Goal: Transaction & Acquisition: Purchase product/service

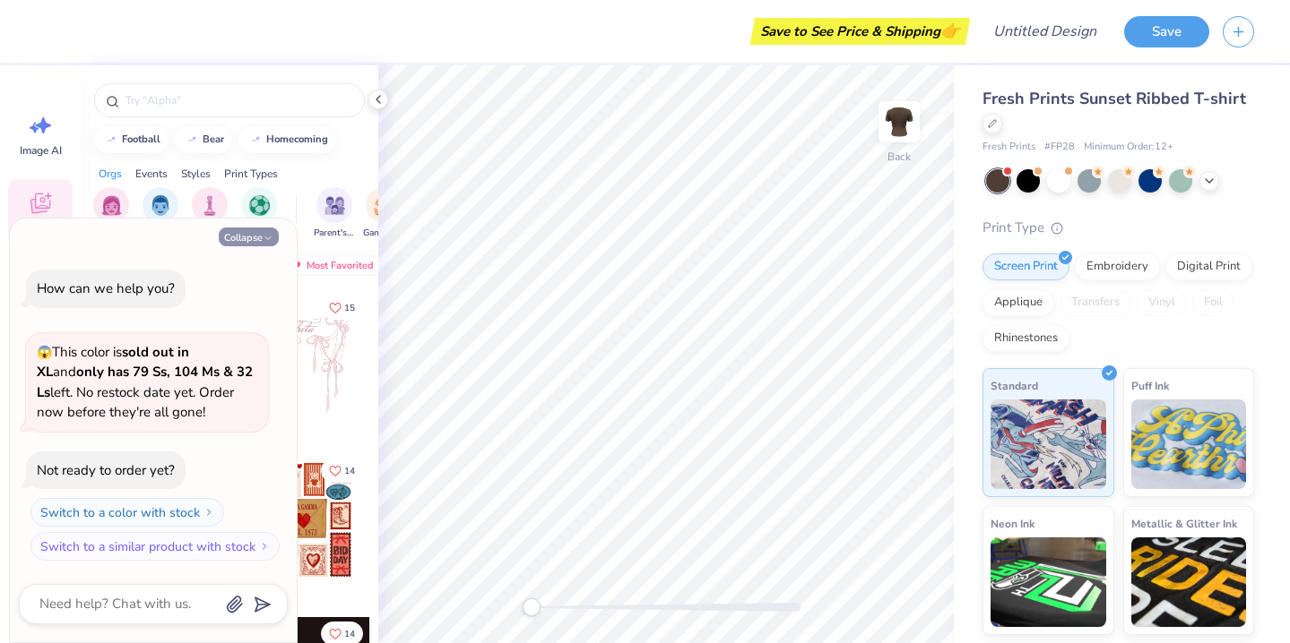
click at [261, 240] on button "Collapse" at bounding box center [249, 237] width 60 height 19
type textarea "x"
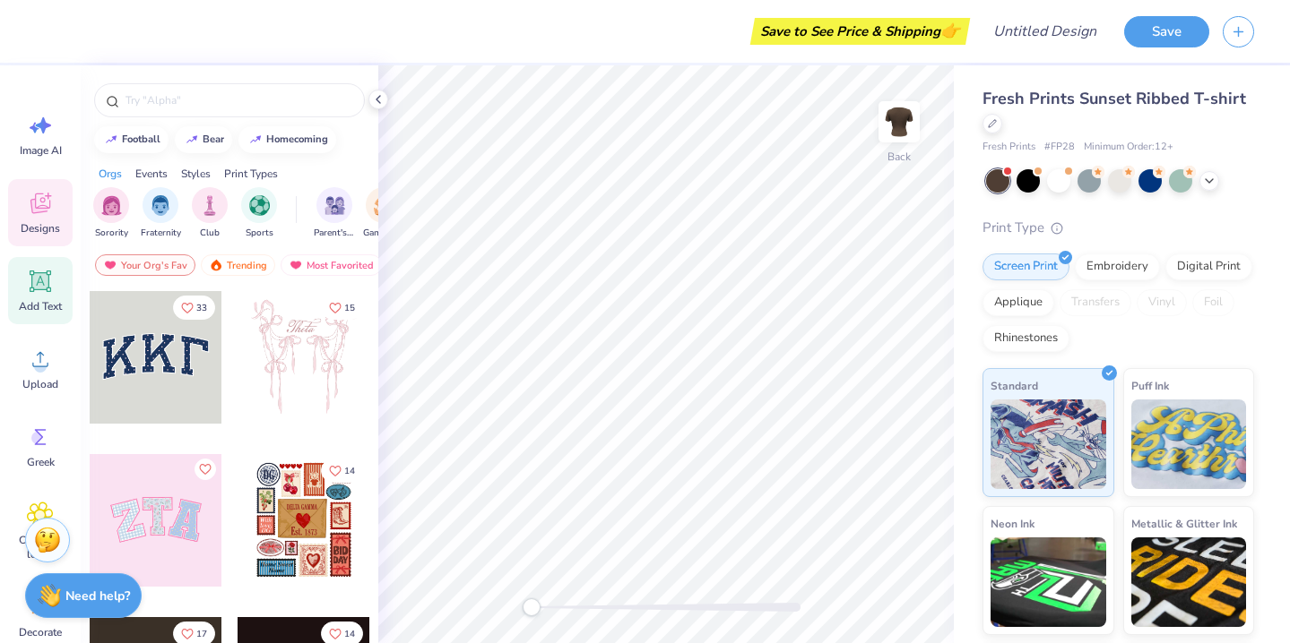
click at [41, 296] on div "Add Text" at bounding box center [40, 290] width 65 height 67
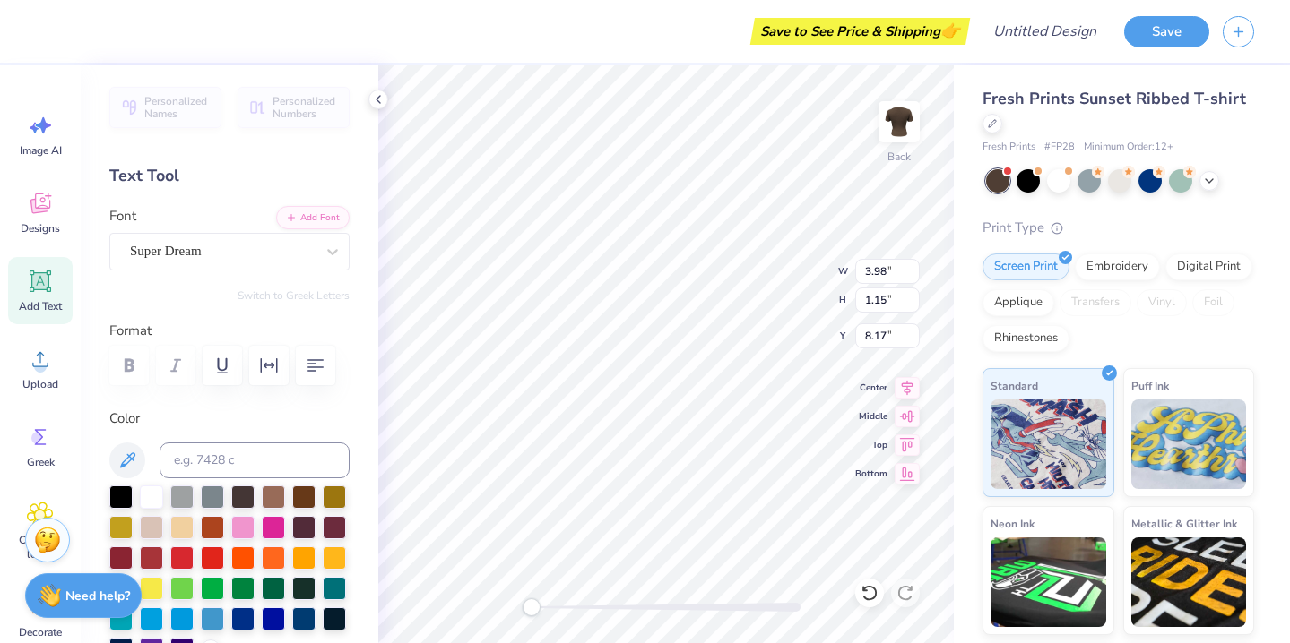
type textarea "Little"
click at [242, 264] on div "Super Dream" at bounding box center [222, 251] width 188 height 28
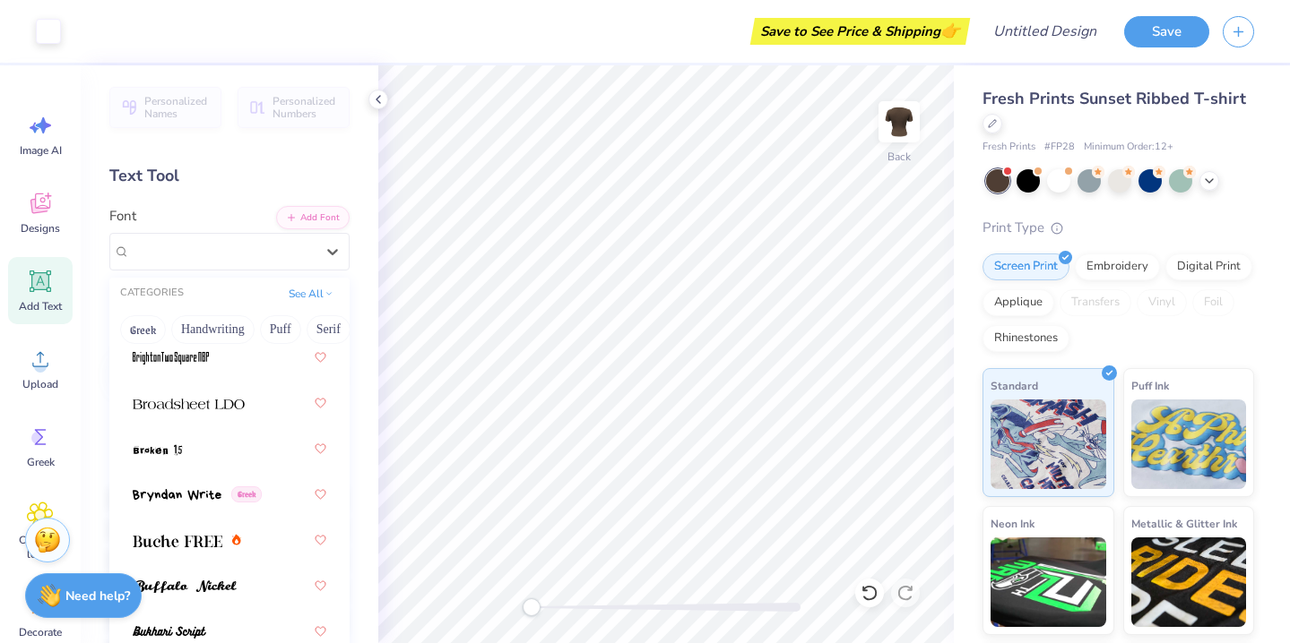
scroll to position [2145, 0]
click at [182, 449] on div at bounding box center [230, 448] width 194 height 32
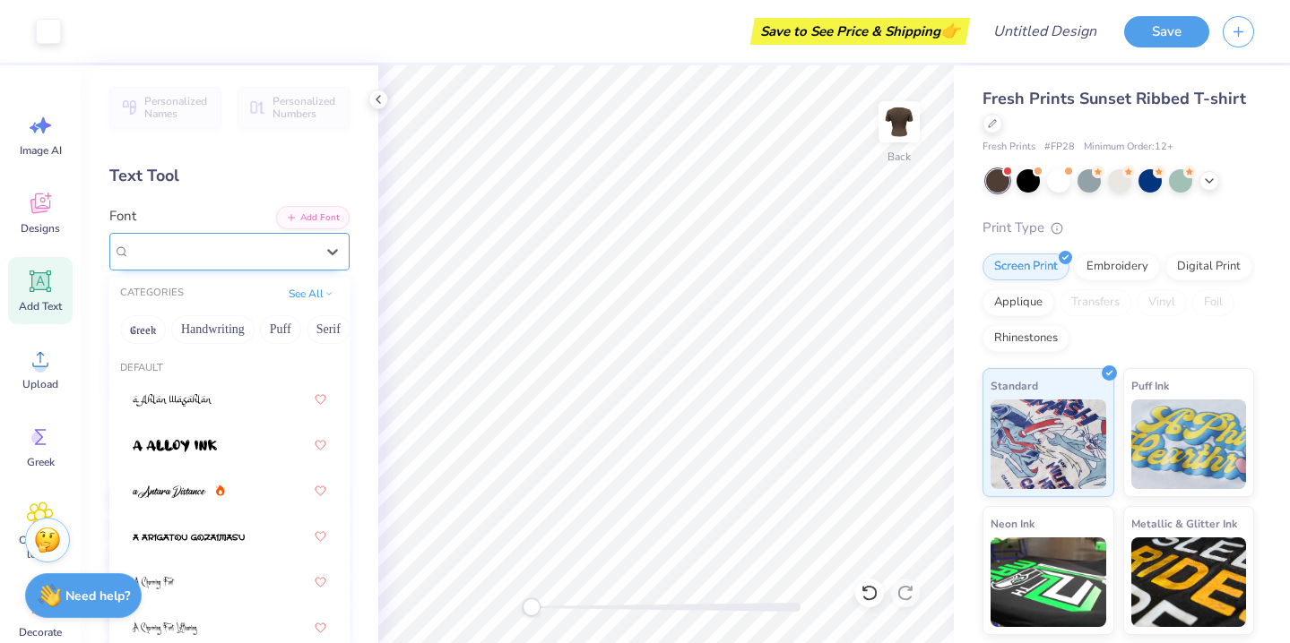
click at [230, 253] on div "Broken 15" at bounding box center [222, 251] width 188 height 28
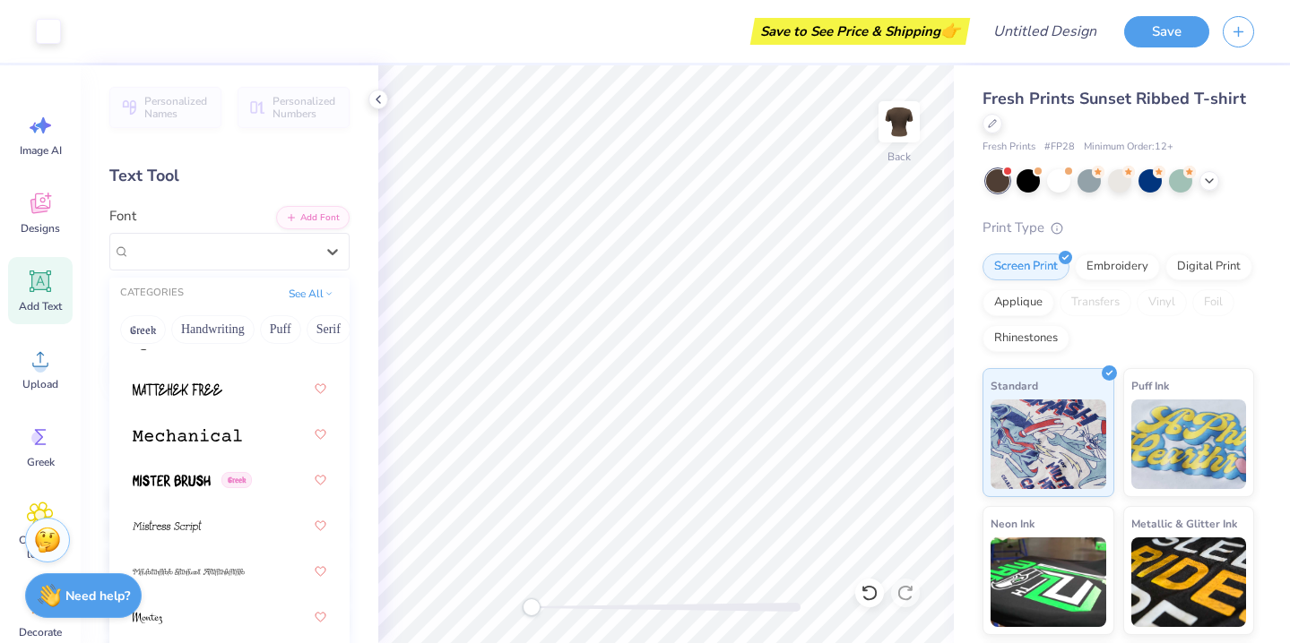
scroll to position [9153, 0]
click at [189, 472] on span at bounding box center [172, 479] width 78 height 19
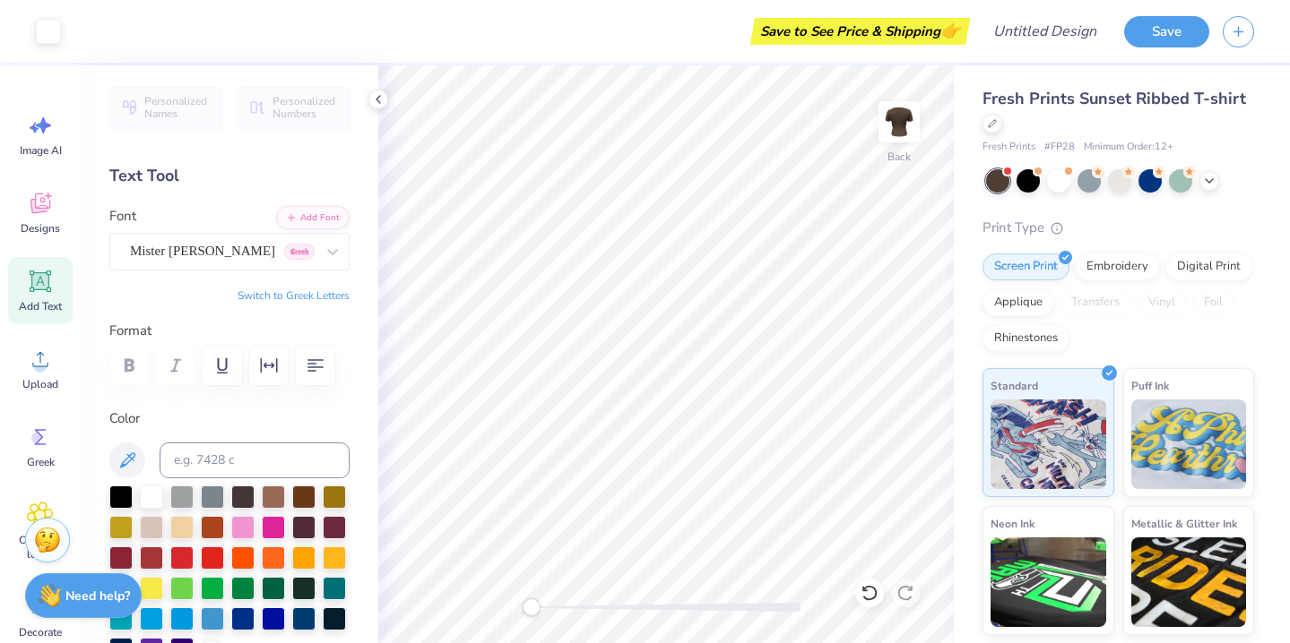
click at [39, 300] on span "Add Text" at bounding box center [40, 306] width 43 height 14
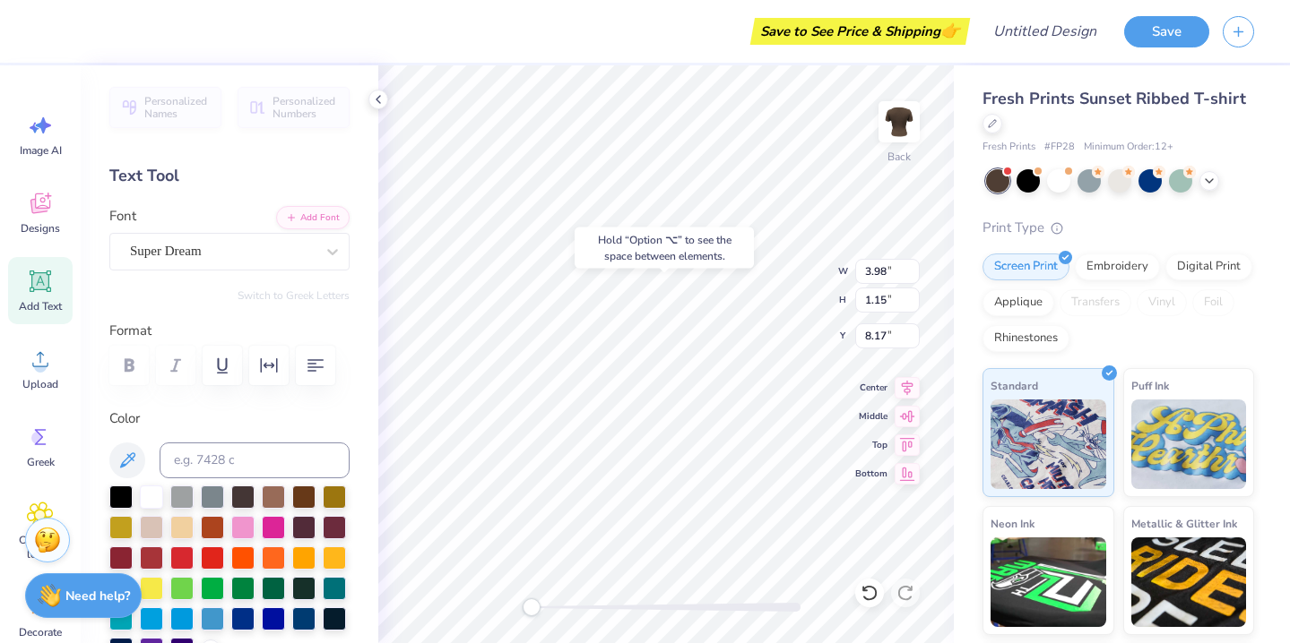
click at [614, 272] on div "Hold “Option ⌥” to see the space between elements." at bounding box center [664, 248] width 190 height 52
type input "4.22"
type input "1.30"
type input "3.90"
type input "2.55"
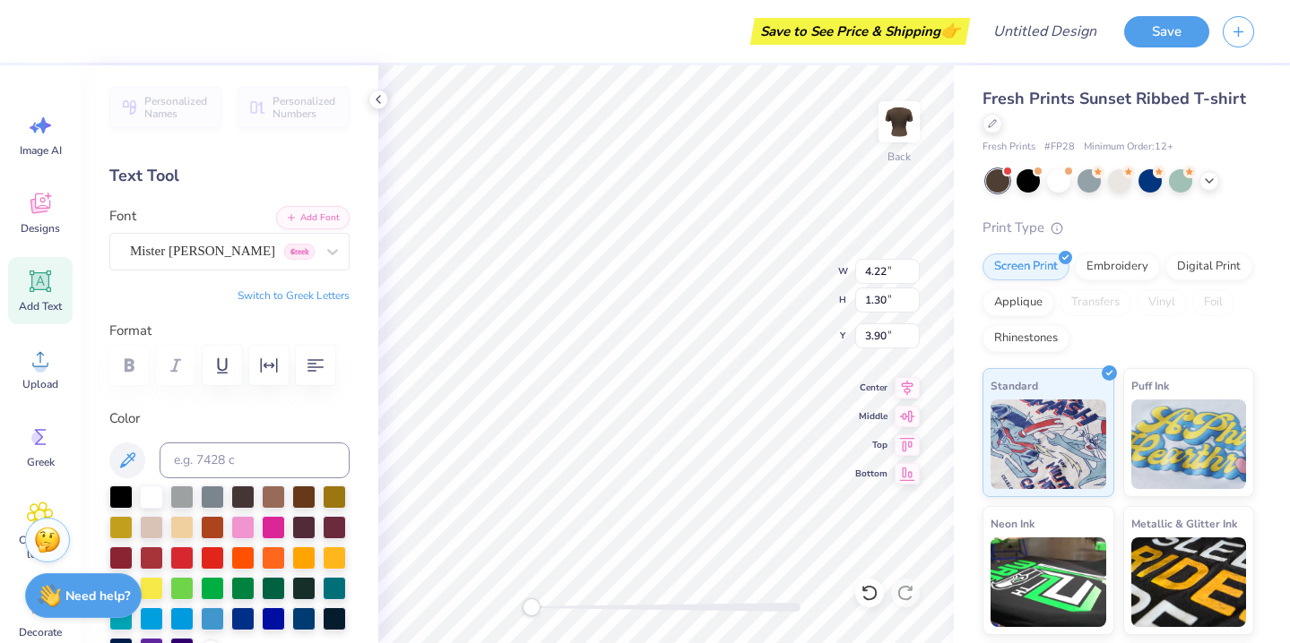
type input "0.74"
type input "5.37"
click at [296, 247] on div "Super Dream" at bounding box center [222, 251] width 188 height 28
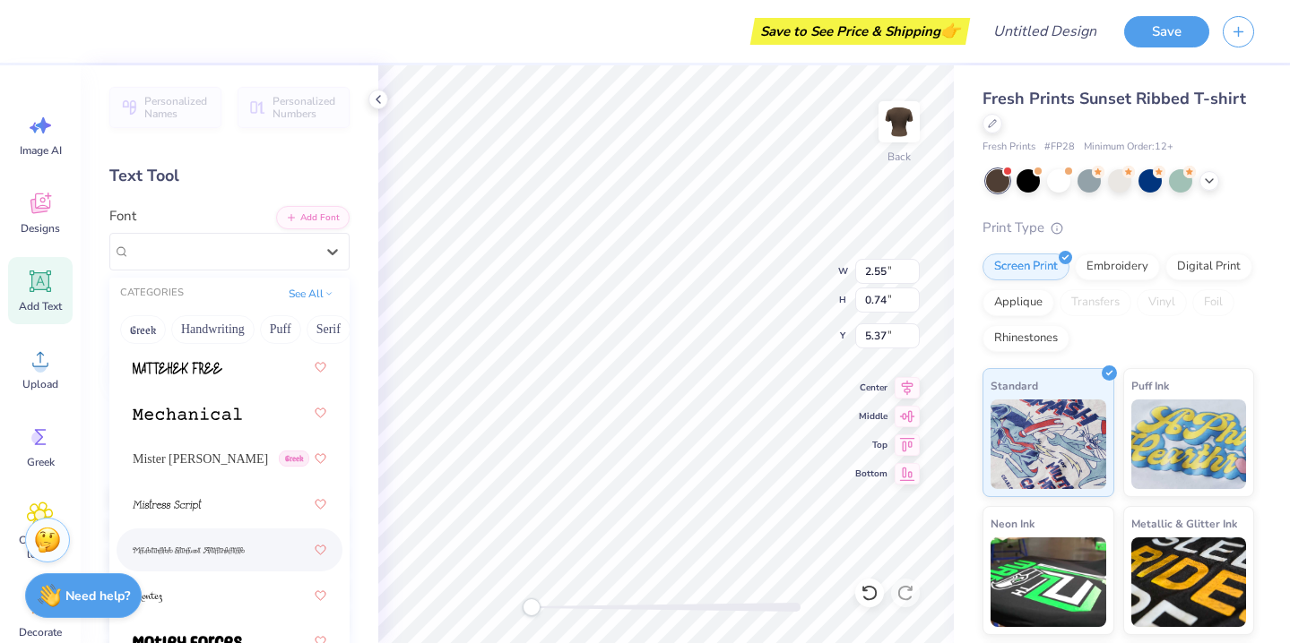
scroll to position [9172, 0]
click at [183, 448] on div "Mister Brush Greek" at bounding box center [230, 460] width 194 height 32
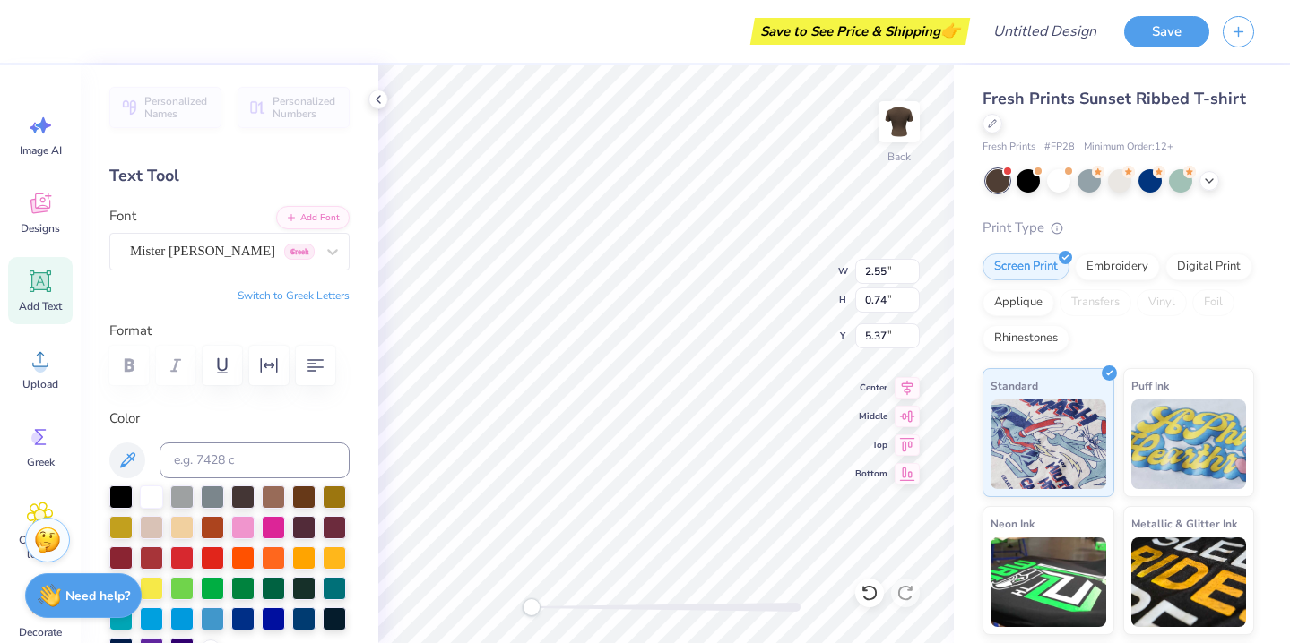
type textarea "AxO"
click at [44, 216] on icon at bounding box center [40, 203] width 27 height 27
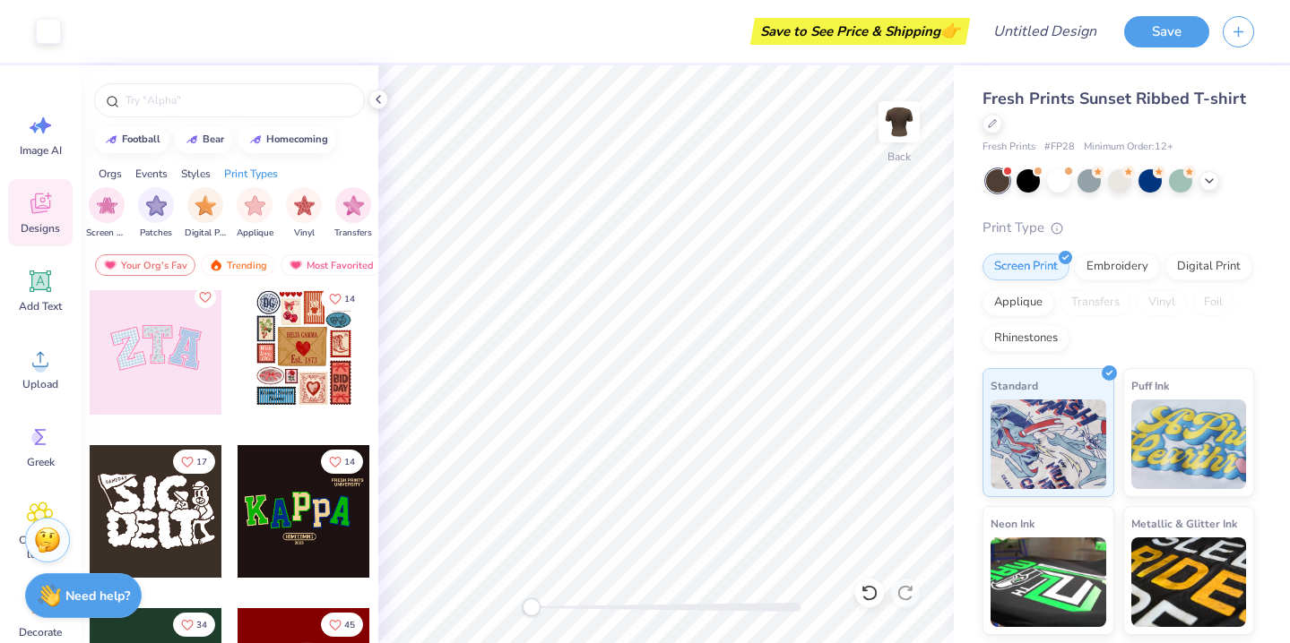
scroll to position [0, 1517]
click at [237, 100] on input "text" at bounding box center [238, 100] width 229 height 18
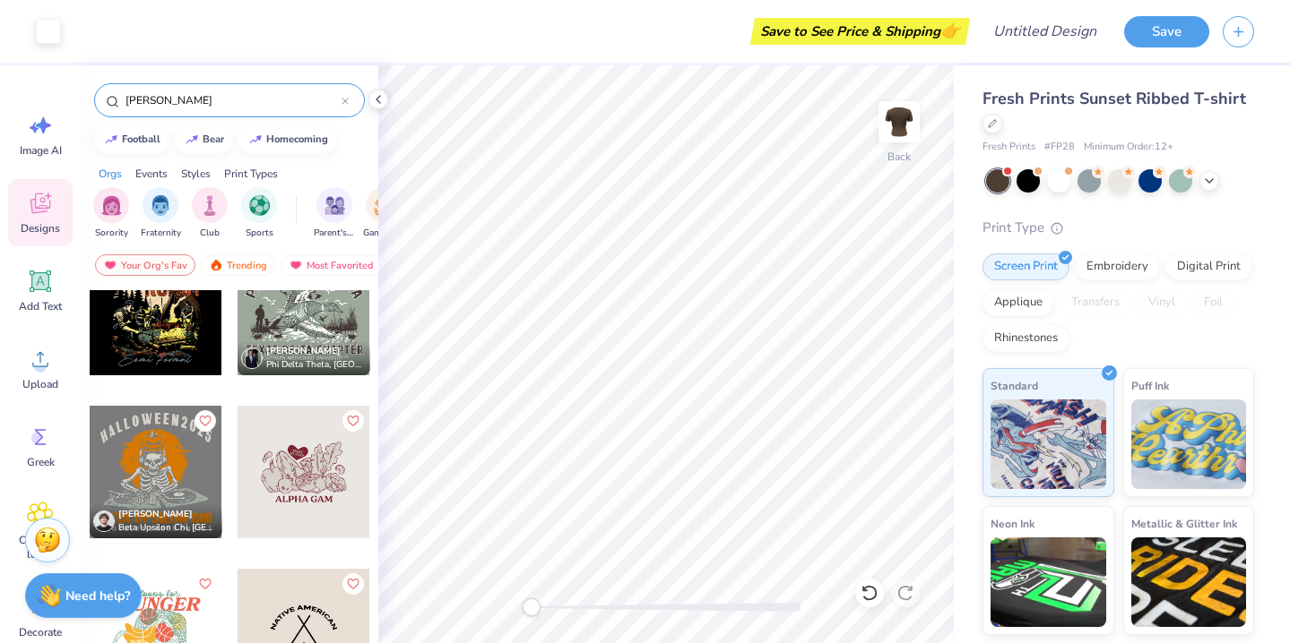
scroll to position [0, 0]
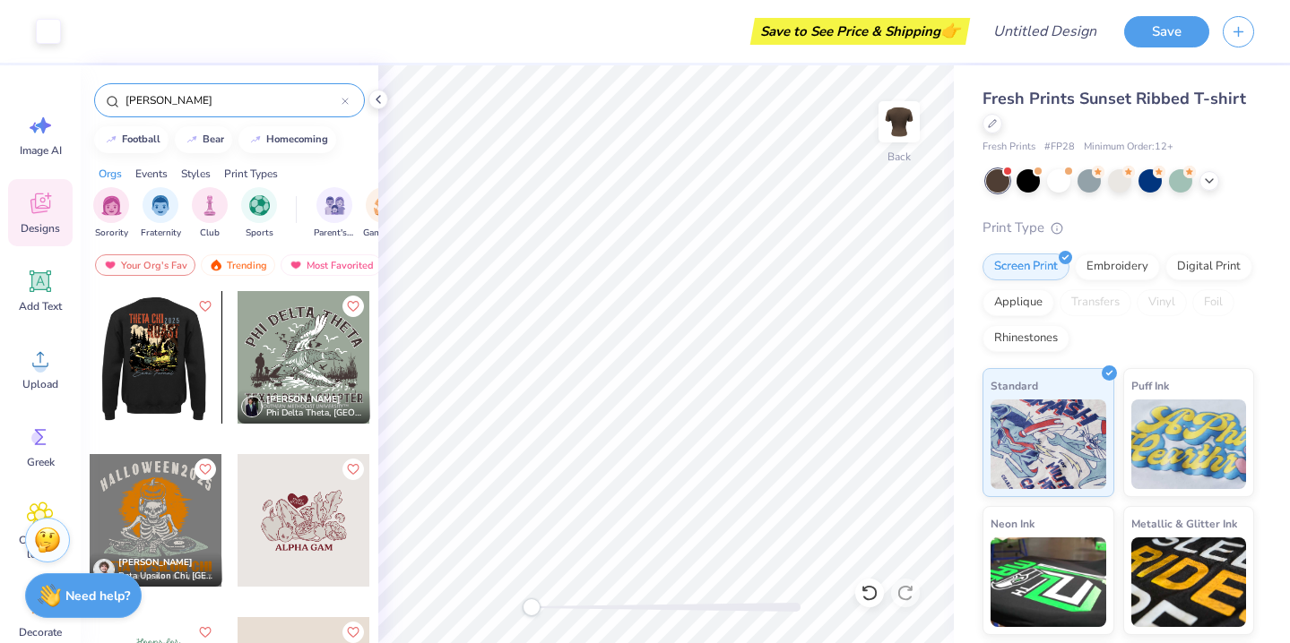
click at [160, 107] on input "hunt" at bounding box center [233, 100] width 218 height 18
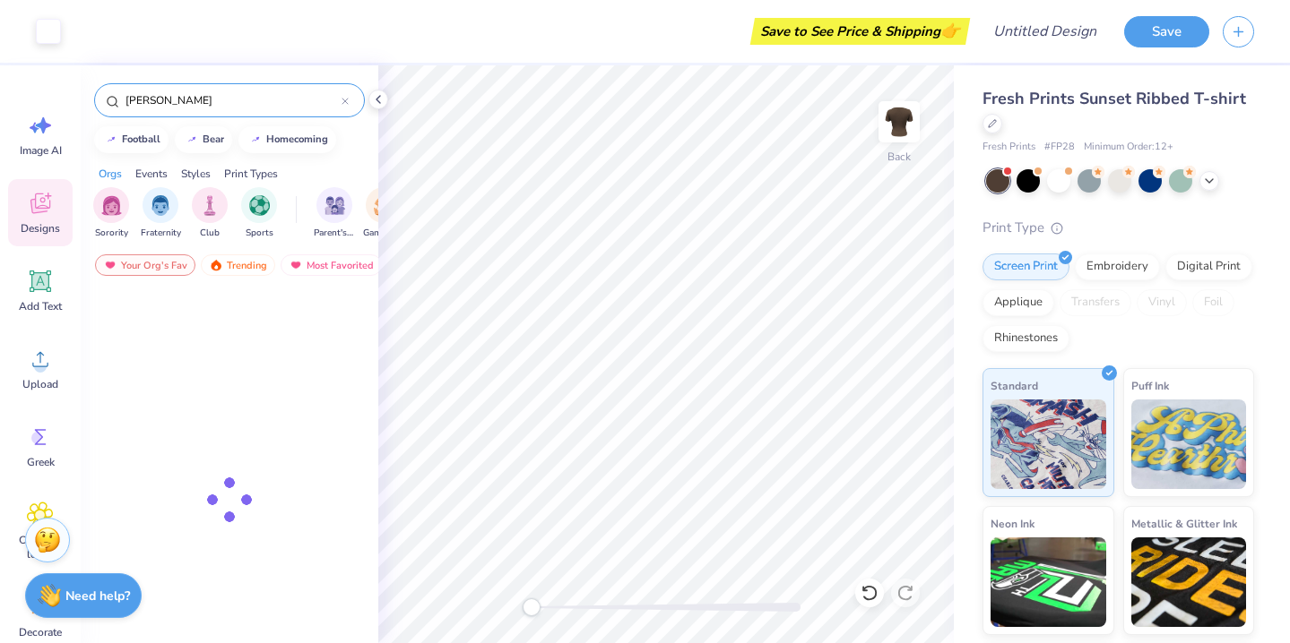
click at [160, 107] on input "hunt" at bounding box center [233, 100] width 218 height 18
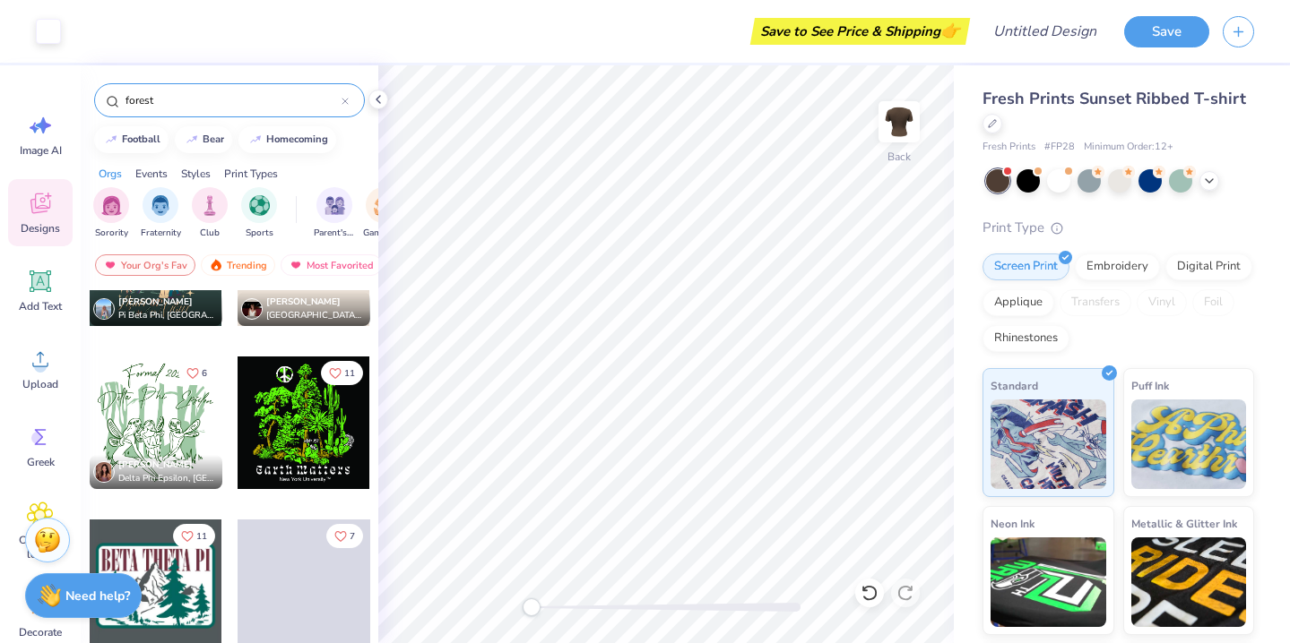
scroll to position [1082, 0]
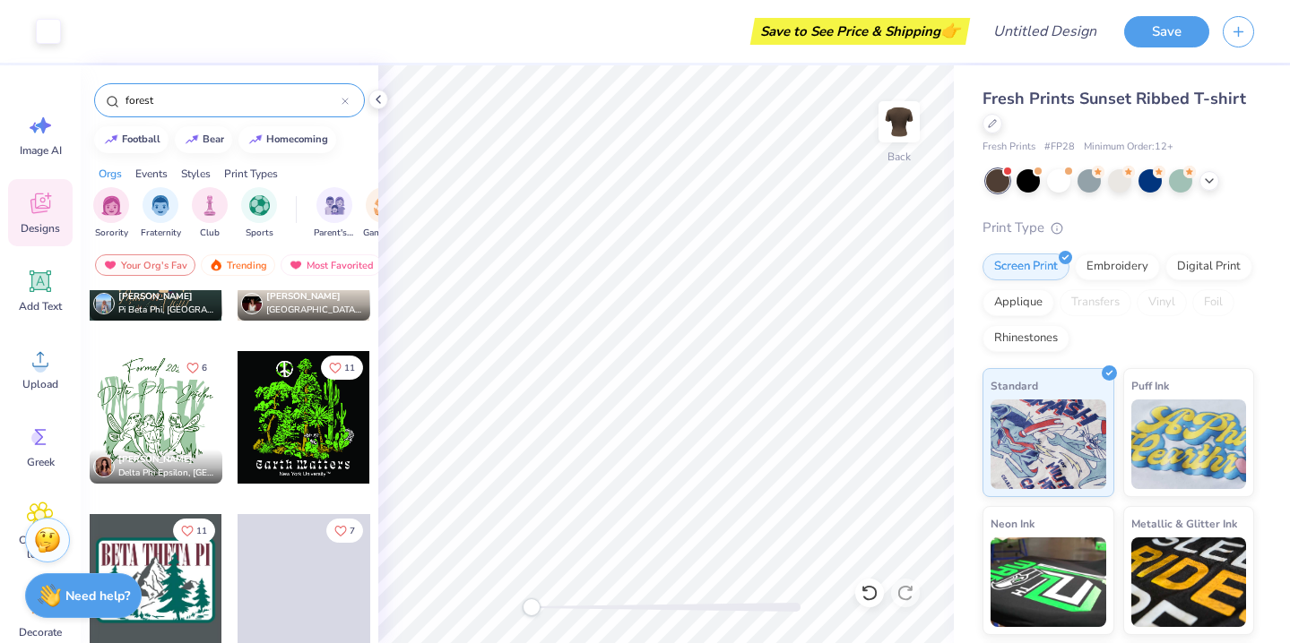
click at [172, 95] on input "forest" at bounding box center [233, 100] width 218 height 18
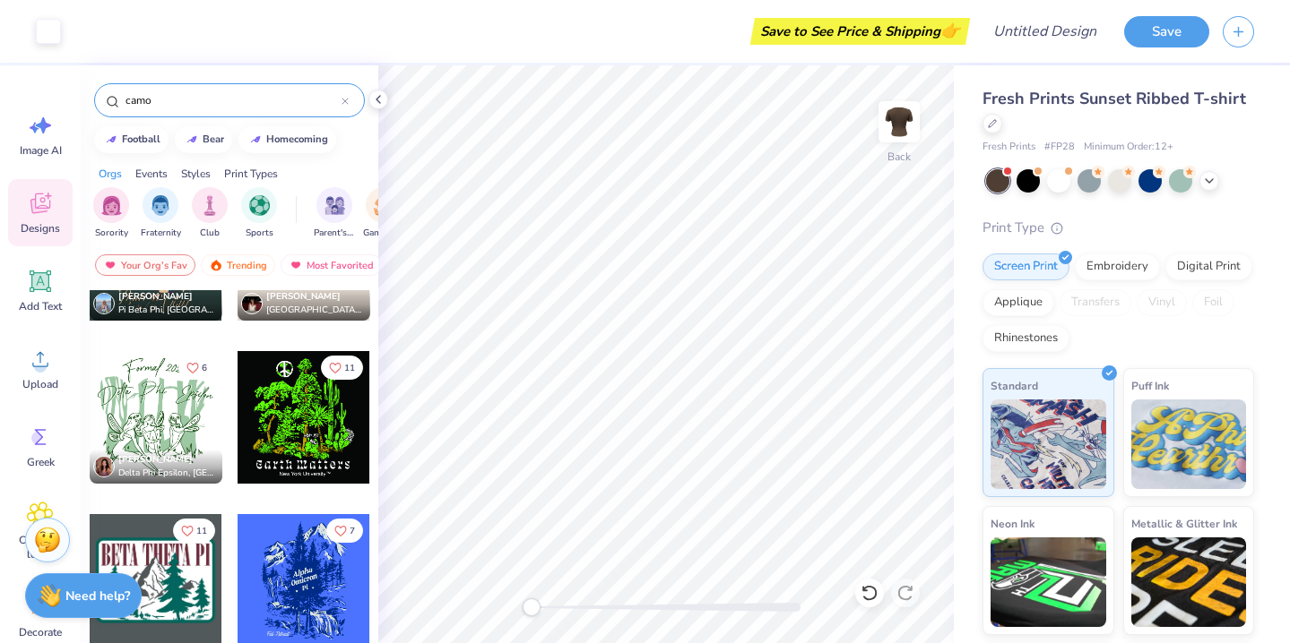
type input "camo"
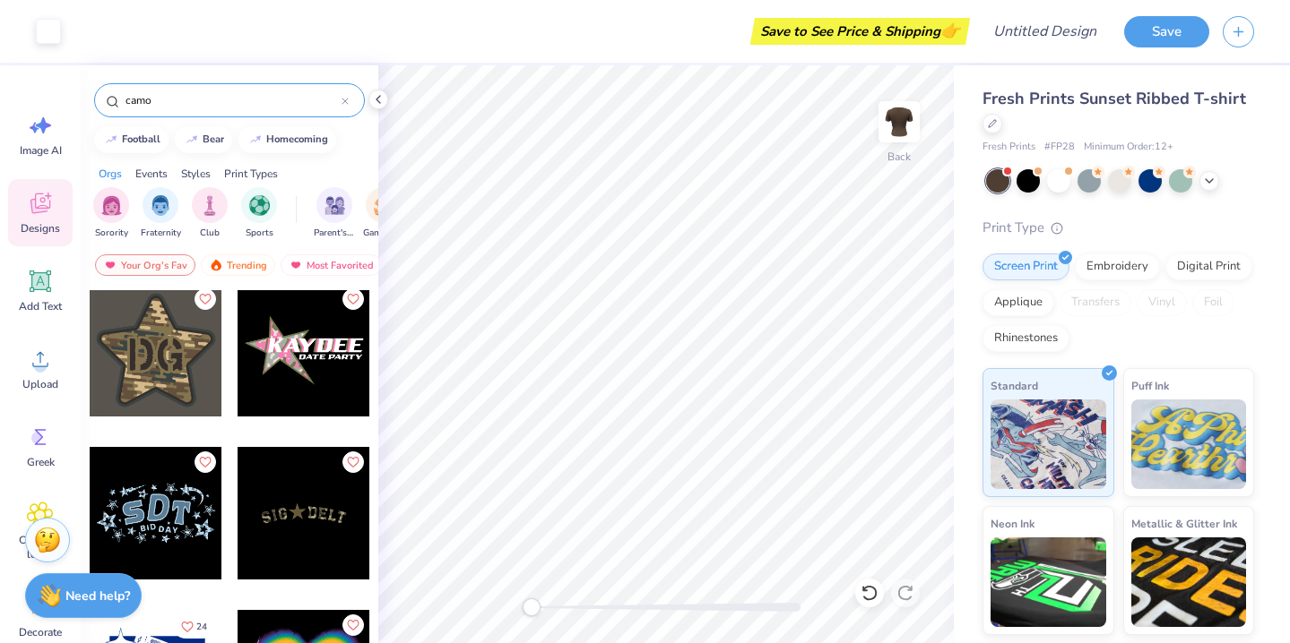
scroll to position [661, 0]
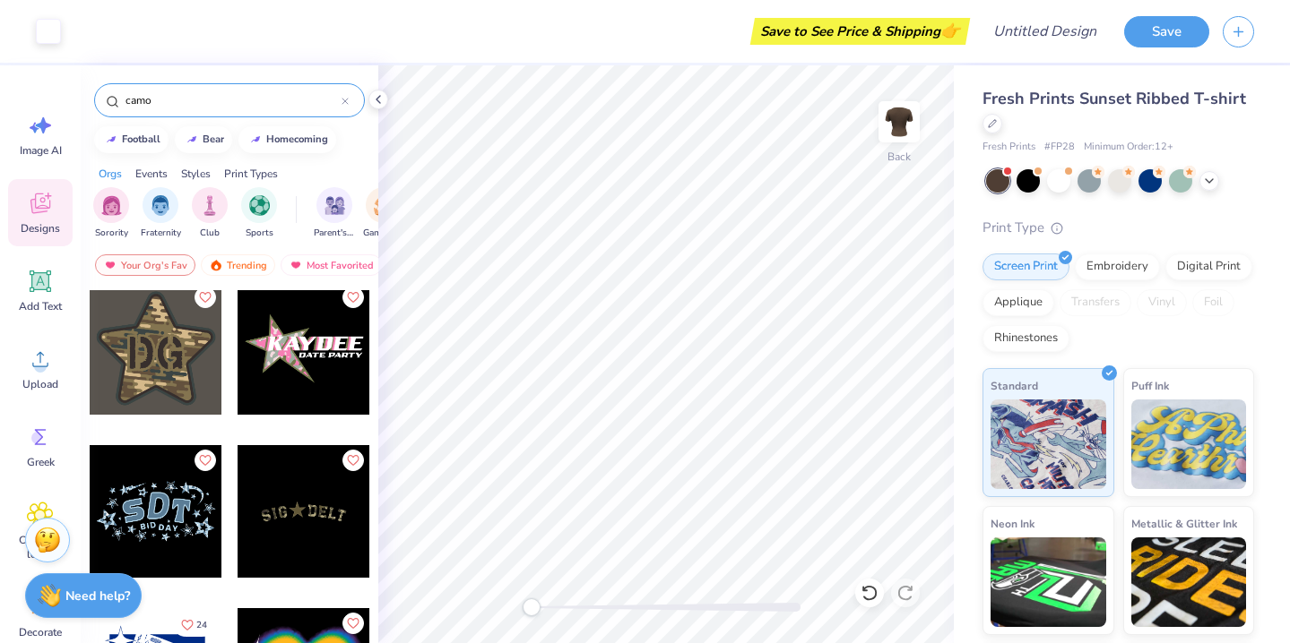
click at [175, 359] on div at bounding box center [156, 348] width 133 height 133
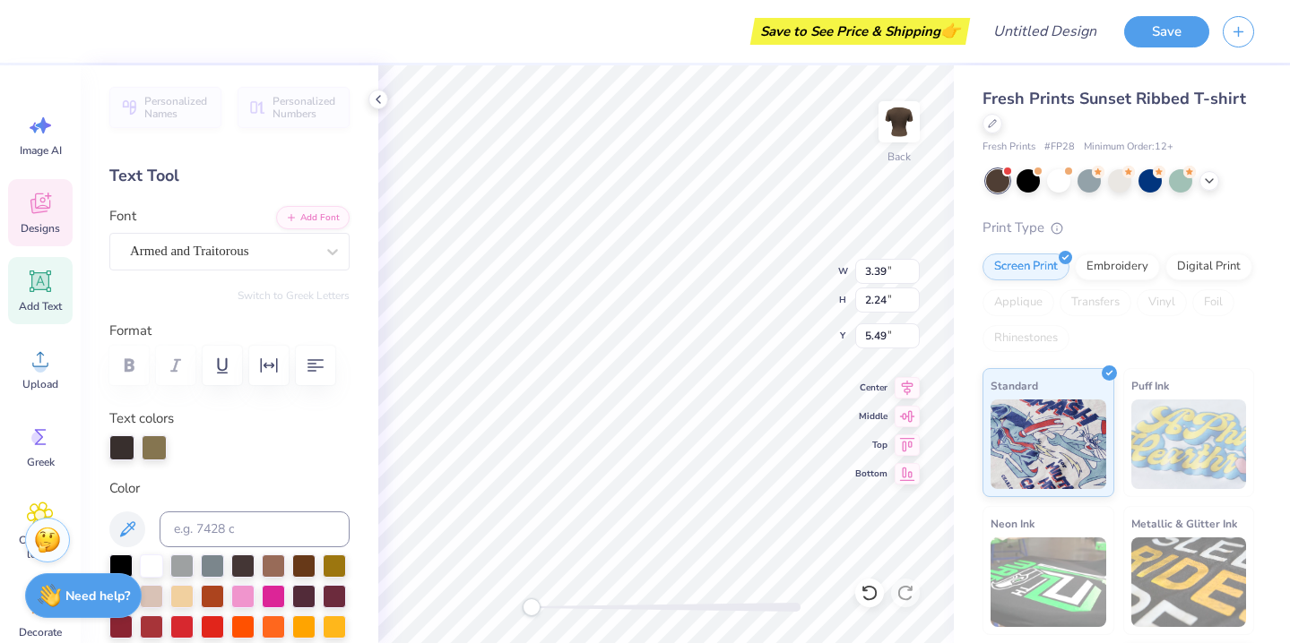
type textarea "AXO"
type input "6.20"
type input "5.97"
type input "3.28"
type input "6.70"
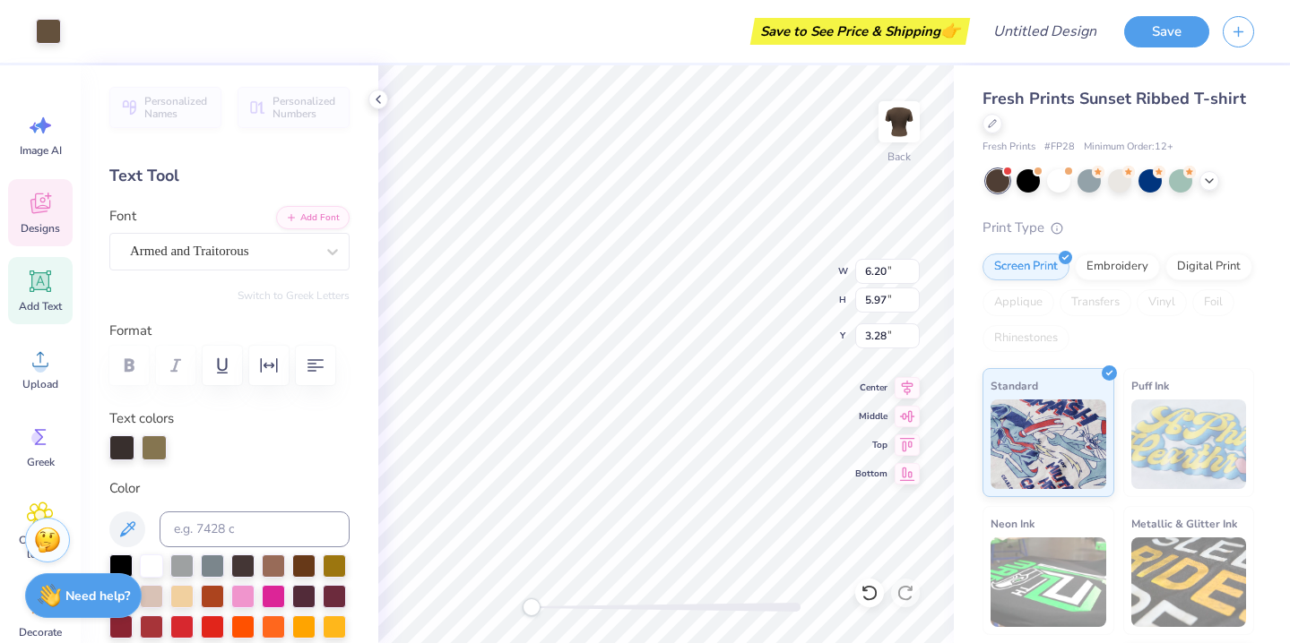
type input "6.41"
type input "3.14"
type input "5.23"
type input "2.18"
type input "5.52"
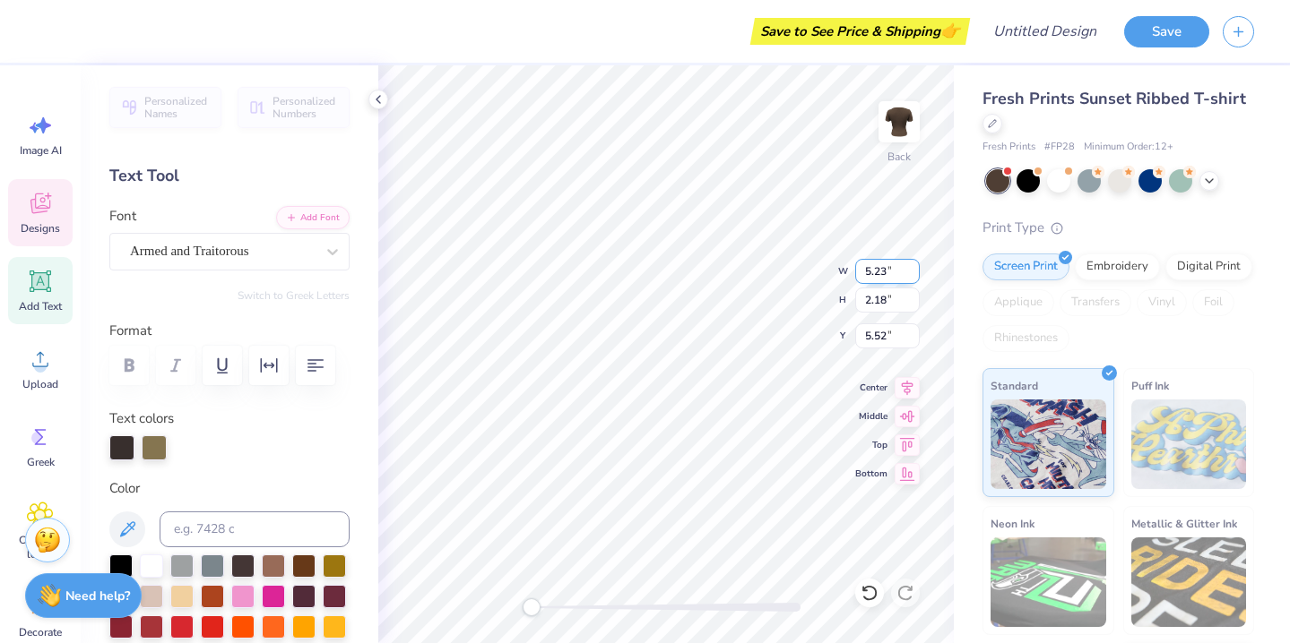
click at [768, 272] on div "Back W 5.23 5.23 " H 2.18 2.18 " Y 5.52 5.52 " Center Middle Top Bottom" at bounding box center [665, 354] width 575 height 578
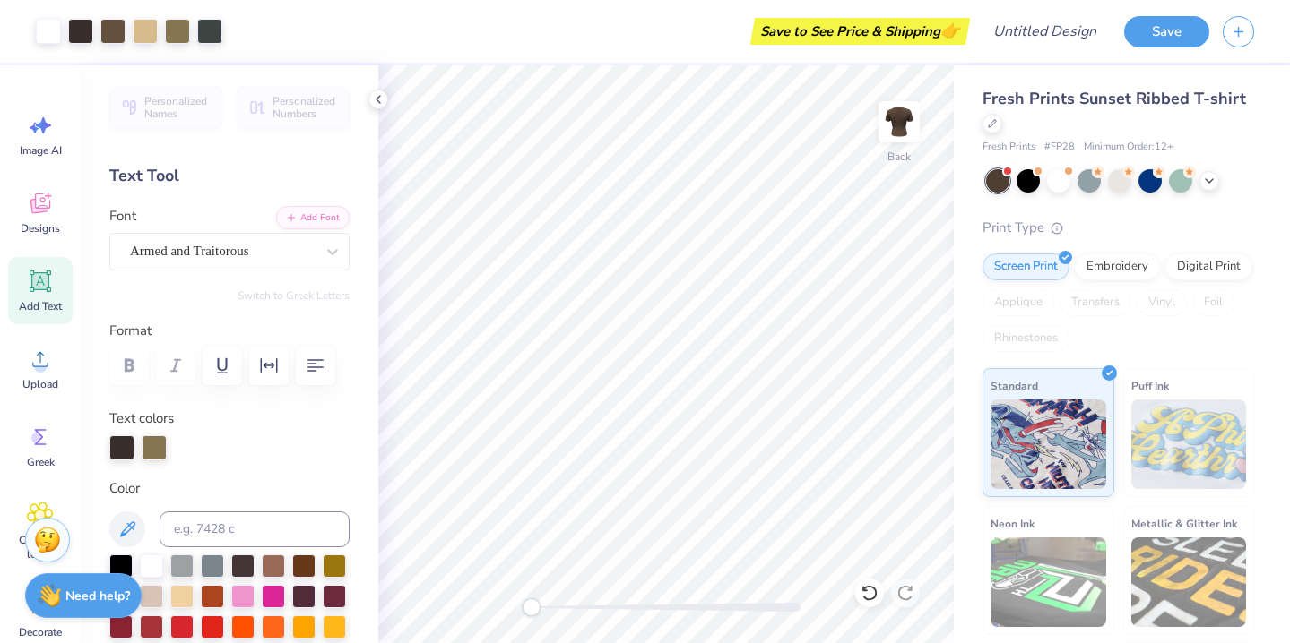
click at [43, 291] on icon at bounding box center [40, 281] width 27 height 27
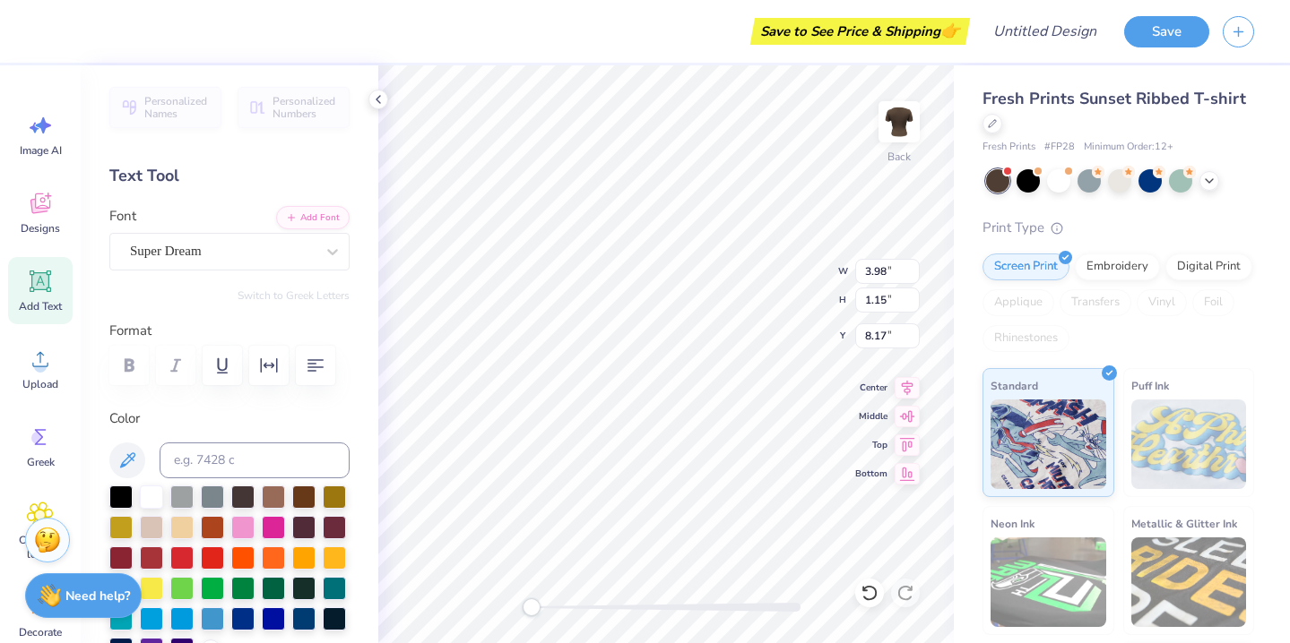
paste textarea "AXO"
type textarea "AXO"
type input "6.98"
type input "6.69"
type input "3.00"
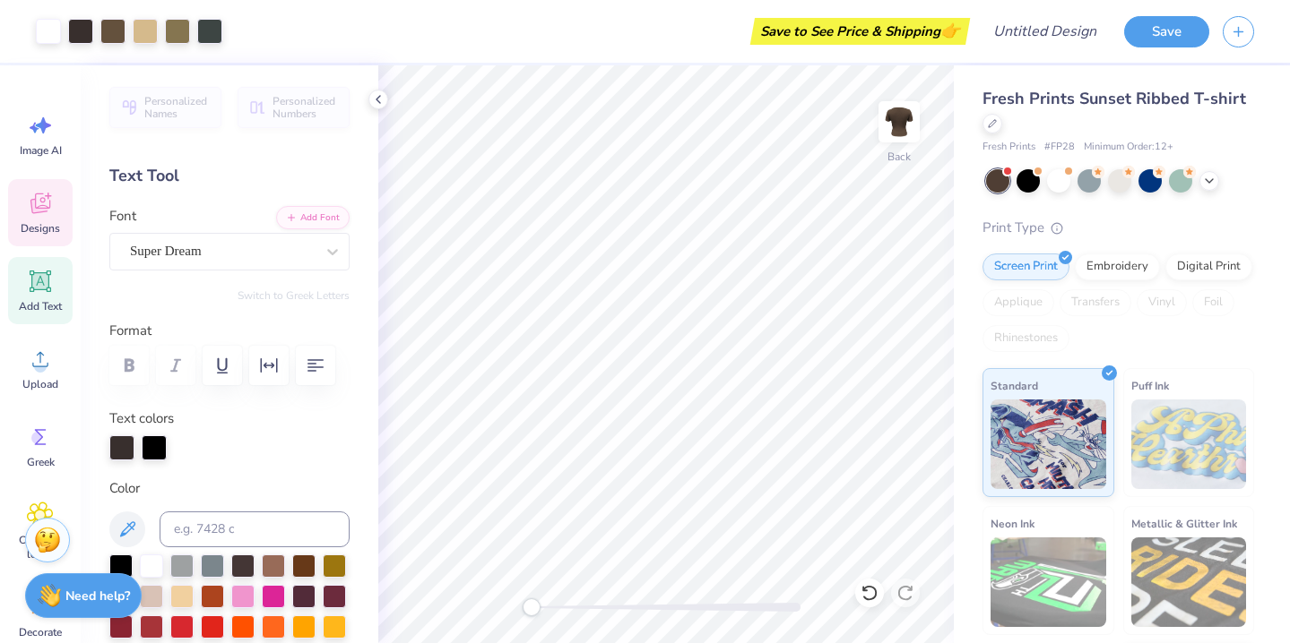
click at [31, 225] on span "Designs" at bounding box center [40, 228] width 39 height 14
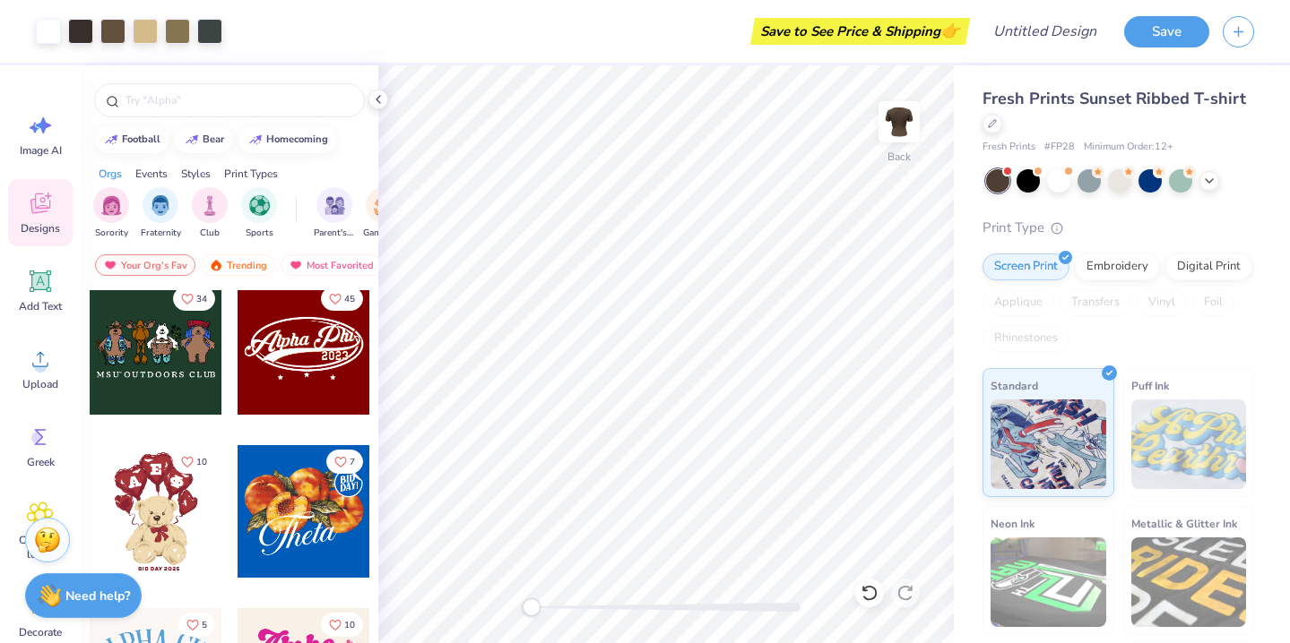
scroll to position [0, 0]
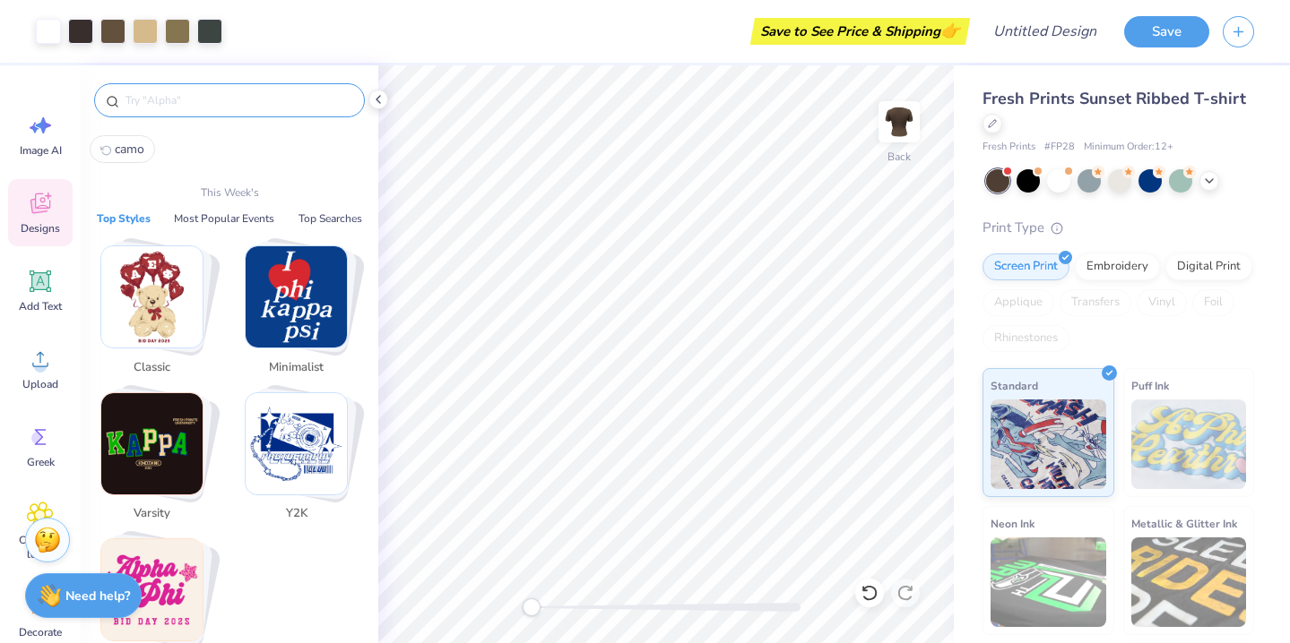
click at [216, 98] on input "text" at bounding box center [238, 100] width 229 height 18
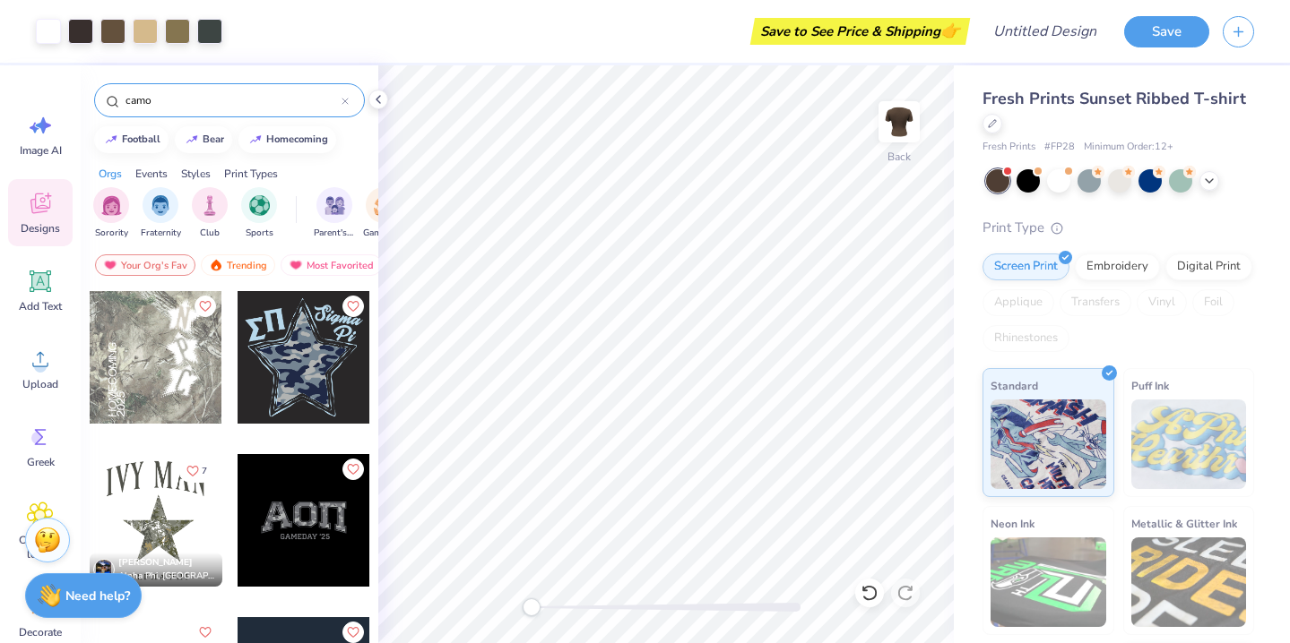
type input "camo"
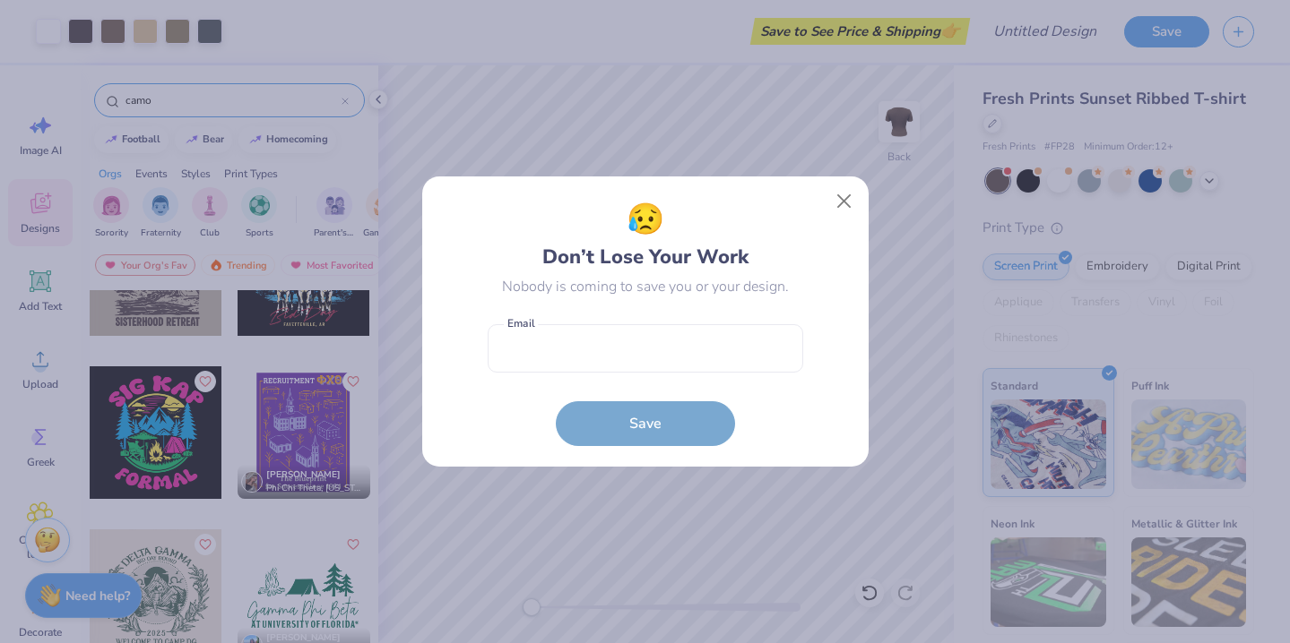
scroll to position [2434, 0]
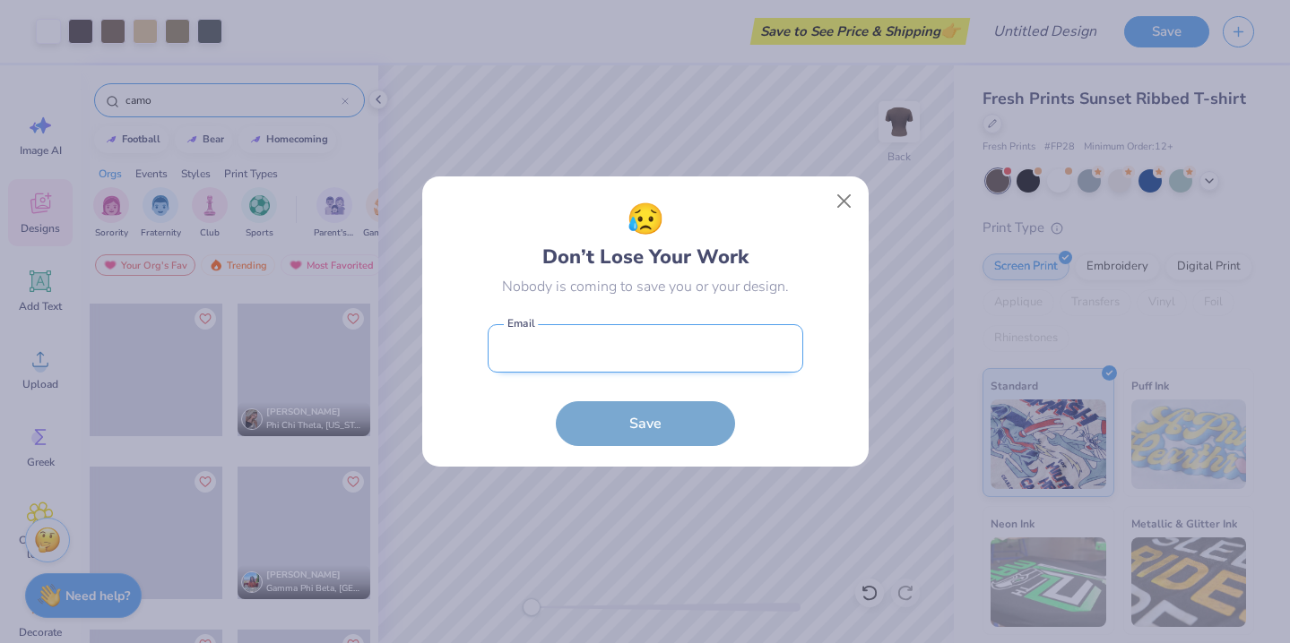
click at [714, 353] on input "email" at bounding box center [644, 348] width 315 height 49
type input "heatherfeather263@gmail.com"
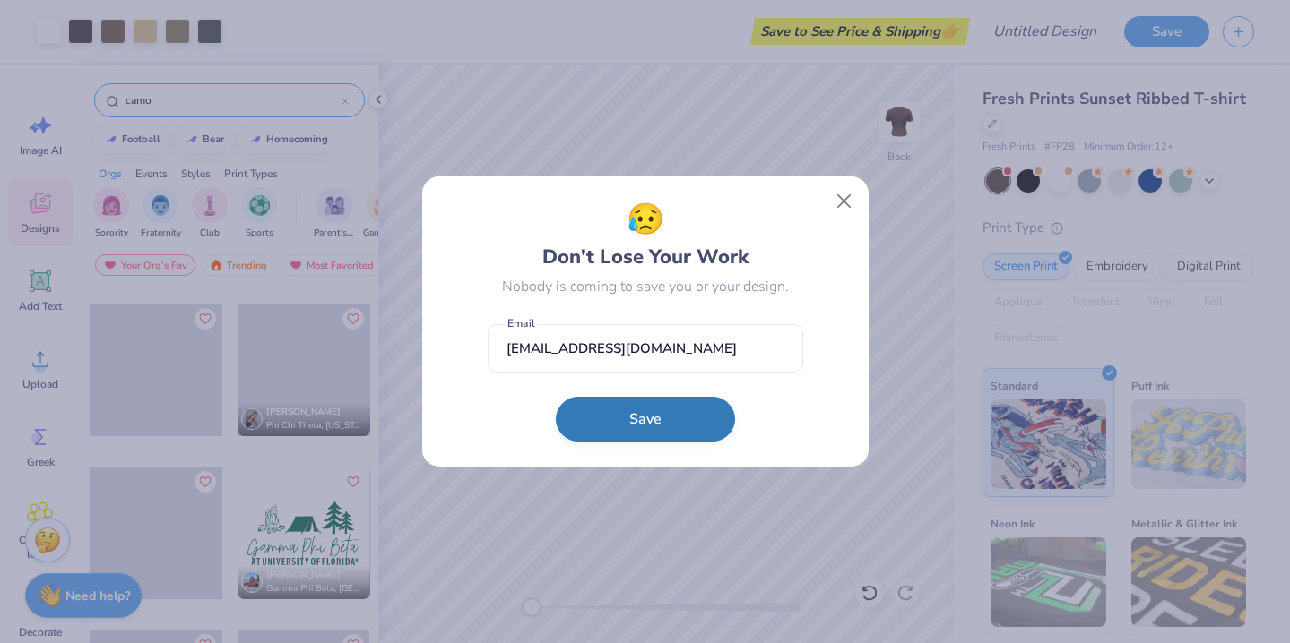
click at [625, 412] on button "Save" at bounding box center [645, 419] width 179 height 45
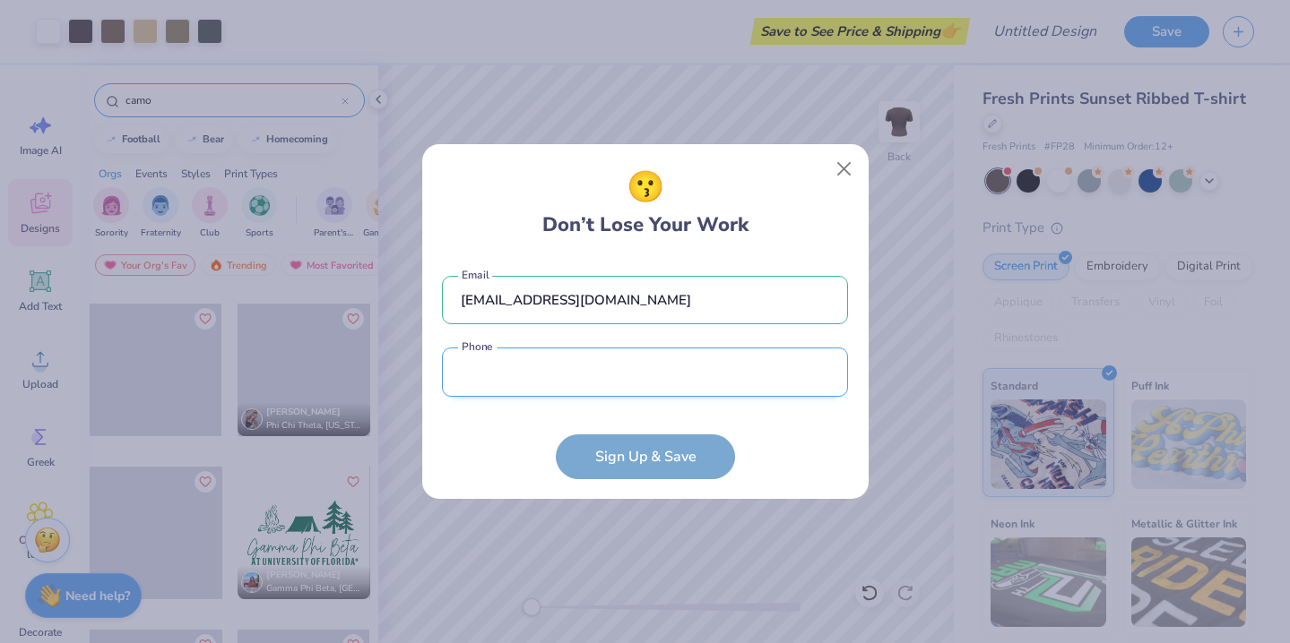
click at [484, 351] on input "tel" at bounding box center [645, 372] width 406 height 49
click at [497, 367] on input "tel" at bounding box center [645, 372] width 406 height 49
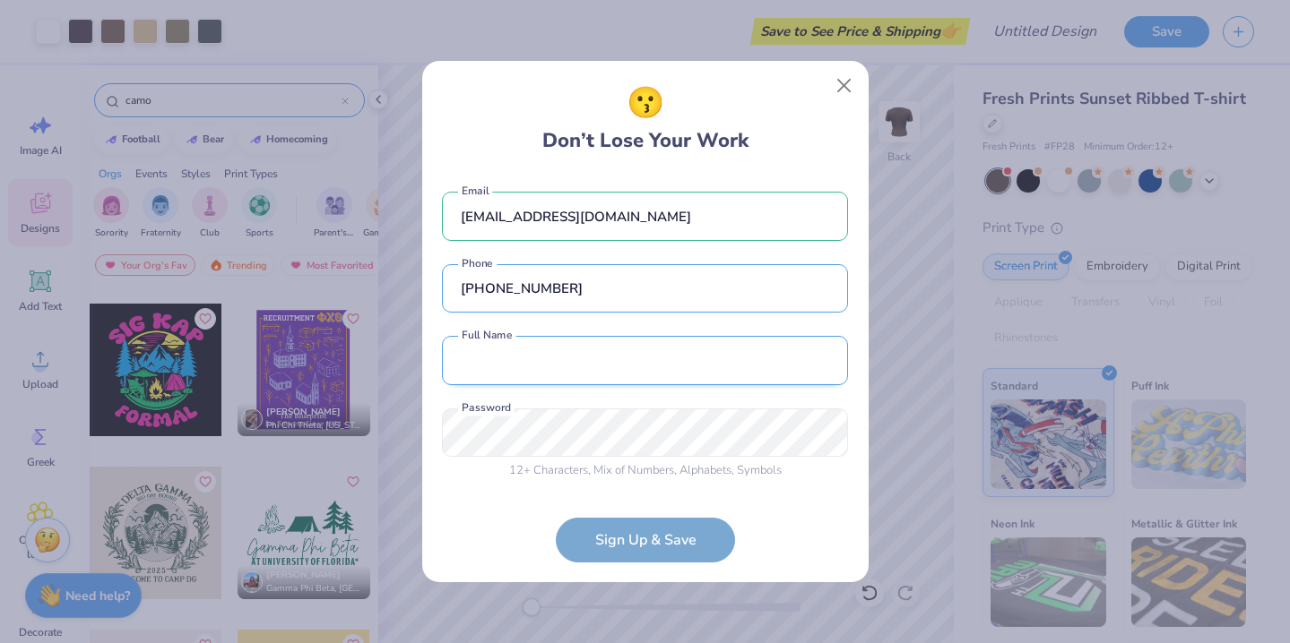
type input "(310) 408-4876"
click at [595, 352] on input "text" at bounding box center [645, 360] width 406 height 49
type input "Jess Davis"
click at [630, 541] on form "heatherfeather263@gmail.com Email (310) 408-4876 Phone Jess Davis Full Name 12 …" at bounding box center [645, 368] width 406 height 389
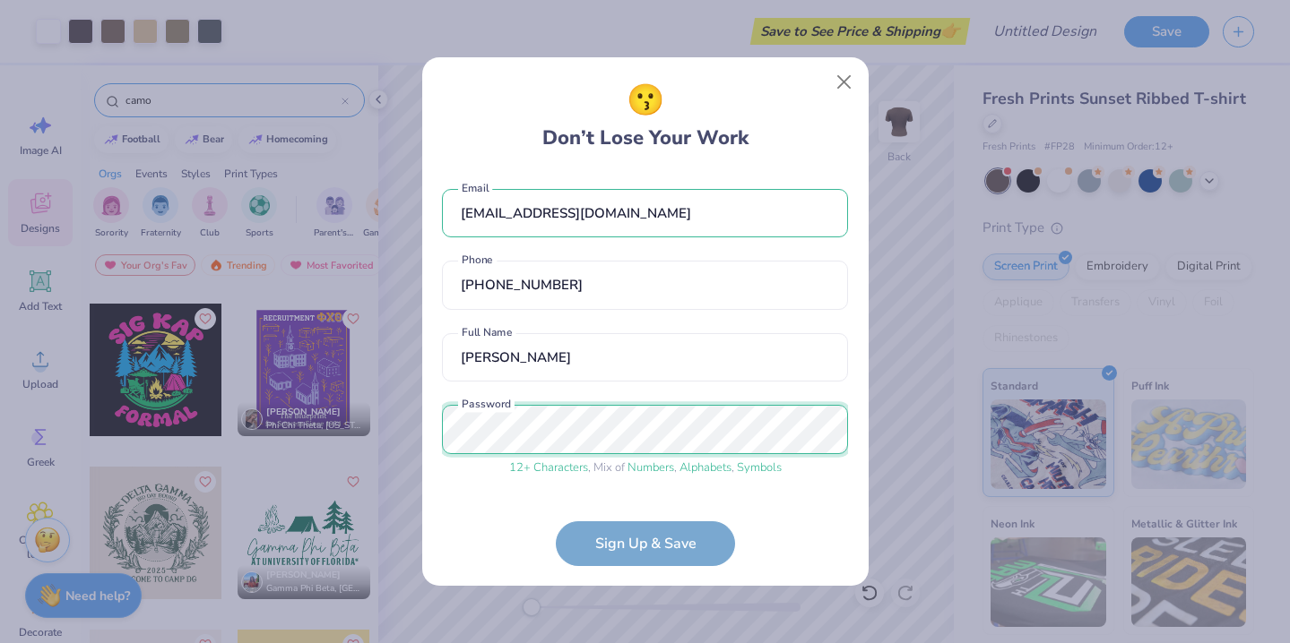
scroll to position [61, 0]
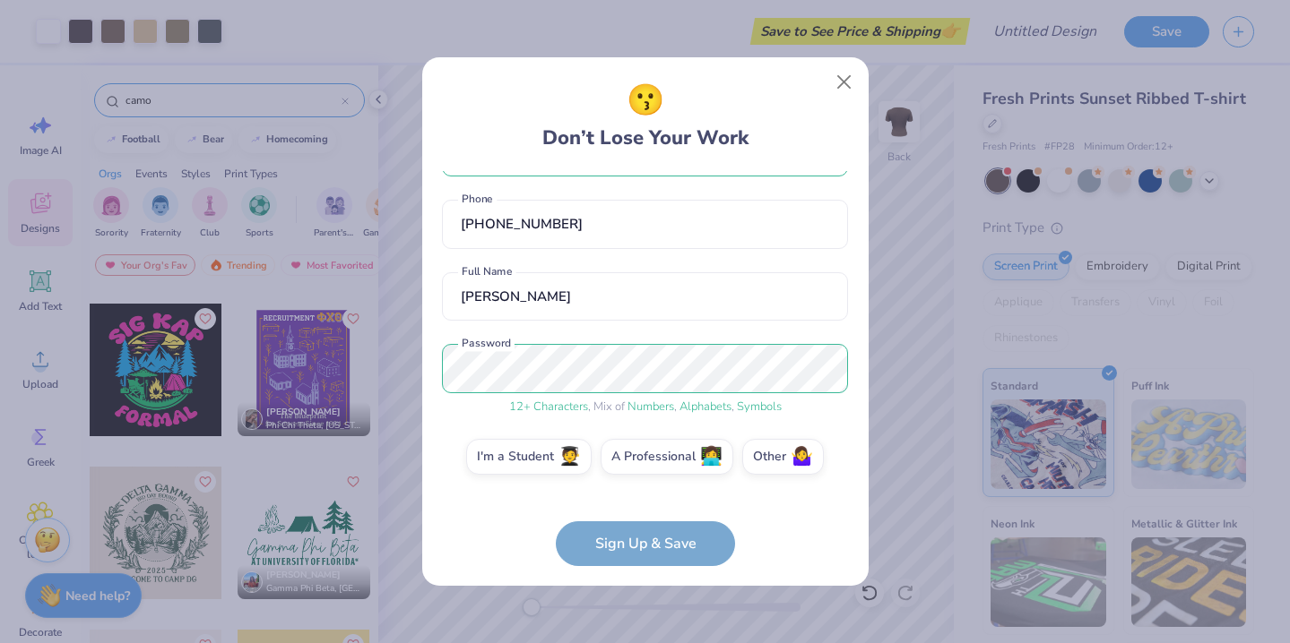
click at [607, 542] on form "heatherfeather263@gmail.com Email (310) 408-4876 Phone Jess Davis Full Name 12 …" at bounding box center [645, 368] width 406 height 395
click at [547, 452] on label "I'm a Student 🧑‍🎓" at bounding box center [528, 454] width 125 height 36
click at [639, 517] on input "I'm a Student 🧑‍🎓" at bounding box center [645, 523] width 12 height 12
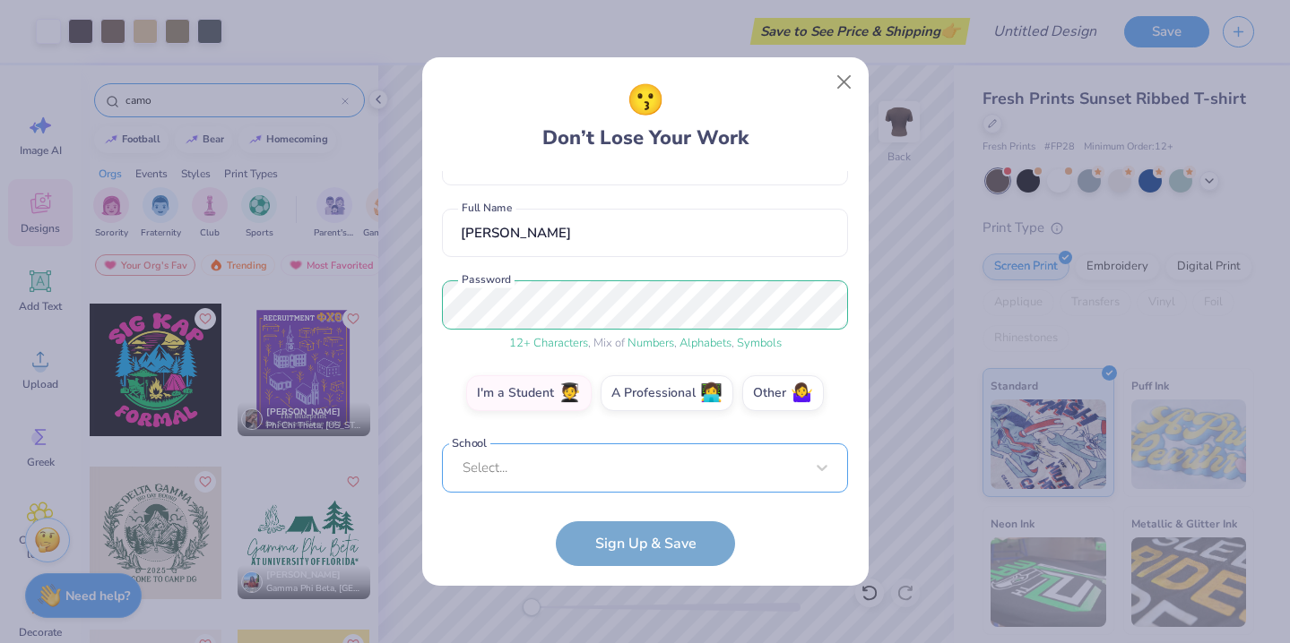
click at [618, 467] on div "Select..." at bounding box center [645, 468] width 406 height 49
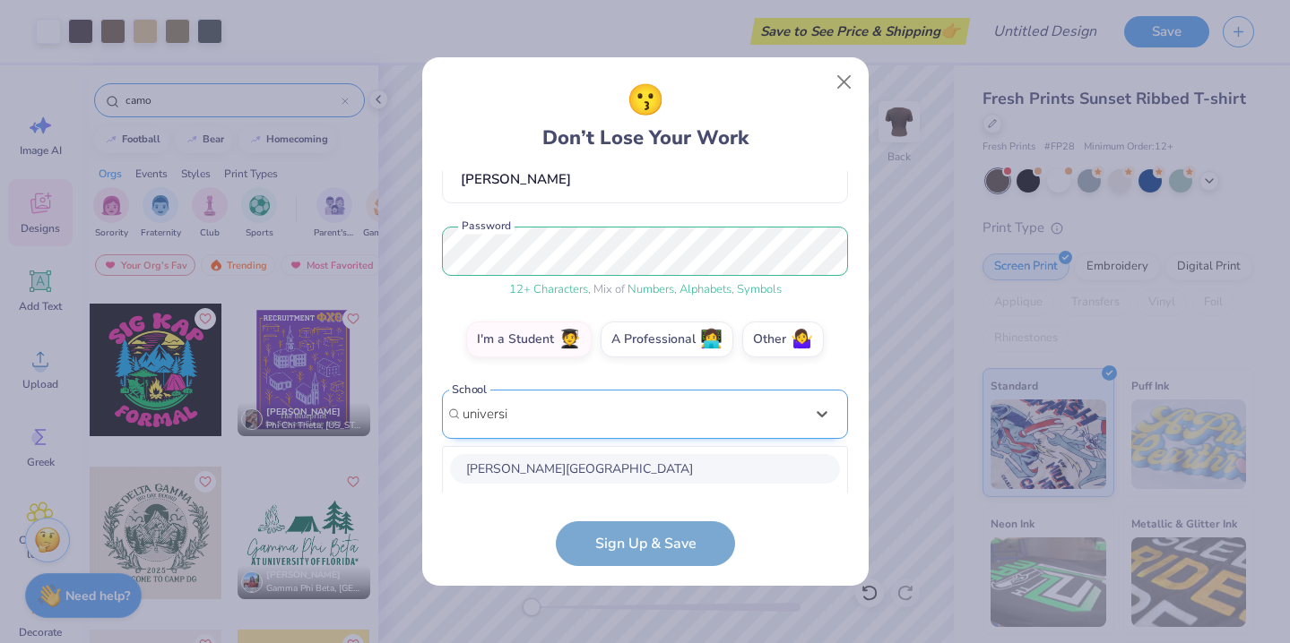
scroll to position [194, 0]
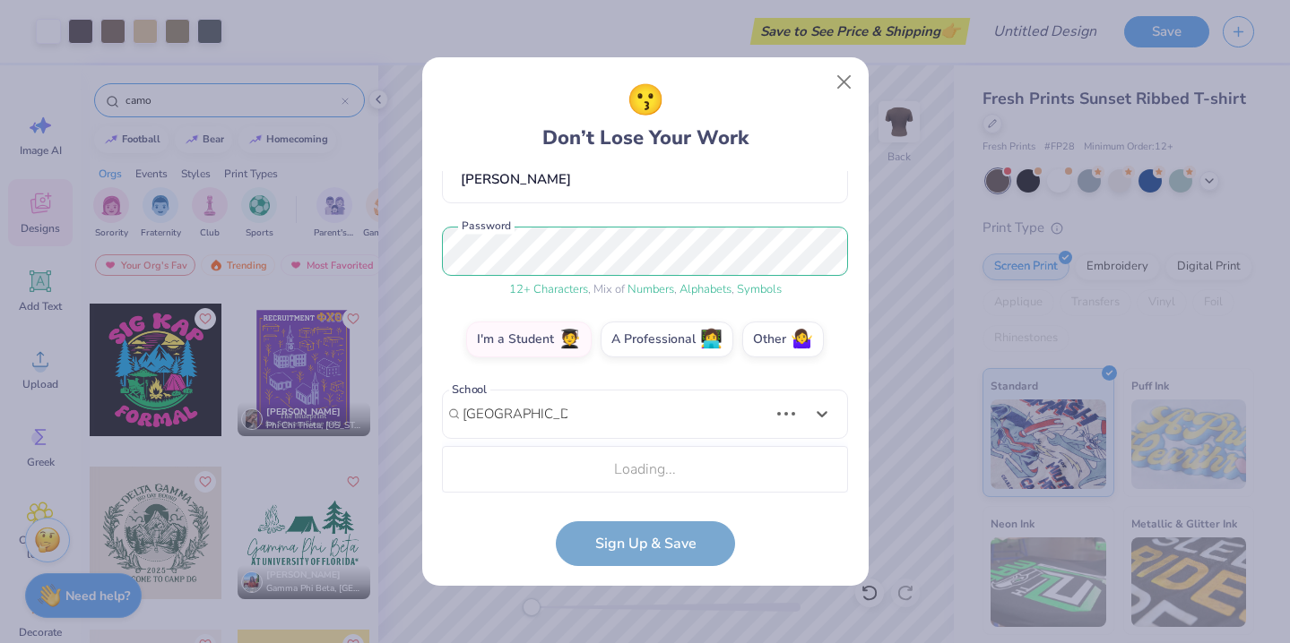
type input "university of utah"
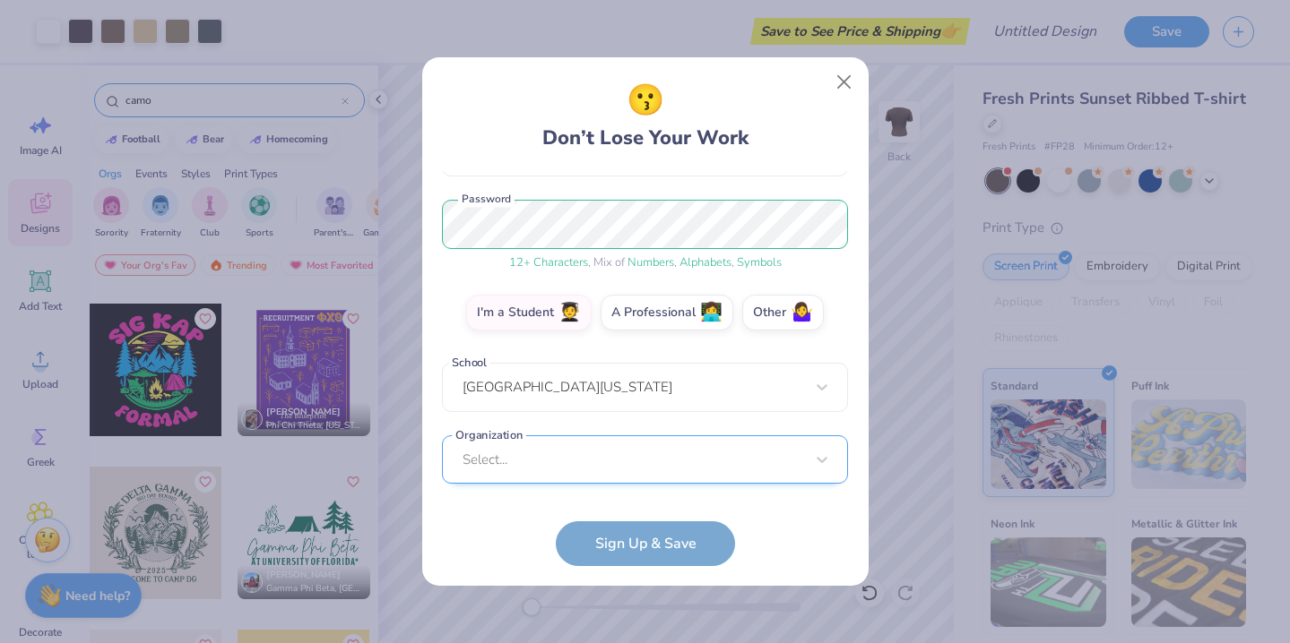
click at [548, 453] on div "Select..." at bounding box center [645, 460] width 406 height 49
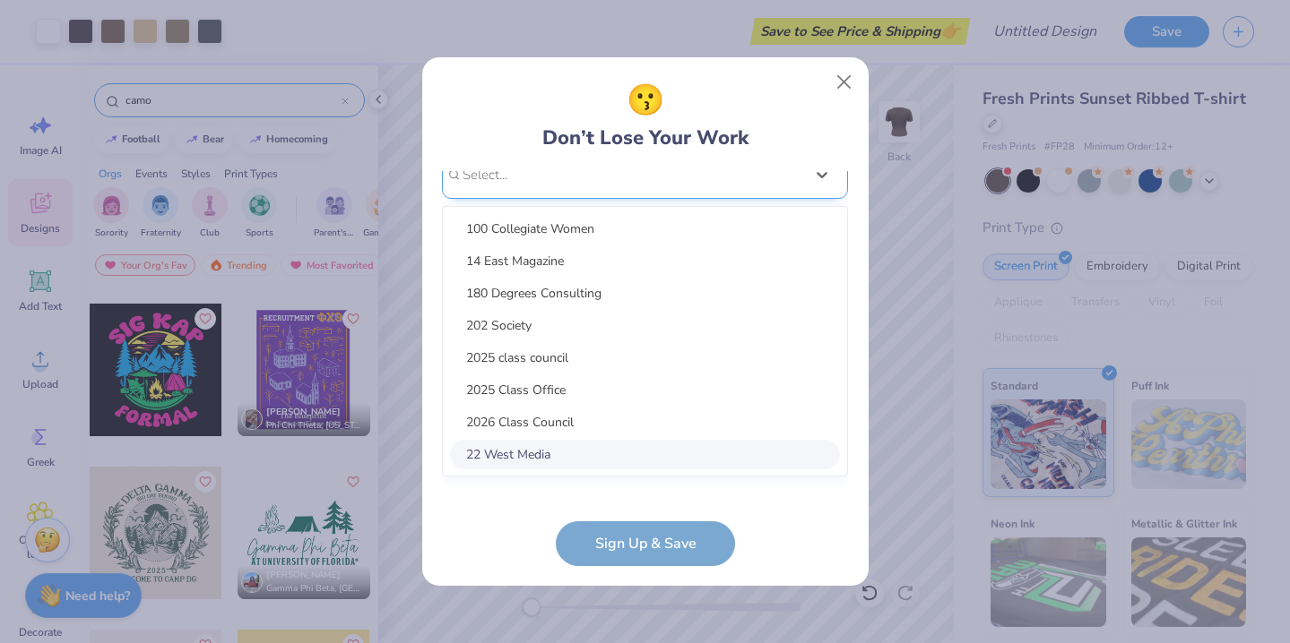
scroll to position [474, 0]
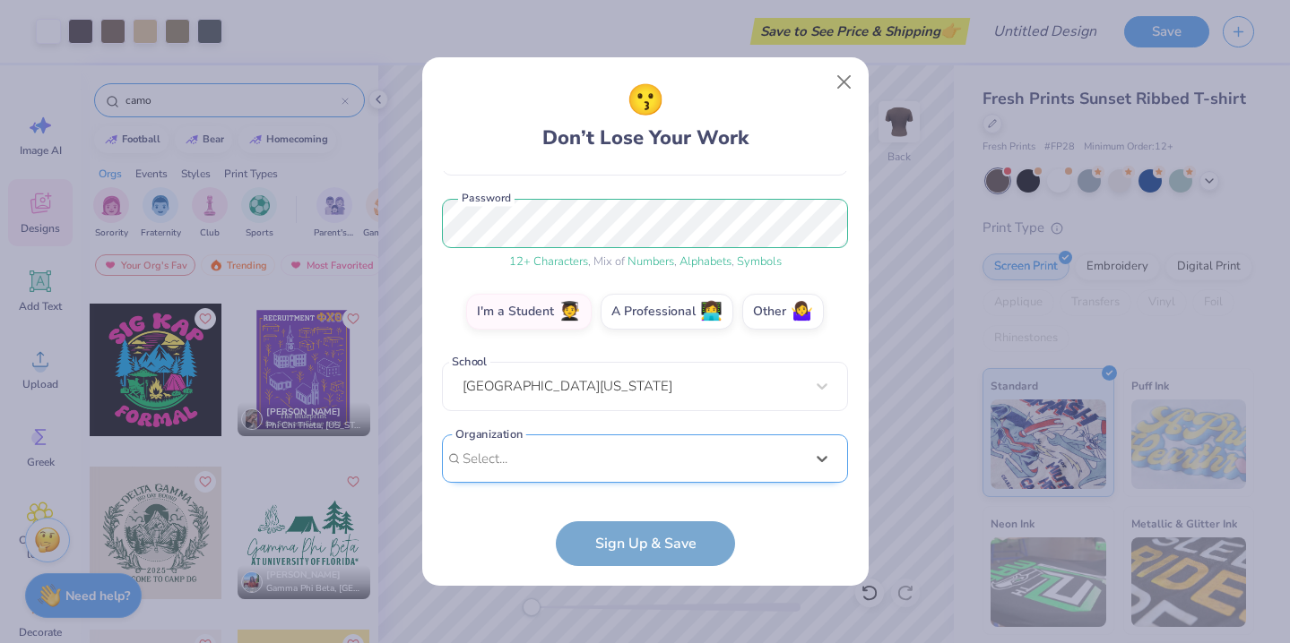
click at [550, 196] on div "heatherfeather263@gmail.com Email (310) 408-4876 Phone Jess Davis Full Name 12 …" at bounding box center [645, 332] width 406 height 322
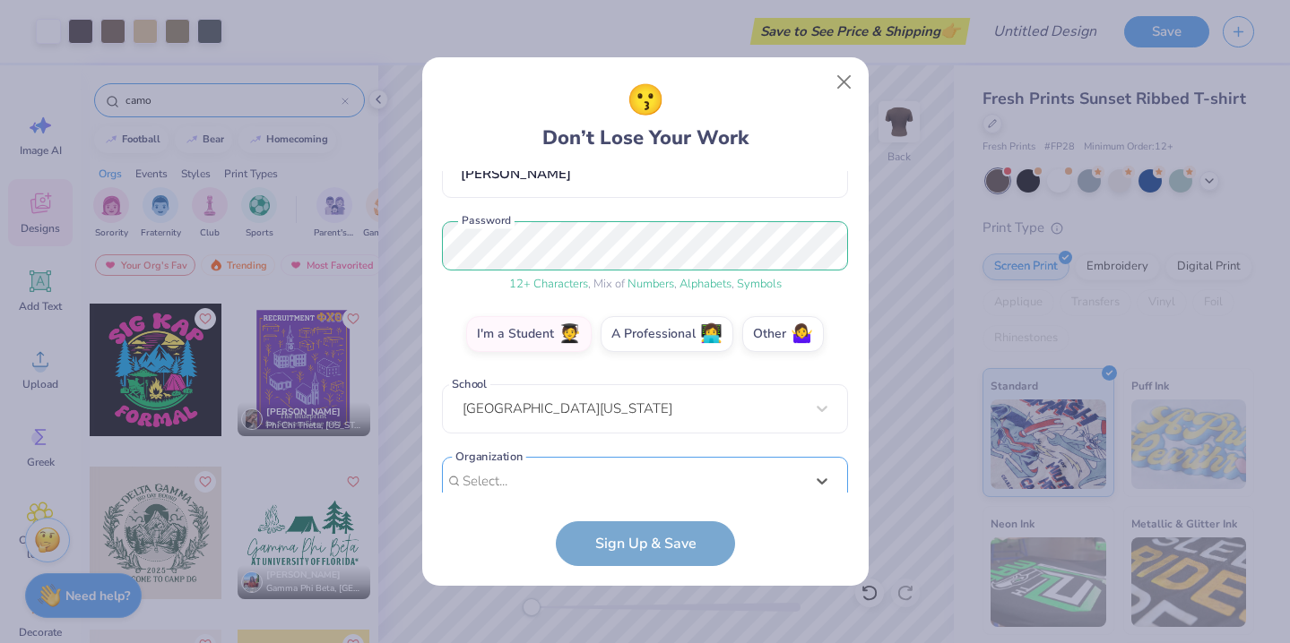
click at [543, 477] on div "heatherfeather263@gmail.com Email (310) 408-4876 Phone Jess Davis Full Name 12 …" at bounding box center [645, 332] width 406 height 322
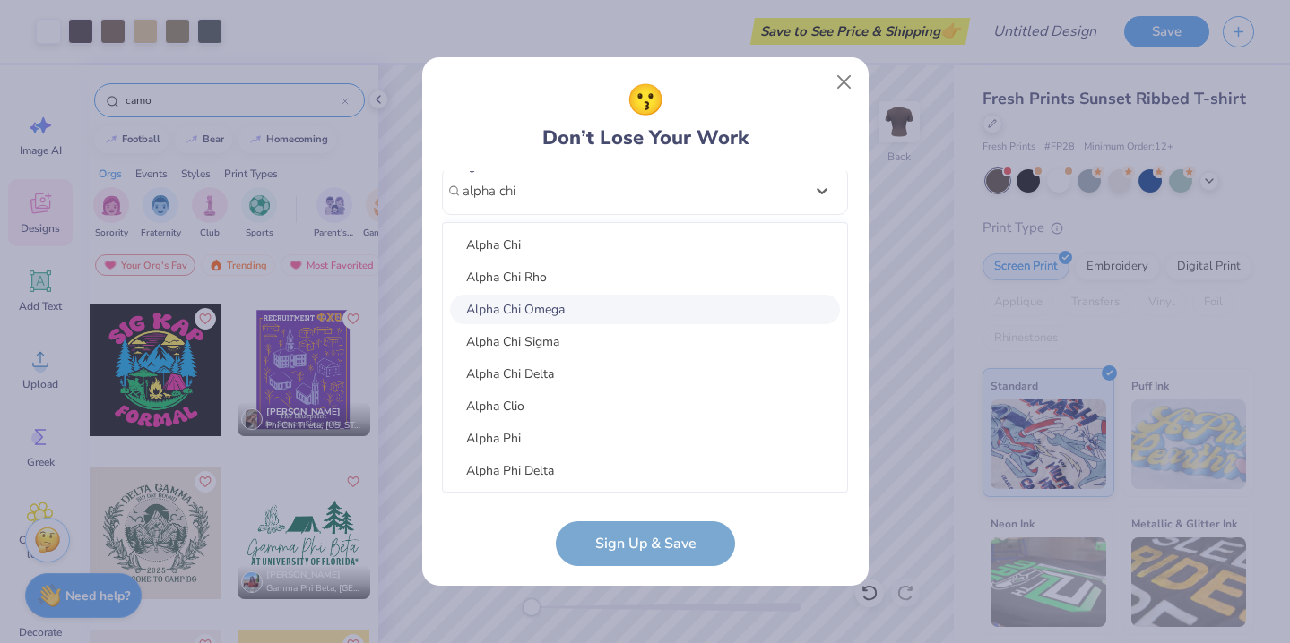
click at [554, 312] on div "Alpha Chi Omega" at bounding box center [645, 310] width 390 height 30
type input "alpha chi"
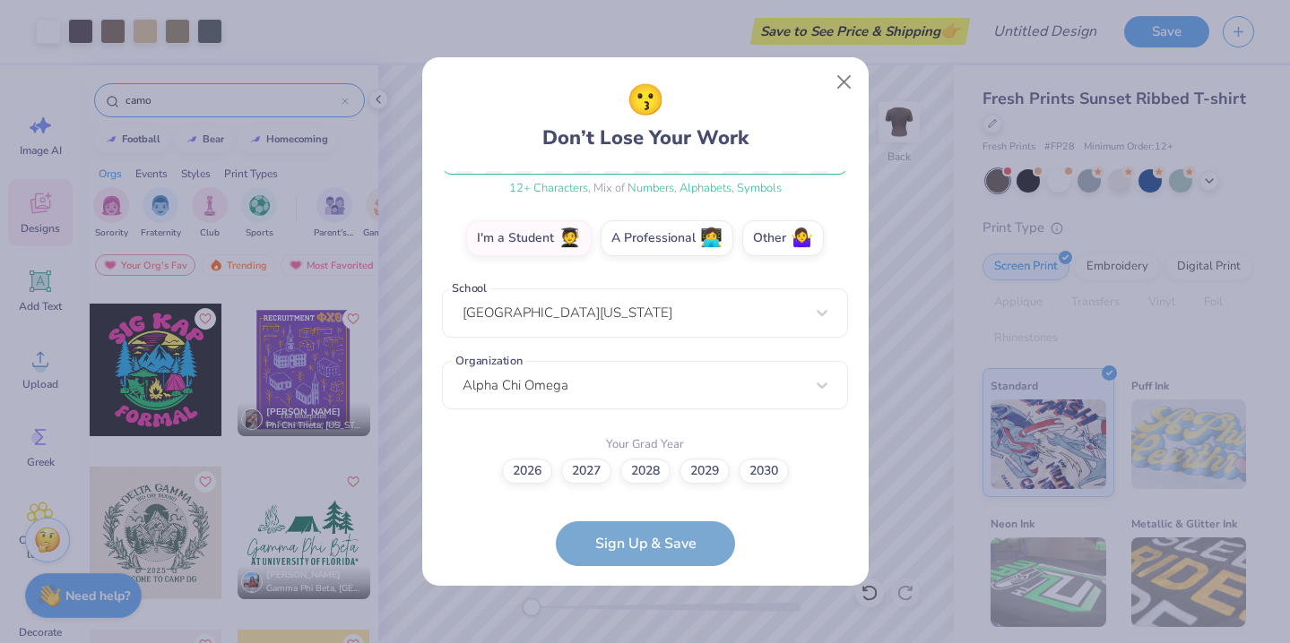
scroll to position [279, 0]
click at [650, 469] on label "2028" at bounding box center [645, 469] width 50 height 25
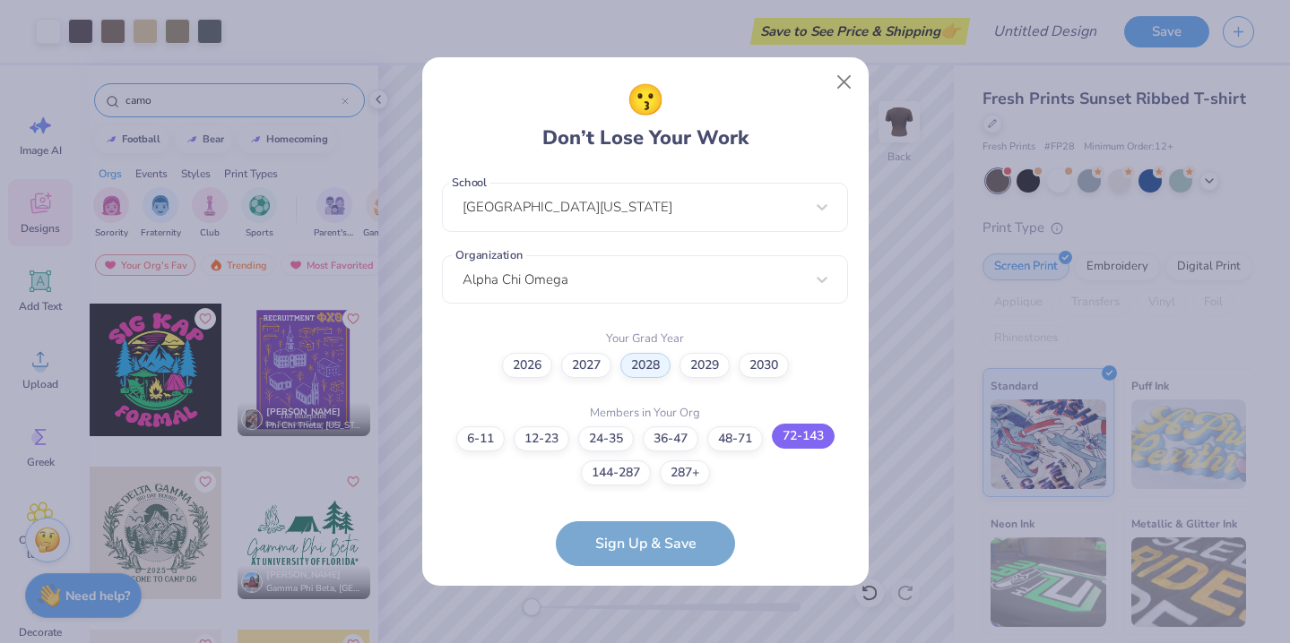
click at [818, 437] on label "72-143" at bounding box center [803, 436] width 63 height 25
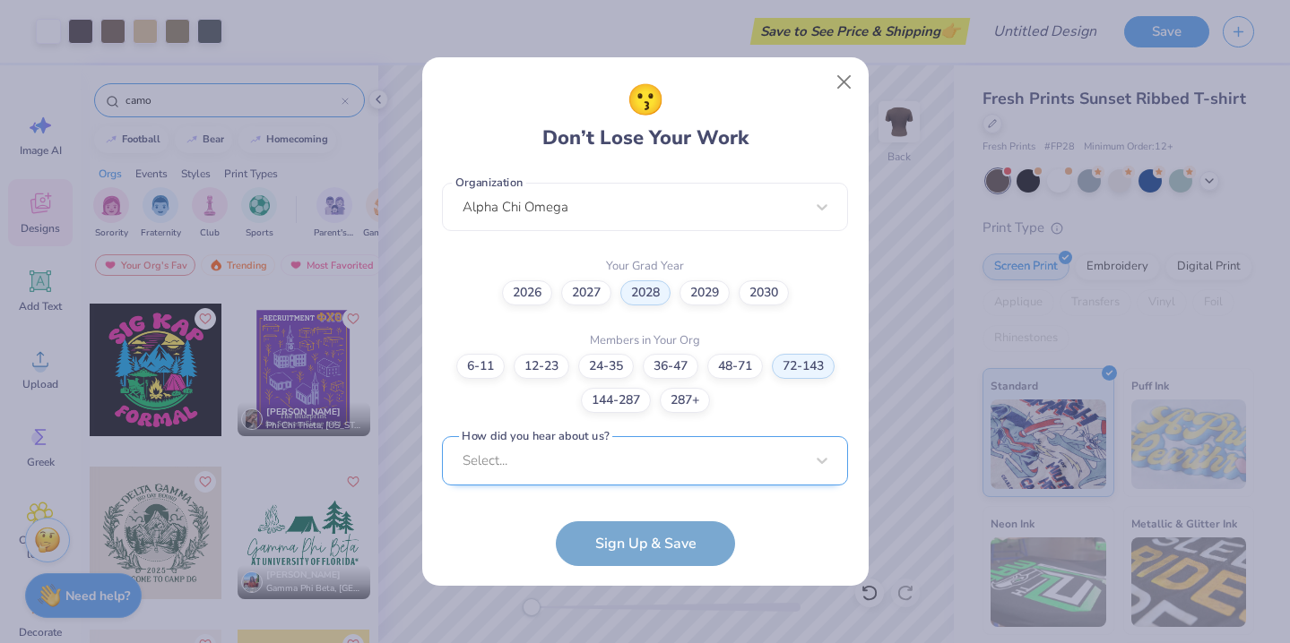
click at [653, 462] on div "Select..." at bounding box center [645, 460] width 406 height 49
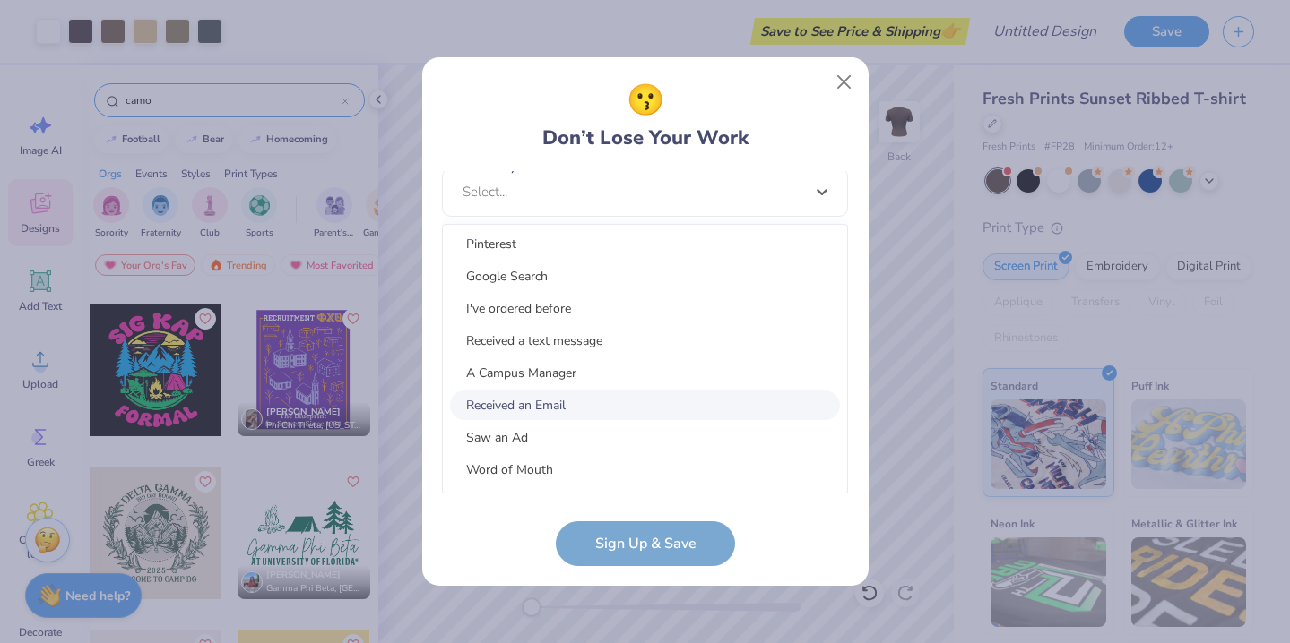
scroll to position [0, 0]
click at [563, 306] on div "I've ordered before" at bounding box center [645, 312] width 390 height 30
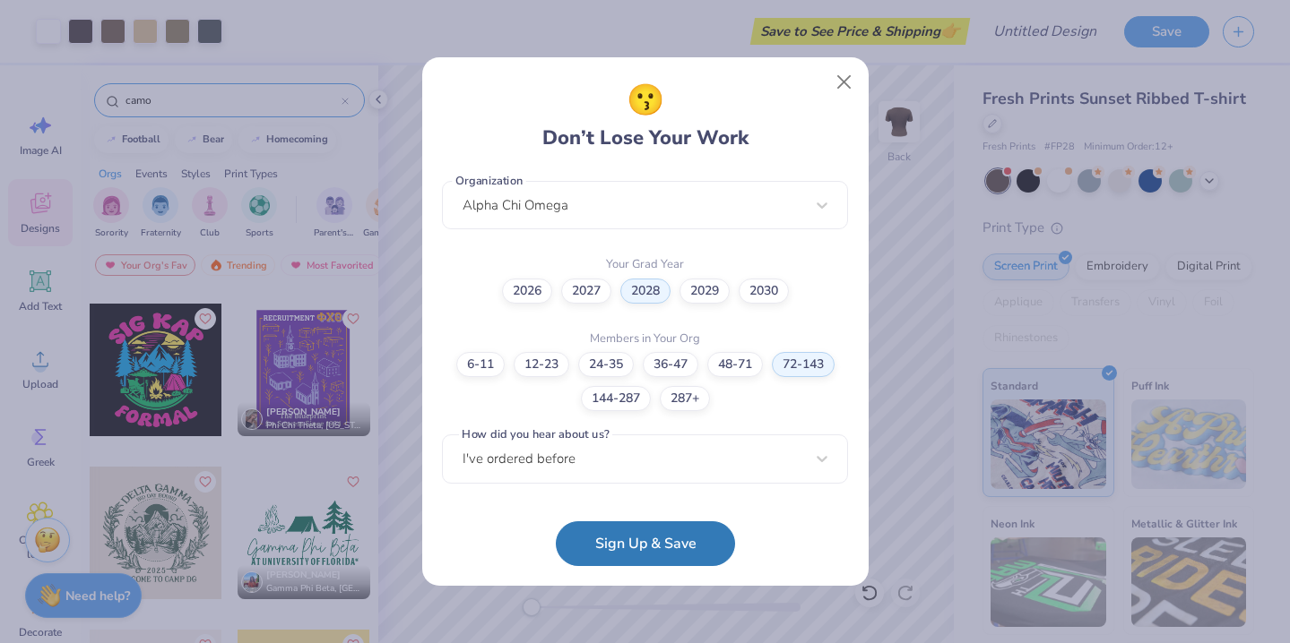
scroll to position [458, 0]
click at [660, 539] on button "Sign Up & Save" at bounding box center [645, 539] width 179 height 45
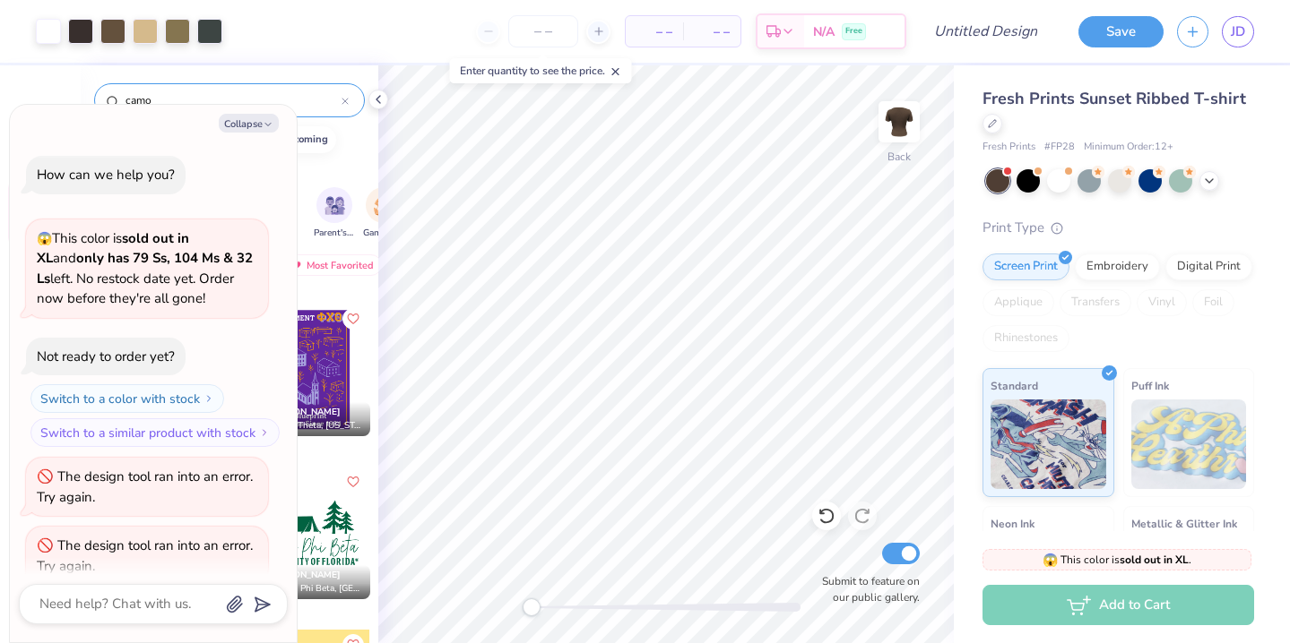
scroll to position [24, 0]
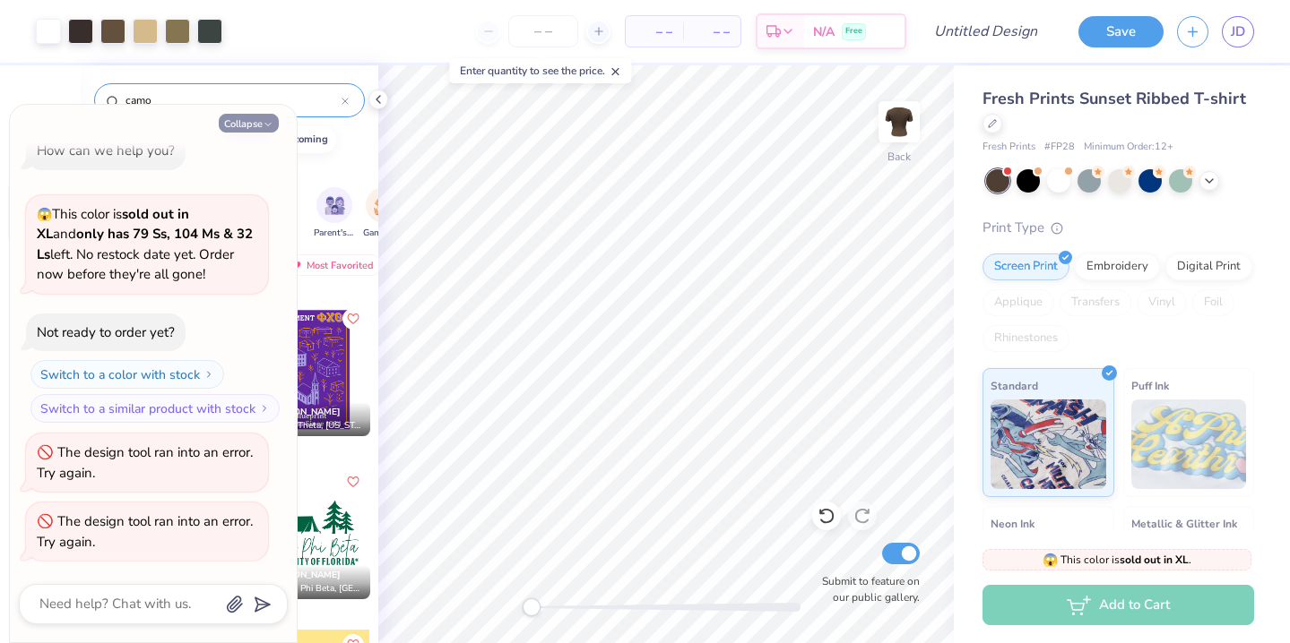
click at [258, 122] on button "Collapse" at bounding box center [249, 123] width 60 height 19
type textarea "x"
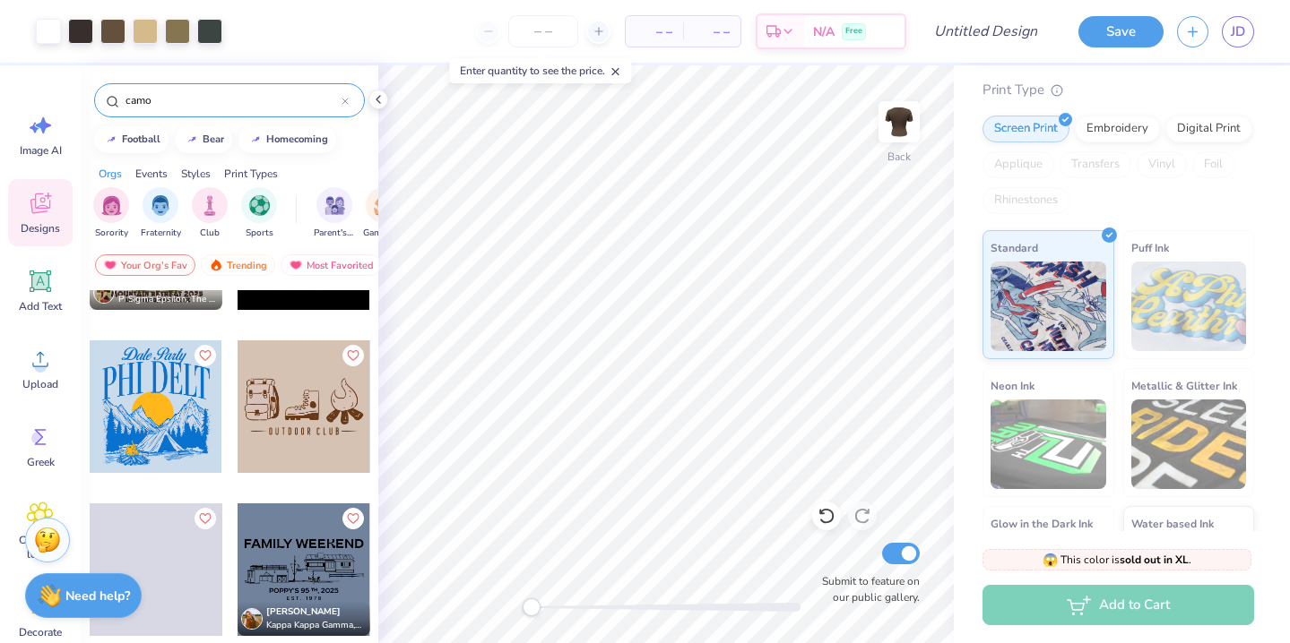
scroll to position [5026, 0]
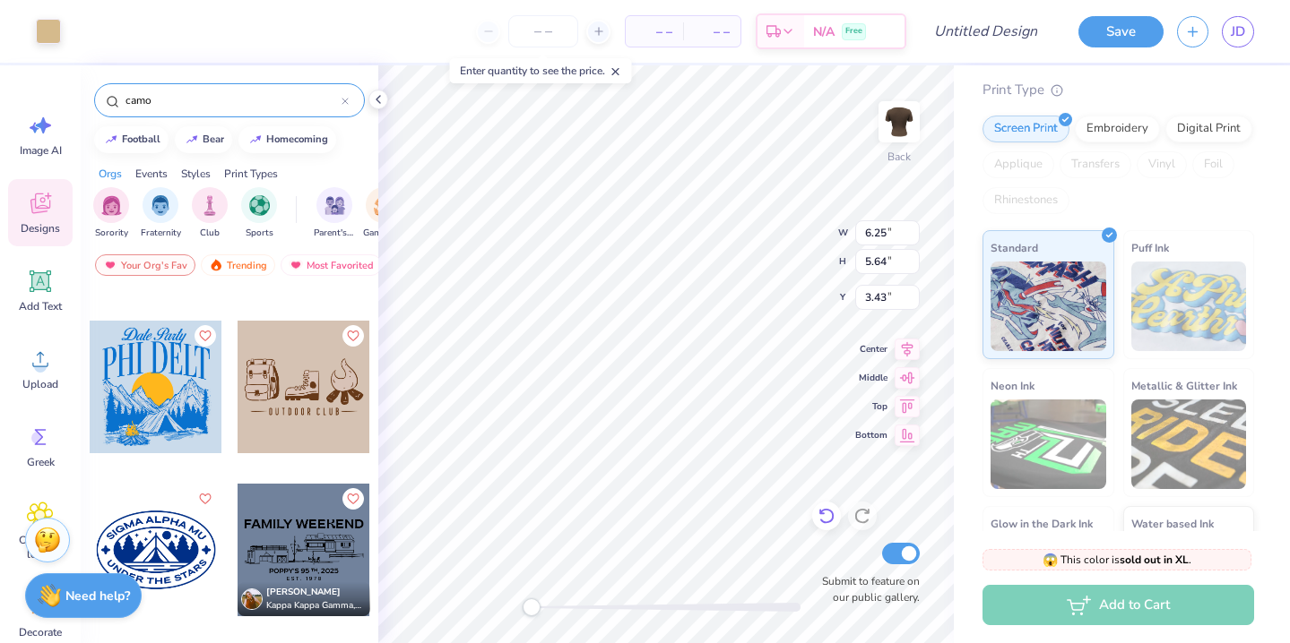
click at [823, 512] on icon at bounding box center [825, 517] width 15 height 16
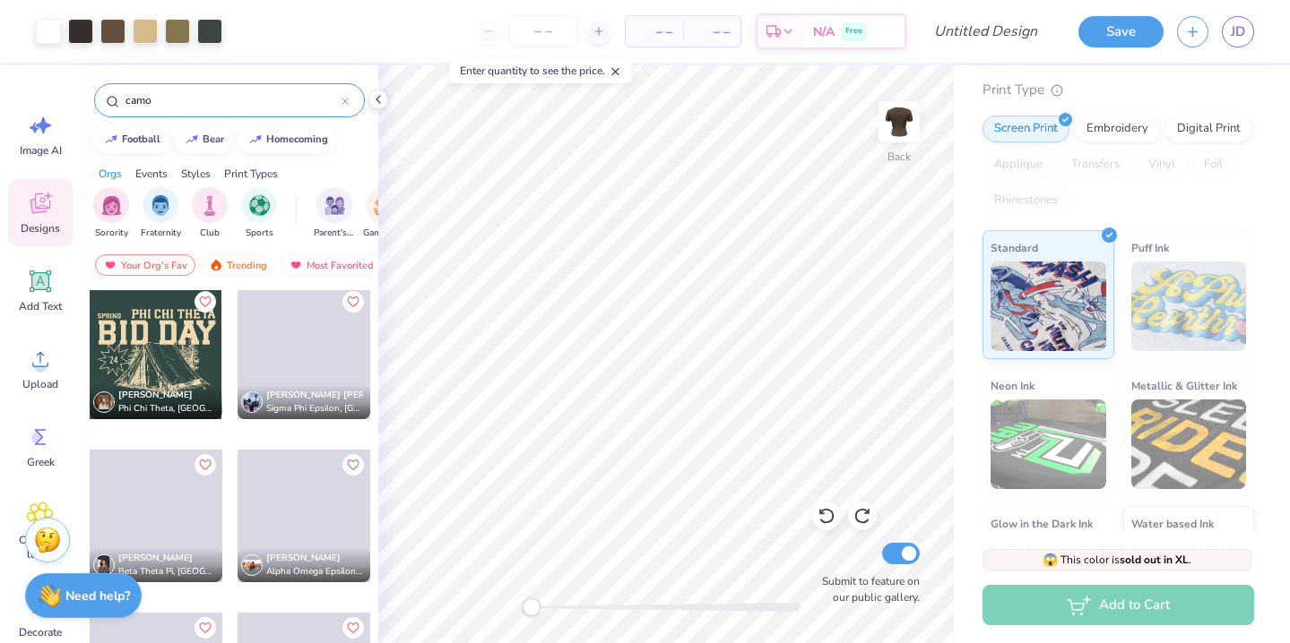
scroll to position [6589, 0]
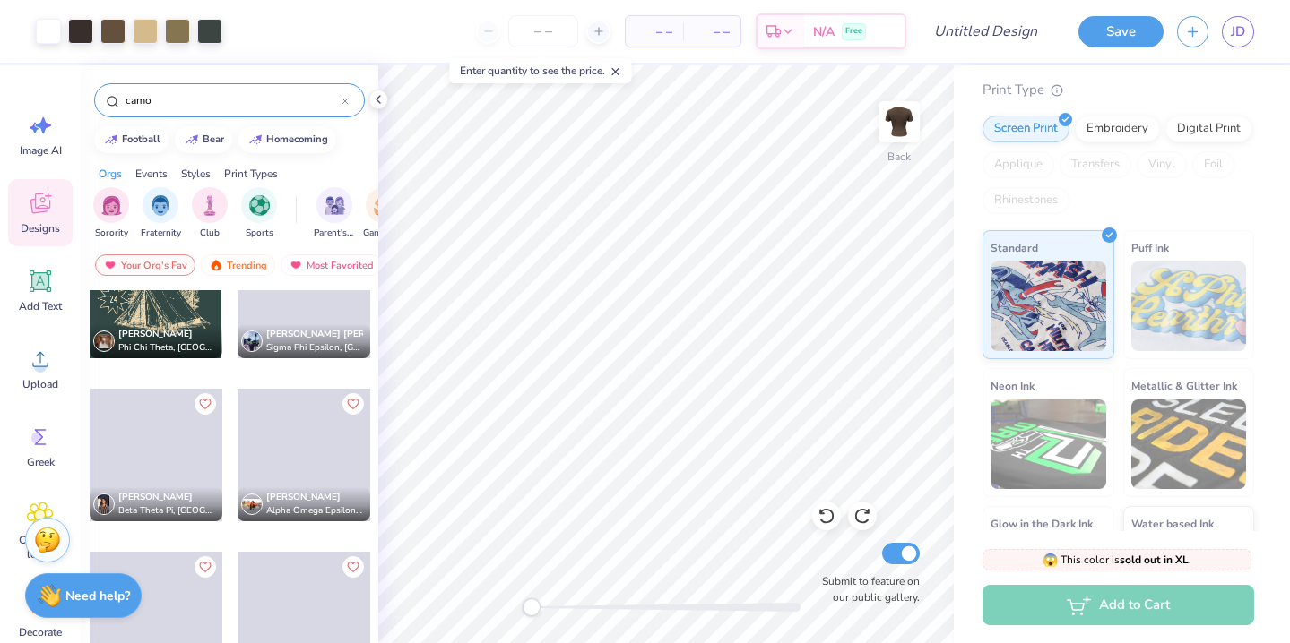
click at [188, 99] on input "camo" at bounding box center [233, 100] width 218 height 18
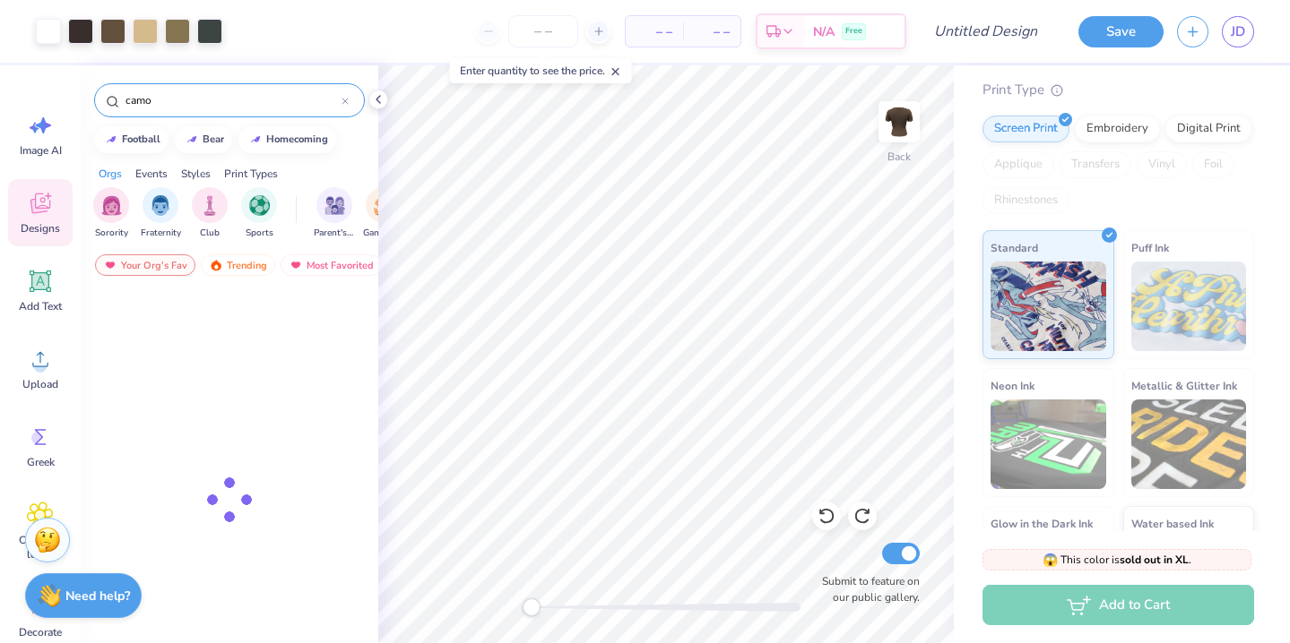
click at [188, 99] on input "camo" at bounding box center [233, 100] width 218 height 18
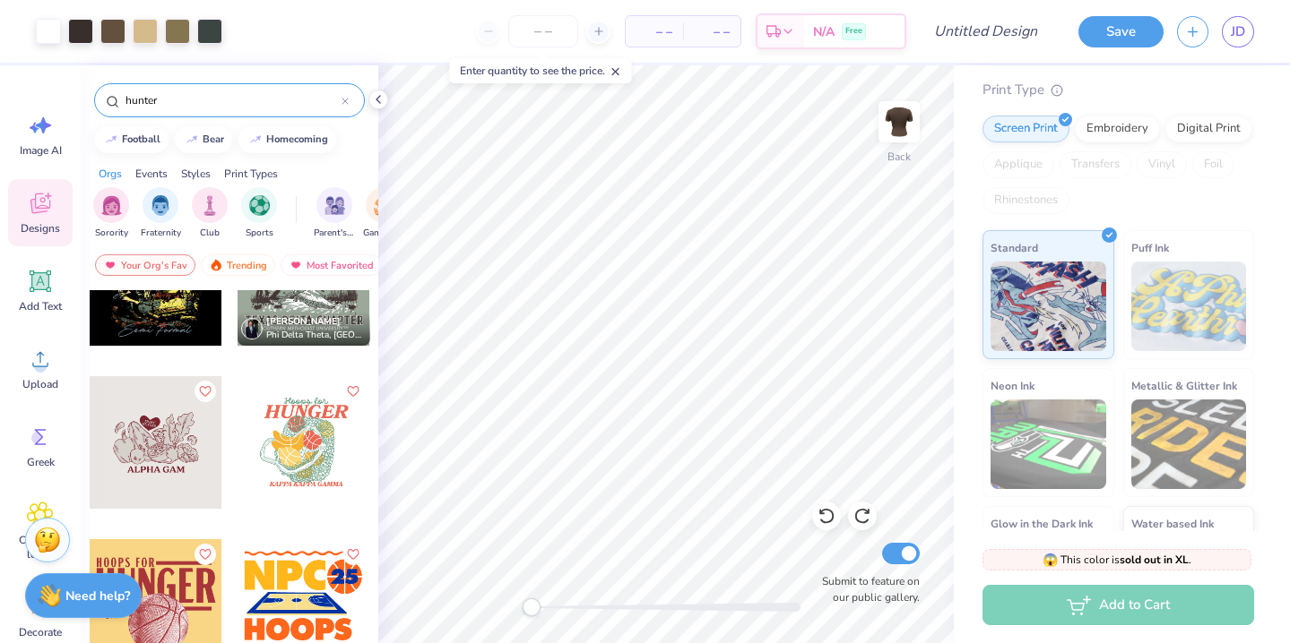
scroll to position [0, 0]
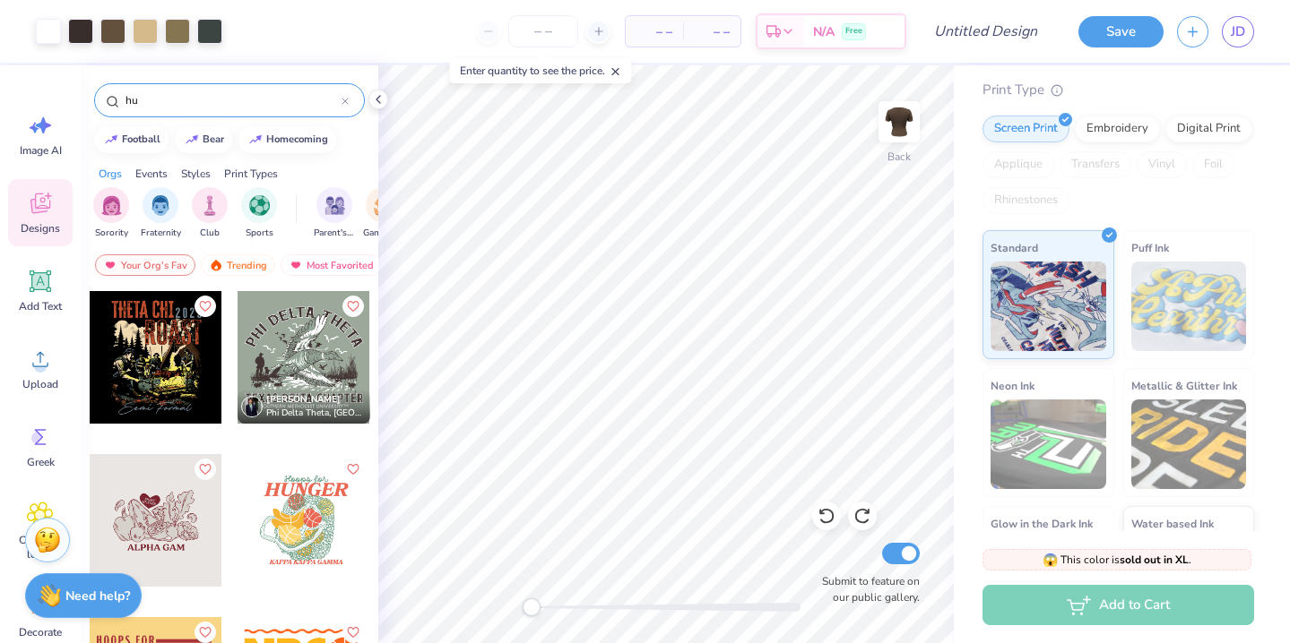
type input "h"
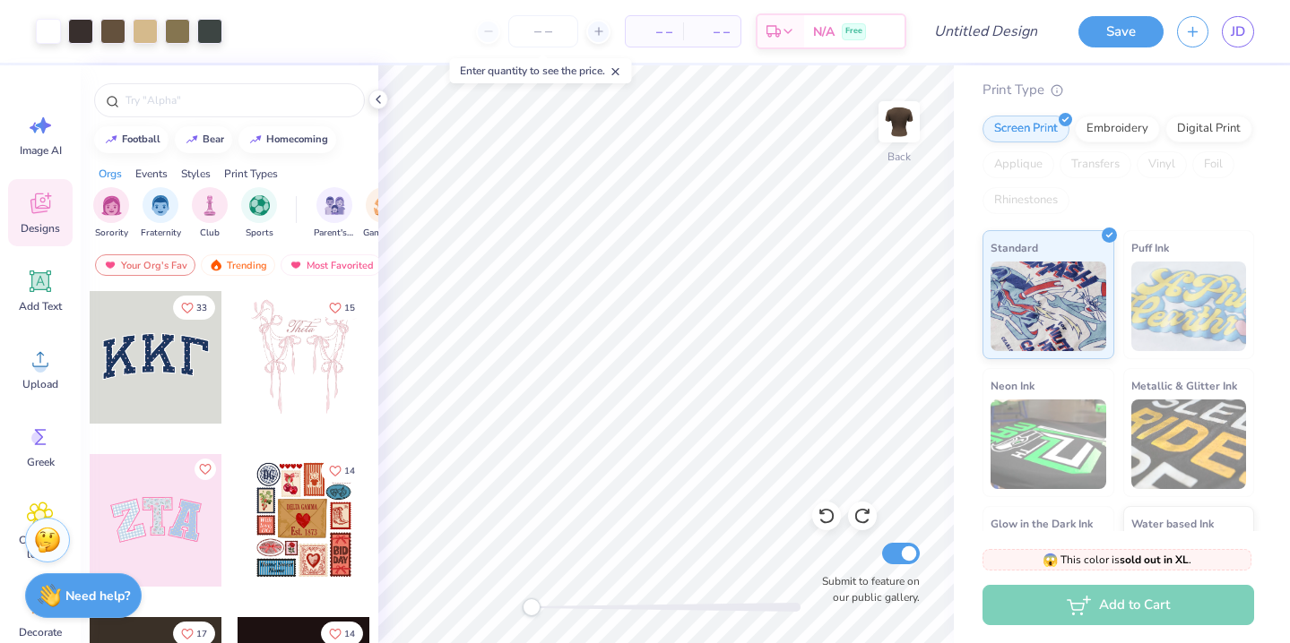
click at [957, 185] on div "Fresh Prints Sunset Ribbed T-shirt Fresh Prints # FP28 Minimum Order: 12 + Prin…" at bounding box center [1121, 281] width 336 height 708
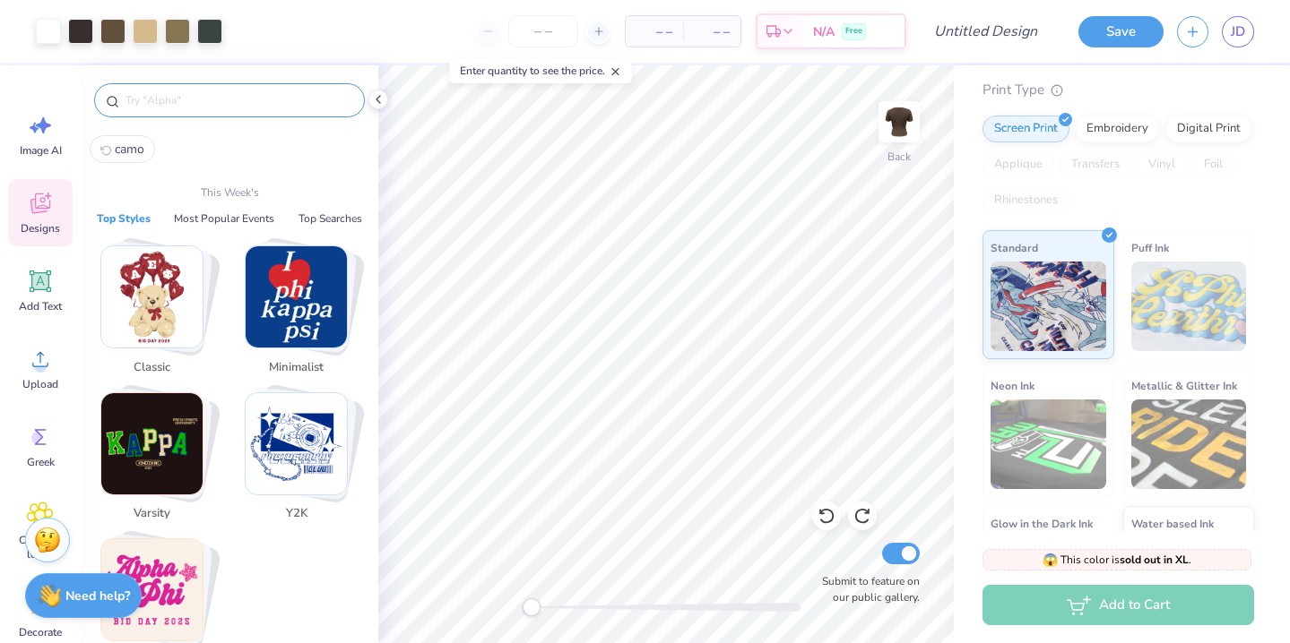
click at [236, 109] on div at bounding box center [229, 100] width 271 height 34
click at [258, 95] on input "text" at bounding box center [238, 100] width 229 height 18
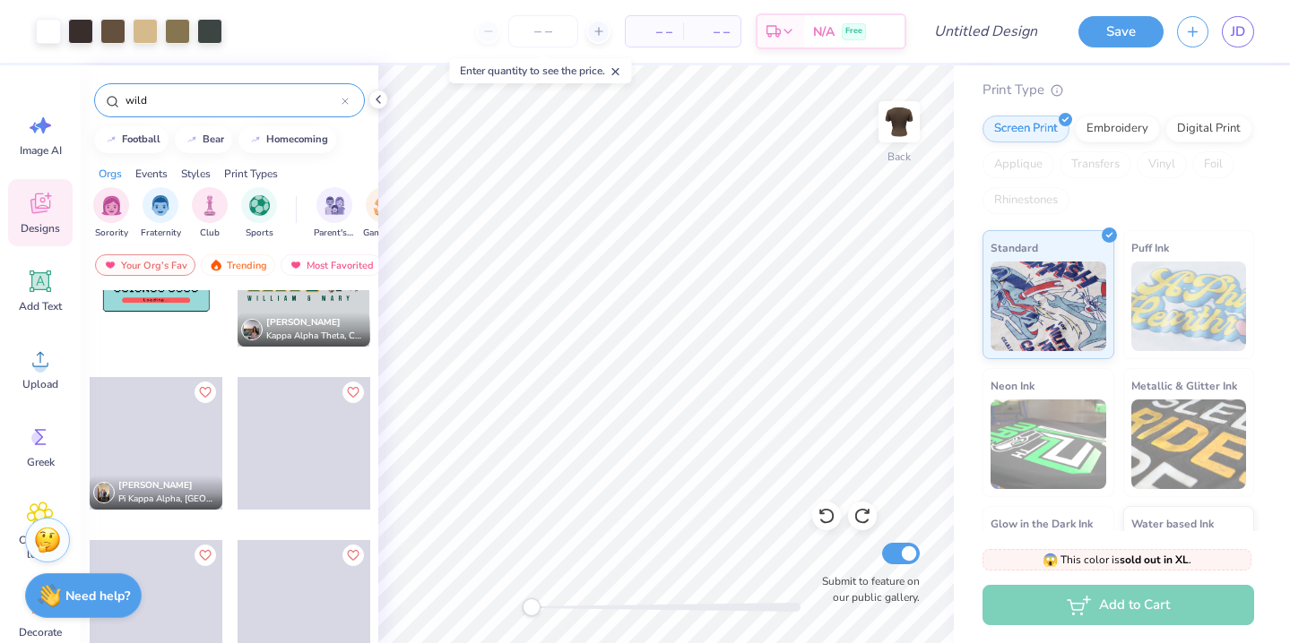
scroll to position [893, 0]
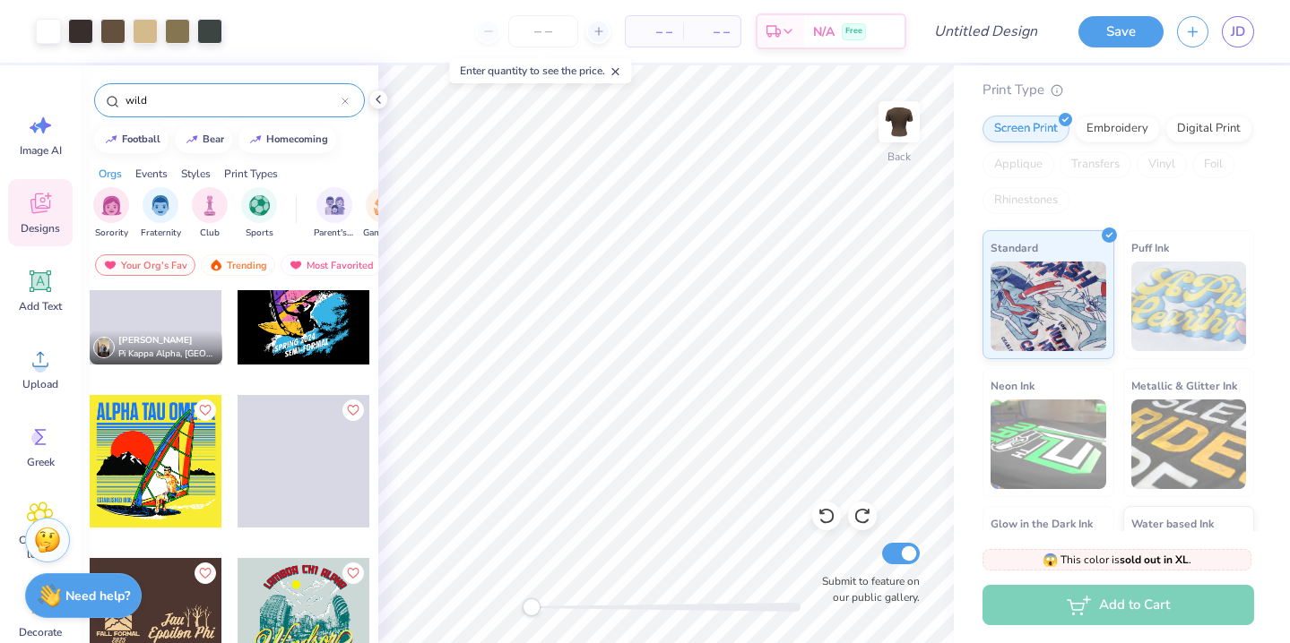
click at [168, 96] on input "wild" at bounding box center [233, 100] width 218 height 18
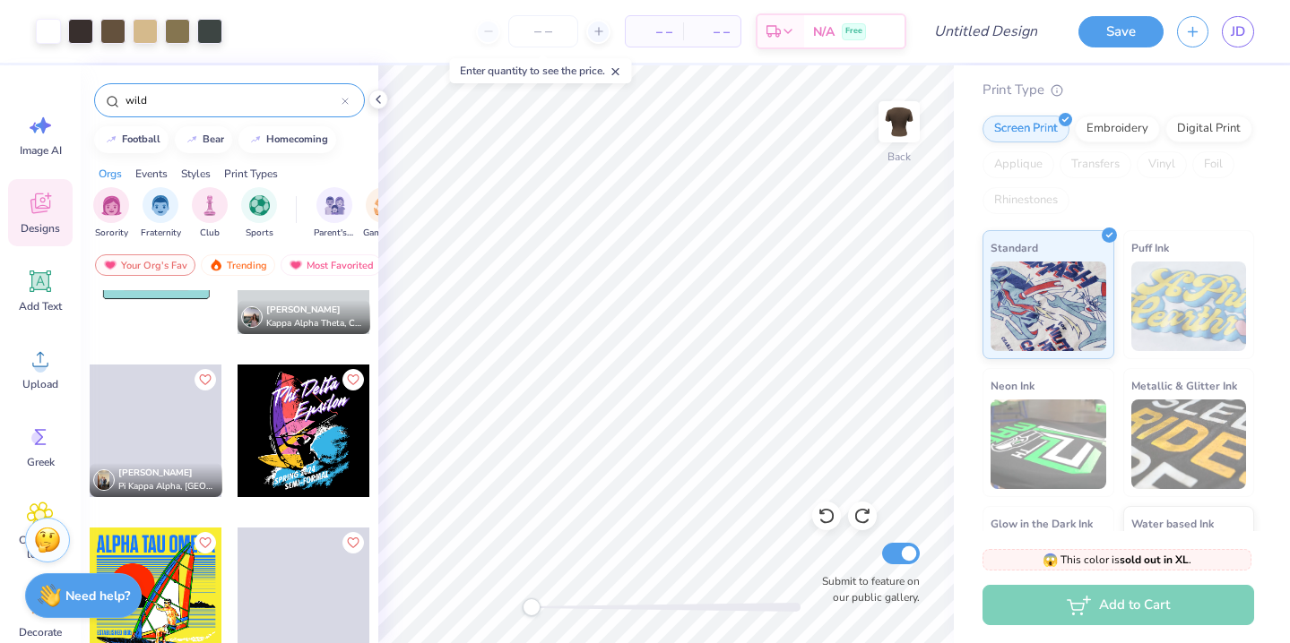
click at [168, 96] on input "wild" at bounding box center [233, 100] width 218 height 18
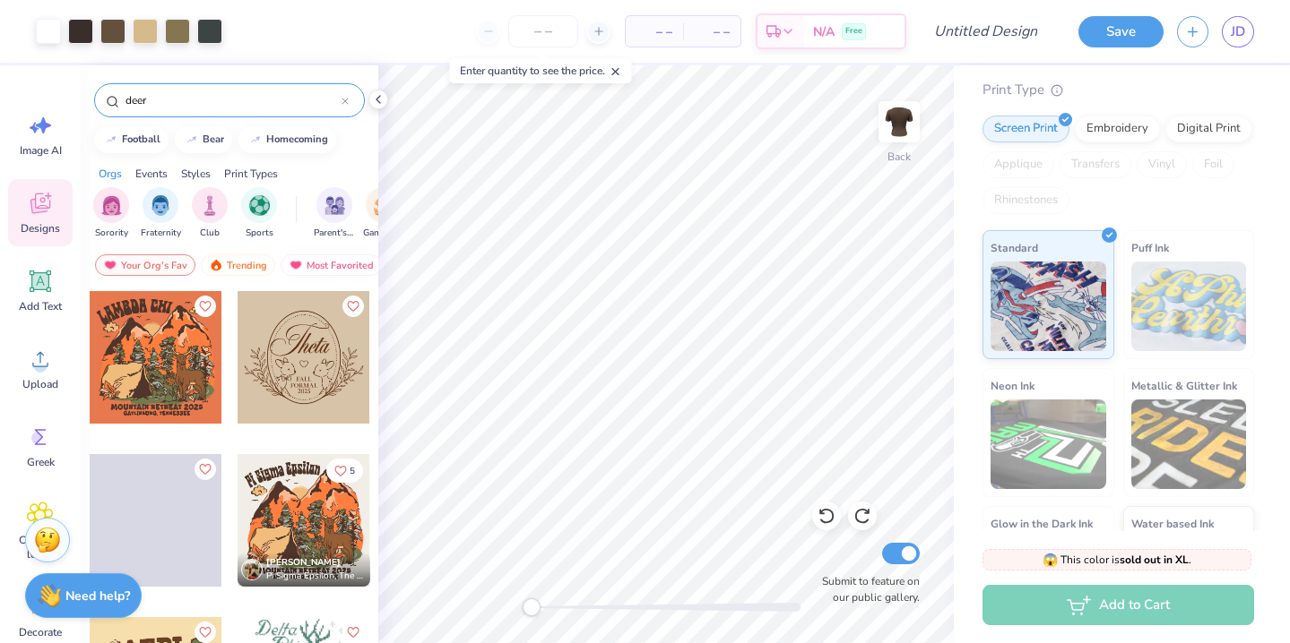
type input "deer"
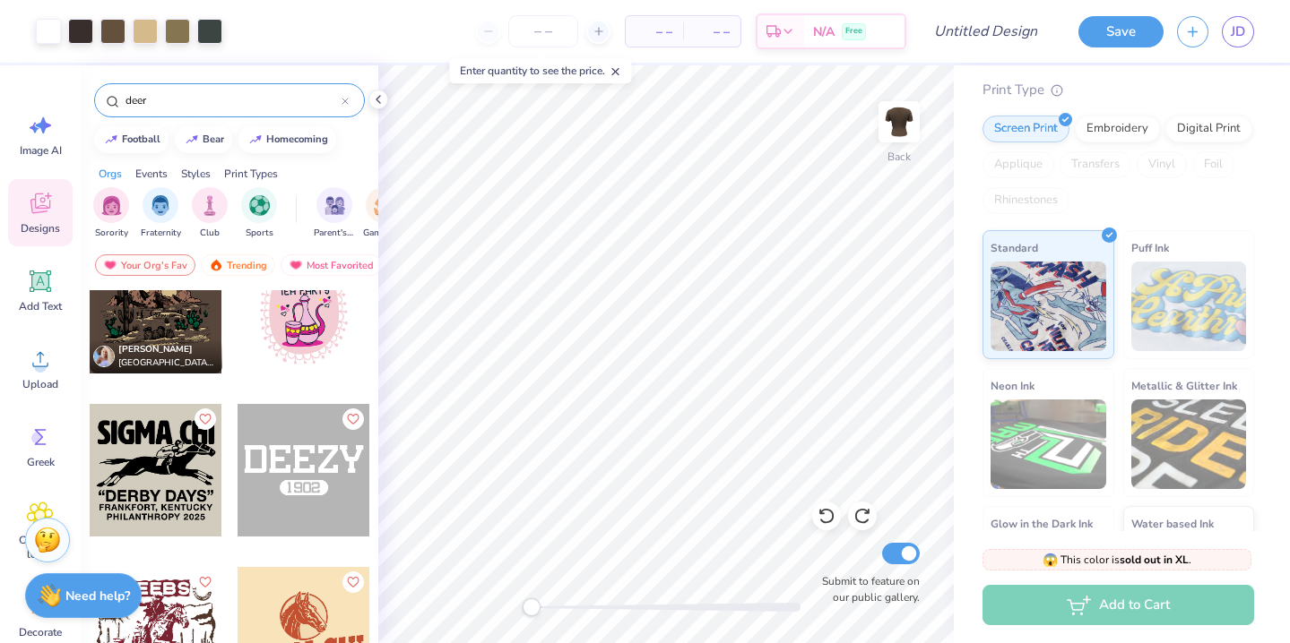
scroll to position [1195, 0]
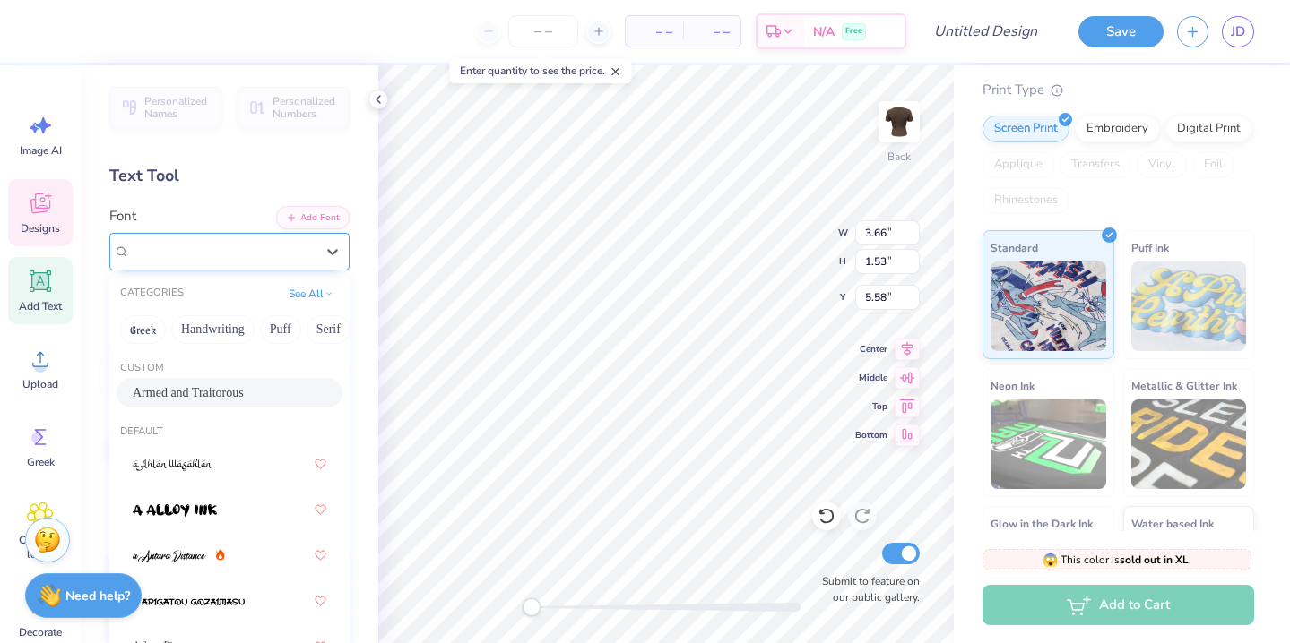
click at [279, 254] on div "Armed and Traitorous" at bounding box center [222, 251] width 188 height 28
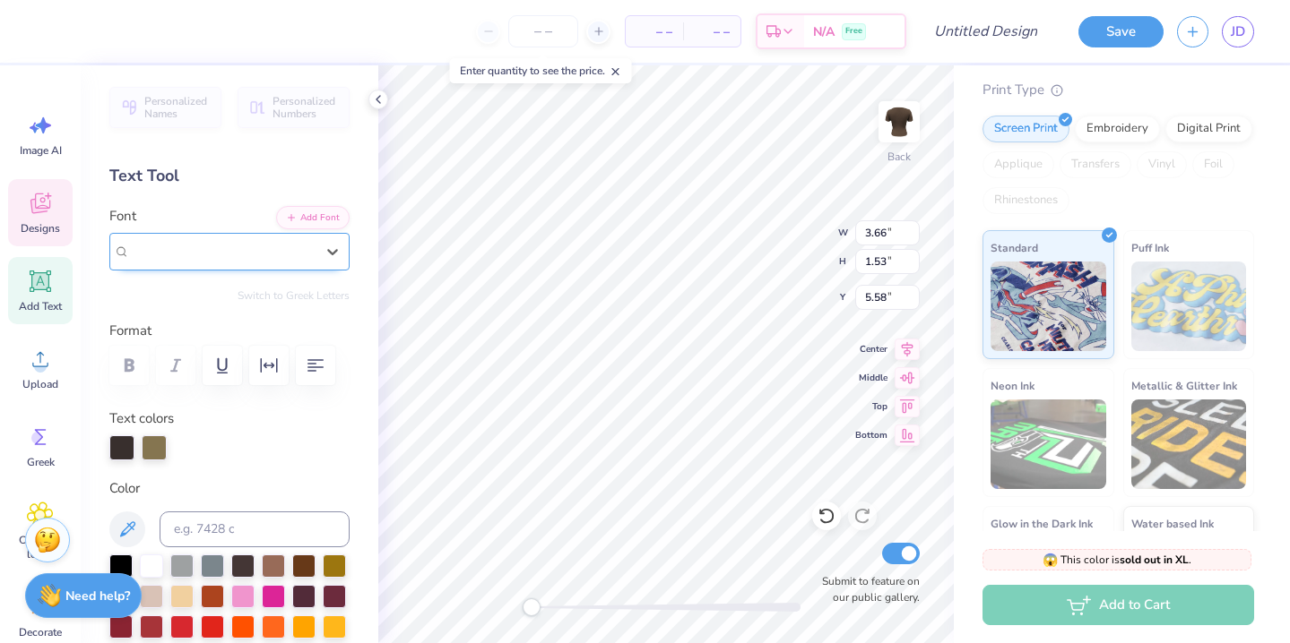
click at [299, 252] on div "Armed and Traitorous" at bounding box center [222, 251] width 185 height 21
click at [45, 300] on span "Add Text" at bounding box center [40, 306] width 43 height 14
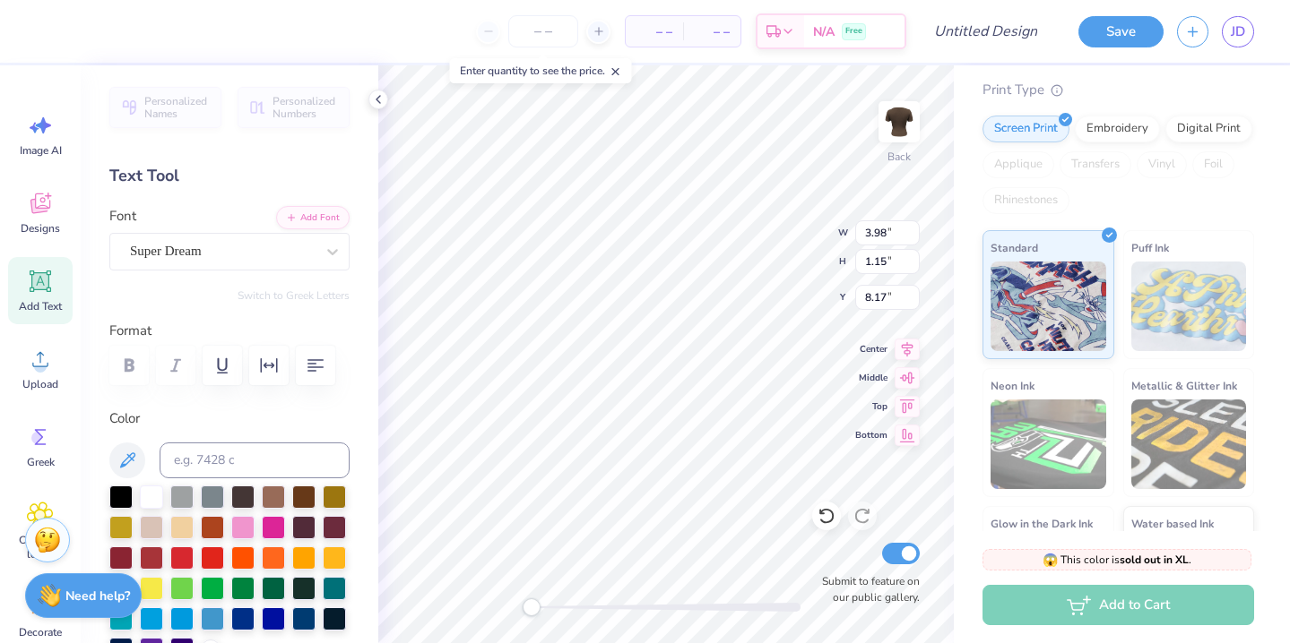
type input "3.98"
type input "1.15"
type input "8.17"
click at [318, 256] on div at bounding box center [332, 252] width 32 height 32
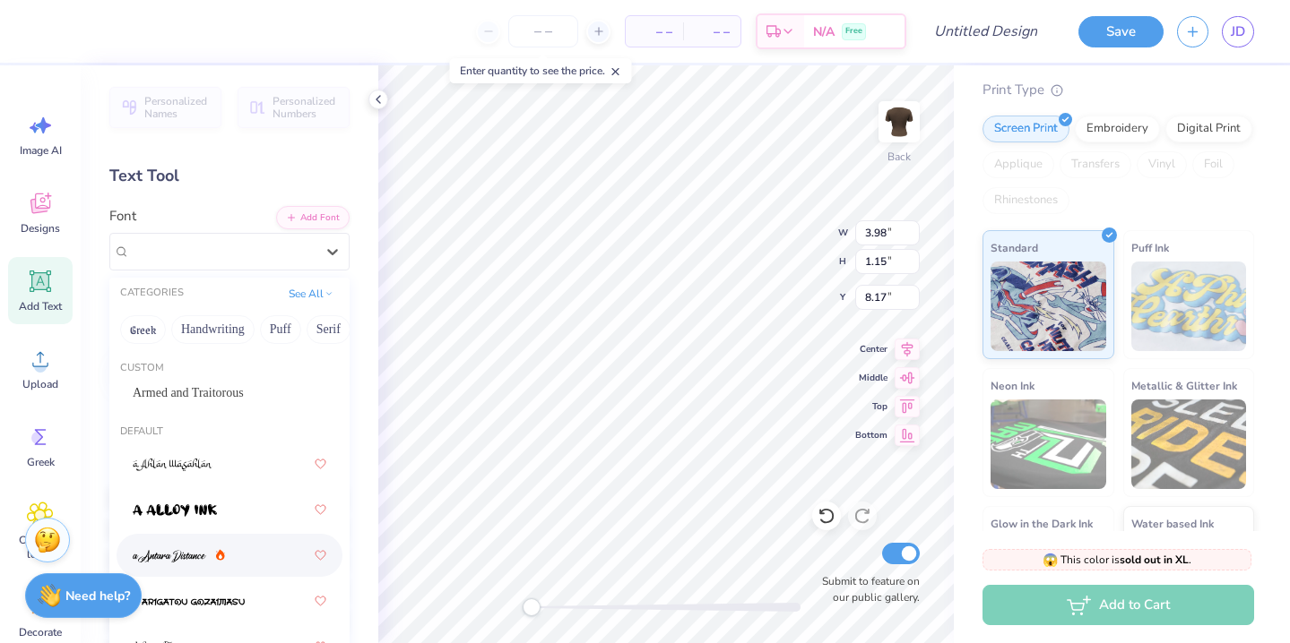
scroll to position [22, 0]
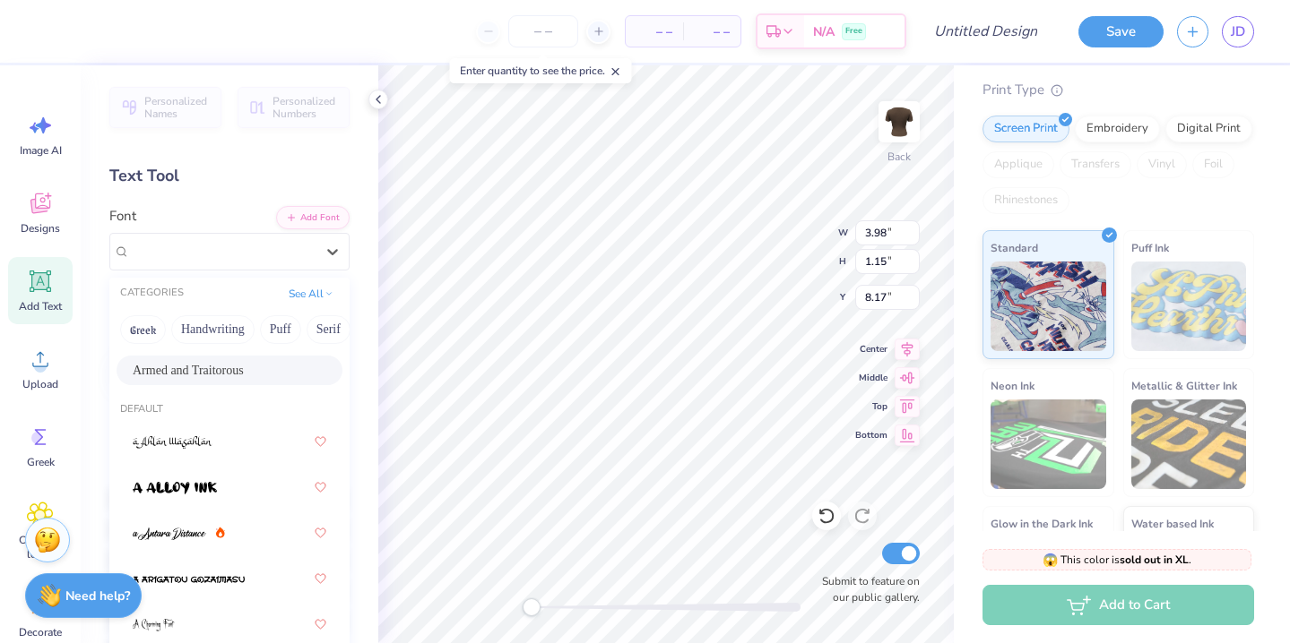
click at [244, 372] on span "Armed and Traitorous" at bounding box center [188, 370] width 111 height 19
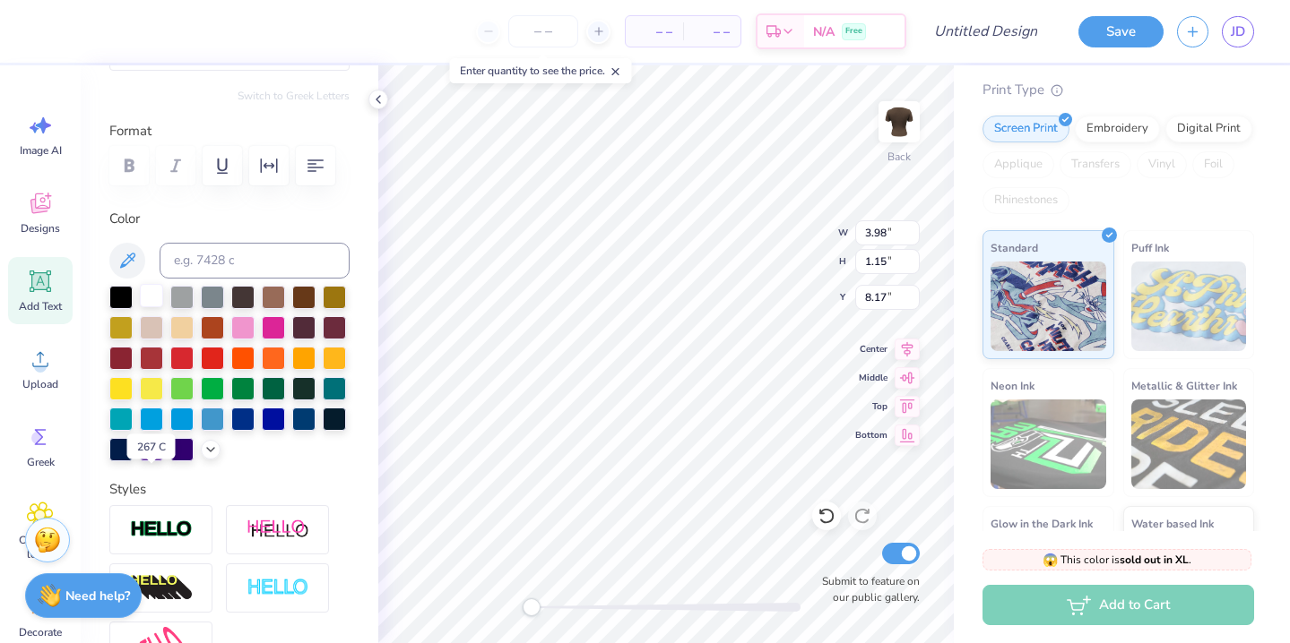
scroll to position [120, 0]
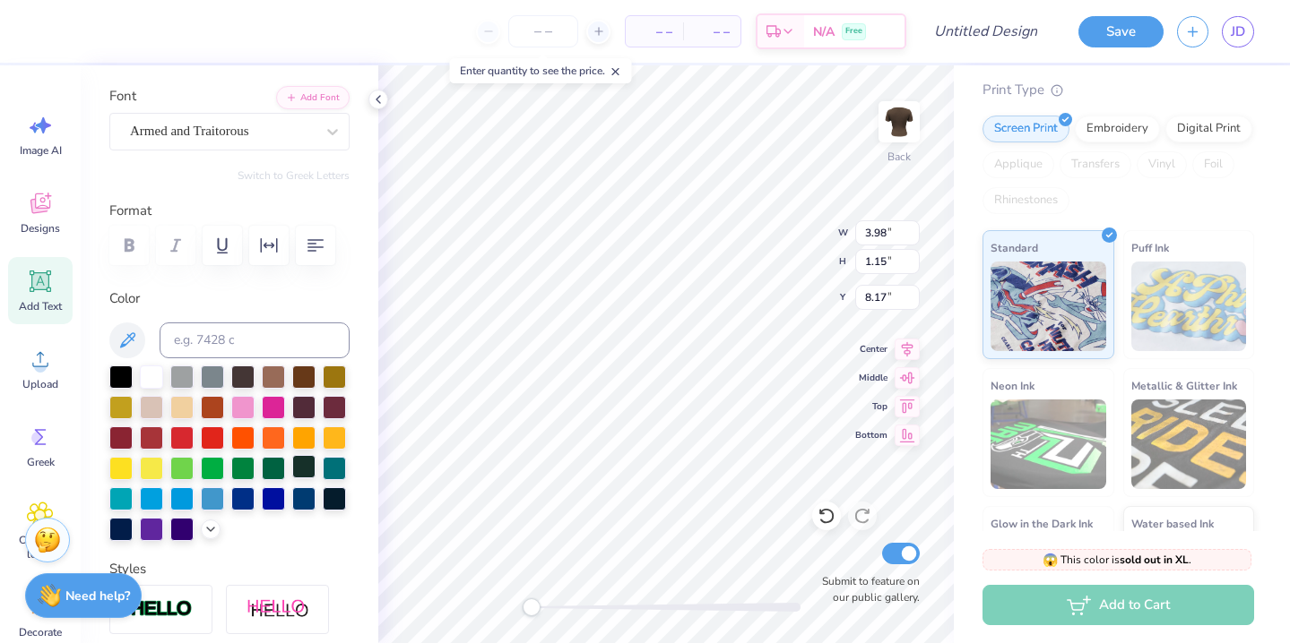
type input "3.66"
type input "1.53"
type input "5.58"
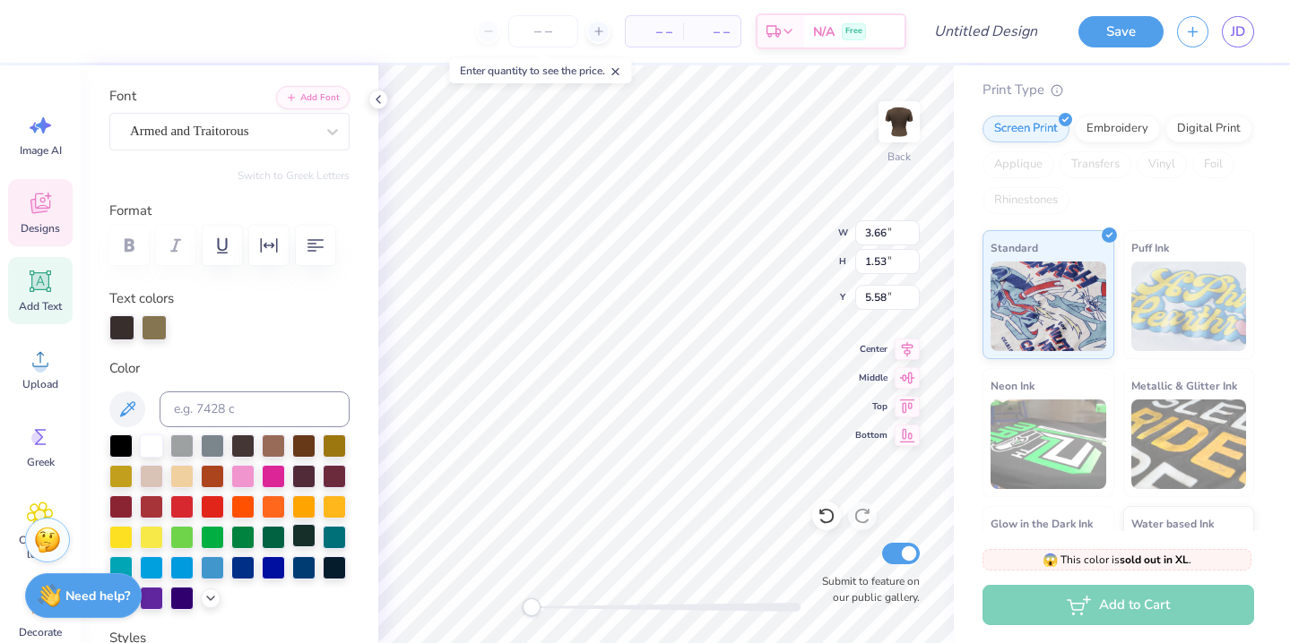
type input "3.58"
type input "1.16"
type input "7.41"
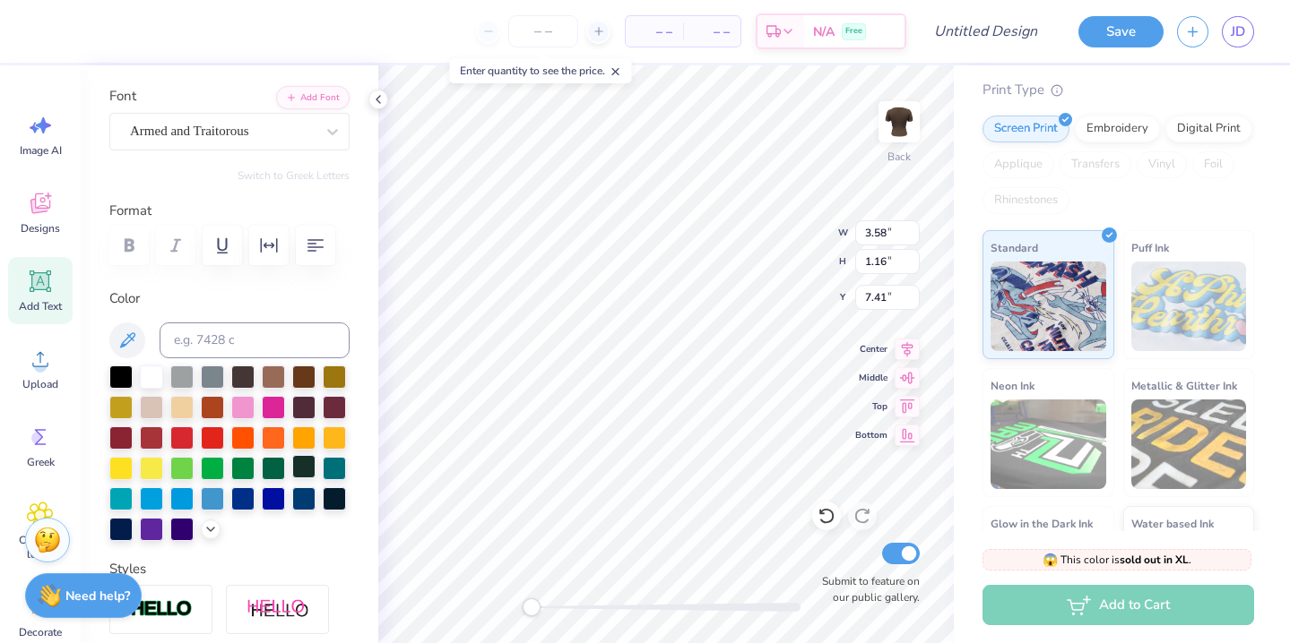
type input "3.66"
type input "1.53"
type input "5.58"
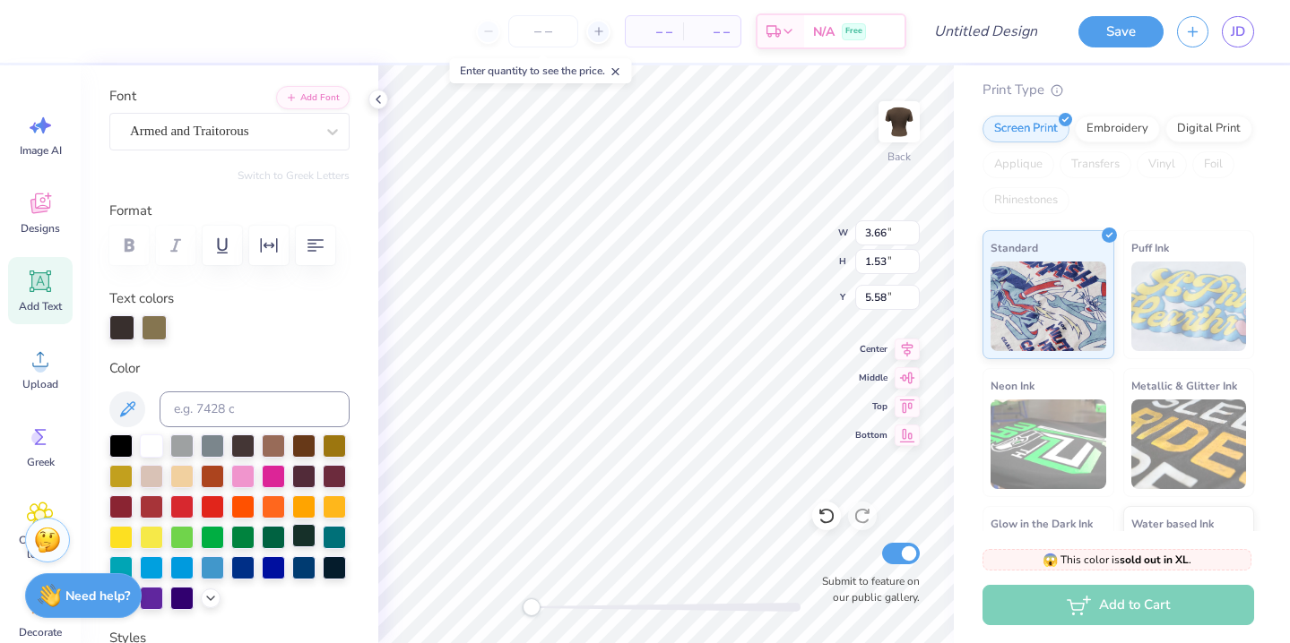
type input "3.58"
type input "1.16"
type input "7.40"
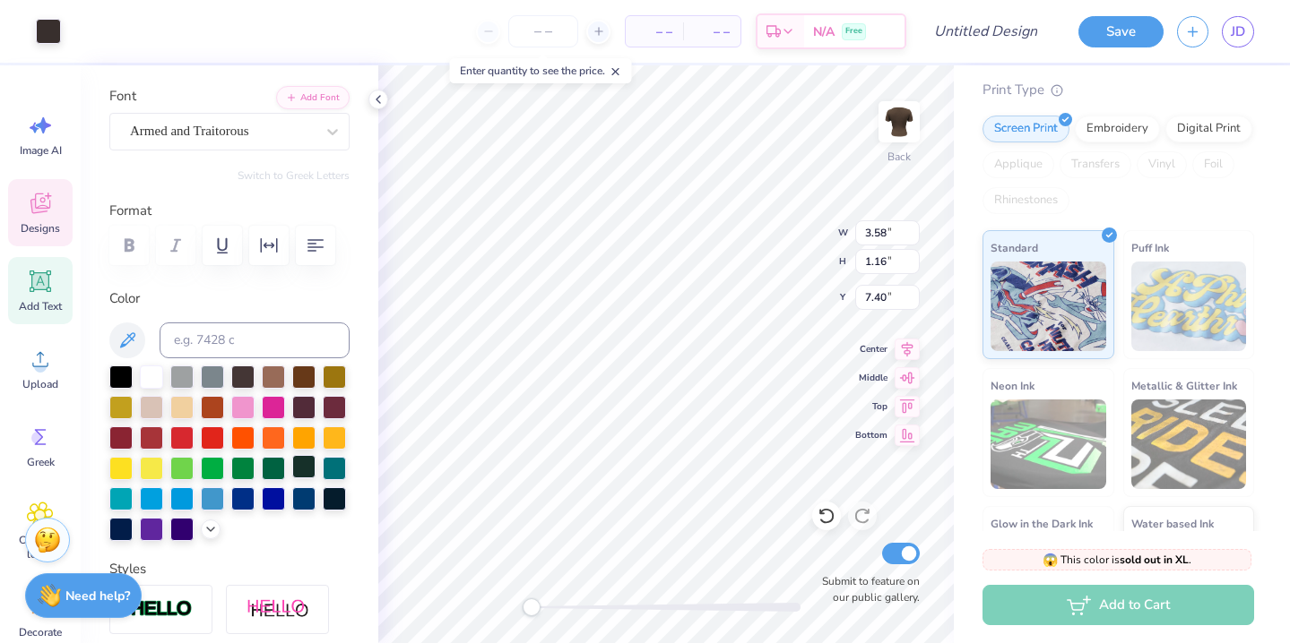
type input "6.70"
type input "6.41"
type input "3.14"
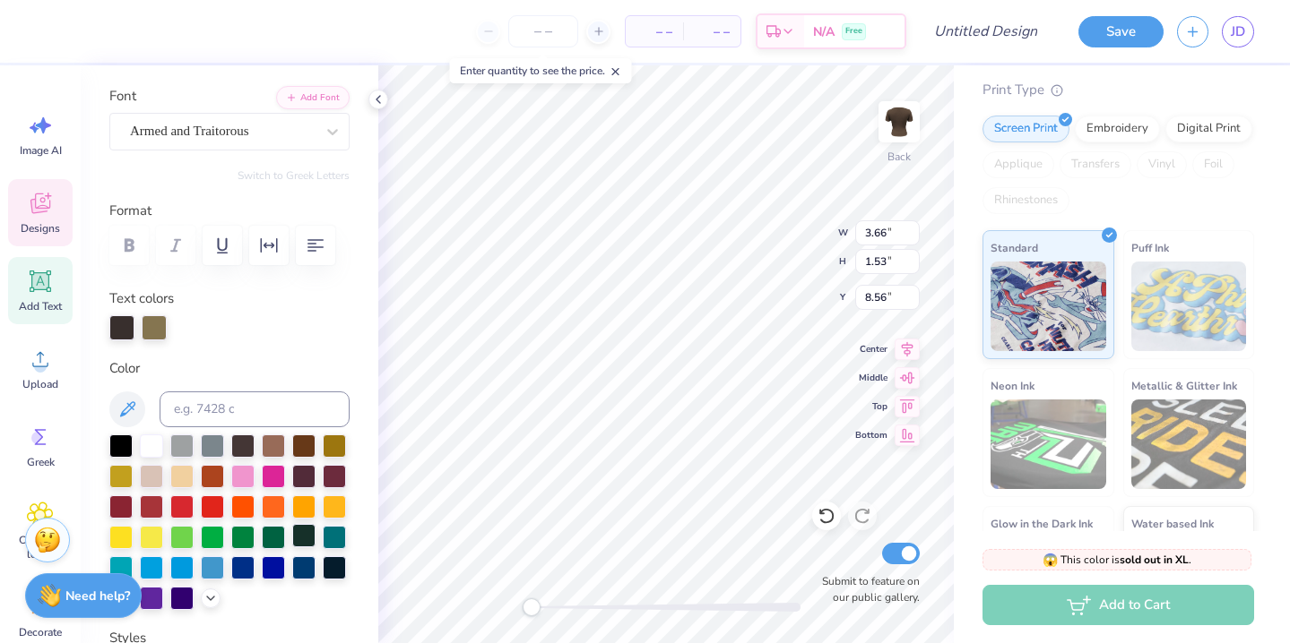
type textarea "A"
type textarea "Little"
type input "5.58"
type input "4.00"
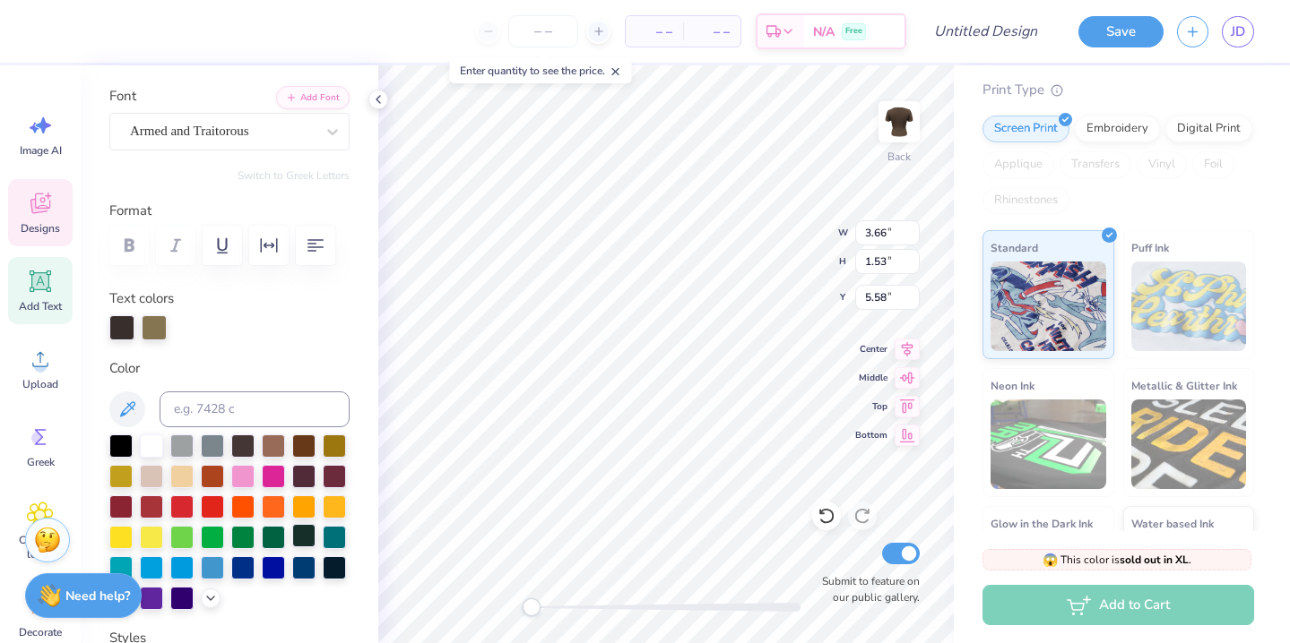
type input "1.02"
type input "7.41"
paste textarea
type textarea "AXO"
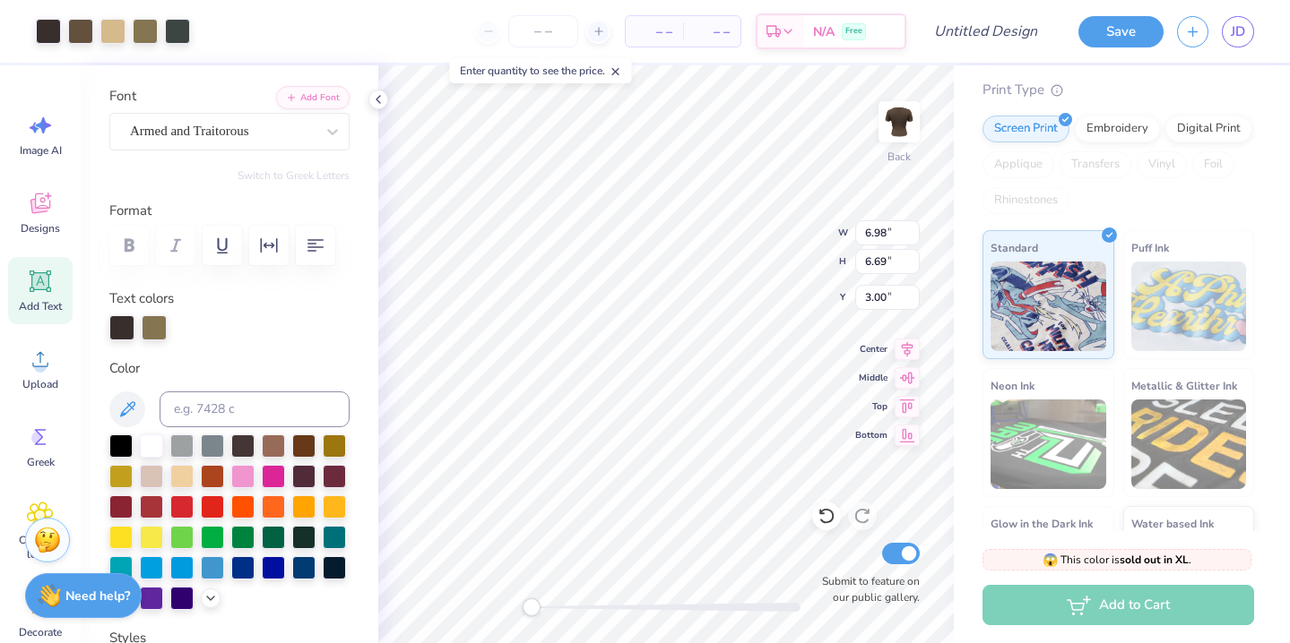
type input "6.98"
type input "6.69"
type input "3.00"
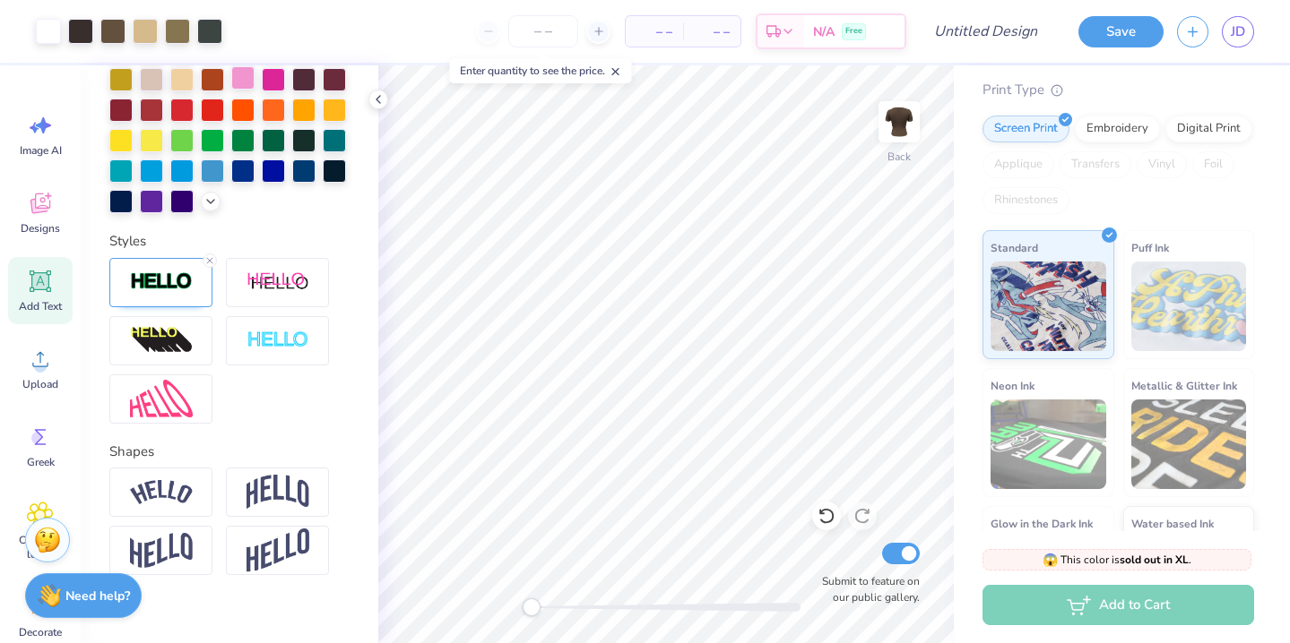
scroll to position [539, 0]
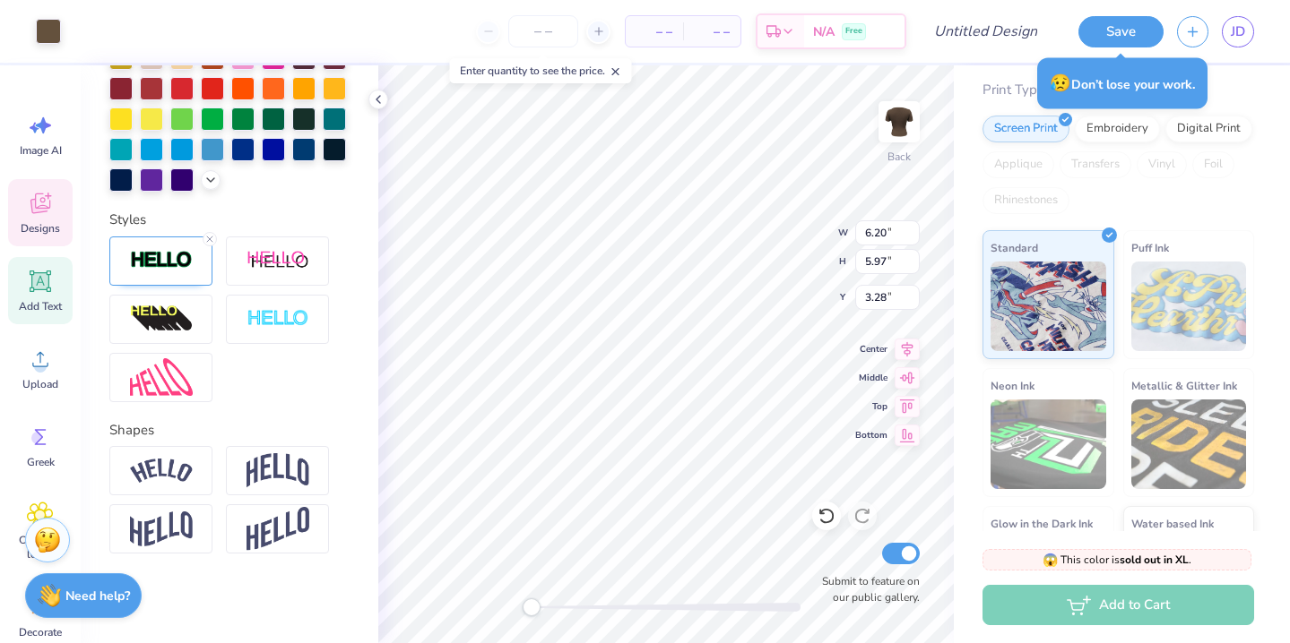
type input "6.20"
type input "5.97"
type input "3.28"
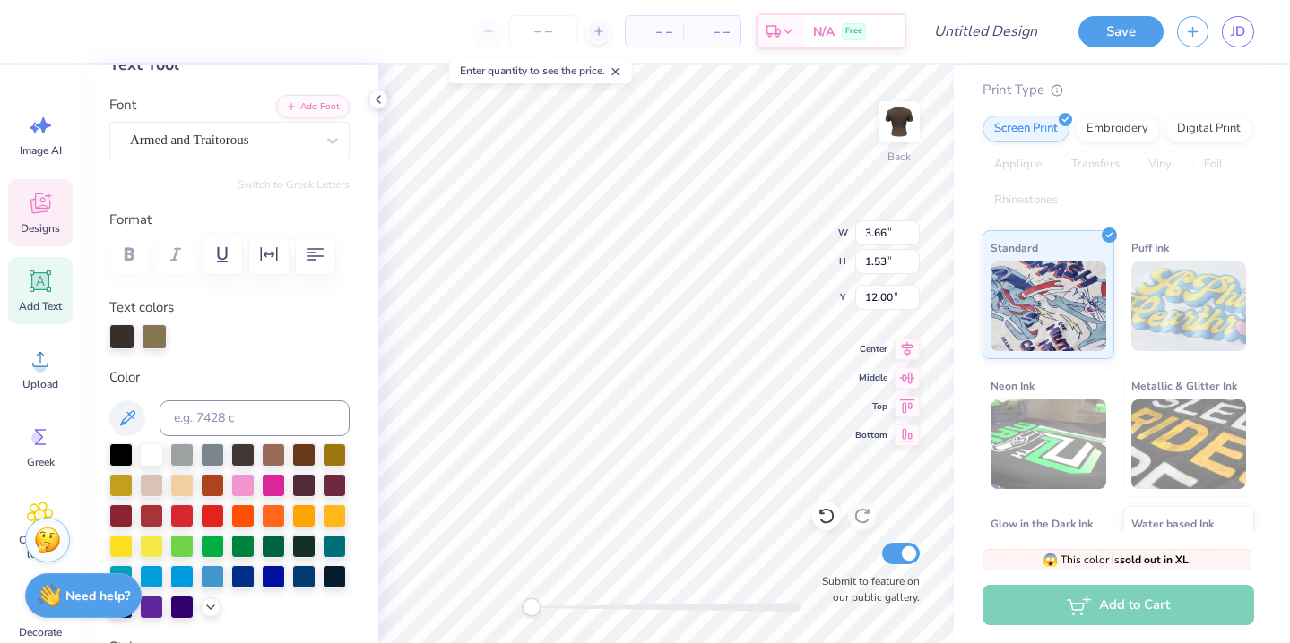
scroll to position [112, 0]
click at [122, 336] on div at bounding box center [121, 334] width 25 height 25
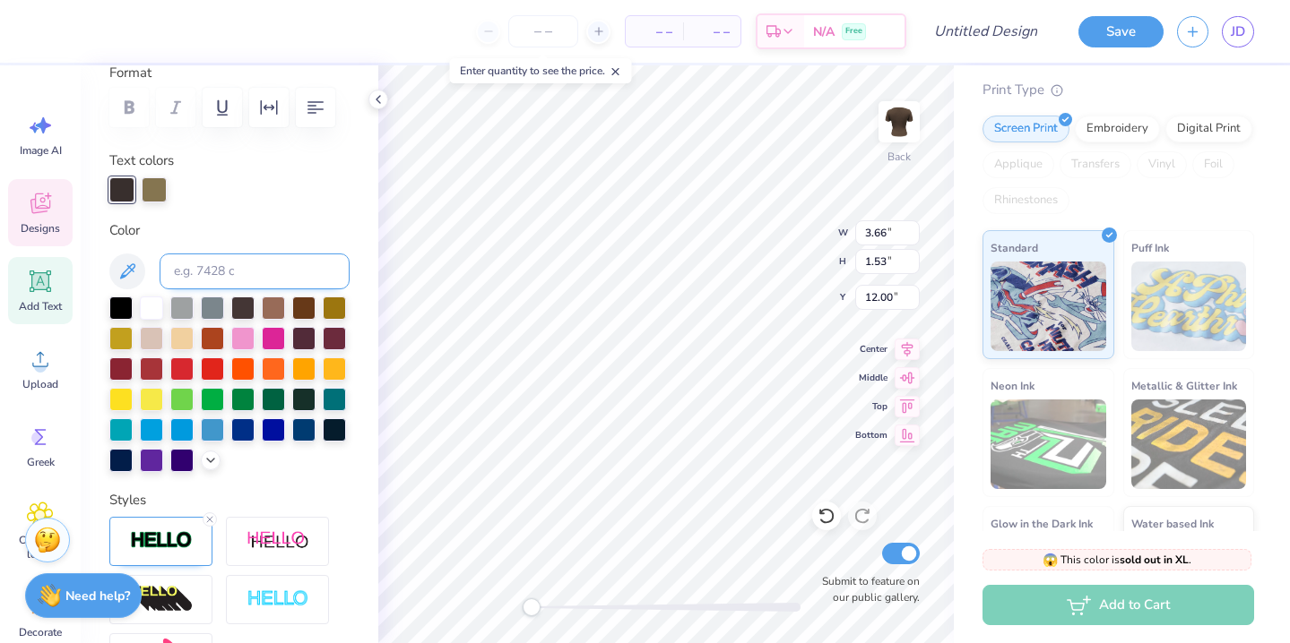
scroll to position [272, 0]
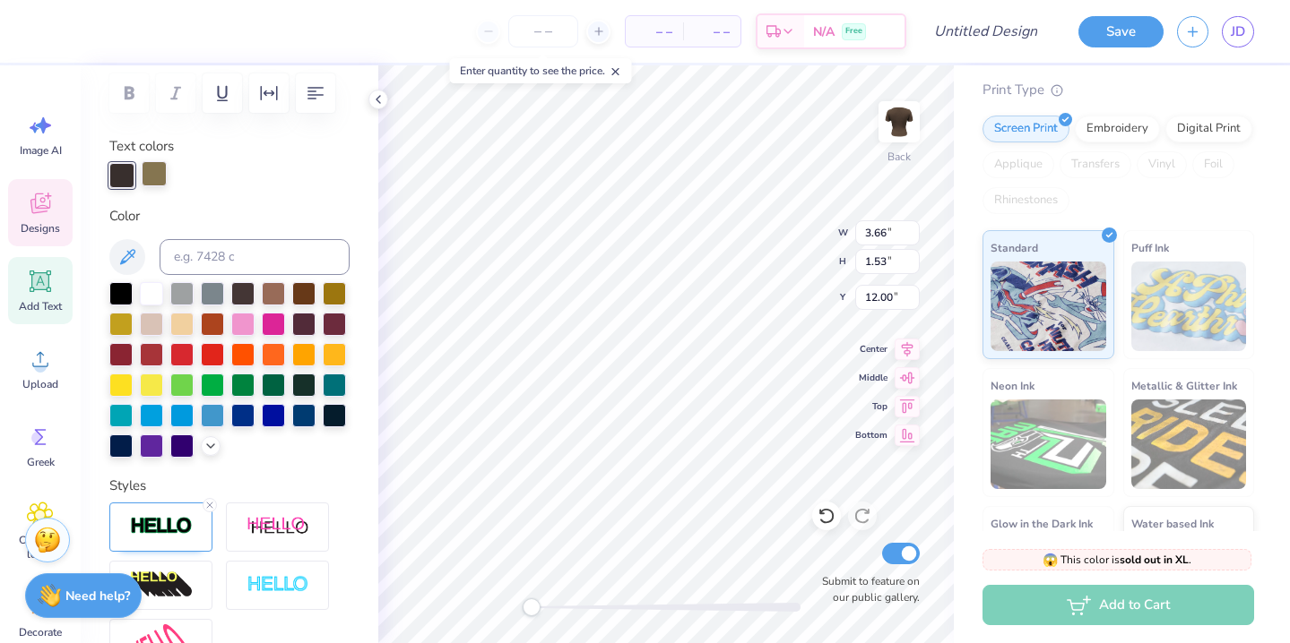
click at [151, 174] on div at bounding box center [154, 173] width 25 height 25
click at [151, 174] on div at bounding box center [154, 175] width 25 height 25
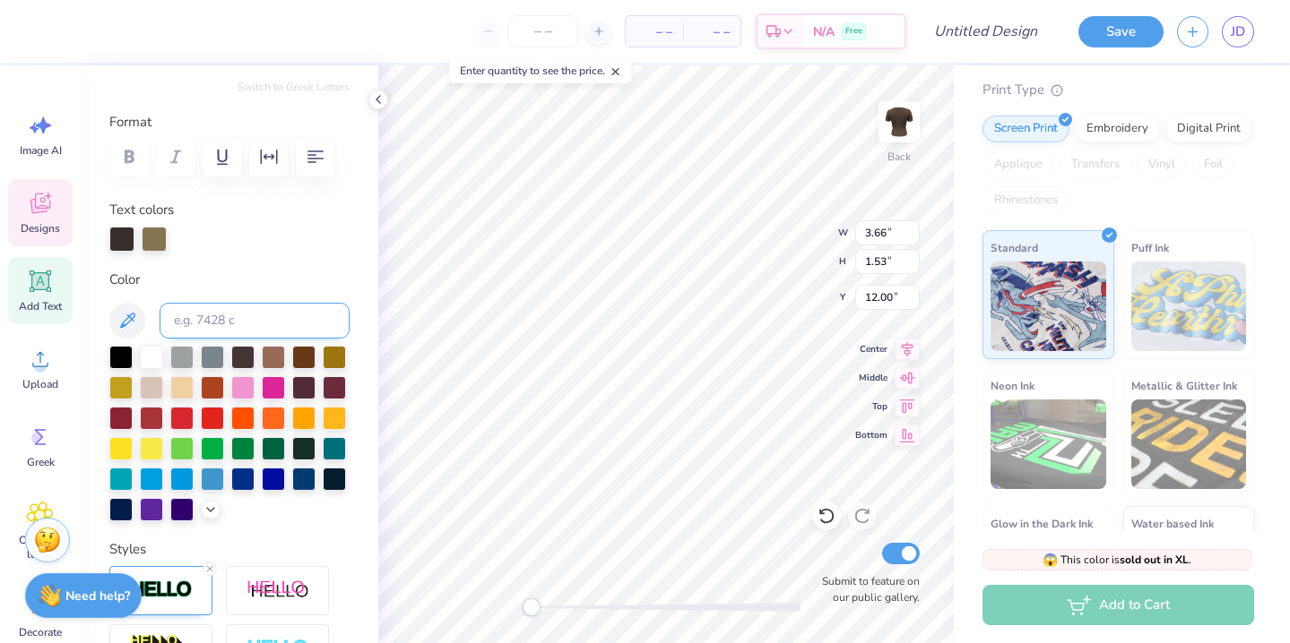
scroll to position [207, 0]
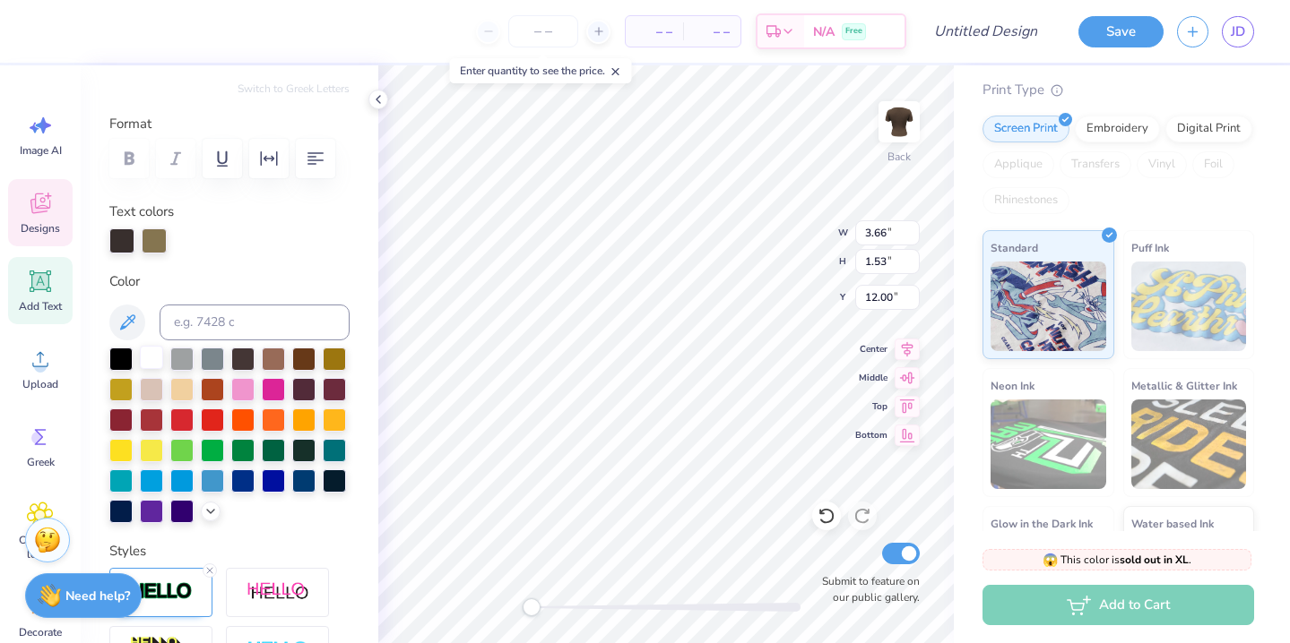
click at [151, 360] on div at bounding box center [151, 357] width 23 height 23
click at [160, 234] on div at bounding box center [154, 239] width 25 height 25
click at [188, 235] on div at bounding box center [186, 239] width 25 height 25
click at [158, 243] on div at bounding box center [154, 239] width 25 height 25
click at [241, 359] on div at bounding box center [242, 357] width 23 height 23
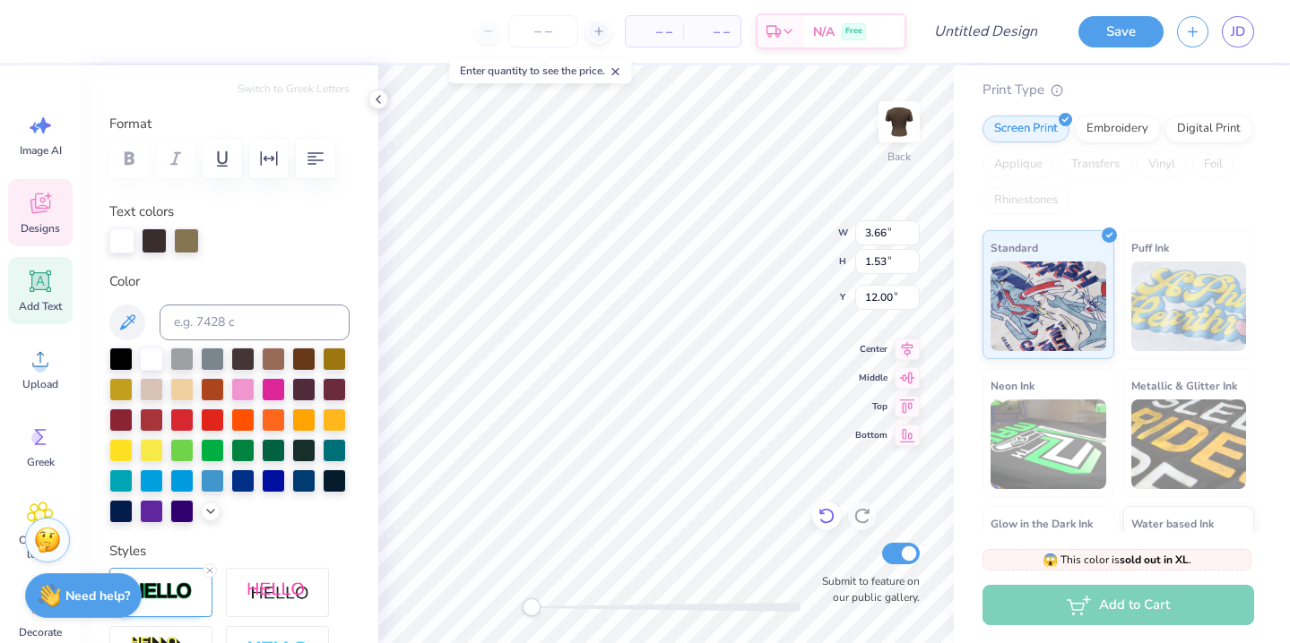
click at [814, 515] on div at bounding box center [826, 516] width 29 height 29
click at [820, 516] on icon at bounding box center [826, 516] width 18 height 18
type input "3.71"
click at [851, 517] on div at bounding box center [862, 516] width 29 height 29
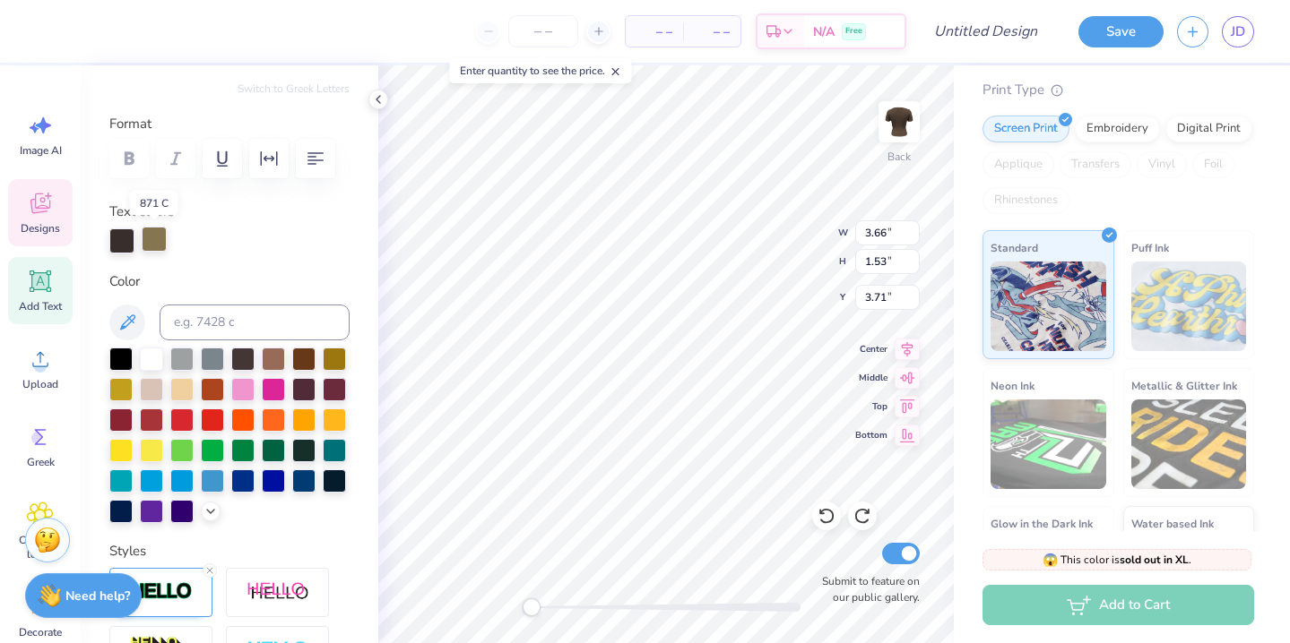
click at [150, 238] on div at bounding box center [154, 239] width 25 height 25
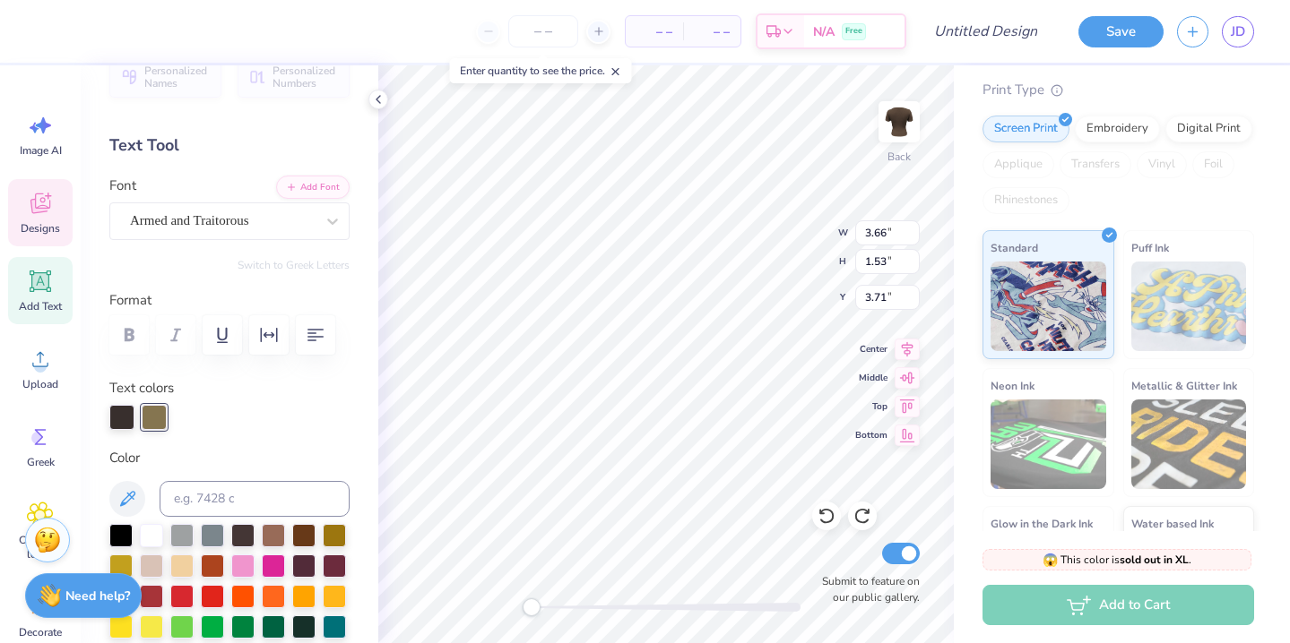
scroll to position [28, 0]
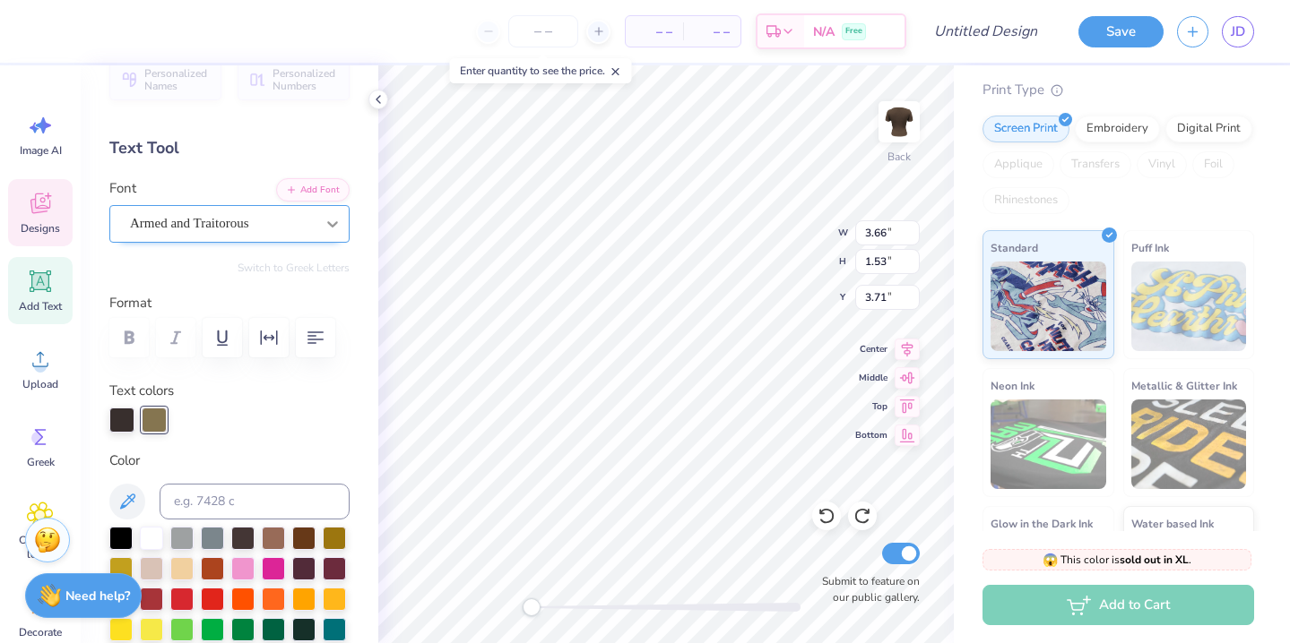
click at [322, 211] on div at bounding box center [332, 224] width 32 height 32
click at [331, 218] on icon at bounding box center [332, 224] width 18 height 18
click at [323, 282] on div "Personalized Names Personalized Numbers Text Tool Add Font Font Select is focus…" at bounding box center [230, 354] width 298 height 578
click at [314, 192] on button "Add Font" at bounding box center [312, 188] width 73 height 23
click at [910, 405] on icon at bounding box center [907, 403] width 15 height 13
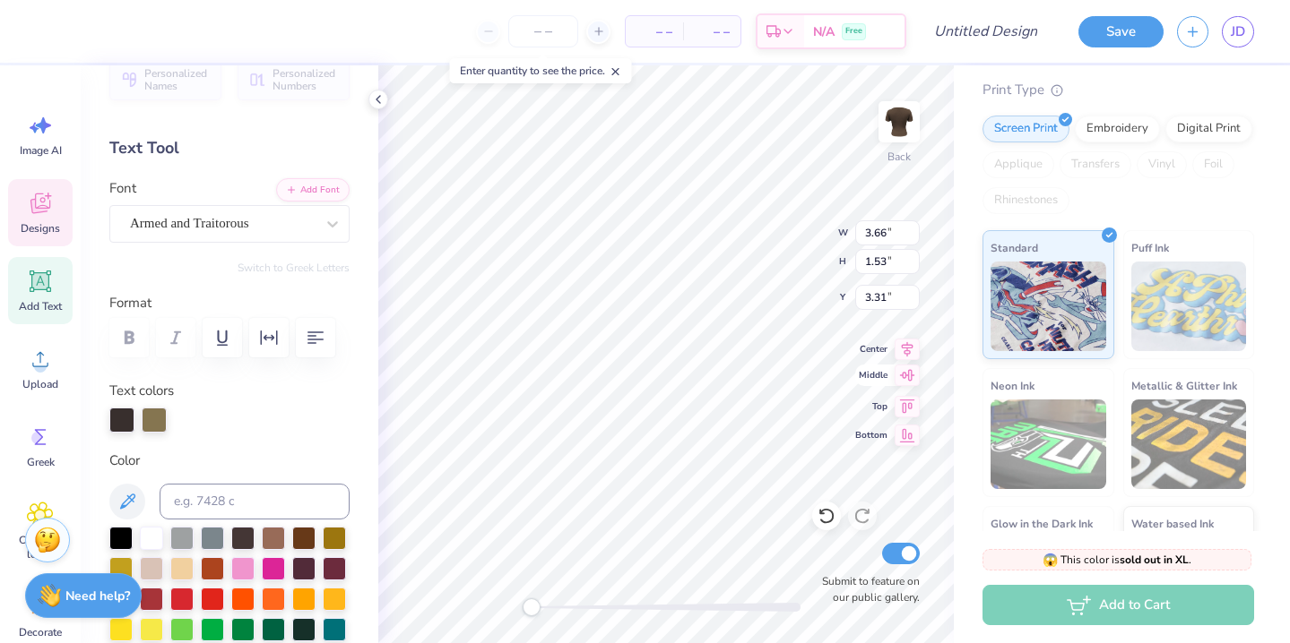
click at [907, 379] on icon at bounding box center [907, 376] width 15 height 12
click at [130, 495] on icon at bounding box center [127, 502] width 22 height 22
click at [255, 399] on div "Text colors" at bounding box center [229, 407] width 240 height 52
click at [151, 417] on div at bounding box center [154, 418] width 25 height 25
click at [828, 508] on icon at bounding box center [826, 516] width 18 height 18
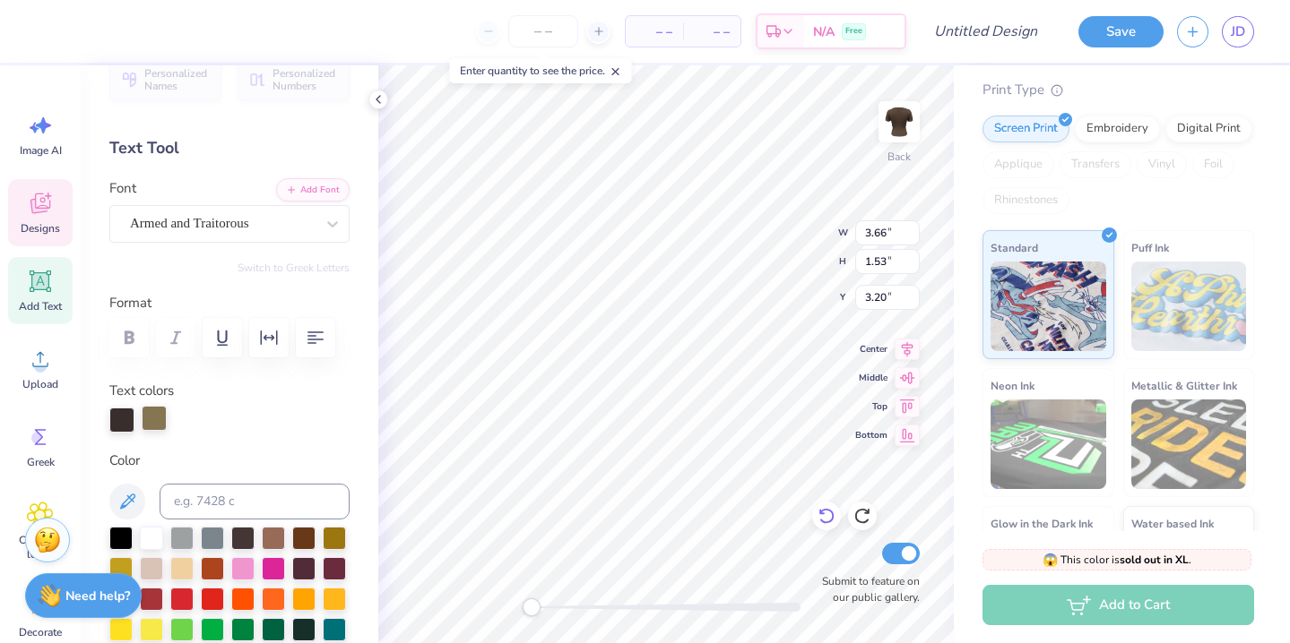
type input "3.20"
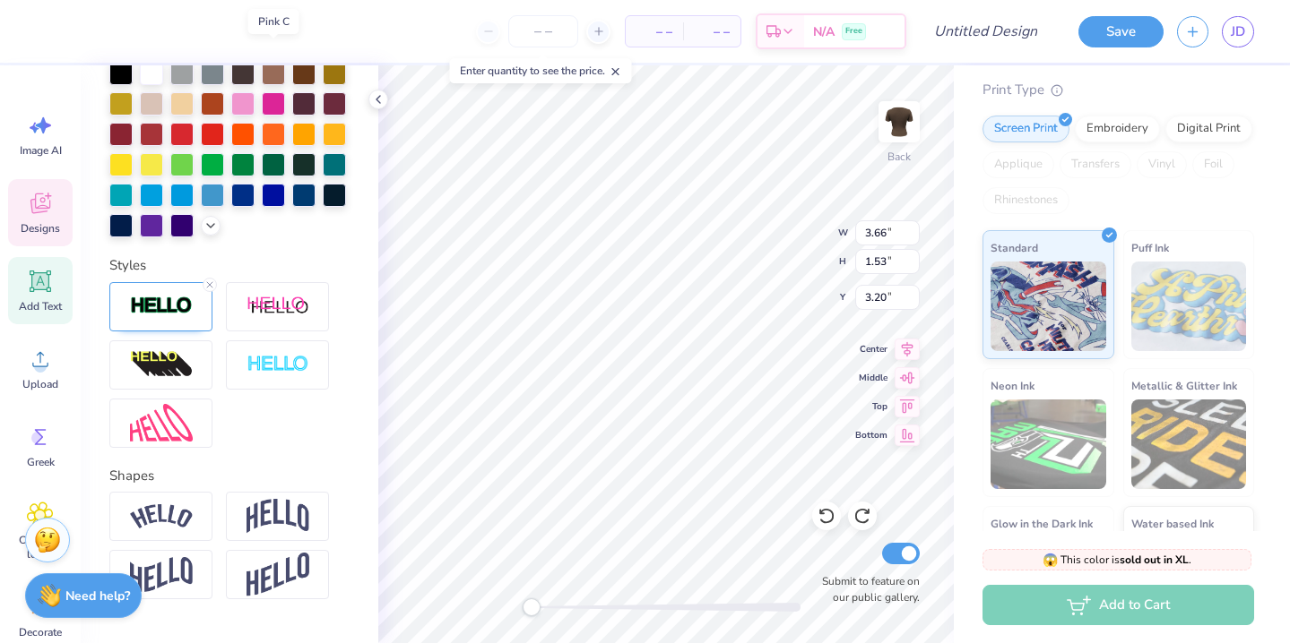
scroll to position [539, 0]
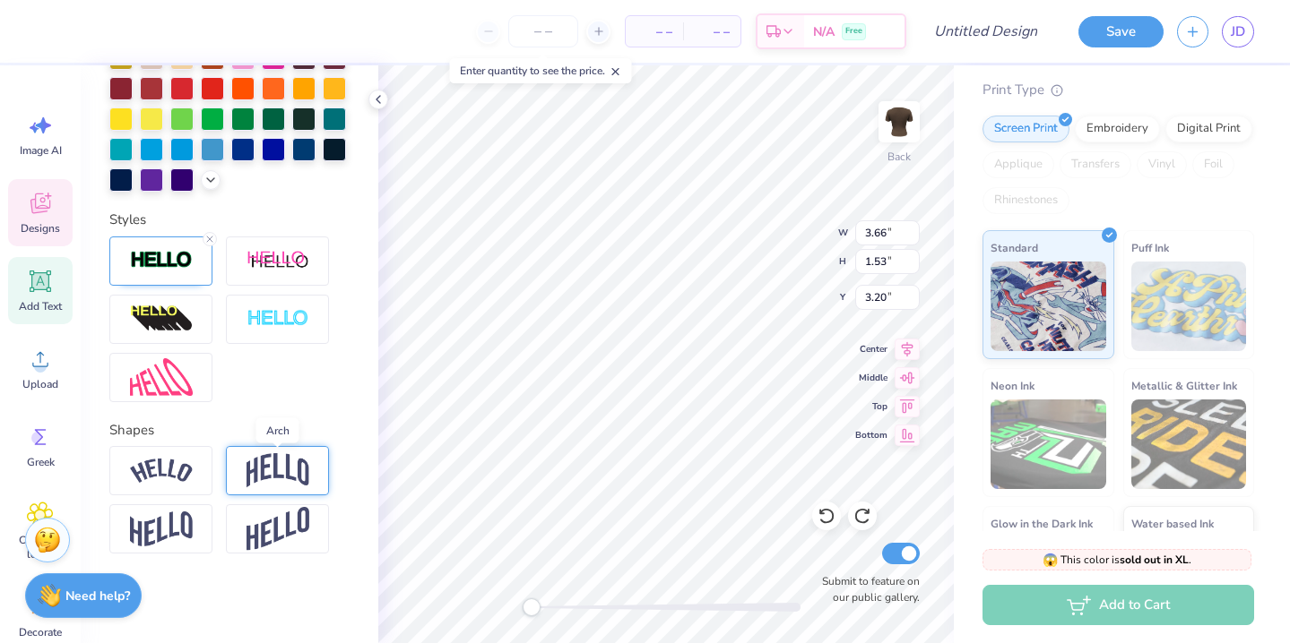
click at [263, 468] on img at bounding box center [277, 470] width 63 height 34
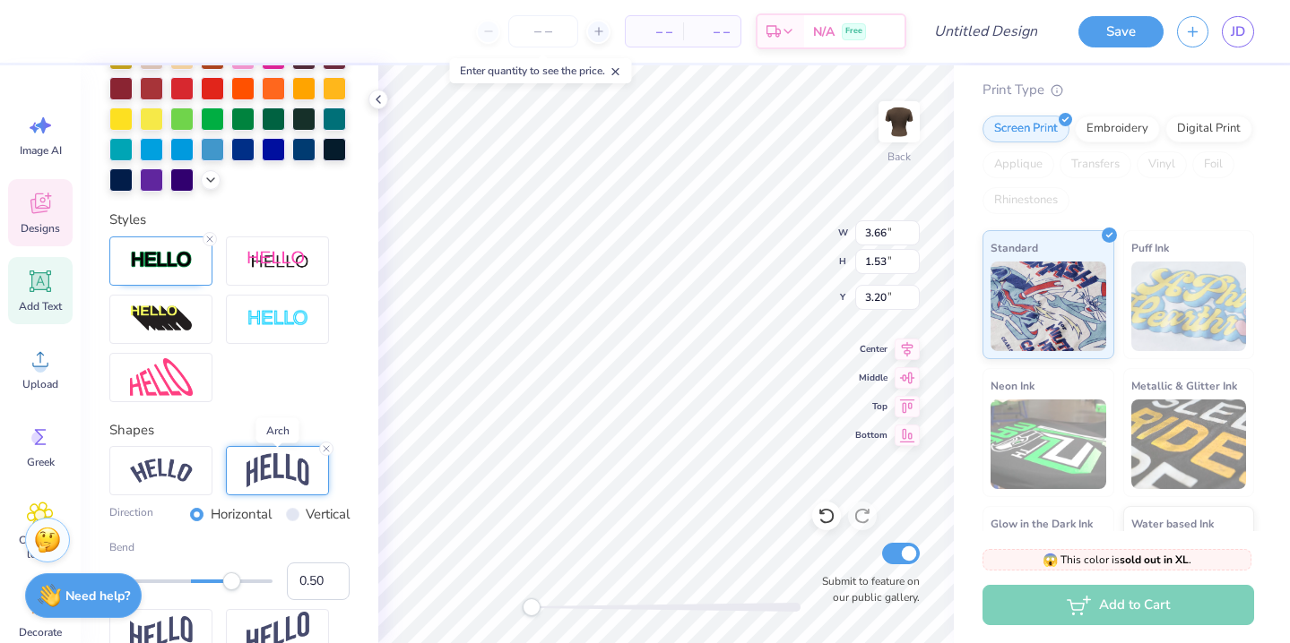
click at [263, 468] on img at bounding box center [277, 470] width 63 height 34
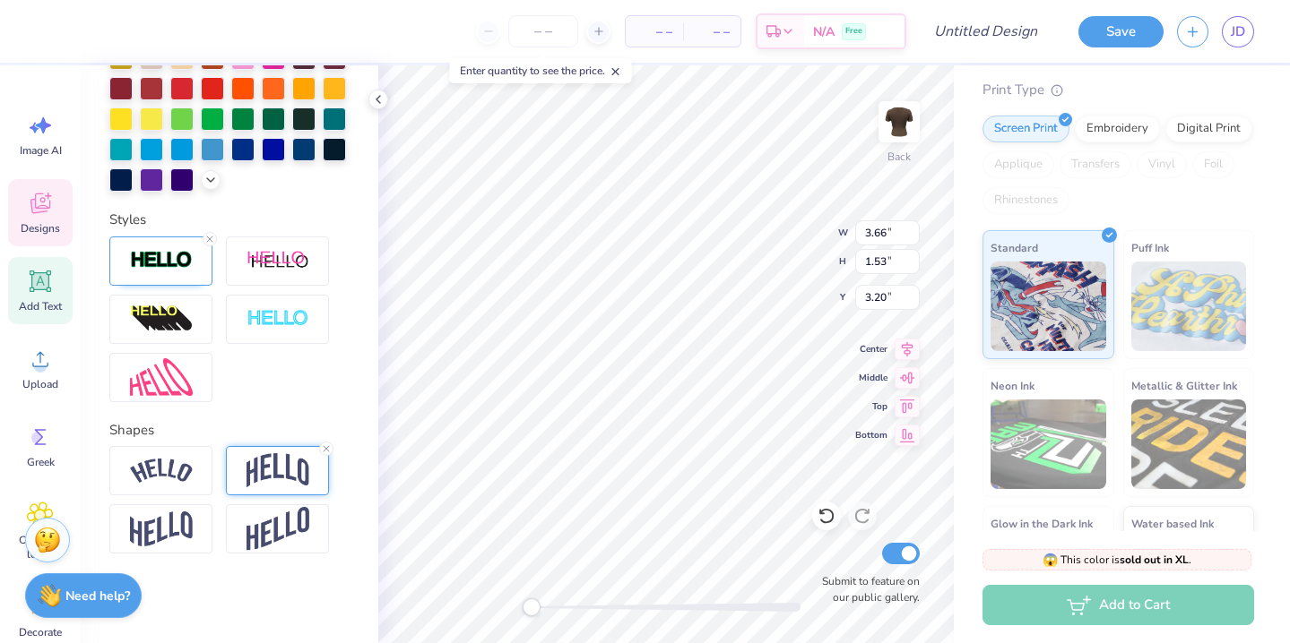
click at [277, 462] on img at bounding box center [277, 470] width 63 height 34
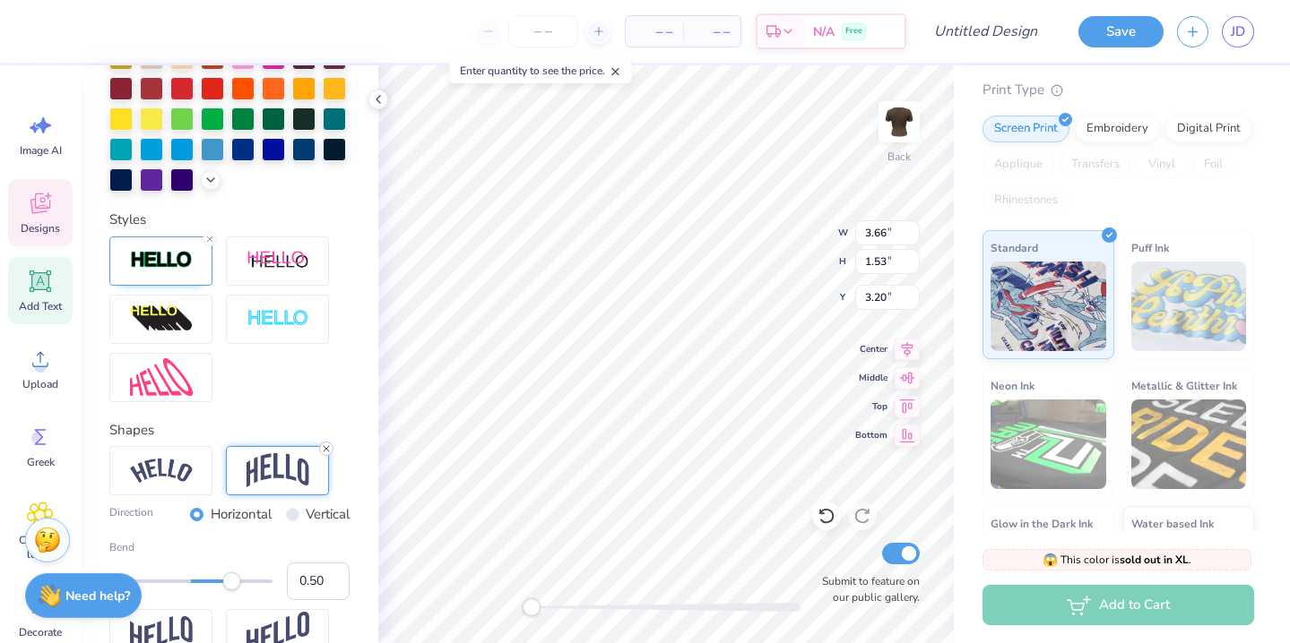
click at [324, 448] on icon at bounding box center [326, 449] width 11 height 11
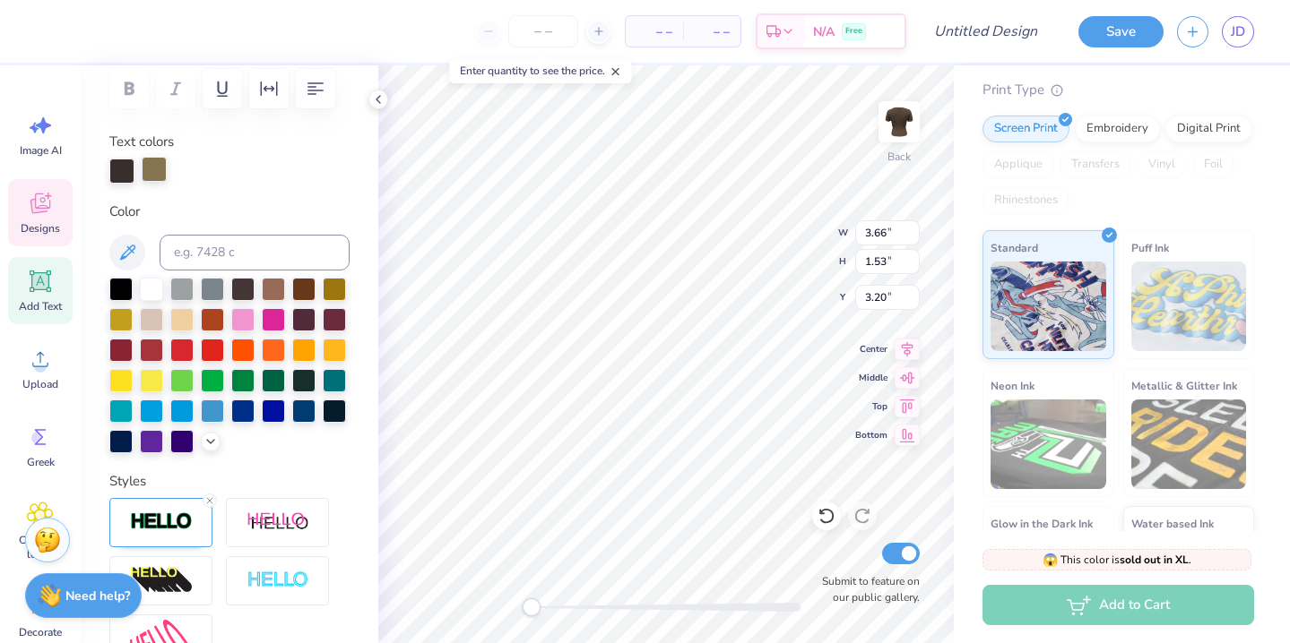
scroll to position [254, 0]
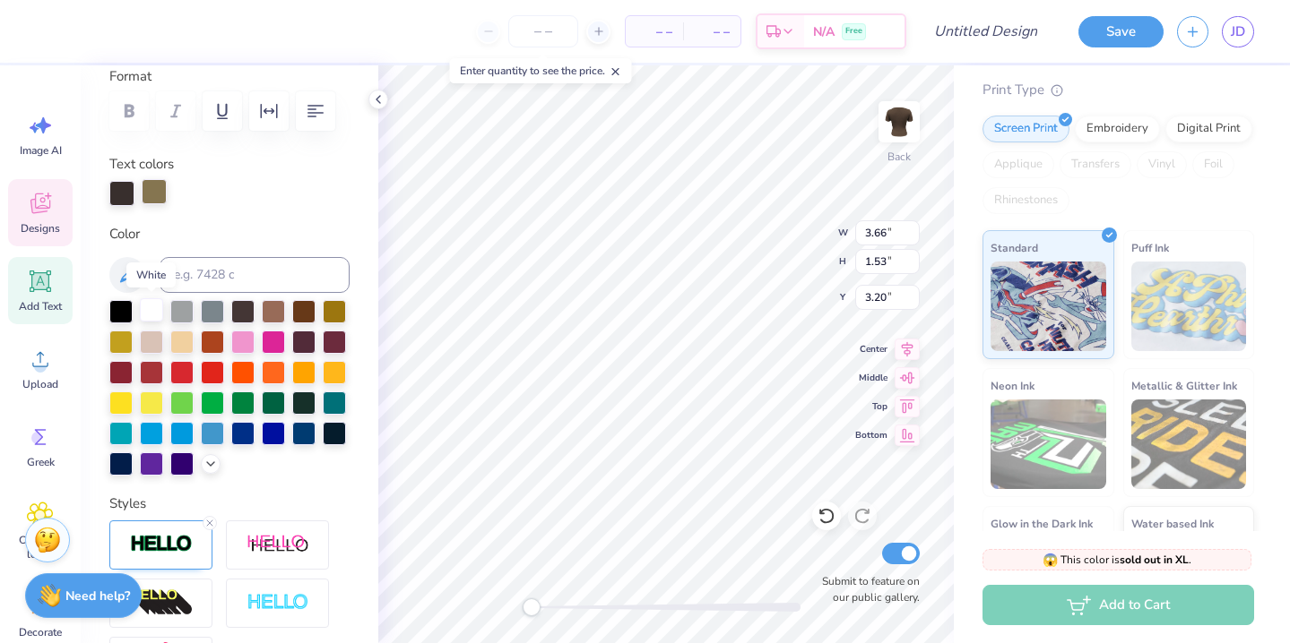
click at [151, 309] on div at bounding box center [151, 309] width 23 height 23
click at [830, 513] on icon at bounding box center [826, 516] width 18 height 18
click at [28, 292] on icon at bounding box center [40, 281] width 27 height 27
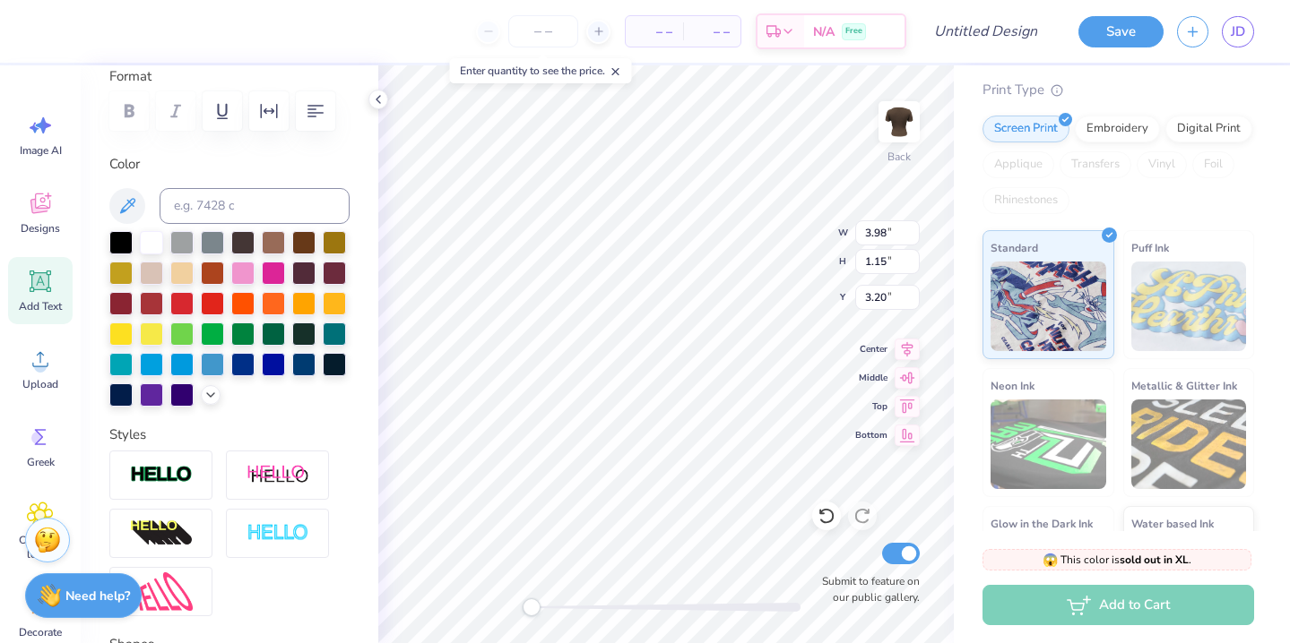
type input "3.98"
type input "1.15"
type input "8.17"
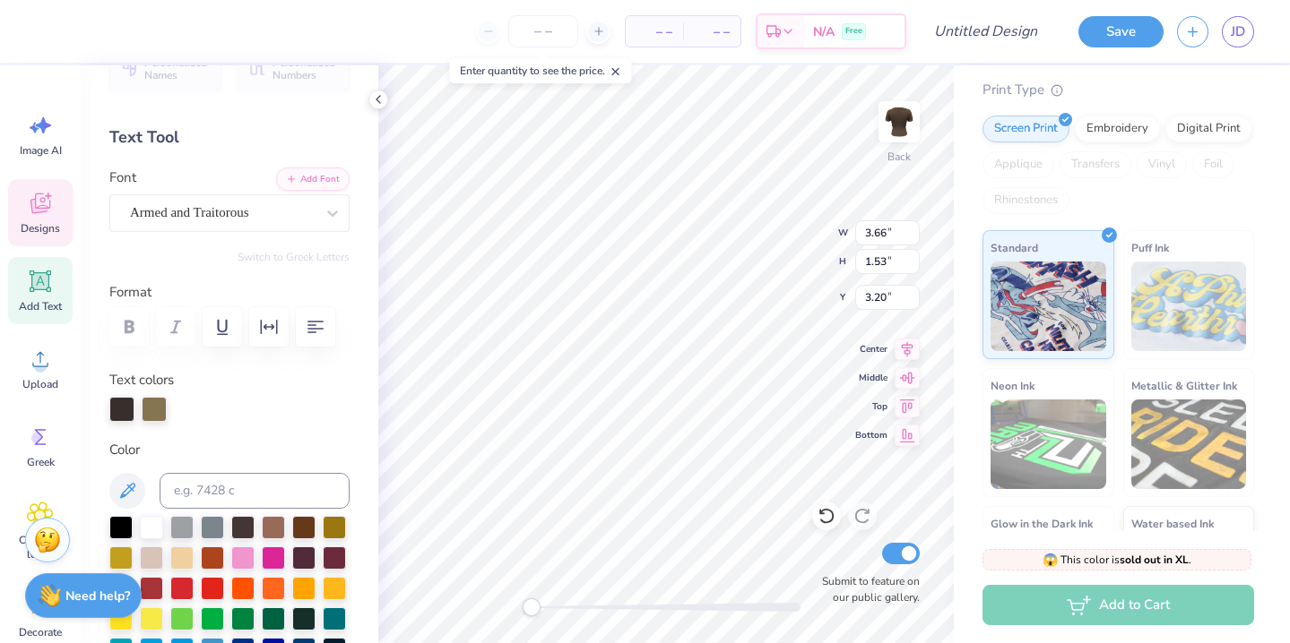
scroll to position [0, 0]
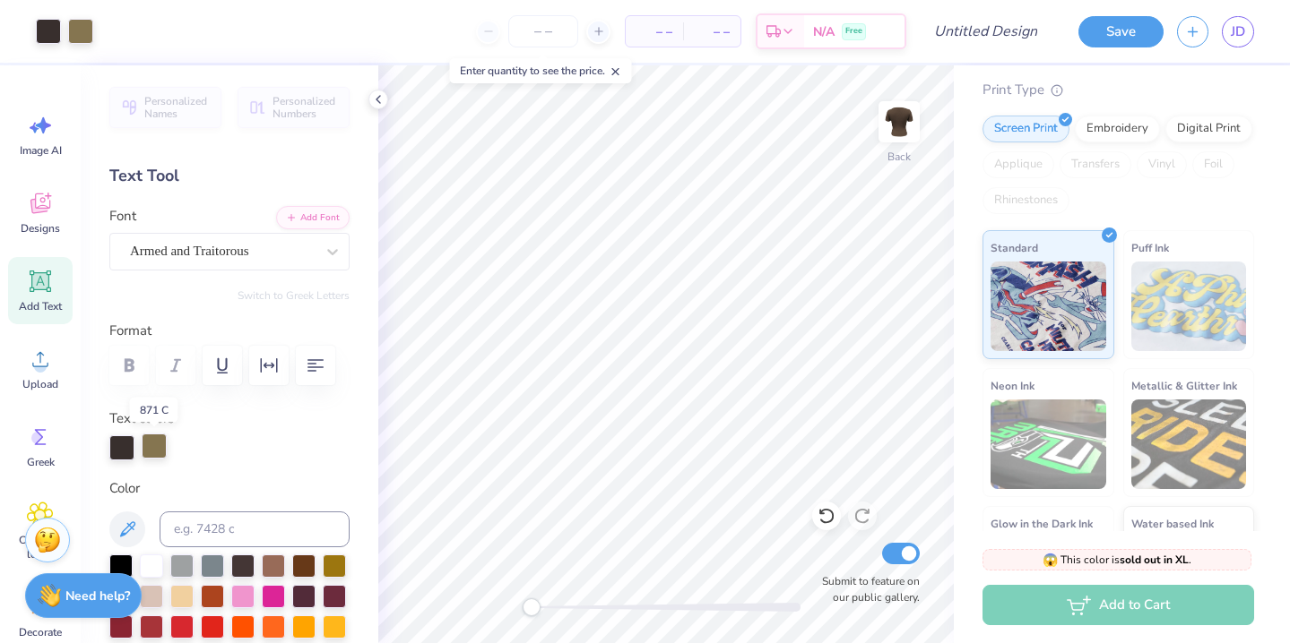
click at [153, 441] on div at bounding box center [154, 446] width 25 height 25
click at [154, 450] on div at bounding box center [154, 448] width 25 height 25
click at [154, 404] on div "Personalized Names Personalized Numbers Text Tool Add Font Font Armed and Trait…" at bounding box center [230, 354] width 298 height 578
click at [154, 426] on label "Text colors" at bounding box center [141, 419] width 65 height 21
click at [154, 437] on div at bounding box center [154, 446] width 25 height 25
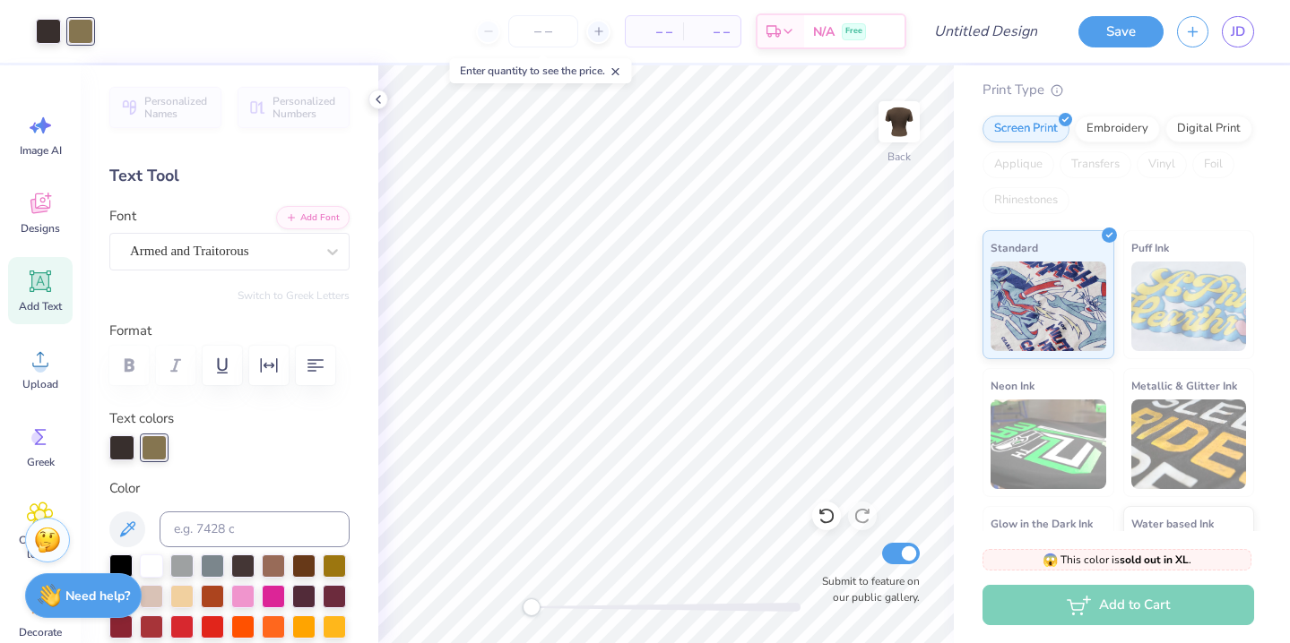
click at [154, 437] on div at bounding box center [154, 448] width 25 height 25
click at [86, 20] on div at bounding box center [80, 29] width 25 height 25
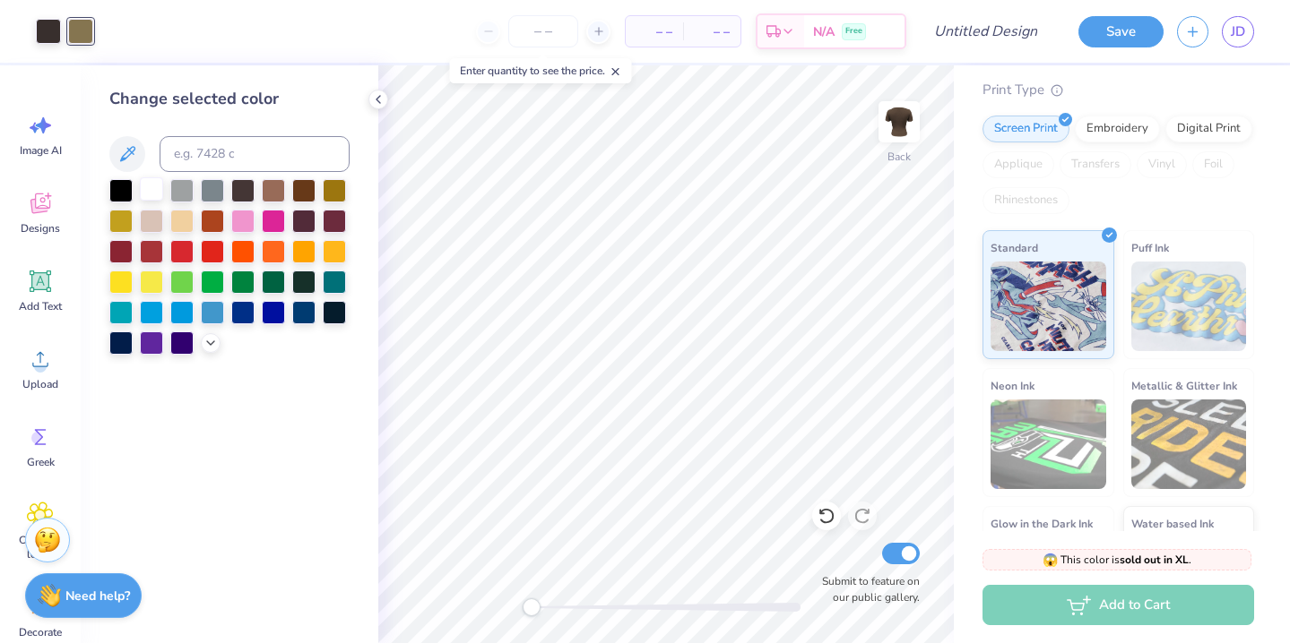
click at [162, 185] on div at bounding box center [151, 188] width 23 height 23
click at [153, 220] on div at bounding box center [151, 219] width 23 height 23
click at [208, 334] on icon at bounding box center [210, 341] width 14 height 14
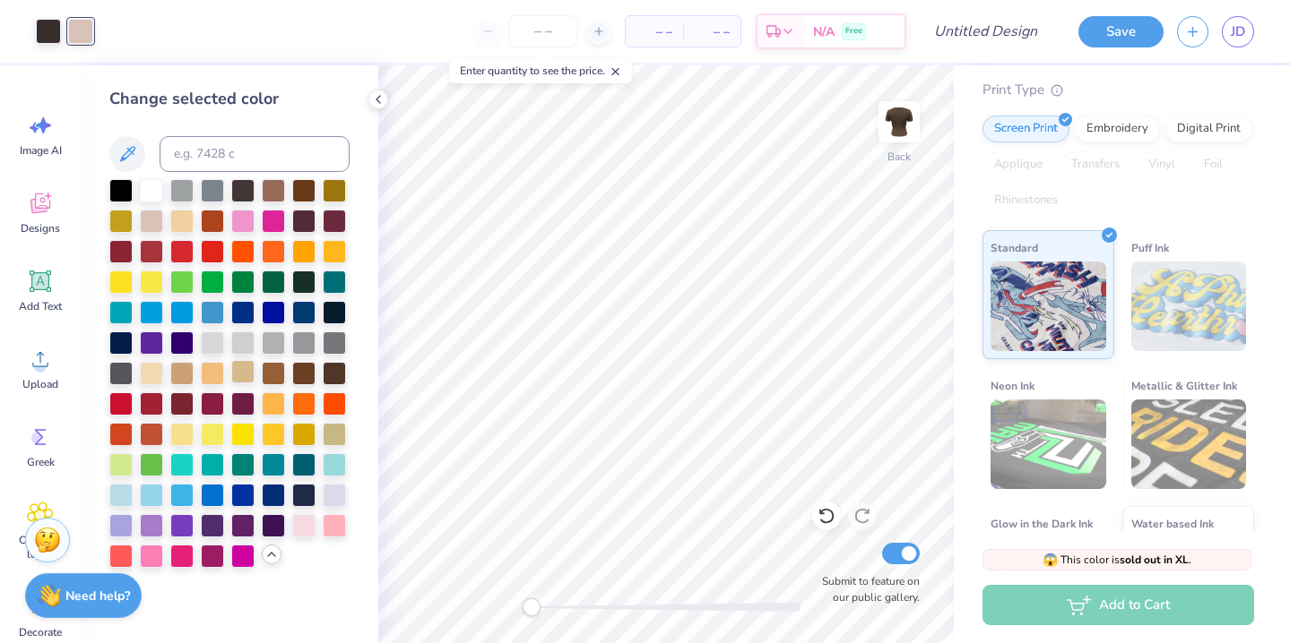
click at [241, 370] on div at bounding box center [242, 371] width 23 height 23
click at [154, 369] on div at bounding box center [151, 371] width 23 height 23
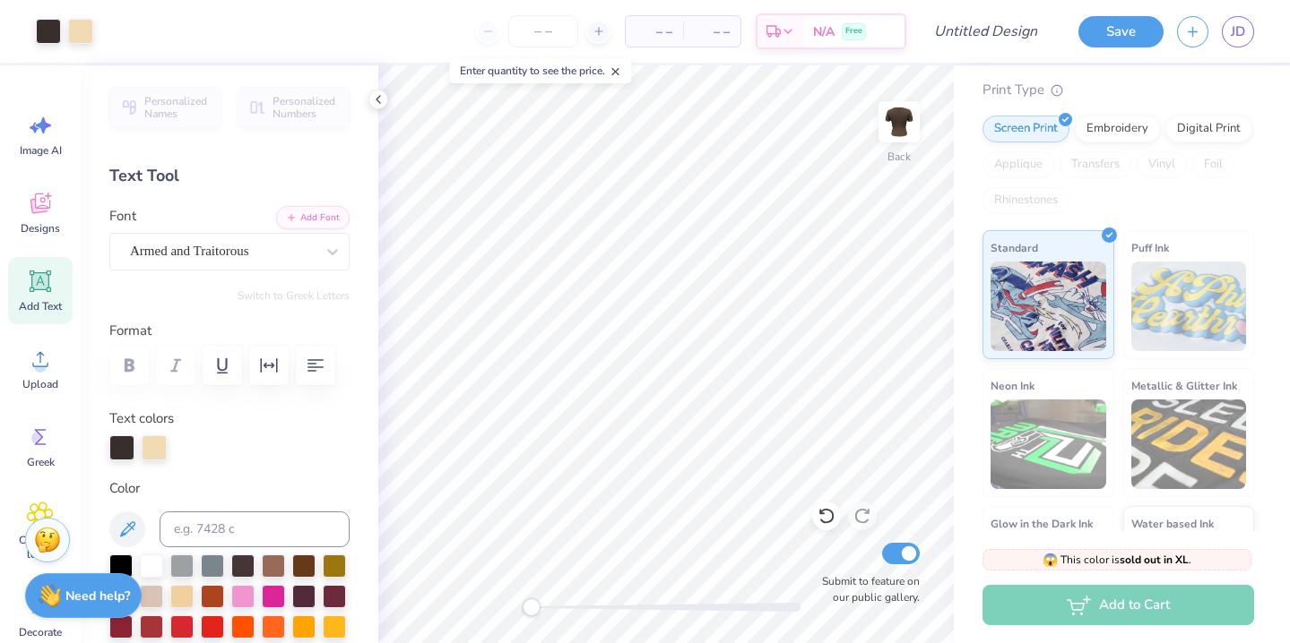
click at [45, 289] on icon at bounding box center [40, 281] width 17 height 17
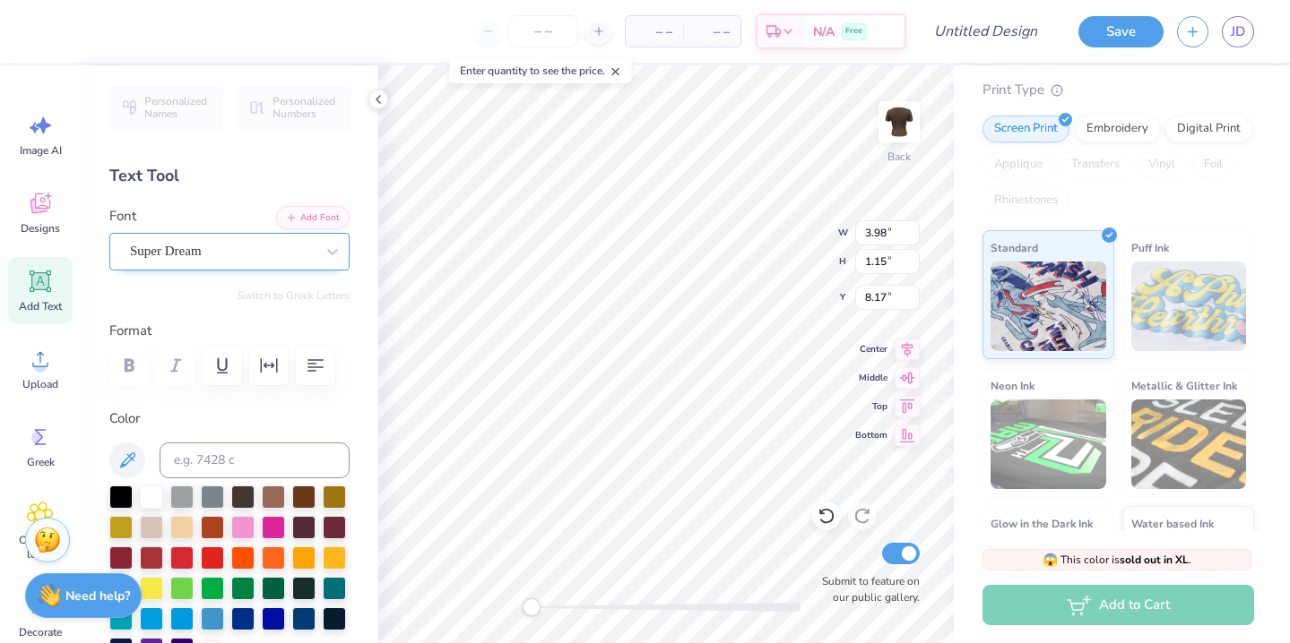
click at [289, 258] on div "Super Dream" at bounding box center [222, 251] width 188 height 28
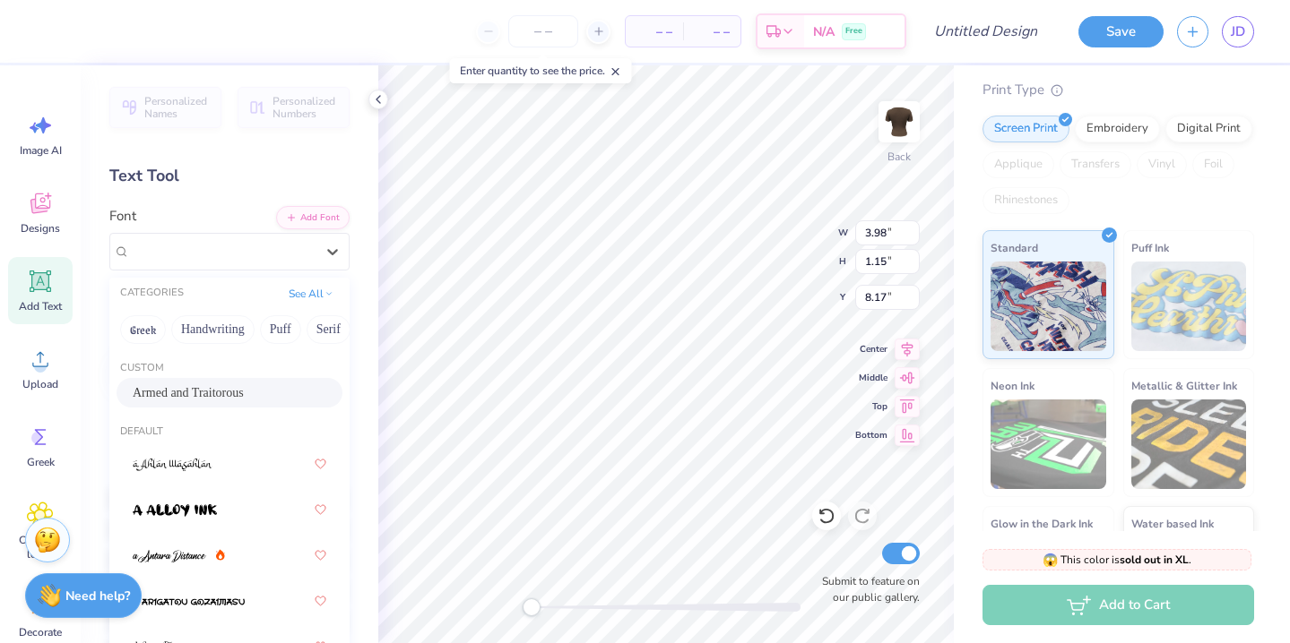
click at [244, 391] on span "Armed and Traitorous" at bounding box center [188, 393] width 111 height 19
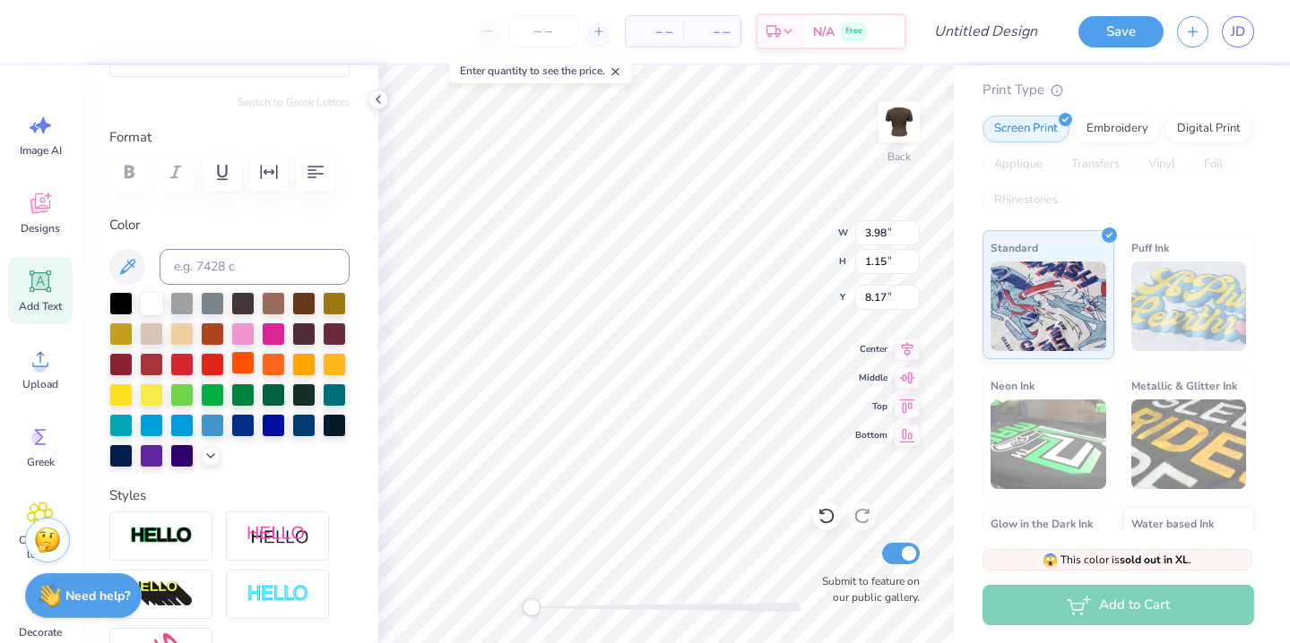
scroll to position [168, 0]
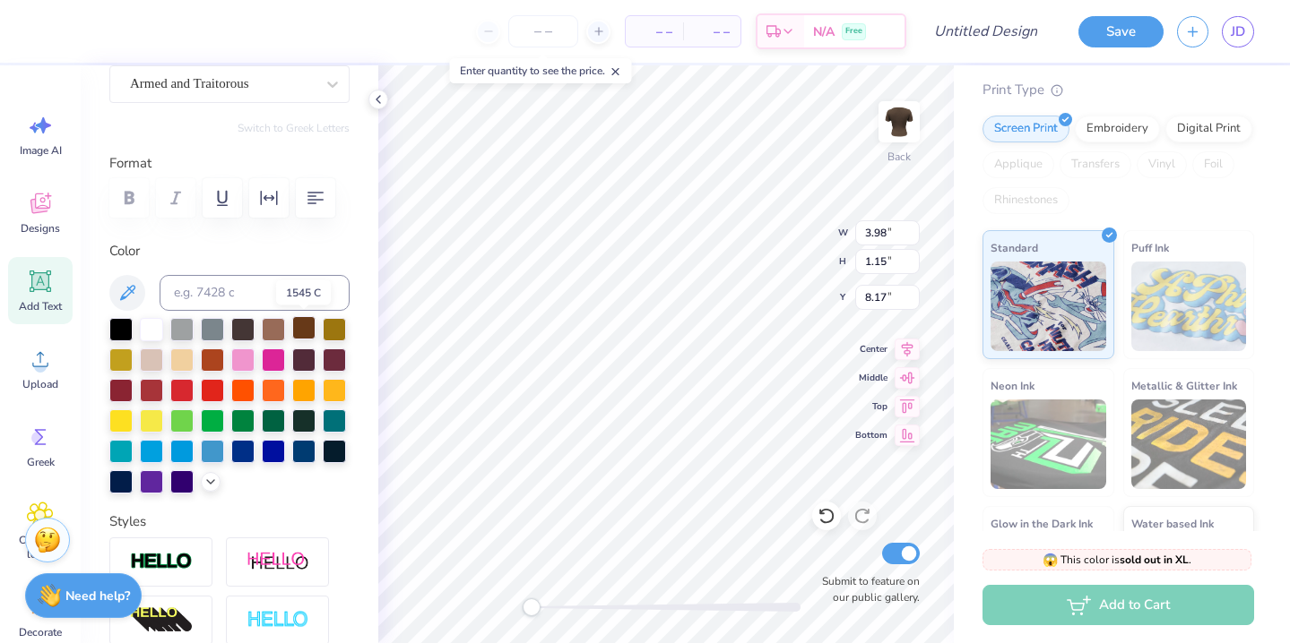
click at [298, 328] on div at bounding box center [303, 327] width 23 height 23
click at [300, 351] on div at bounding box center [303, 358] width 23 height 23
click at [245, 330] on div at bounding box center [242, 327] width 23 height 23
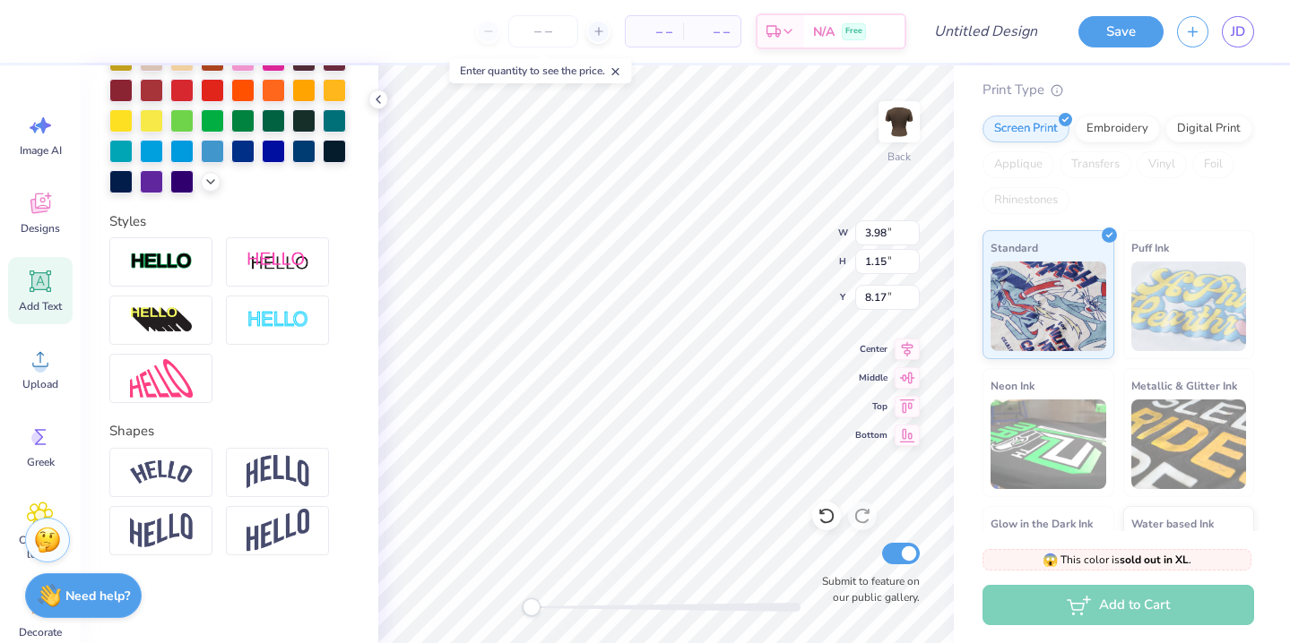
scroll to position [469, 0]
paste textarea
type textarea "AX"
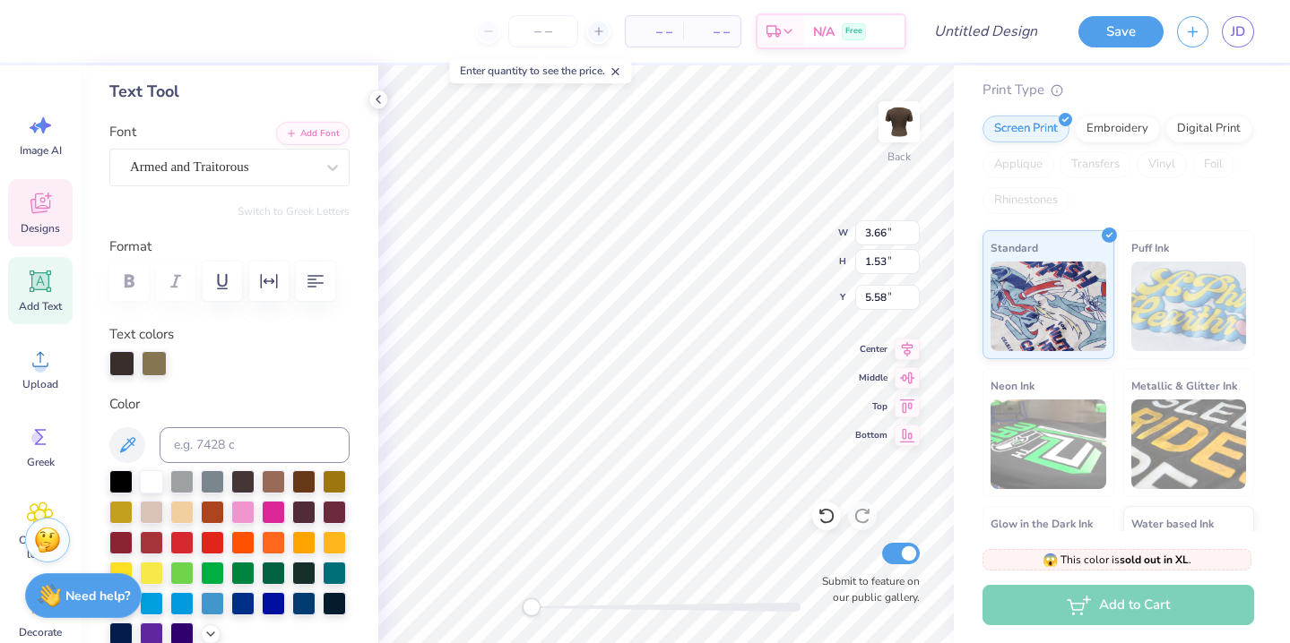
scroll to position [0, 0]
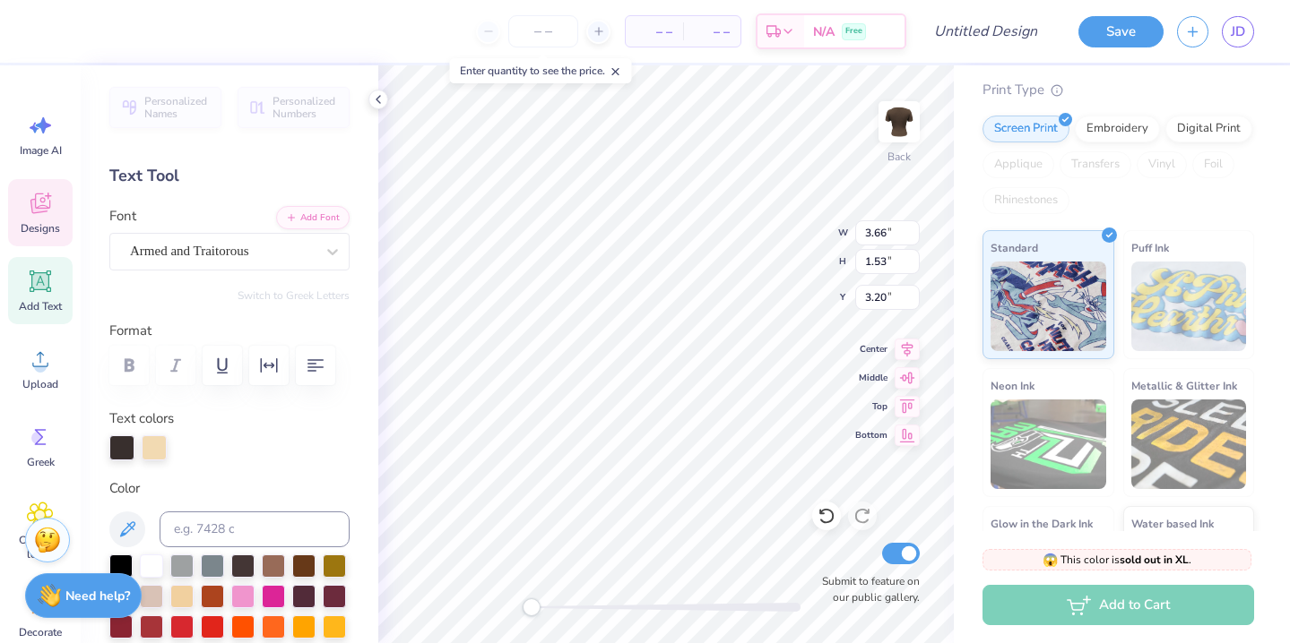
type input "5.58"
type textarea "Little"
type input "3.66"
type input "1.53"
type input "3.20"
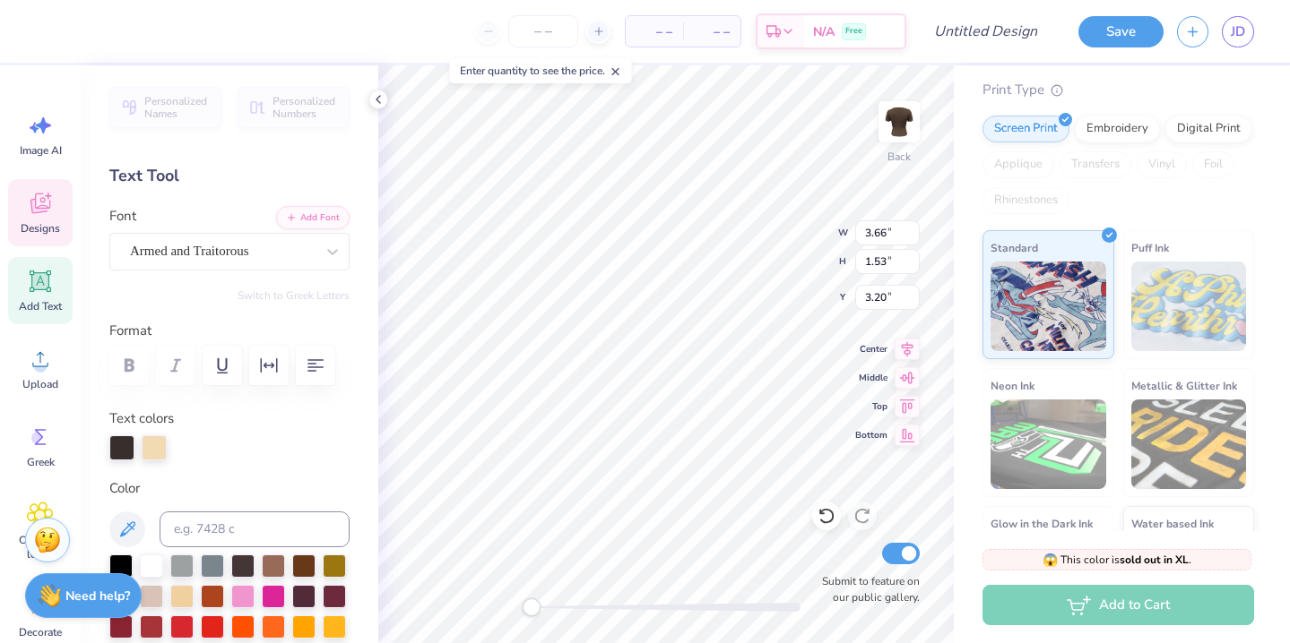
type input "3.67"
type input "0.93"
type input "4.99"
type input "3.66"
type input "1.53"
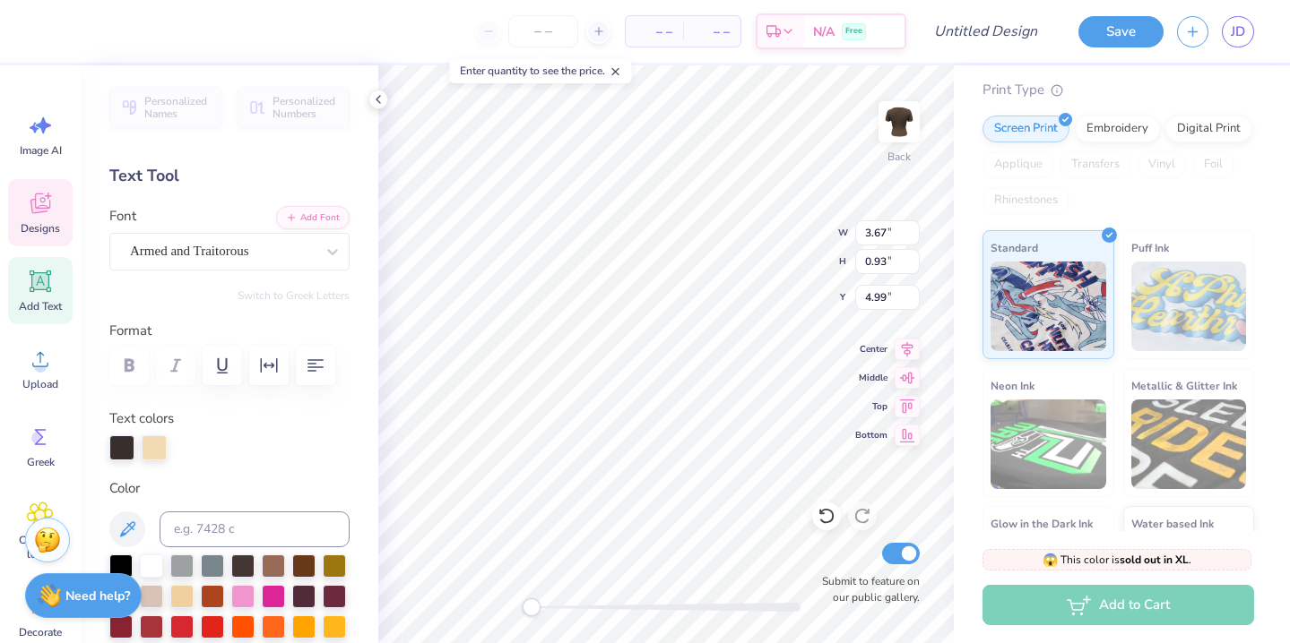
type input "6.67"
type input "4.56"
type input "1.16"
type input "3.22"
type input "2.41"
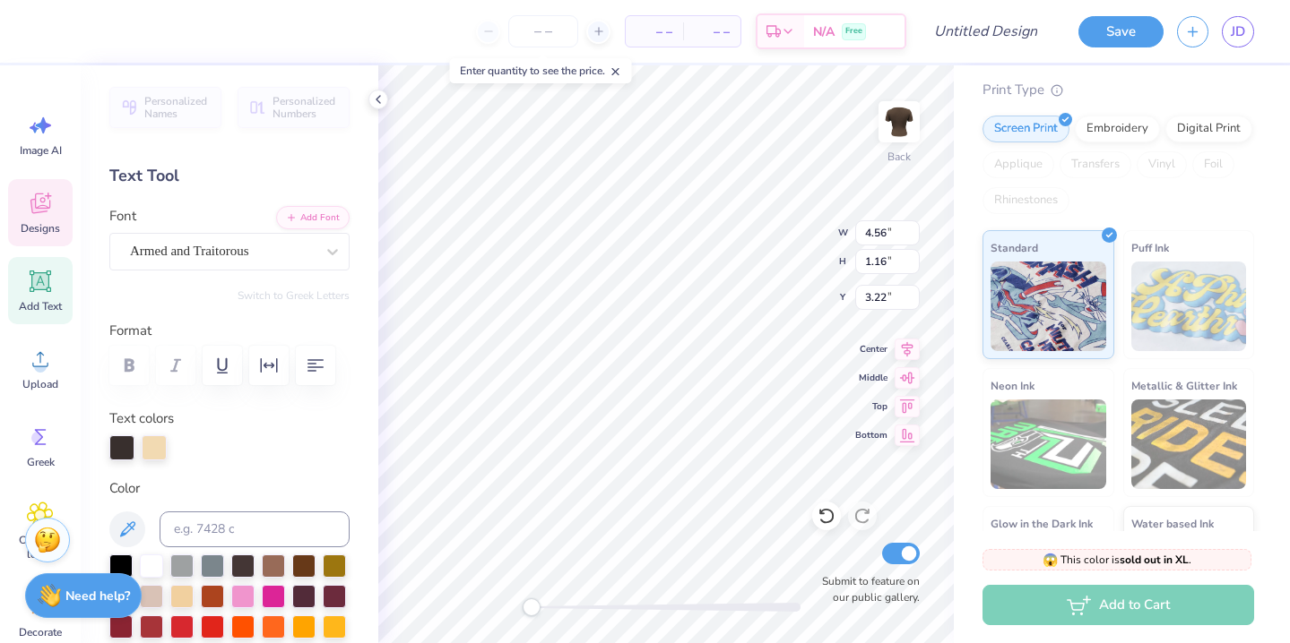
type input "1.00"
type input "5.21"
click at [905, 342] on icon at bounding box center [907, 347] width 12 height 15
type input "2.41"
type input "1.00"
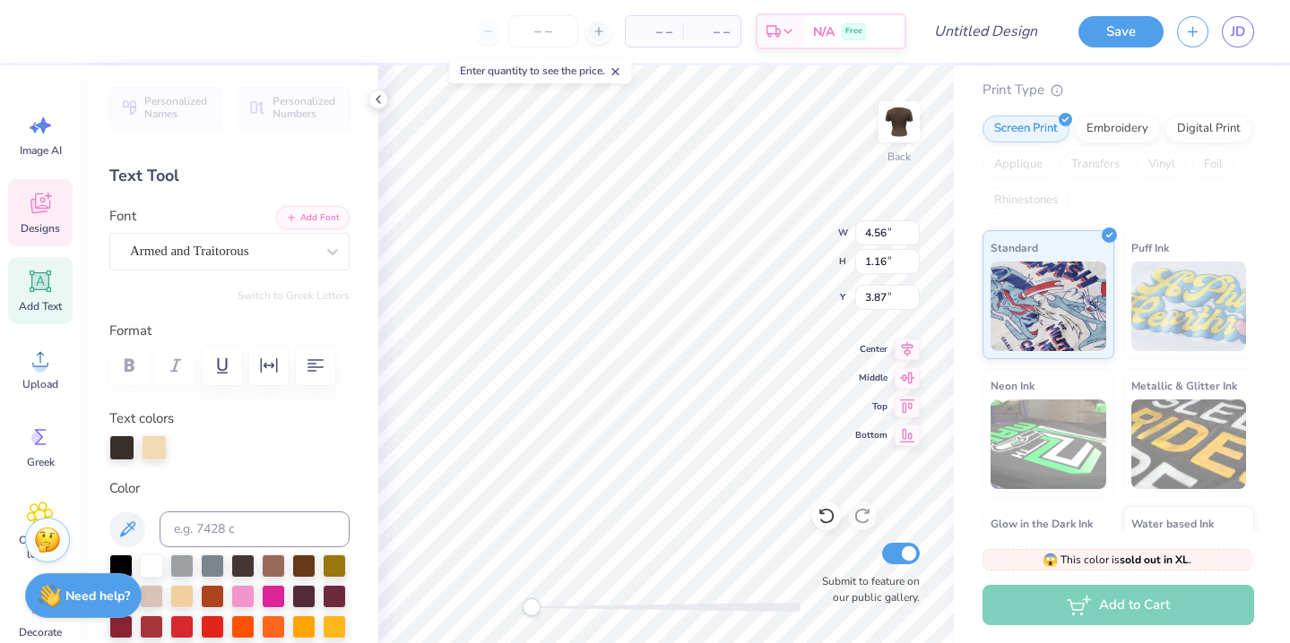
type input "5.23"
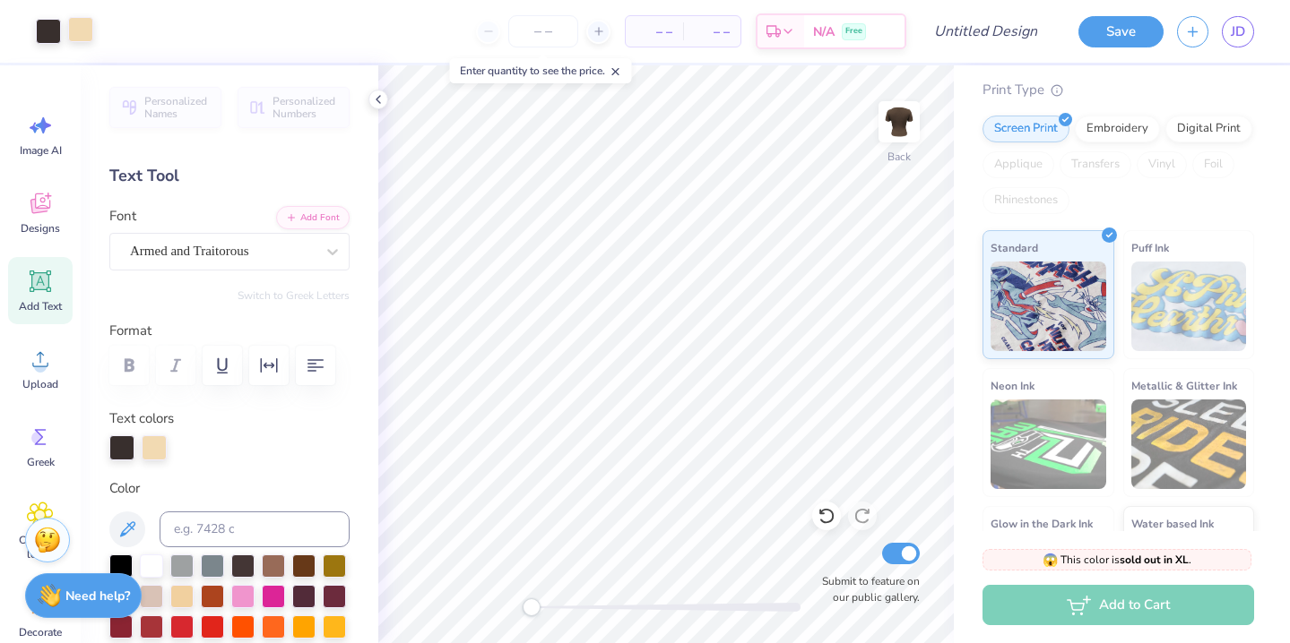
click at [82, 35] on div at bounding box center [80, 29] width 25 height 25
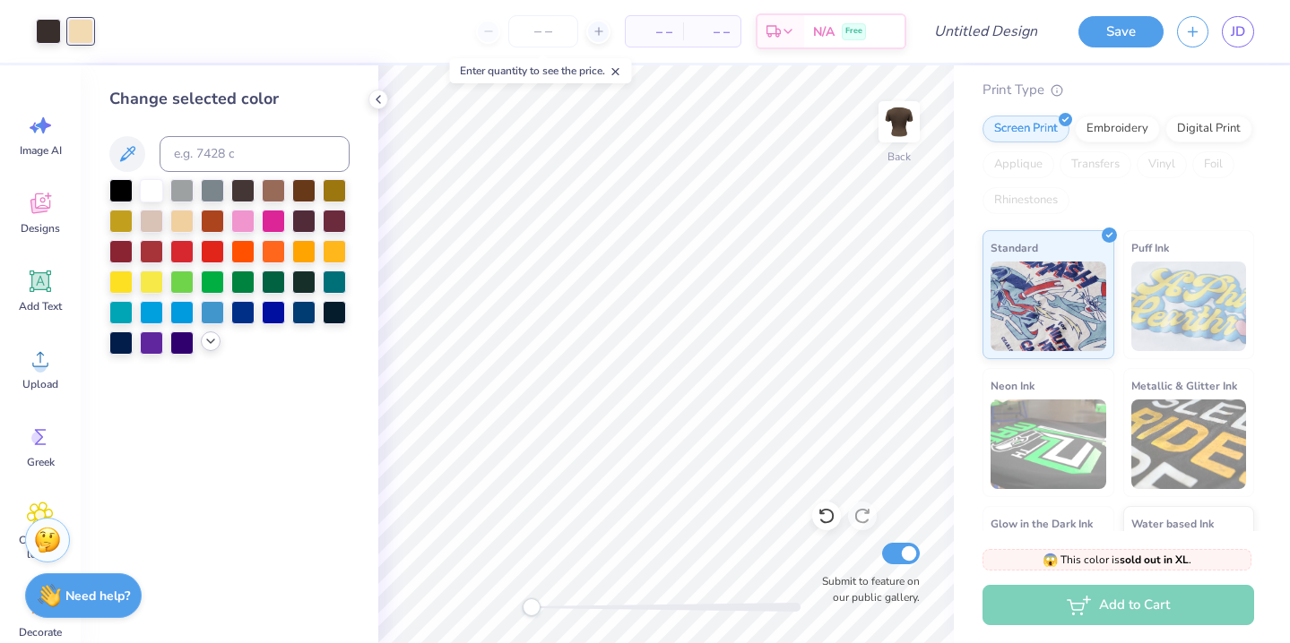
click at [211, 343] on icon at bounding box center [210, 341] width 14 height 14
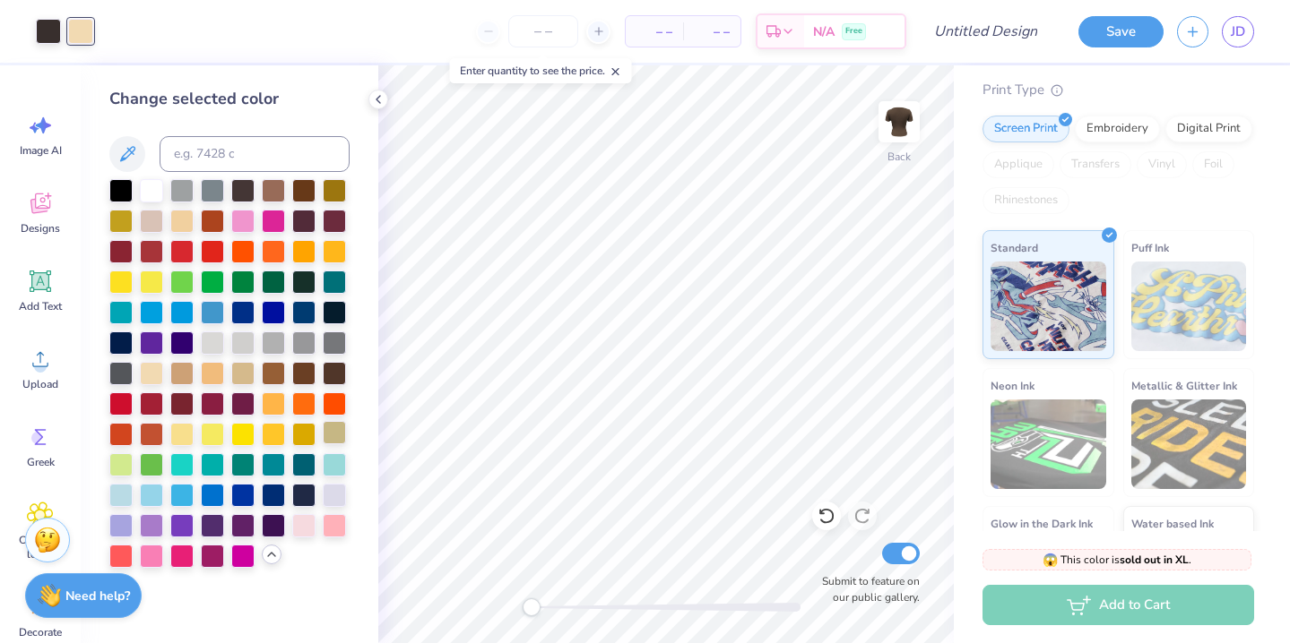
click at [341, 436] on div at bounding box center [334, 432] width 23 height 23
click at [148, 188] on div at bounding box center [151, 188] width 23 height 23
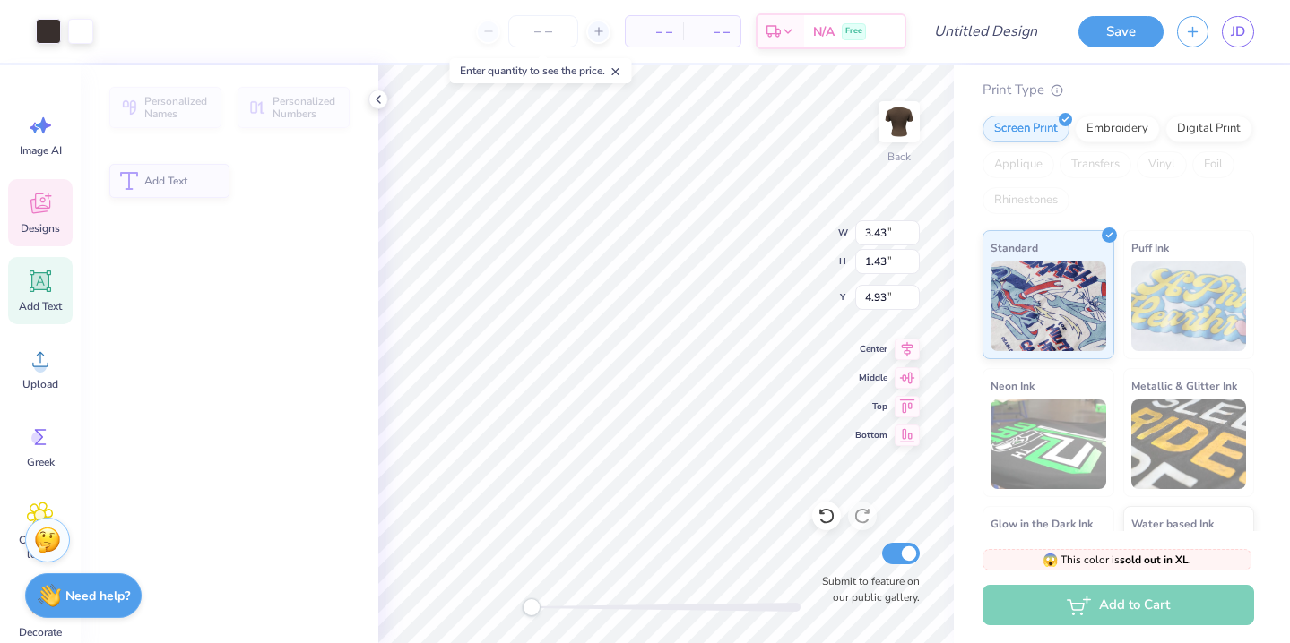
type input "3.43"
type input "1.43"
type input "4.93"
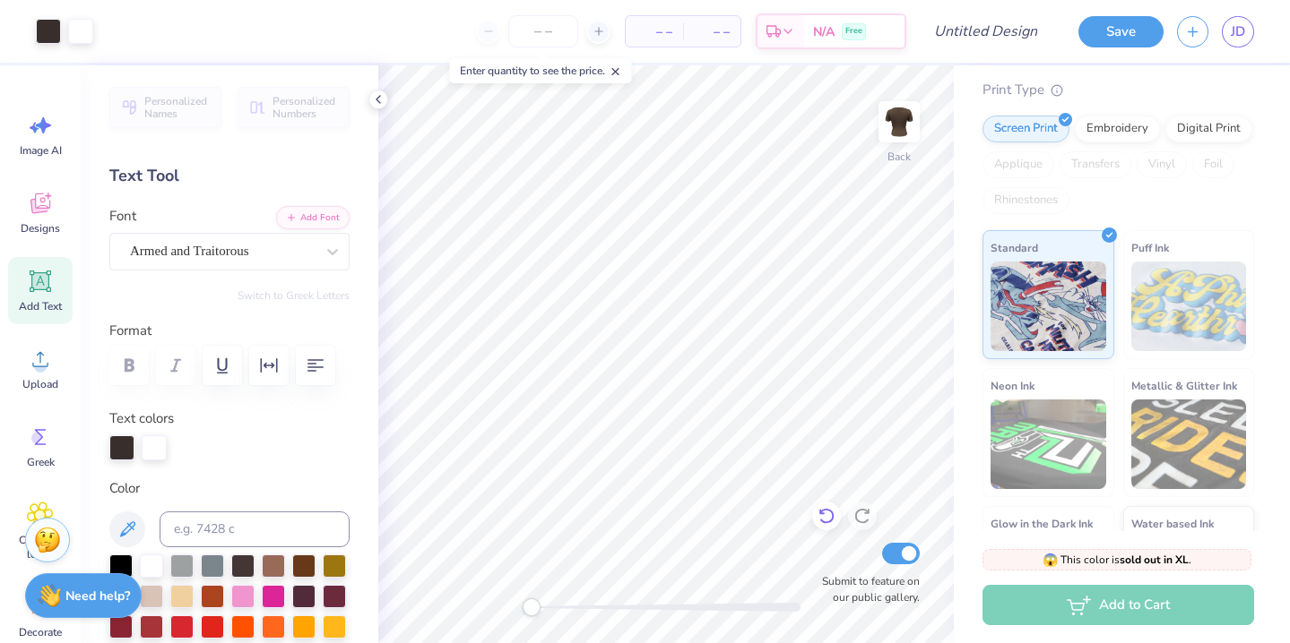
click at [833, 512] on icon at bounding box center [826, 516] width 18 height 18
type input "2.41"
type input "1.00"
type input "4.75"
type input "5.11"
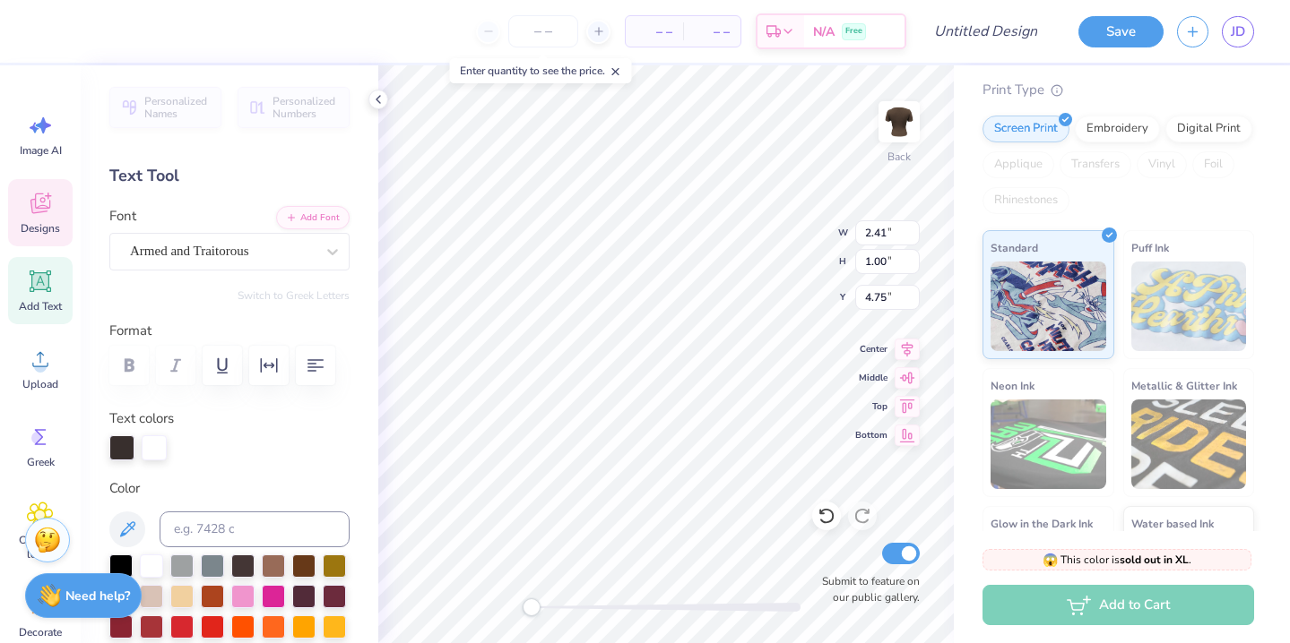
type input "1.30"
type input "3.04"
type input "2.41"
type input "1.00"
type input "5.07"
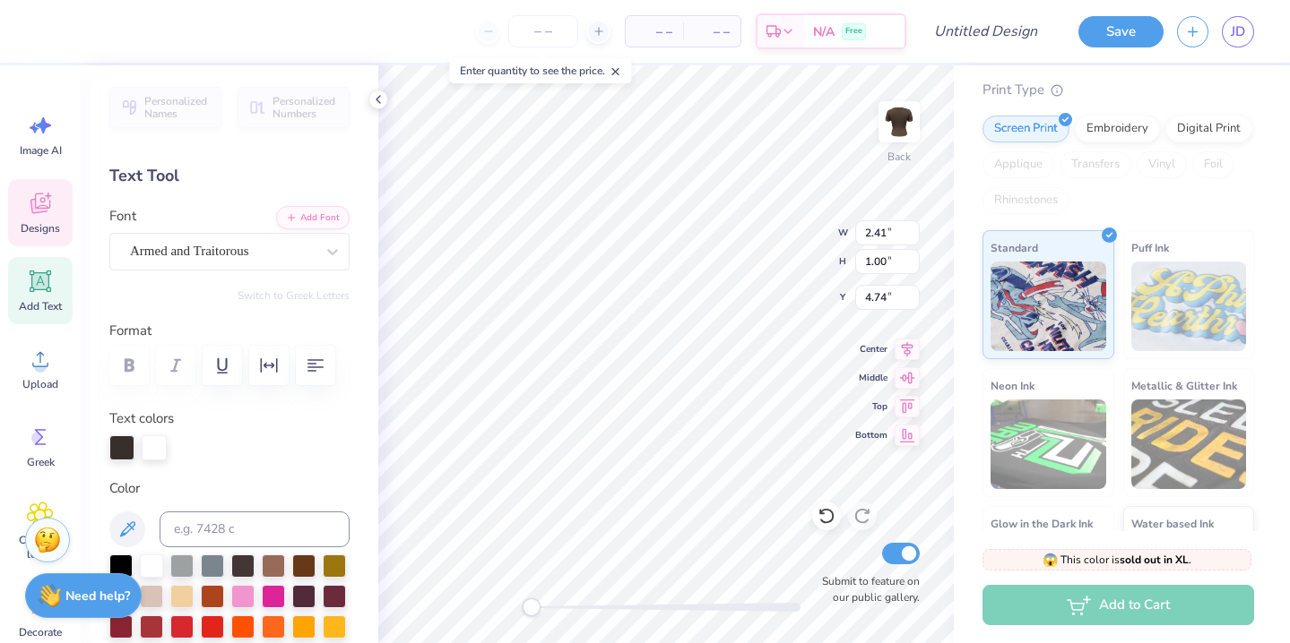
type input "5.11"
type input "1.30"
type input "3.00"
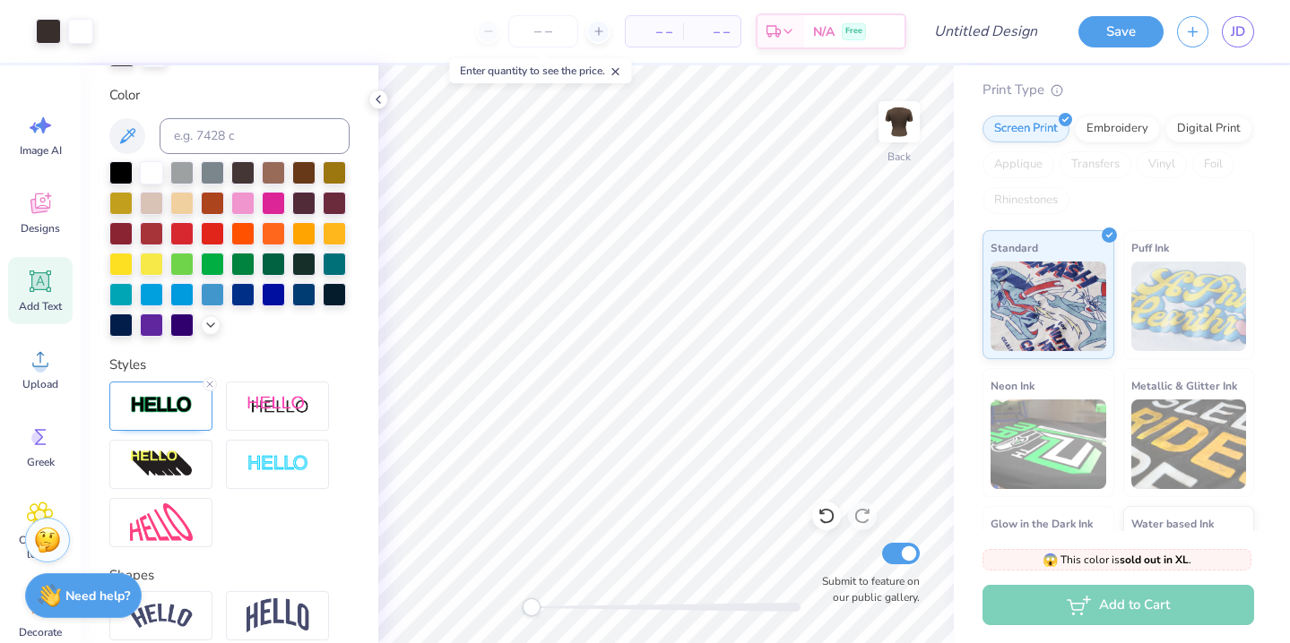
scroll to position [539, 0]
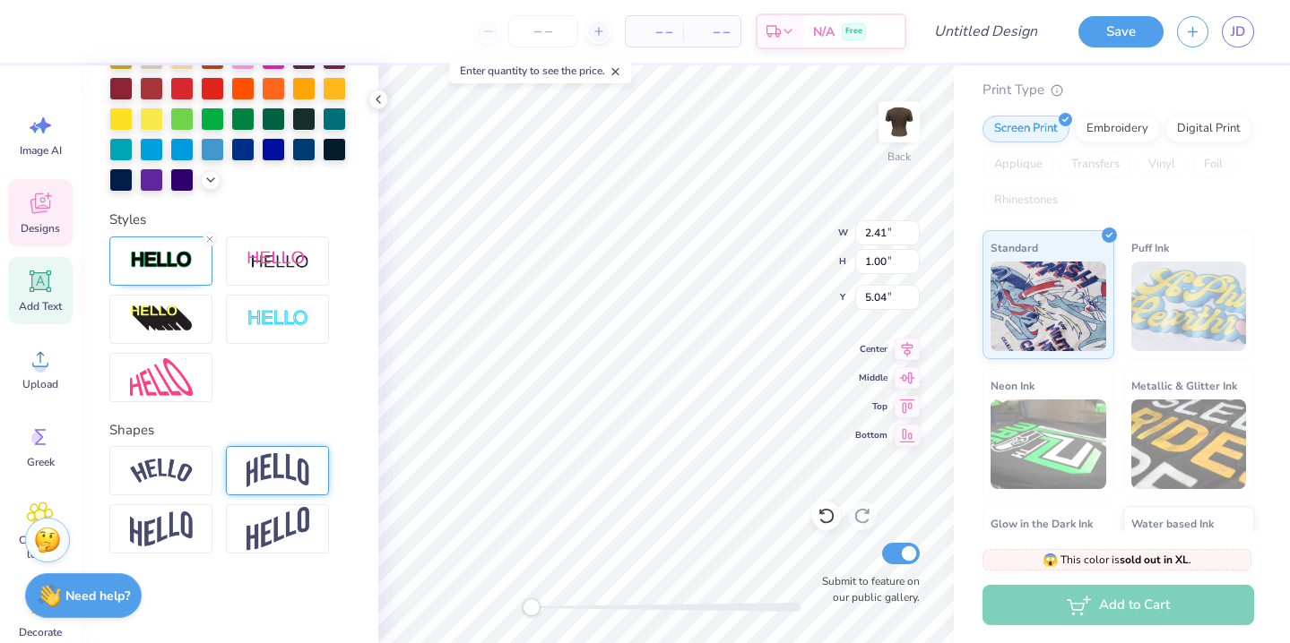
click at [283, 474] on img at bounding box center [277, 470] width 63 height 34
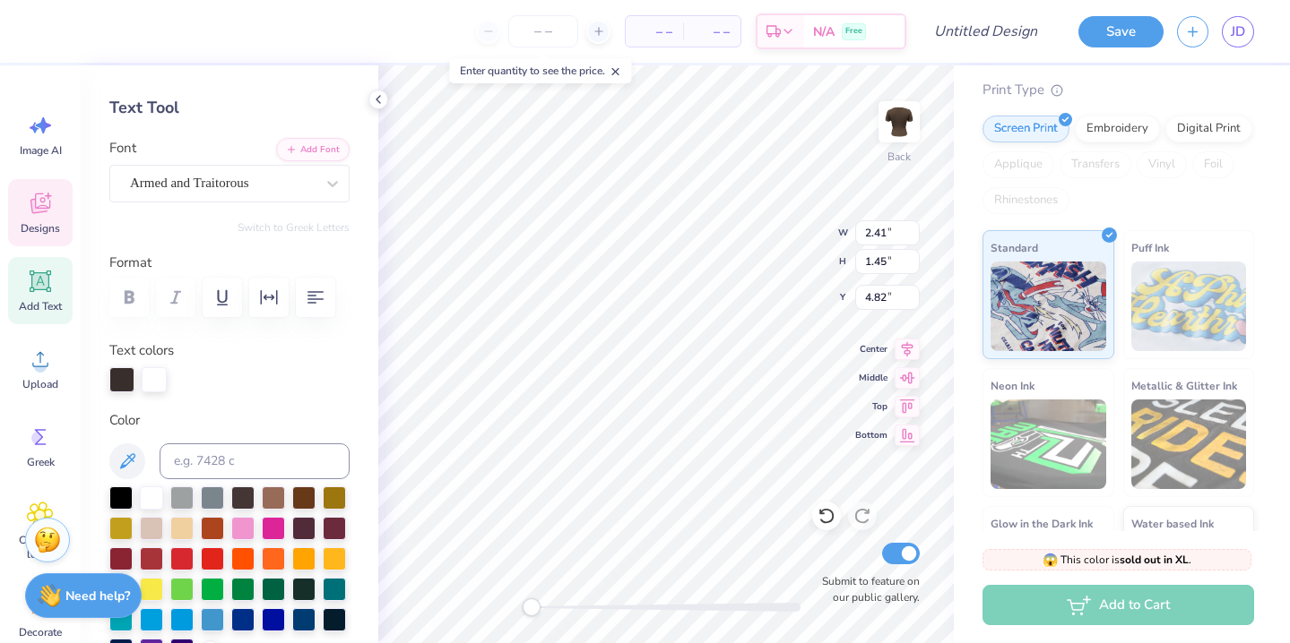
scroll to position [47, 0]
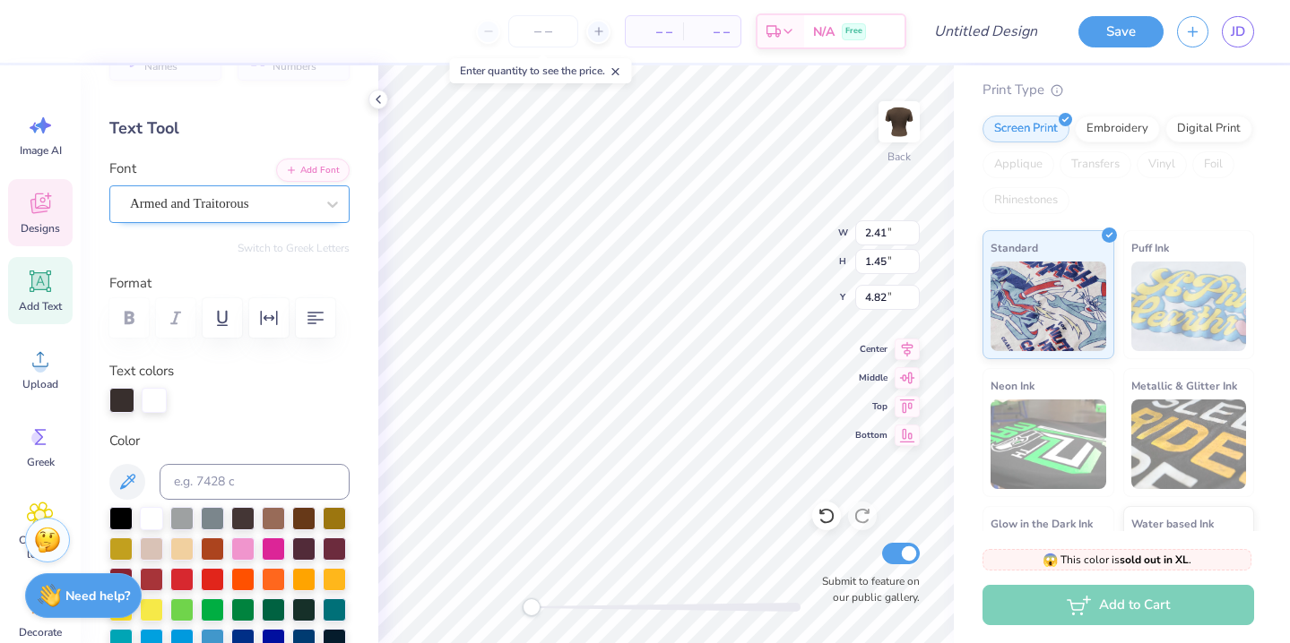
click at [270, 211] on div "Armed and Traitorous" at bounding box center [222, 204] width 188 height 28
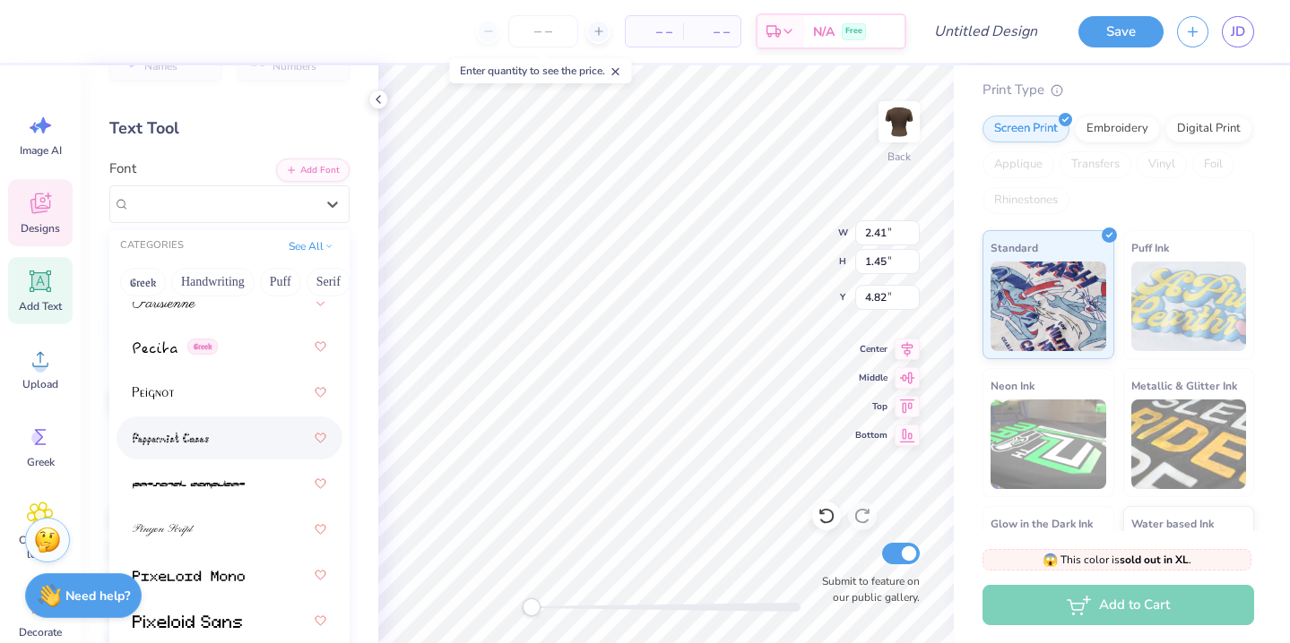
scroll to position [10463, 0]
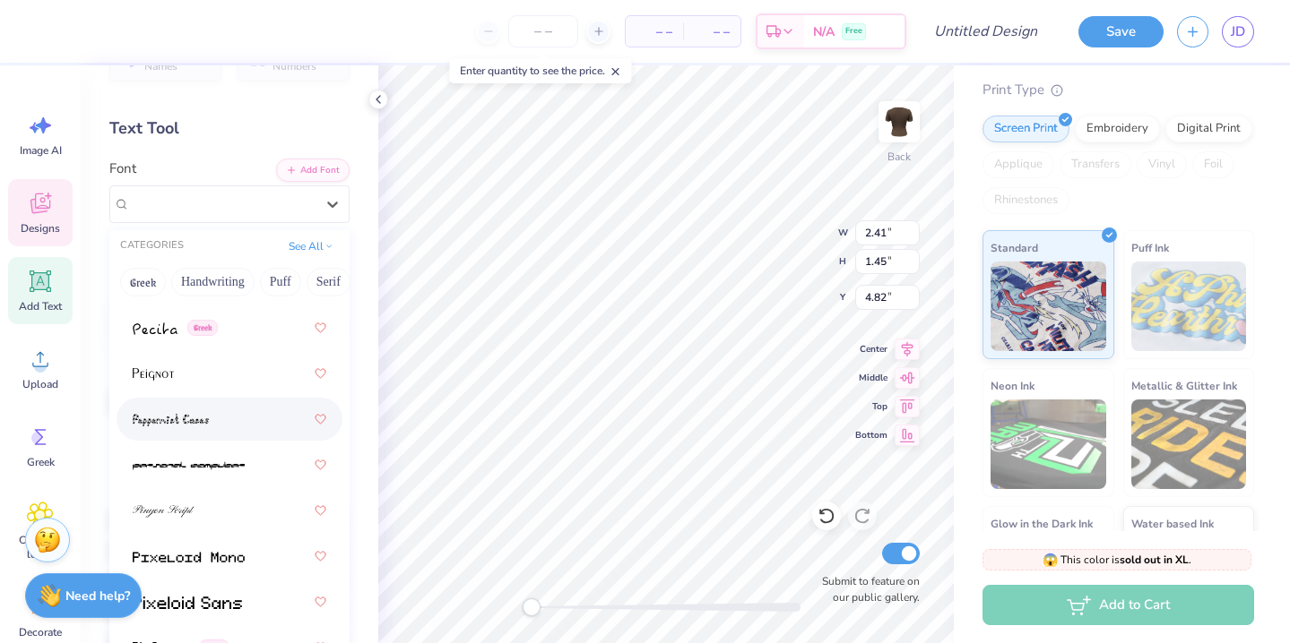
click at [194, 431] on div at bounding box center [230, 419] width 194 height 32
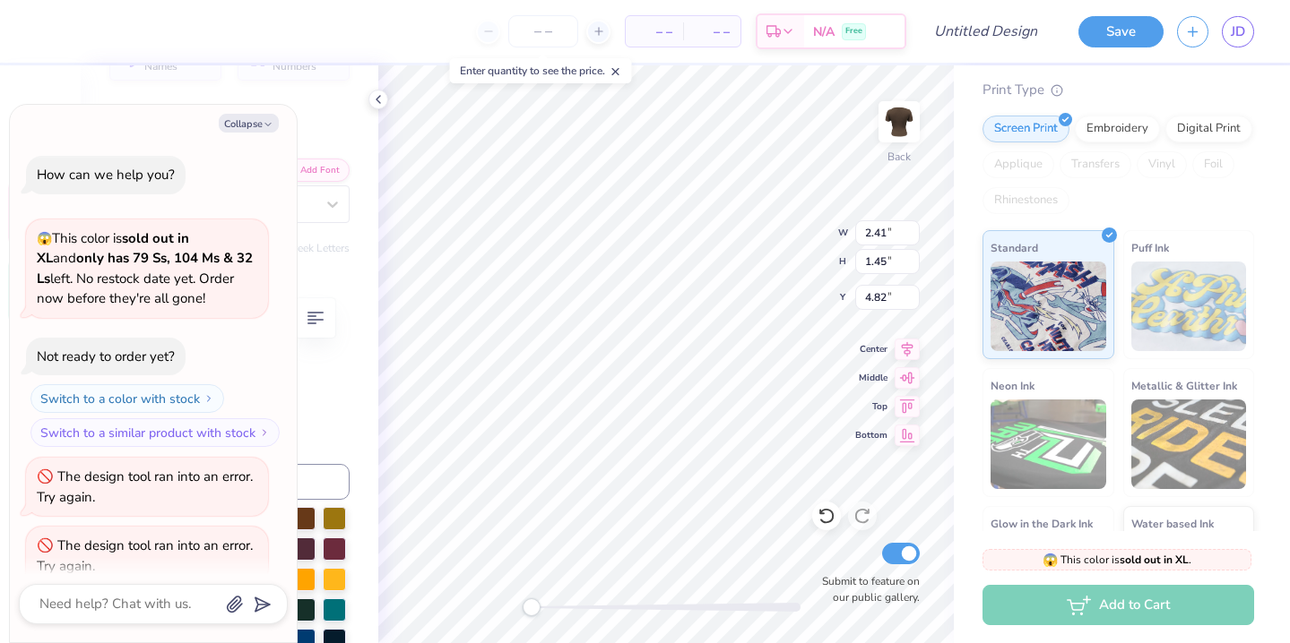
scroll to position [113, 0]
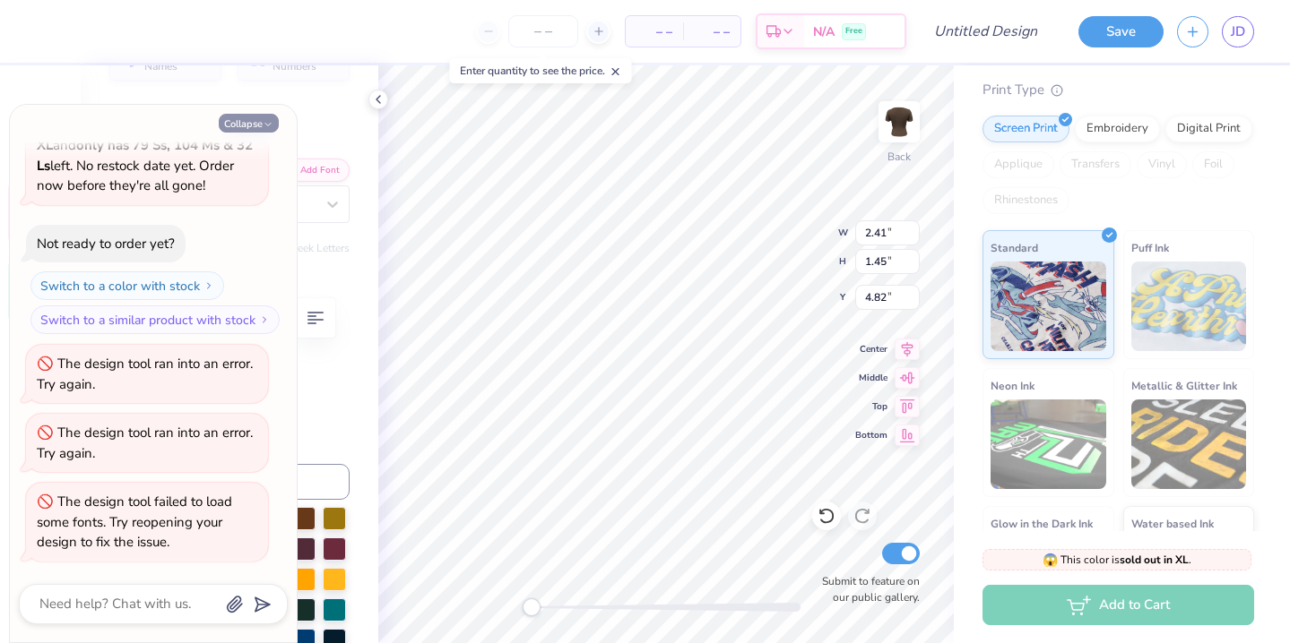
click at [259, 127] on button "Collapse" at bounding box center [249, 123] width 60 height 19
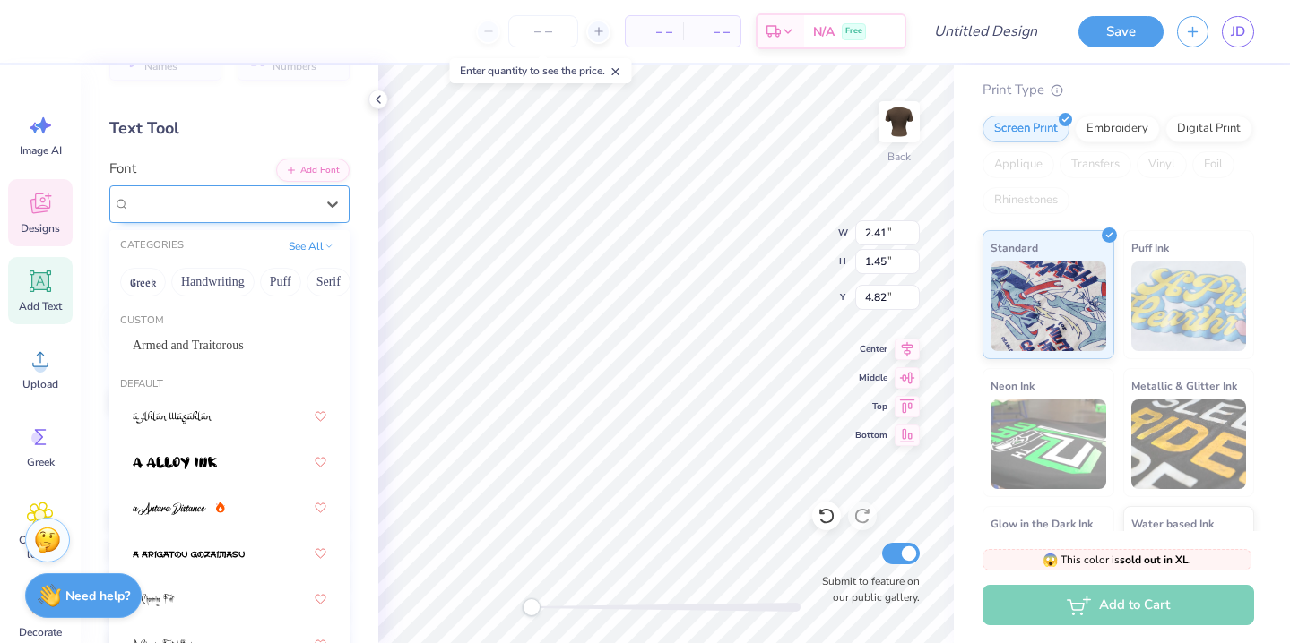
click at [259, 202] on div at bounding box center [222, 204] width 188 height 28
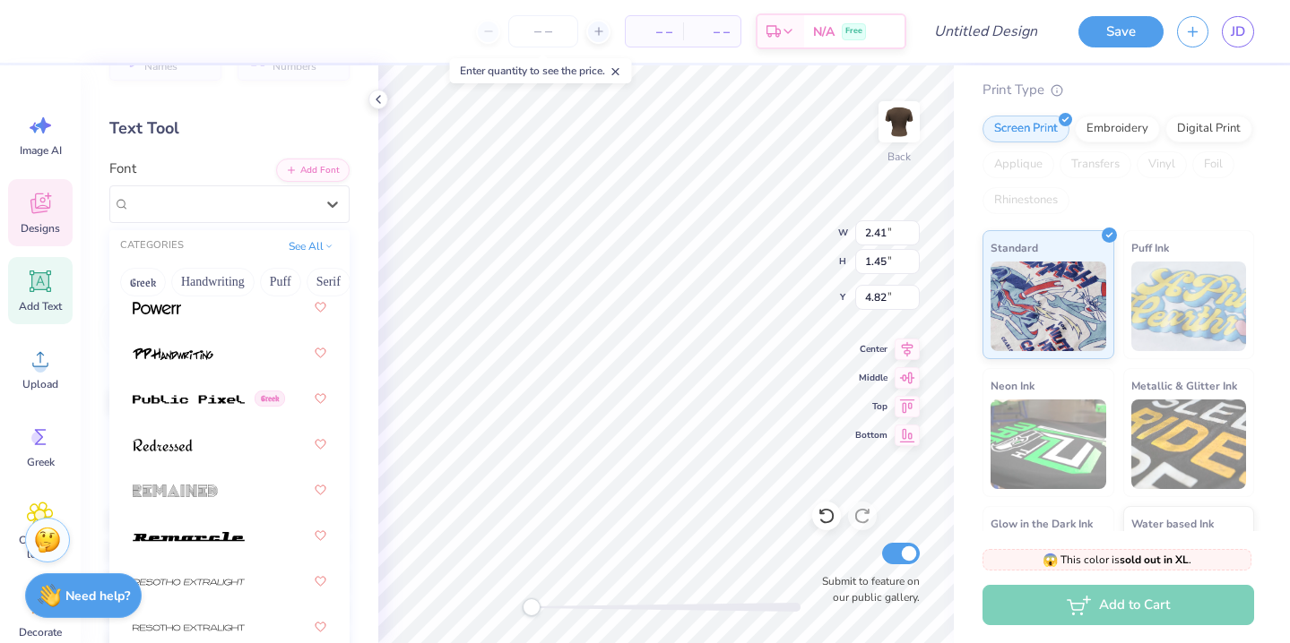
scroll to position [11124, 0]
click at [215, 358] on div at bounding box center [230, 352] width 194 height 32
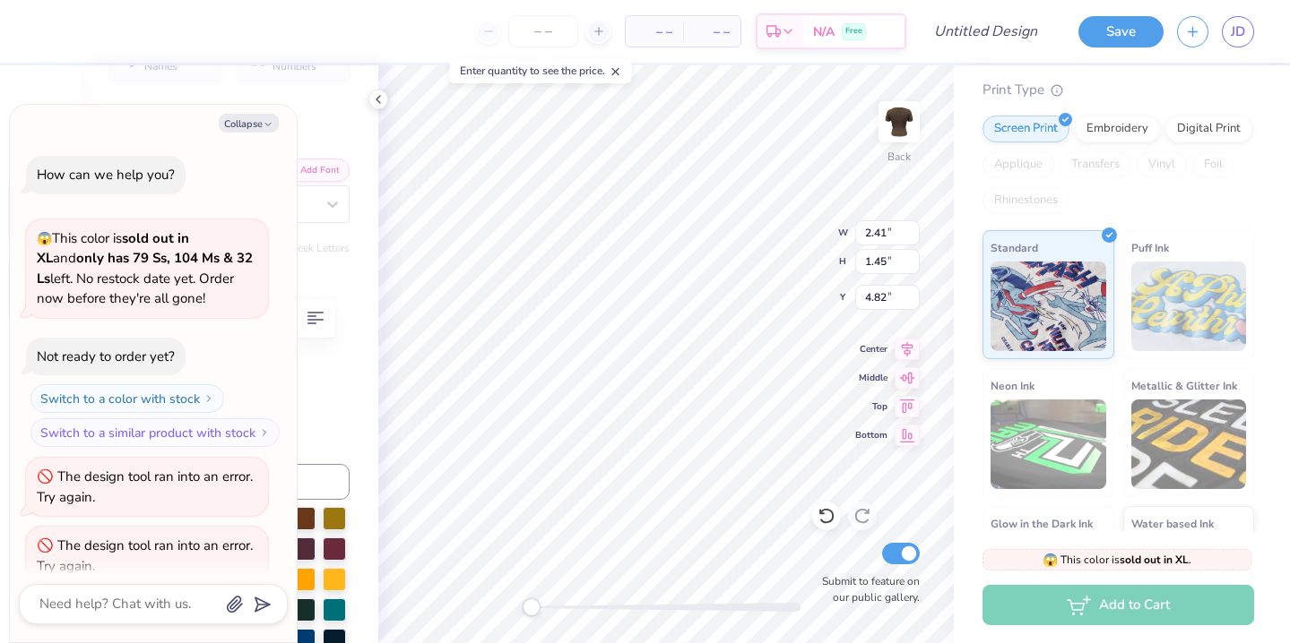
scroll to position [203, 0]
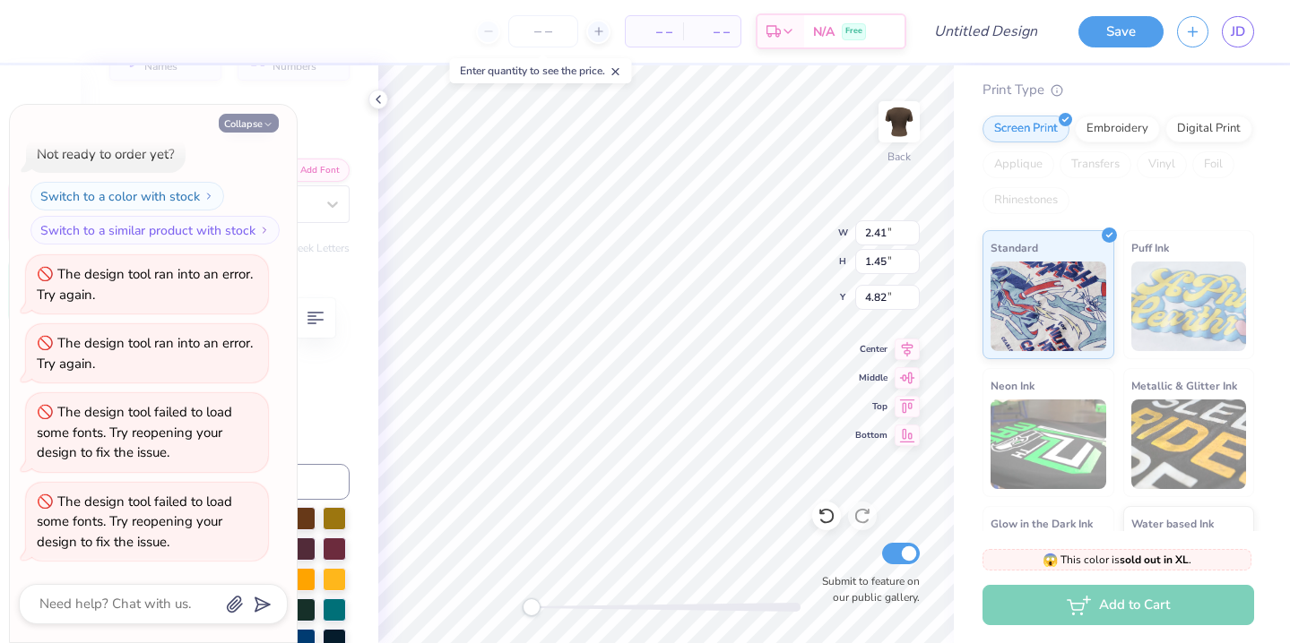
click at [259, 123] on button "Collapse" at bounding box center [249, 123] width 60 height 19
type textarea "x"
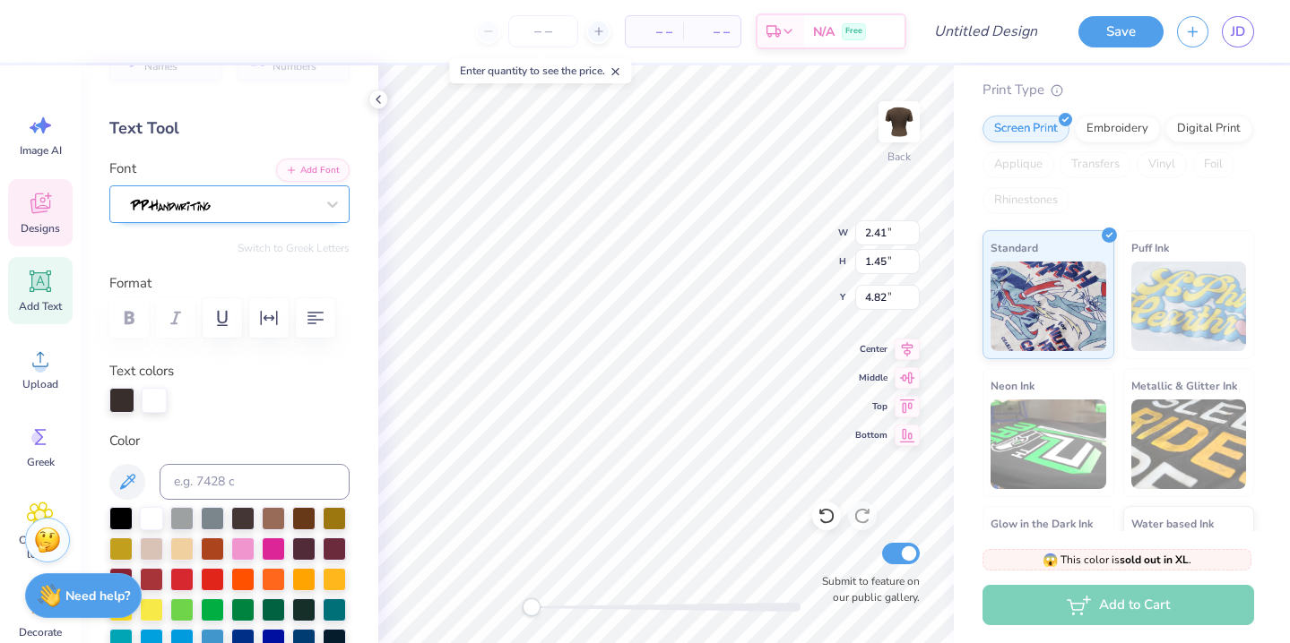
click at [271, 204] on div at bounding box center [222, 204] width 188 height 28
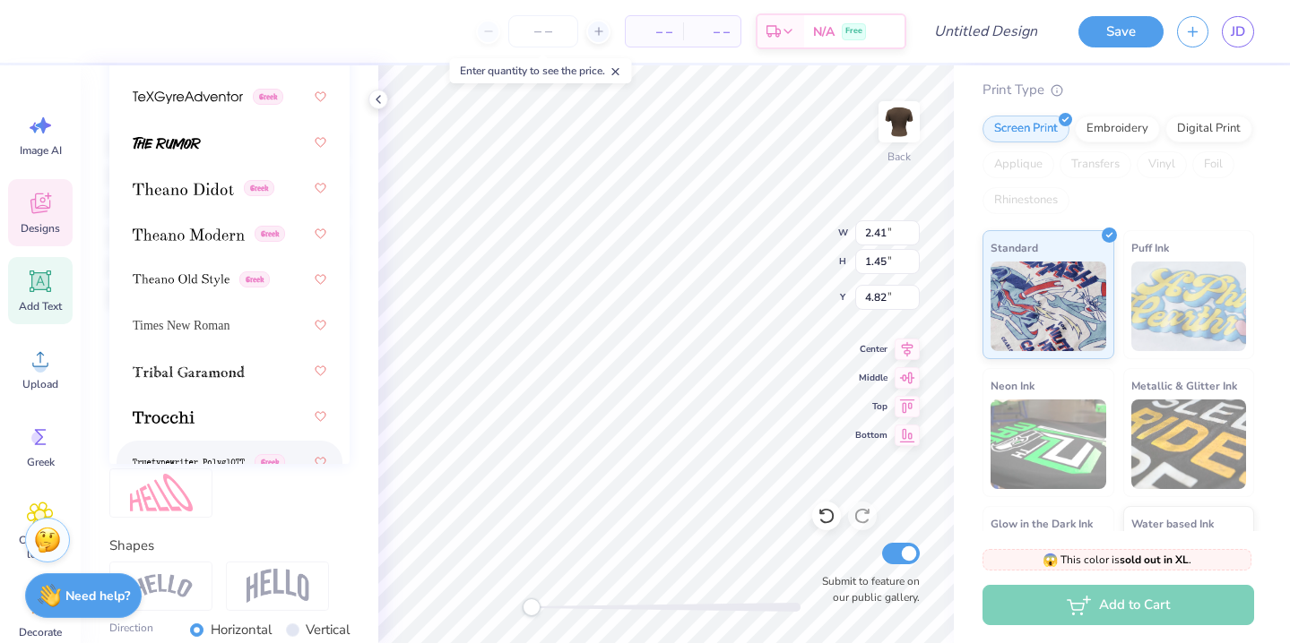
scroll to position [12923, 0]
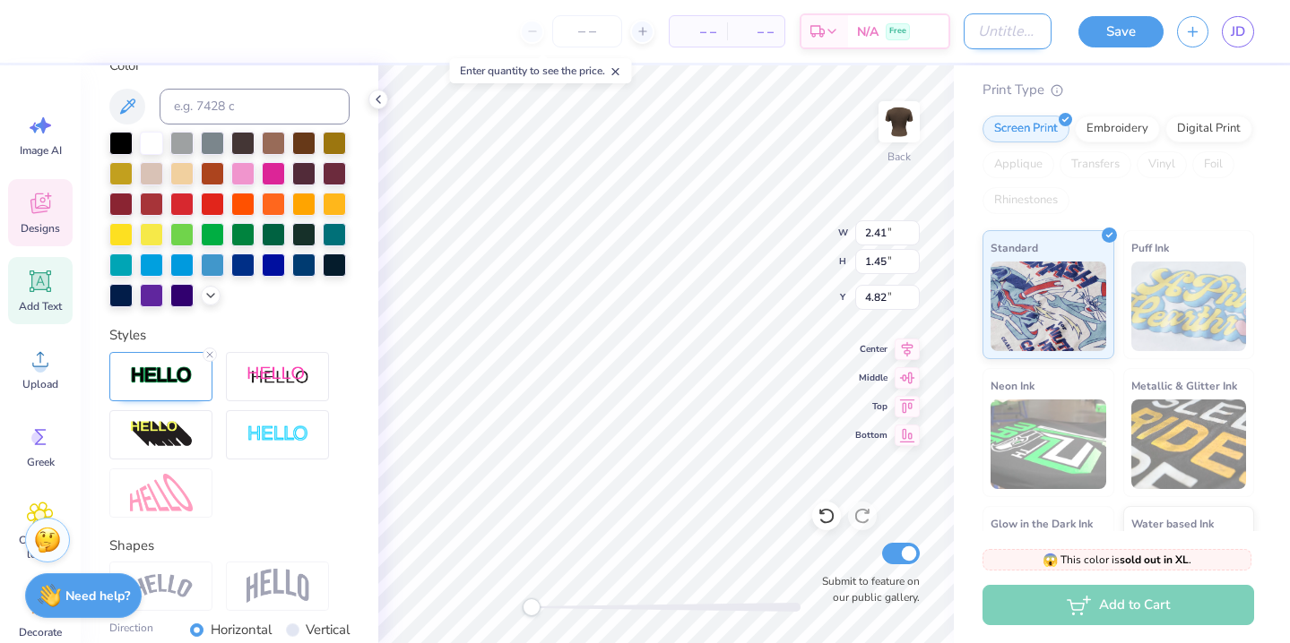
click at [971, 41] on input "Design Title" at bounding box center [1007, 31] width 88 height 36
type input "Little Tshirt"
drag, startPoint x: 1108, startPoint y: 31, endPoint x: 1067, endPoint y: 1, distance: 50.5
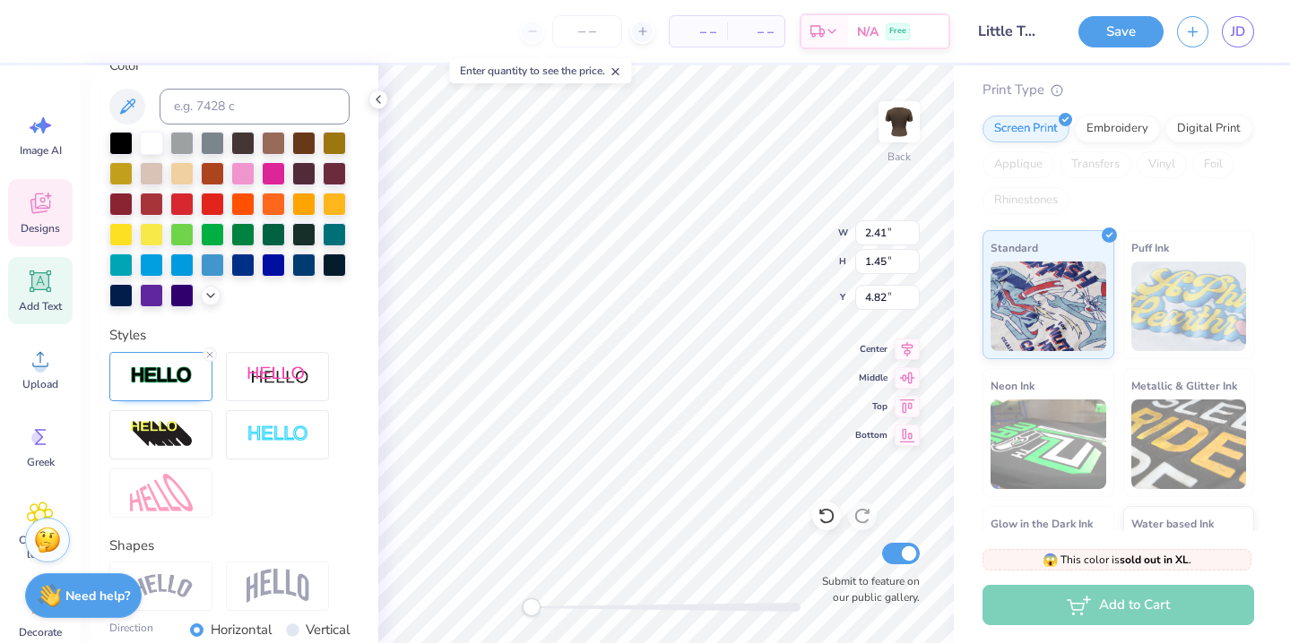
click at [1109, 31] on button "Save" at bounding box center [1120, 31] width 85 height 31
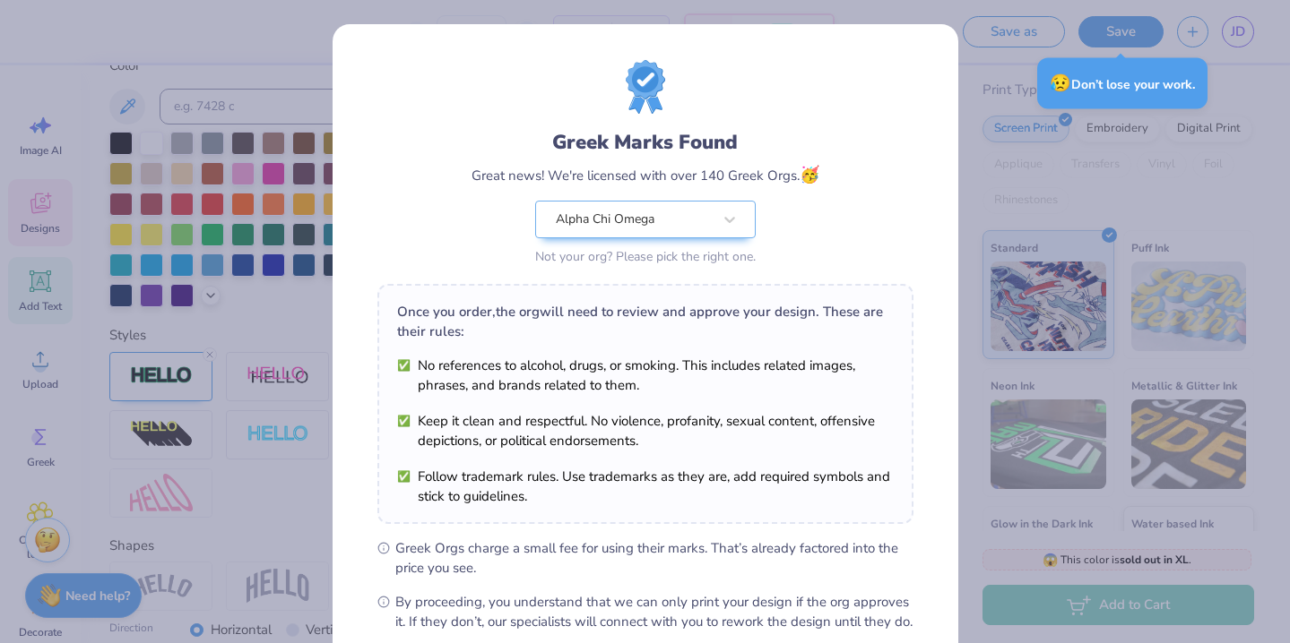
scroll to position [195, 0]
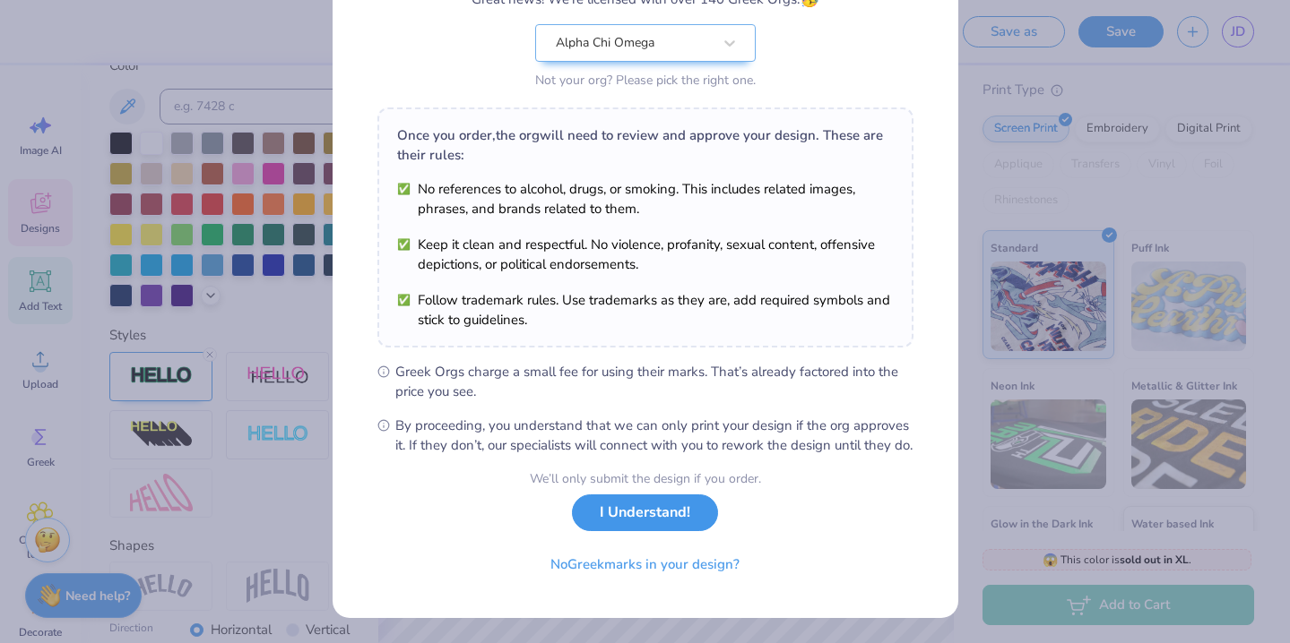
click at [640, 519] on button "I Understand!" at bounding box center [645, 513] width 146 height 37
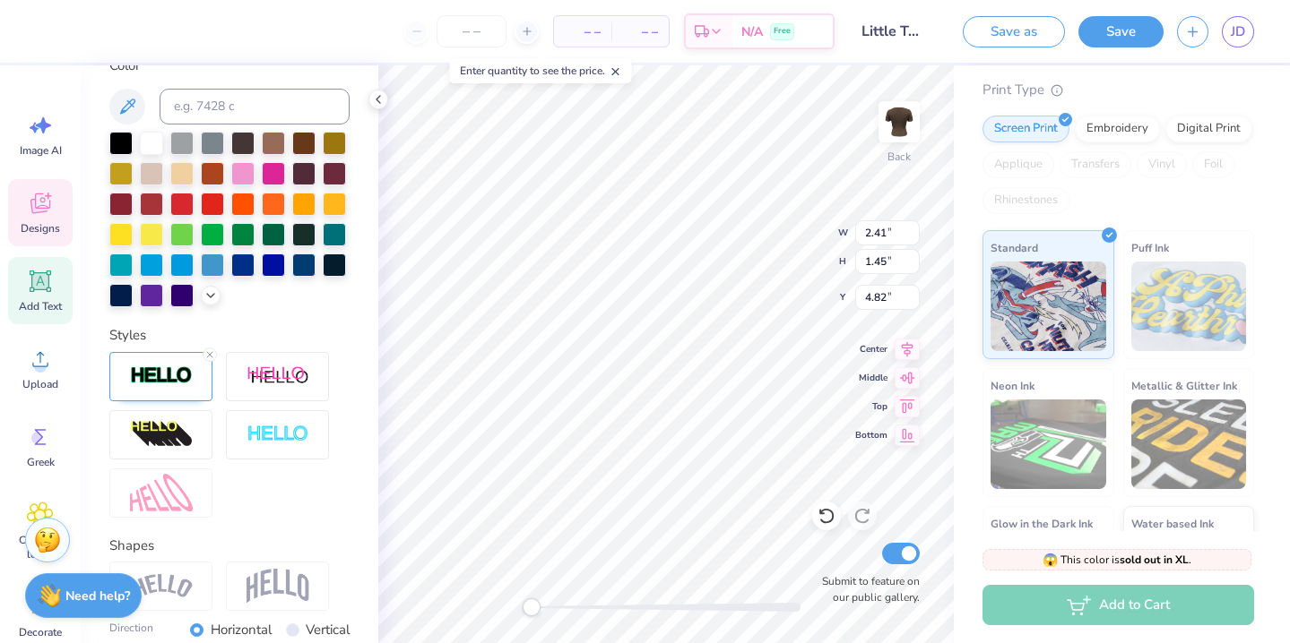
click at [13, 220] on div "Designs" at bounding box center [40, 212] width 65 height 67
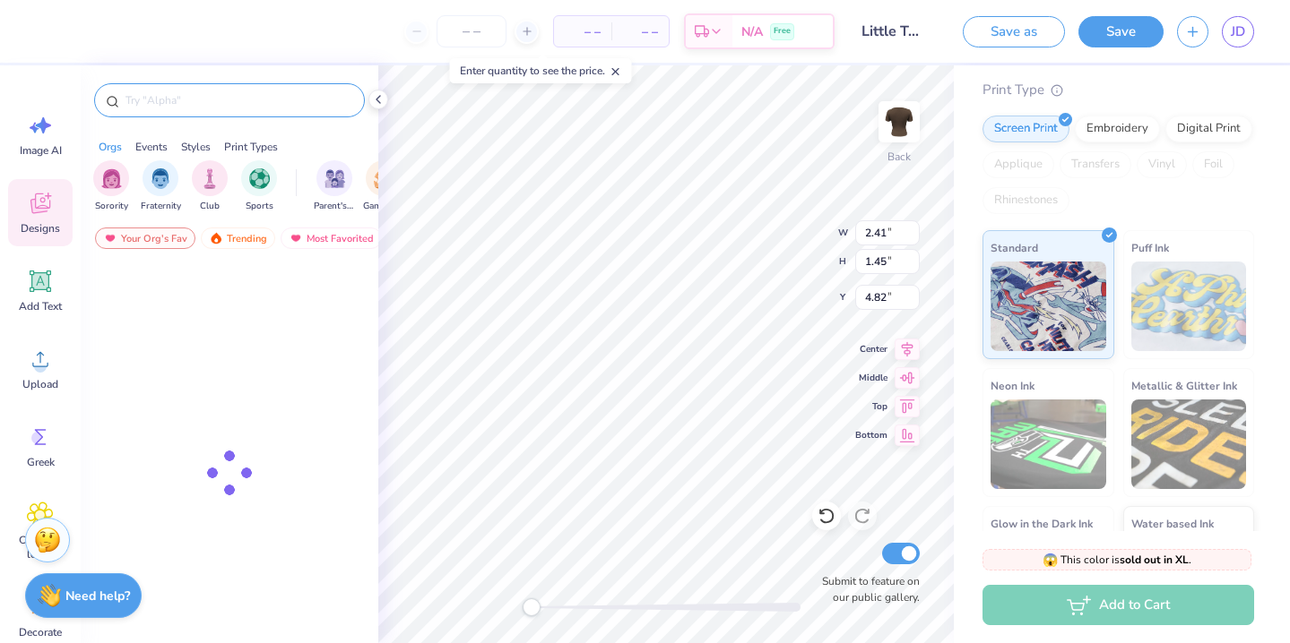
click at [241, 113] on div at bounding box center [229, 100] width 271 height 34
click at [259, 106] on input "text" at bounding box center [238, 100] width 229 height 18
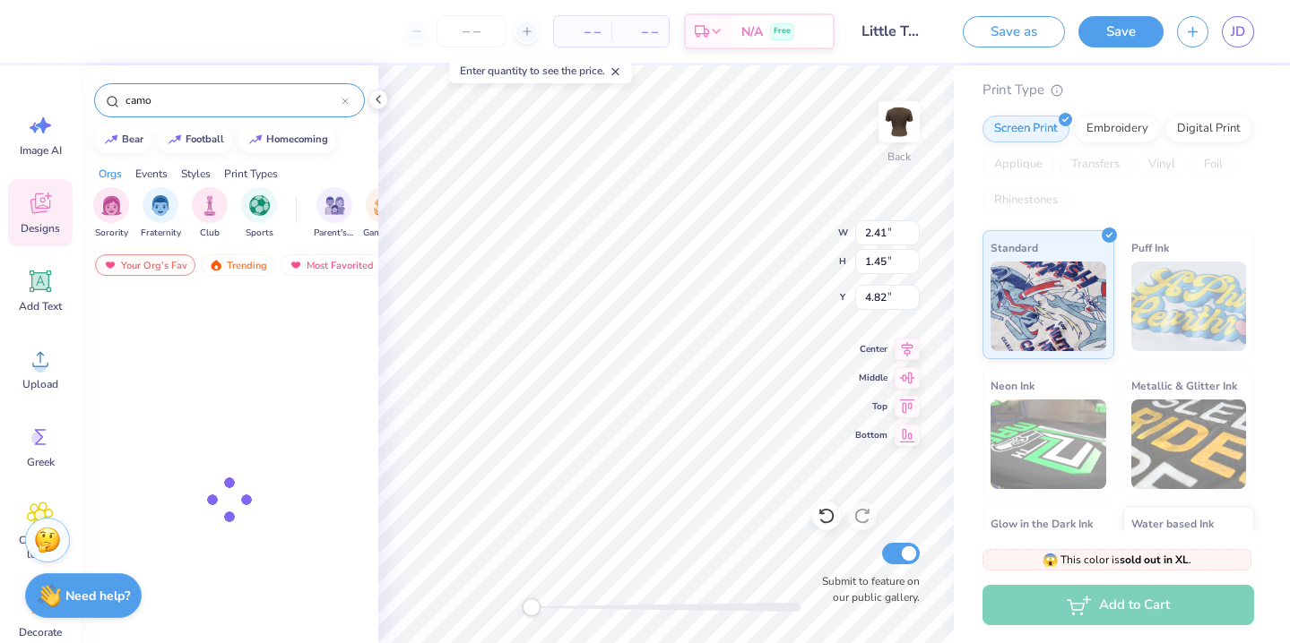
type input "camo"
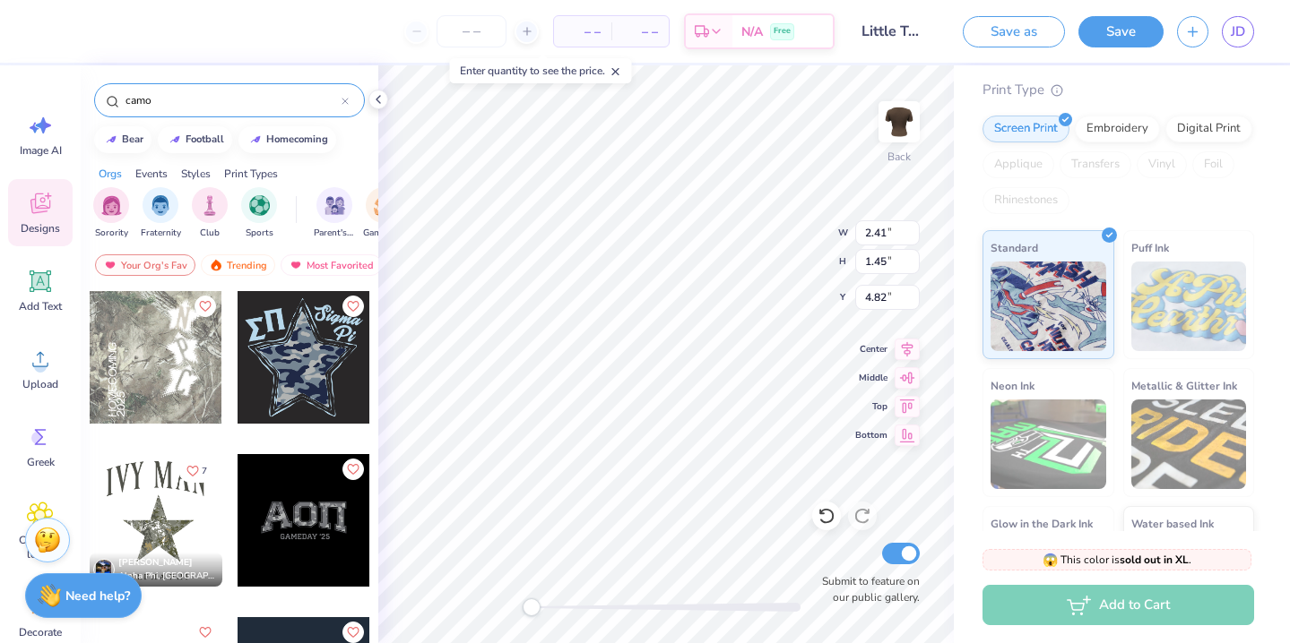
click at [308, 500] on div at bounding box center [303, 520] width 133 height 133
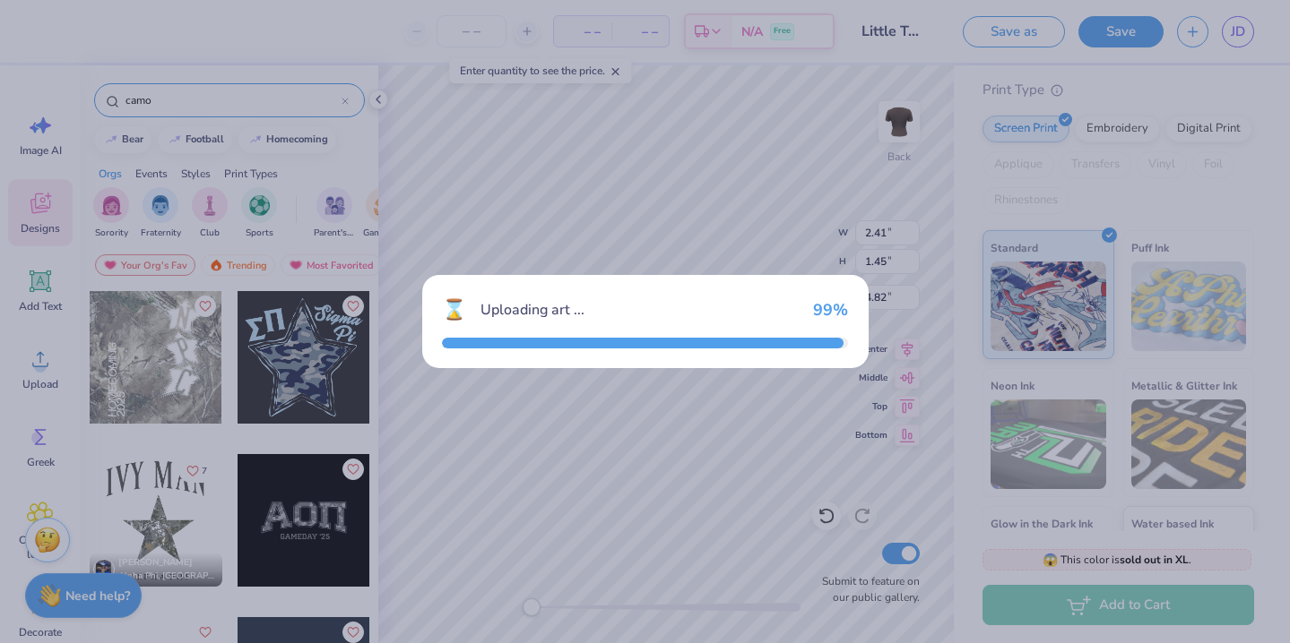
type input "6.36"
type input "2.83"
type input "3.00"
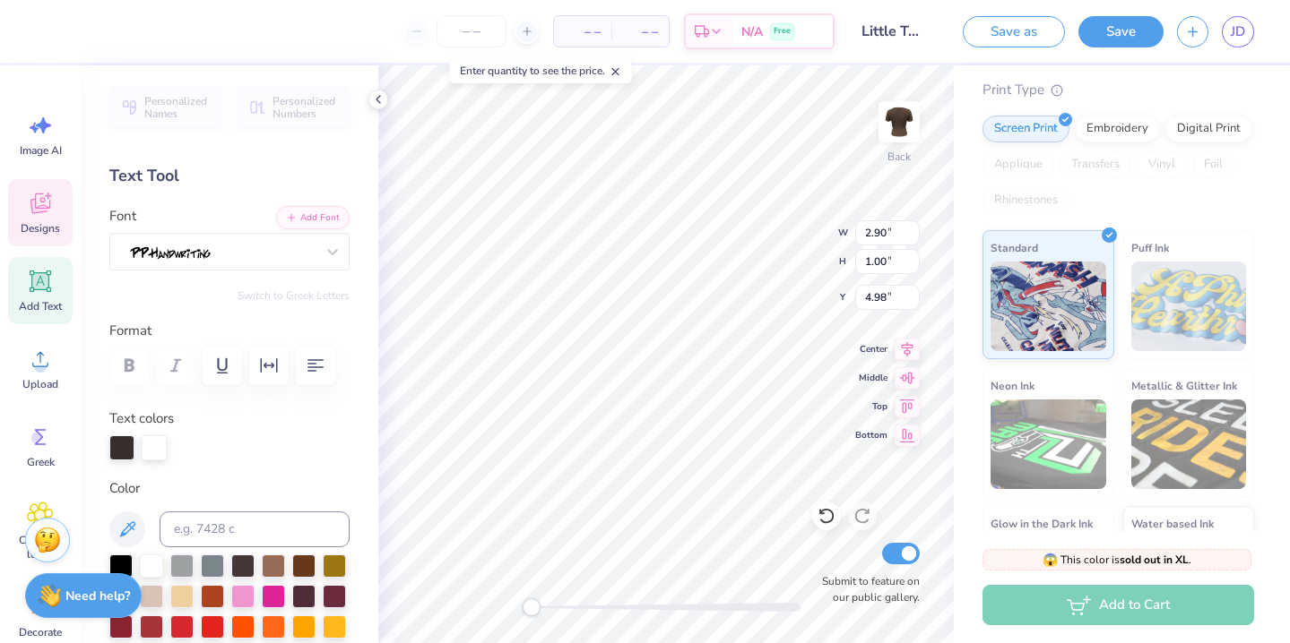
type input "5.11"
type input "1.30"
type input "3.32"
type input "2.90"
type input "1.00"
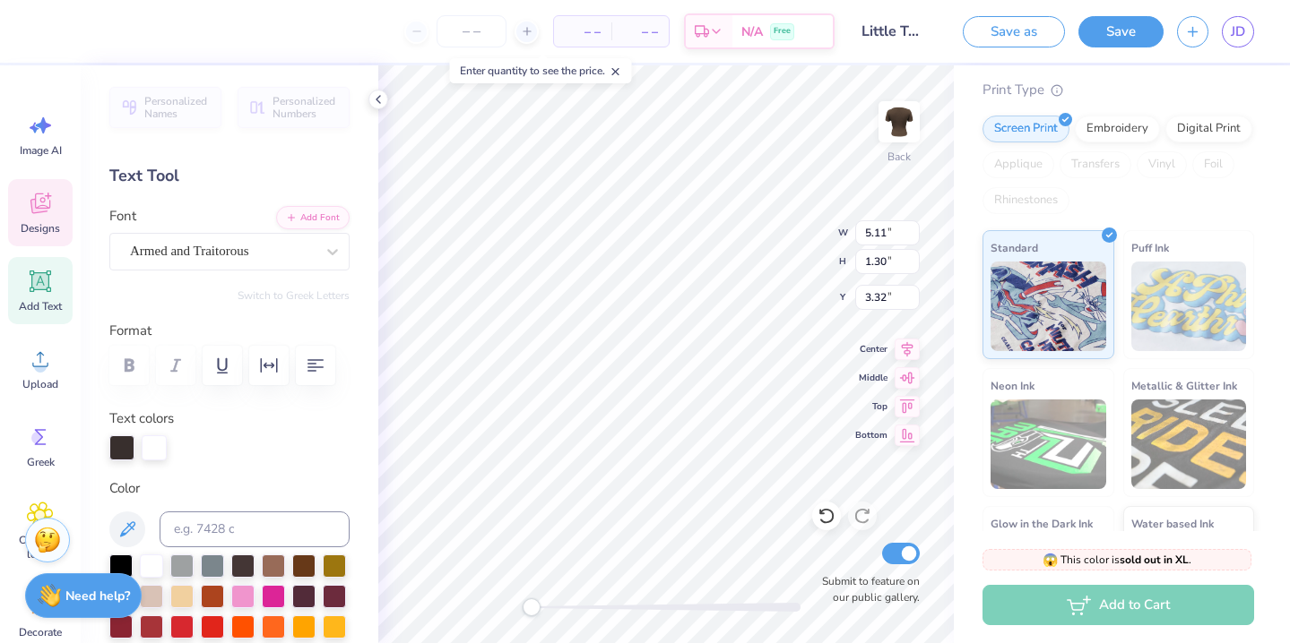
type input "6.23"
click at [45, 228] on span "Designs" at bounding box center [40, 228] width 39 height 14
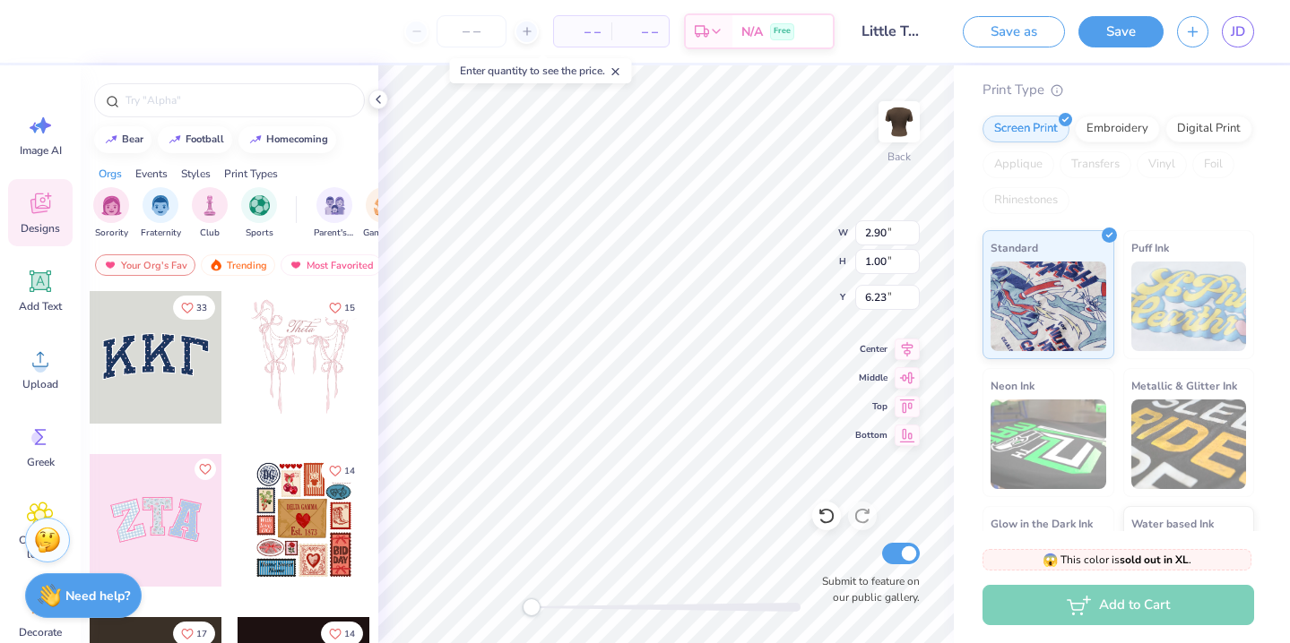
scroll to position [321, 0]
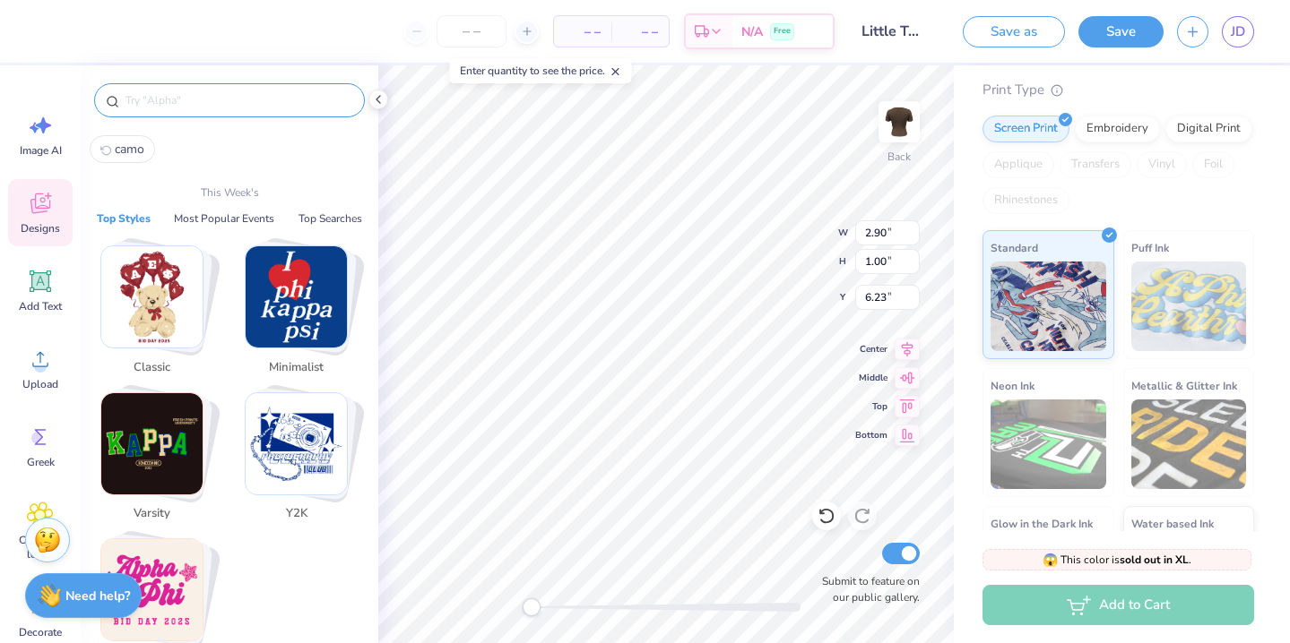
click at [263, 108] on input "text" at bounding box center [238, 100] width 229 height 18
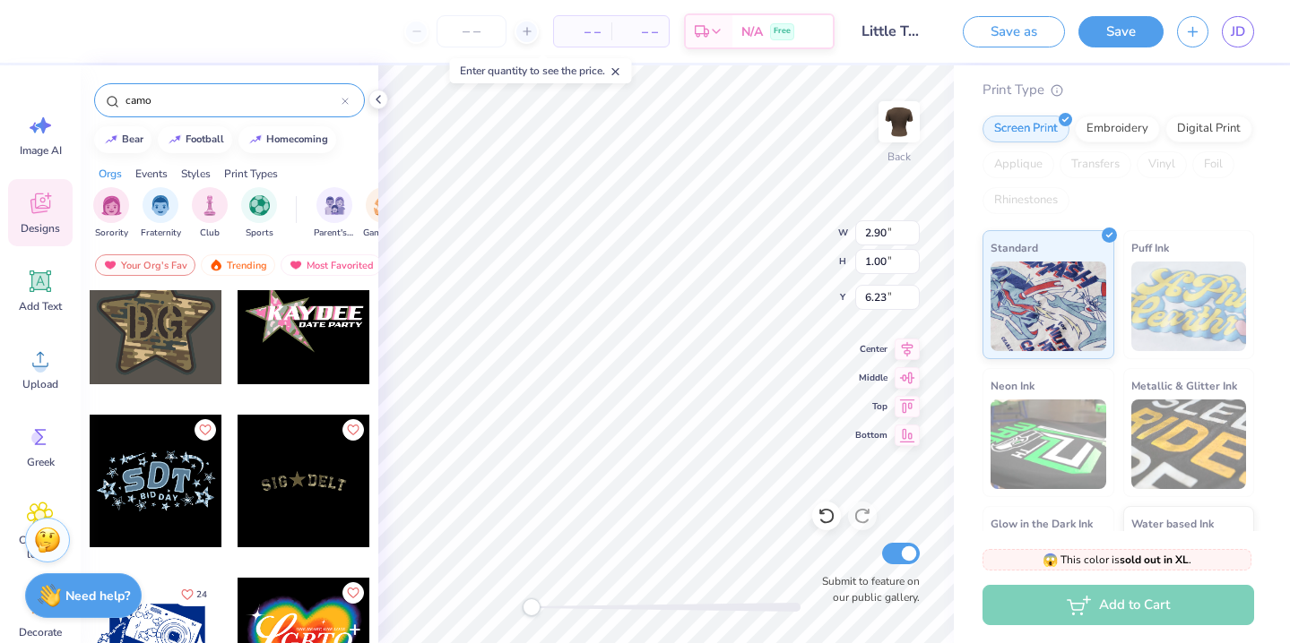
scroll to position [696, 0]
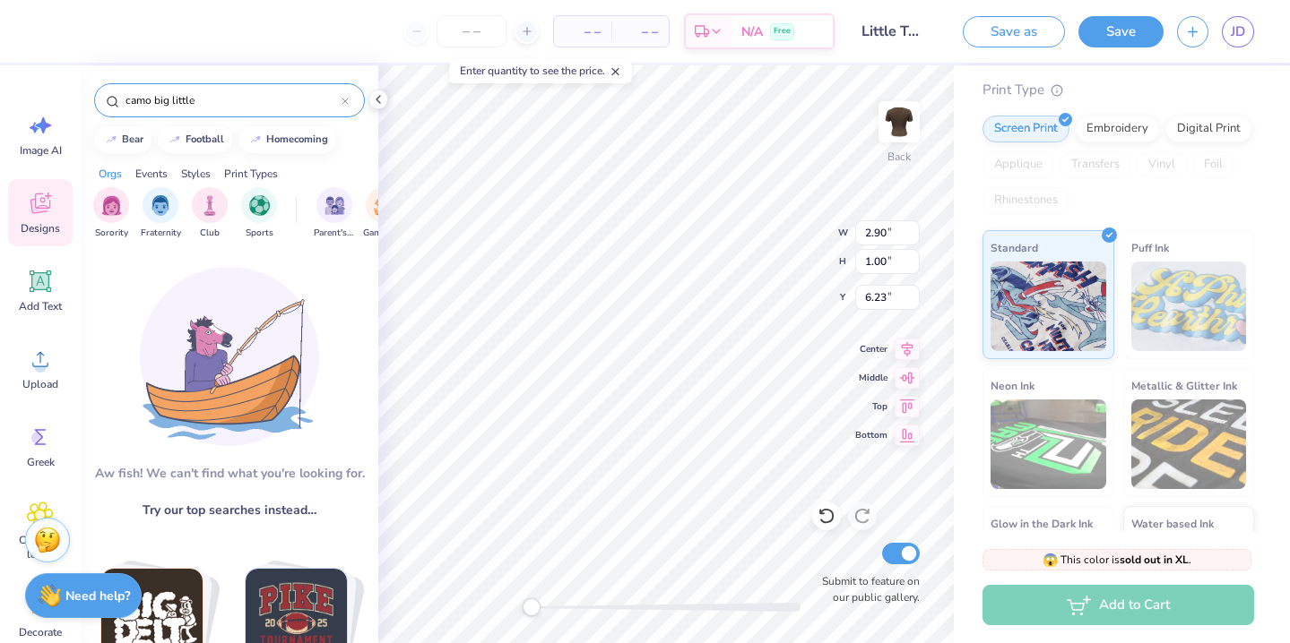
click at [194, 102] on input "camo big little" at bounding box center [233, 100] width 218 height 18
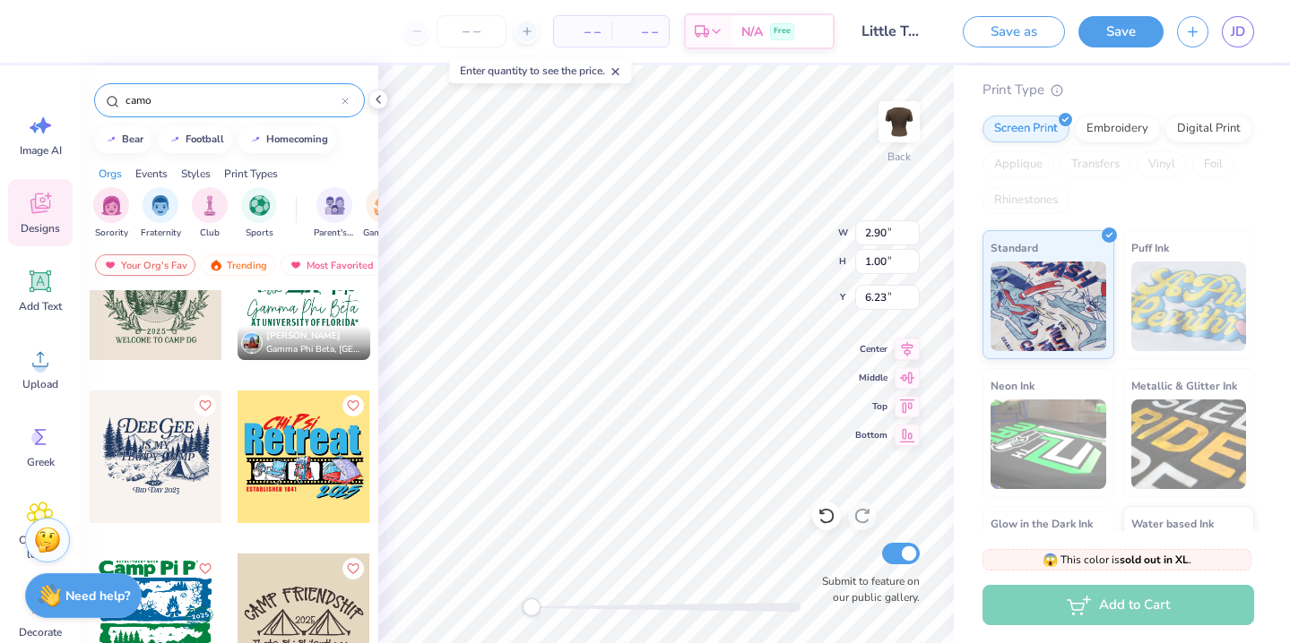
scroll to position [2672, 0]
type input "camo"
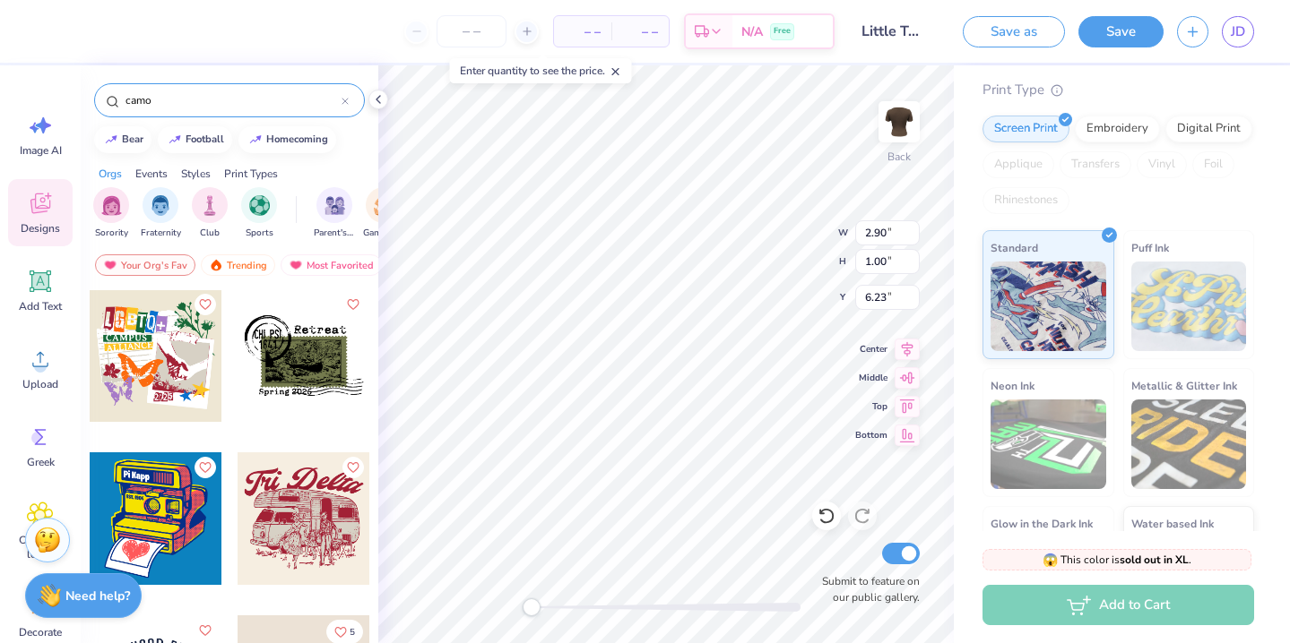
scroll to position [3426, 0]
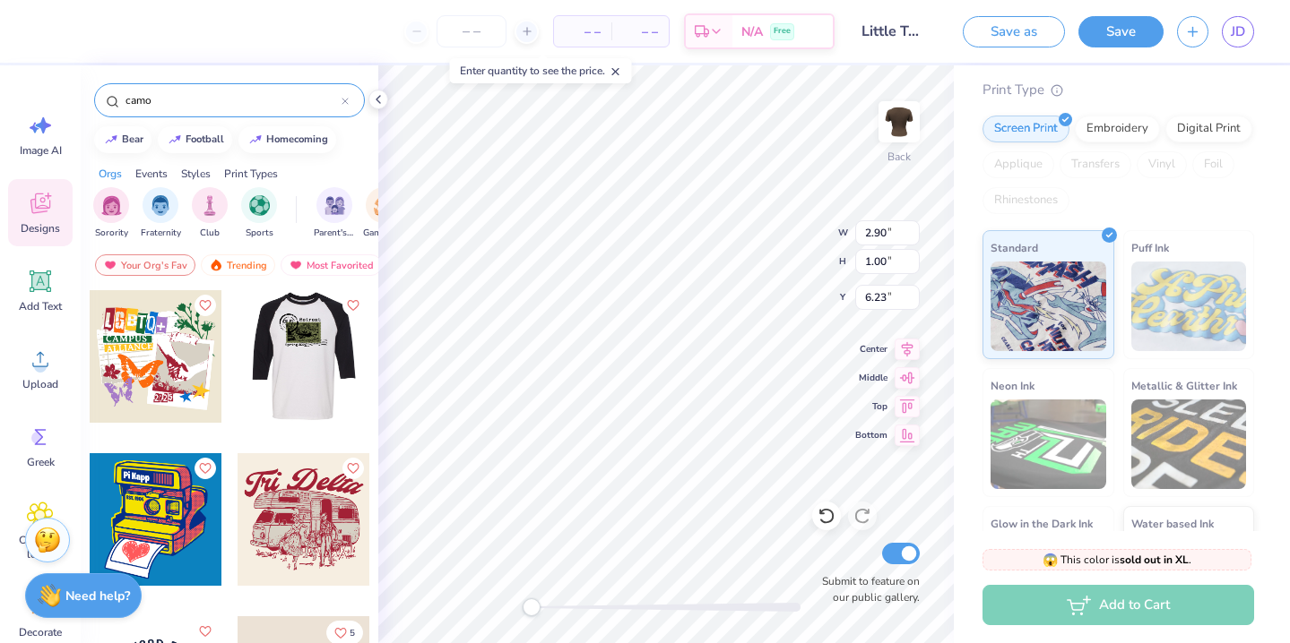
click at [237, 376] on div at bounding box center [171, 356] width 133 height 133
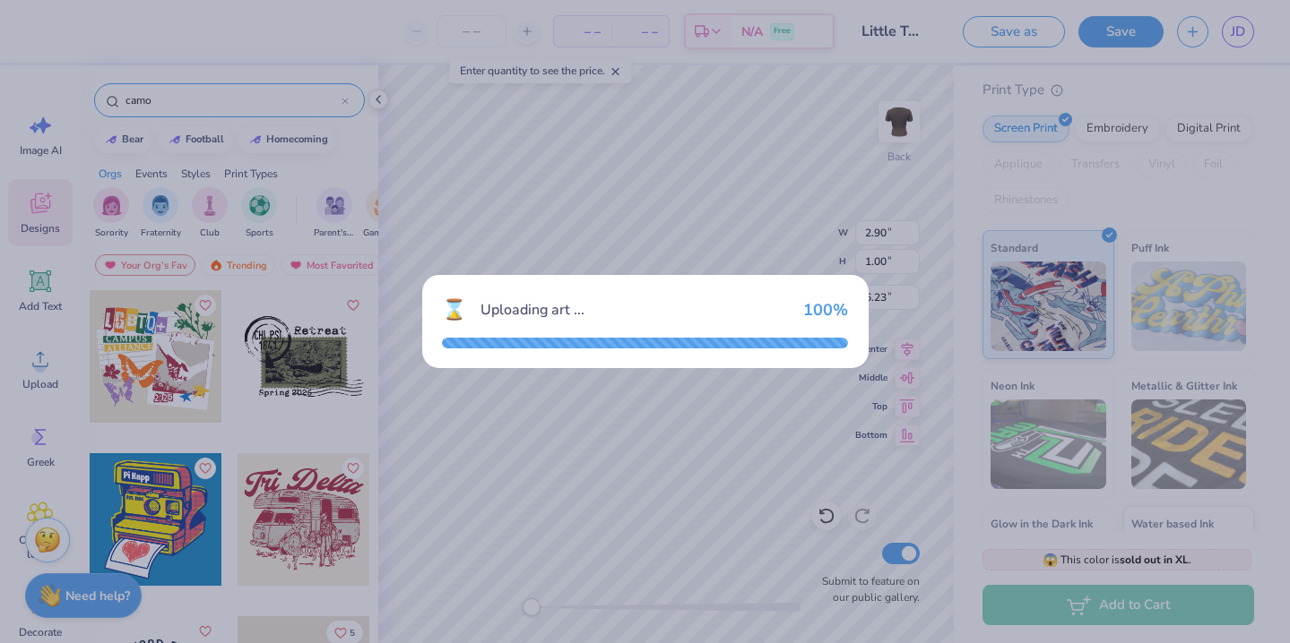
type input "6.98"
type input "4.77"
type input "3.00"
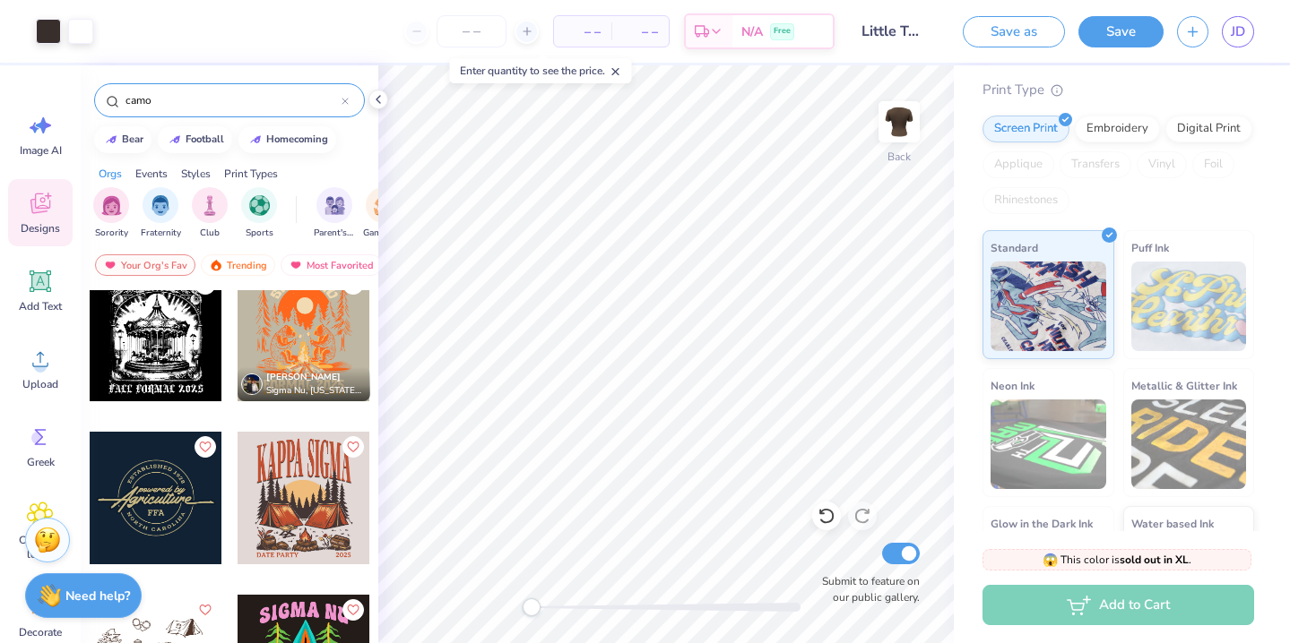
scroll to position [4429, 0]
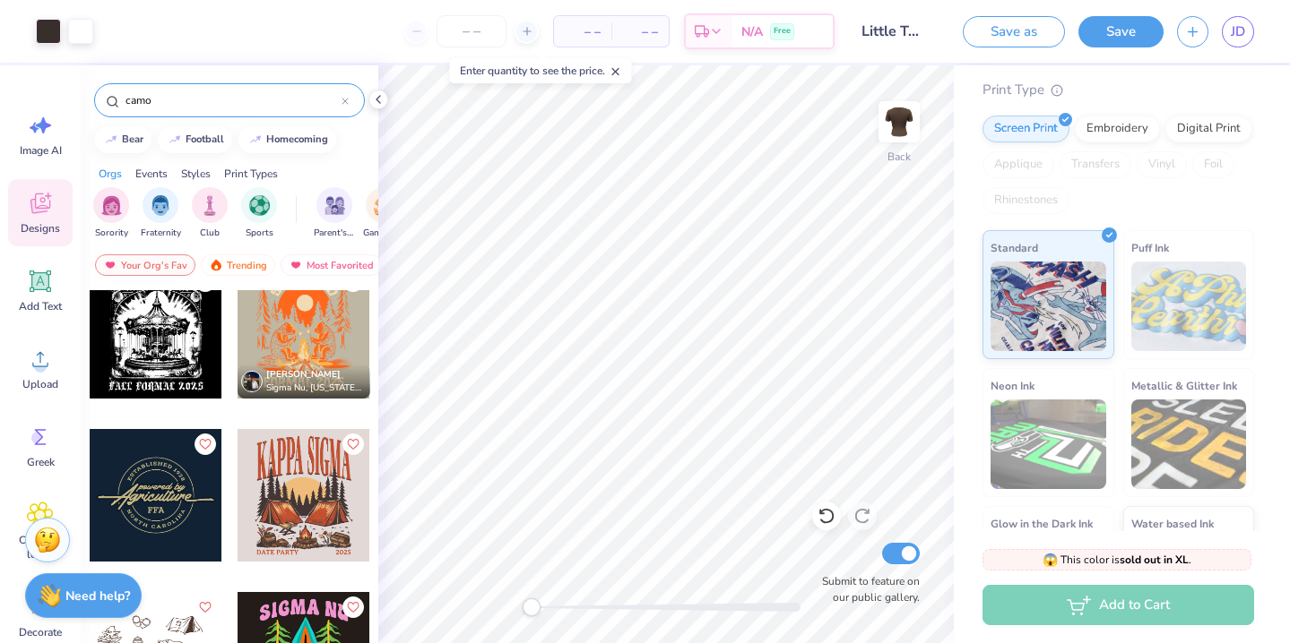
click at [141, 100] on input "camo" at bounding box center [233, 100] width 218 height 18
type input "bear"
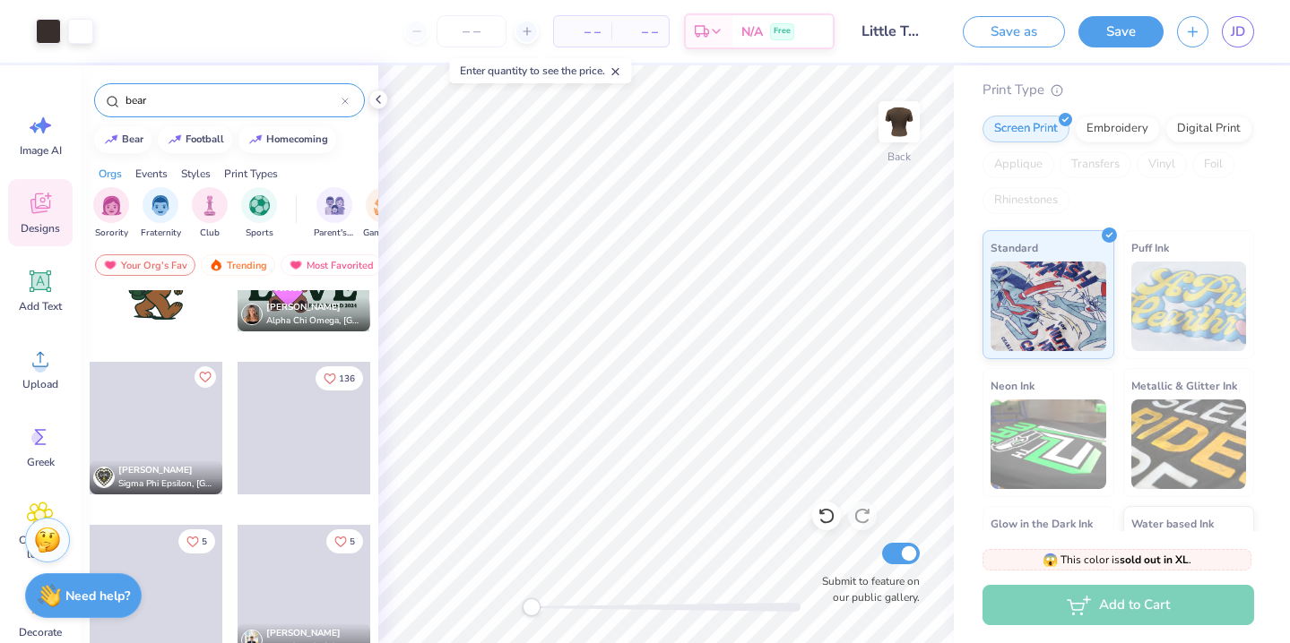
scroll to position [625, 0]
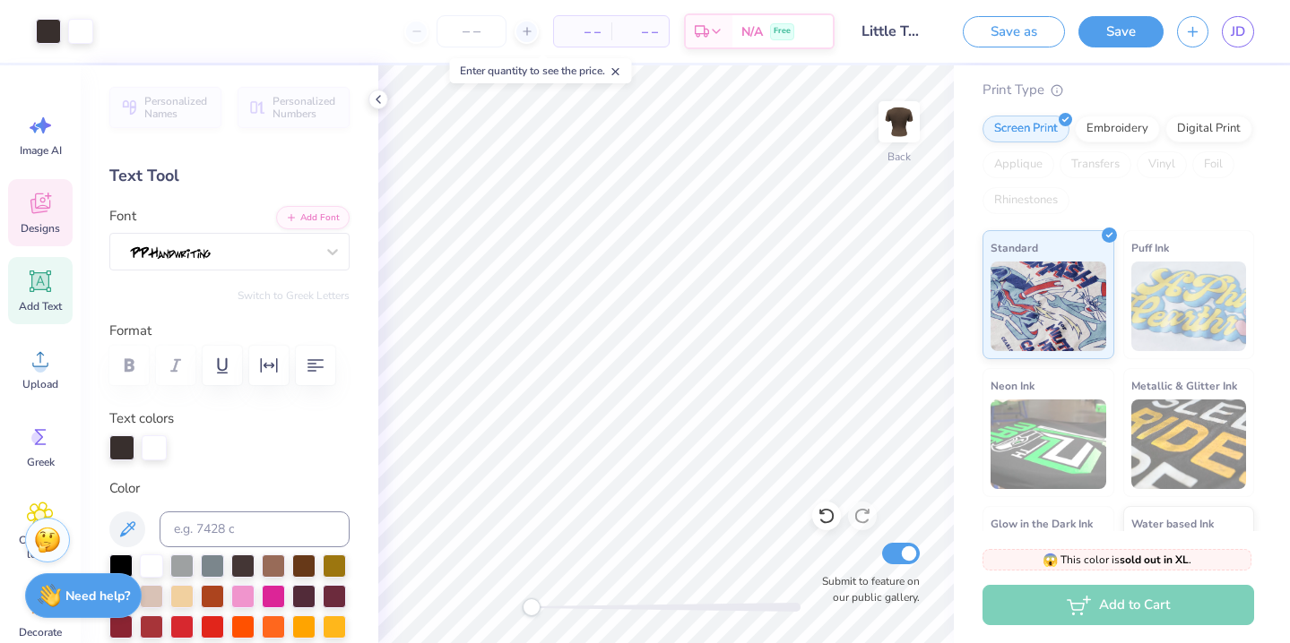
click at [47, 204] on icon at bounding box center [40, 203] width 27 height 27
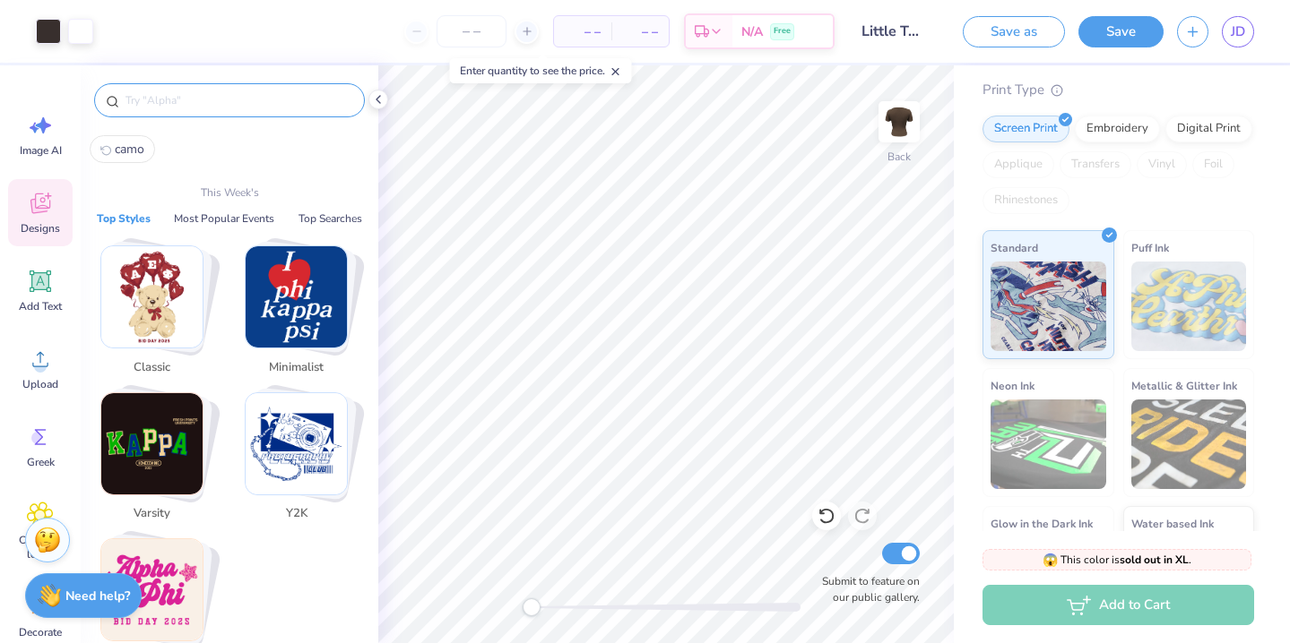
click at [225, 107] on input "text" at bounding box center [238, 100] width 229 height 18
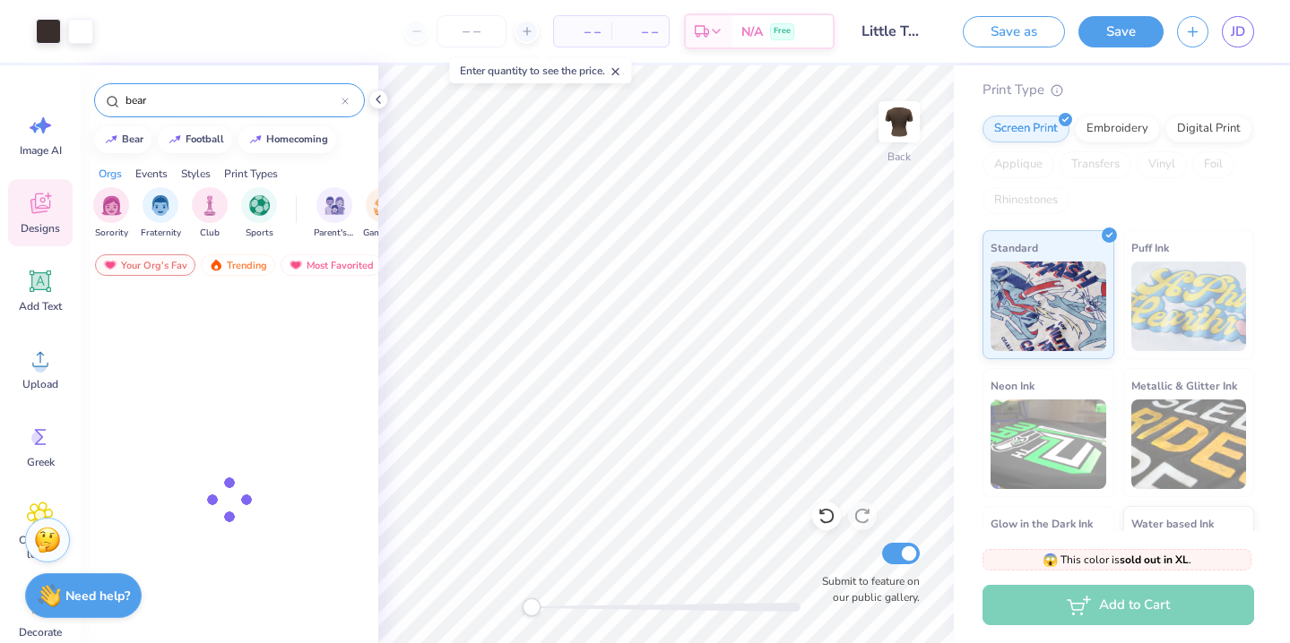
type input "bear"
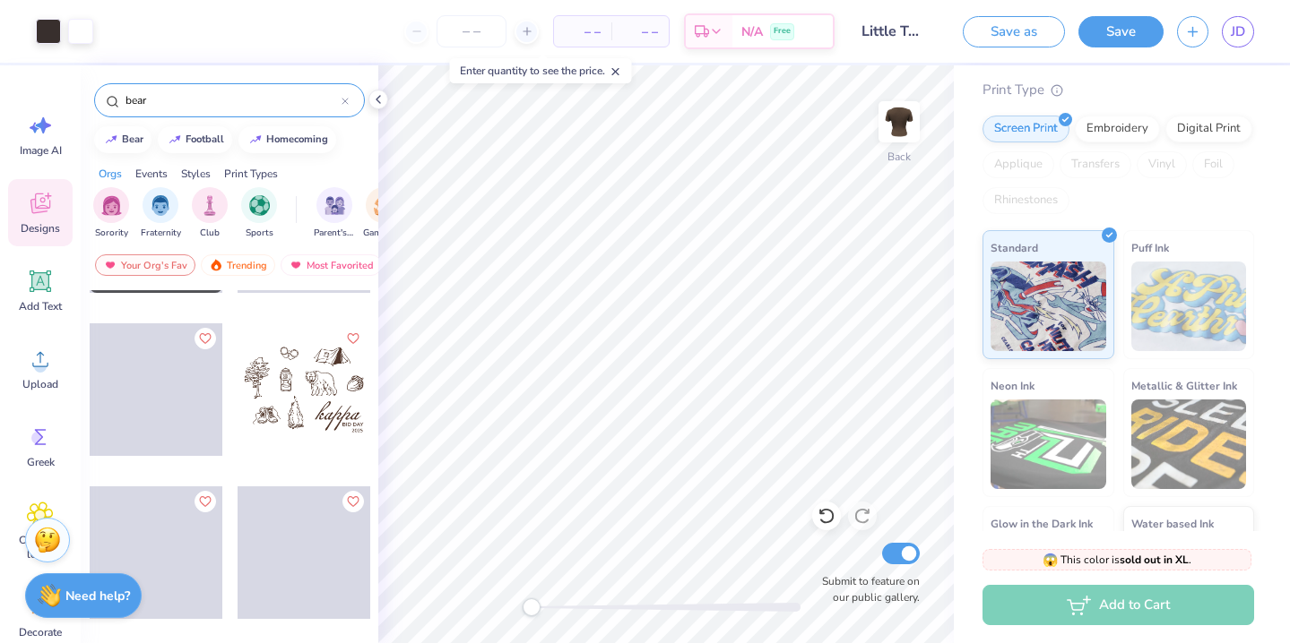
scroll to position [5835, 0]
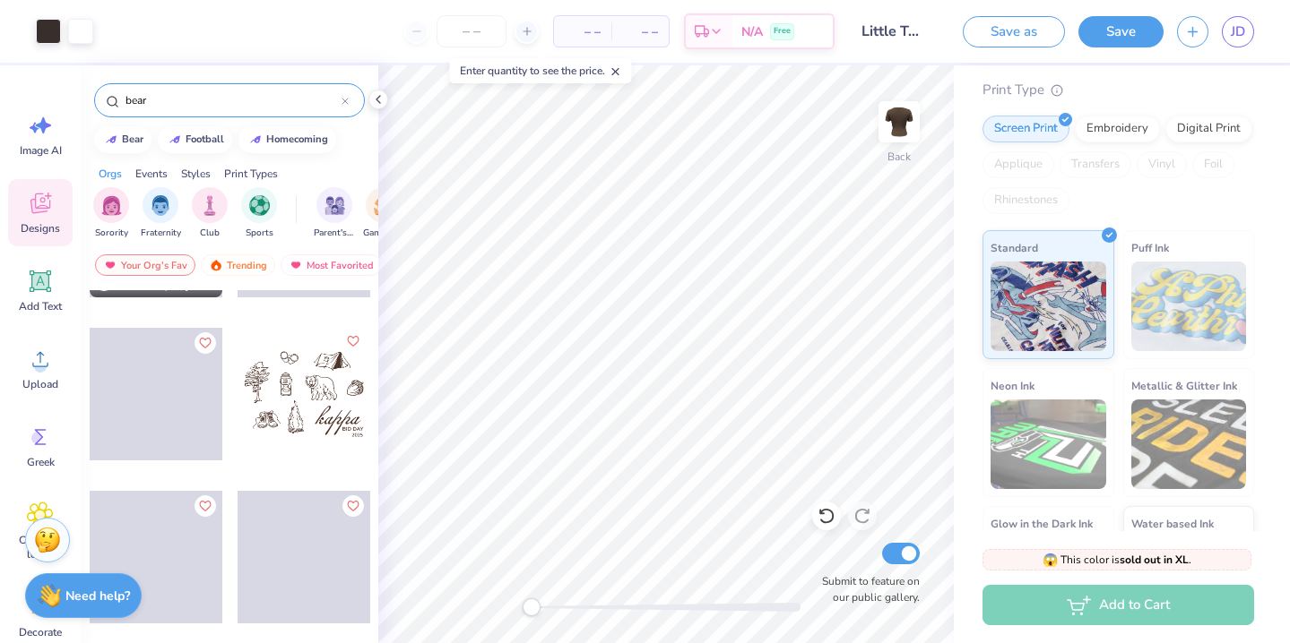
click at [351, 341] on icon "Like" at bounding box center [352, 341] width 13 height 13
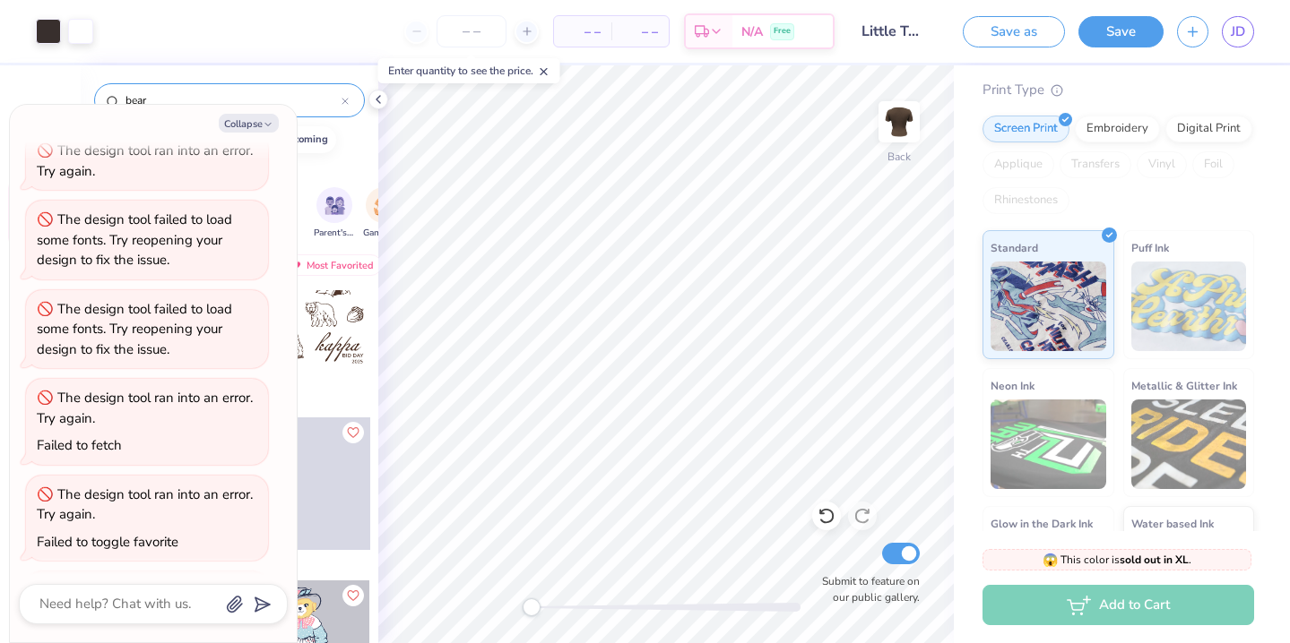
scroll to position [6041, 0]
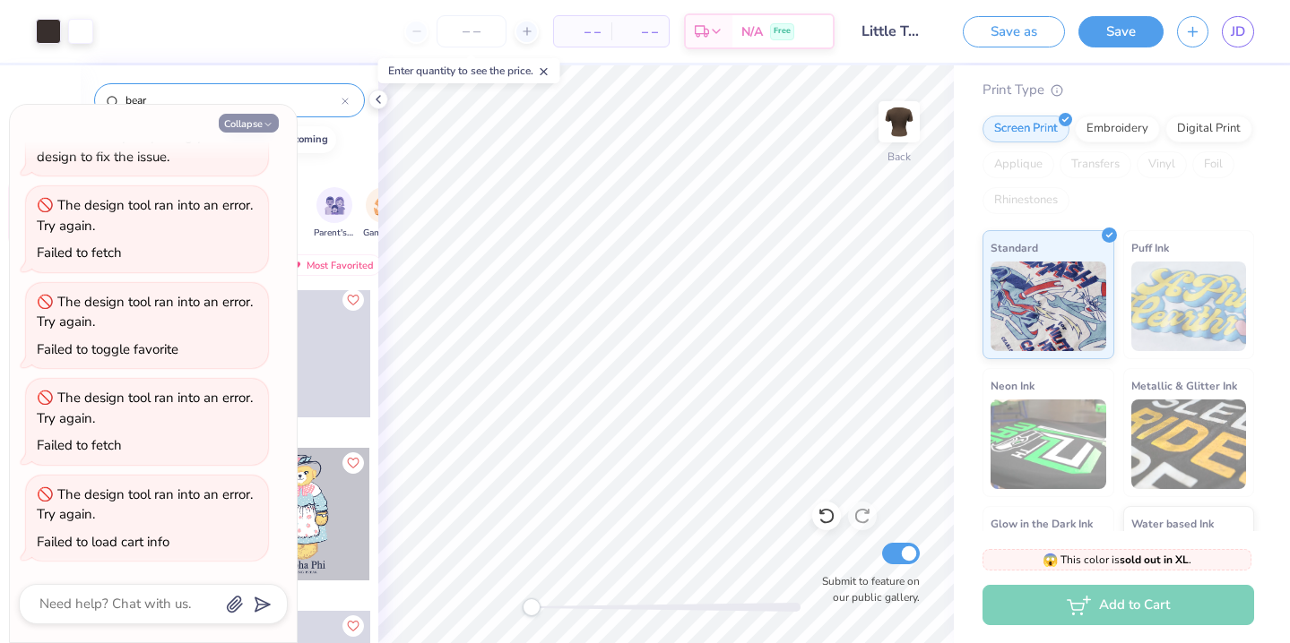
click at [263, 128] on icon "button" at bounding box center [268, 124] width 11 height 11
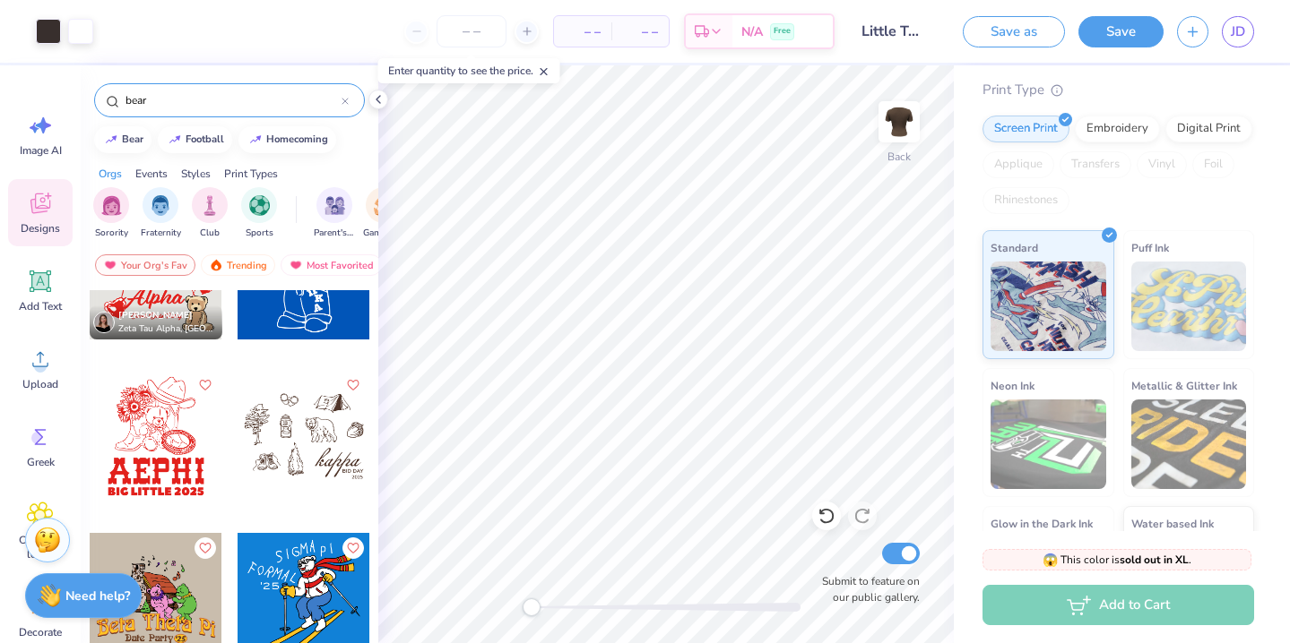
scroll to position [5793, 0]
click at [304, 422] on div at bounding box center [303, 435] width 133 height 133
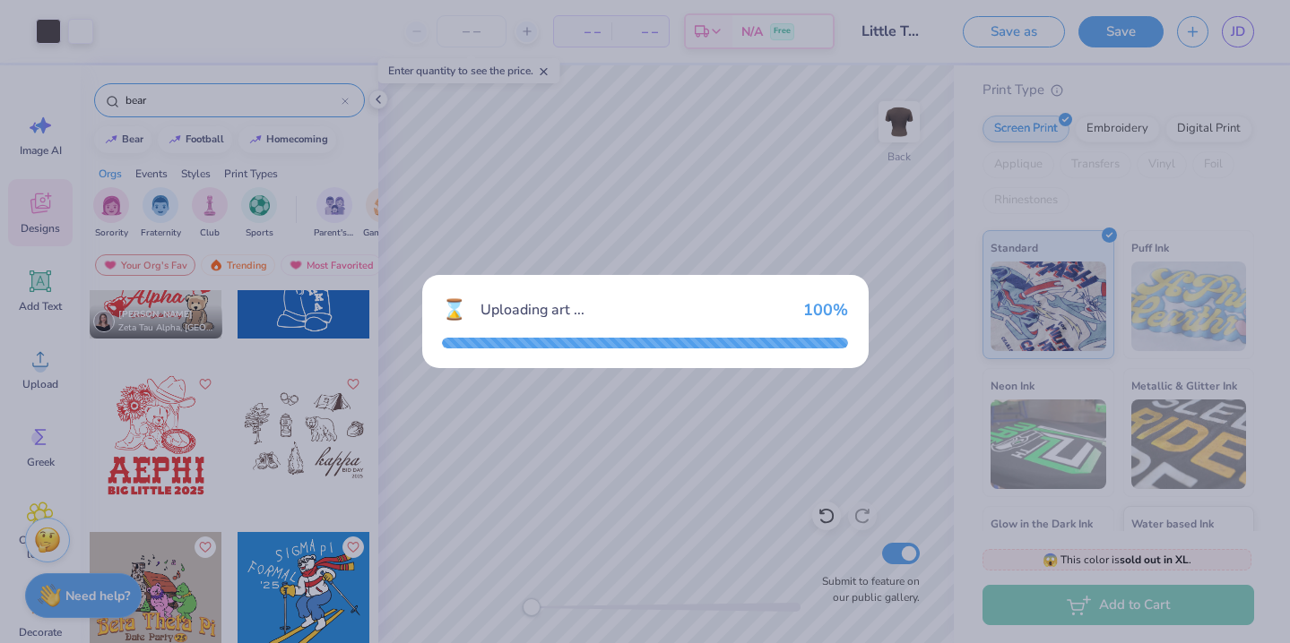
click at [808, 229] on div "⌛ Uploading art ... 100 %" at bounding box center [645, 321] width 1290 height 643
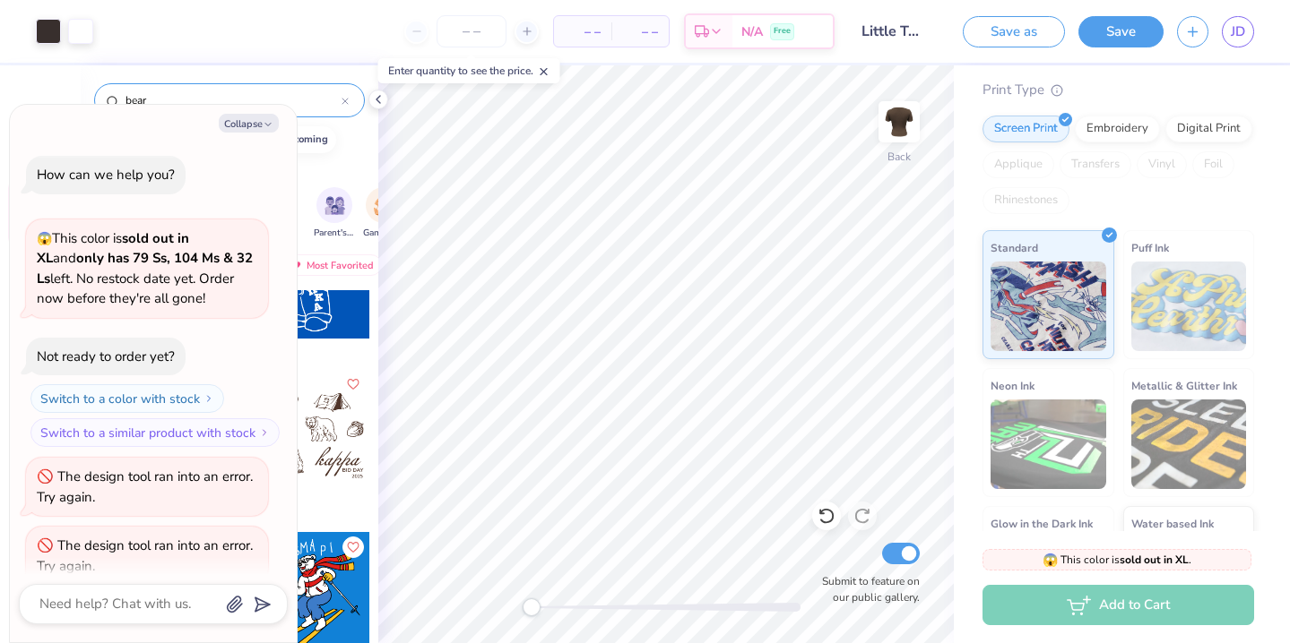
scroll to position [938, 0]
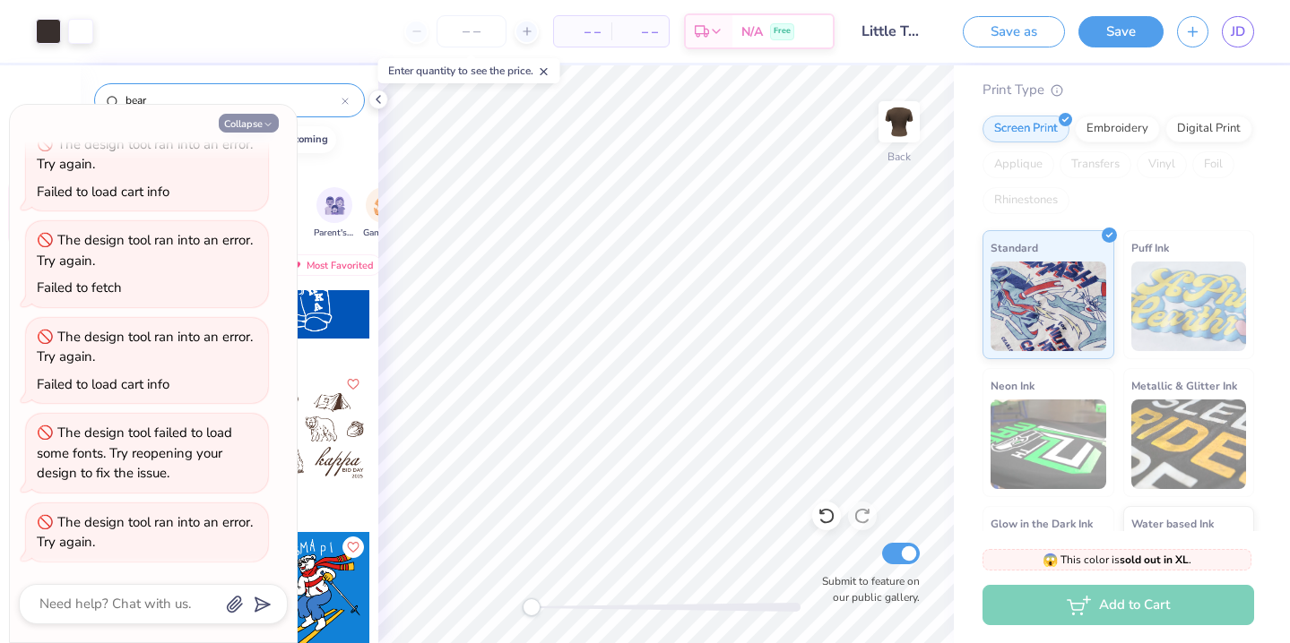
click at [260, 120] on button "Collapse" at bounding box center [249, 123] width 60 height 19
type textarea "x"
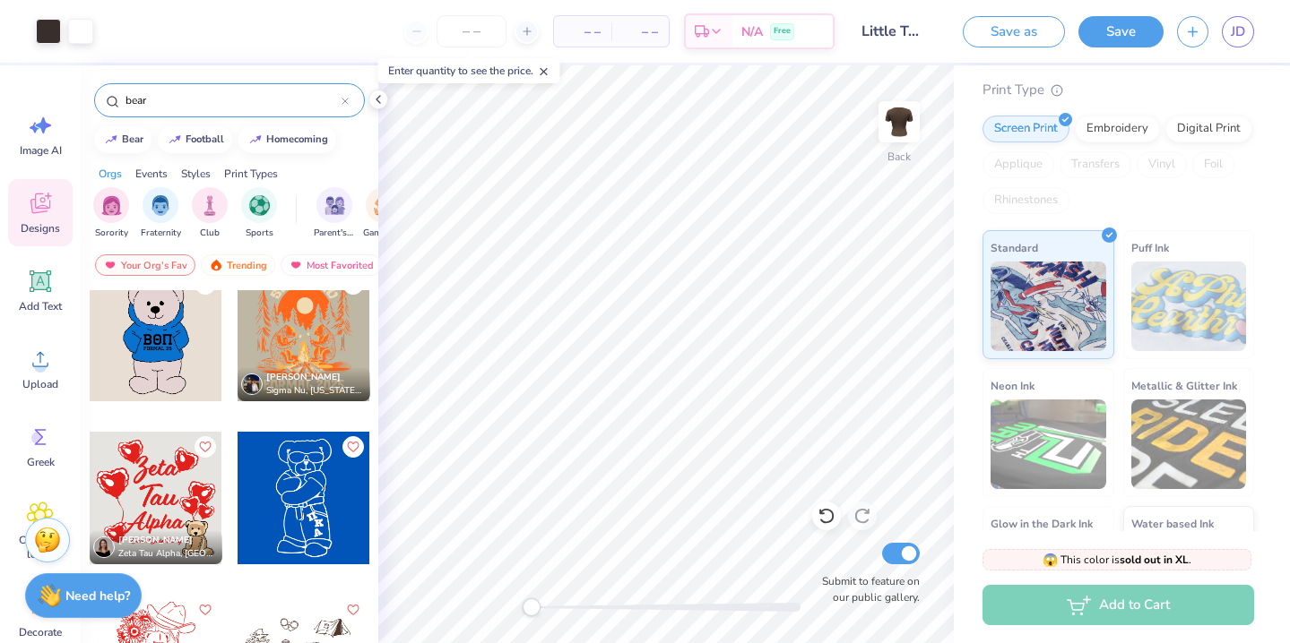
scroll to position [5130, 0]
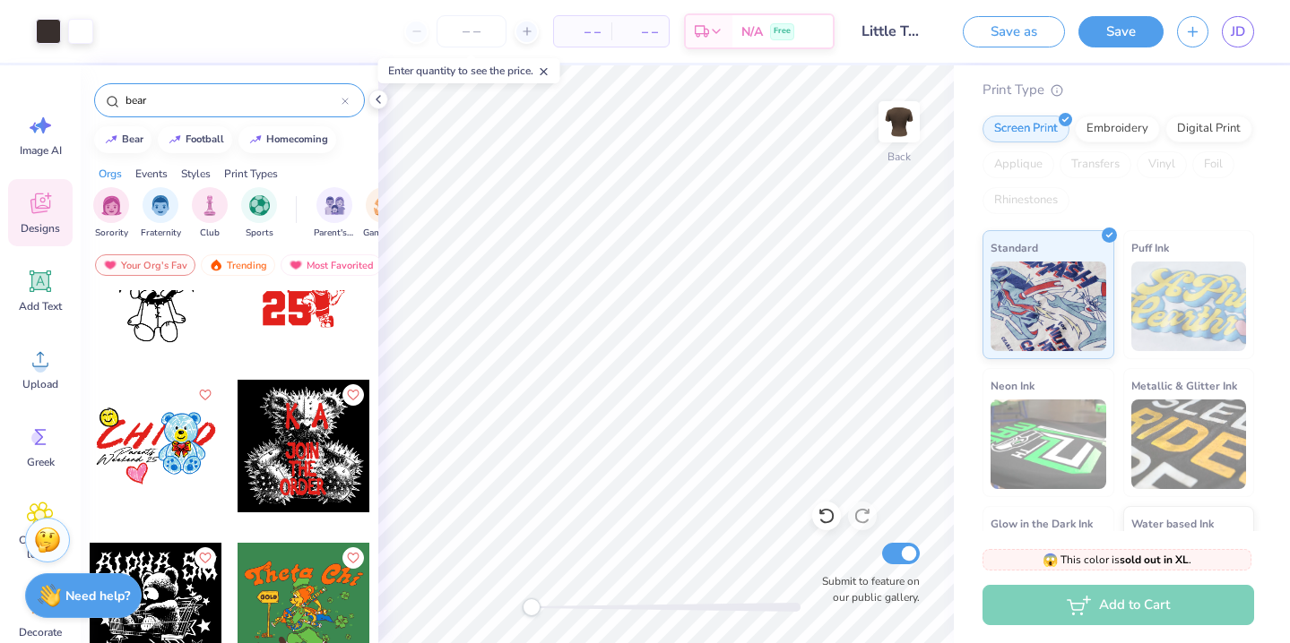
click at [348, 101] on icon at bounding box center [344, 101] width 7 height 7
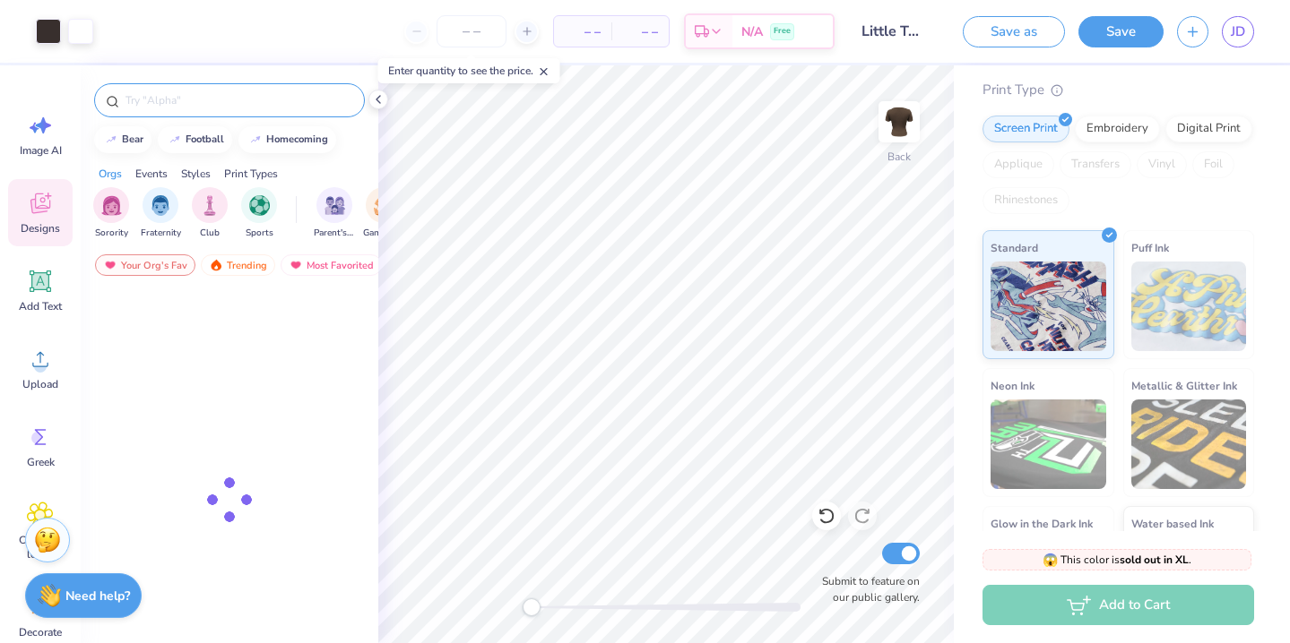
click at [290, 99] on input "text" at bounding box center [238, 100] width 229 height 18
type input "country"
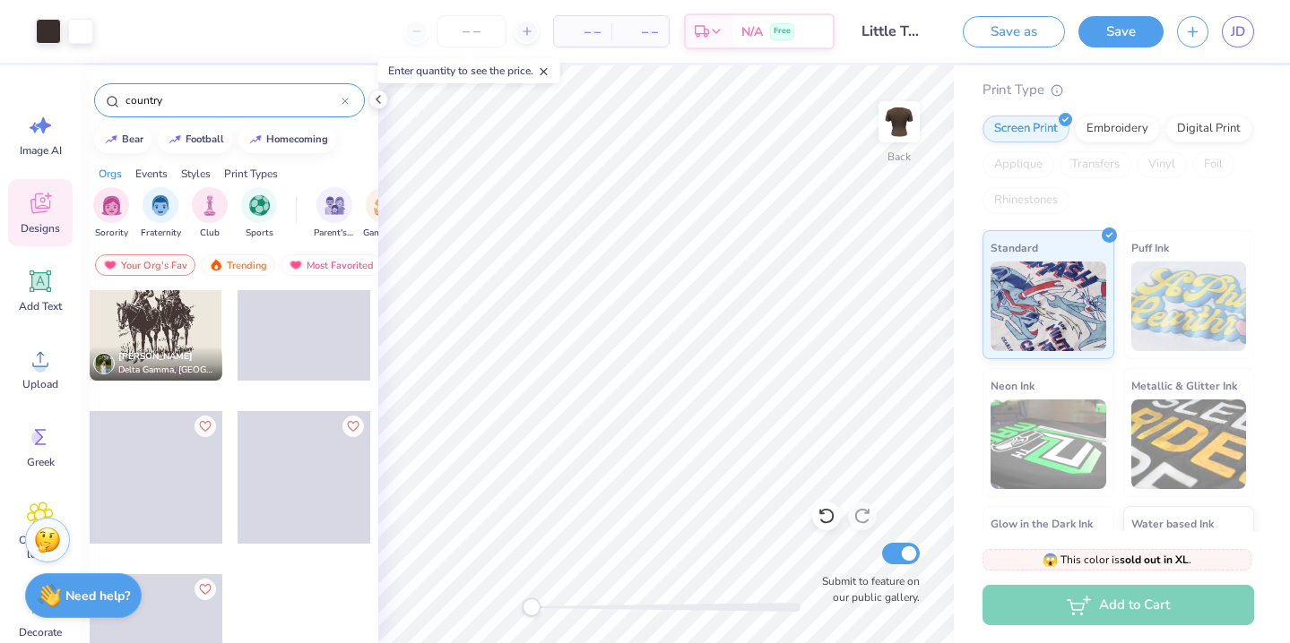
scroll to position [366, 0]
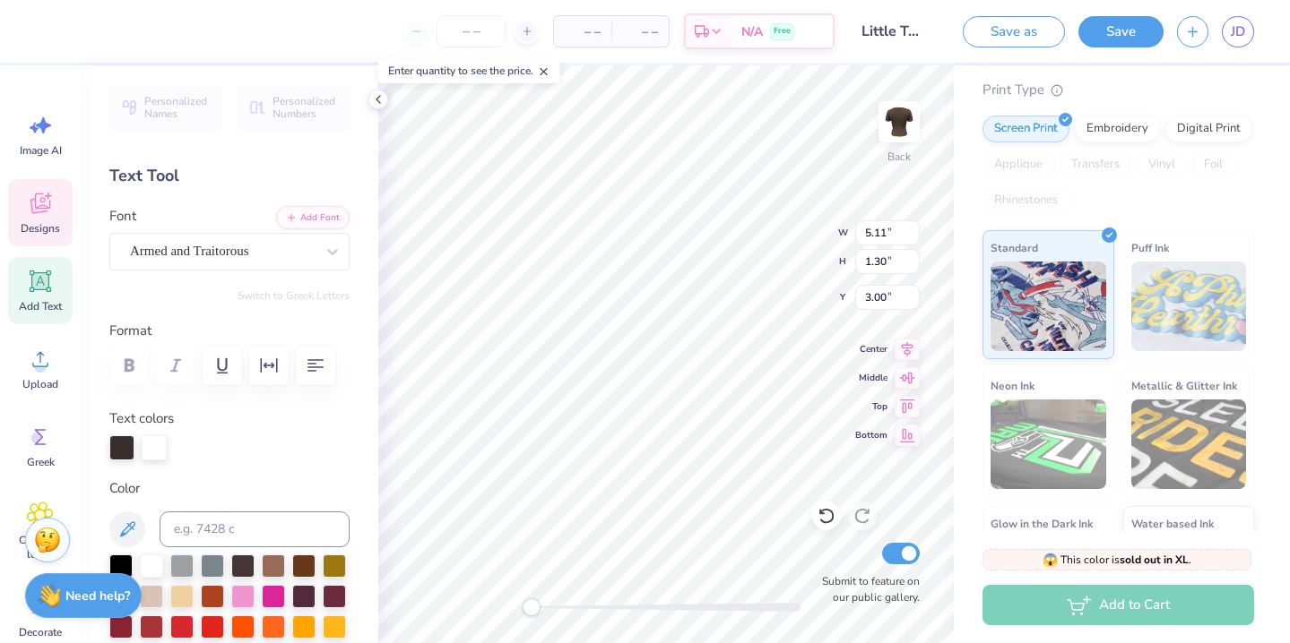
click at [375, 255] on div "Personalized Names Personalized Numbers Text Tool Add Font Font Armed and Trait…" at bounding box center [230, 354] width 298 height 578
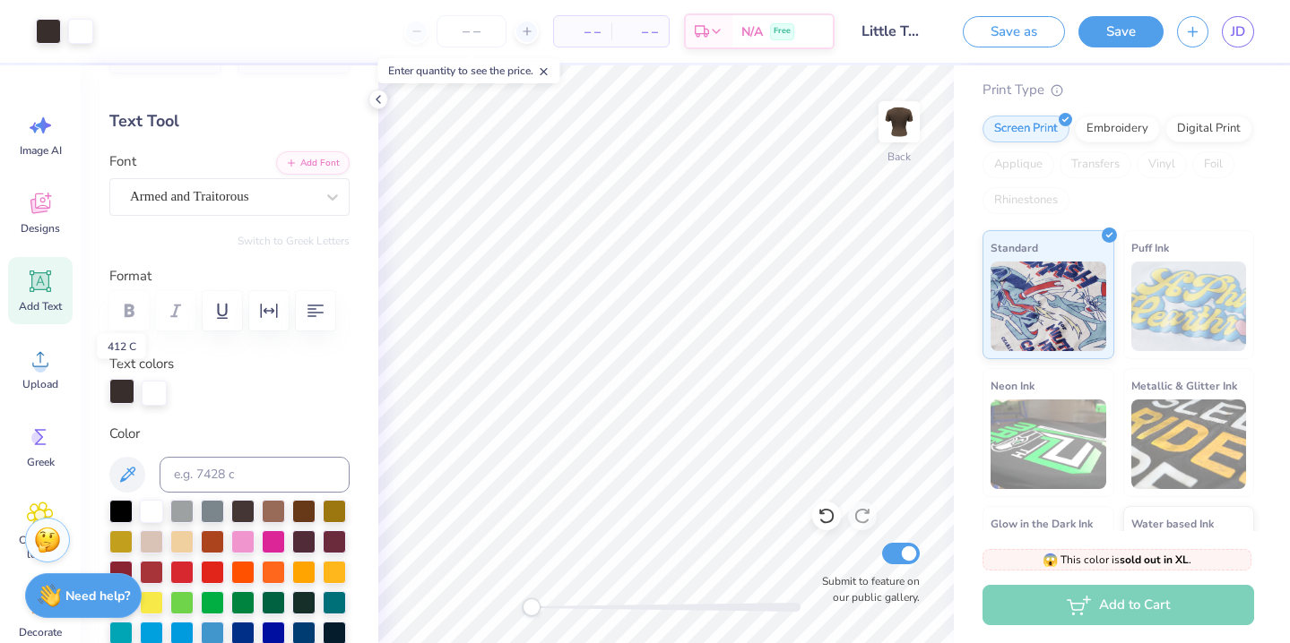
scroll to position [65, 0]
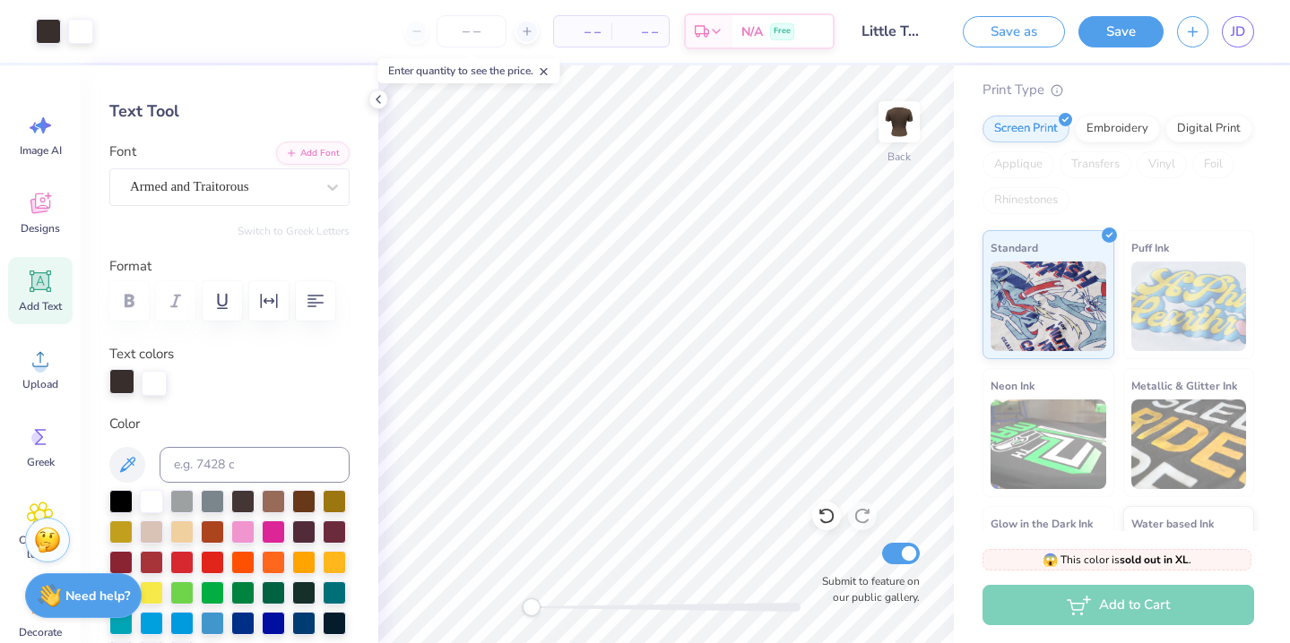
click at [125, 390] on div at bounding box center [121, 381] width 25 height 25
click at [151, 501] on div at bounding box center [151, 499] width 23 height 23
click at [269, 383] on div at bounding box center [229, 383] width 240 height 25
click at [41, 291] on icon at bounding box center [40, 281] width 27 height 27
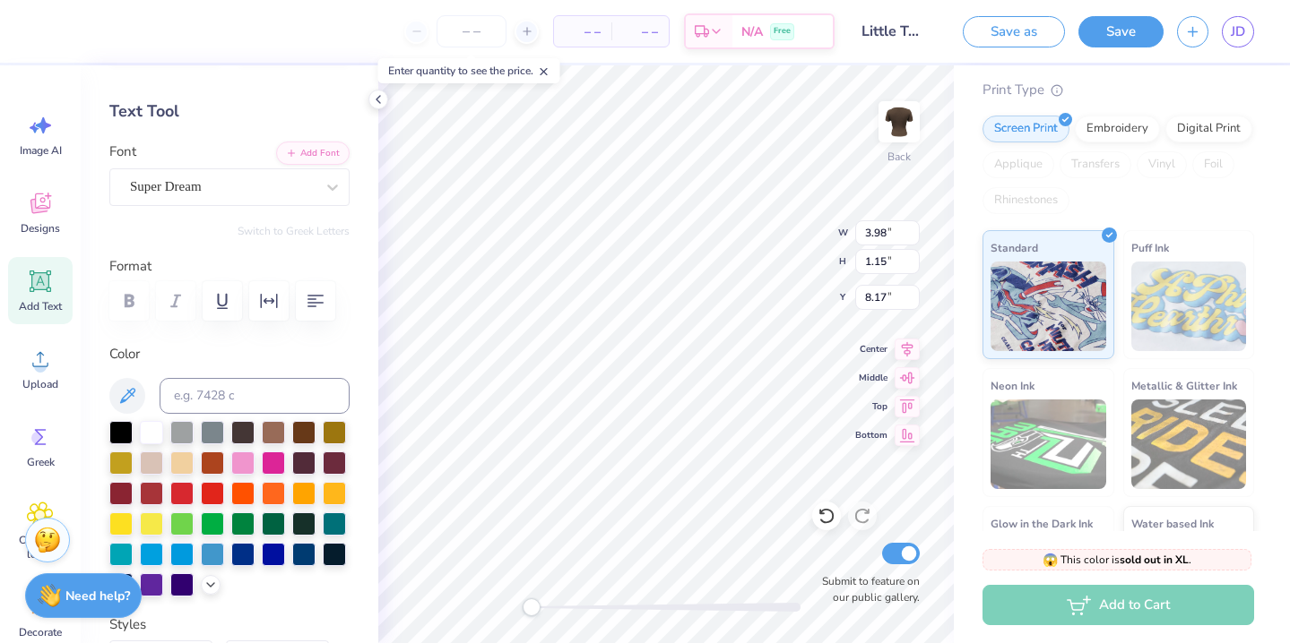
type textarea "AXO"
click at [279, 186] on div "Super Dream" at bounding box center [222, 187] width 188 height 28
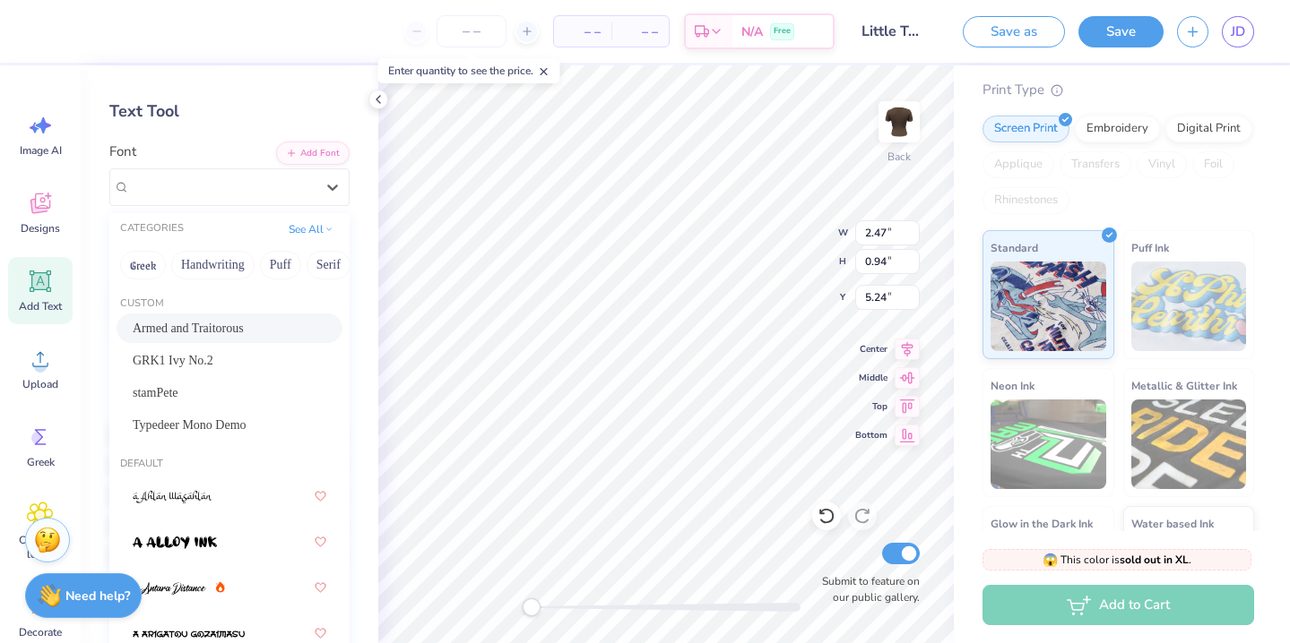
click at [244, 323] on span "Armed and Traitorous" at bounding box center [188, 328] width 111 height 19
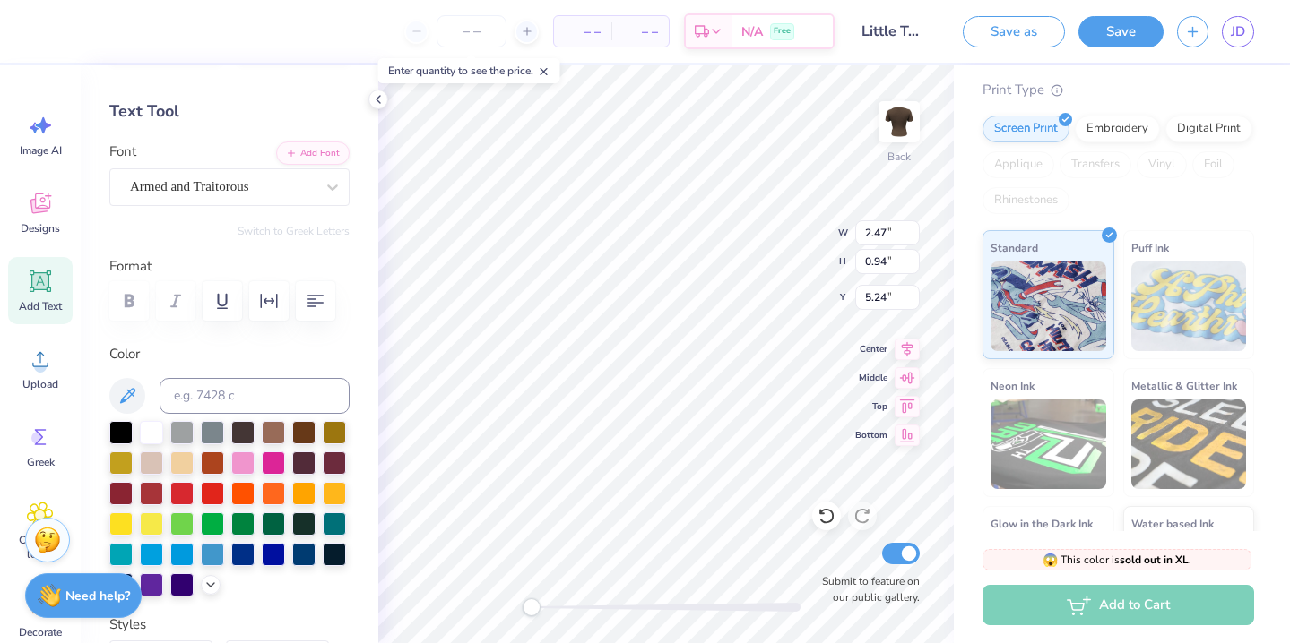
type input "5.11"
type input "1.30"
type input "3.57"
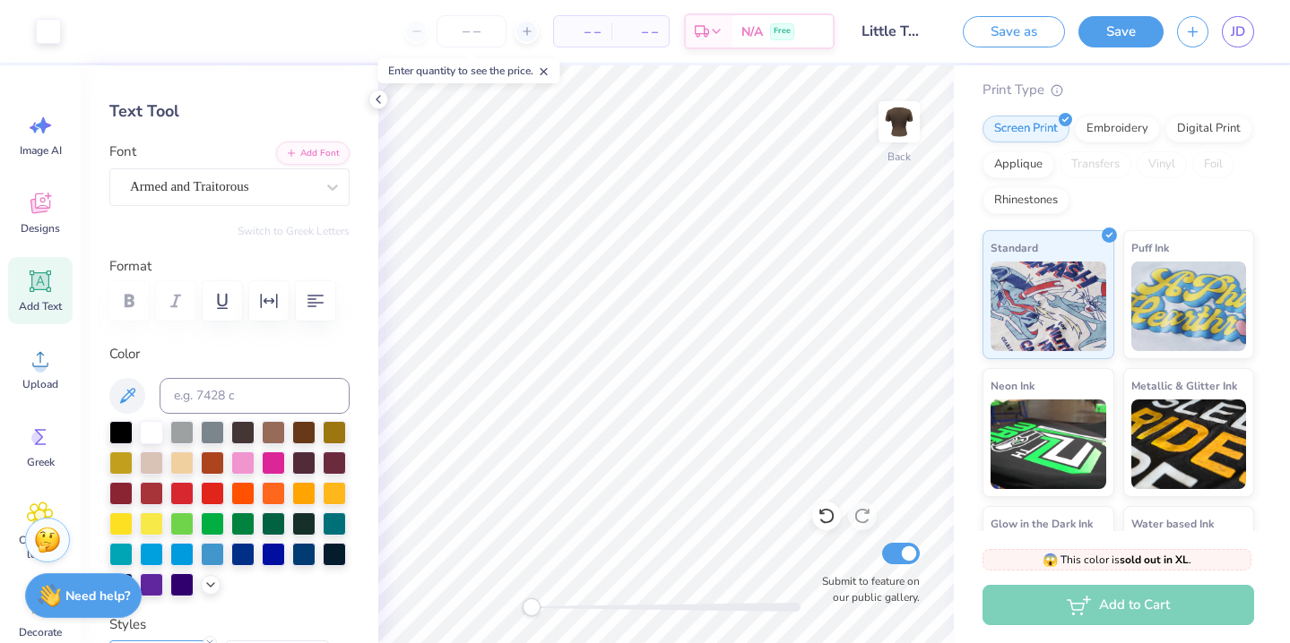
click at [47, 281] on icon at bounding box center [40, 281] width 17 height 17
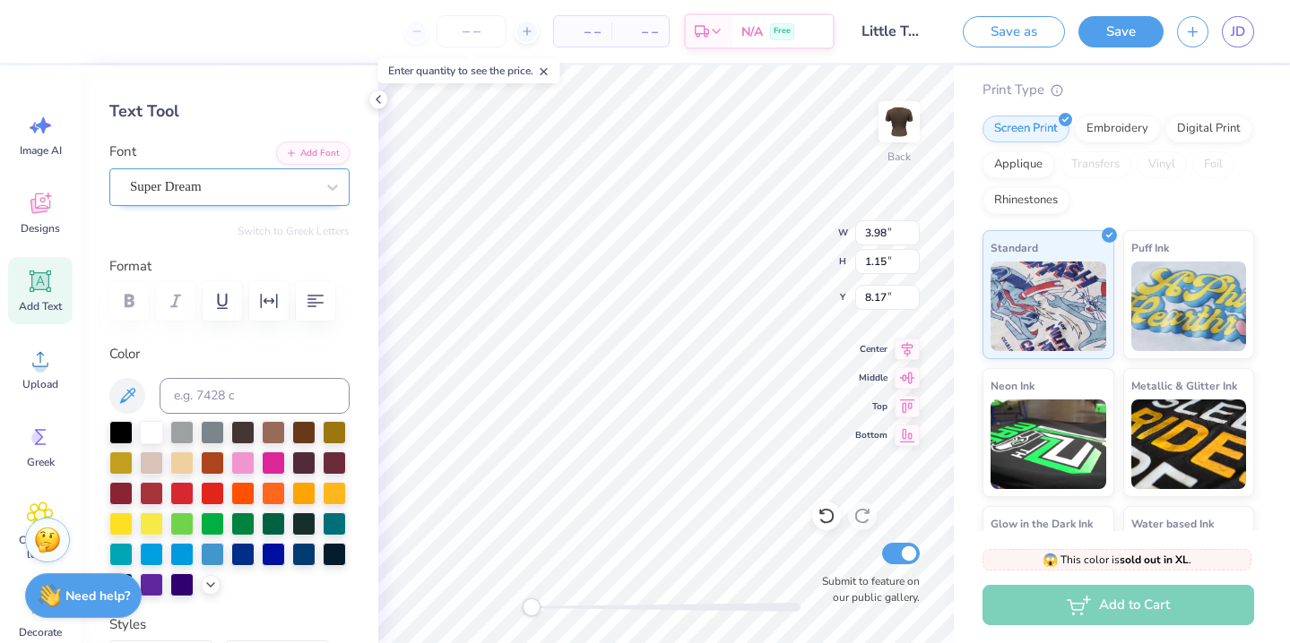
click at [282, 175] on div at bounding box center [222, 187] width 185 height 24
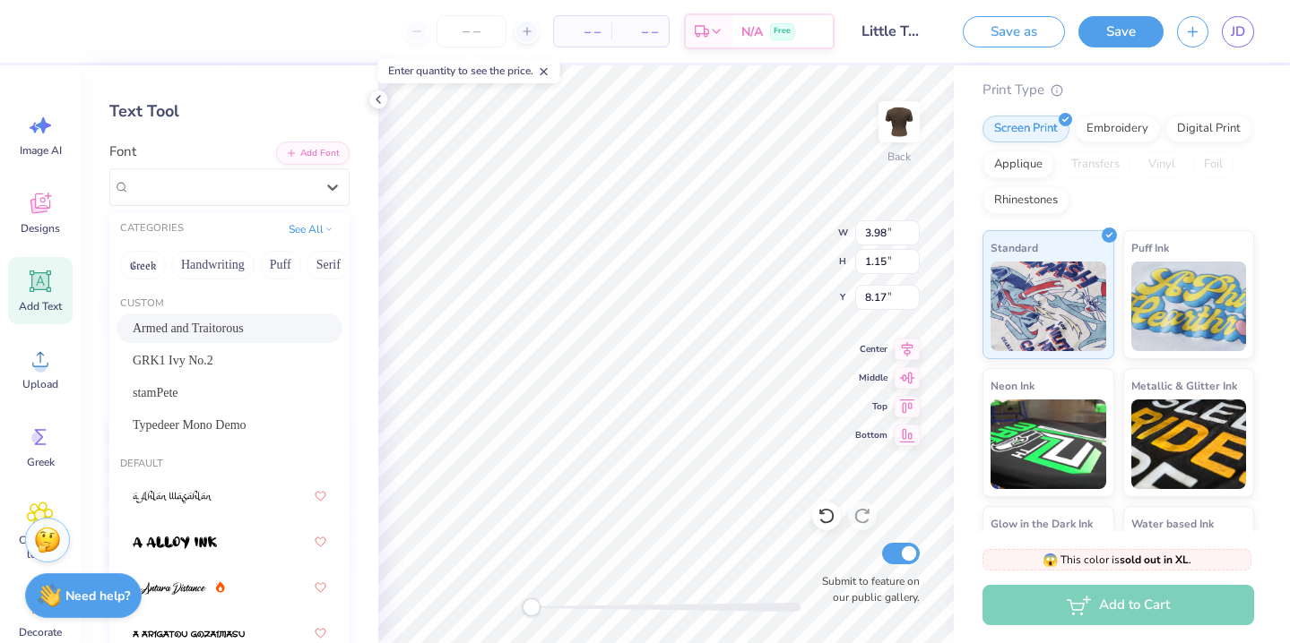
click at [244, 326] on span "Armed and Traitorous" at bounding box center [188, 328] width 111 height 19
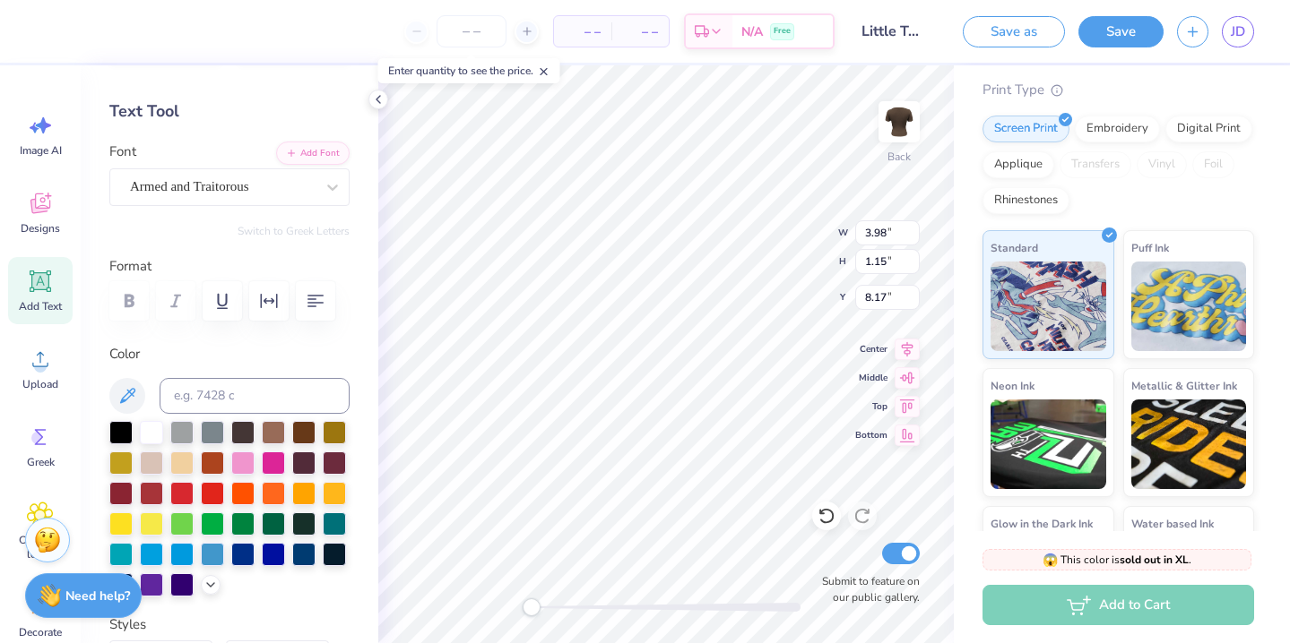
type textarea "Little"
type input "5.79"
type input "1.40"
type input "3.63"
click at [900, 345] on icon at bounding box center [906, 347] width 25 height 22
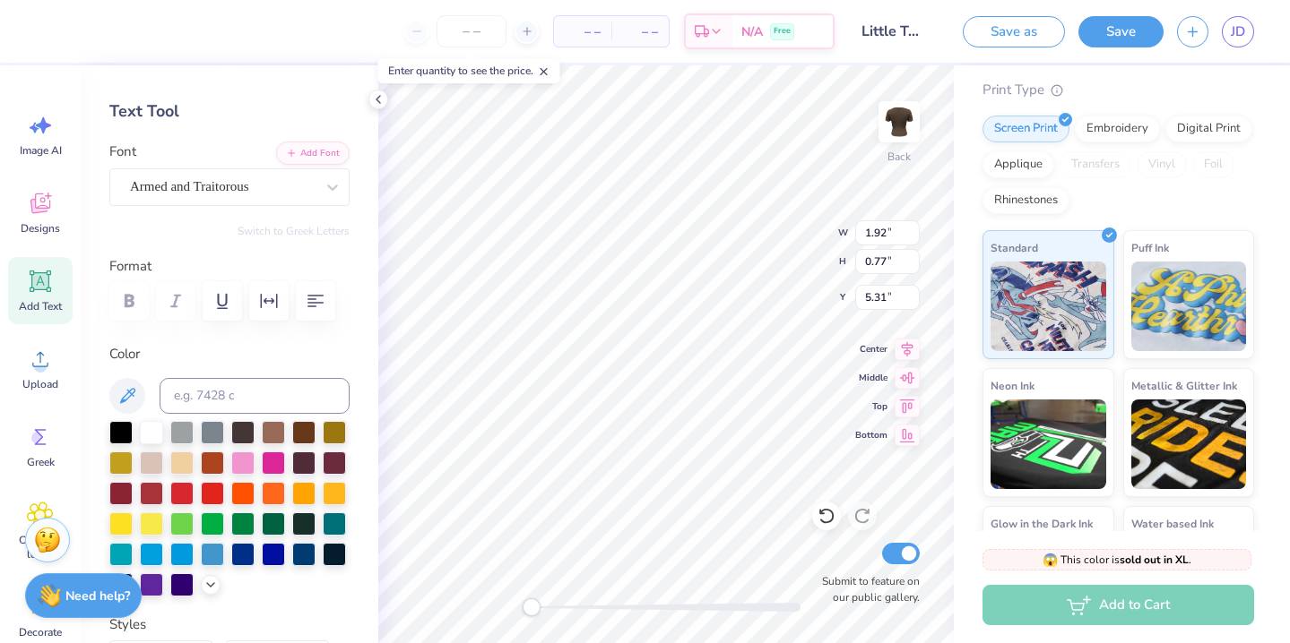
click at [275, 163] on div "Font Armed and Traitorous" at bounding box center [229, 174] width 240 height 65
click at [275, 182] on div "Armed and Traitorous" at bounding box center [222, 187] width 188 height 28
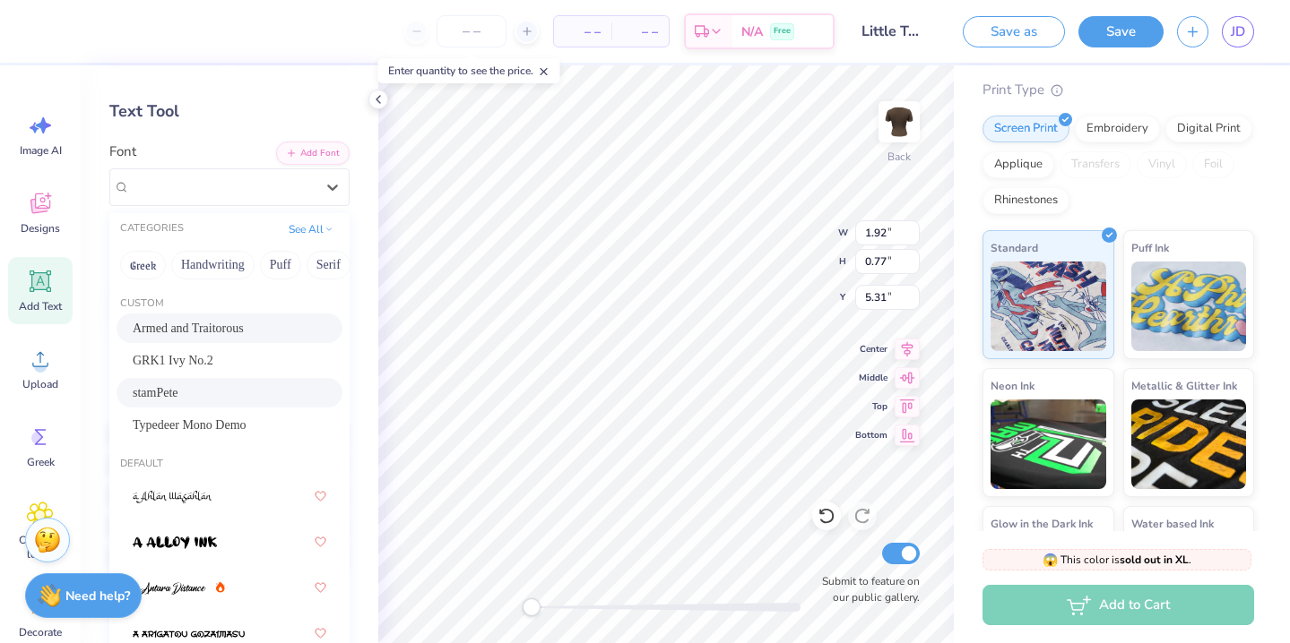
click at [249, 395] on div "stamPete" at bounding box center [230, 393] width 194 height 19
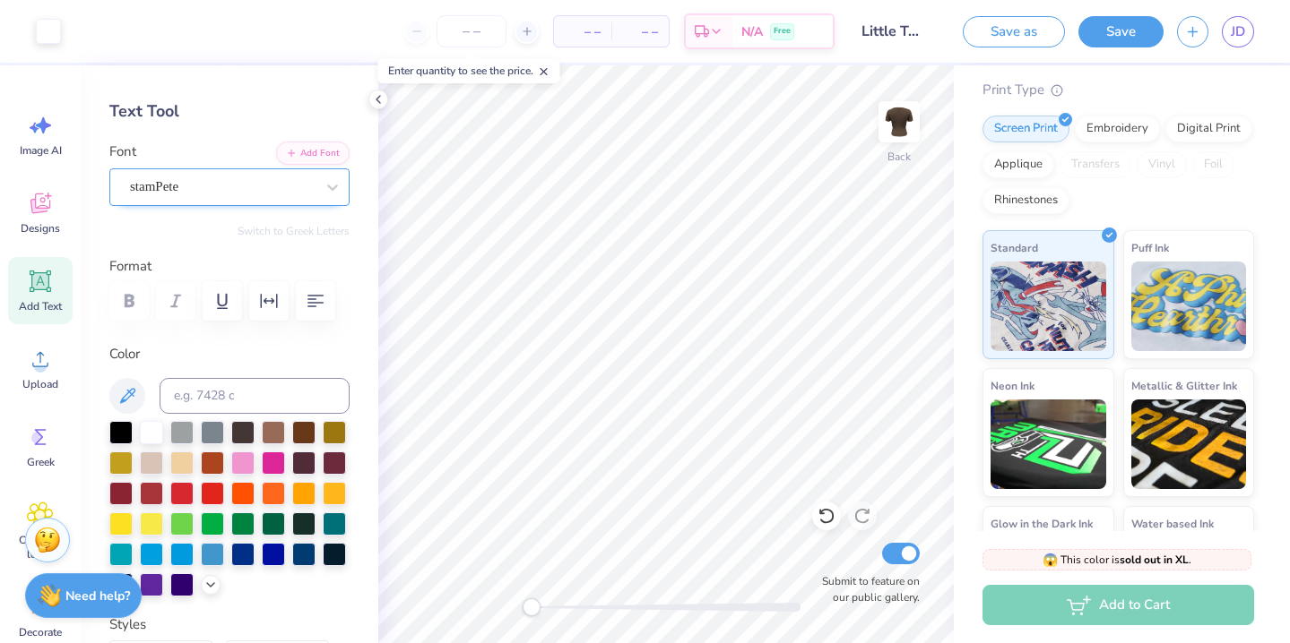
click at [269, 193] on div "stamPete" at bounding box center [222, 187] width 188 height 28
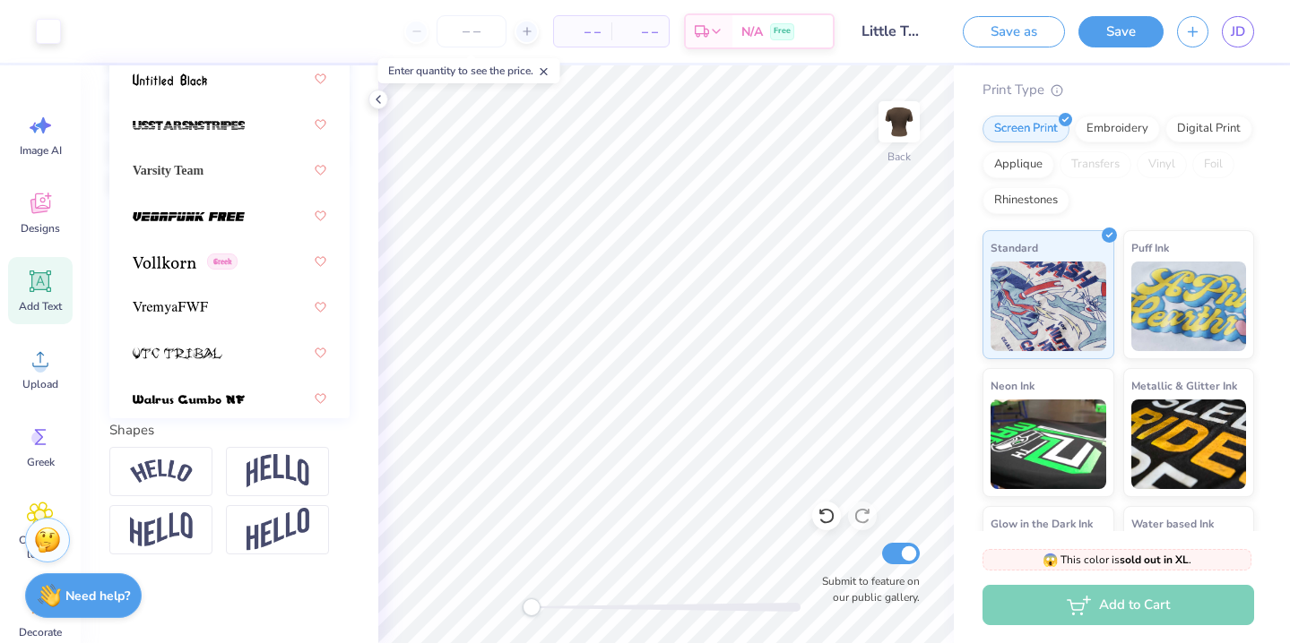
scroll to position [13603, 0]
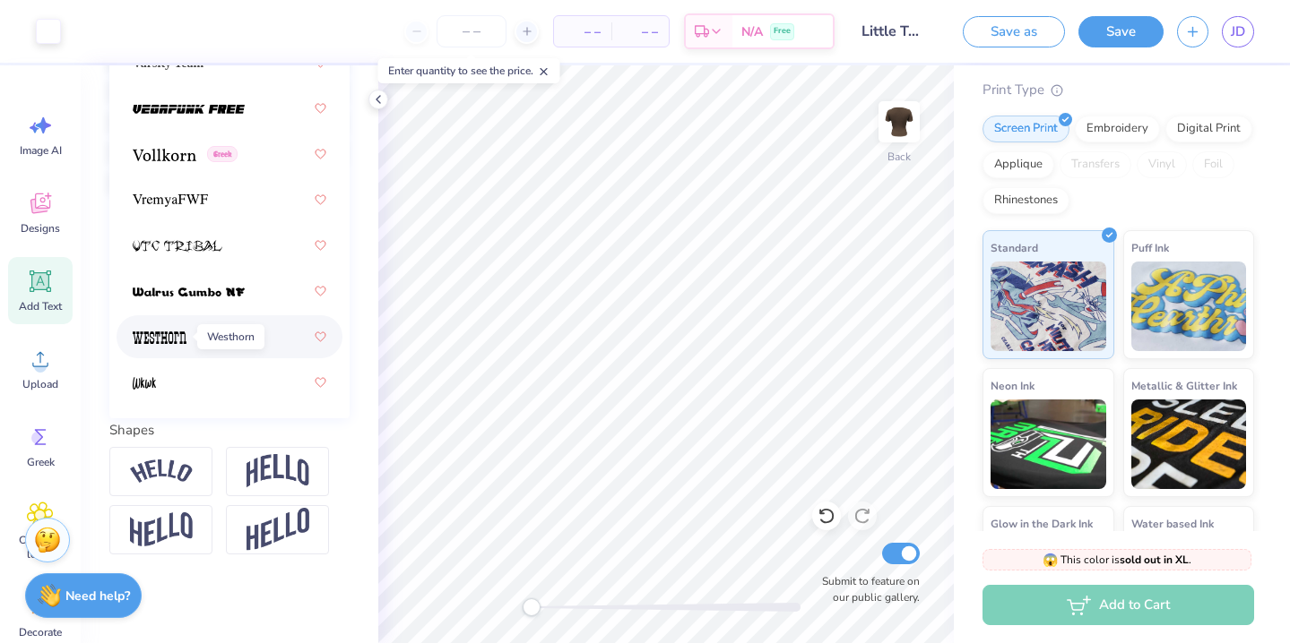
click at [166, 340] on img at bounding box center [160, 338] width 54 height 13
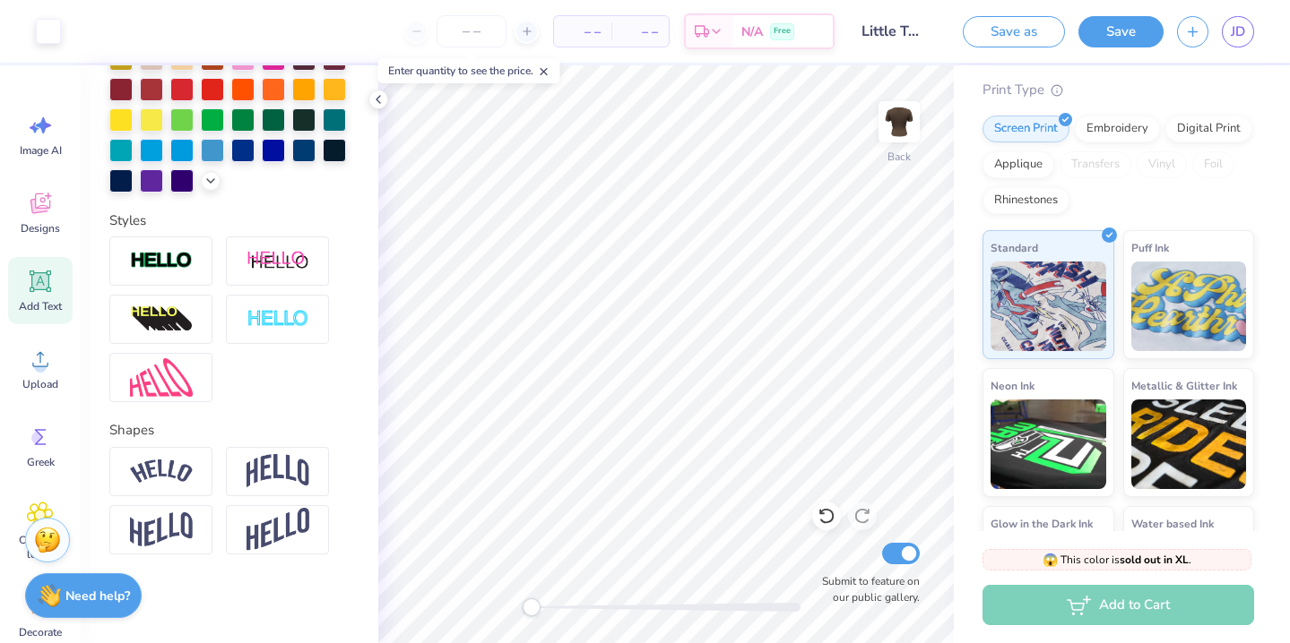
click at [256, 363] on div at bounding box center [229, 320] width 240 height 166
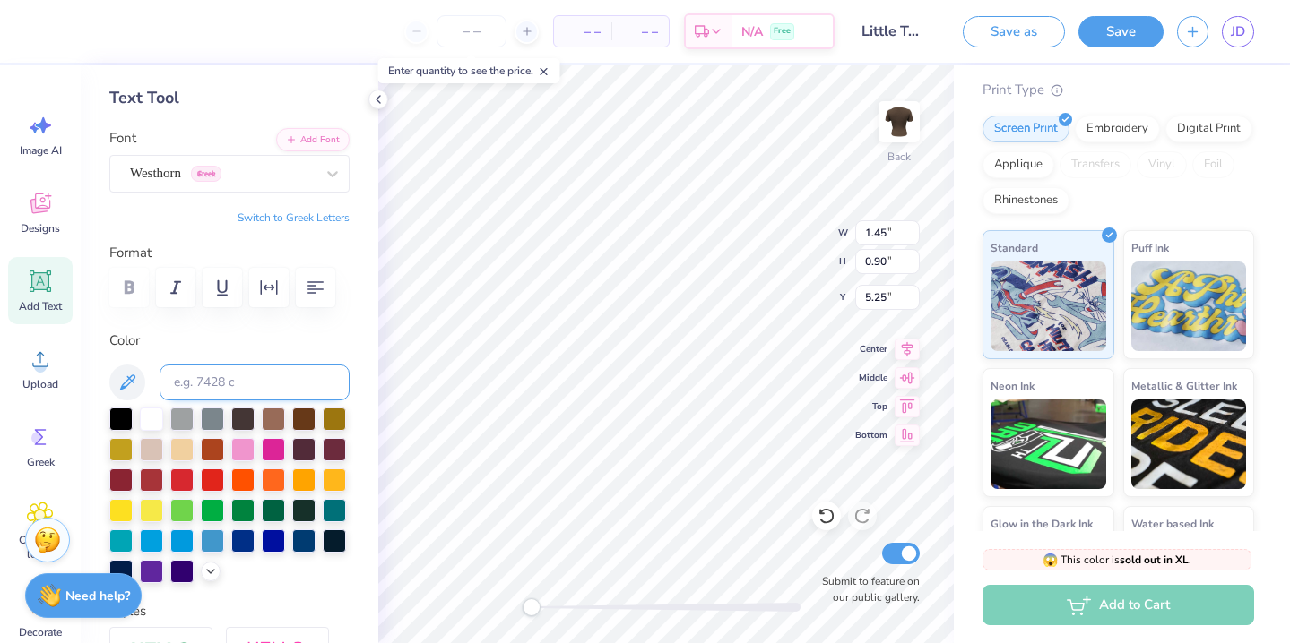
scroll to position [23, 0]
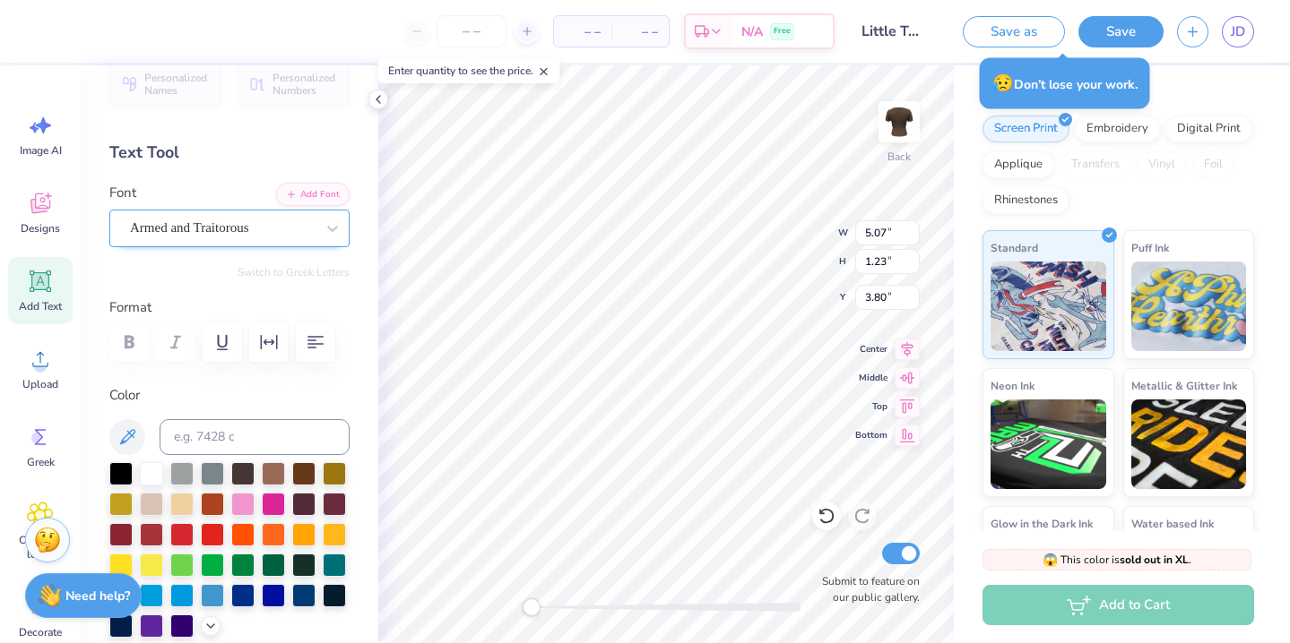
click at [258, 229] on div "Armed and Traitorous" at bounding box center [222, 228] width 188 height 28
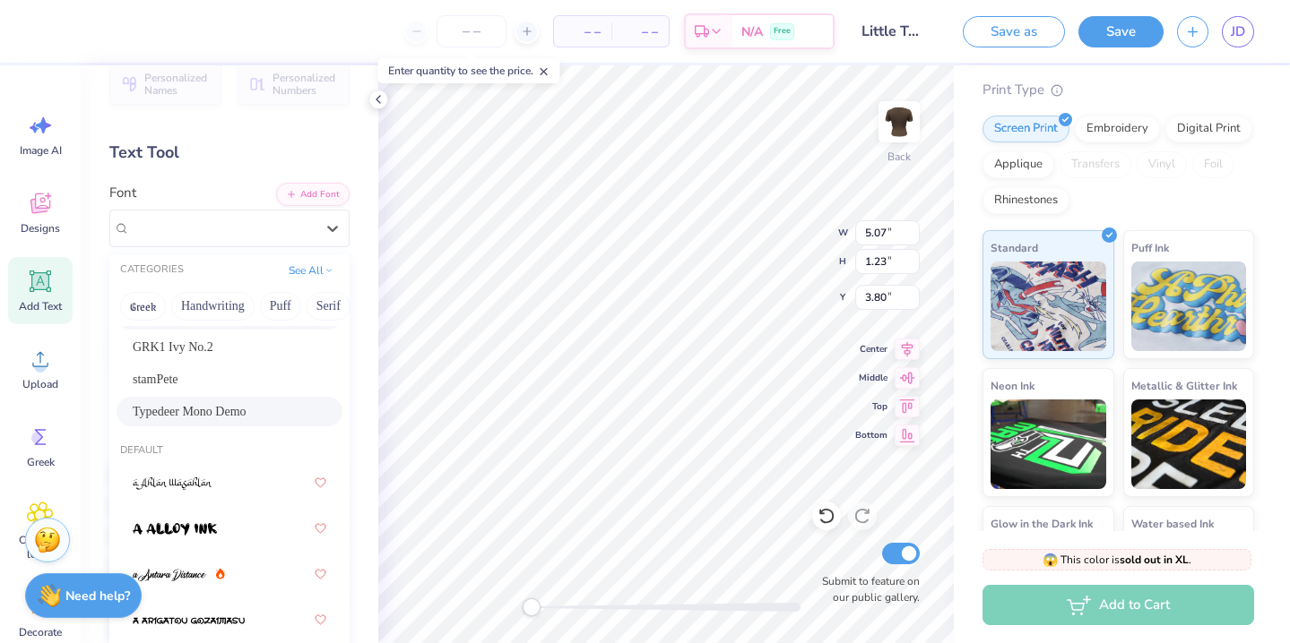
scroll to position [42, 0]
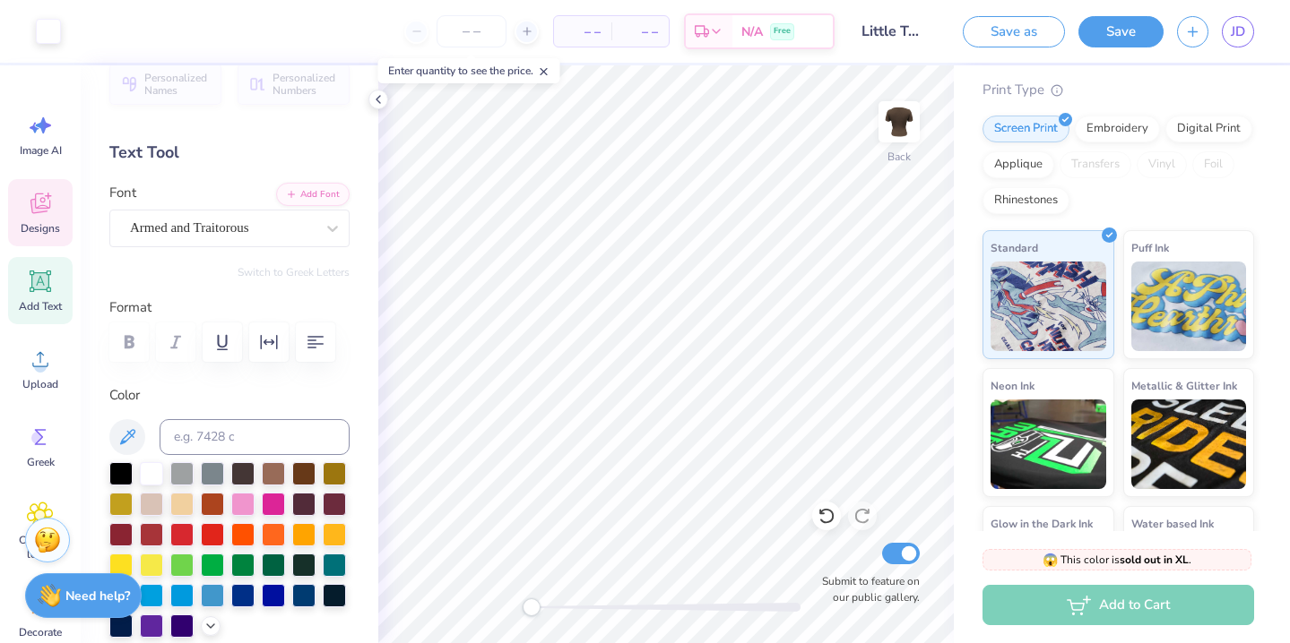
click at [33, 213] on icon at bounding box center [40, 203] width 27 height 27
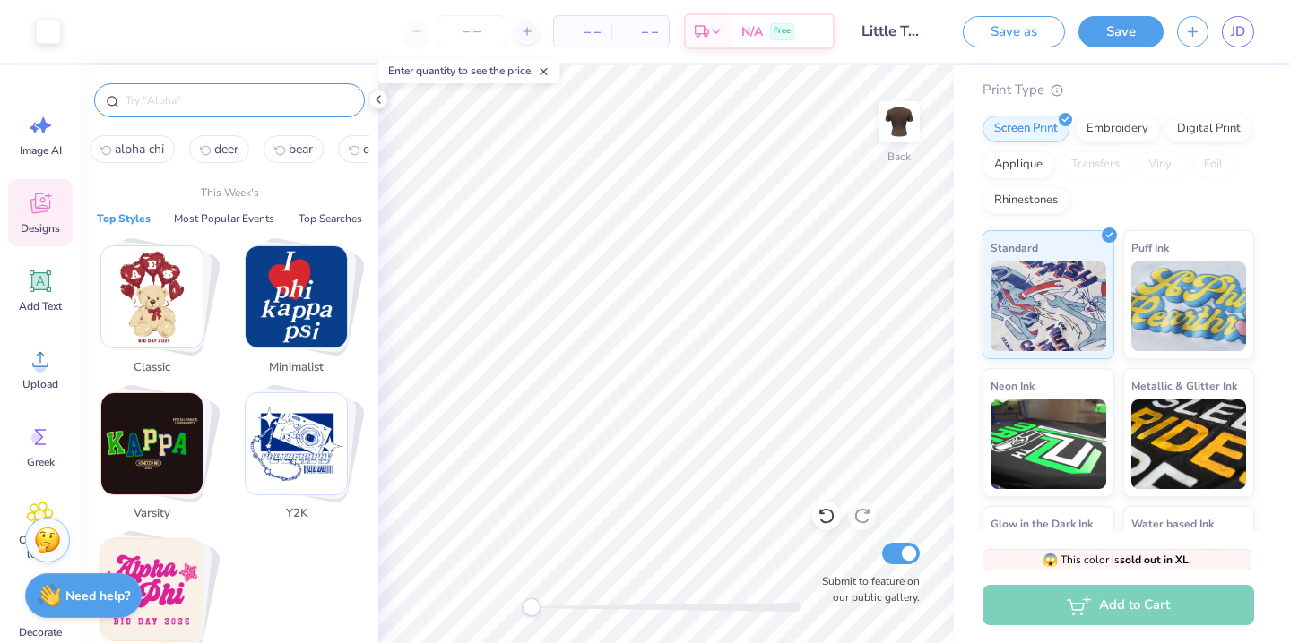
click at [267, 92] on input "text" at bounding box center [238, 100] width 229 height 18
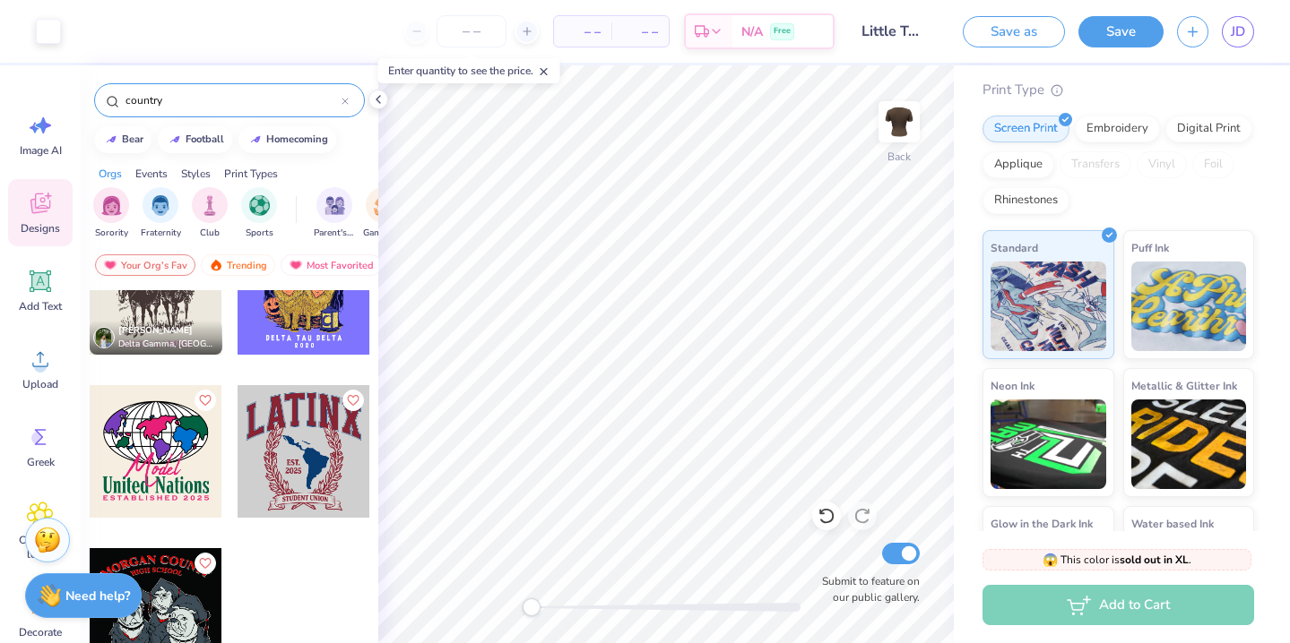
scroll to position [0, 0]
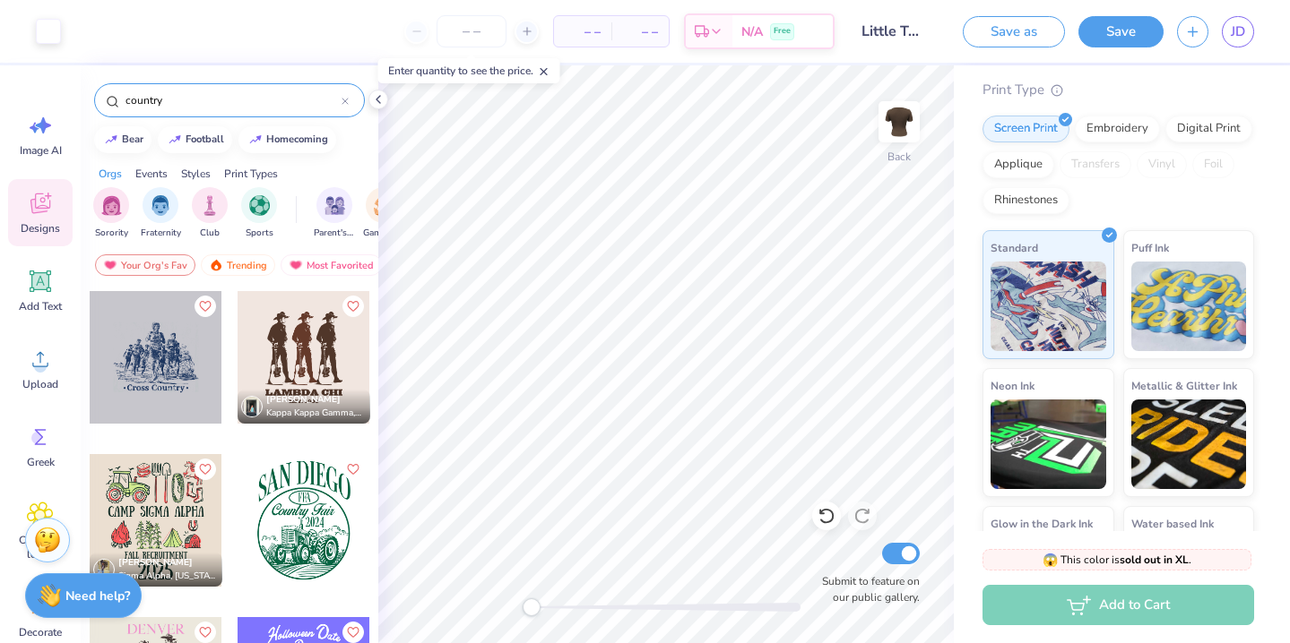
type input "country"
click at [37, 217] on div "Designs" at bounding box center [40, 212] width 65 height 67
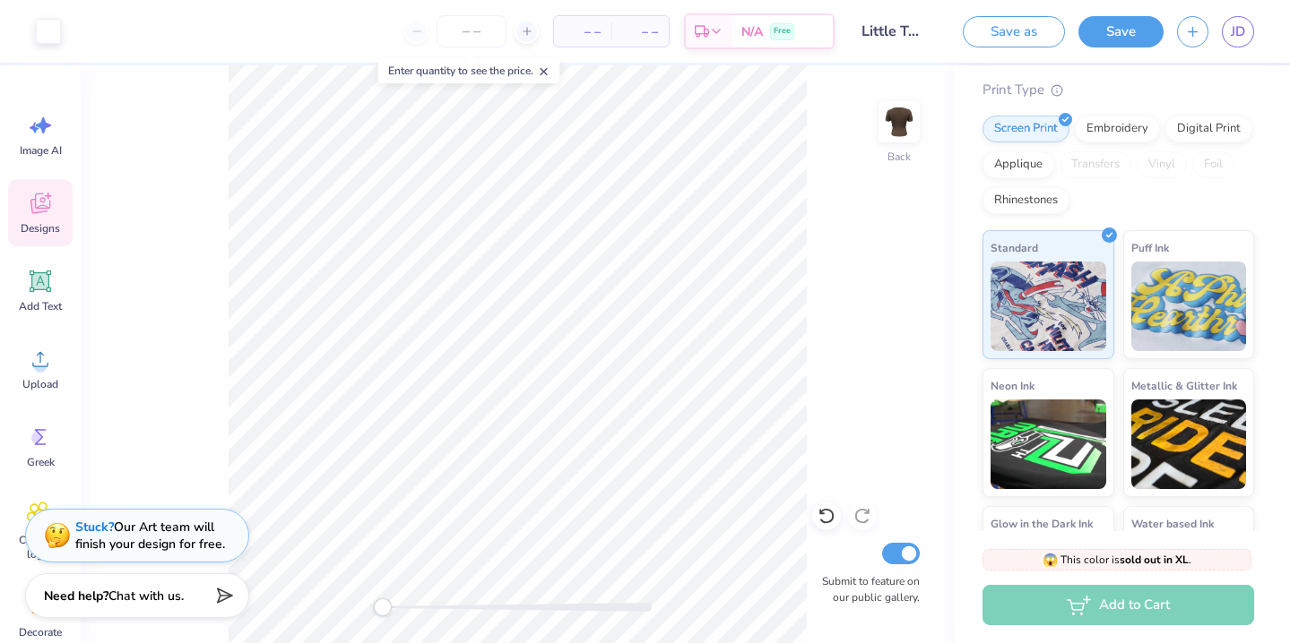
click at [37, 217] on div "Designs" at bounding box center [40, 212] width 65 height 67
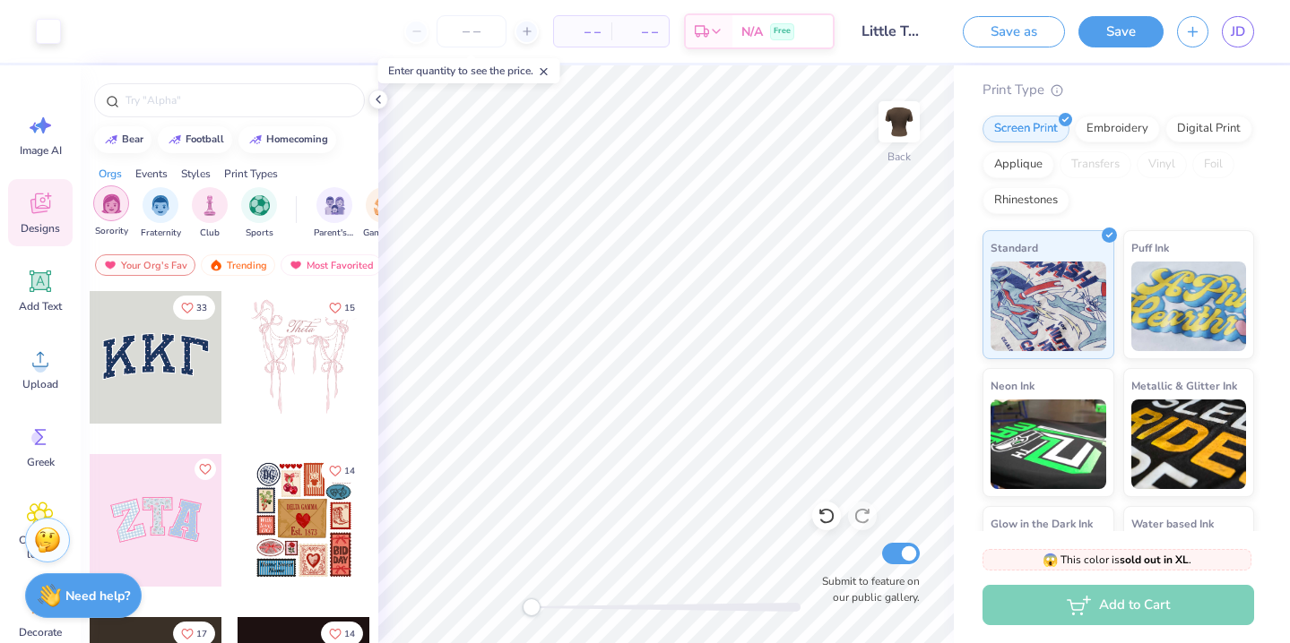
click at [109, 205] on img "filter for Sorority" at bounding box center [111, 204] width 21 height 21
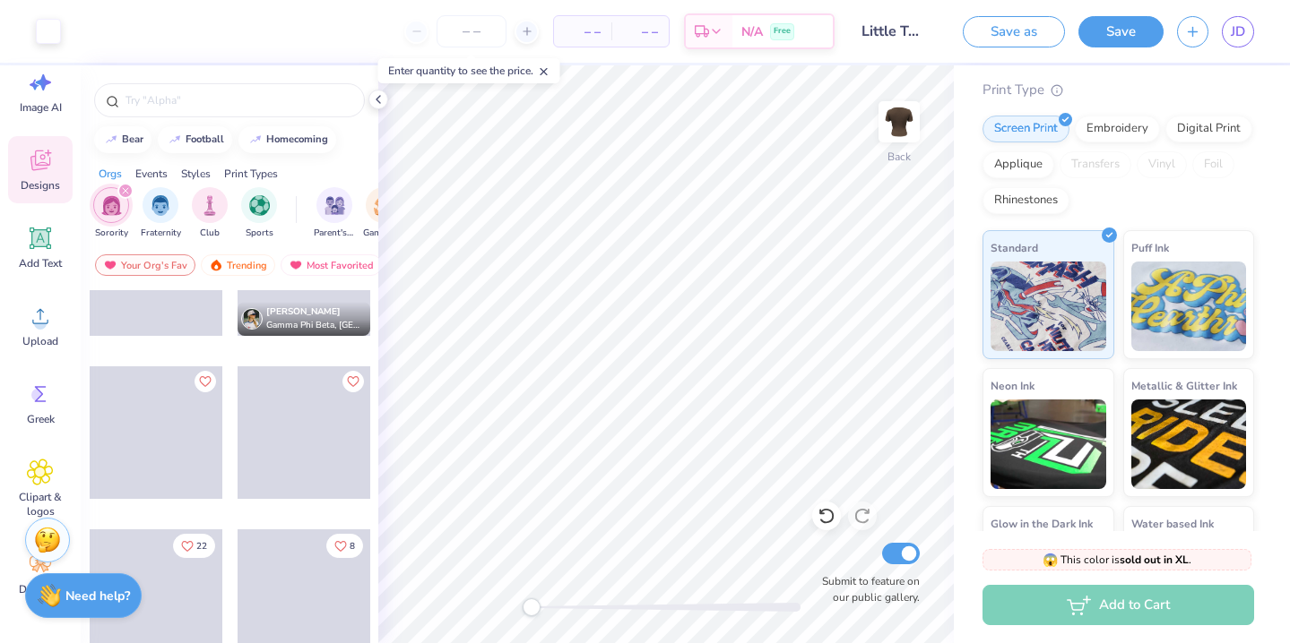
scroll to position [4490, 0]
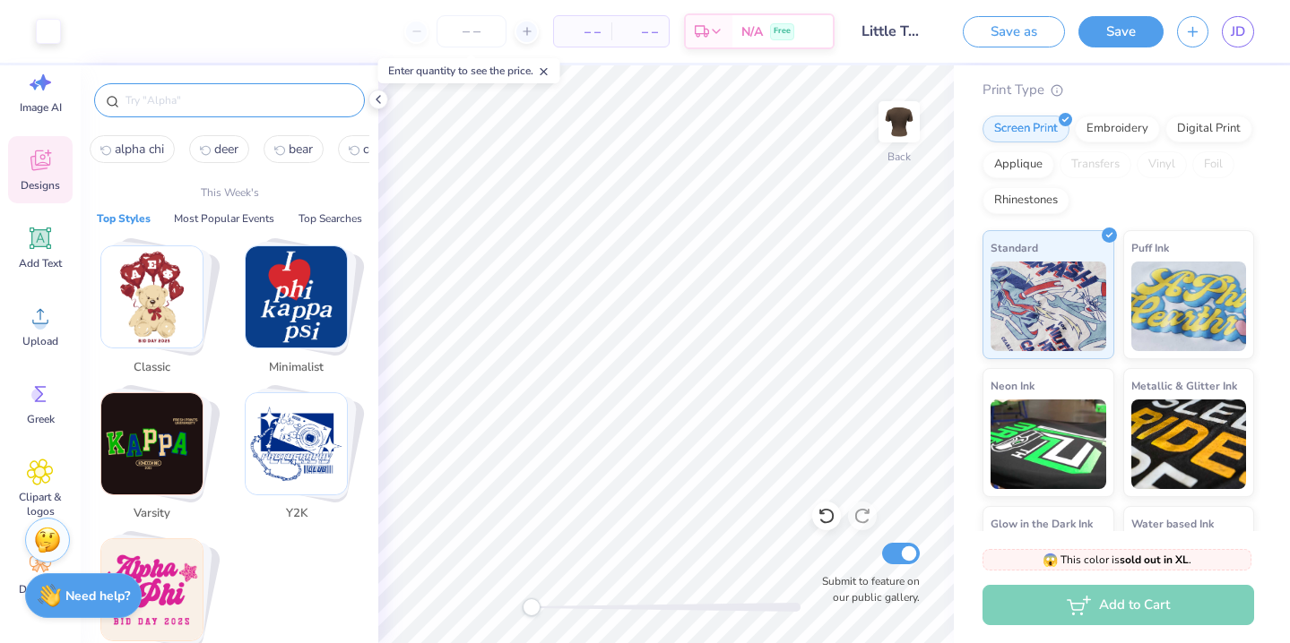
click at [256, 91] on input "text" at bounding box center [238, 100] width 229 height 18
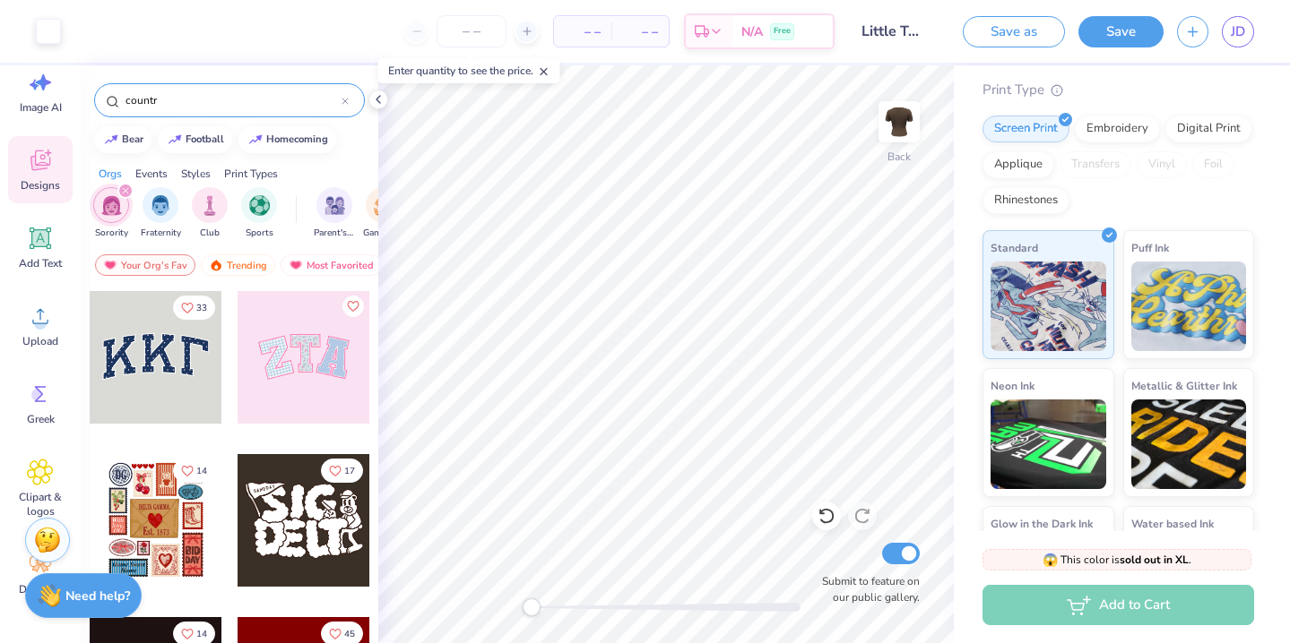
type input "country"
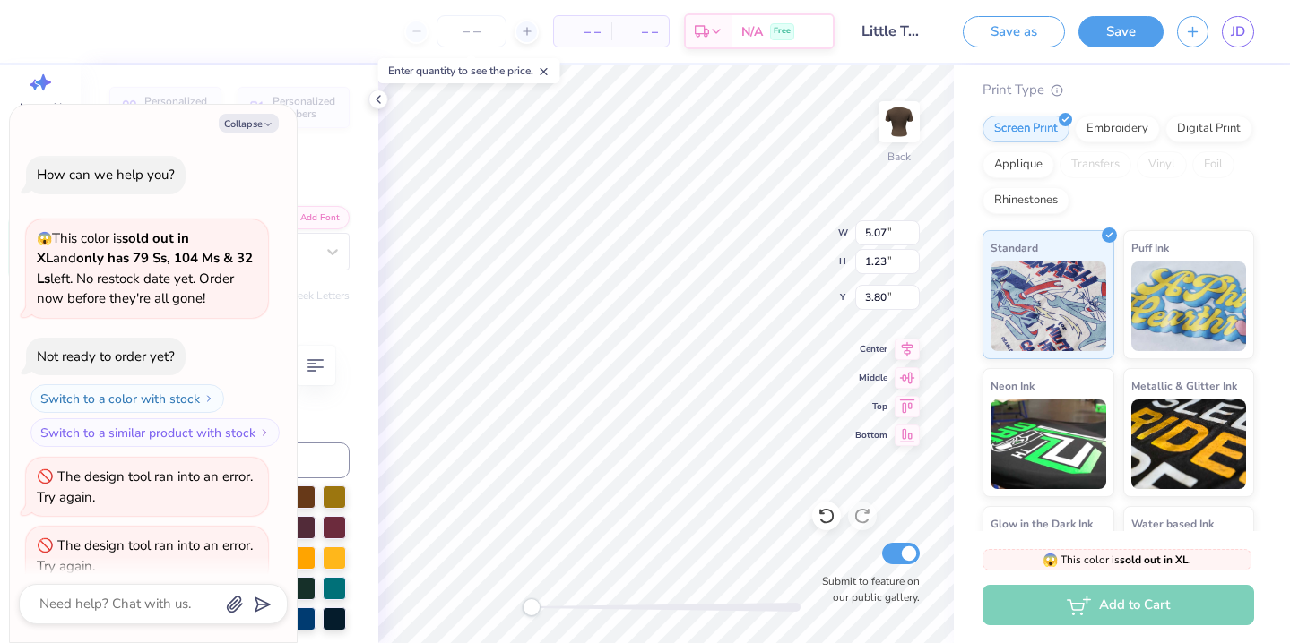
type textarea "x"
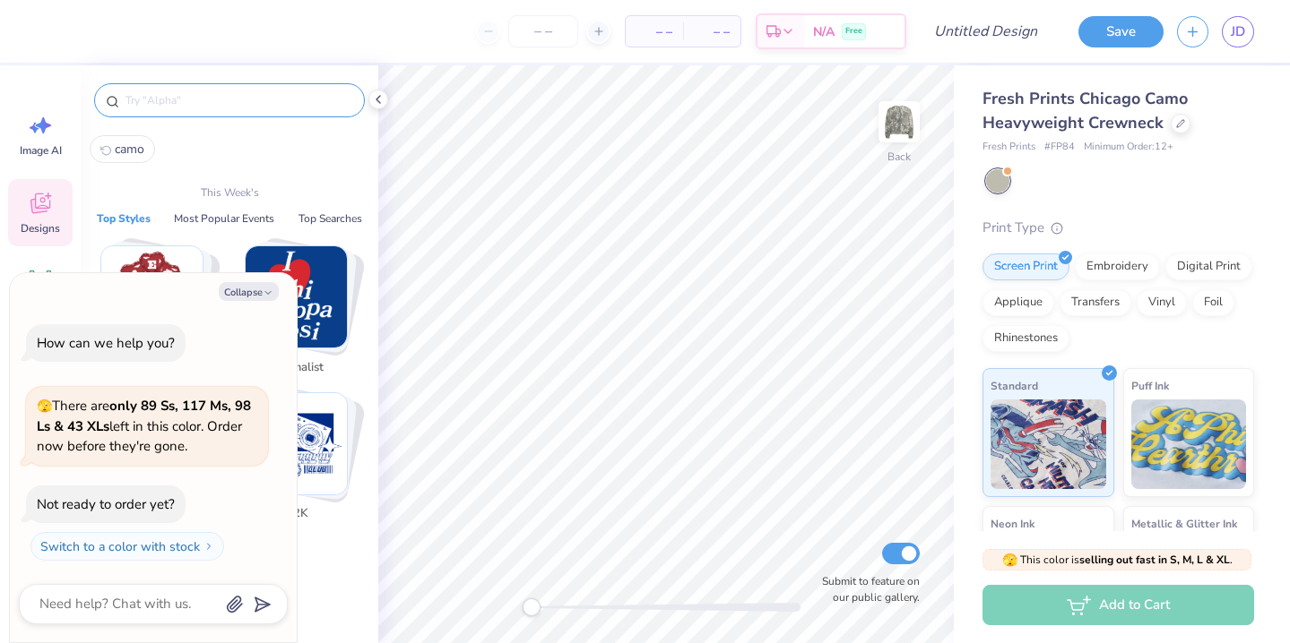
click at [167, 100] on input "text" at bounding box center [238, 100] width 229 height 18
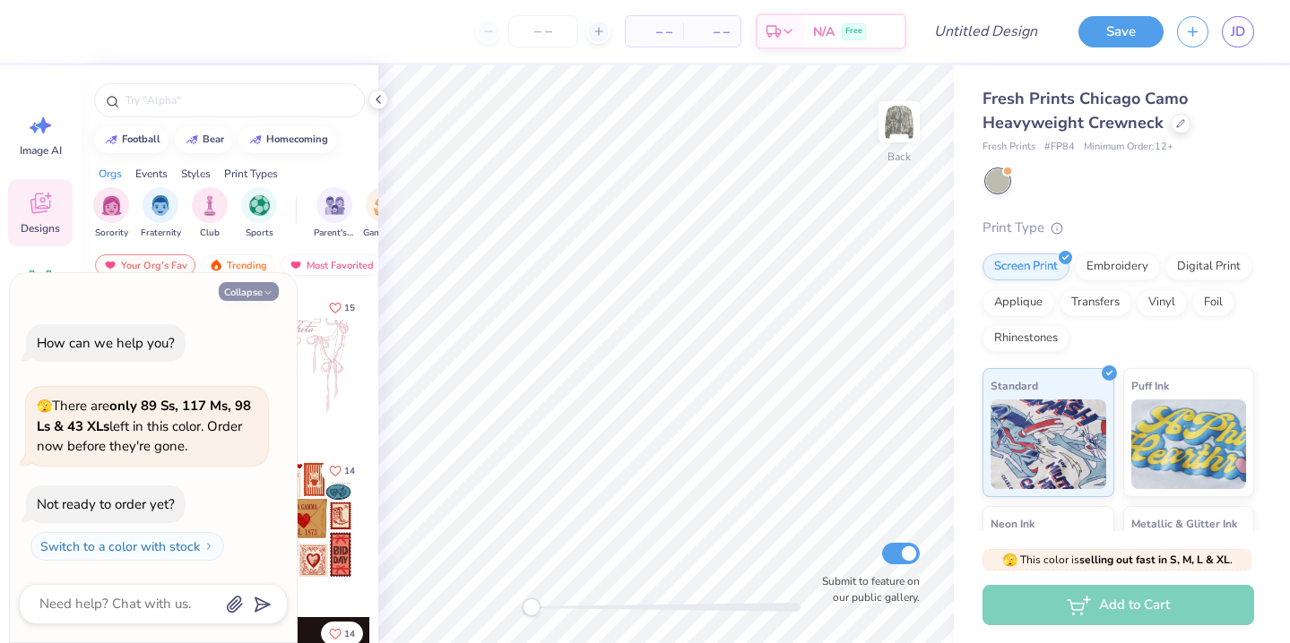
click at [261, 286] on button "Collapse" at bounding box center [249, 291] width 60 height 19
type textarea "x"
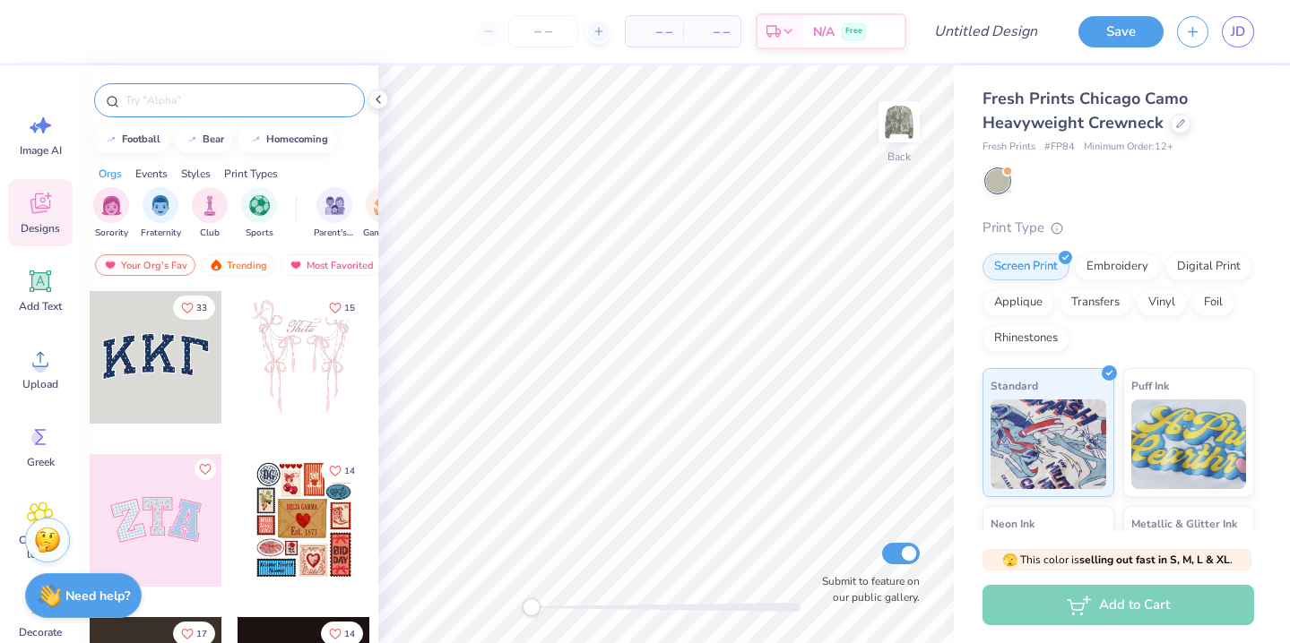
click at [204, 96] on input "text" at bounding box center [238, 100] width 229 height 18
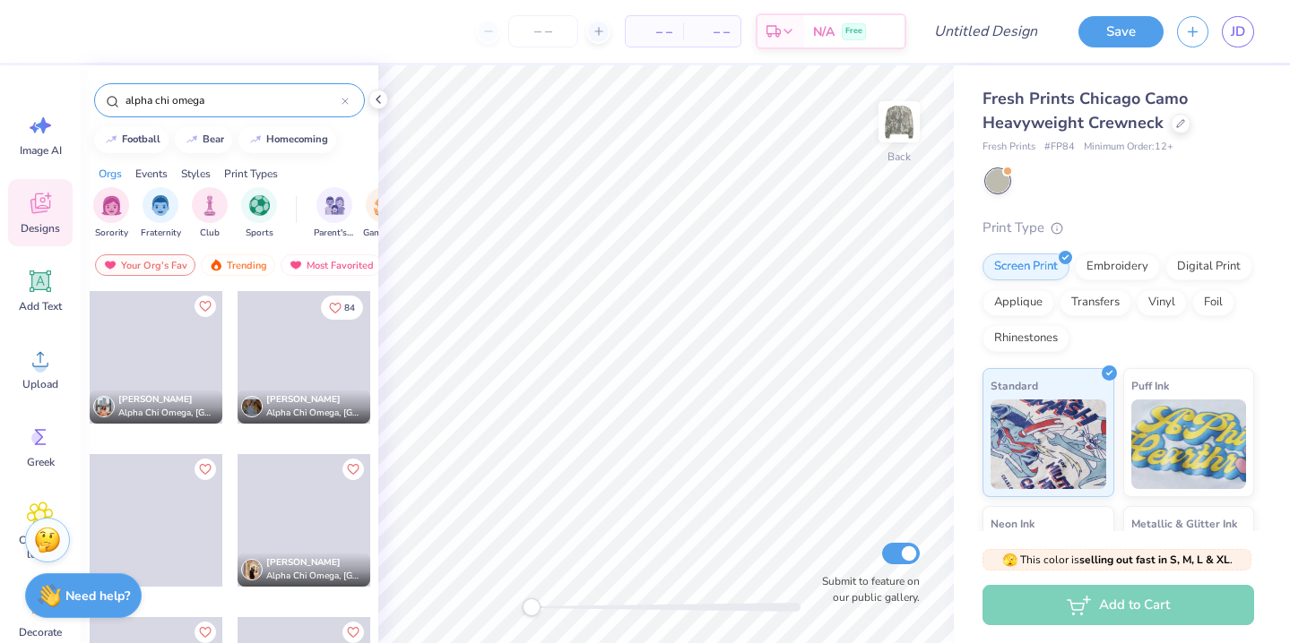
type input "alpha chi omega"
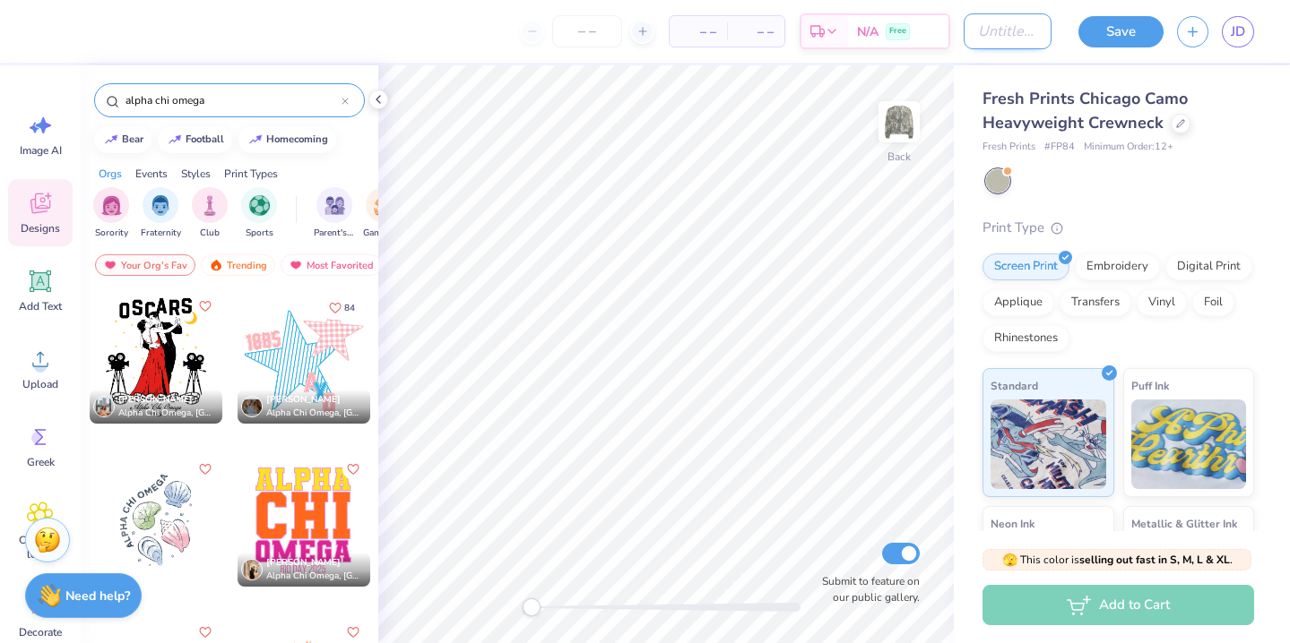
click at [972, 25] on input "Design Title" at bounding box center [1007, 31] width 88 height 36
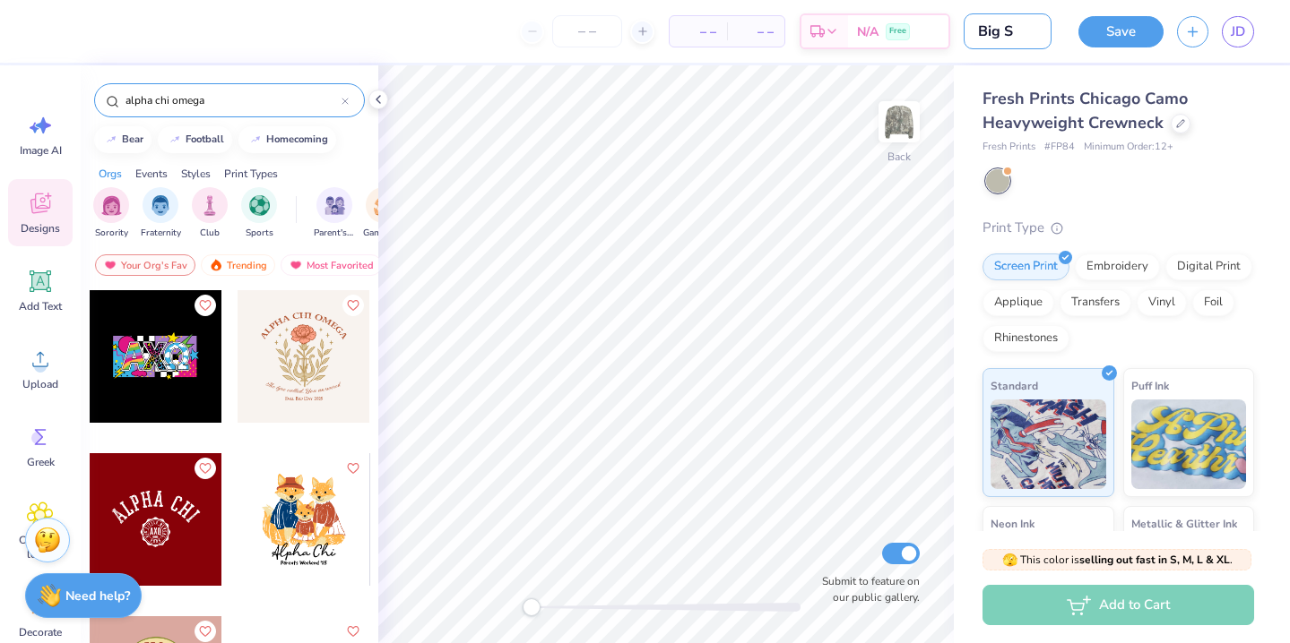
scroll to position [1308, 0]
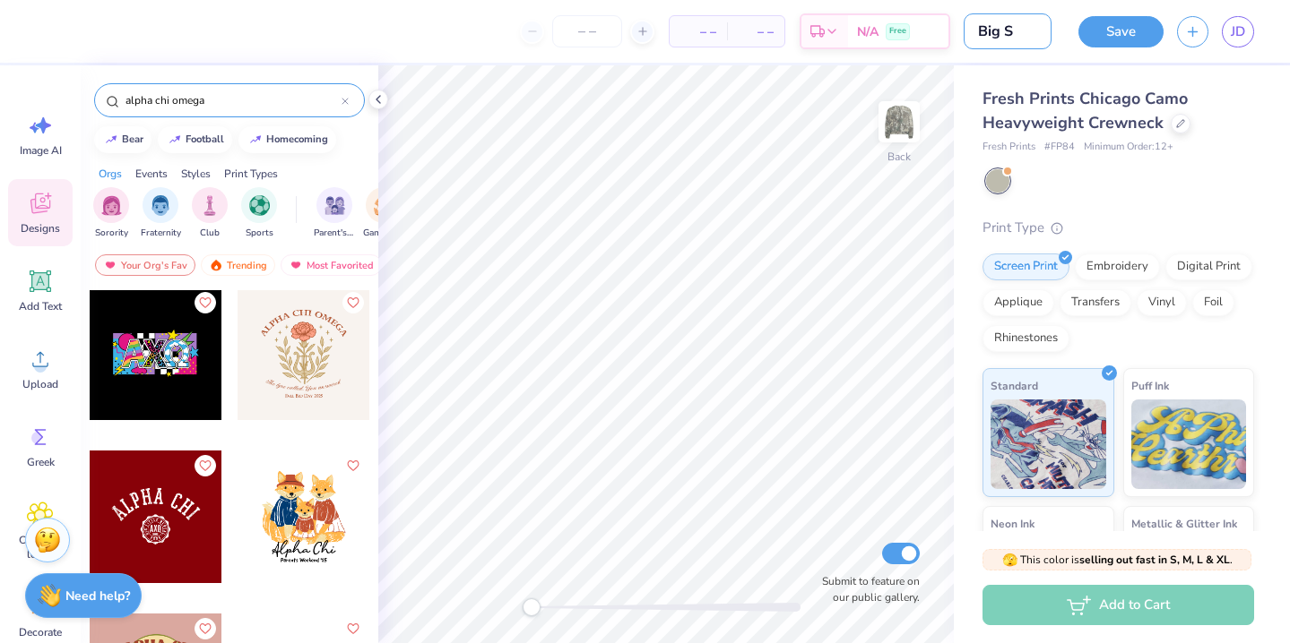
type input "Big S"
click at [237, 96] on input "alpha chi omega" at bounding box center [233, 100] width 218 height 18
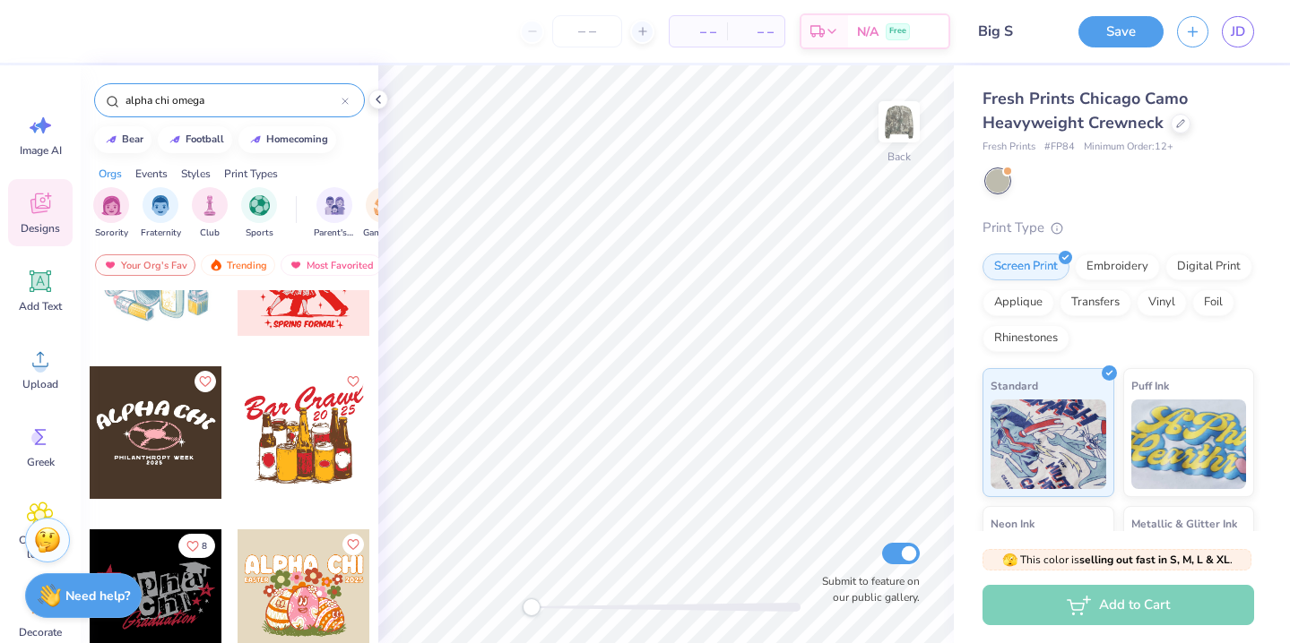
scroll to position [4531, 0]
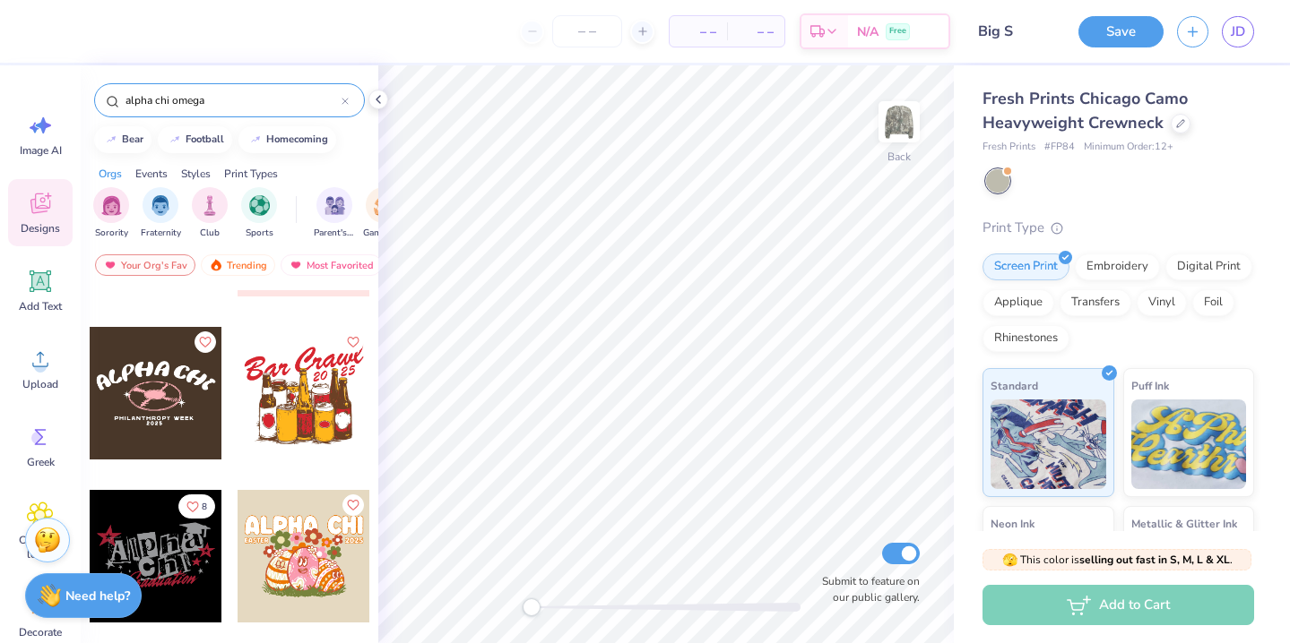
drag, startPoint x: 237, startPoint y: 102, endPoint x: 107, endPoint y: 96, distance: 131.0
click at [107, 96] on div "alpha chi omega" at bounding box center [229, 100] width 271 height 34
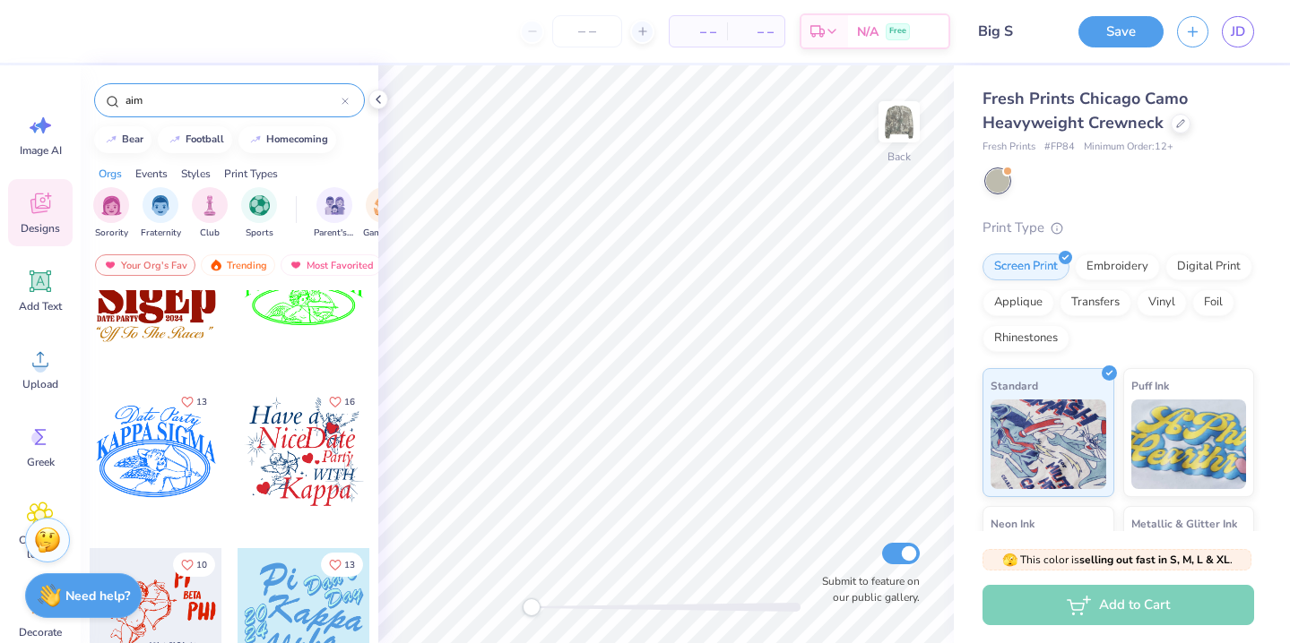
scroll to position [0, 0]
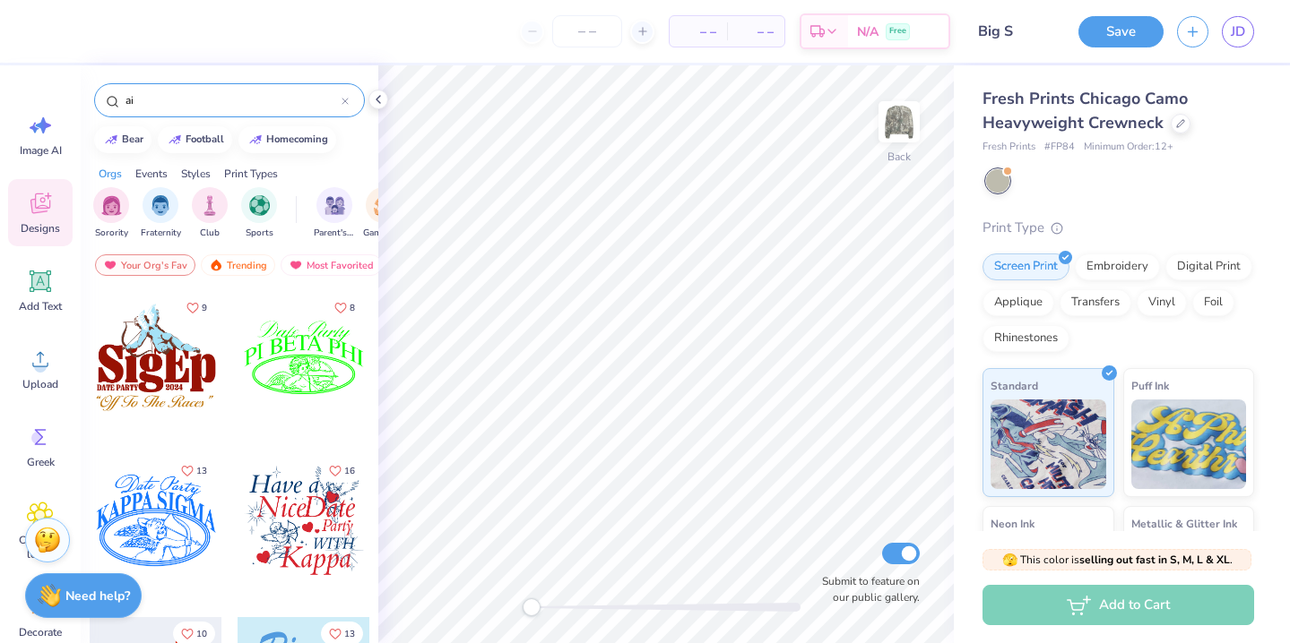
type input "a"
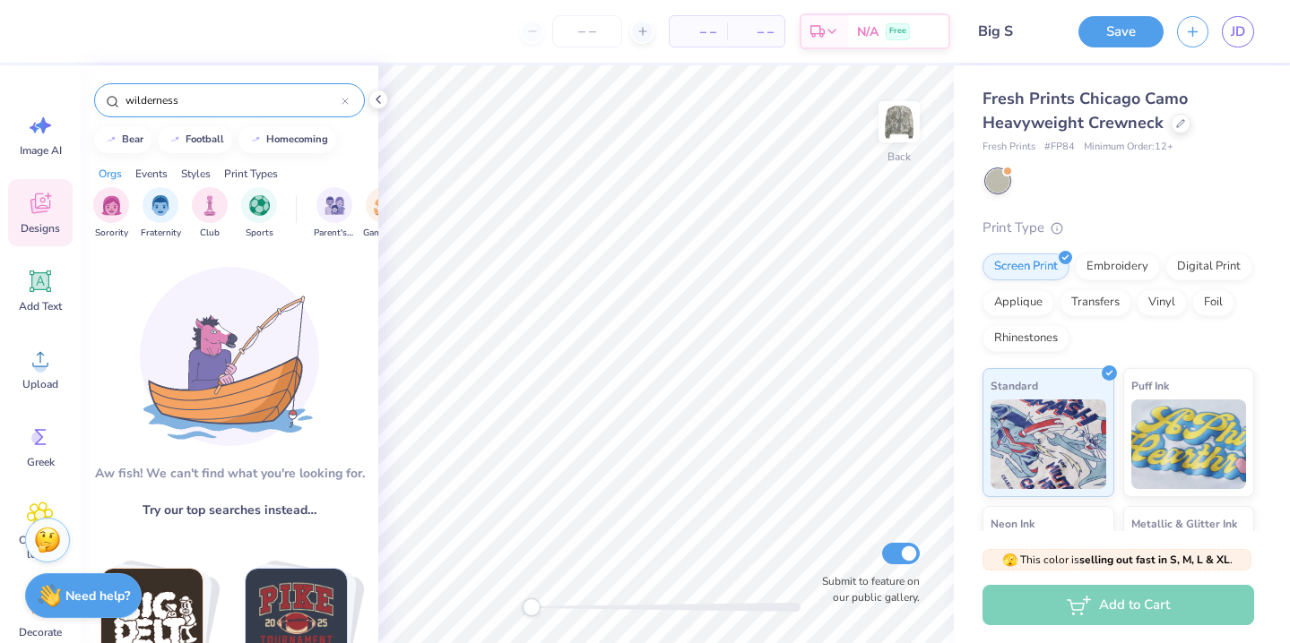
click at [213, 92] on input "wilderness" at bounding box center [233, 100] width 218 height 18
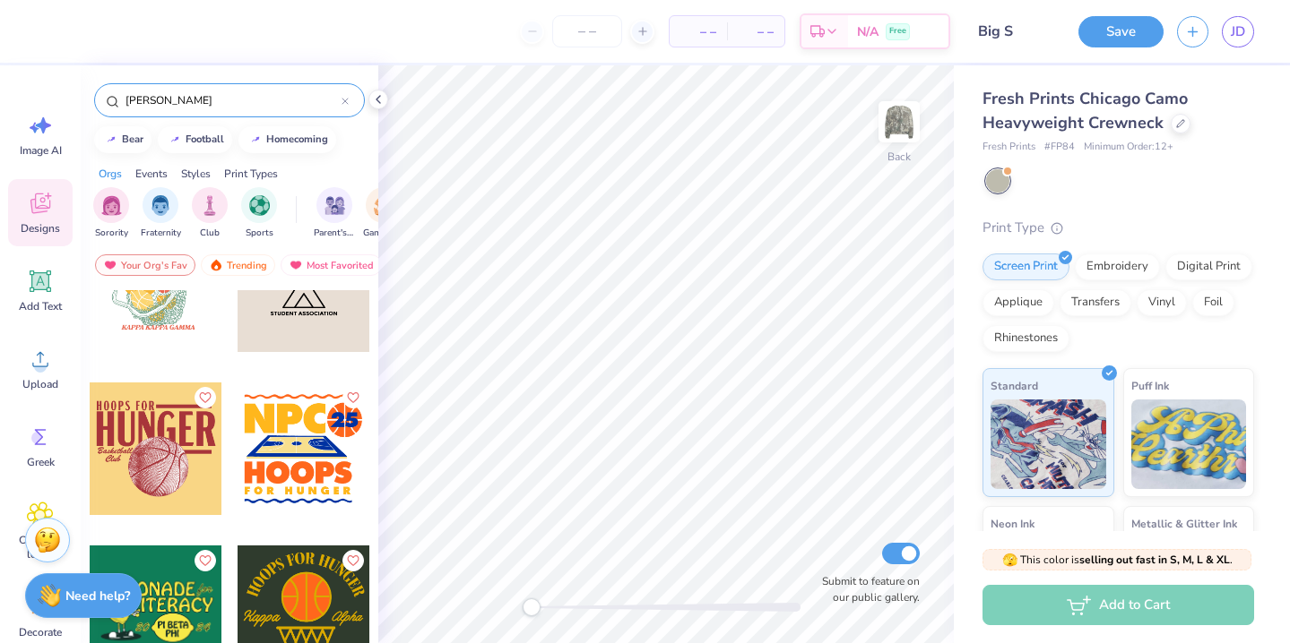
scroll to position [558, 0]
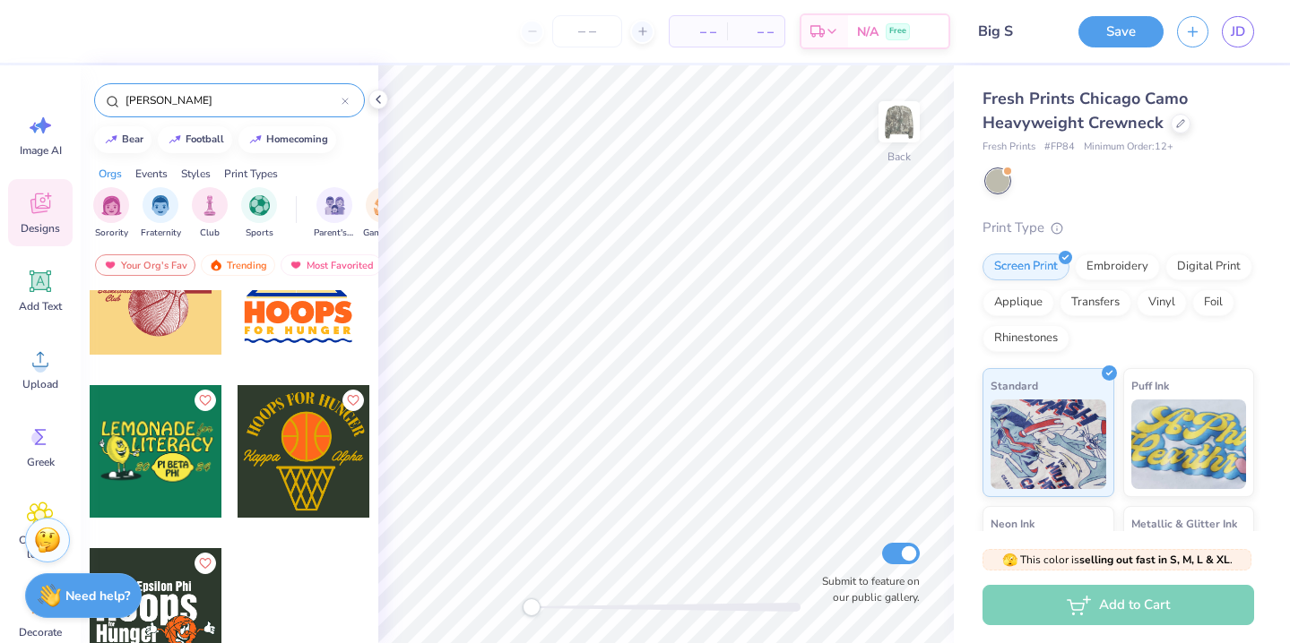
type input "hunt"
click at [346, 103] on icon at bounding box center [344, 101] width 7 height 7
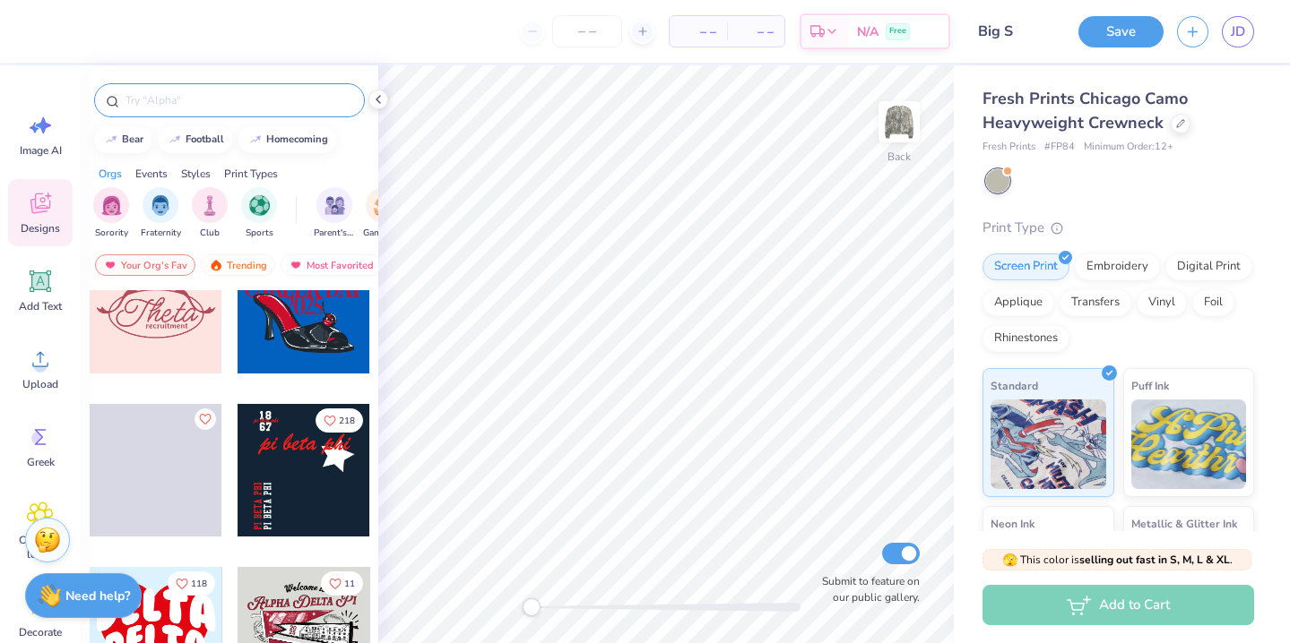
scroll to position [3239, 0]
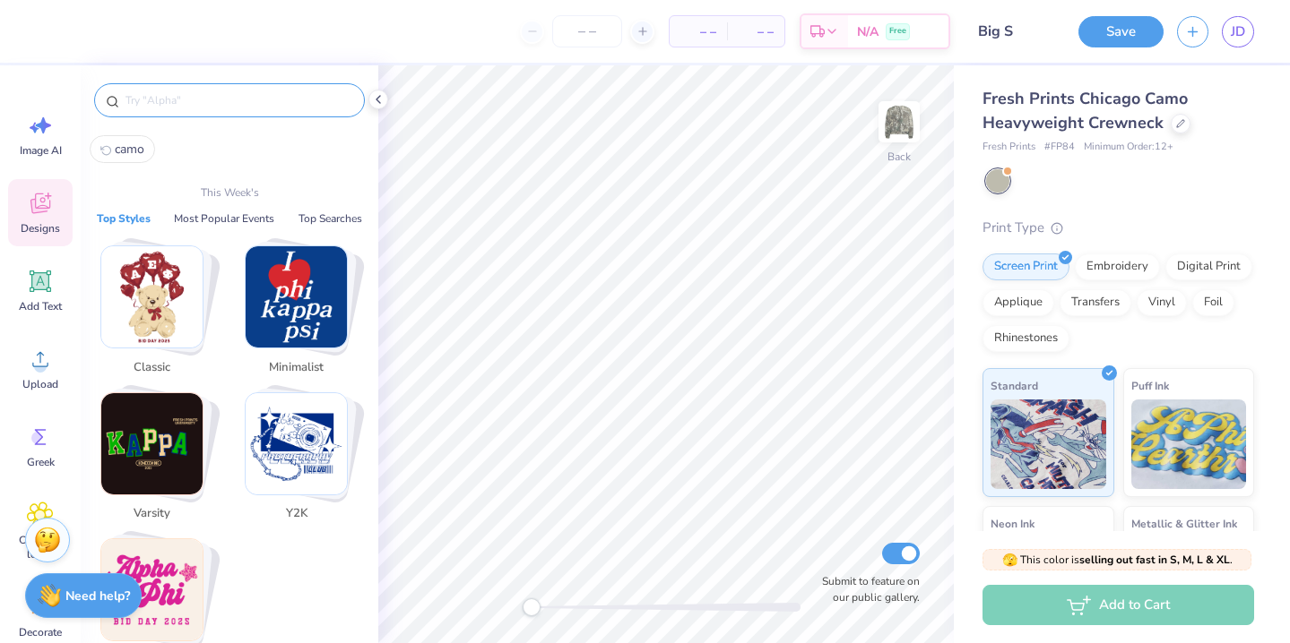
type input "a"
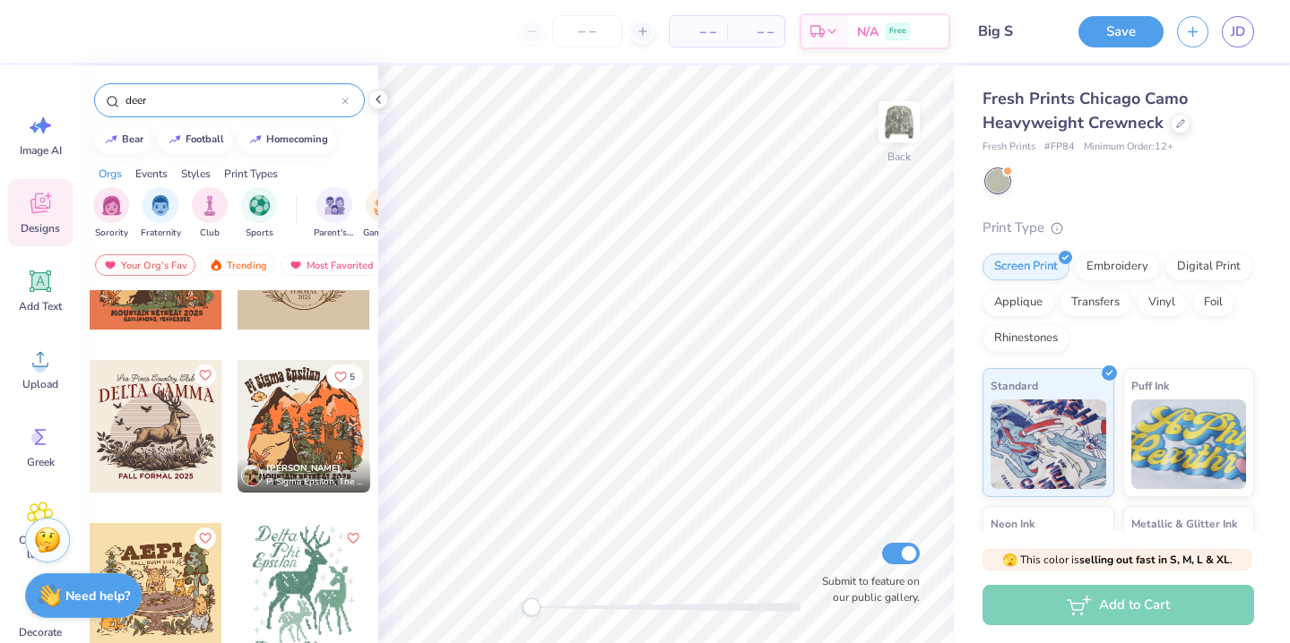
scroll to position [0, 0]
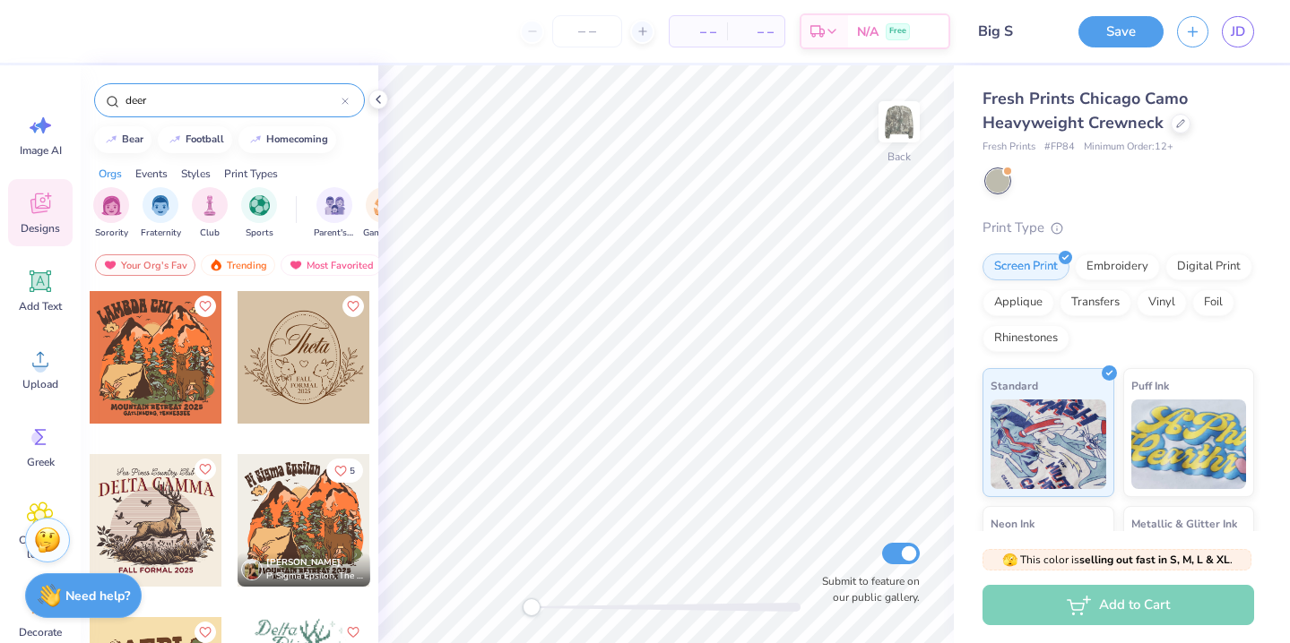
click at [175, 522] on div at bounding box center [156, 520] width 133 height 133
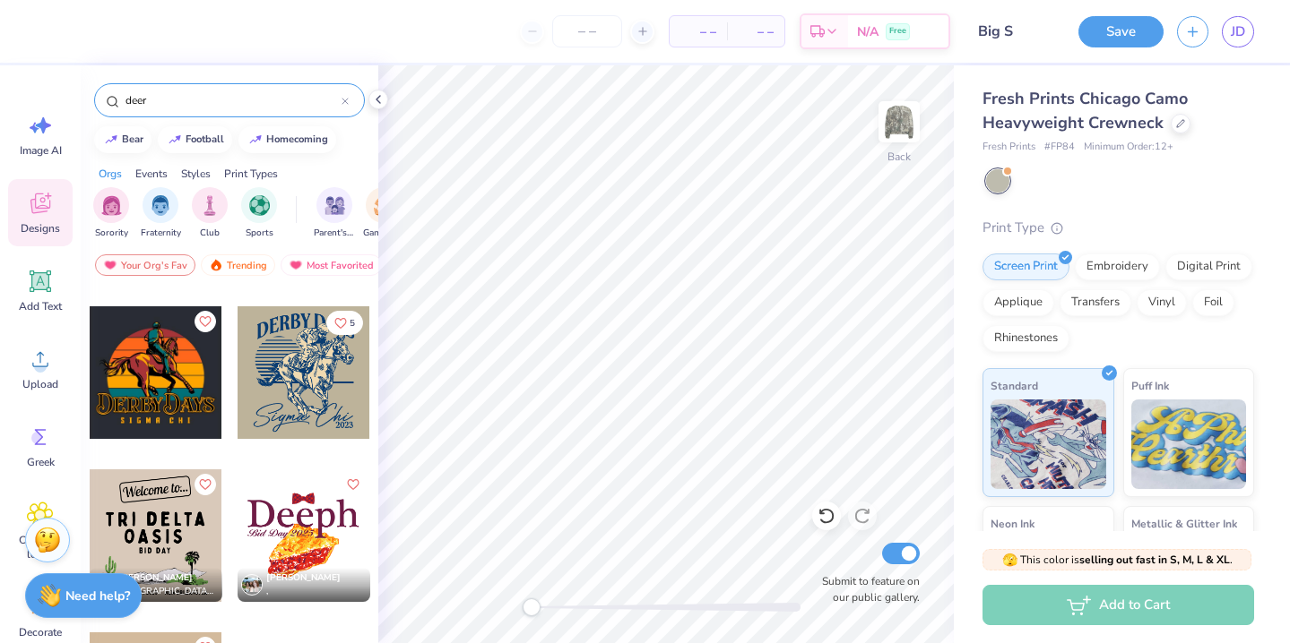
scroll to position [3411, 0]
click at [257, 99] on input "deer" at bounding box center [233, 100] width 218 height 18
click at [130, 201] on div "Sorority Fraternity Club Sports" at bounding box center [194, 213] width 203 height 53
click at [116, 204] on img "filter for Sorority" at bounding box center [111, 204] width 21 height 21
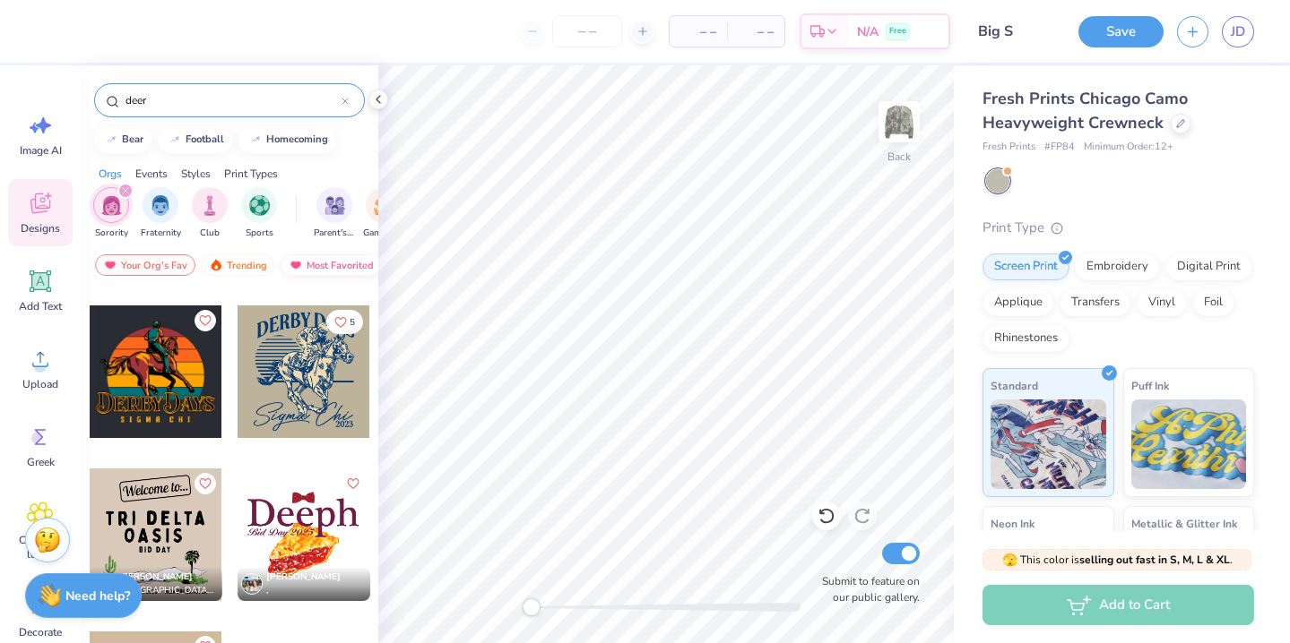
click at [299, 264] on img at bounding box center [296, 265] width 14 height 13
click at [1086, 68] on div "Fresh Prints Chicago Camo Heavyweight Crewneck Fresh Prints # FP84 Minimum Orde…" at bounding box center [1121, 419] width 336 height 708
click at [271, 102] on input "deer" at bounding box center [233, 100] width 218 height 18
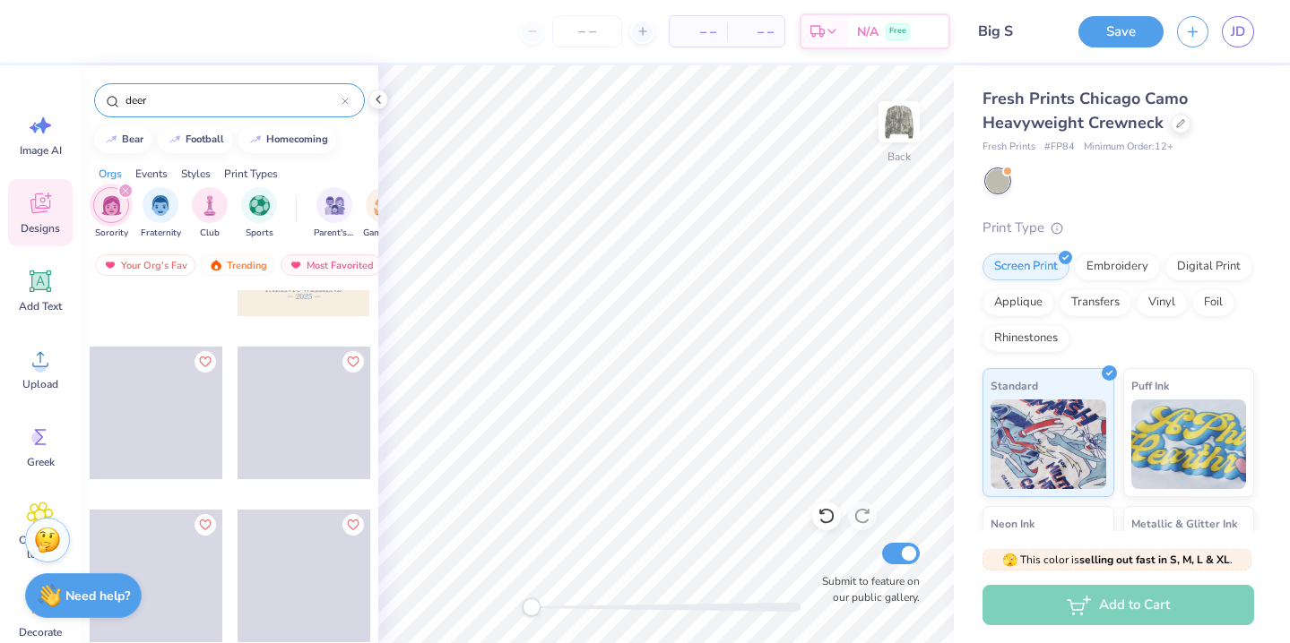
scroll to position [5654, 0]
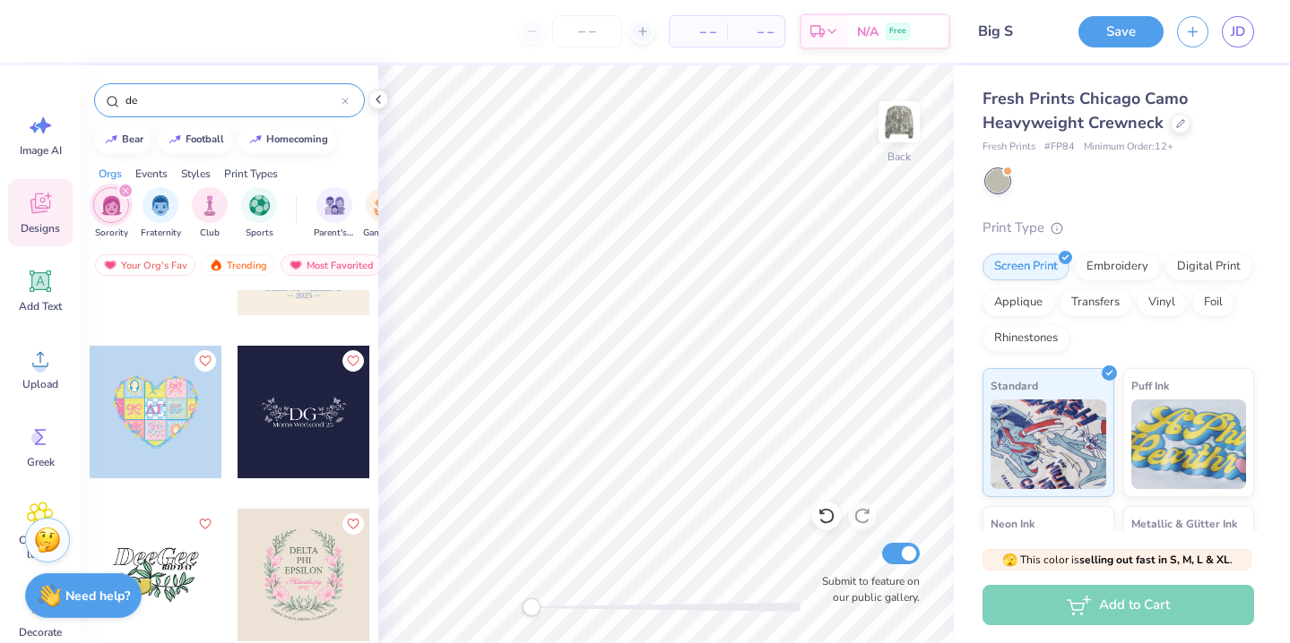
type input "d"
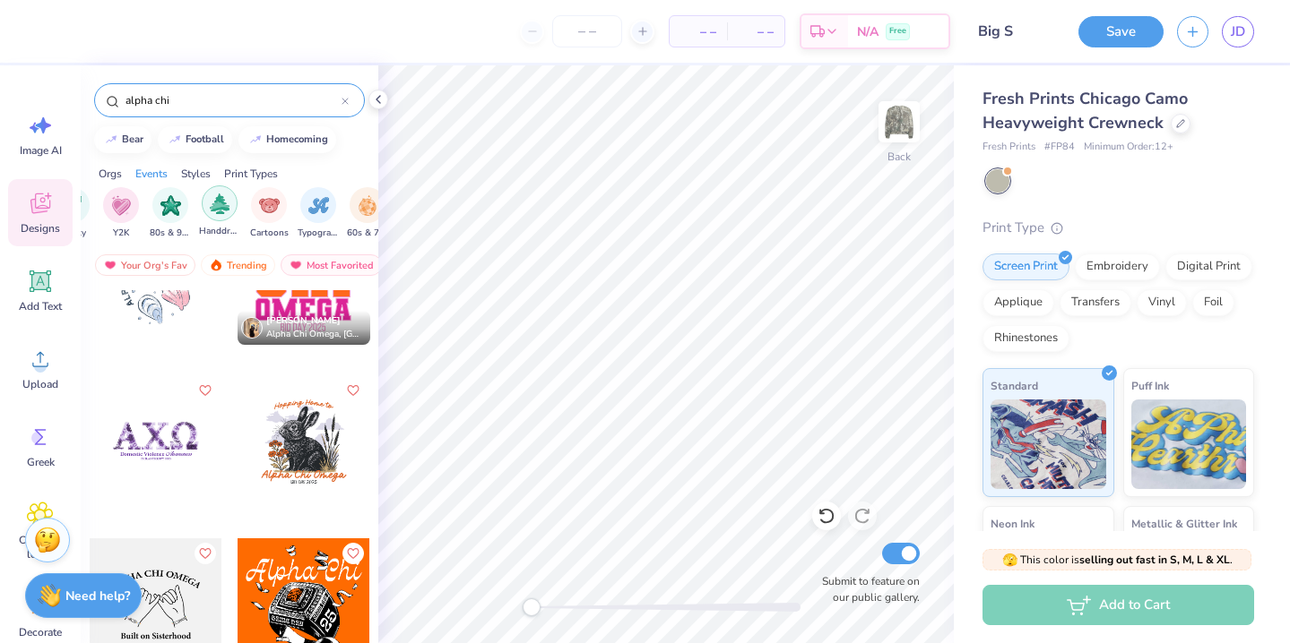
scroll to position [0, 0]
type input "alpha chi"
click at [120, 190] on div "filter for Sorority" at bounding box center [125, 191] width 16 height 16
click at [213, 208] on div "filter for Handdrawn" at bounding box center [225, 203] width 36 height 36
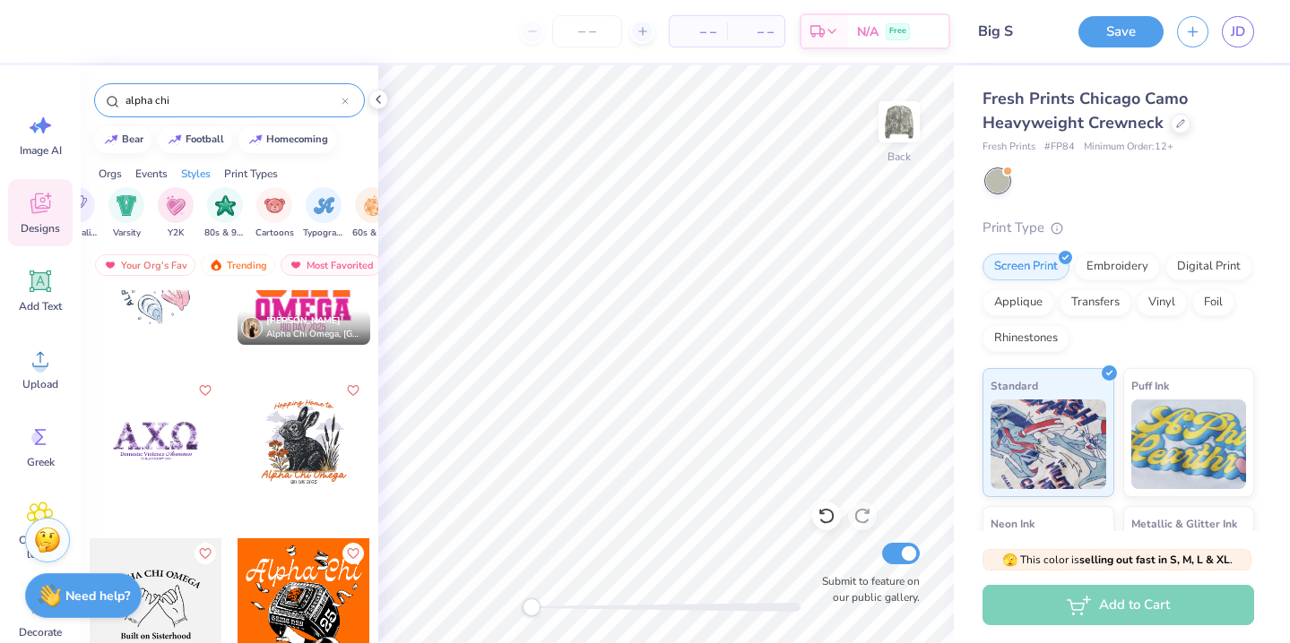
scroll to position [0, 0]
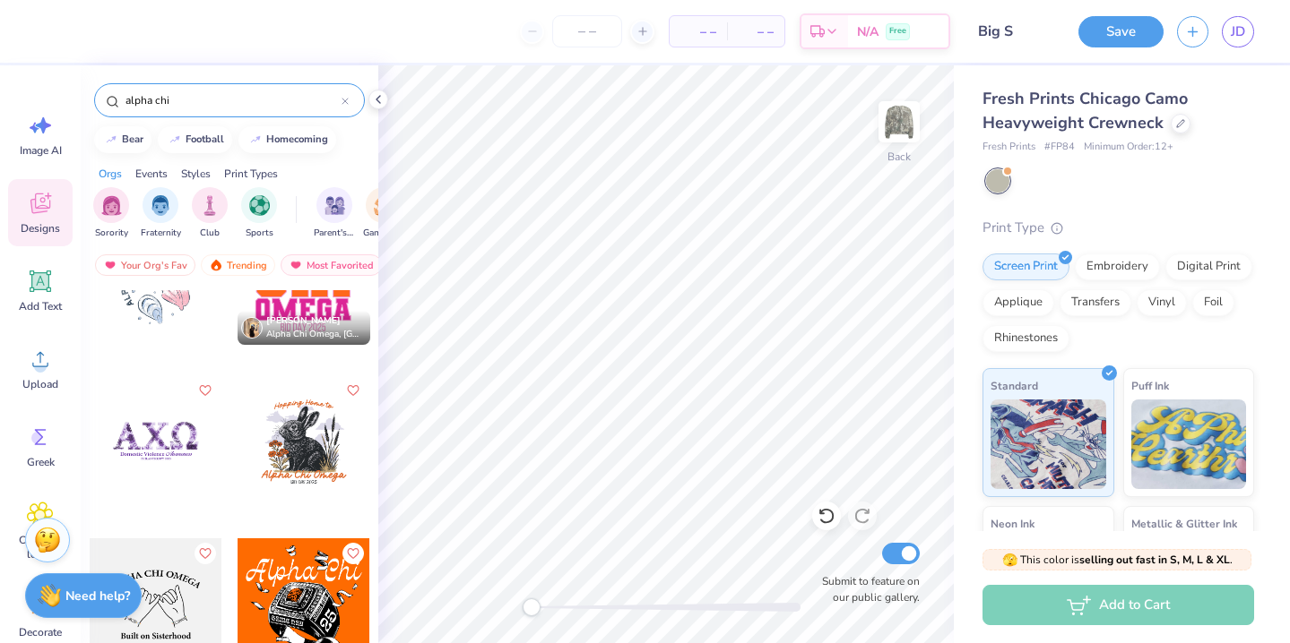
click at [262, 91] on input "alpha chi" at bounding box center [233, 100] width 218 height 18
click at [352, 98] on div "alpha chi" at bounding box center [229, 100] width 271 height 34
click at [348, 99] on icon at bounding box center [344, 101] width 7 height 7
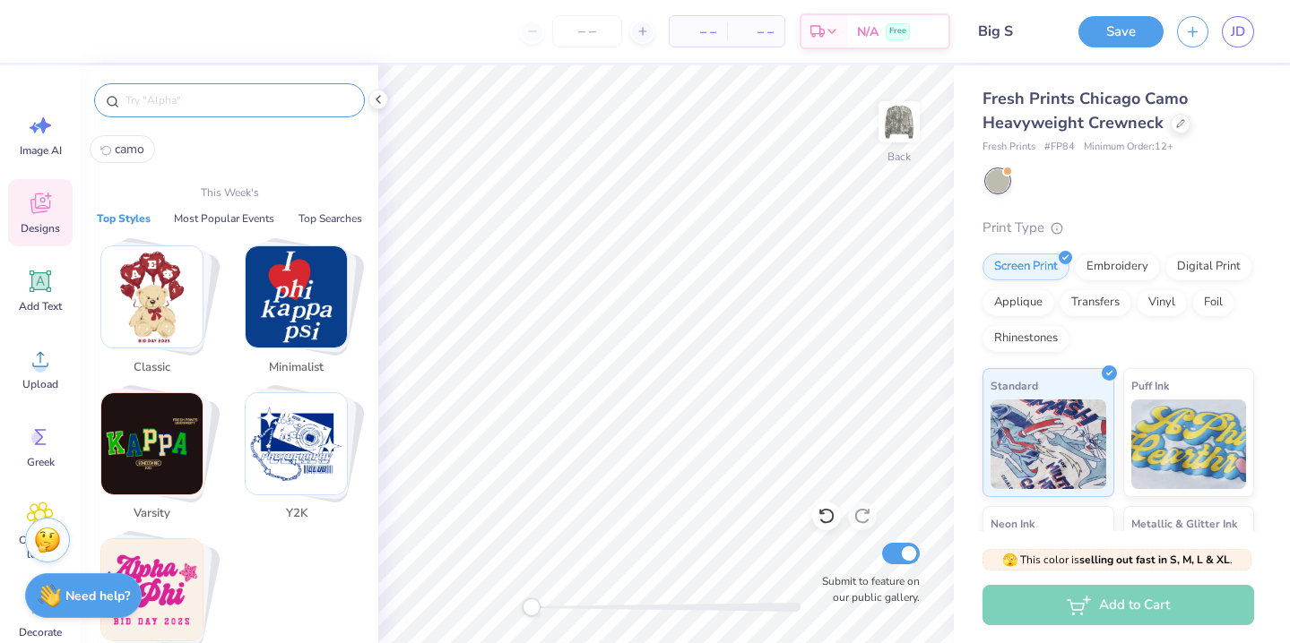
click at [274, 95] on input "text" at bounding box center [238, 100] width 229 height 18
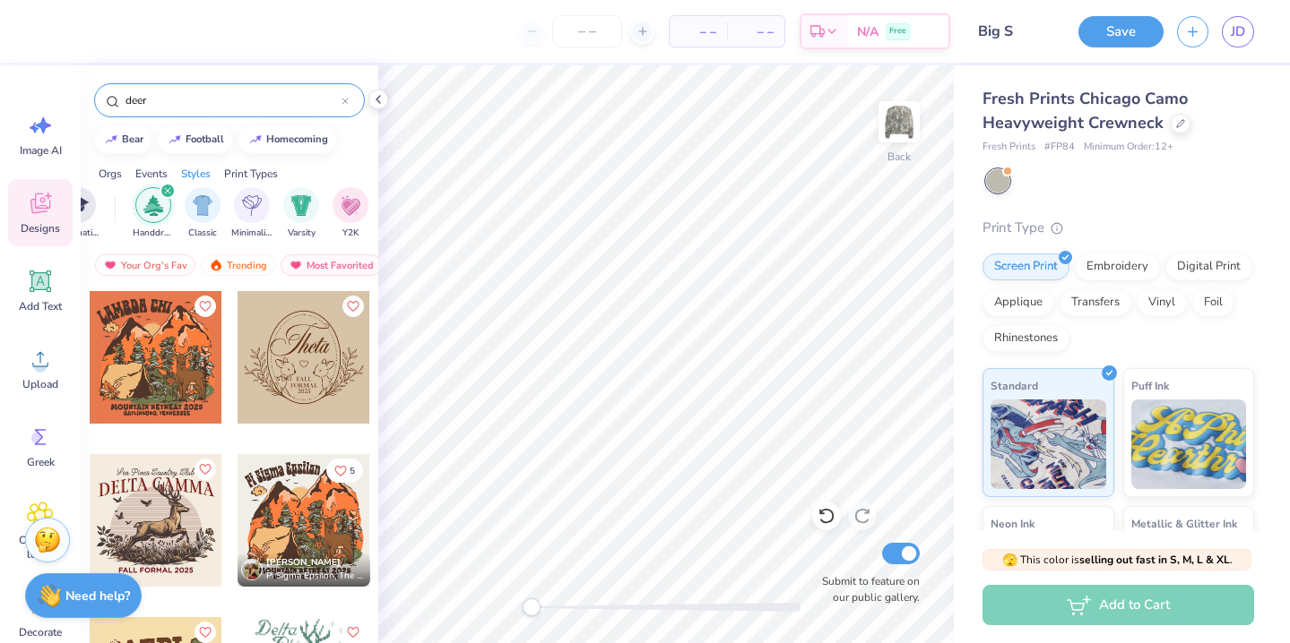
scroll to position [0, 901]
type input "deer"
click at [161, 191] on icon "filter for Handdrawn" at bounding box center [162, 190] width 5 height 5
click at [216, 94] on input "deer" at bounding box center [233, 100] width 218 height 18
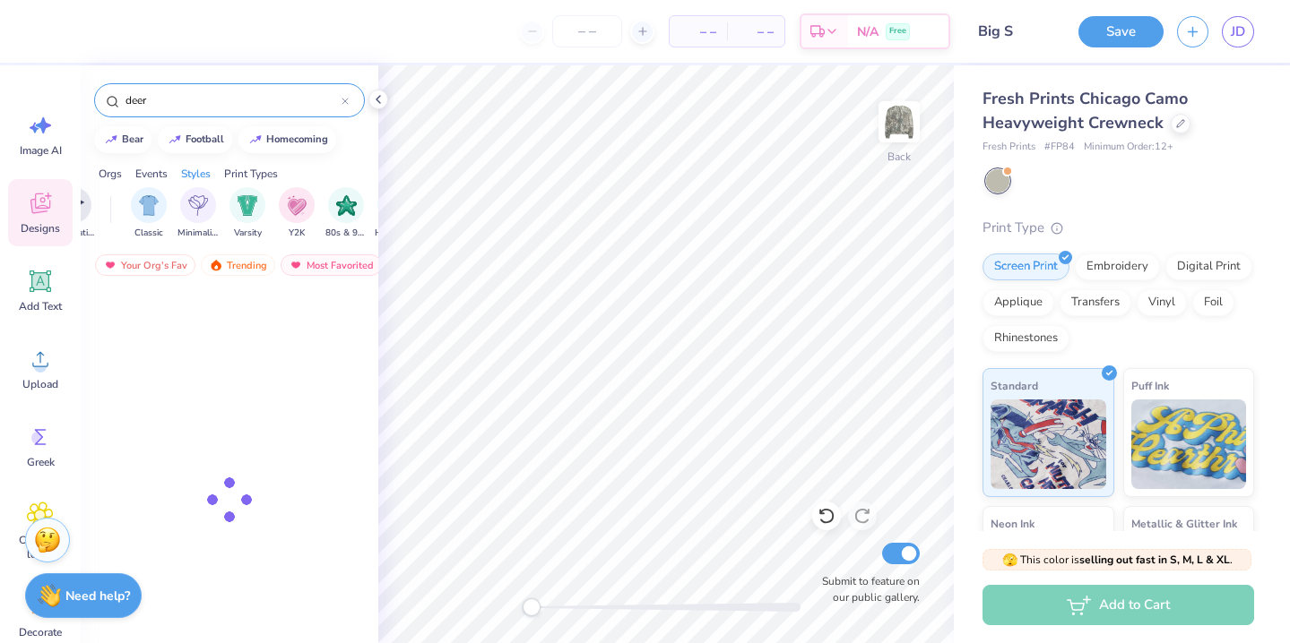
click at [354, 98] on div "deer" at bounding box center [229, 100] width 271 height 34
click at [346, 98] on icon at bounding box center [344, 101] width 7 height 7
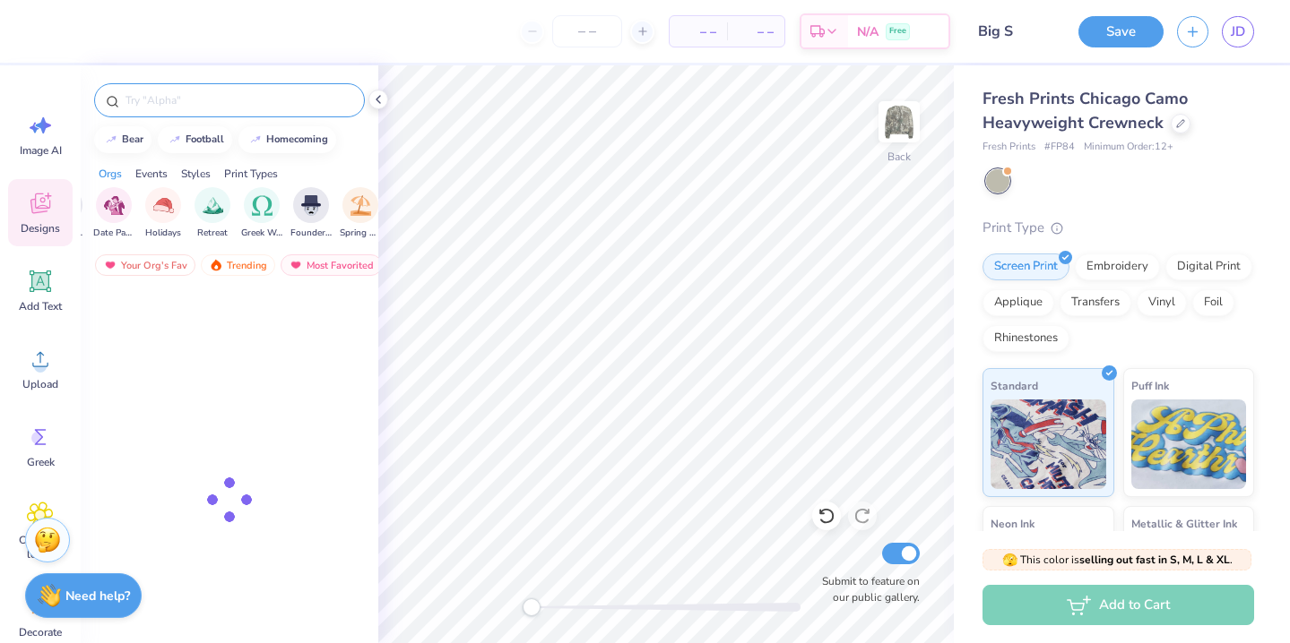
scroll to position [0, 0]
click at [120, 205] on img "filter for Sorority" at bounding box center [111, 204] width 21 height 21
click at [209, 108] on input "text" at bounding box center [238, 100] width 229 height 18
type input "alpha chi"
type textarea "x"
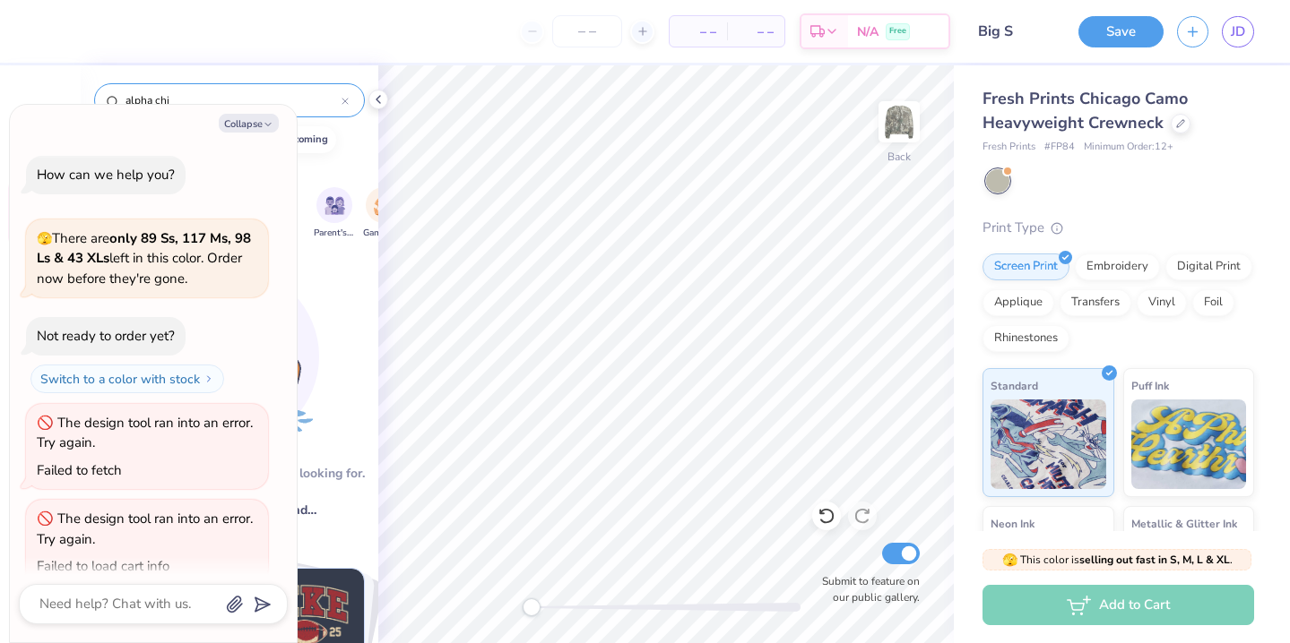
scroll to position [24, 0]
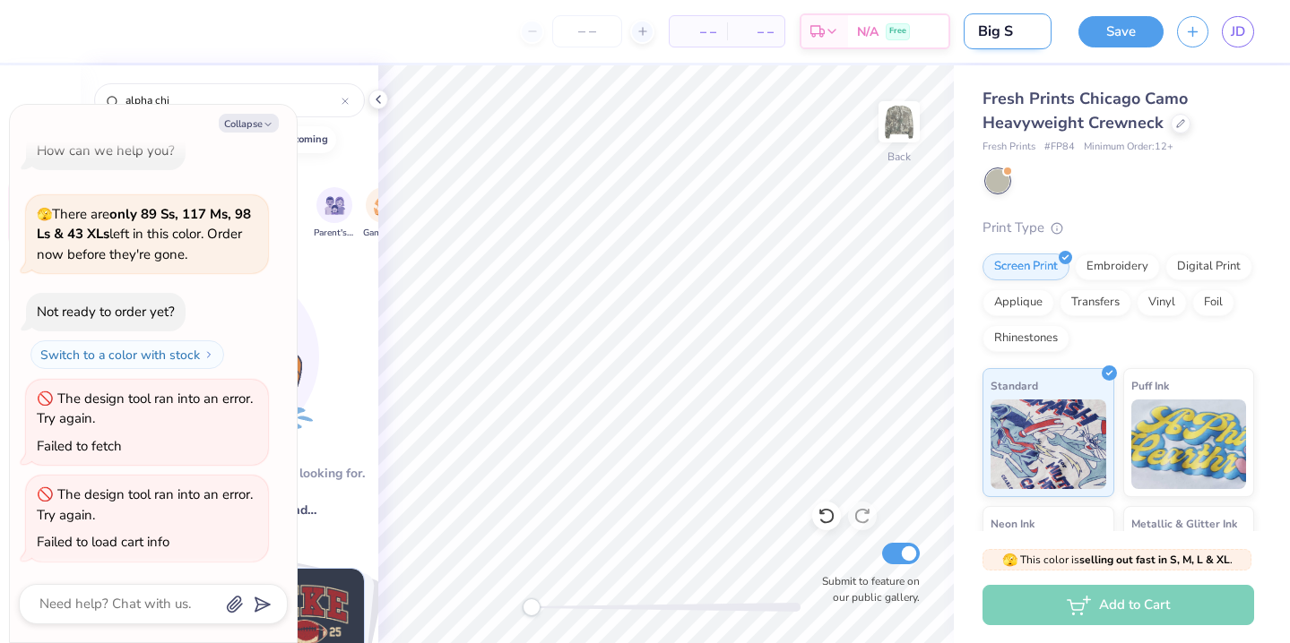
click at [1021, 31] on input "Big S" at bounding box center [1007, 31] width 88 height 36
click at [1014, 32] on input "Big S" at bounding box center [1007, 31] width 88 height 36
type input "Big"
type textarea "x"
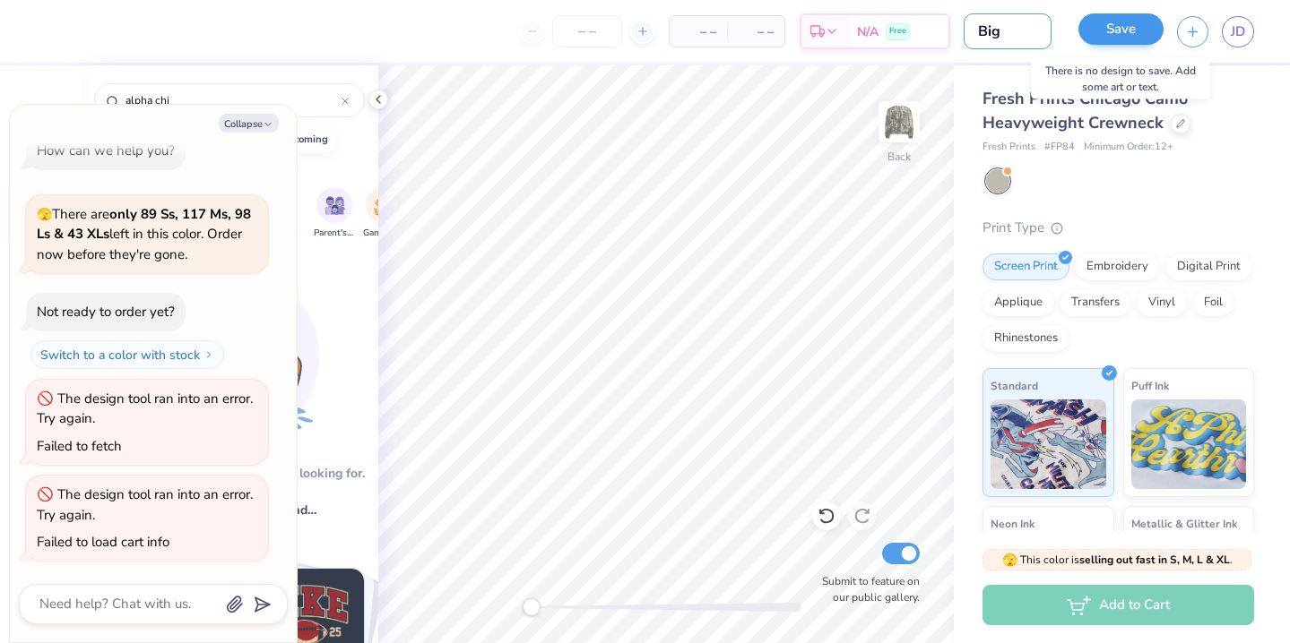
type input "Big"
click at [1121, 28] on button "Save" at bounding box center [1120, 28] width 85 height 31
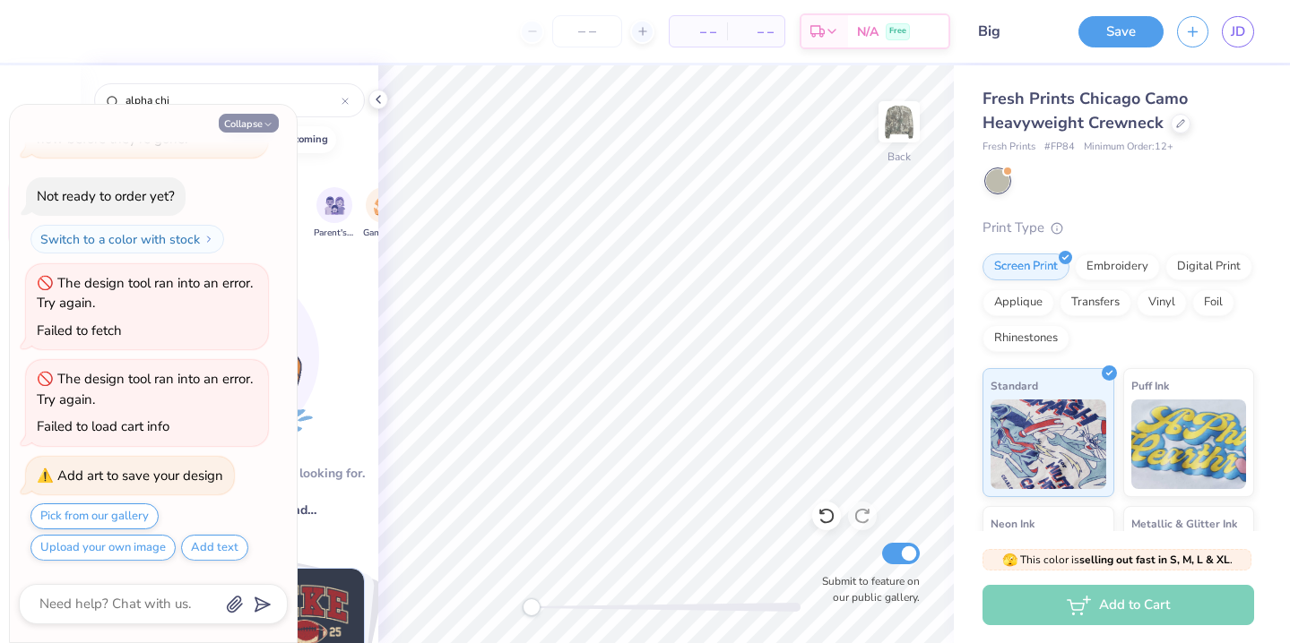
click at [257, 124] on button "Collapse" at bounding box center [249, 123] width 60 height 19
type textarea "x"
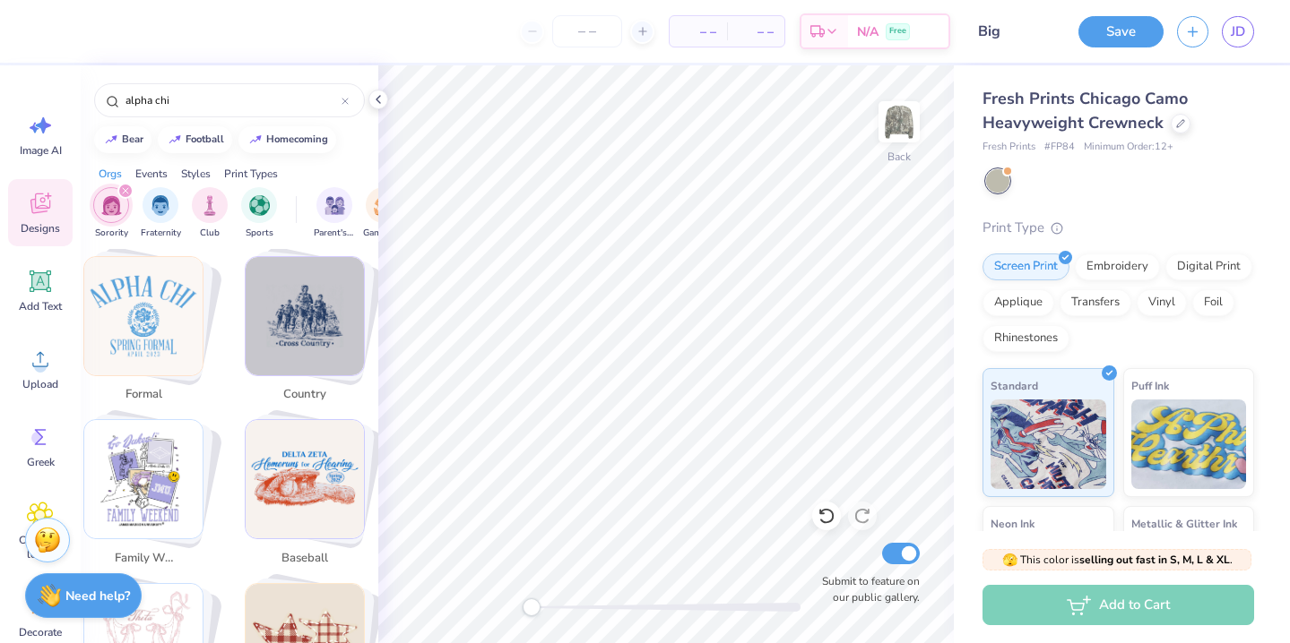
scroll to position [3583, 0]
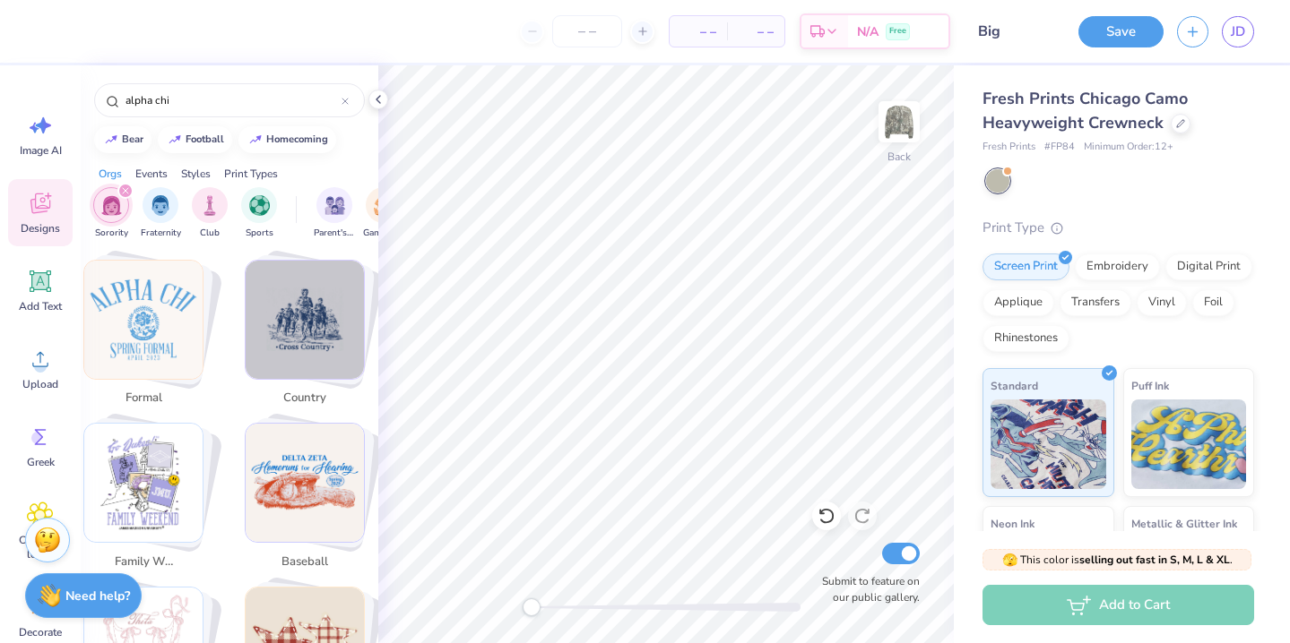
click at [324, 345] on img "Stack Card Button country" at bounding box center [305, 320] width 118 height 118
type input "country"
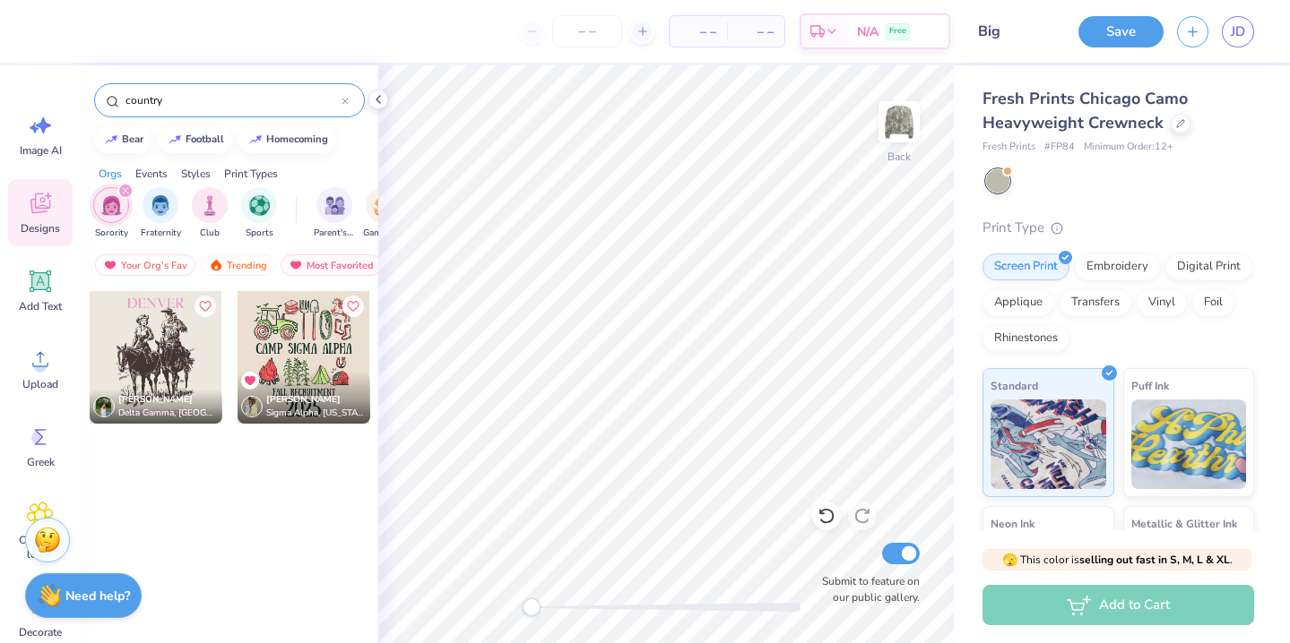
click at [348, 100] on icon at bounding box center [344, 101] width 7 height 7
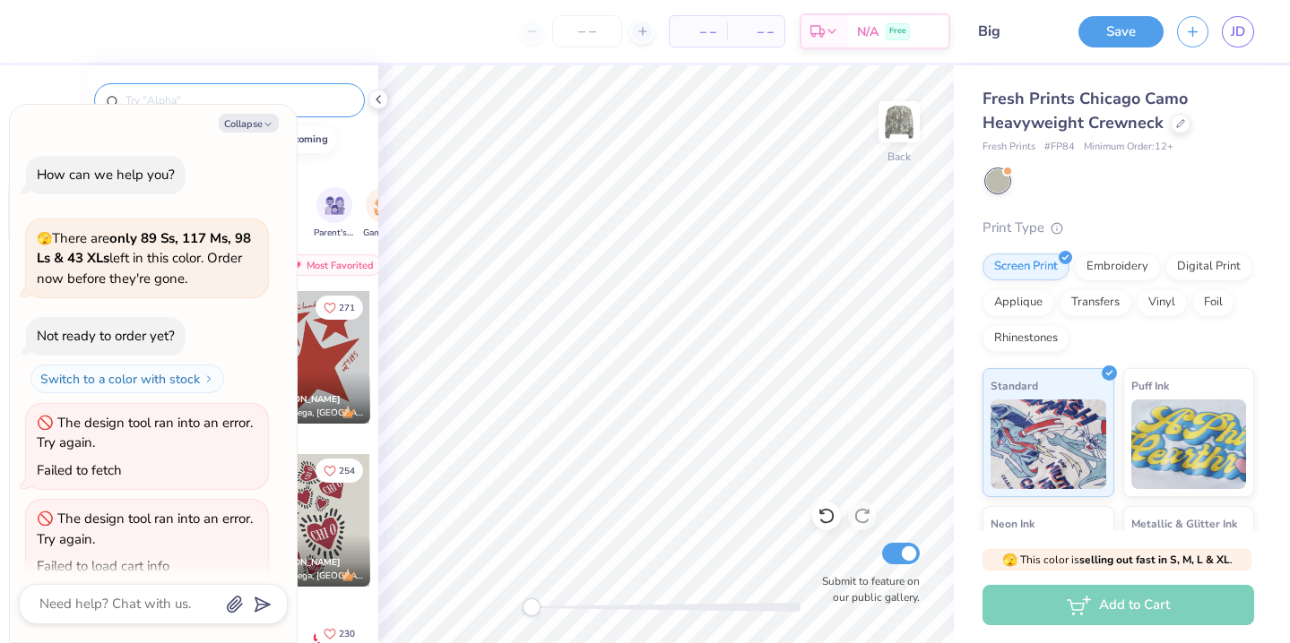
scroll to position [332, 0]
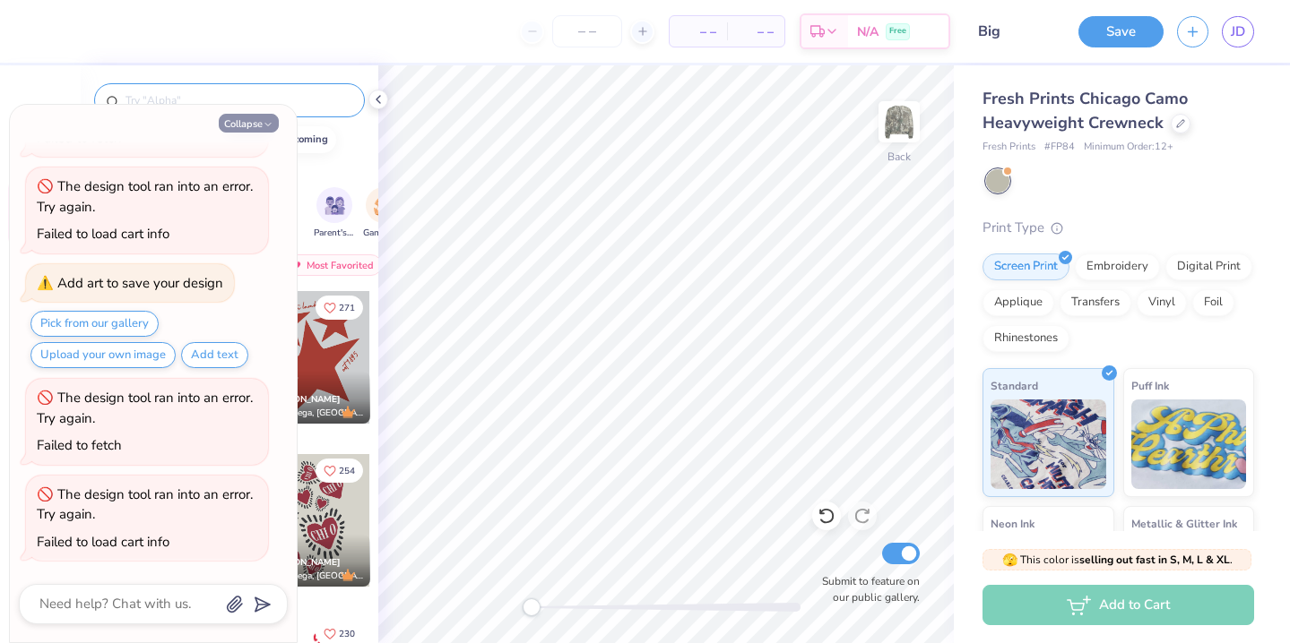
click at [254, 127] on button "Collapse" at bounding box center [249, 123] width 60 height 19
type textarea "x"
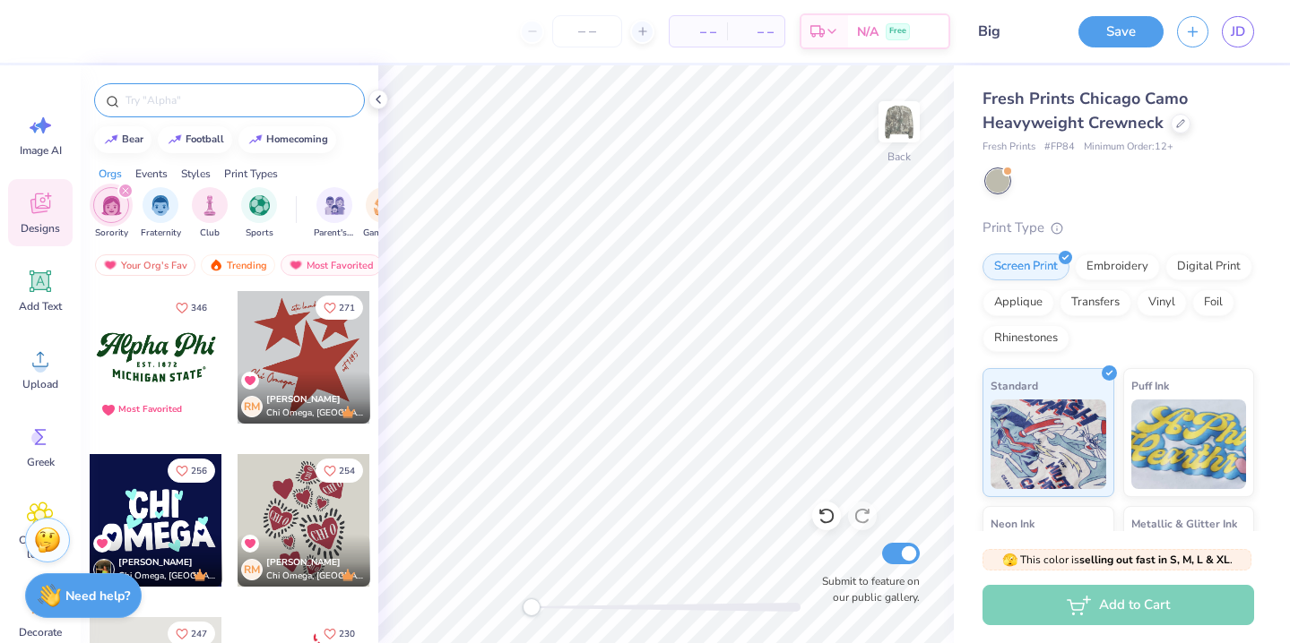
click at [235, 102] on input "text" at bounding box center [238, 100] width 229 height 18
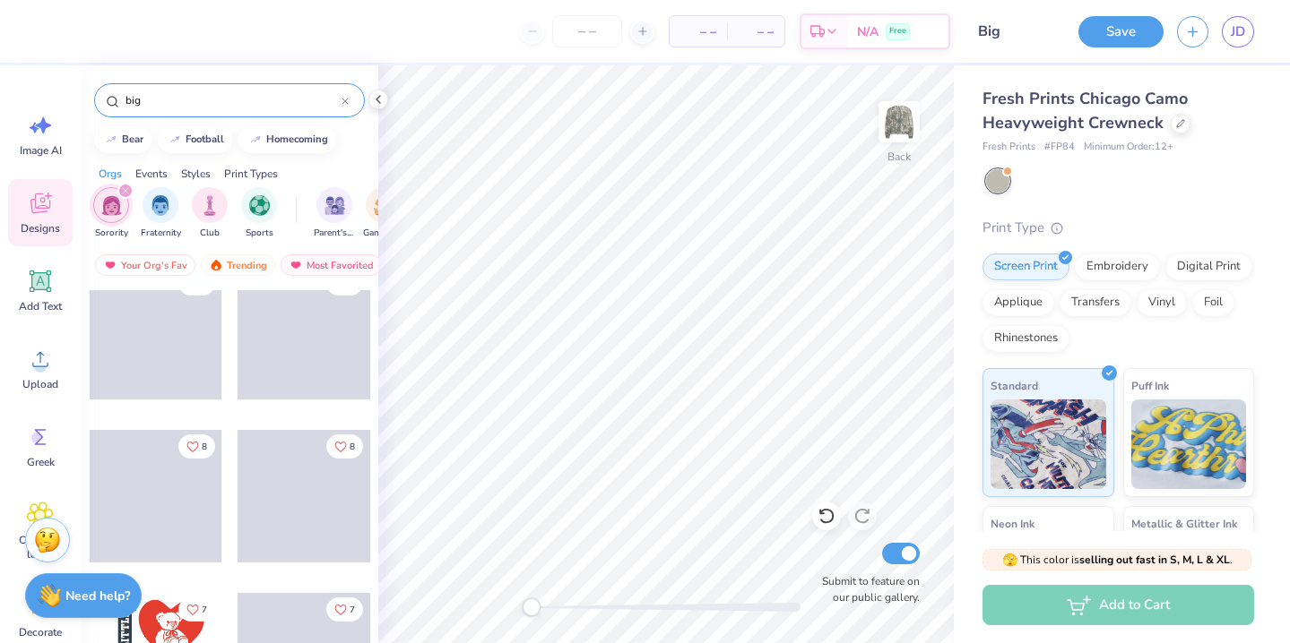
scroll to position [1196, 0]
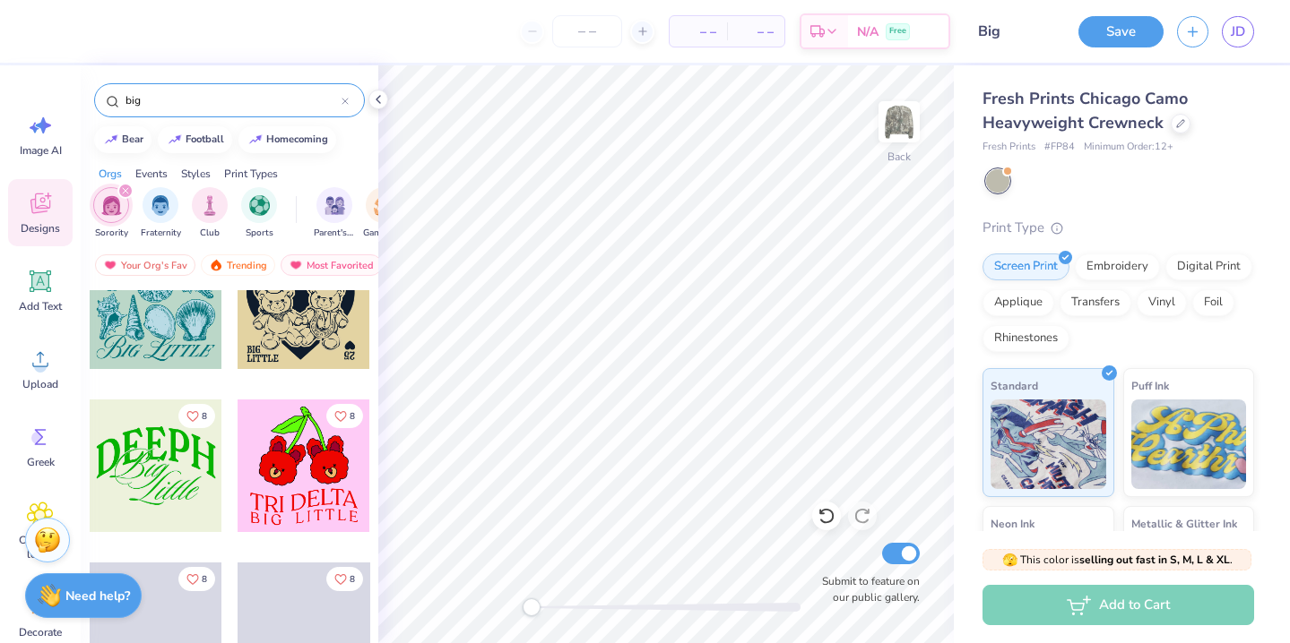
type input "big"
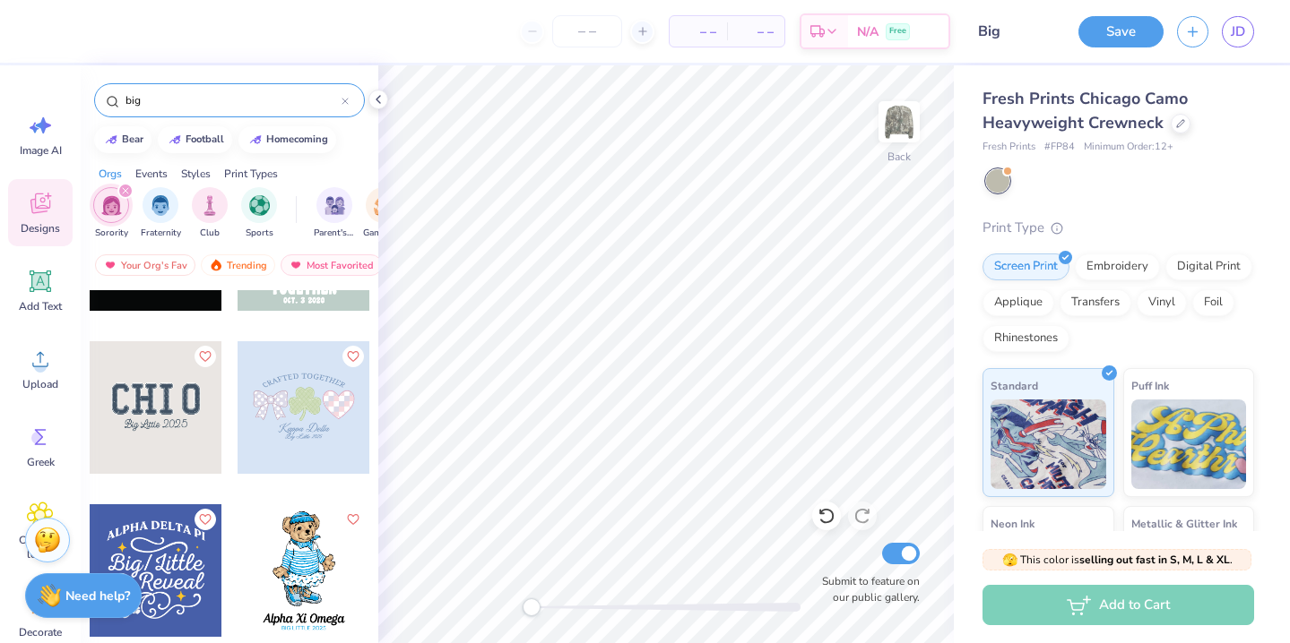
scroll to position [7618, 0]
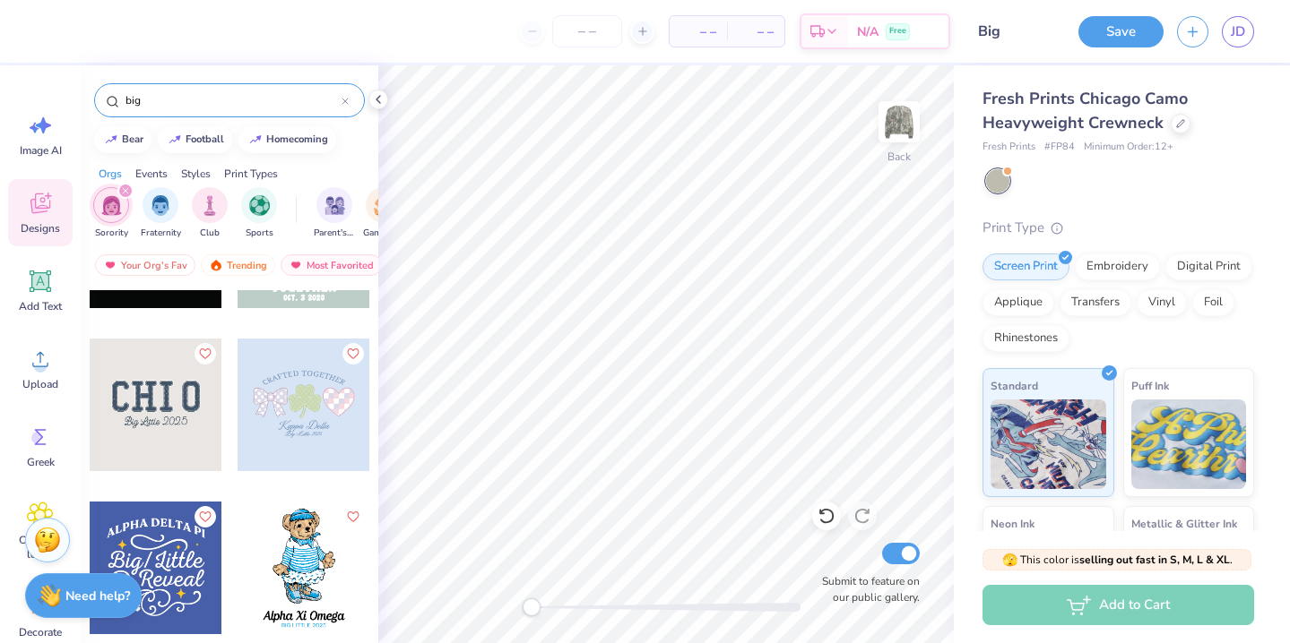
click at [186, 423] on div at bounding box center [156, 405] width 133 height 133
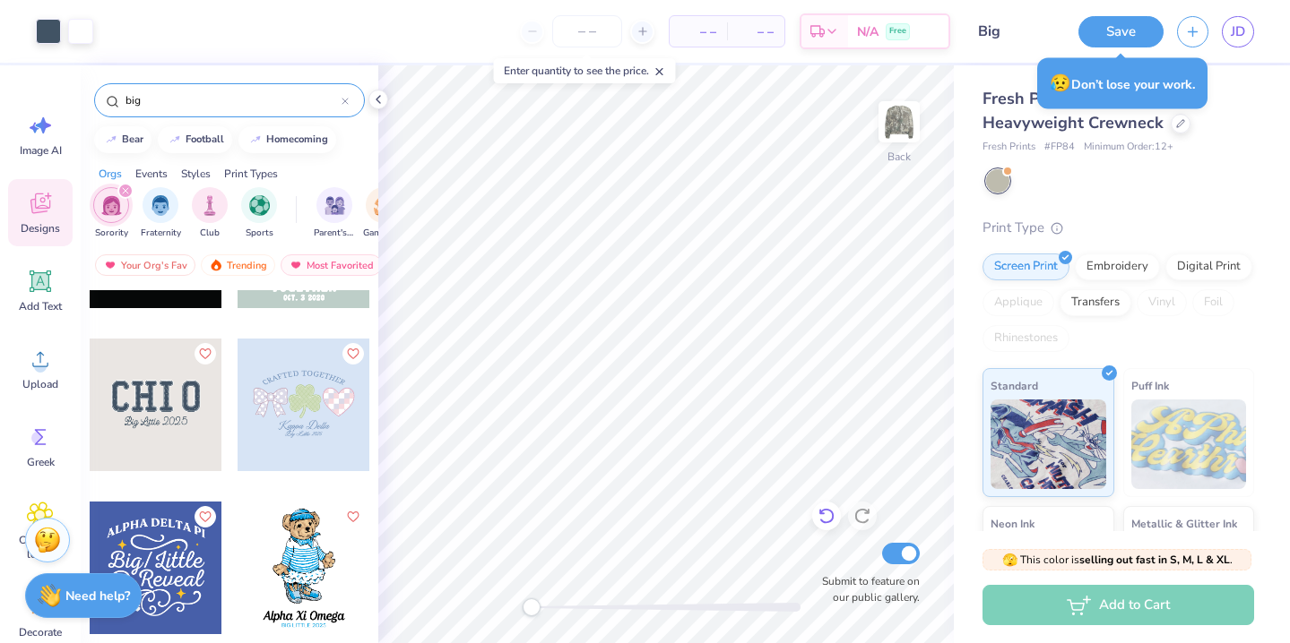
click at [826, 522] on icon at bounding box center [825, 517] width 15 height 16
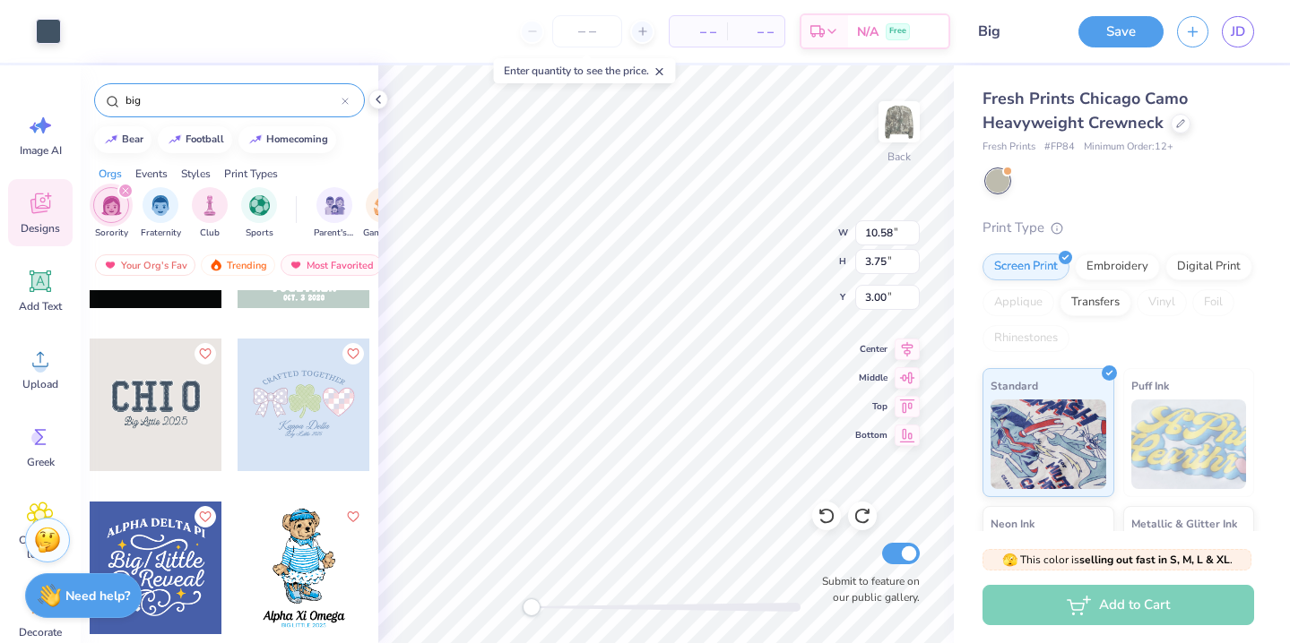
type input "10.58"
type input "3.75"
type input "10.58"
type input "3.75"
type input "10.71"
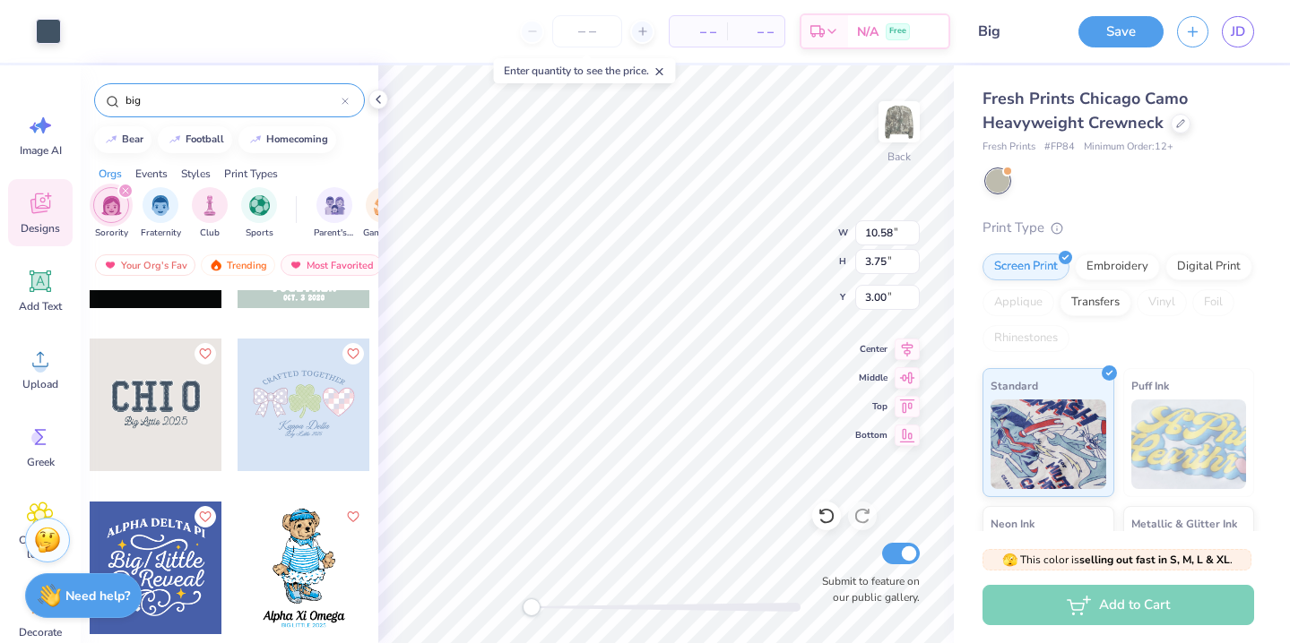
type input "3.89"
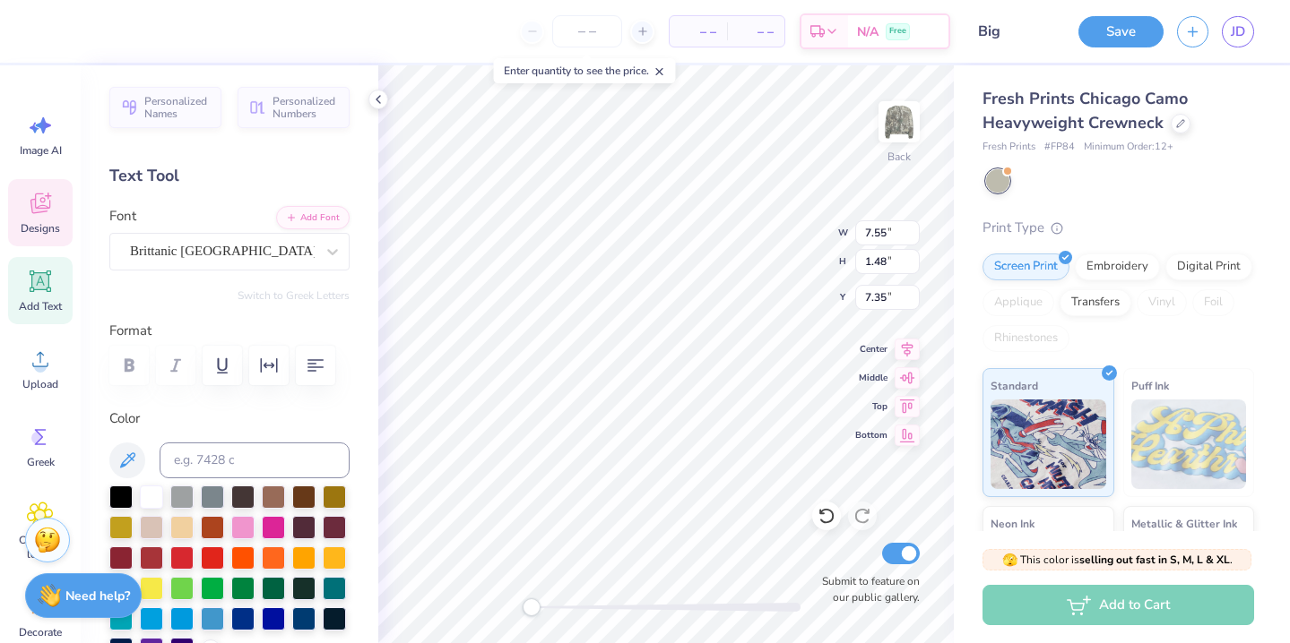
scroll to position [0, 3]
type input "10.71"
type input "3.89"
type input "3.00"
click at [829, 524] on icon at bounding box center [826, 516] width 18 height 18
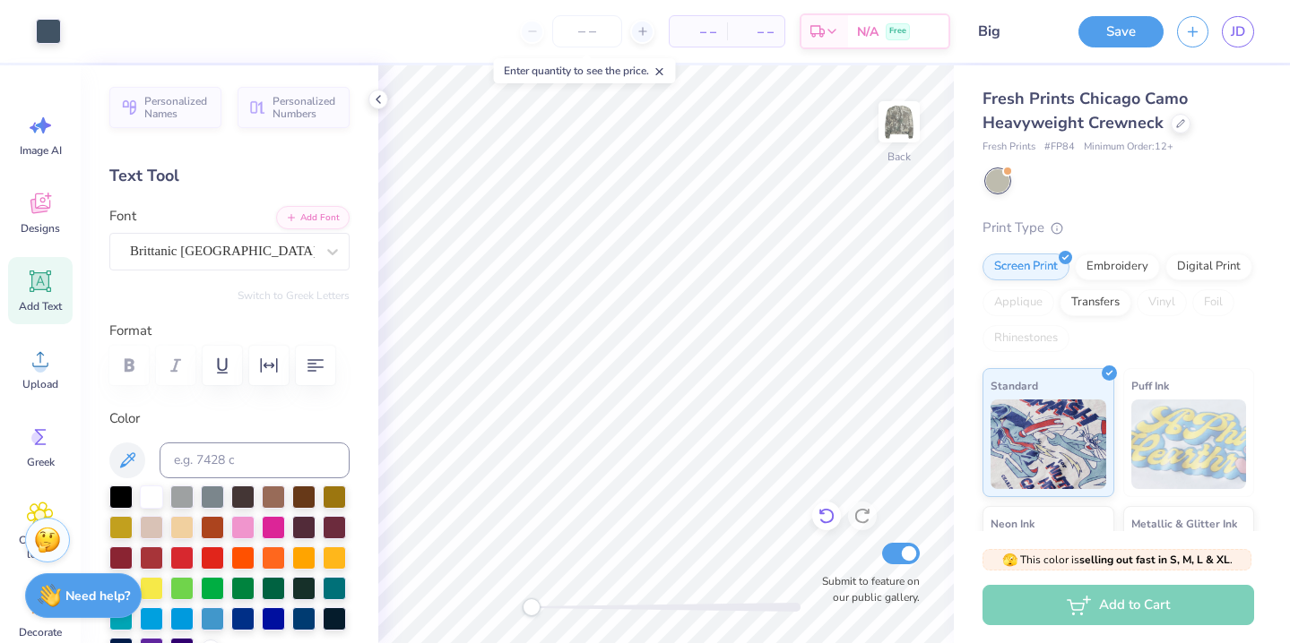
click at [829, 524] on icon at bounding box center [826, 516] width 18 height 18
click at [819, 511] on icon at bounding box center [826, 516] width 18 height 18
click at [826, 512] on icon at bounding box center [826, 516] width 18 height 18
click at [858, 508] on icon at bounding box center [862, 516] width 18 height 18
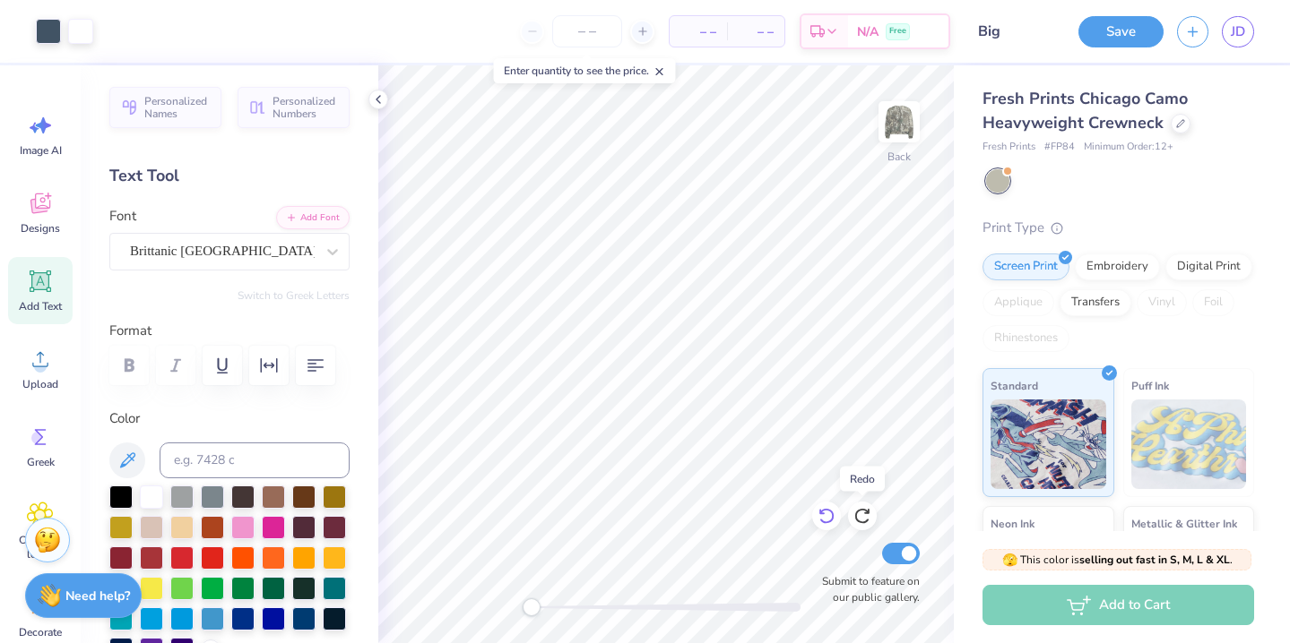
click at [820, 514] on icon at bounding box center [826, 516] width 18 height 18
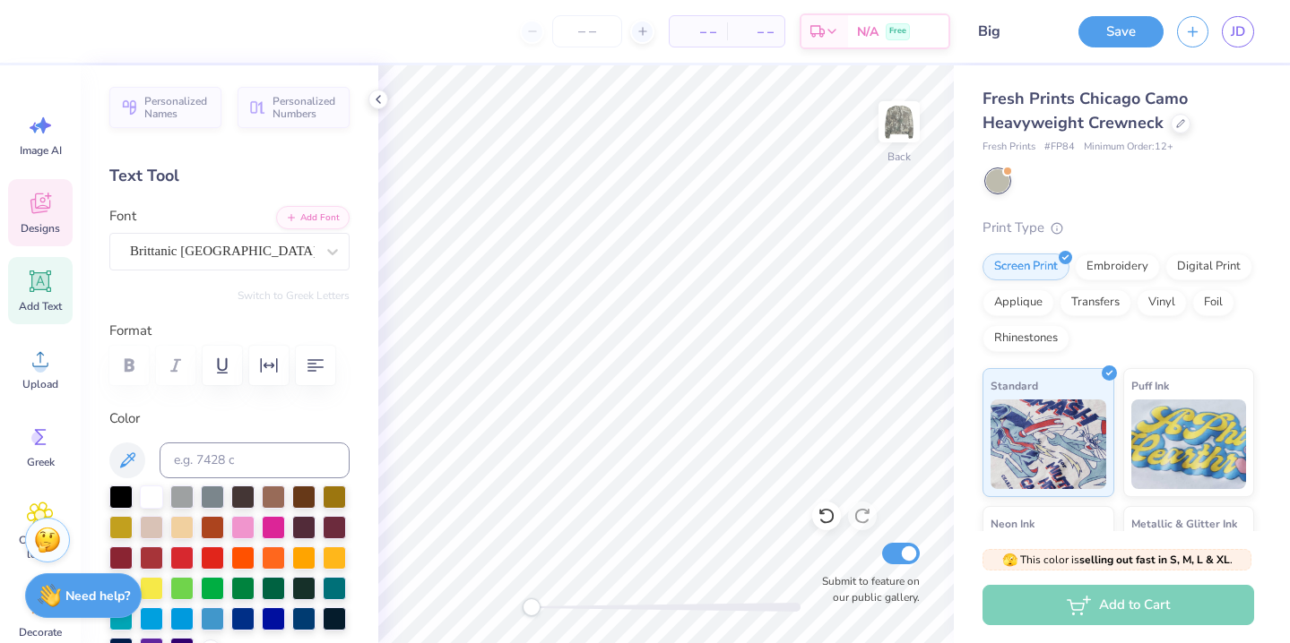
click at [44, 223] on span "Designs" at bounding box center [40, 228] width 39 height 14
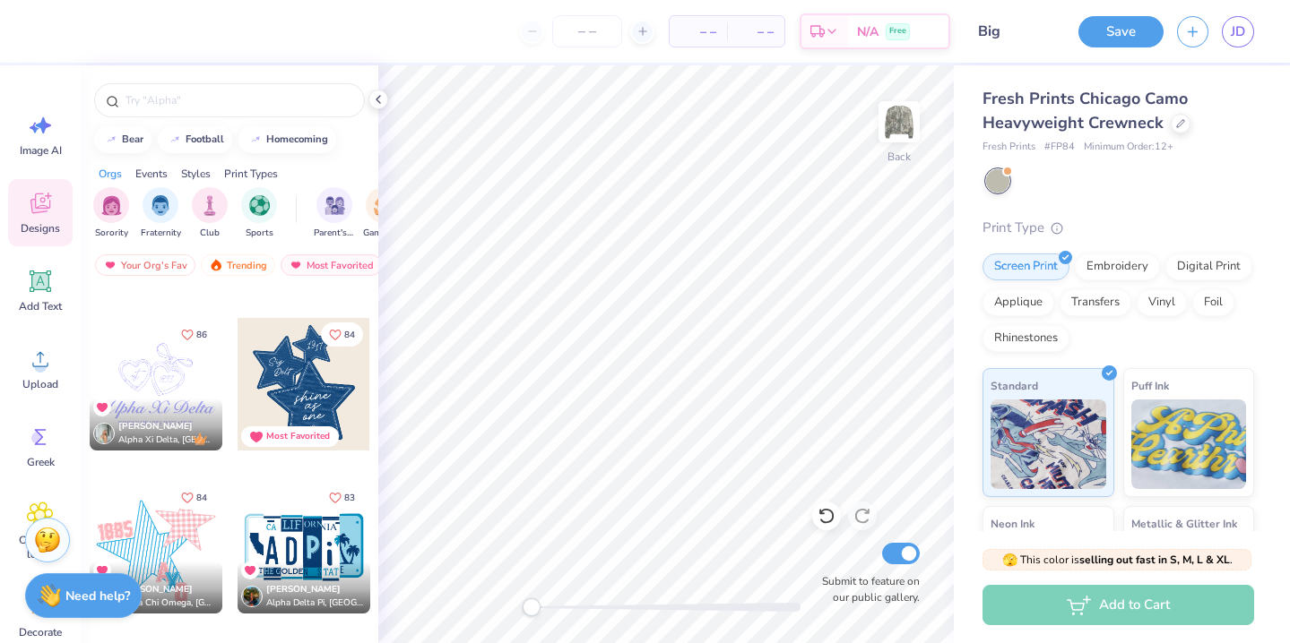
scroll to position [2902, 0]
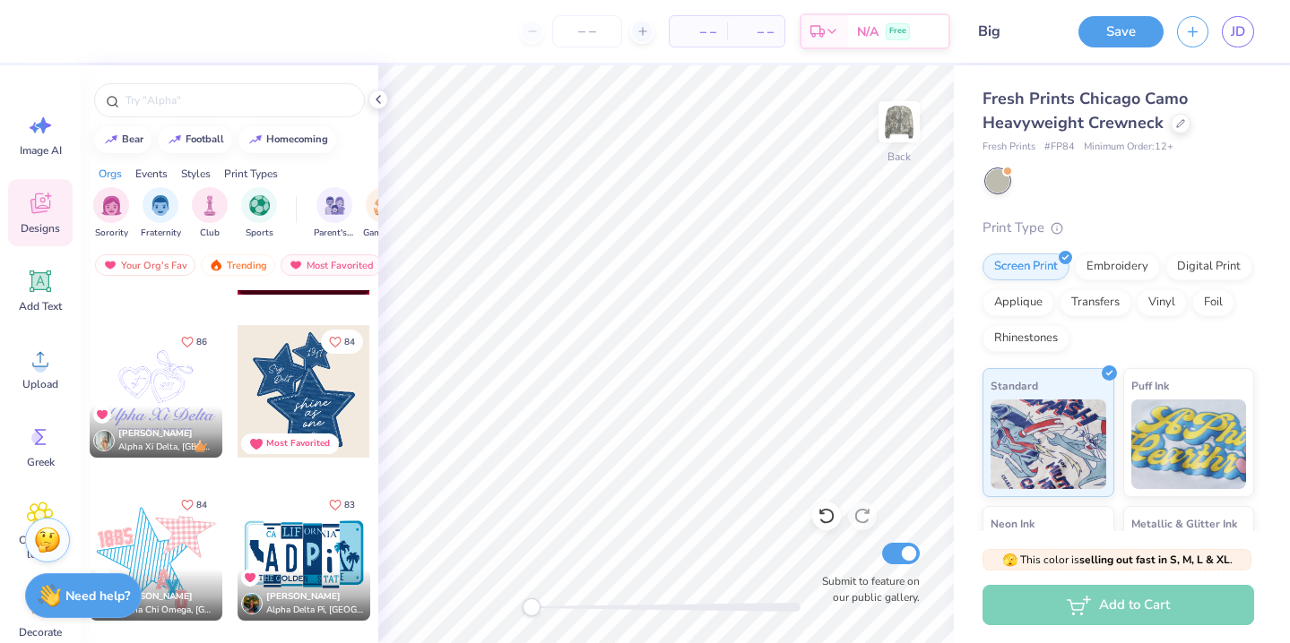
click at [299, 392] on div at bounding box center [303, 391] width 133 height 133
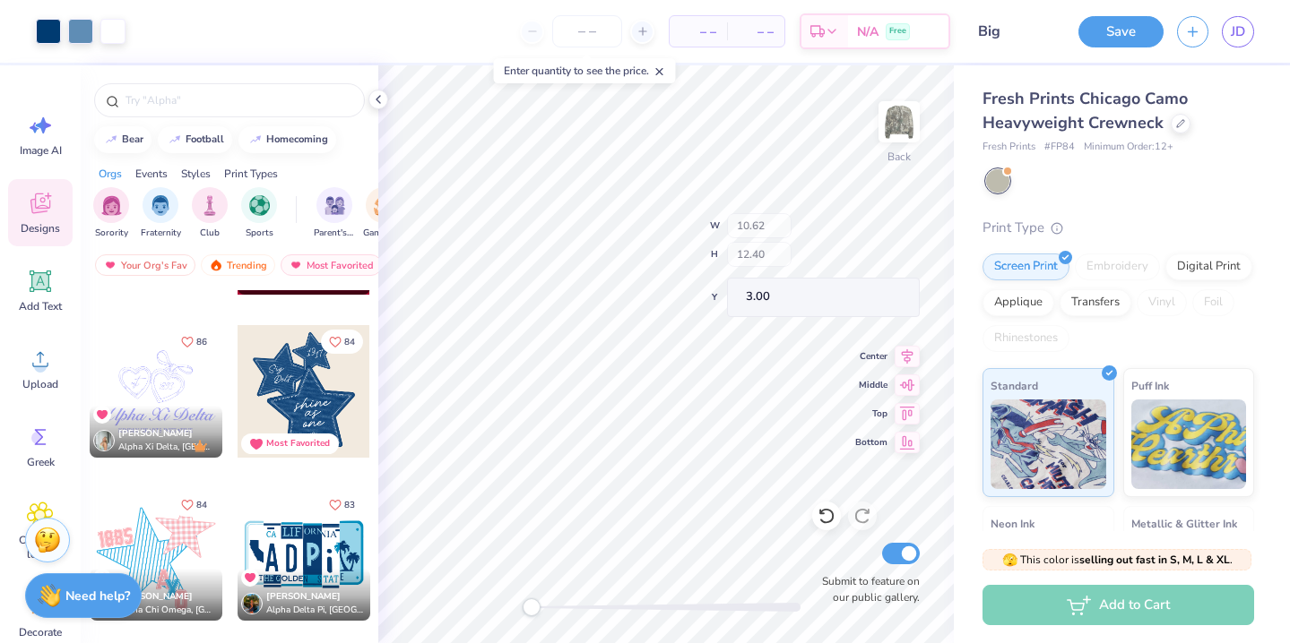
type input "2.01"
type input "0.87"
type input "7.48"
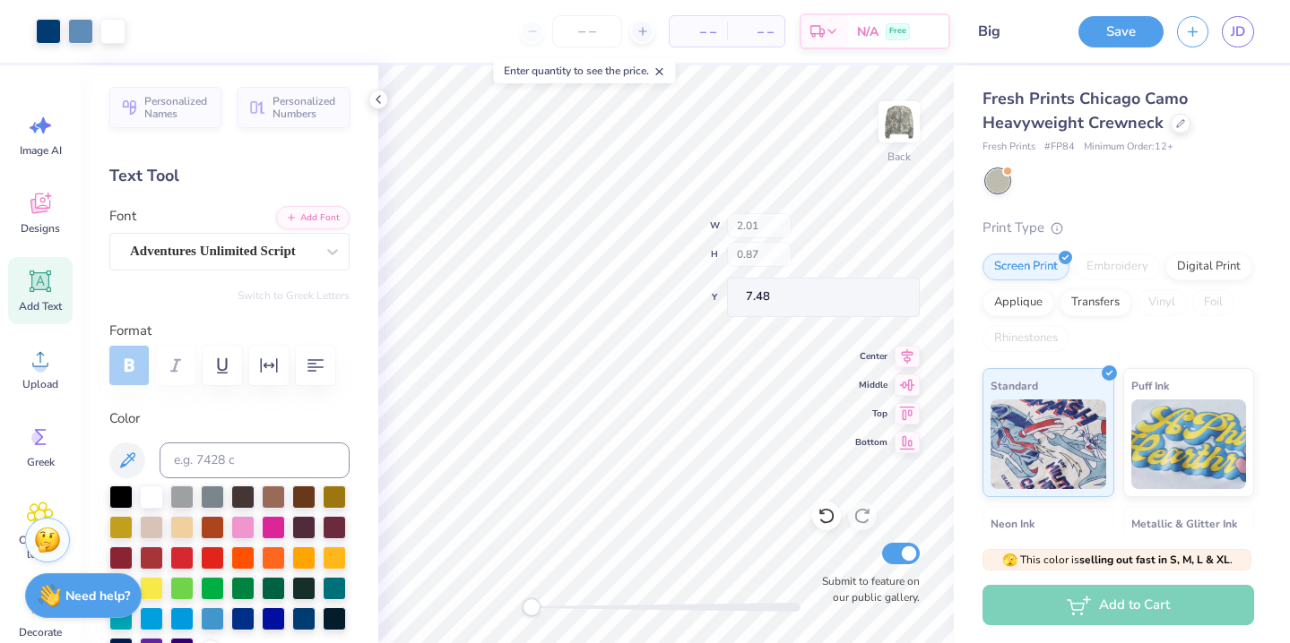
type input "6.20"
type input "6.28"
type input "4.16"
type textarea "Alpha"
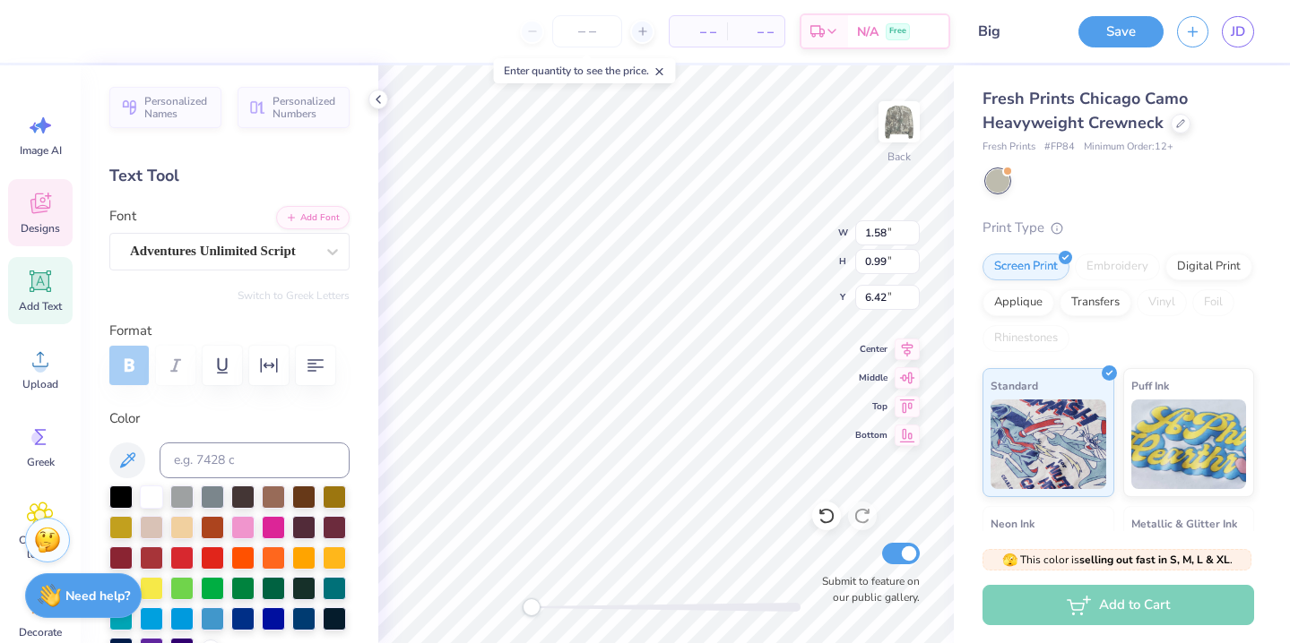
type input "2.01"
type input "0.87"
type input "7.41"
type textarea "Chi"
type input "3.21"
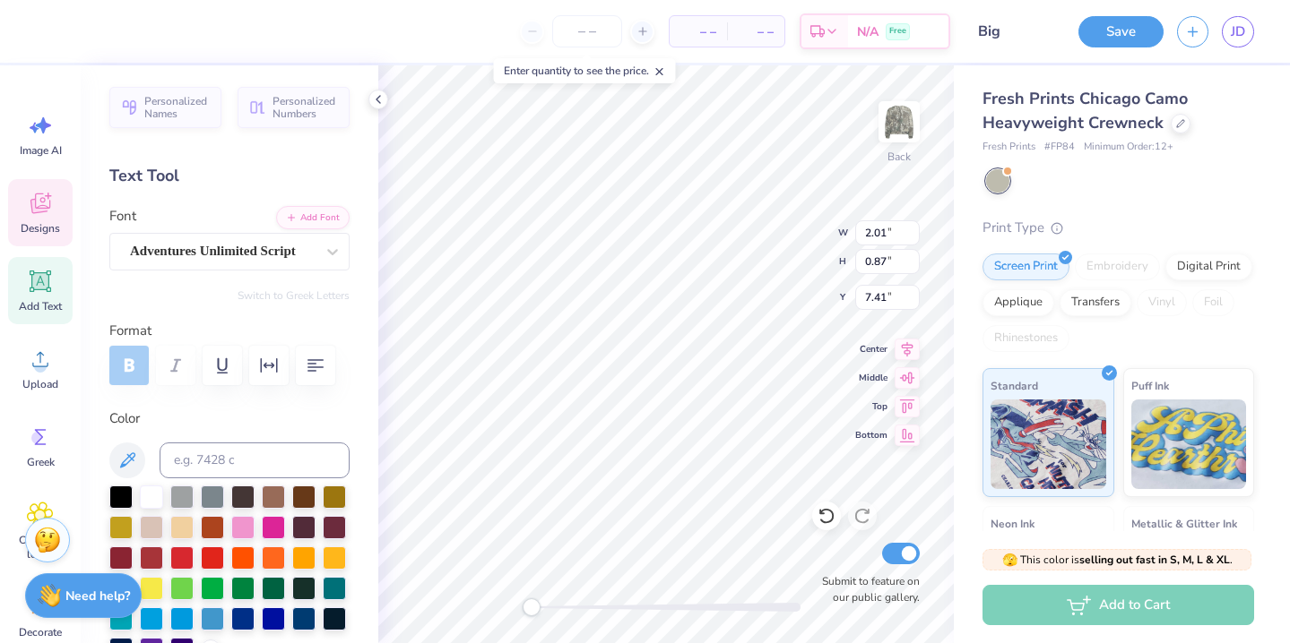
type input "0.96"
type input "6.41"
type textarea "8"
type input "0.85"
type input "0.91"
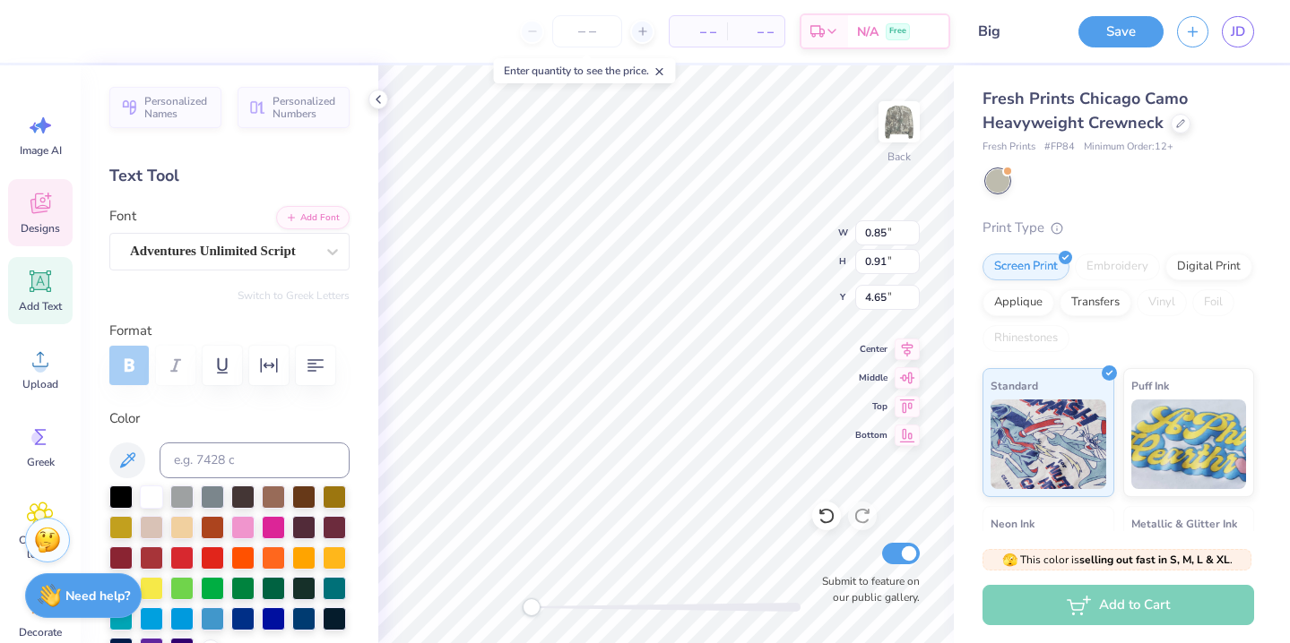
type input "4.65"
type input "4.21"
type input "4.26"
type input "3.04"
type textarea "1885"
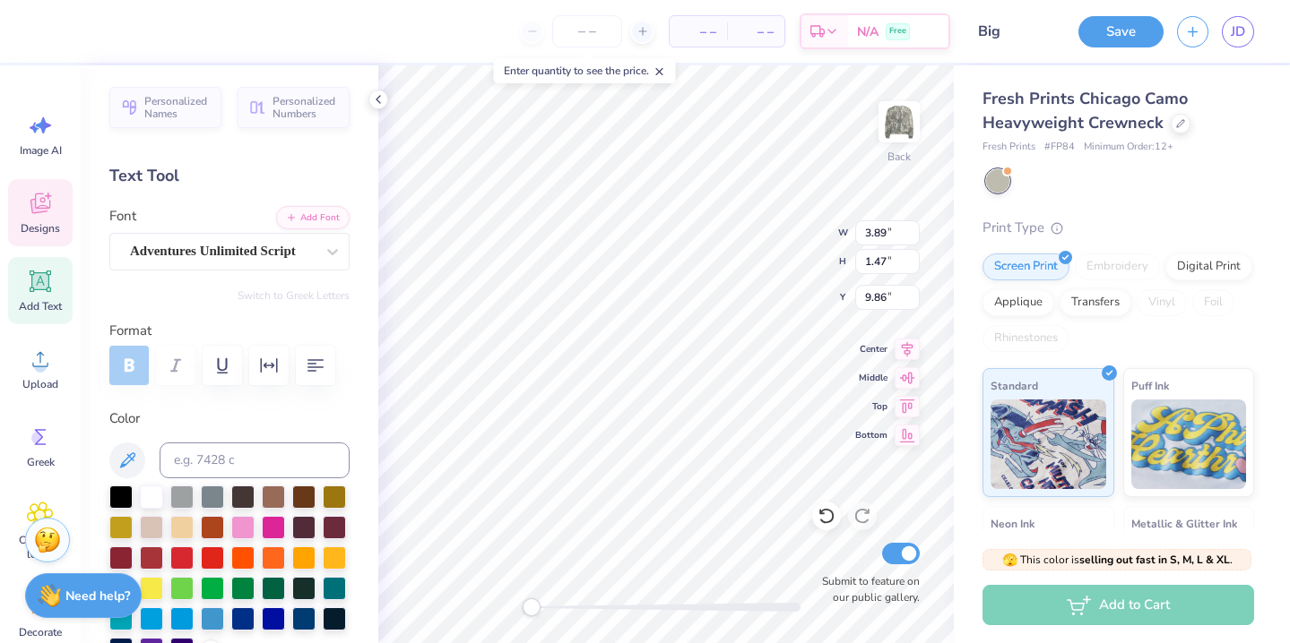
type input "2.27"
type input "0.67"
type input "12.28"
type input "8.99"
type input "8.77"
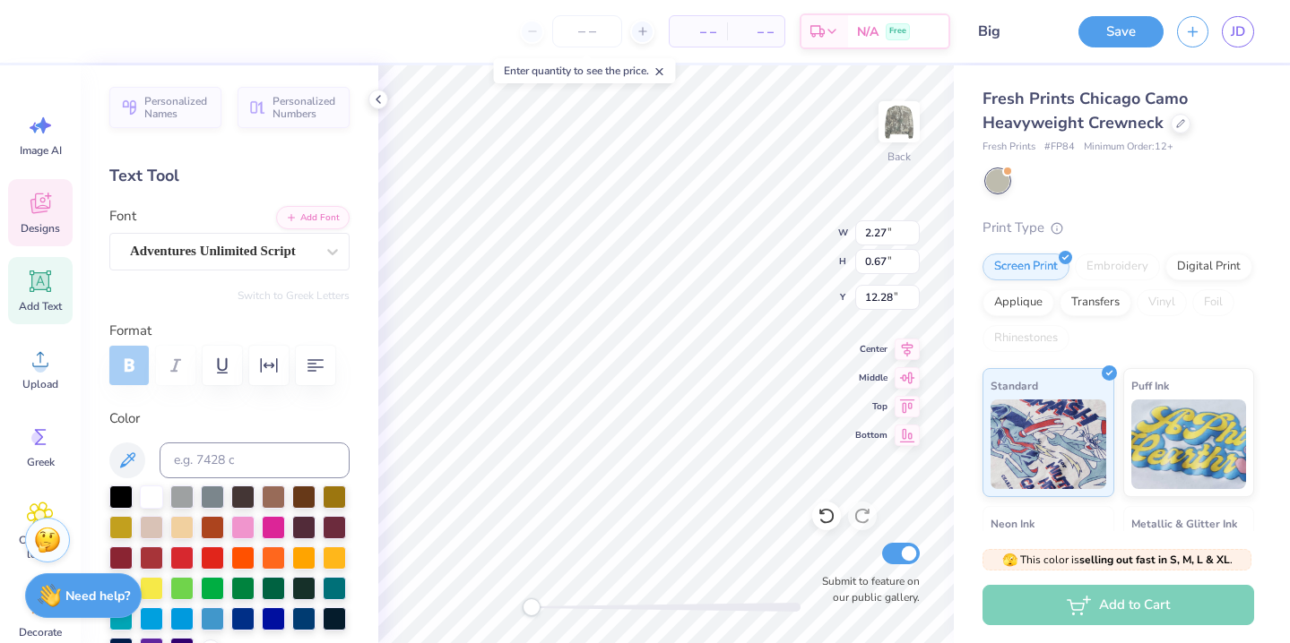
type input "6.77"
type input "3.89"
type input "1.47"
type input "9.86"
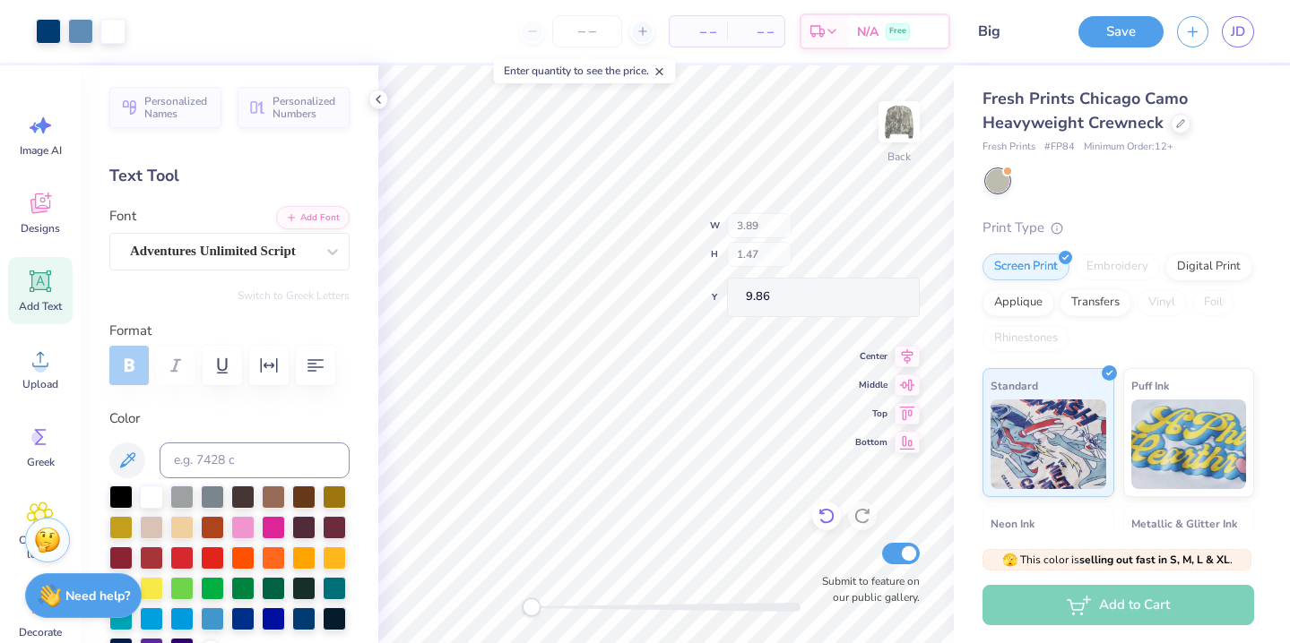
type input "10.75"
type input "12.54"
type input "3.00"
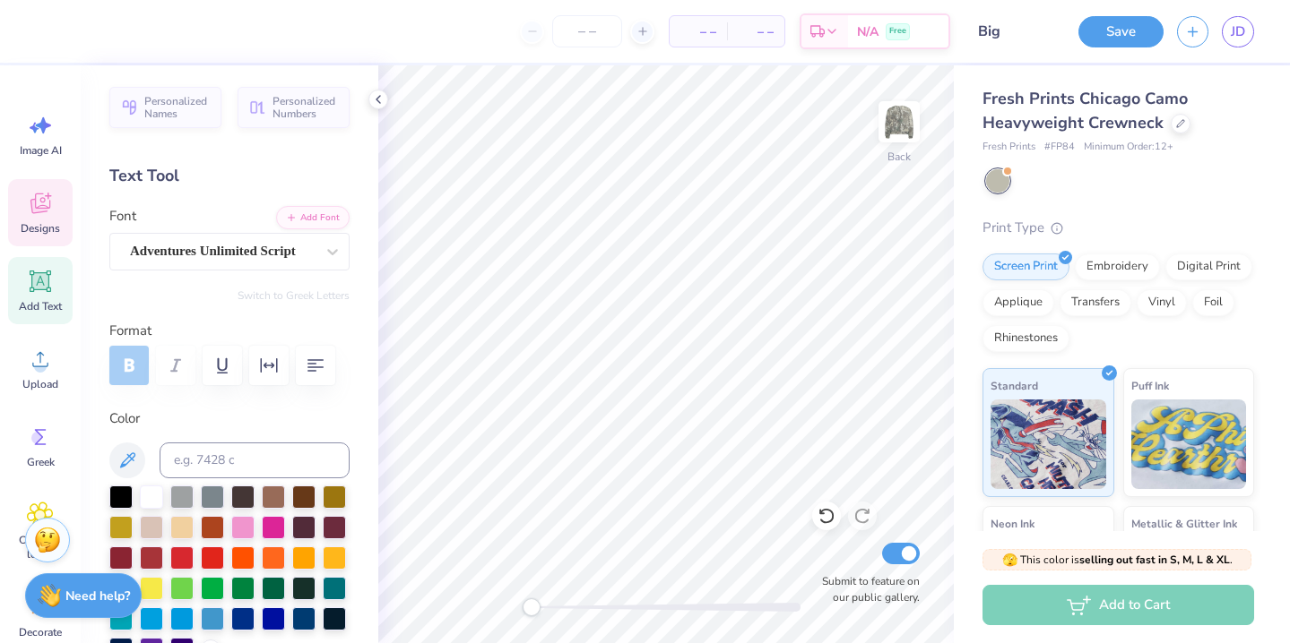
click at [43, 209] on icon at bounding box center [39, 206] width 17 height 14
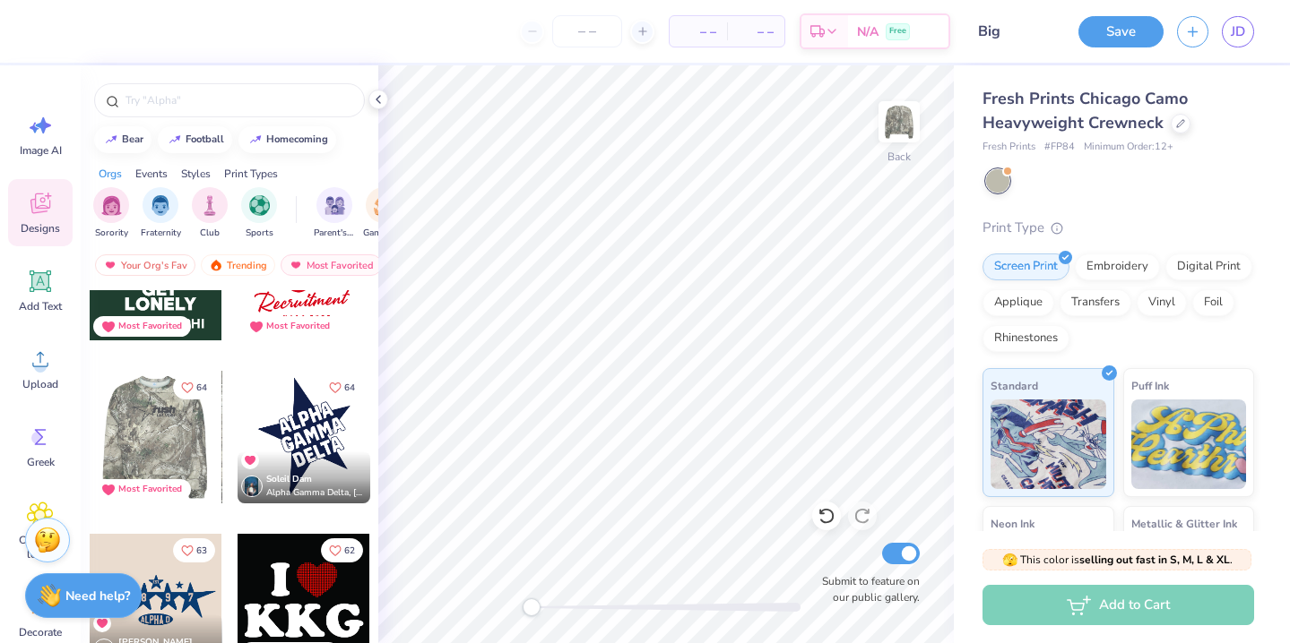
scroll to position [4815, 0]
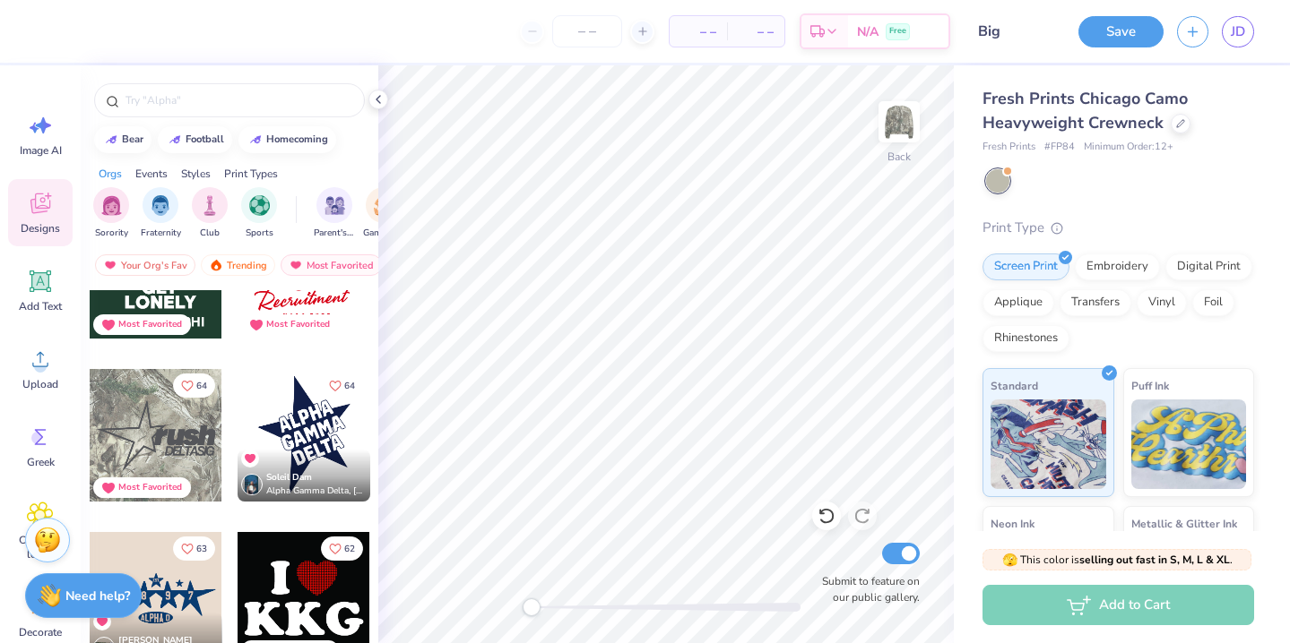
click at [183, 448] on div at bounding box center [156, 435] width 133 height 133
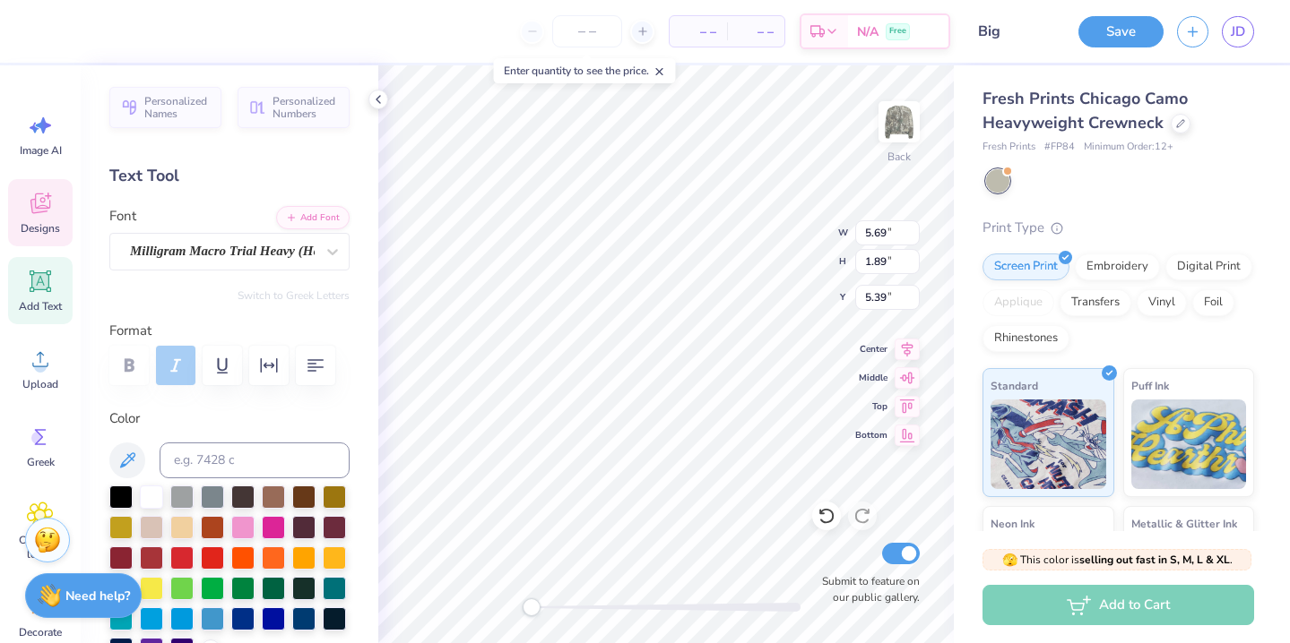
type textarea "Big"
type input "4.58"
type input "0.89"
type input "7.34"
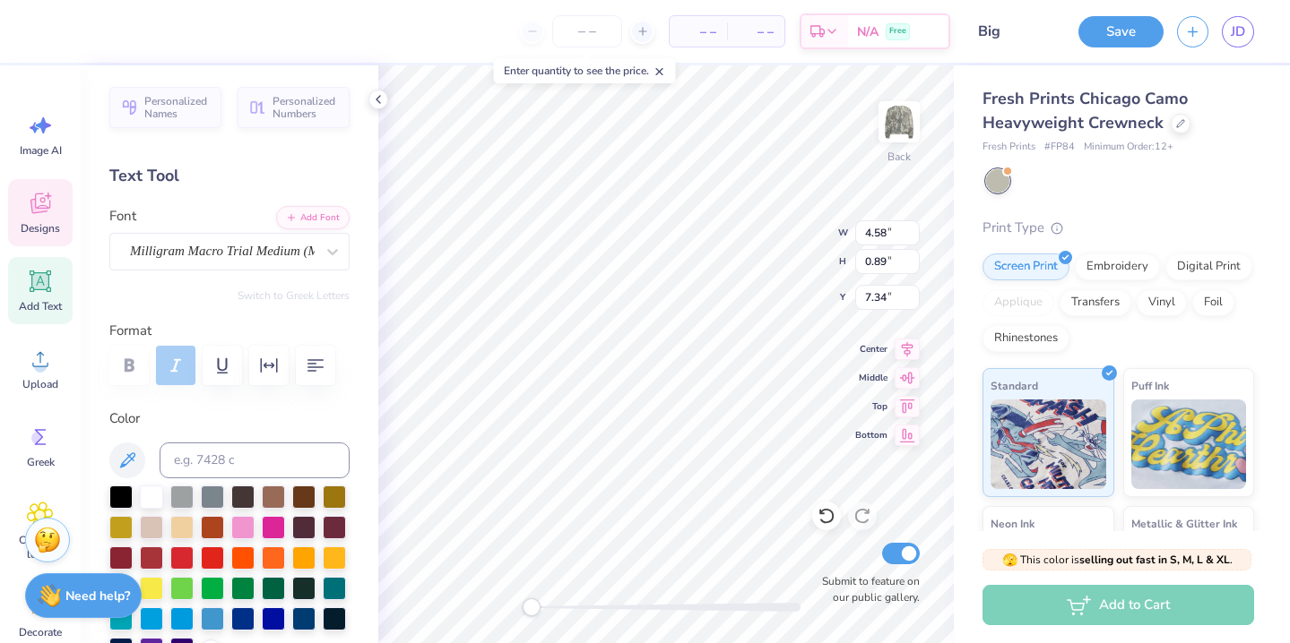
type textarea "ALPHACHI"
type input "4.02"
type input "2.47"
type input "5.10"
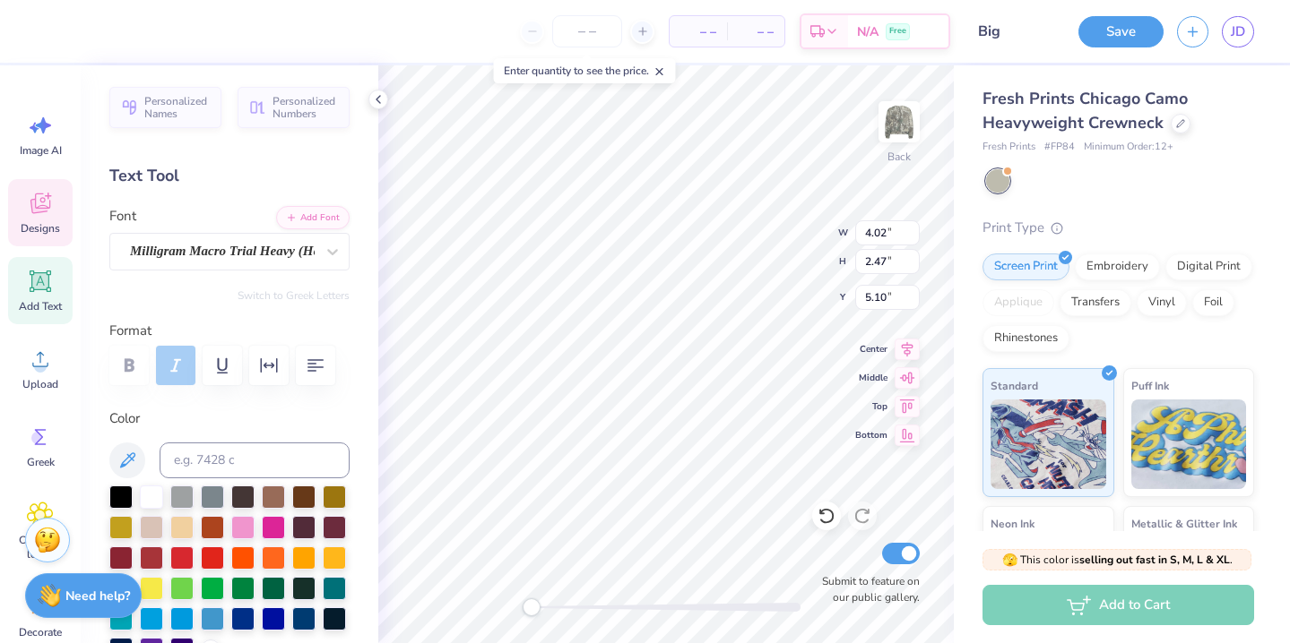
type textarea "big"
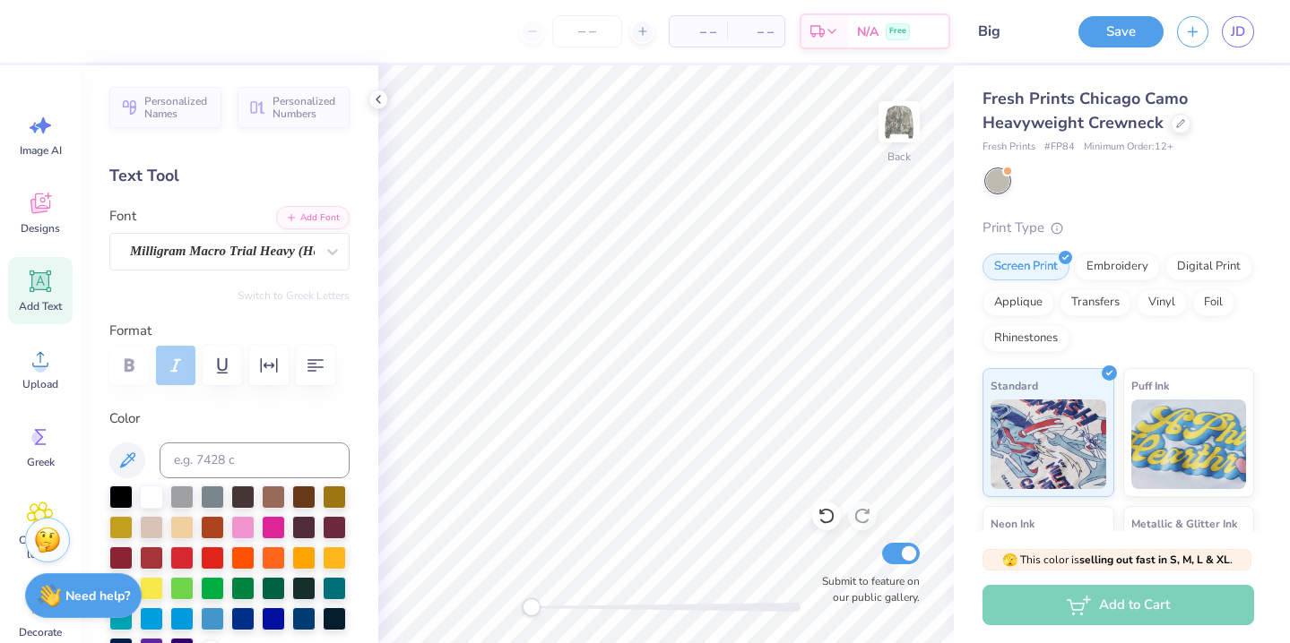
click at [73, 213] on div "Image AI Designs Add Text Upload Greek Clipart & logos Decorate" at bounding box center [40, 354] width 81 height 578
click at [30, 217] on div "Designs" at bounding box center [40, 212] width 65 height 67
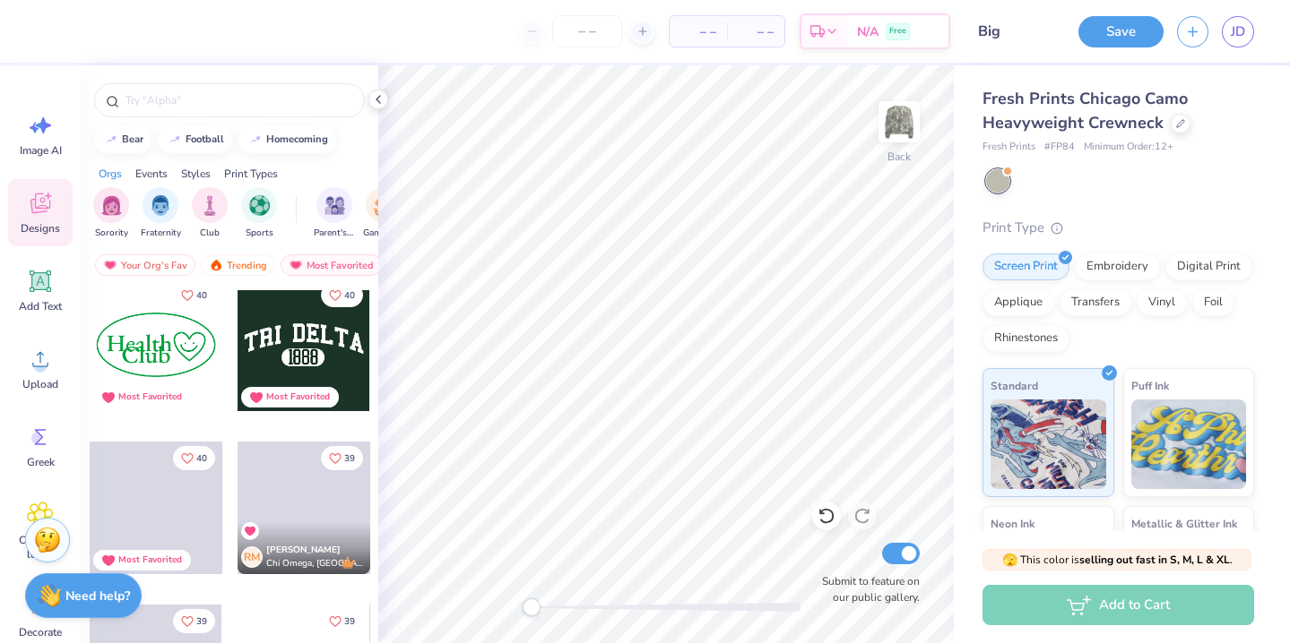
scroll to position [10770, 0]
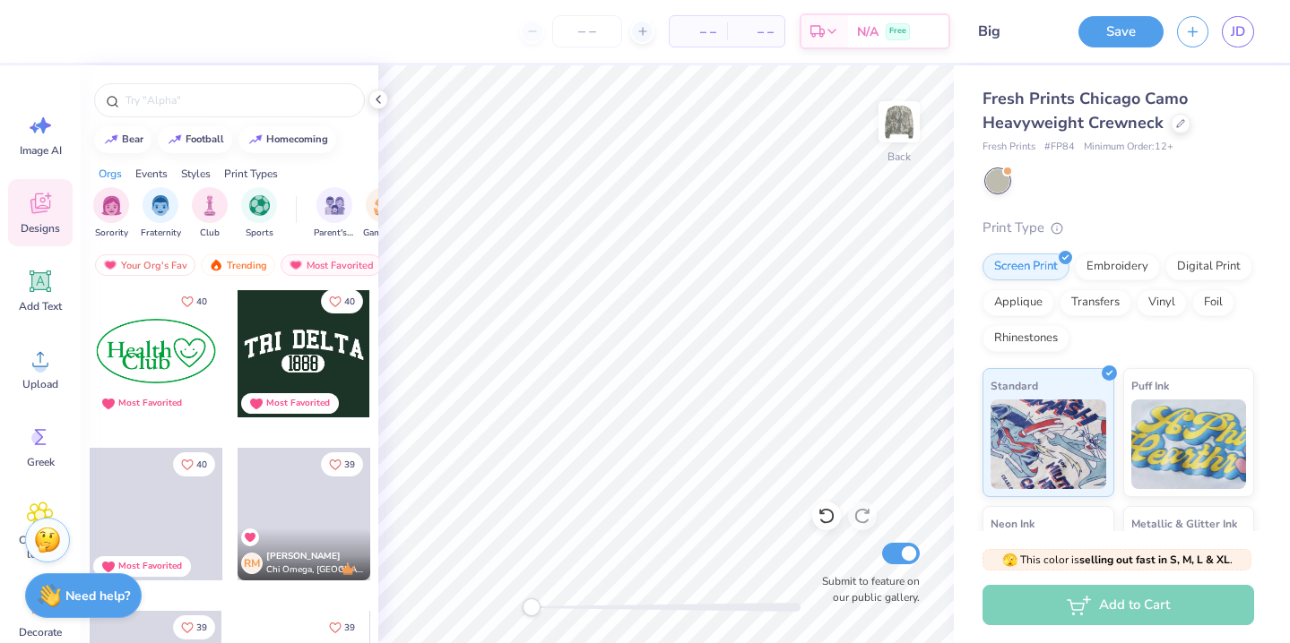
click at [293, 349] on div at bounding box center [303, 351] width 133 height 133
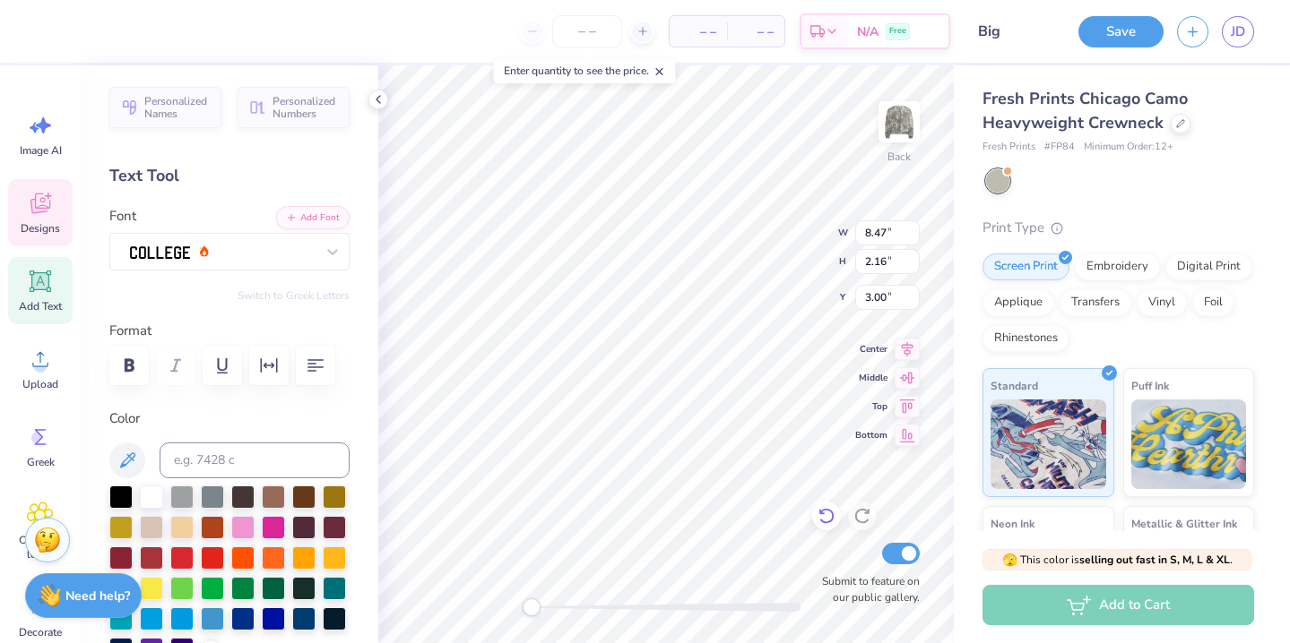
click at [826, 519] on icon at bounding box center [826, 516] width 18 height 18
click at [776, 264] on div "Back W 8.47 8.47 " H 2.16 2.16 " Y 3.00 3.00 " Center Middle Top Bottom Submit …" at bounding box center [665, 354] width 575 height 578
type textarea "ALPHA CHI"
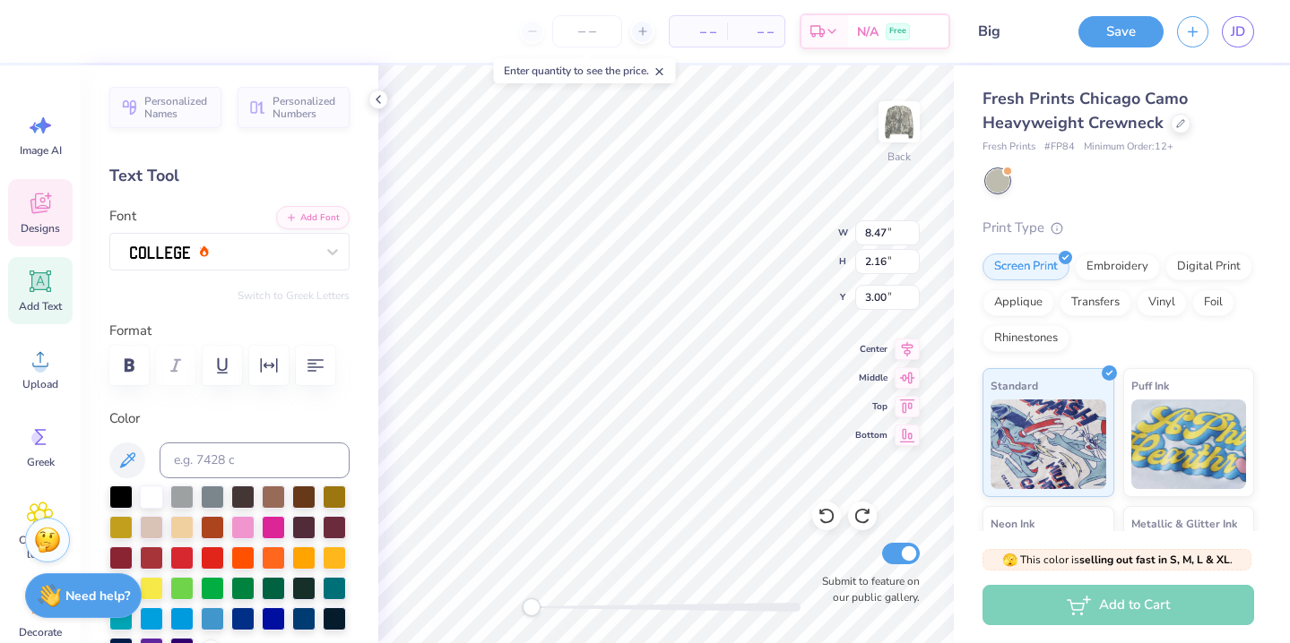
type input "2.20"
type input "0.85"
type input "5.12"
type input "3.08"
type input "1.26"
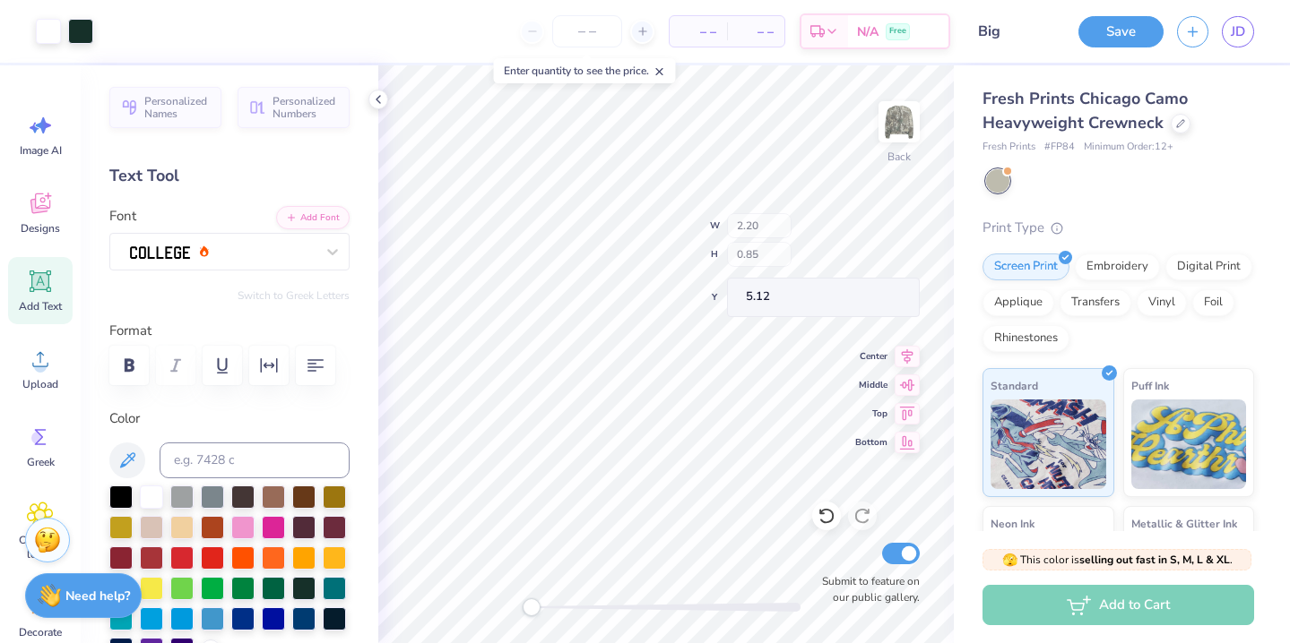
type input "5.16"
click at [819, 522] on icon at bounding box center [826, 516] width 18 height 18
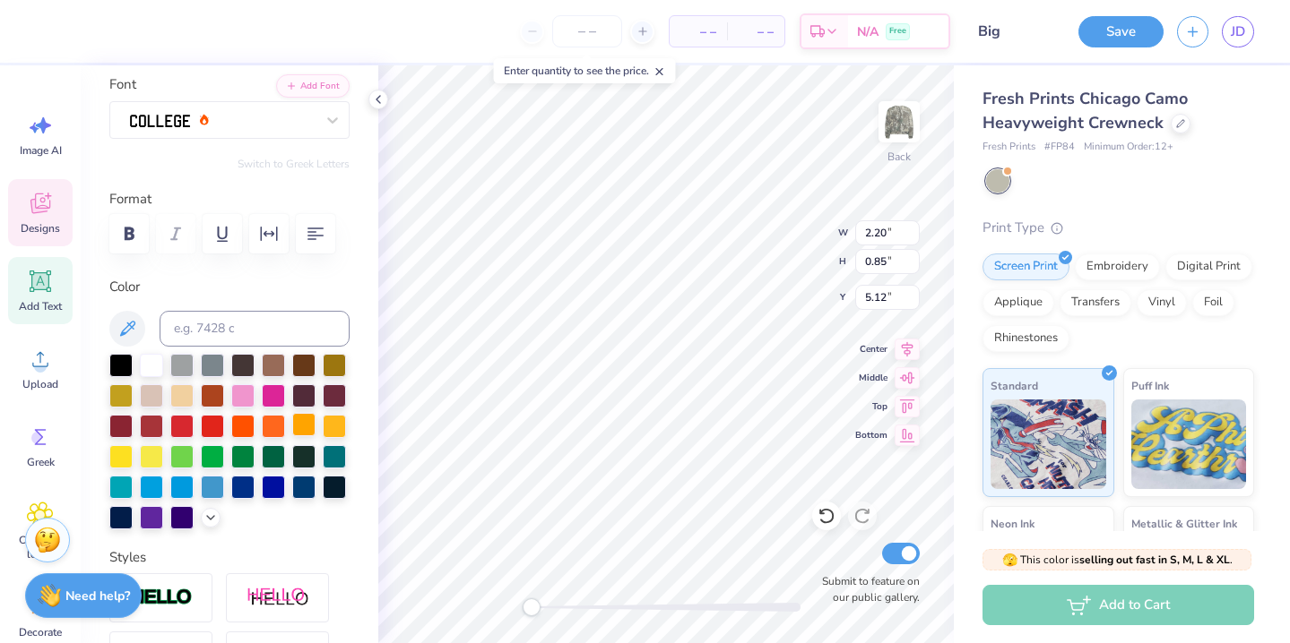
scroll to position [133, 0]
click at [210, 518] on icon at bounding box center [210, 515] width 14 height 14
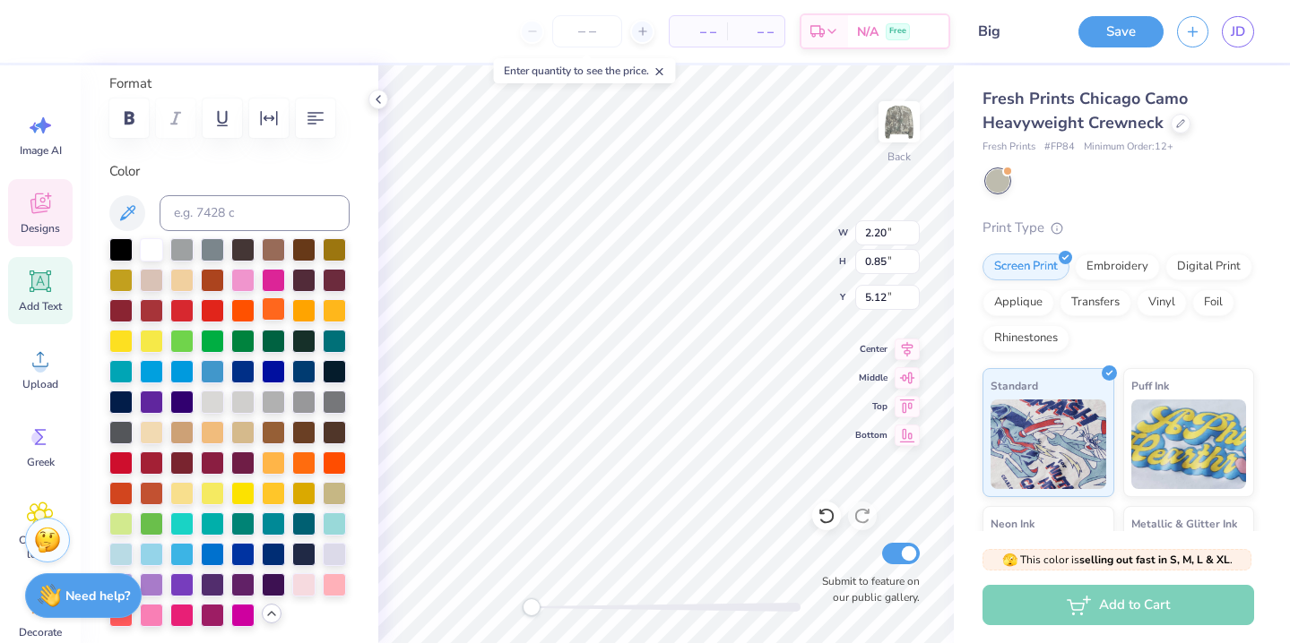
scroll to position [220, 0]
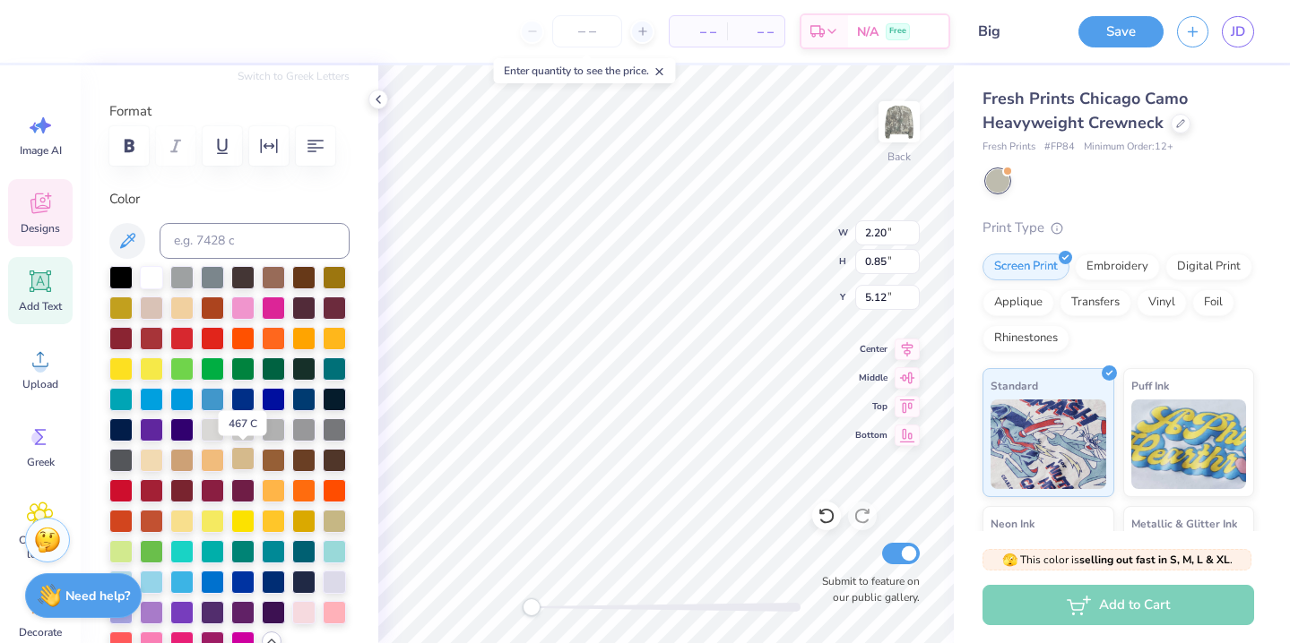
click at [244, 462] on div at bounding box center [242, 458] width 23 height 23
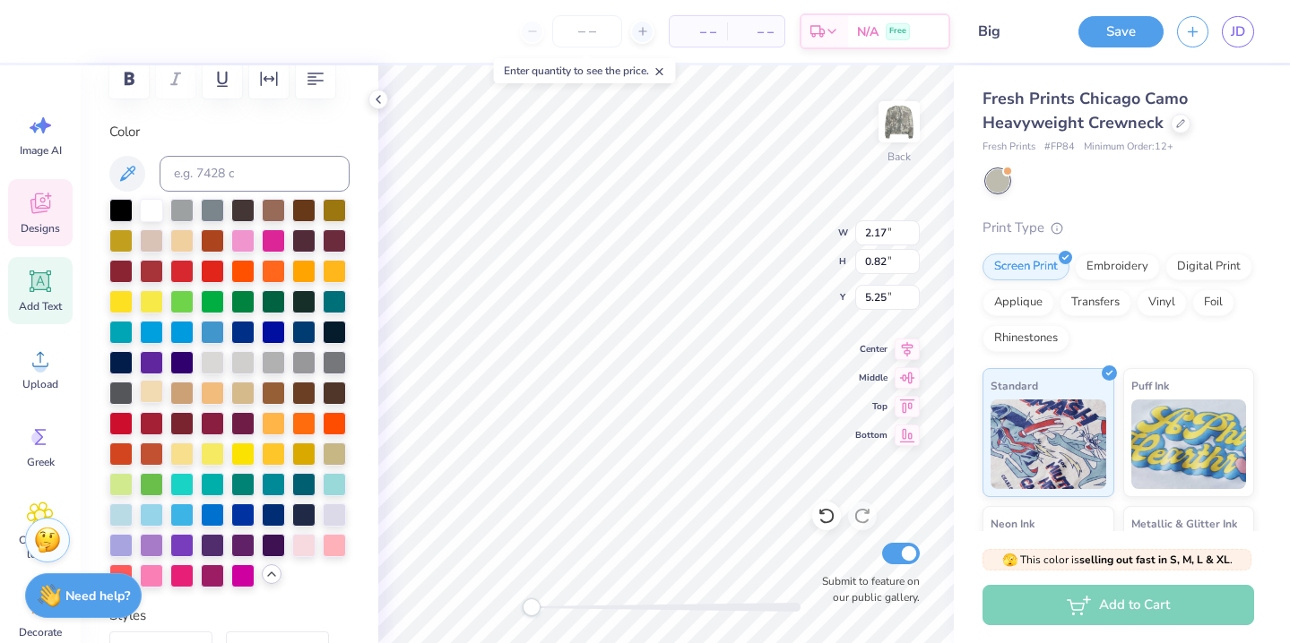
scroll to position [288, 0]
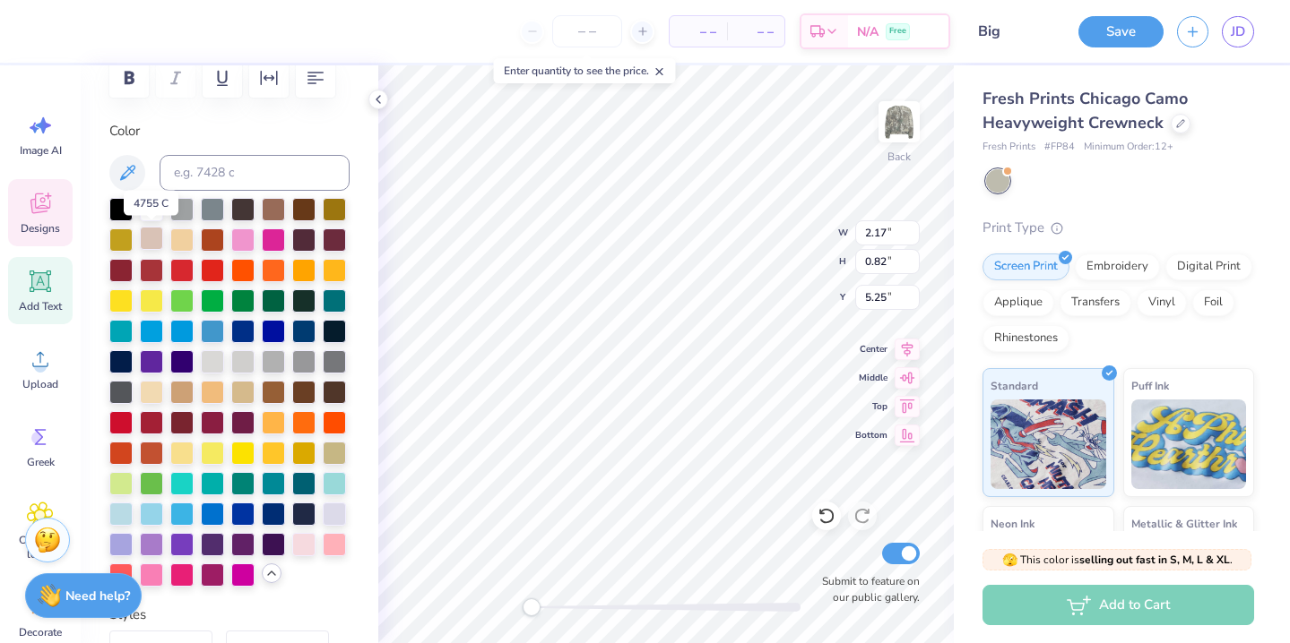
click at [146, 240] on div at bounding box center [151, 238] width 23 height 23
click at [341, 268] on div at bounding box center [334, 268] width 23 height 23
click at [148, 237] on div at bounding box center [151, 238] width 23 height 23
click at [342, 455] on div at bounding box center [334, 451] width 23 height 23
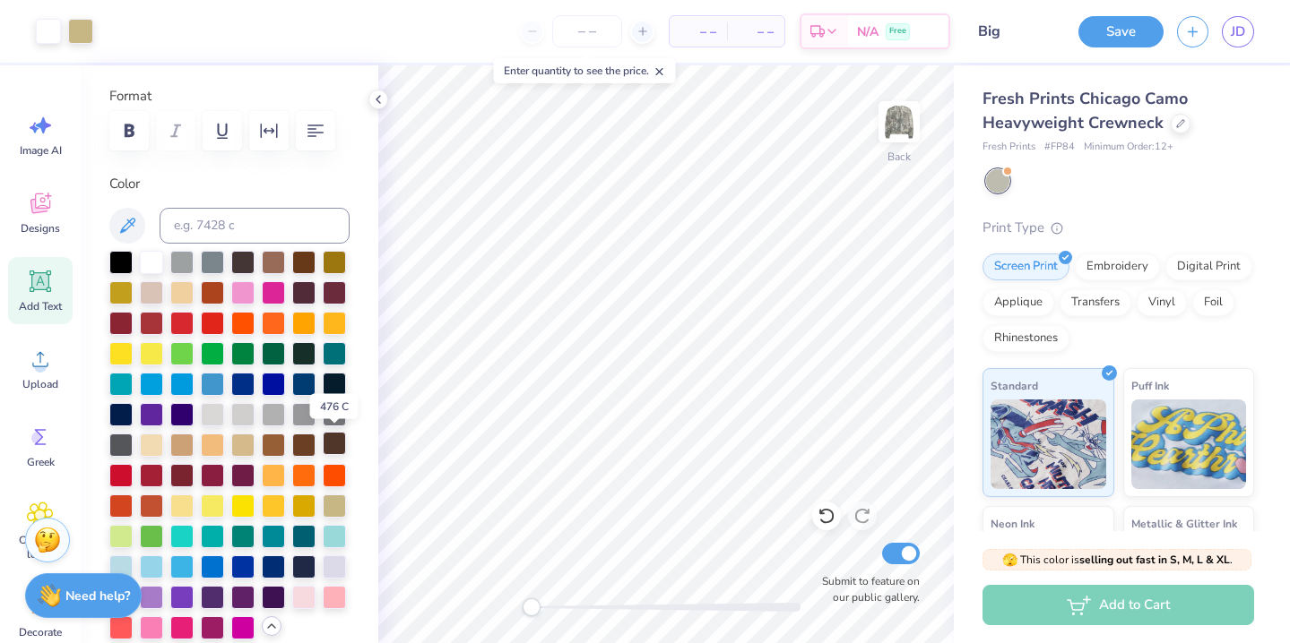
scroll to position [234, 0]
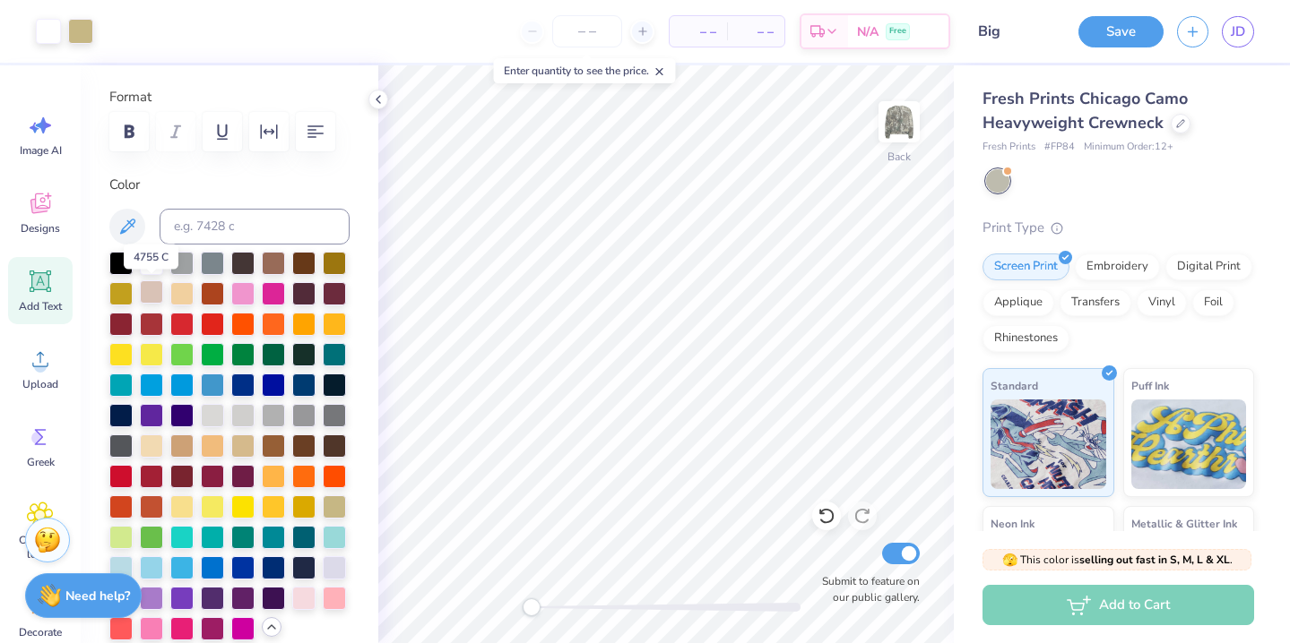
click at [151, 291] on div at bounding box center [151, 291] width 23 height 23
type input "12.26"
type input "4.13"
type input "2.73"
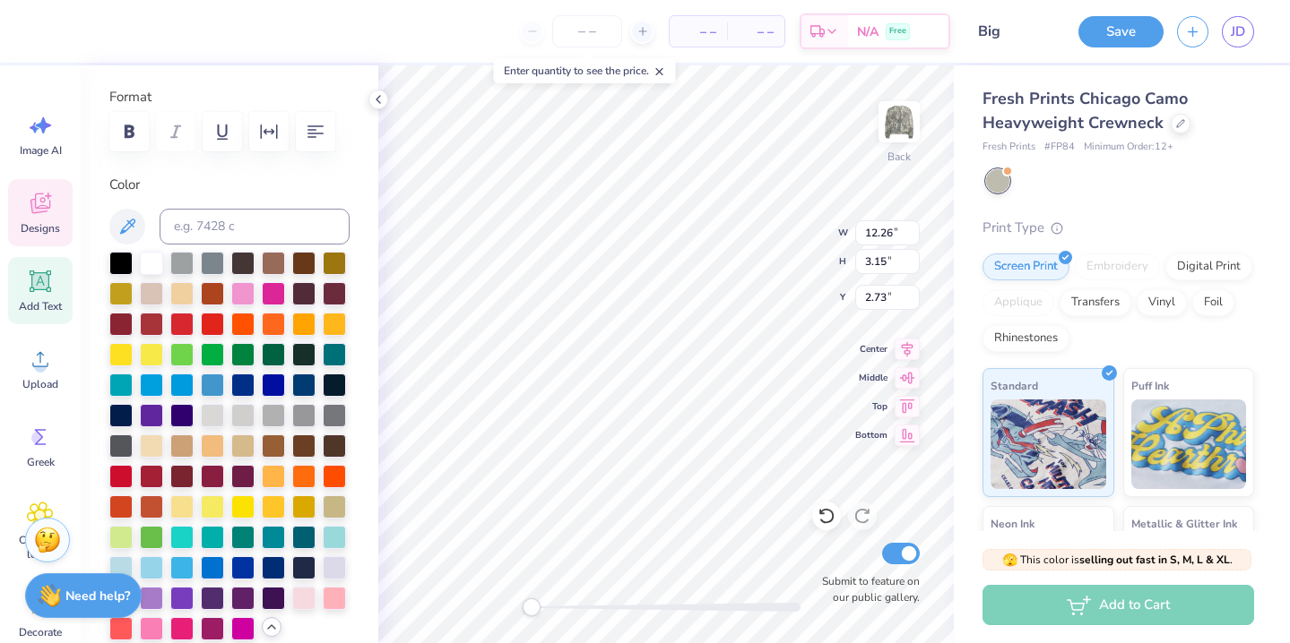
type input "3.18"
type input "1.20"
type input "5.51"
type textarea "8"
type textarea "1885"
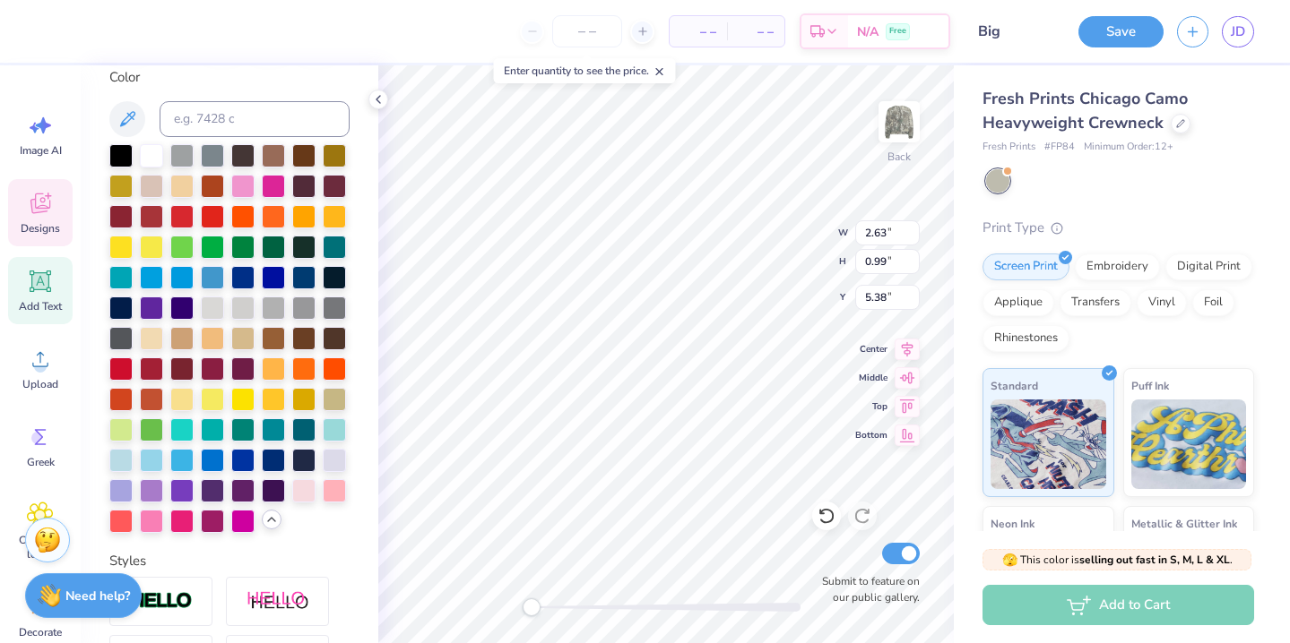
scroll to position [399, 0]
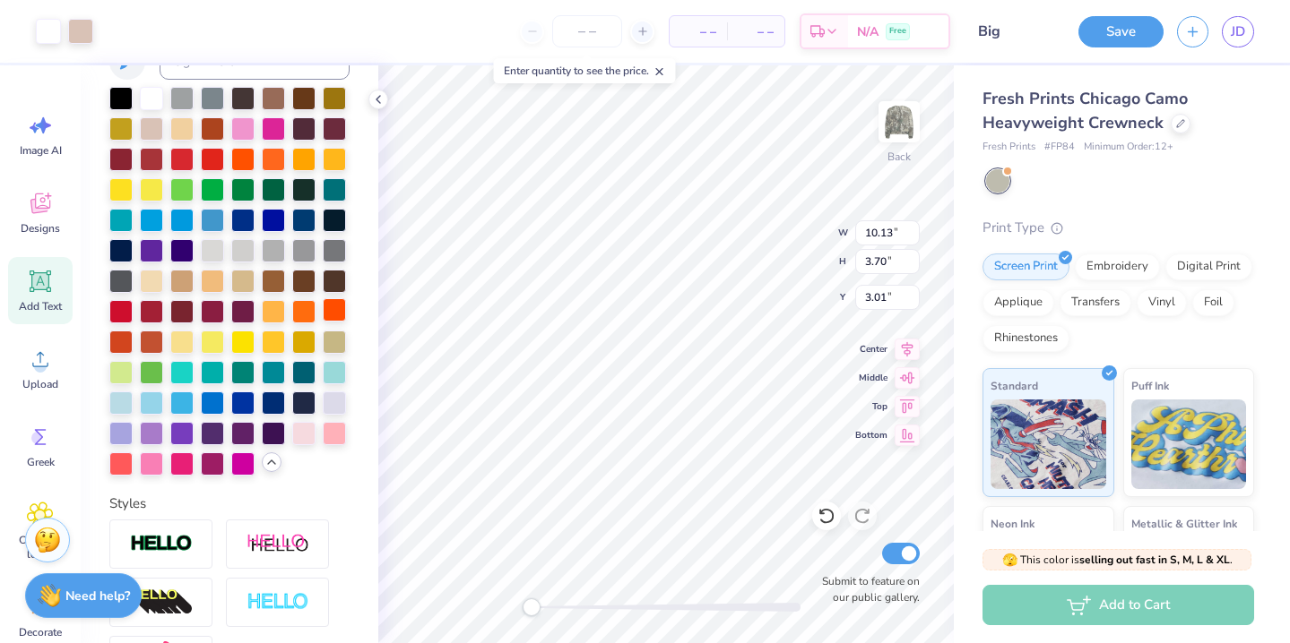
type input "6.91"
type input "2.84"
type input "5.58"
click at [828, 511] on icon at bounding box center [826, 516] width 18 height 18
type input "3.72"
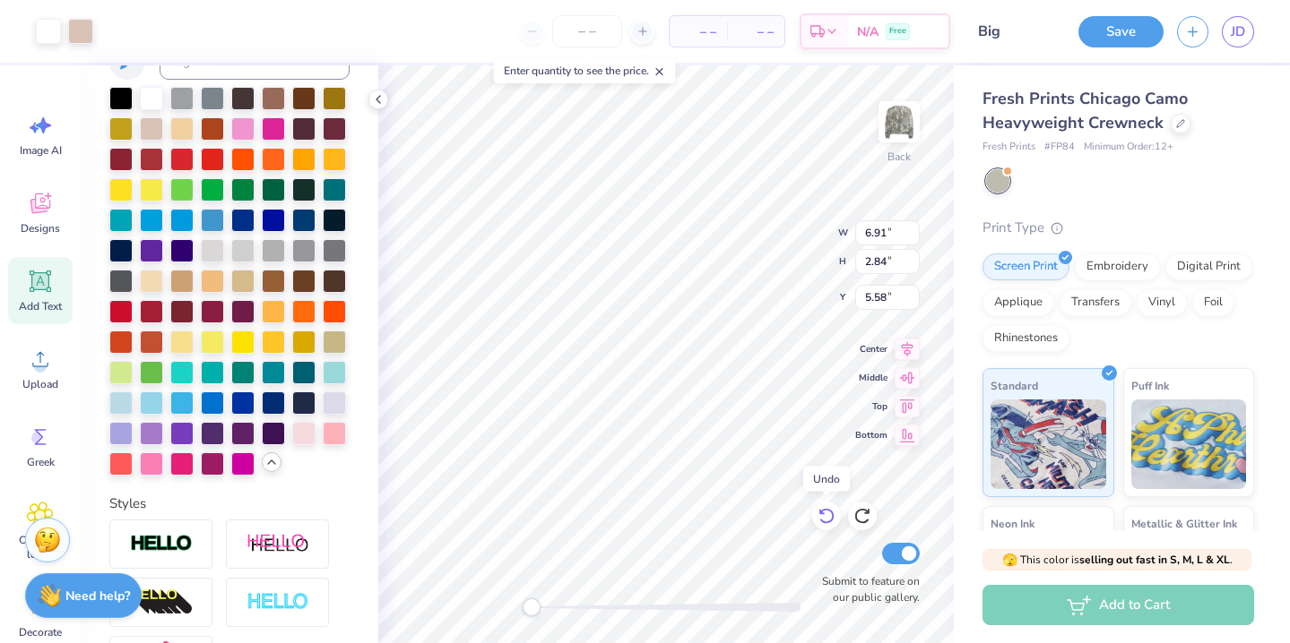
type input "1.53"
type input "5.17"
type input "14.98"
type input "5.04"
type input "1.87"
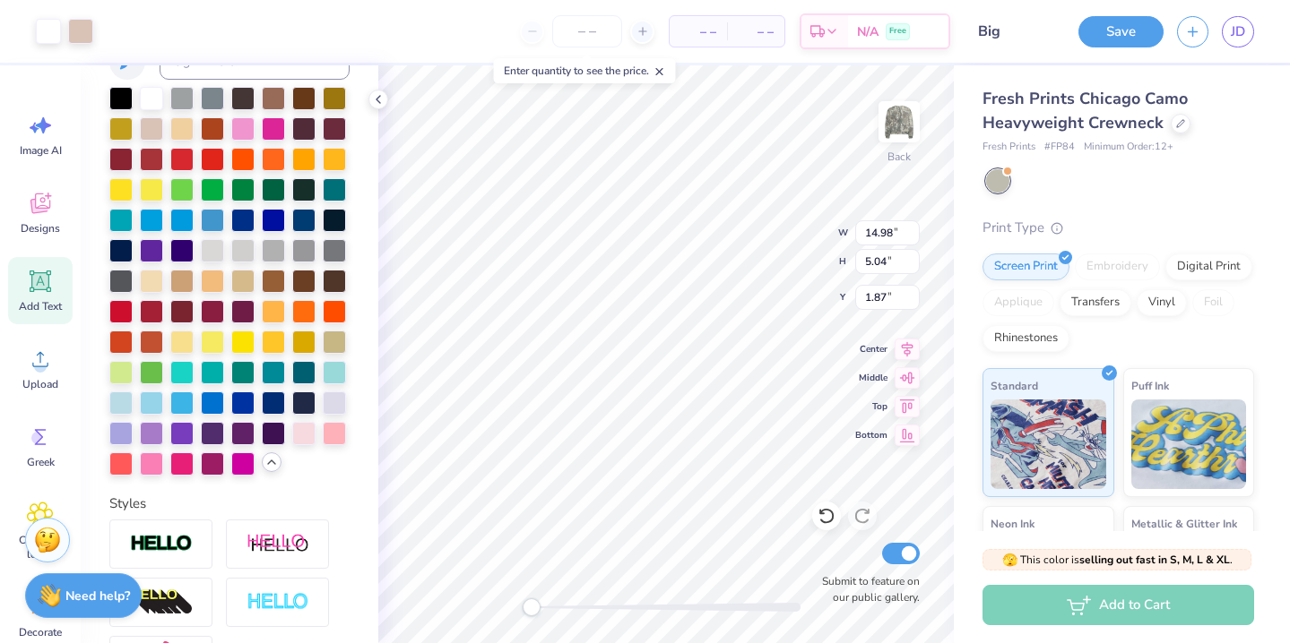
type input "2.64"
click at [881, 133] on img at bounding box center [899, 122] width 72 height 72
click at [893, 125] on img at bounding box center [899, 122] width 72 height 72
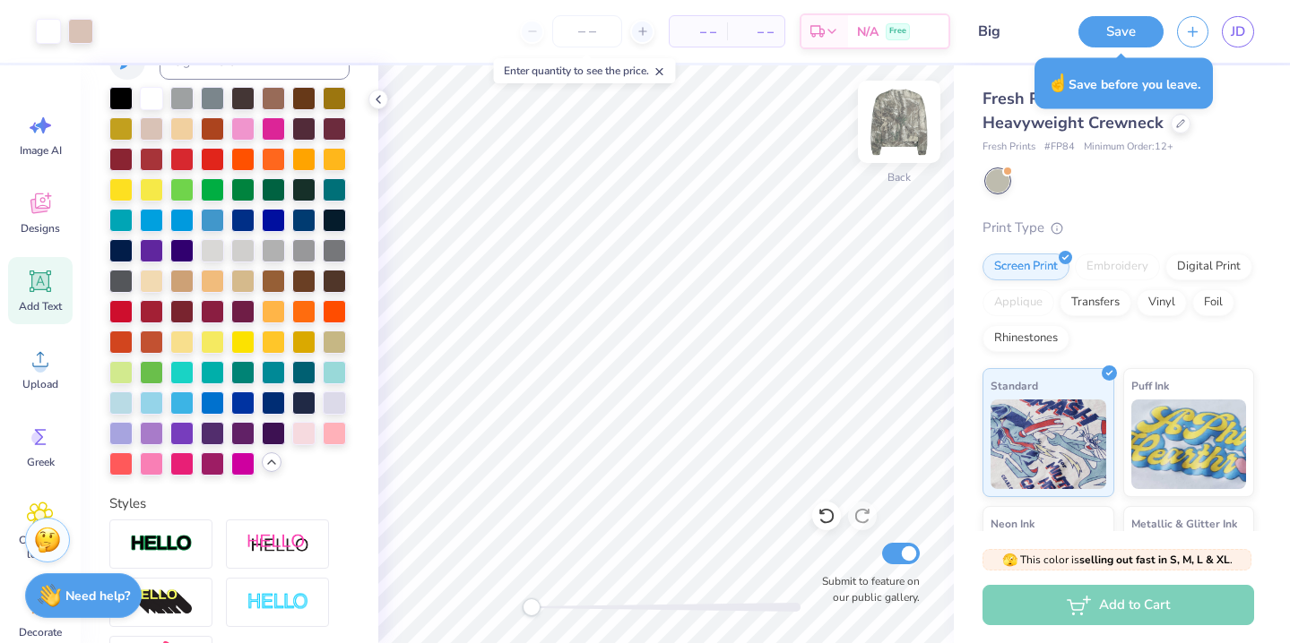
click at [896, 134] on img at bounding box center [899, 122] width 72 height 72
click at [896, 134] on img at bounding box center [899, 122] width 36 height 36
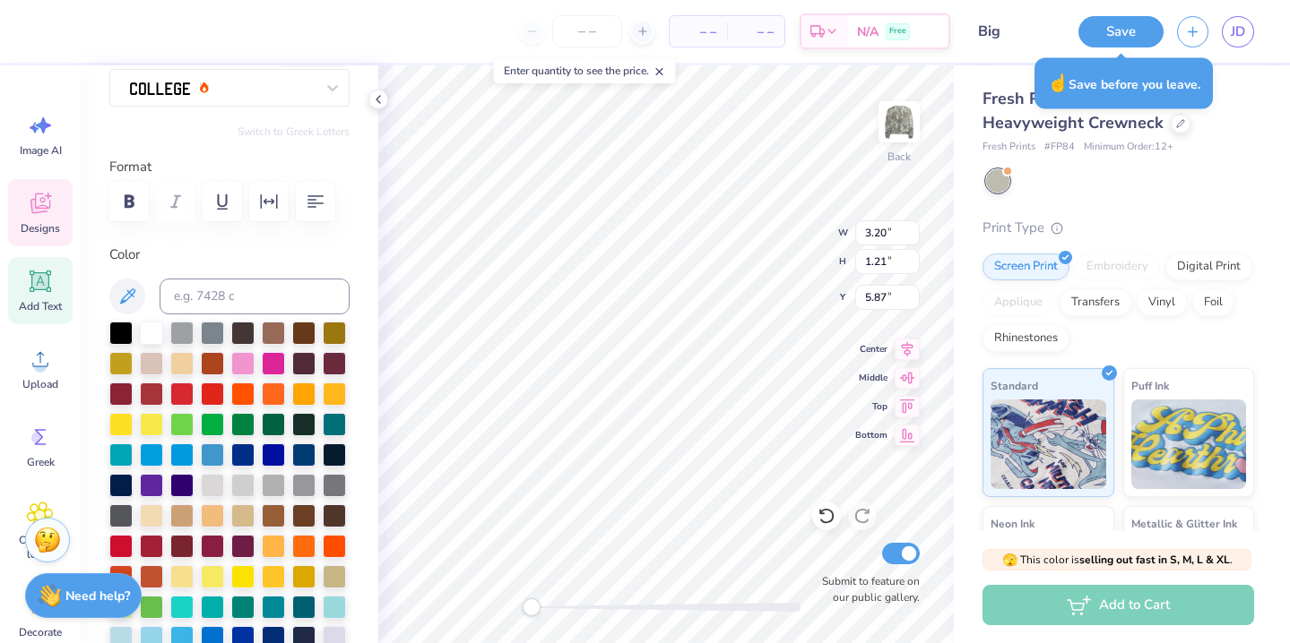
scroll to position [159, 0]
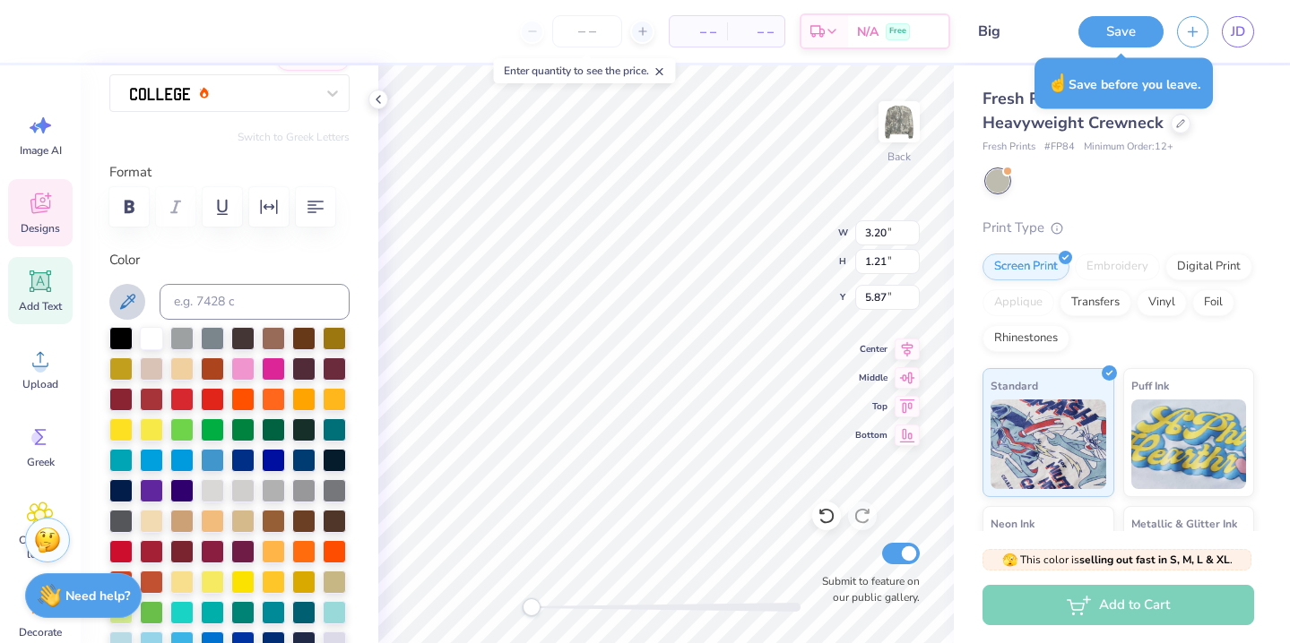
click at [130, 291] on icon at bounding box center [127, 302] width 22 height 22
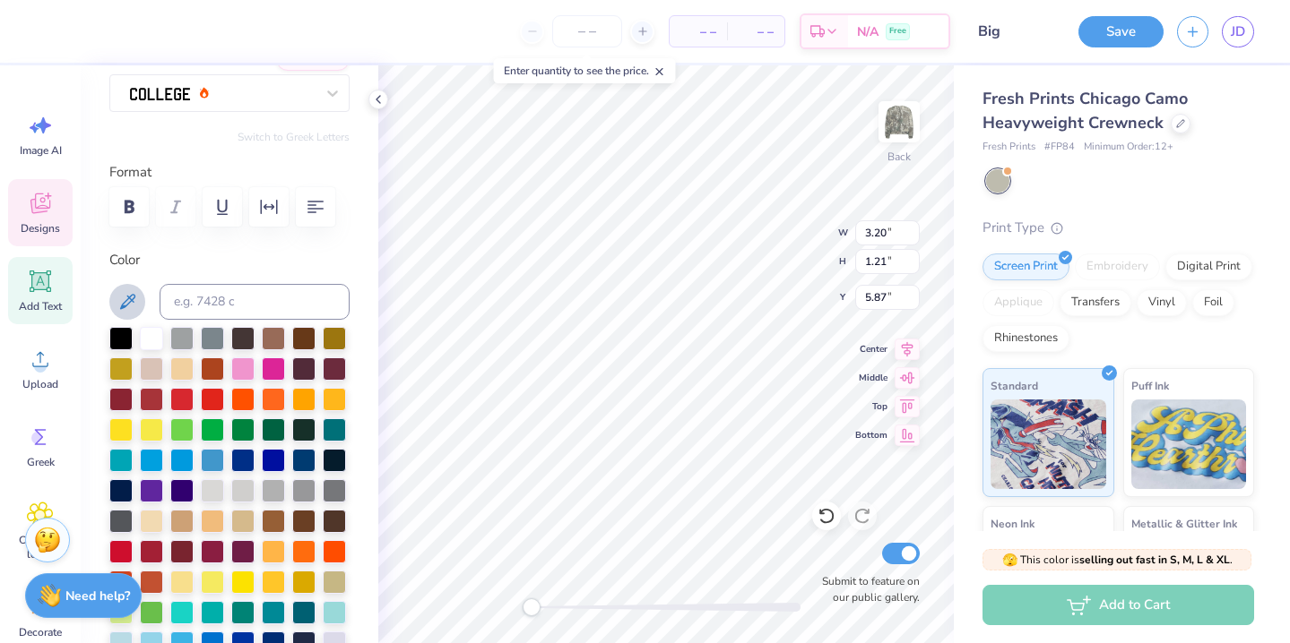
click at [129, 299] on icon at bounding box center [127, 302] width 22 height 22
click at [137, 298] on icon at bounding box center [127, 302] width 22 height 22
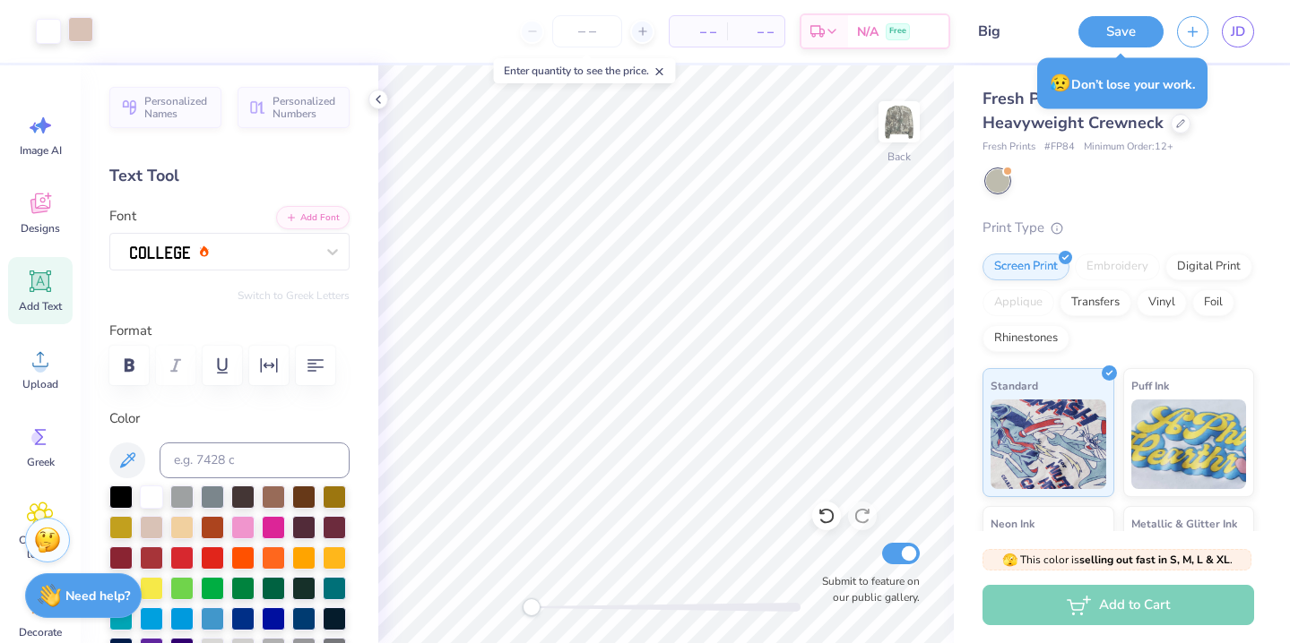
click at [92, 30] on div at bounding box center [80, 29] width 25 height 25
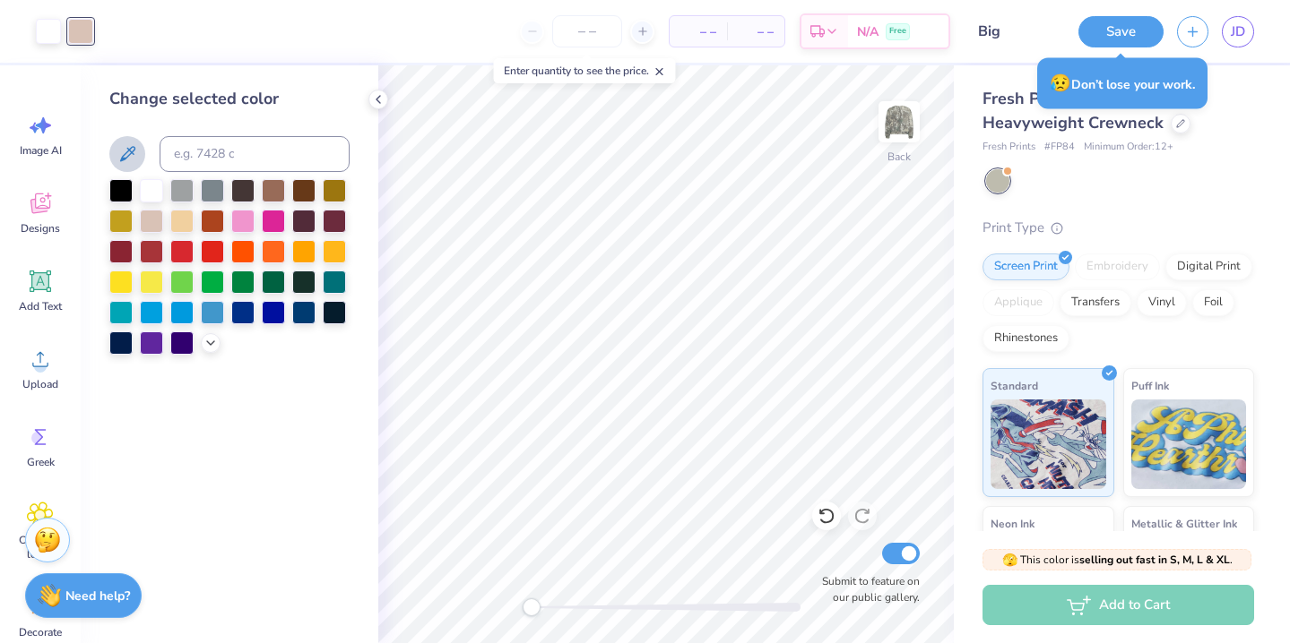
click at [131, 151] on icon at bounding box center [127, 153] width 15 height 15
click at [277, 187] on div at bounding box center [273, 188] width 23 height 23
click at [121, 153] on icon at bounding box center [127, 154] width 22 height 22
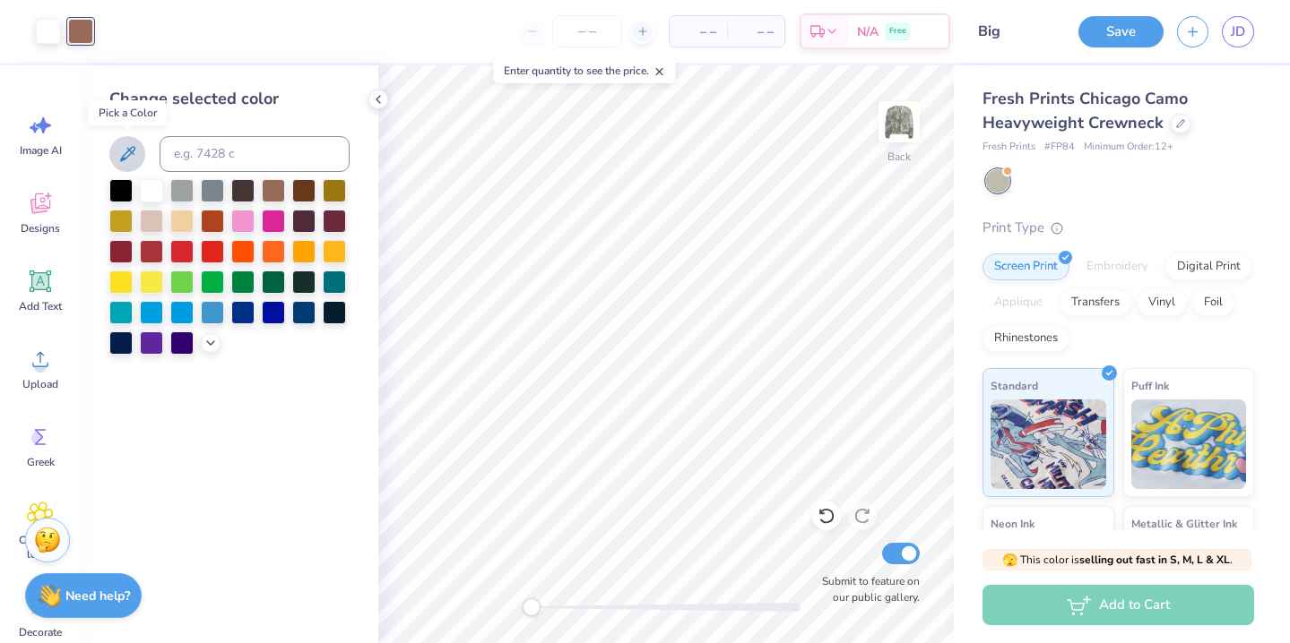
click at [131, 155] on icon at bounding box center [127, 154] width 22 height 22
click at [119, 157] on icon at bounding box center [127, 154] width 22 height 22
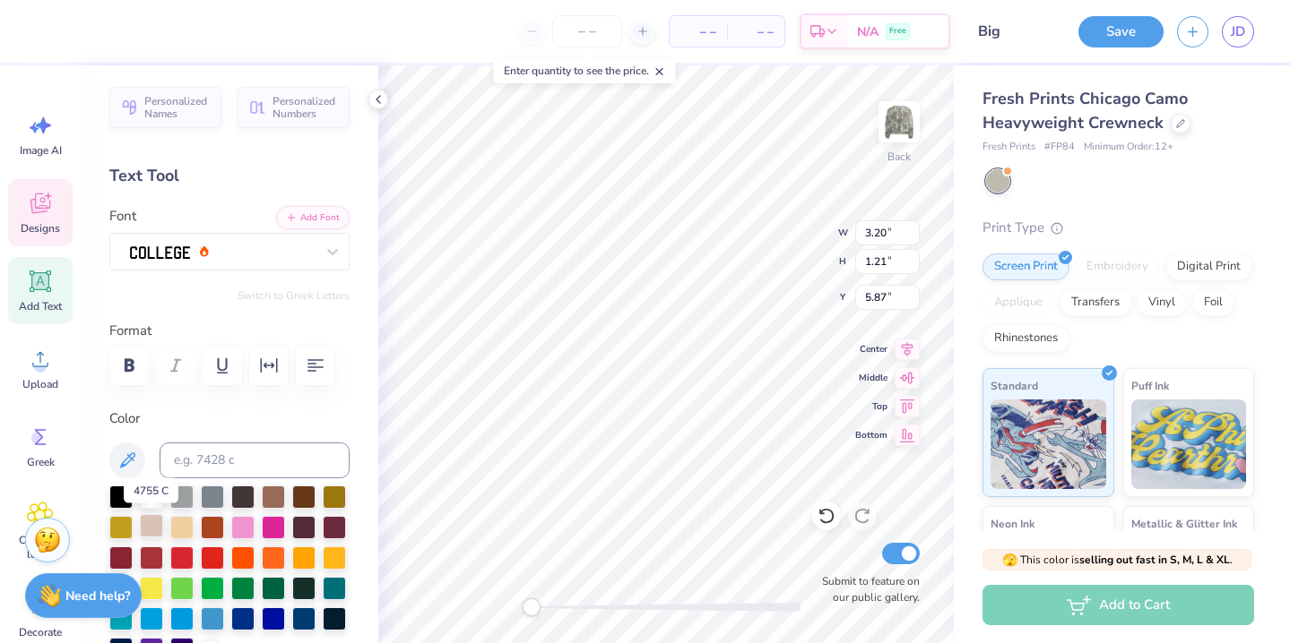
click at [154, 524] on div at bounding box center [151, 525] width 23 height 23
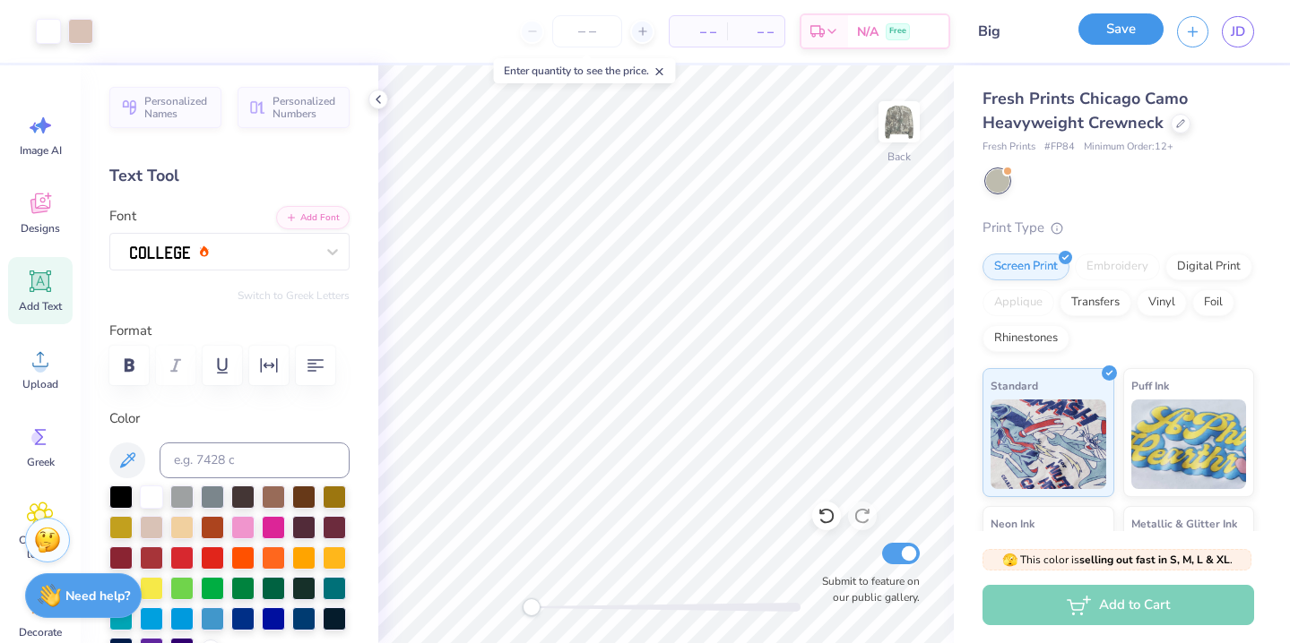
click at [1111, 32] on button "Save" at bounding box center [1120, 28] width 85 height 31
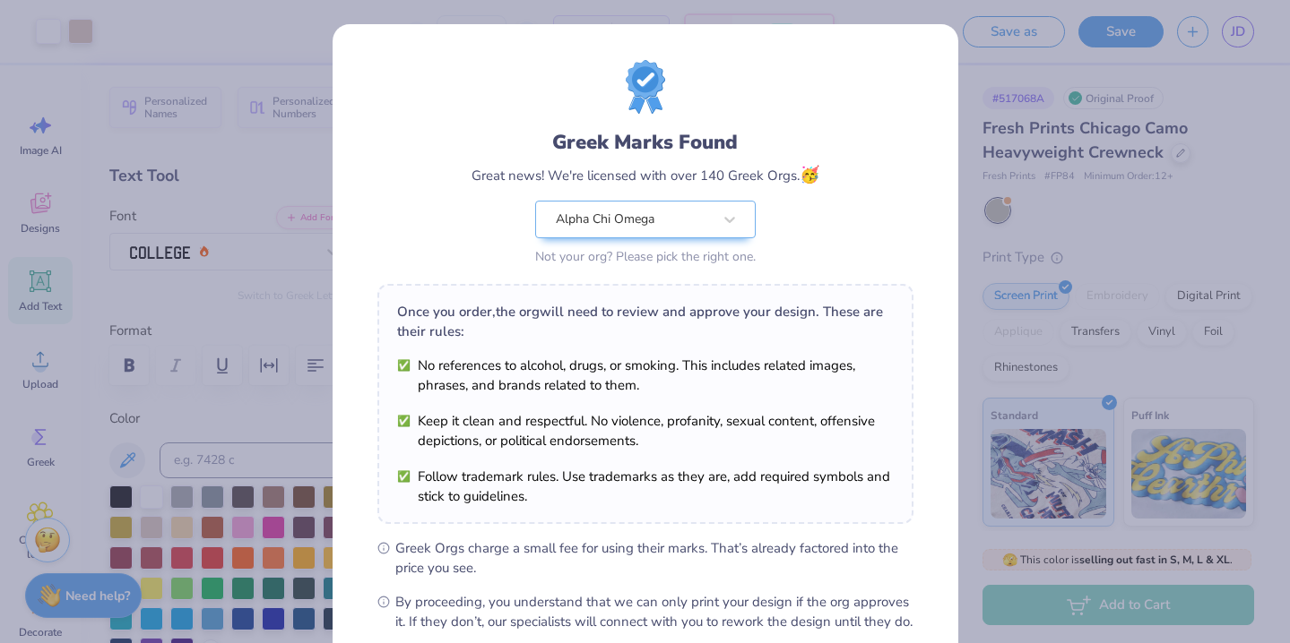
click at [1030, 82] on div "Greek Marks Found Great news! We're licensed with over 140 Greek Orgs. 🥳 Alpha …" at bounding box center [645, 321] width 1290 height 643
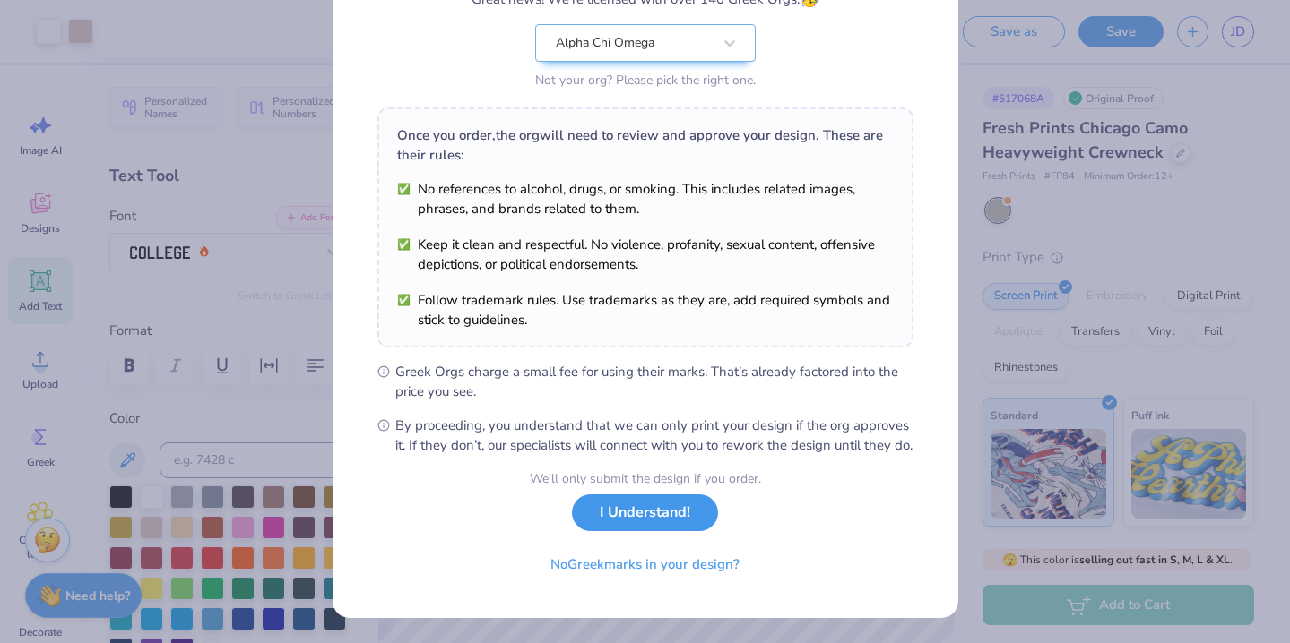
click at [668, 516] on button "I Understand!" at bounding box center [645, 513] width 146 height 37
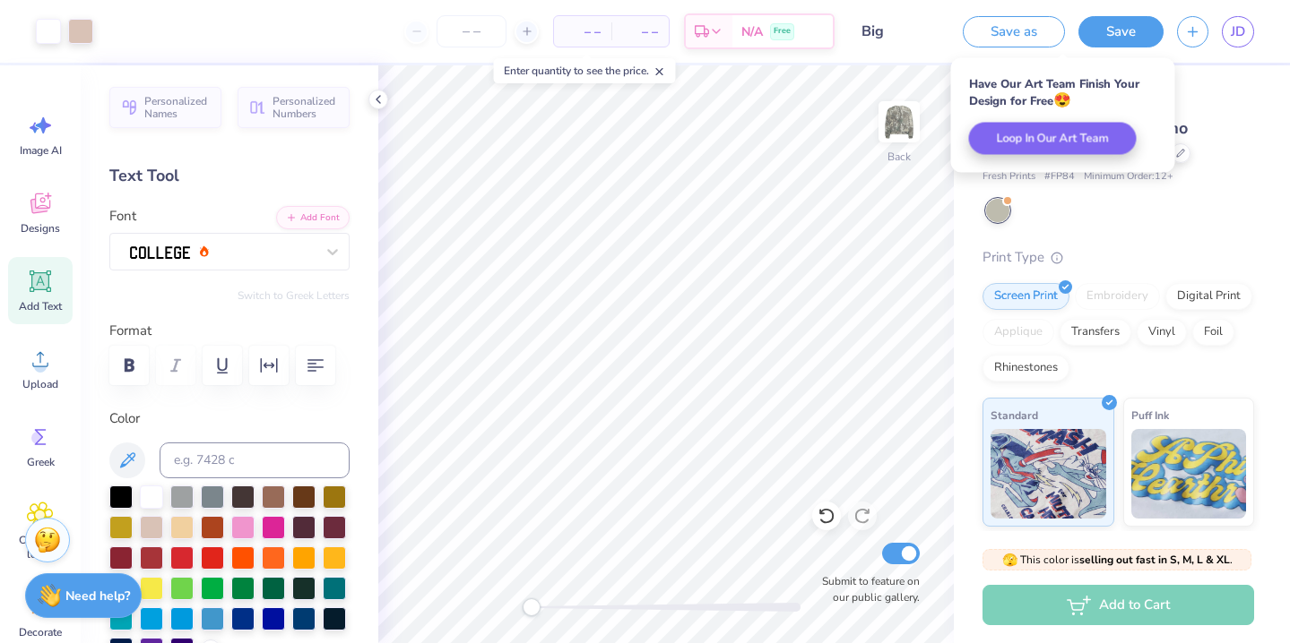
scroll to position [0, 0]
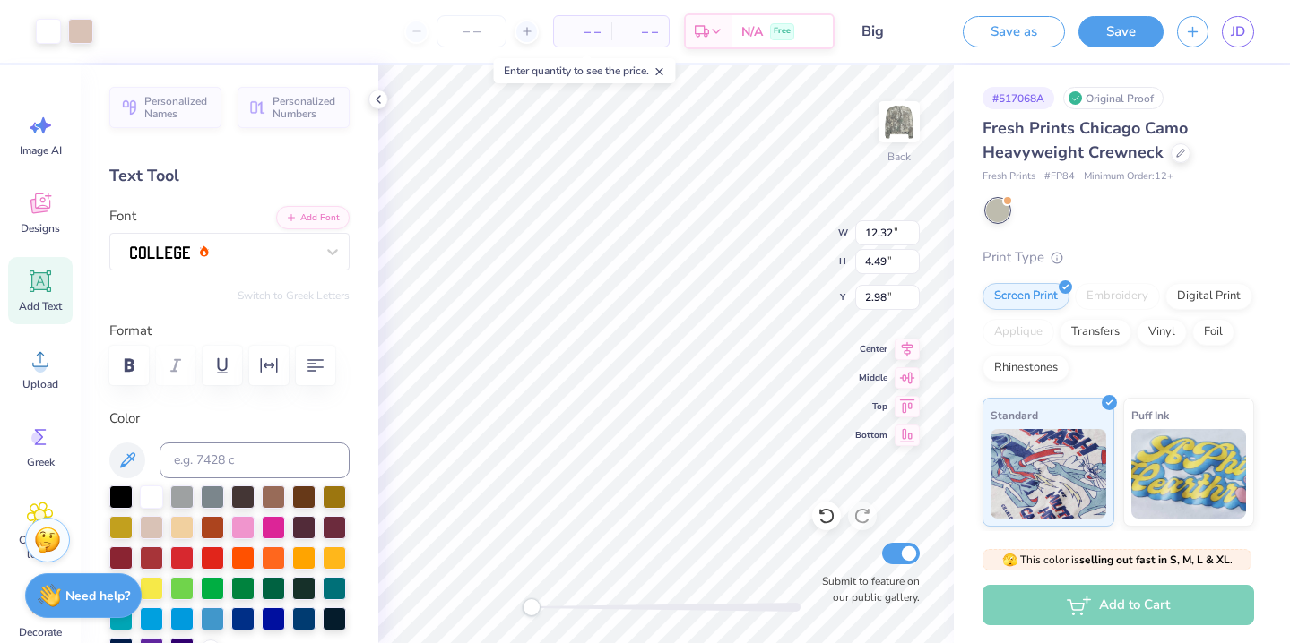
type input "3.00"
click at [42, 287] on icon at bounding box center [40, 281] width 17 height 17
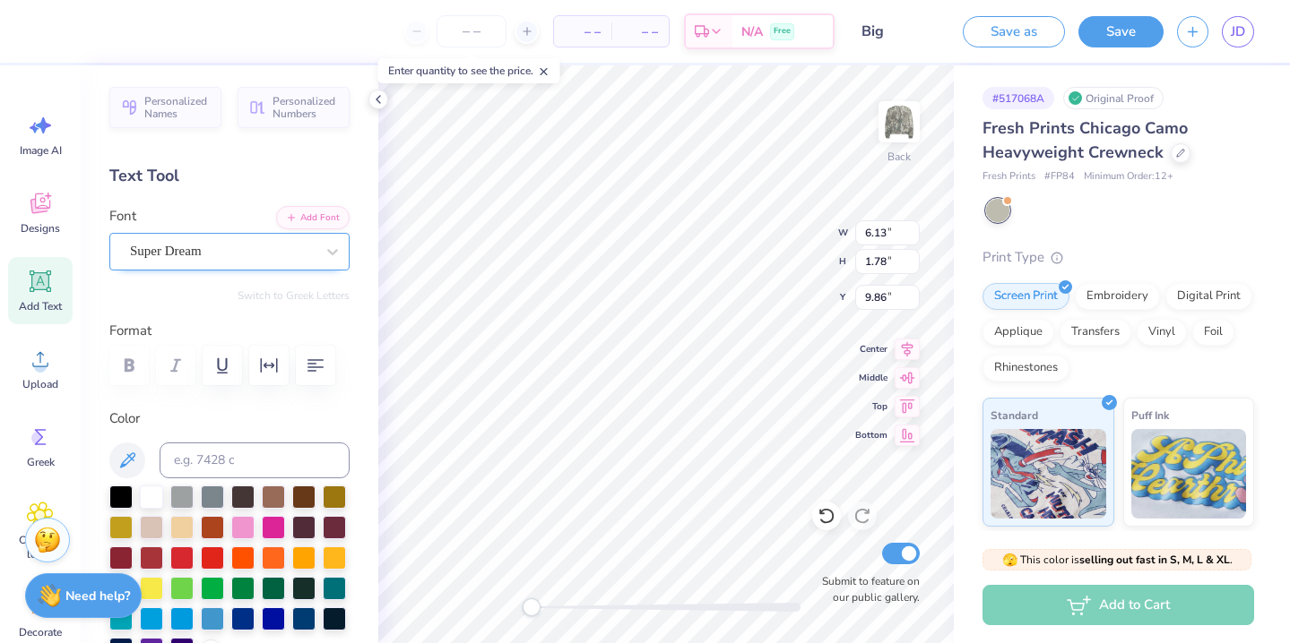
type textarea "BIG"
click at [257, 261] on div "Super Dream" at bounding box center [222, 251] width 188 height 28
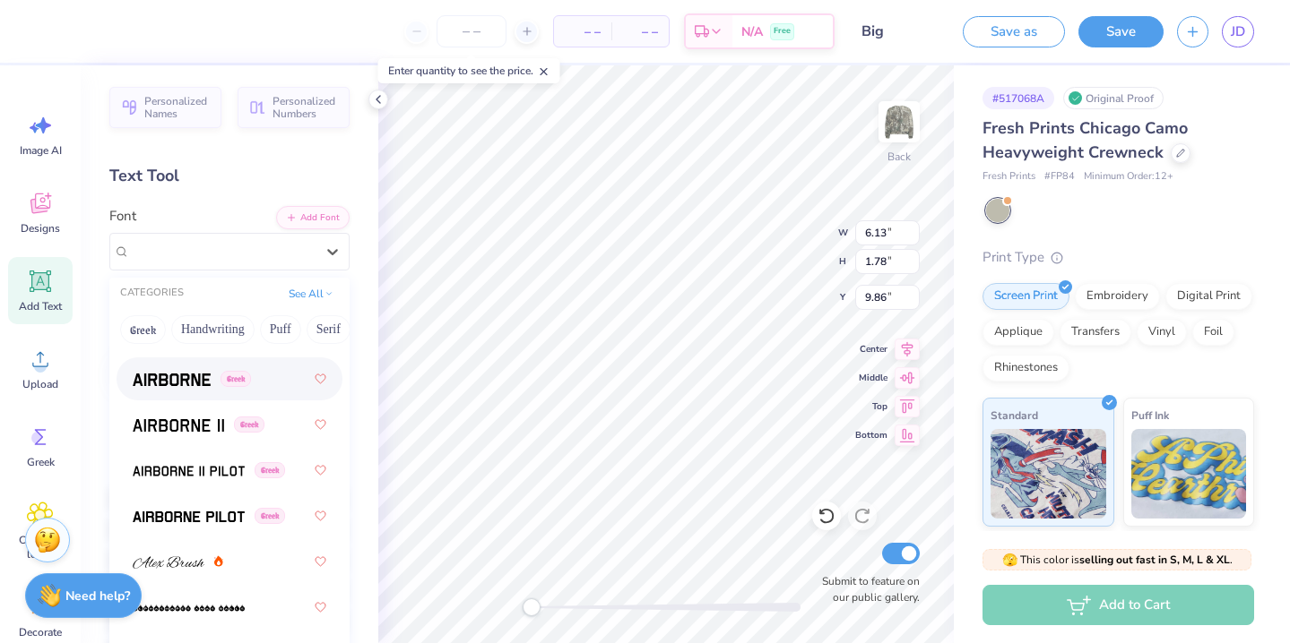
scroll to position [984, 0]
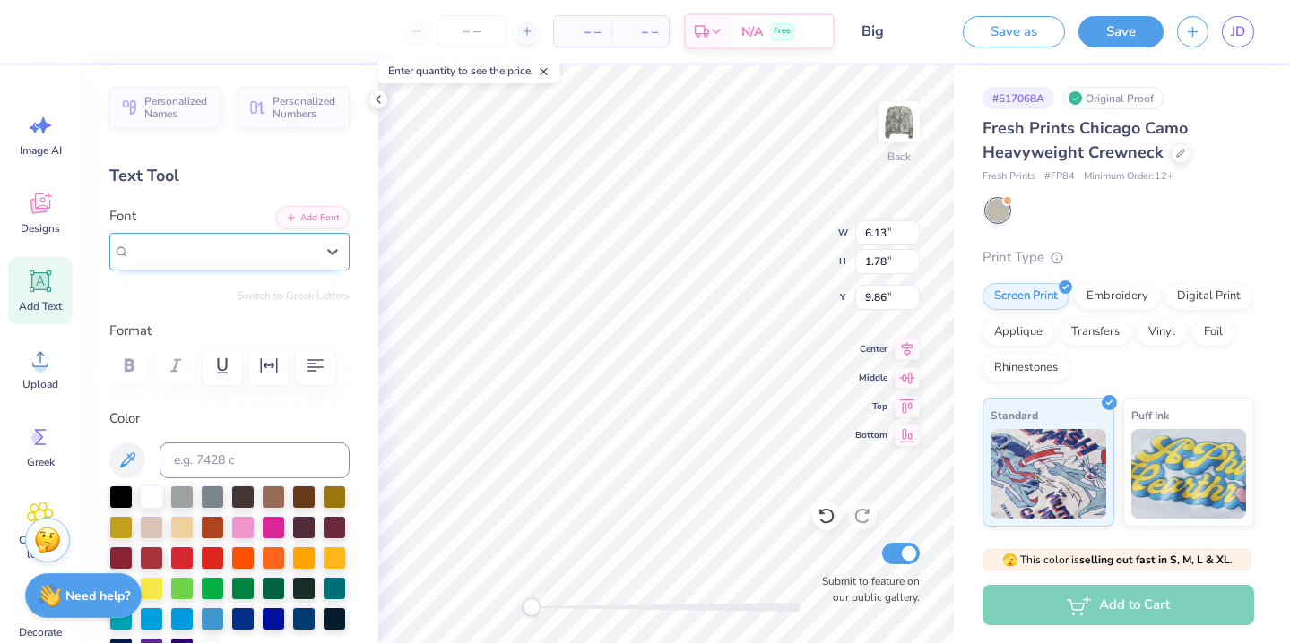
click at [251, 254] on div "Super Dream" at bounding box center [222, 251] width 185 height 21
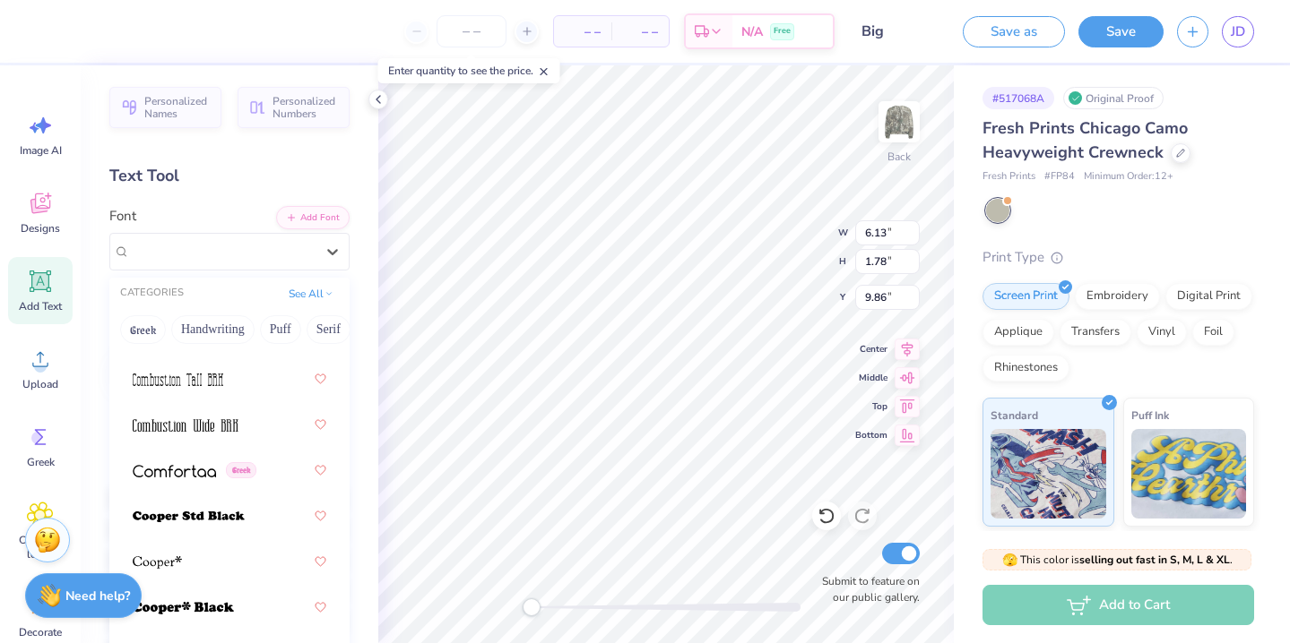
scroll to position [3974, 0]
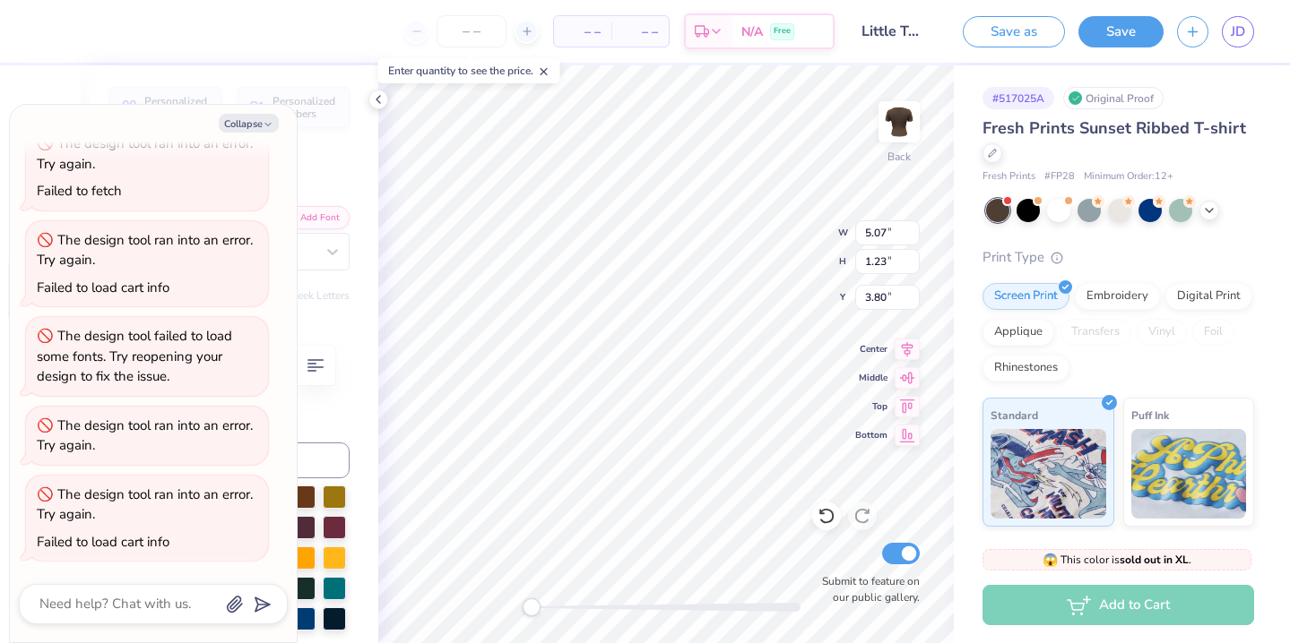
scroll to position [168, 0]
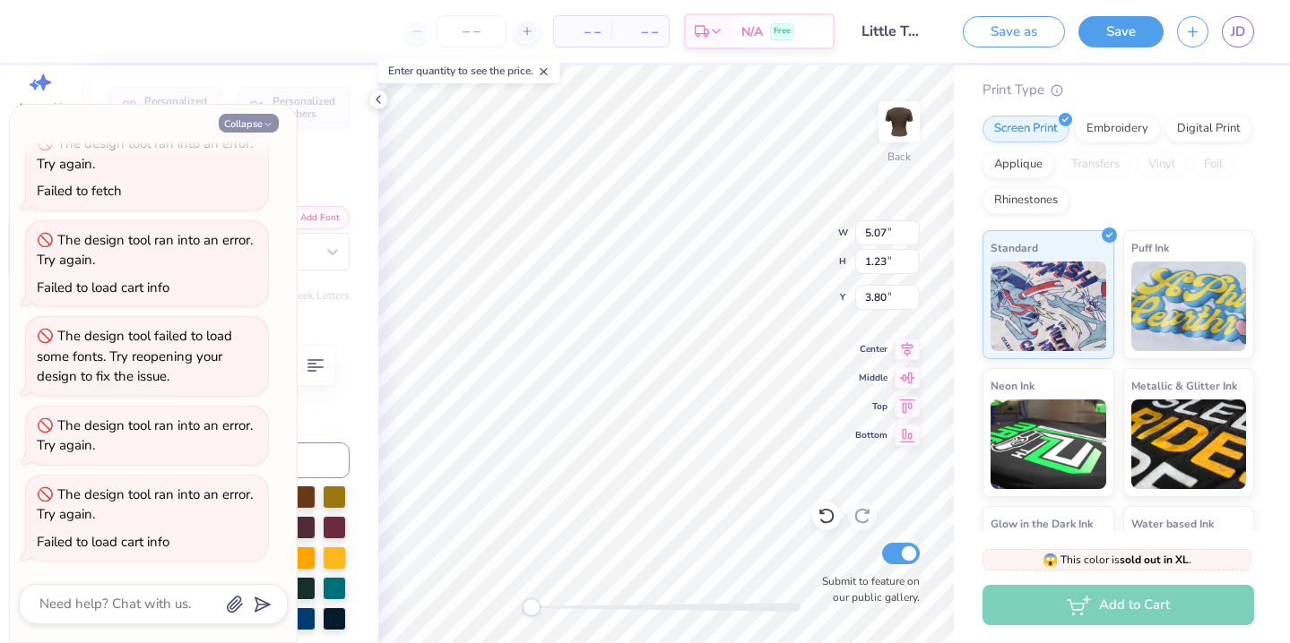
click at [263, 127] on icon "button" at bounding box center [268, 124] width 11 height 11
type textarea "x"
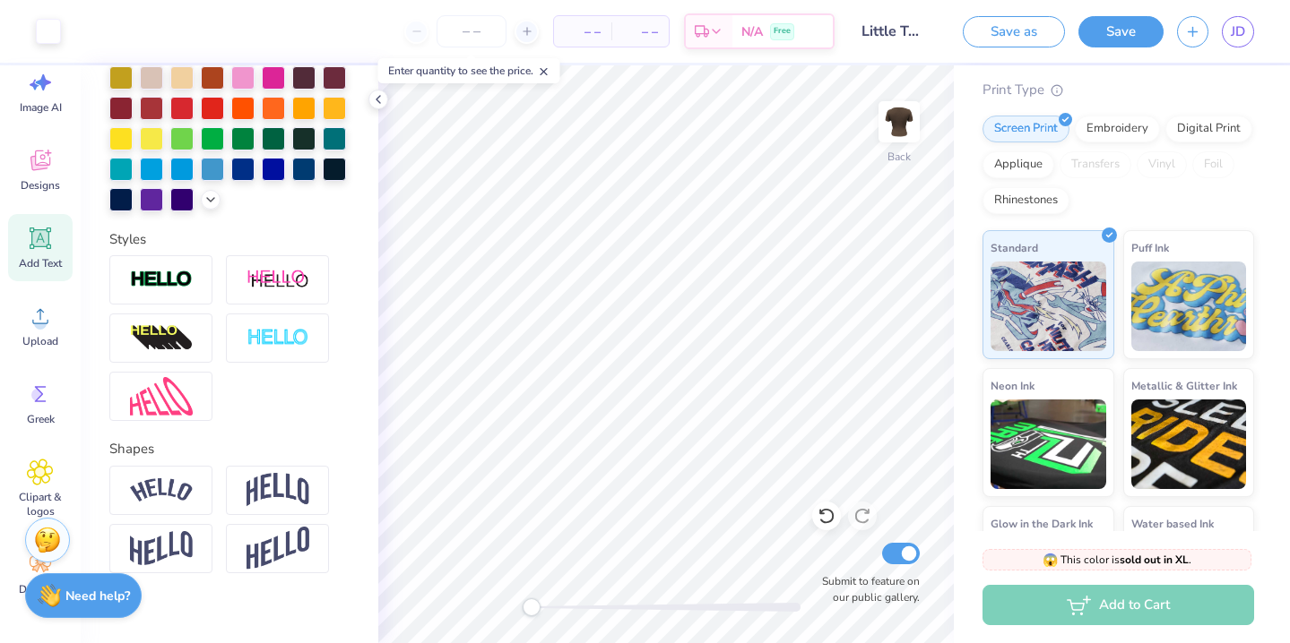
scroll to position [469, 0]
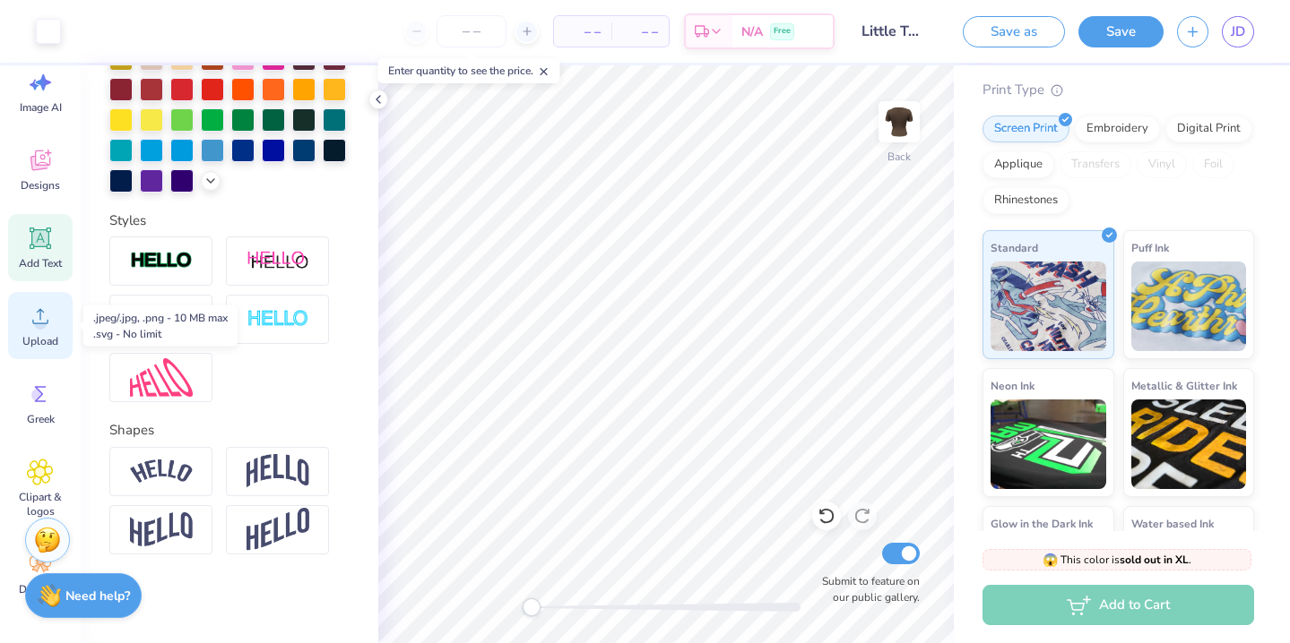
click at [40, 320] on circle at bounding box center [40, 323] width 13 height 13
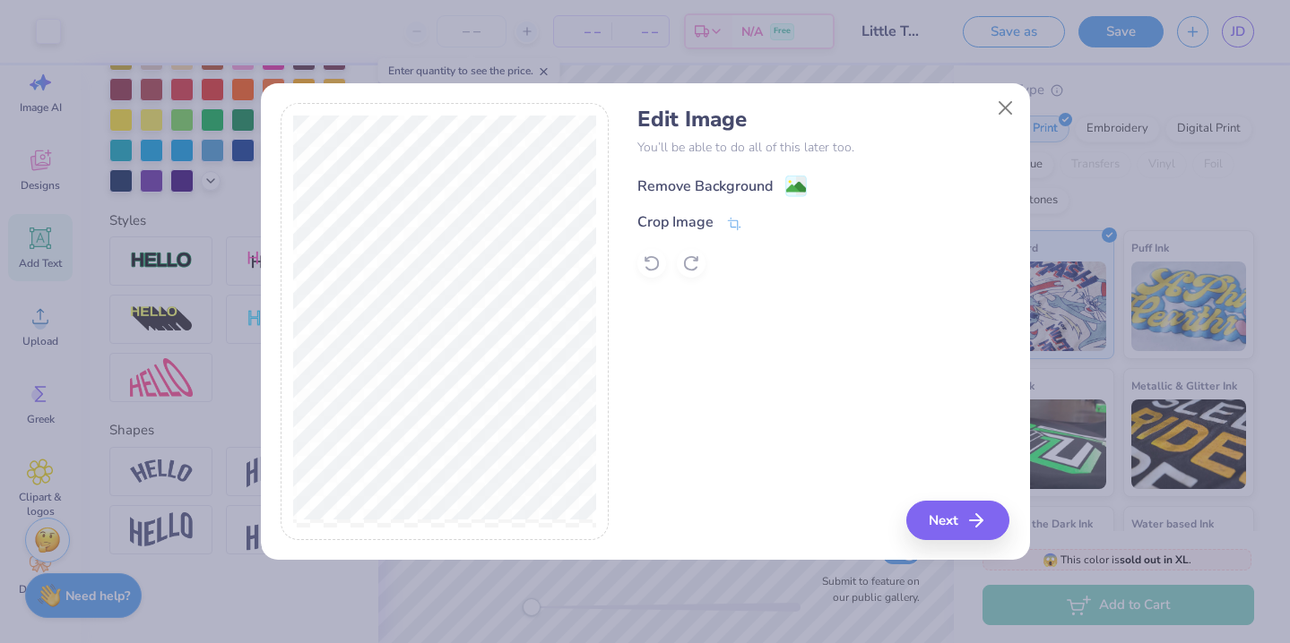
click at [798, 179] on image at bounding box center [796, 187] width 20 height 20
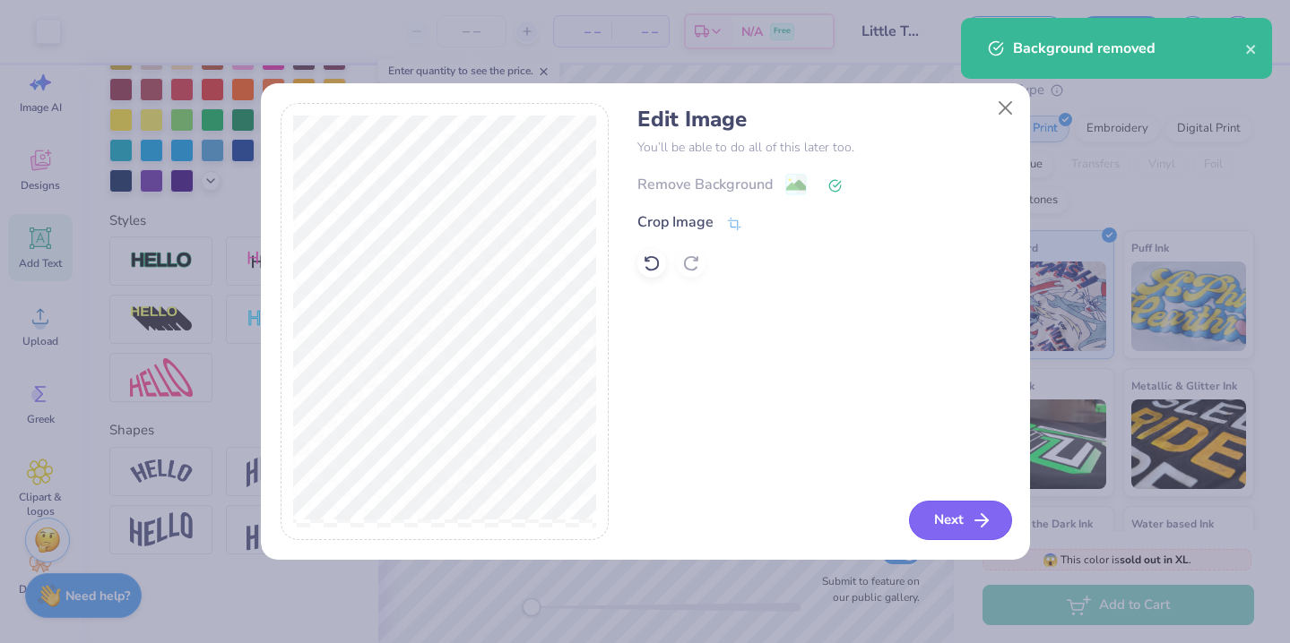
click at [964, 518] on button "Next" at bounding box center [960, 520] width 103 height 39
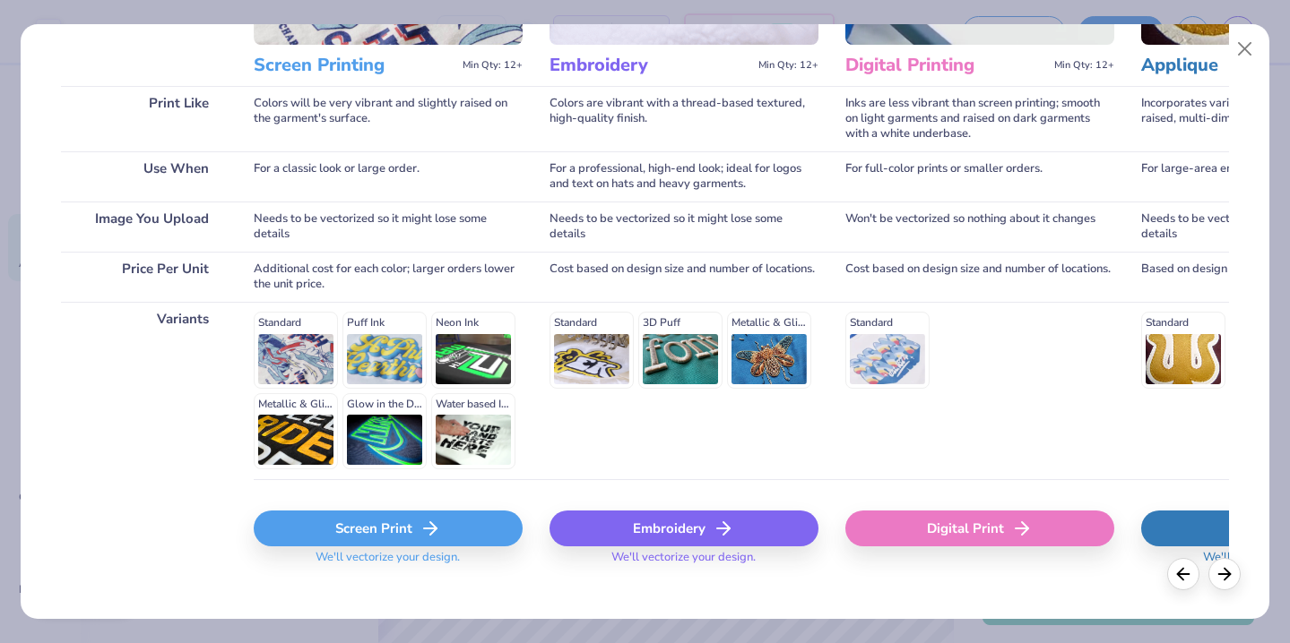
scroll to position [247, 0]
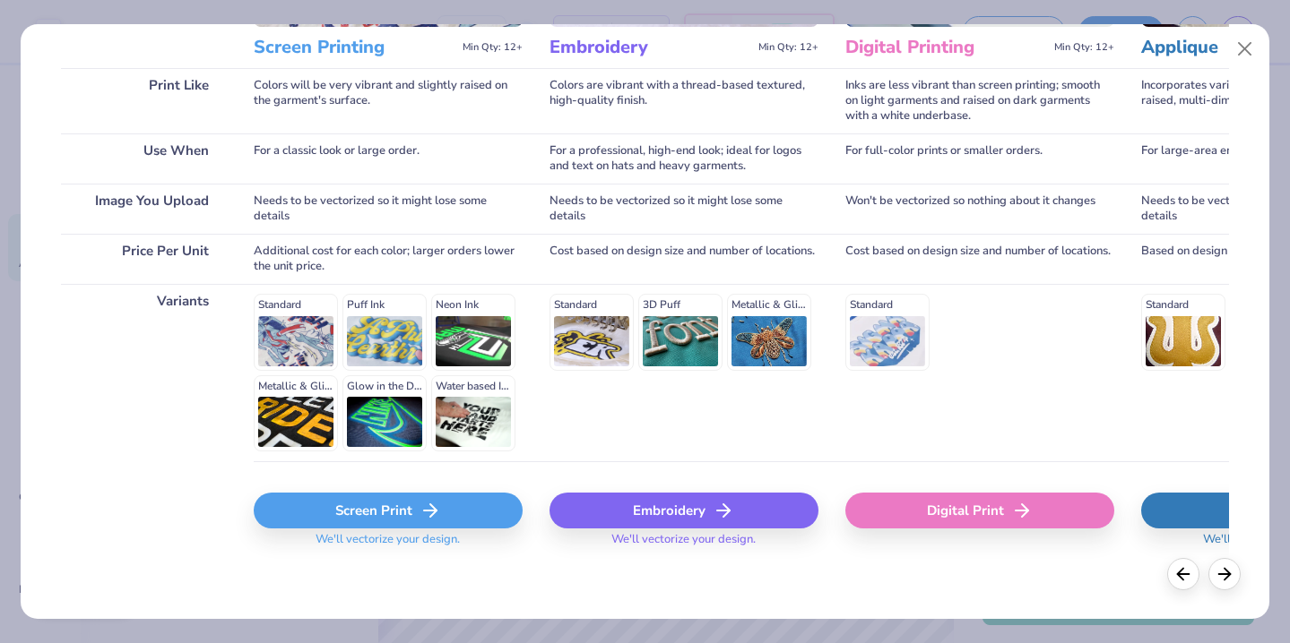
click at [751, 515] on div "Embroidery" at bounding box center [683, 511] width 269 height 36
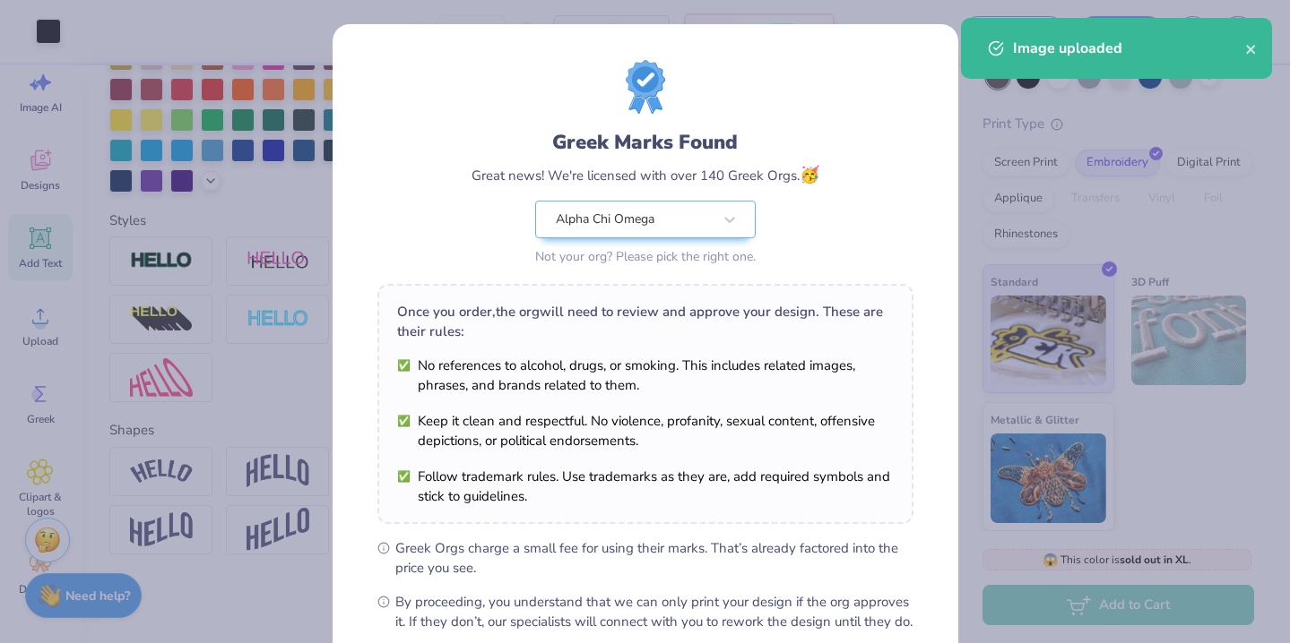
scroll to position [195, 0]
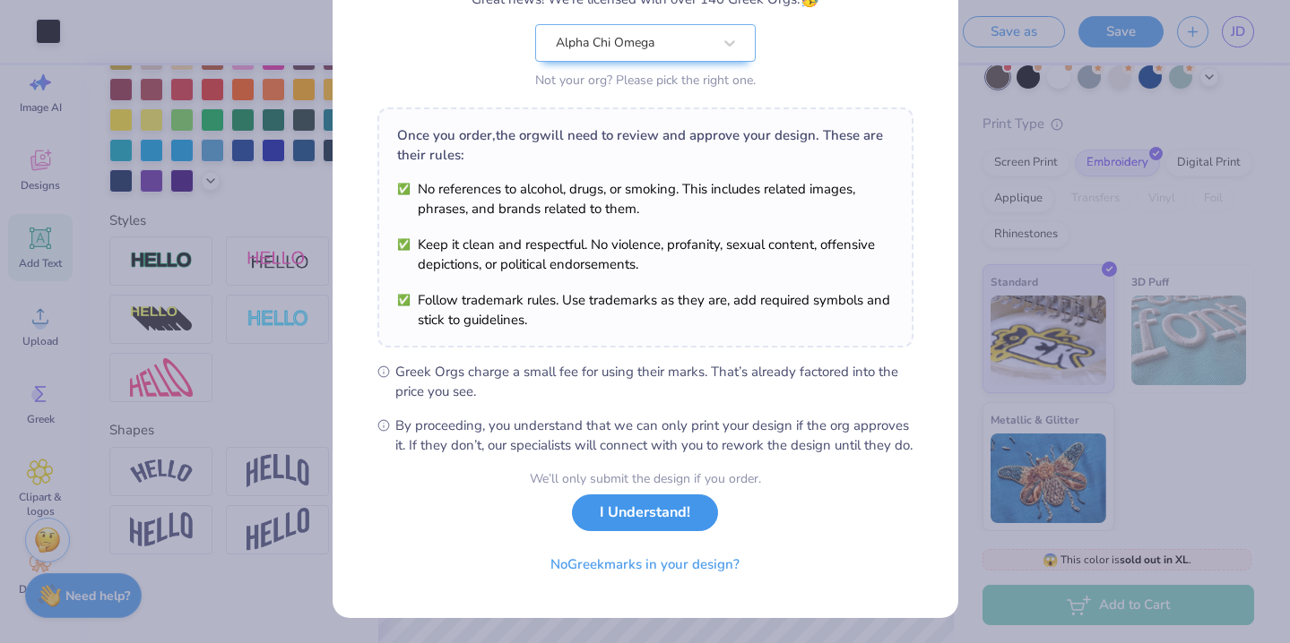
click at [669, 517] on button "I Understand!" at bounding box center [645, 513] width 146 height 37
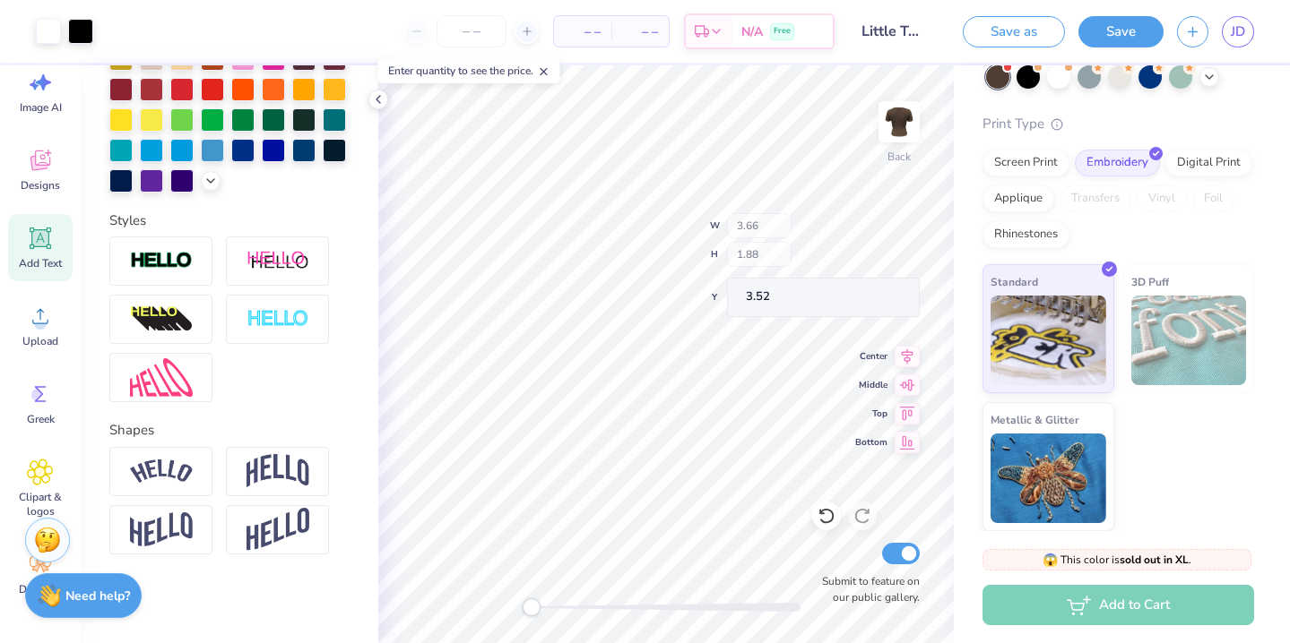
type input "3.66"
type input "1.88"
type input "3.52"
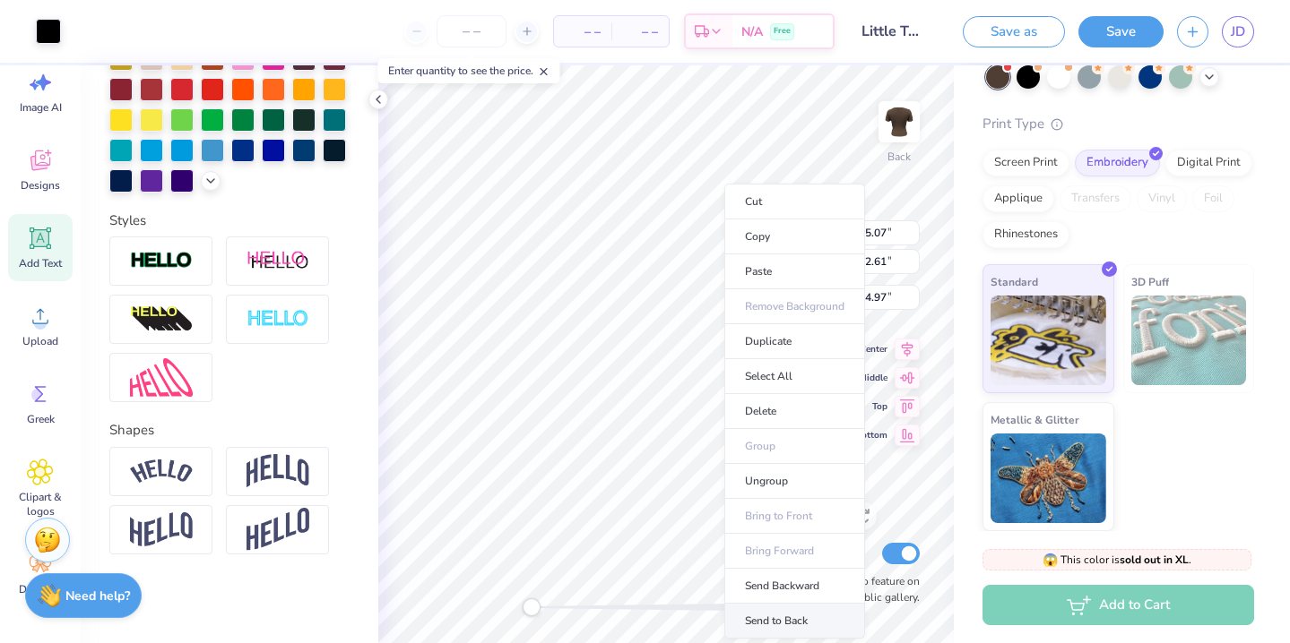
click at [801, 618] on li "Send to Back" at bounding box center [794, 621] width 141 height 35
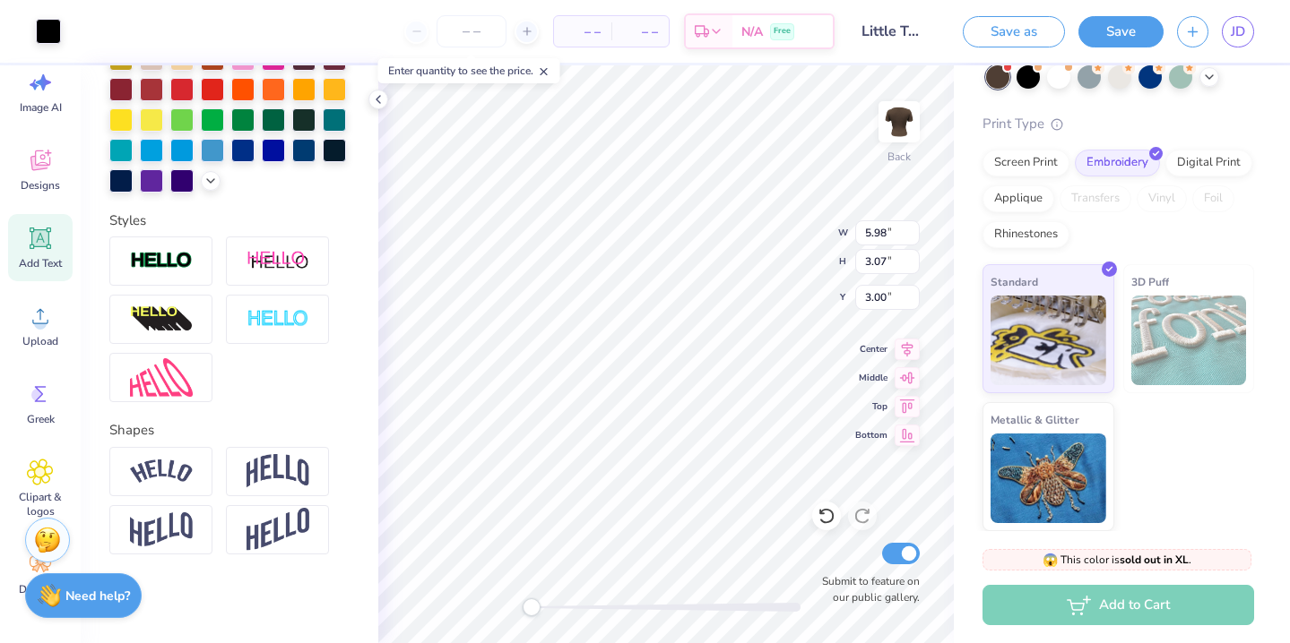
type input "5.98"
type input "3.07"
type input "3.00"
type input "5.07"
type input "1.23"
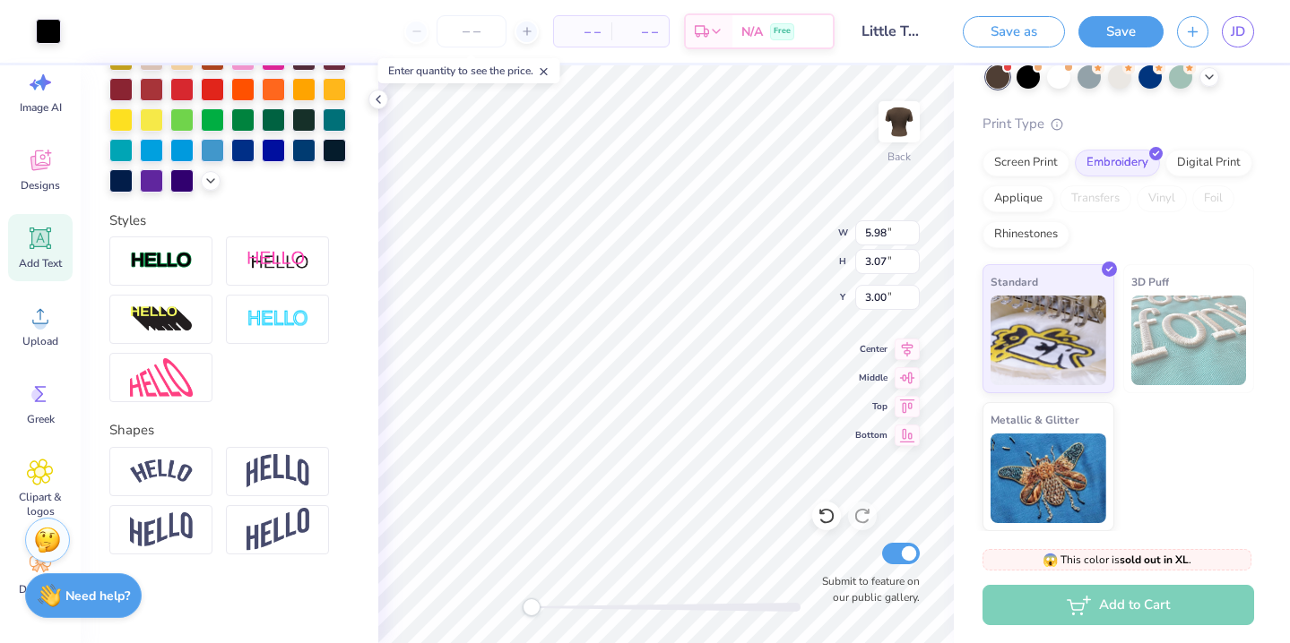
type input "3.84"
type input "5.25"
type input "2.70"
type input "3.40"
type input "5.07"
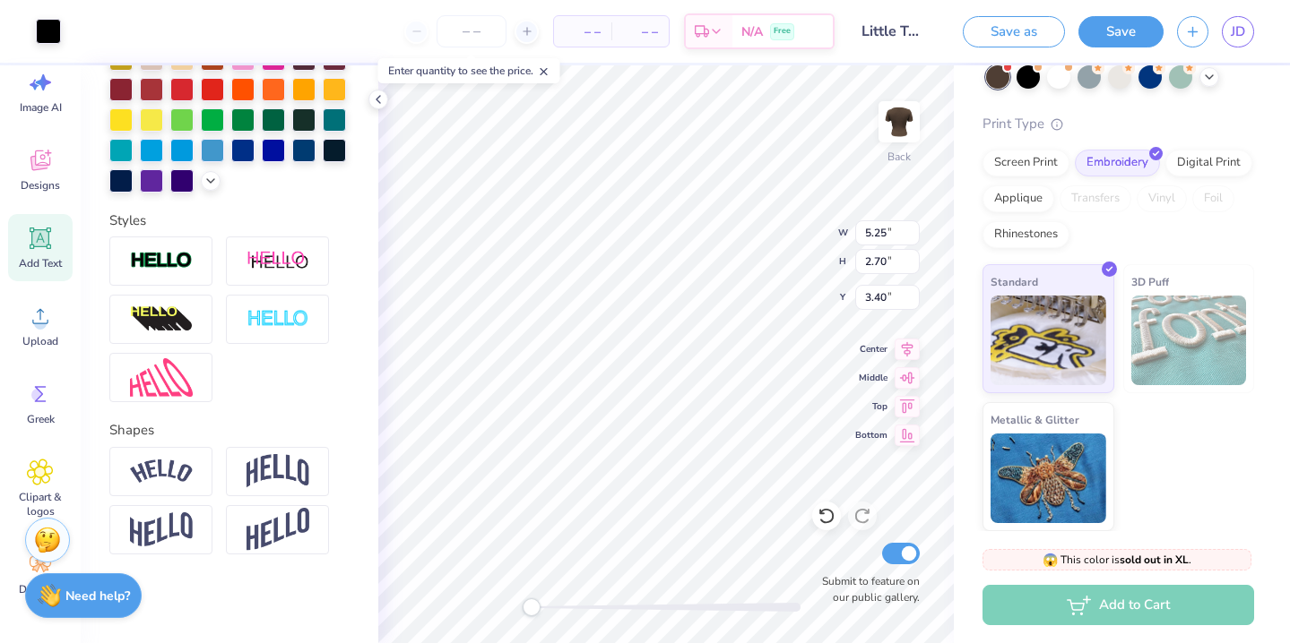
type input "1.23"
type input "3.84"
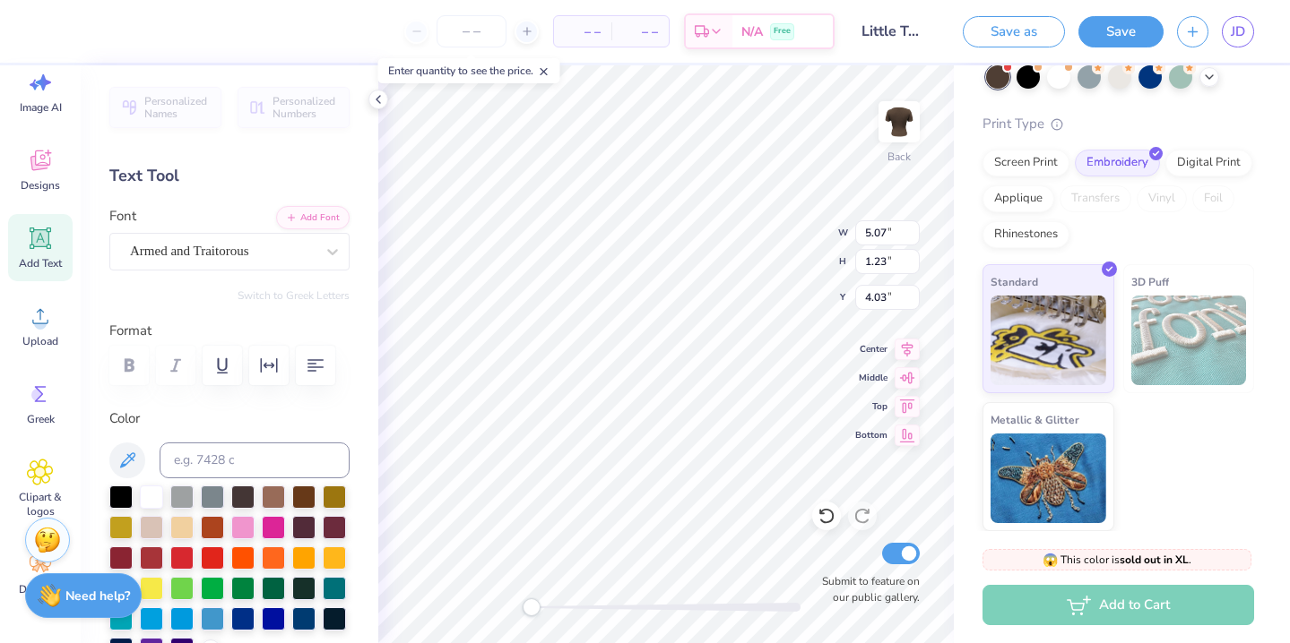
click at [236, 172] on div "Text Tool" at bounding box center [229, 176] width 240 height 24
click at [1030, 171] on div "Screen Print" at bounding box center [1025, 160] width 87 height 27
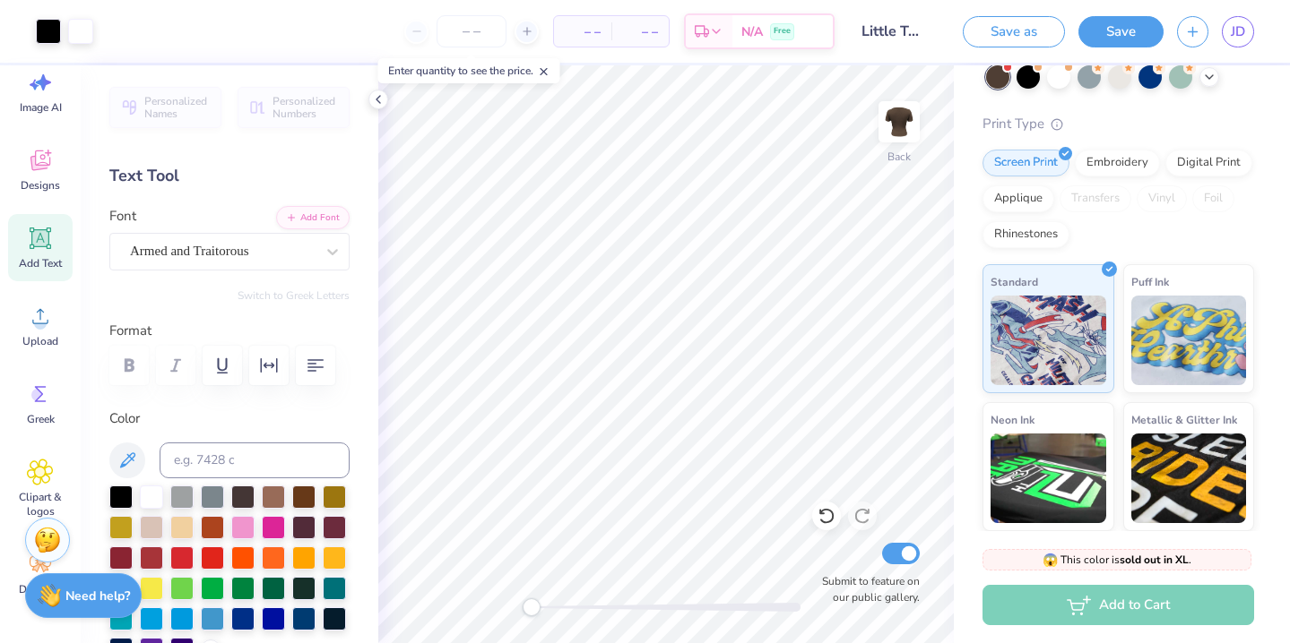
scroll to position [6, 0]
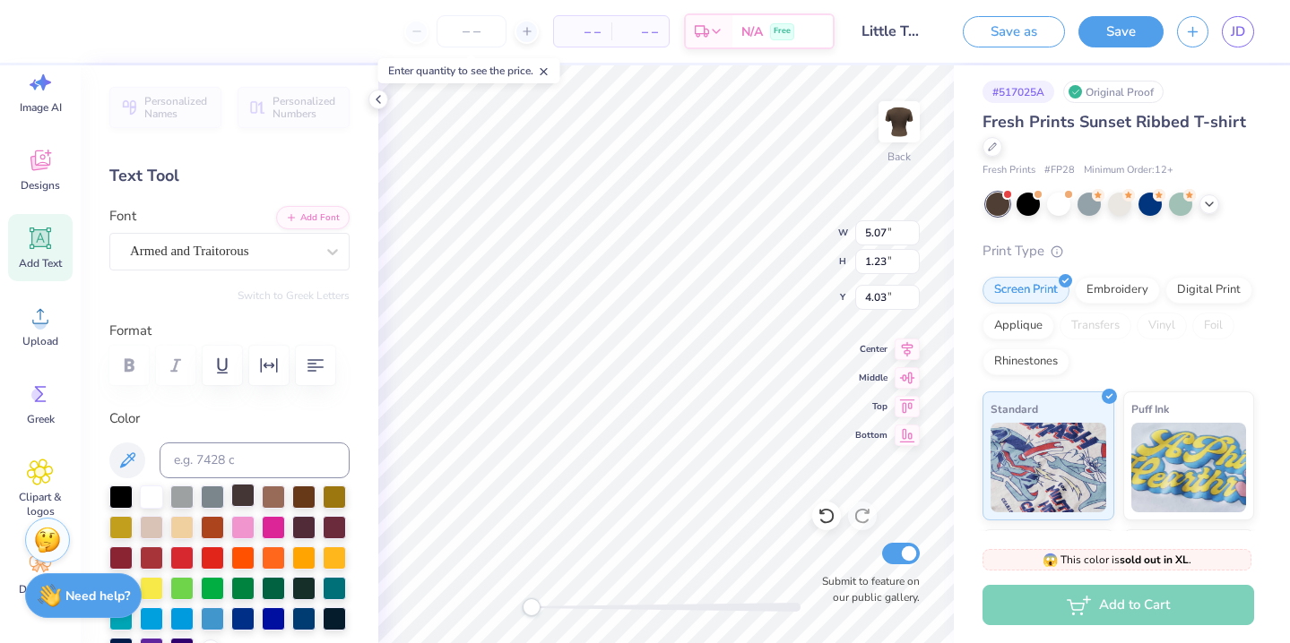
click at [246, 496] on div at bounding box center [242, 495] width 23 height 23
click at [310, 526] on div at bounding box center [303, 525] width 23 height 23
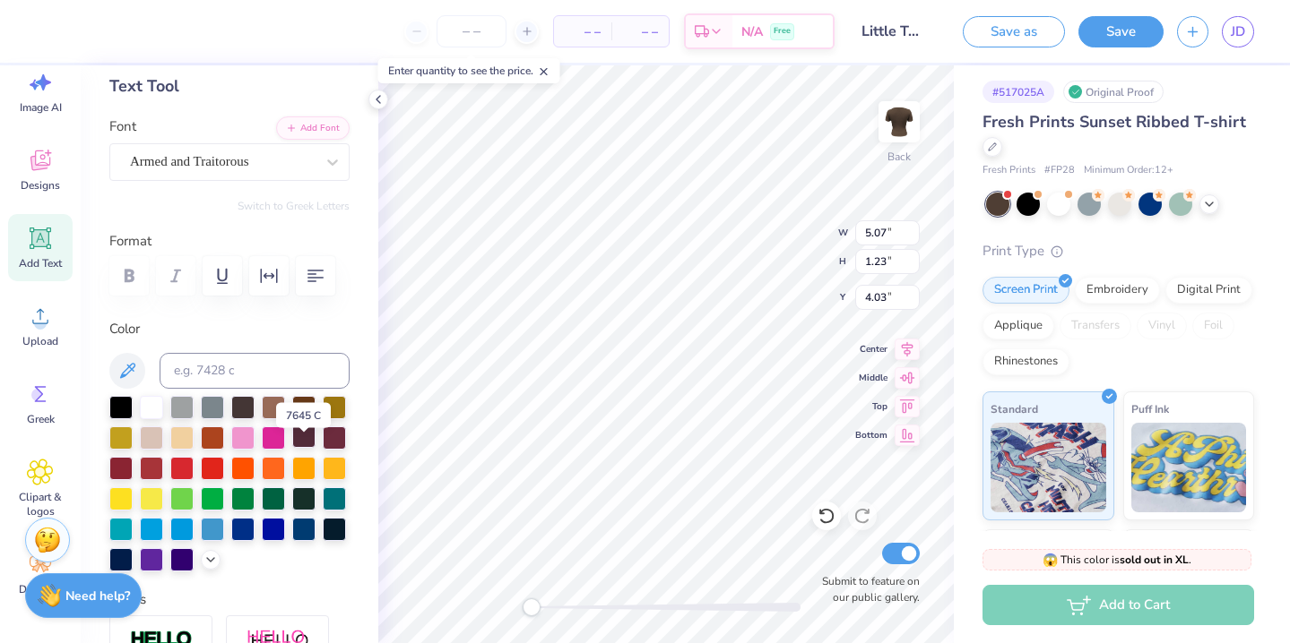
scroll to position [94, 0]
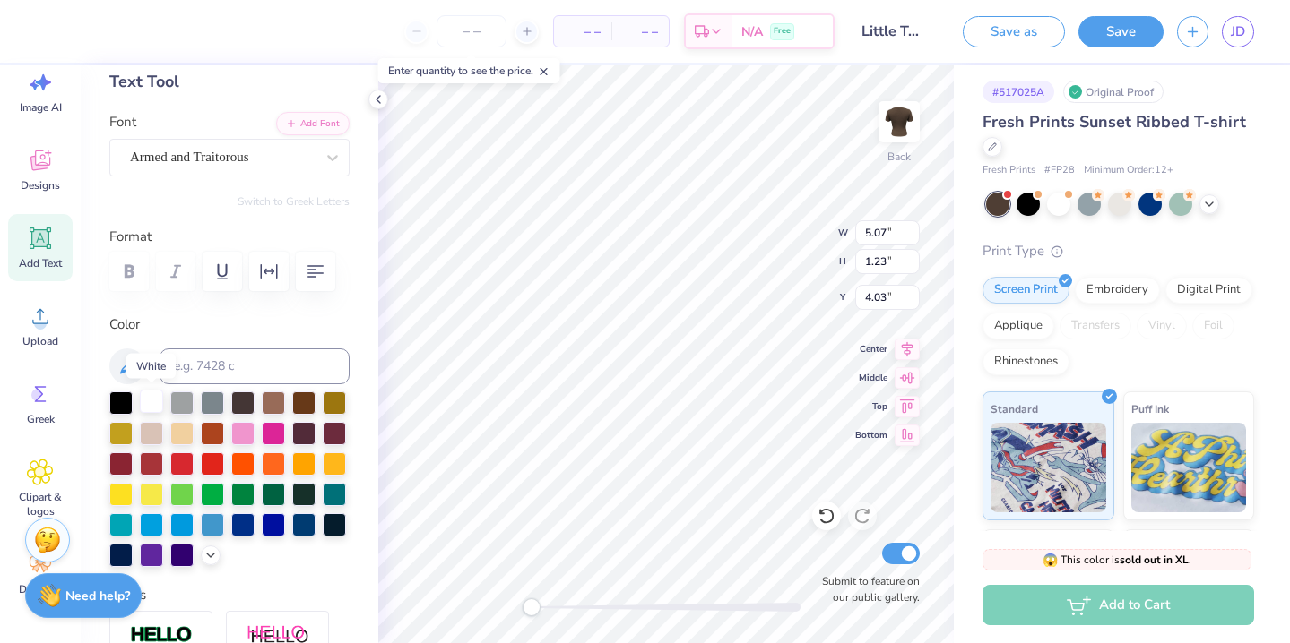
click at [150, 399] on div at bounding box center [151, 401] width 23 height 23
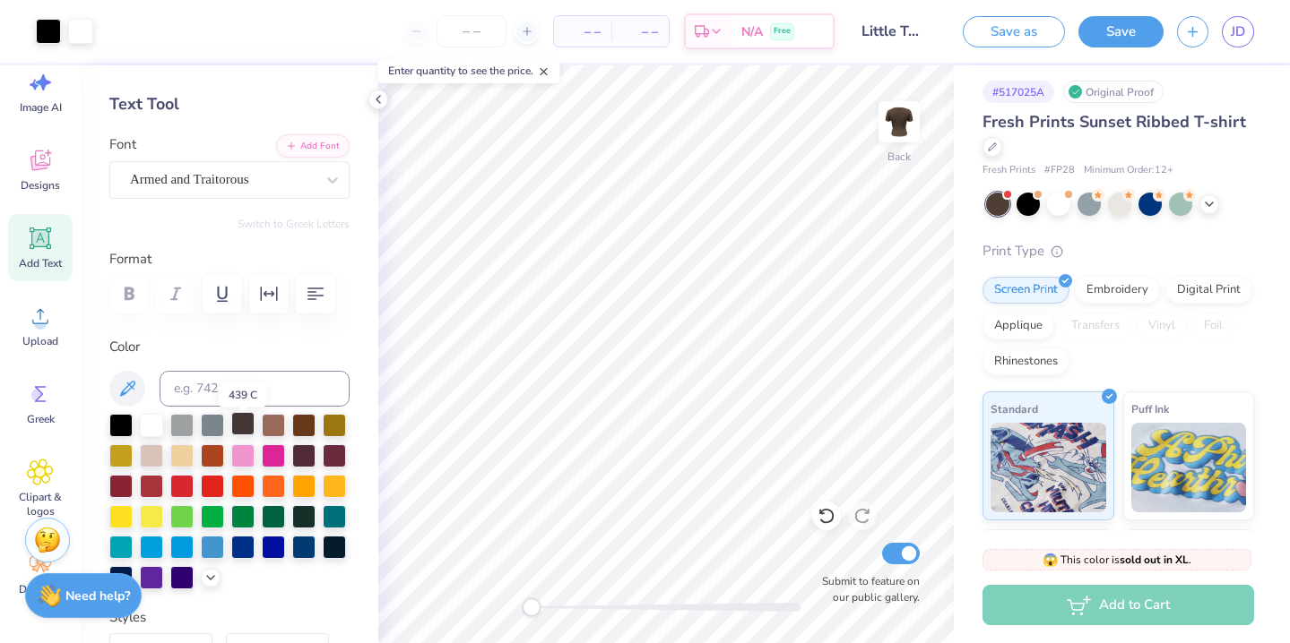
scroll to position [65, 0]
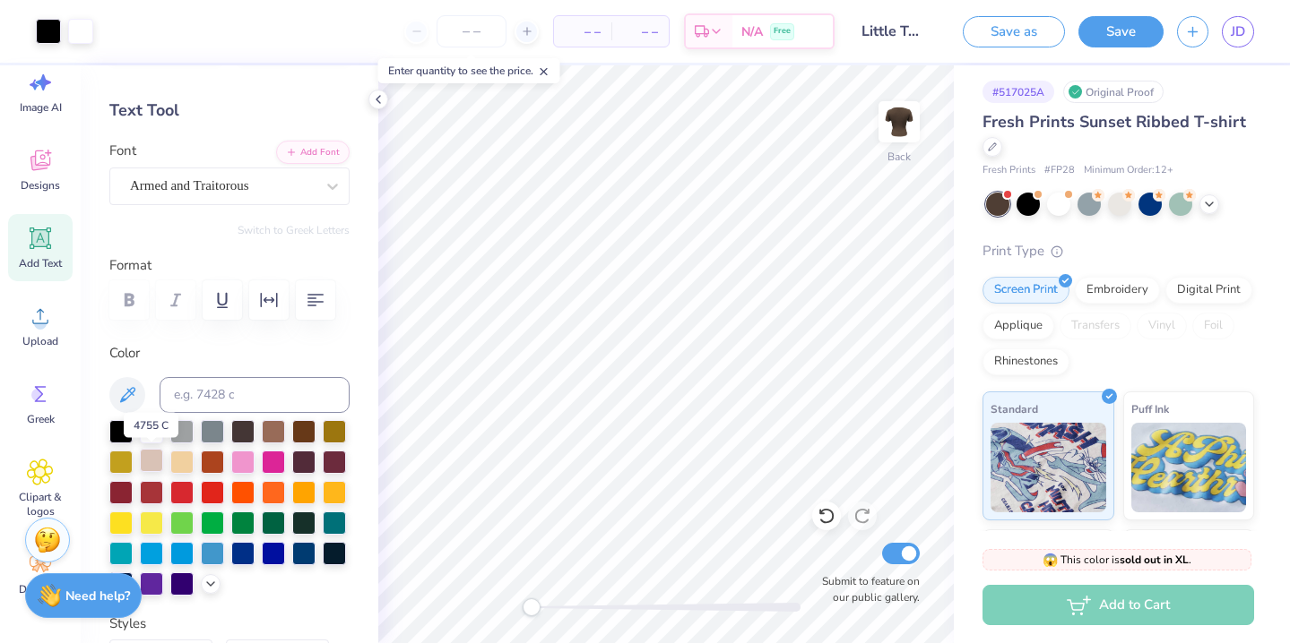
click at [149, 462] on div at bounding box center [151, 460] width 23 height 23
click at [147, 432] on div at bounding box center [151, 429] width 23 height 23
click at [1108, 35] on button "Save" at bounding box center [1120, 28] width 85 height 31
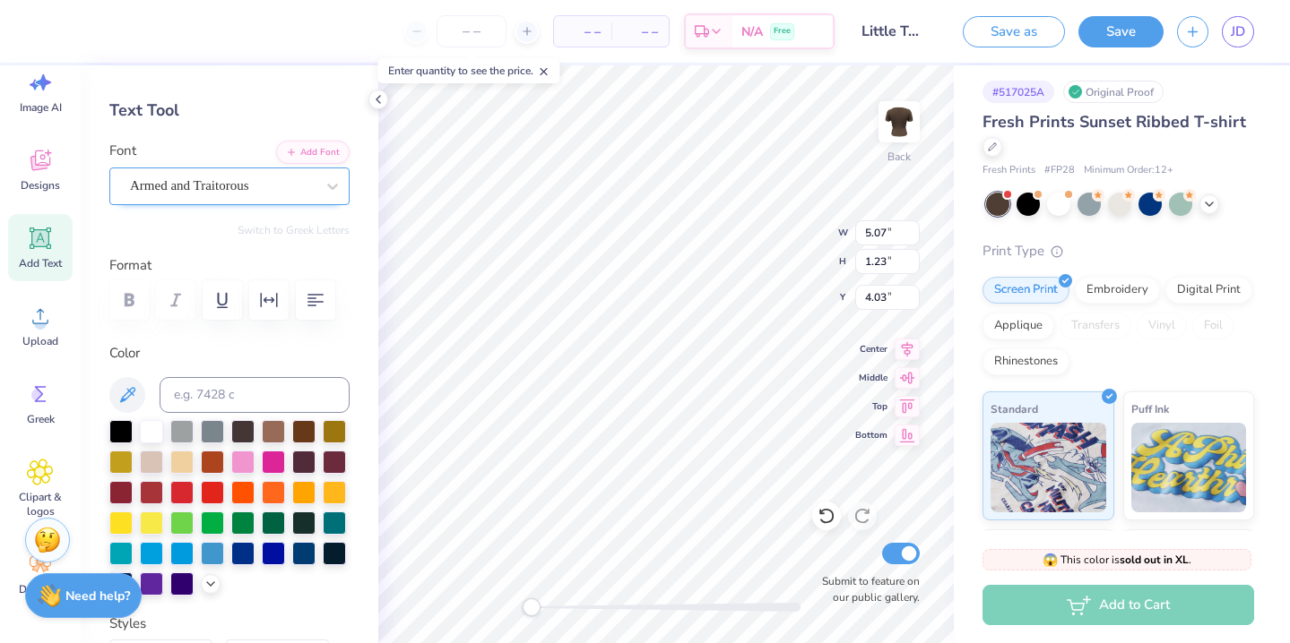
click at [210, 194] on div "Armed and Traitorous" at bounding box center [222, 186] width 188 height 28
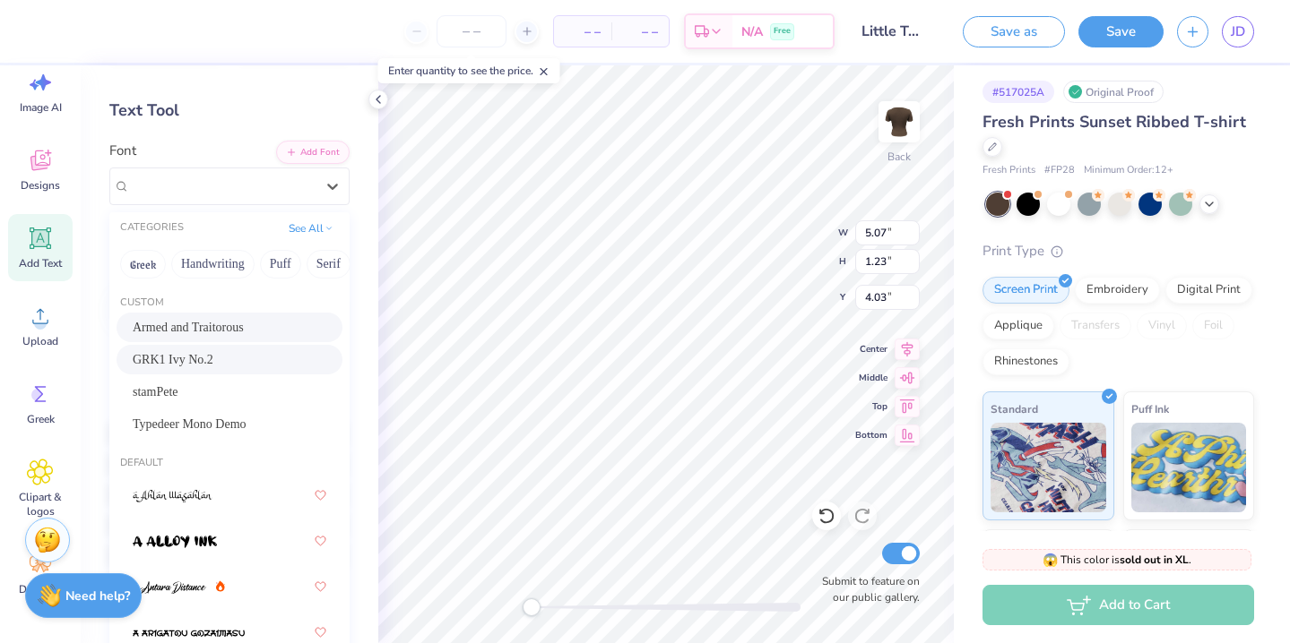
click at [234, 357] on div "GRK1 Ivy No.2" at bounding box center [230, 359] width 194 height 19
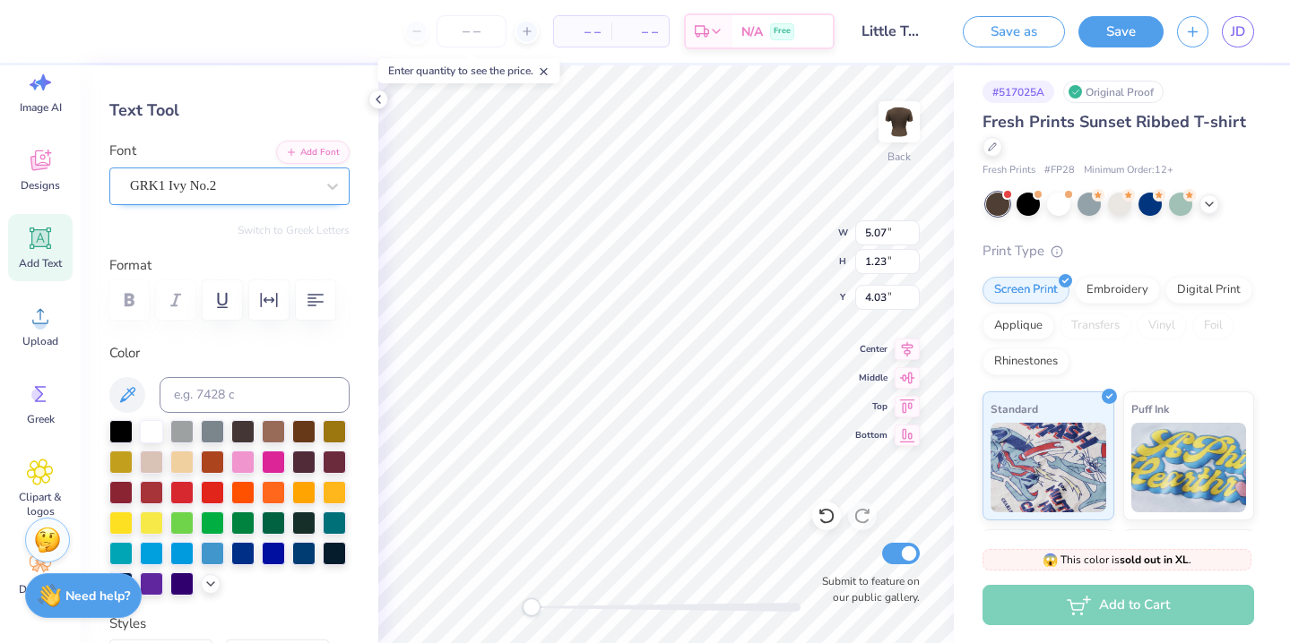
click at [242, 185] on div "GRK1 Ivy No.2" at bounding box center [222, 186] width 188 height 28
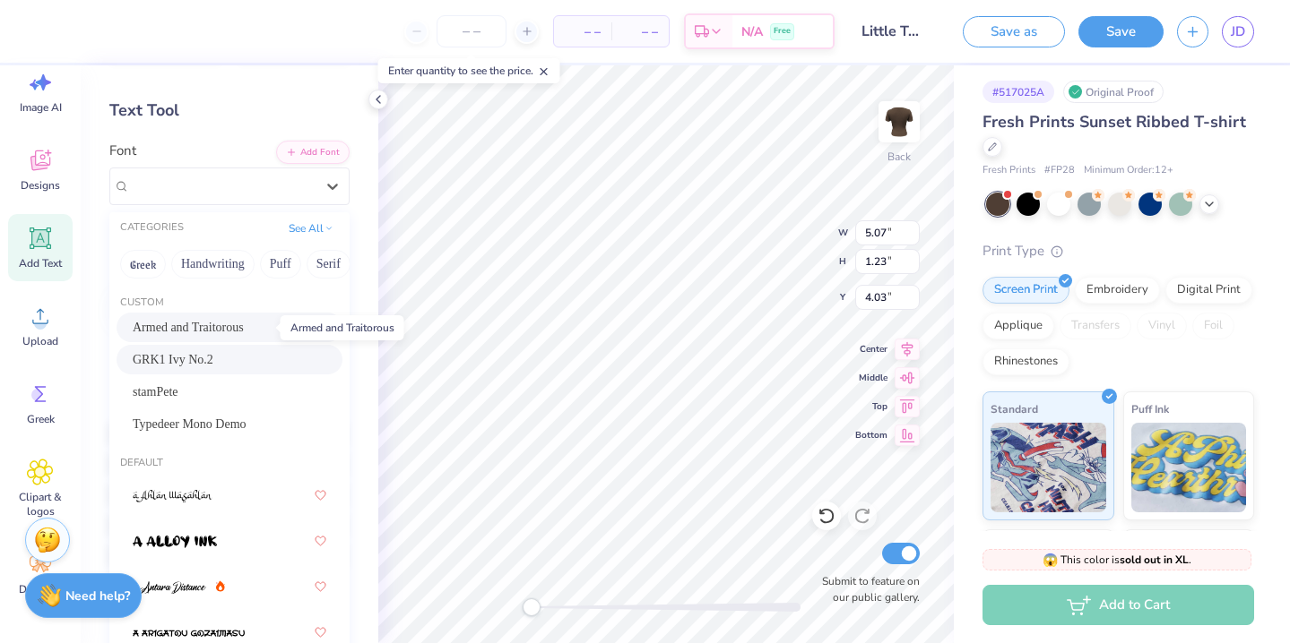
click at [212, 323] on span "Armed and Traitorous" at bounding box center [188, 327] width 111 height 19
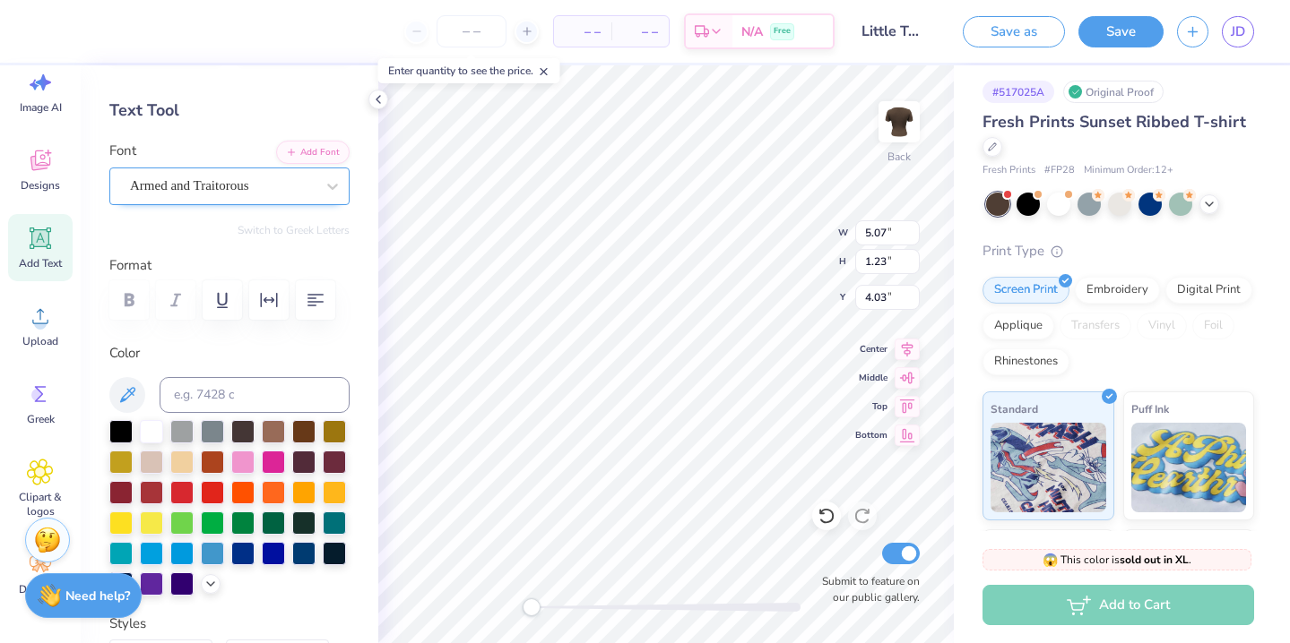
click at [237, 185] on div "Armed and Traitorous" at bounding box center [222, 186] width 188 height 28
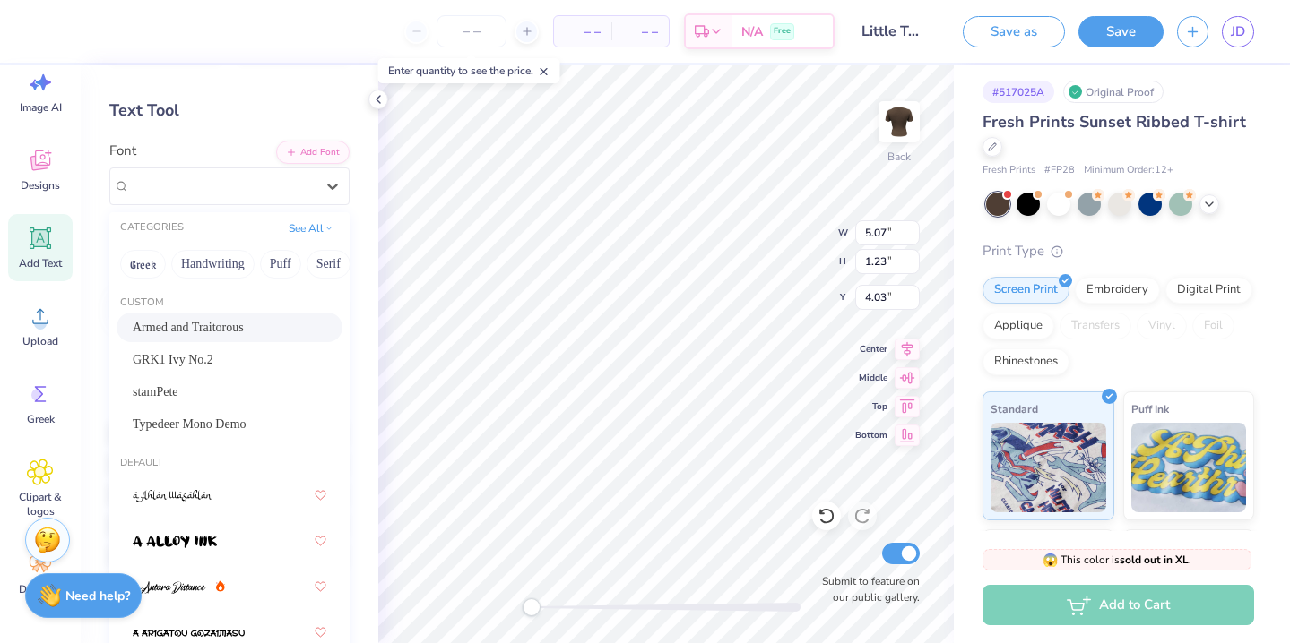
scroll to position [2, 0]
click at [207, 390] on div "stamPete" at bounding box center [230, 390] width 194 height 19
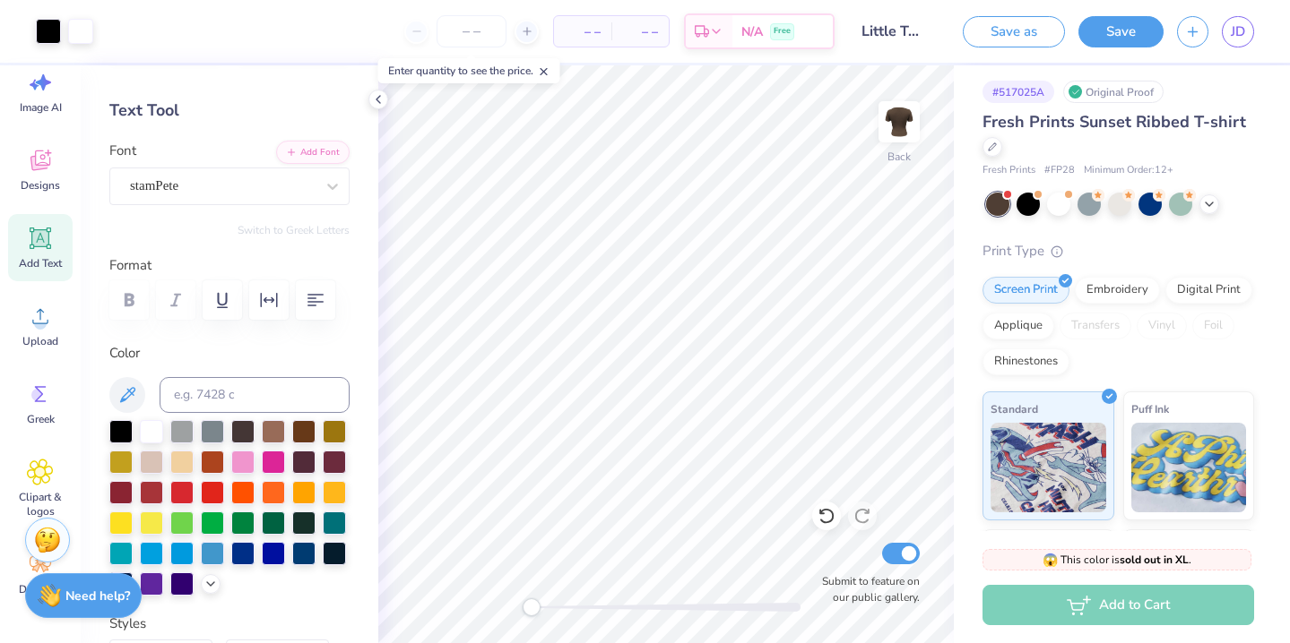
click at [39, 254] on div "Add Text" at bounding box center [40, 247] width 65 height 67
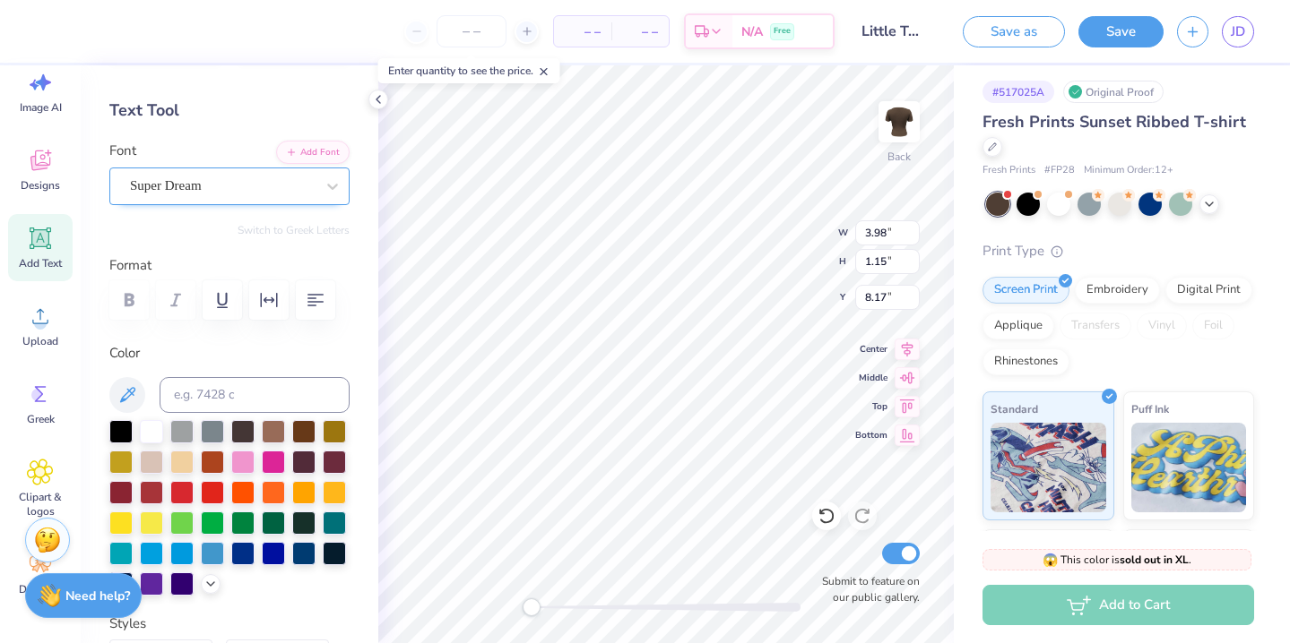
click at [219, 191] on div "Super Dream" at bounding box center [222, 186] width 188 height 28
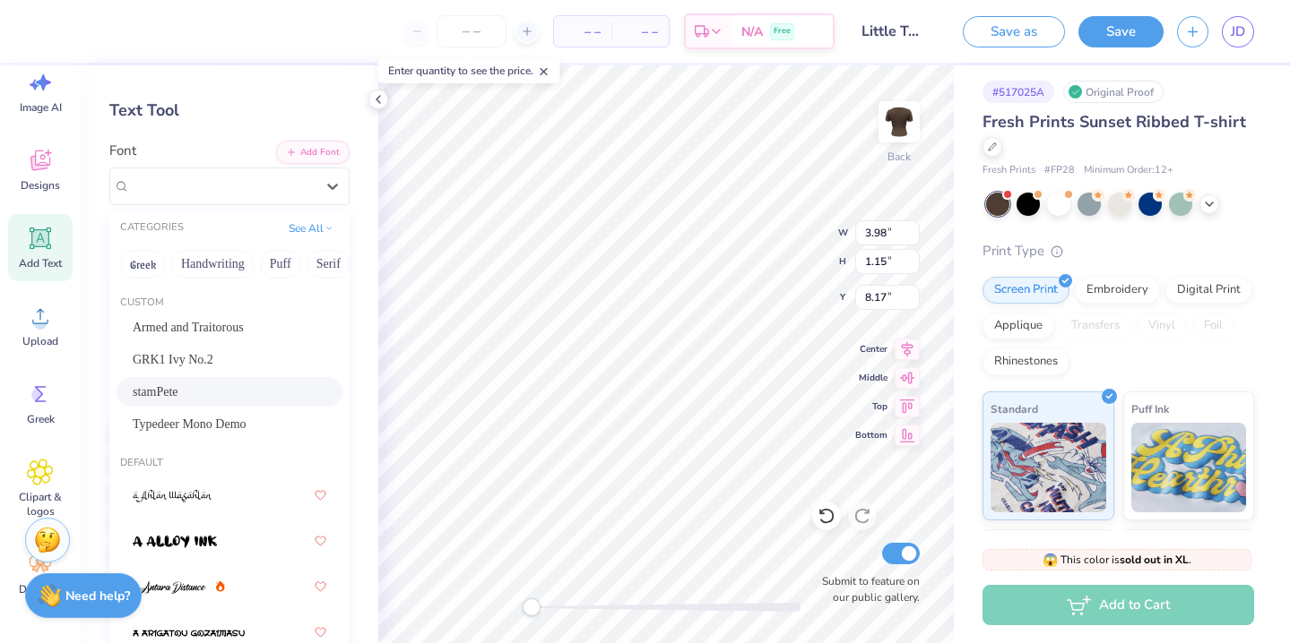
click at [177, 389] on span "stamPete" at bounding box center [156, 392] width 46 height 19
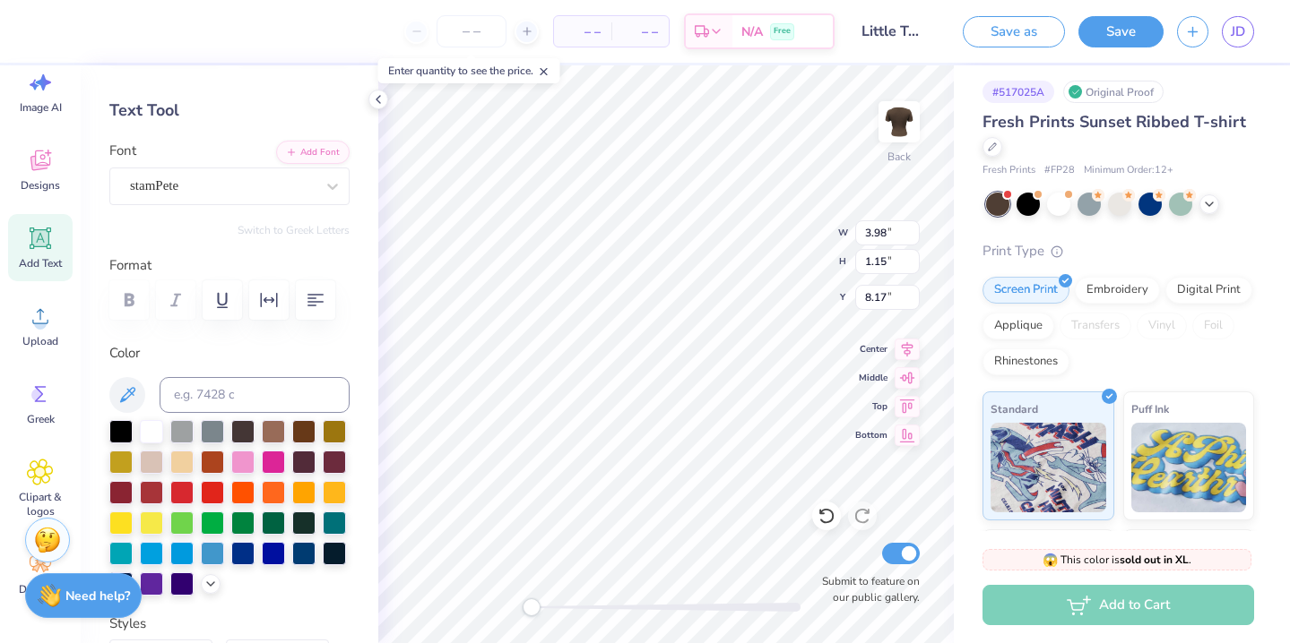
type textarea "AXO"
type input "3.73"
type input "1.45"
type input "4.11"
type input "1.08"
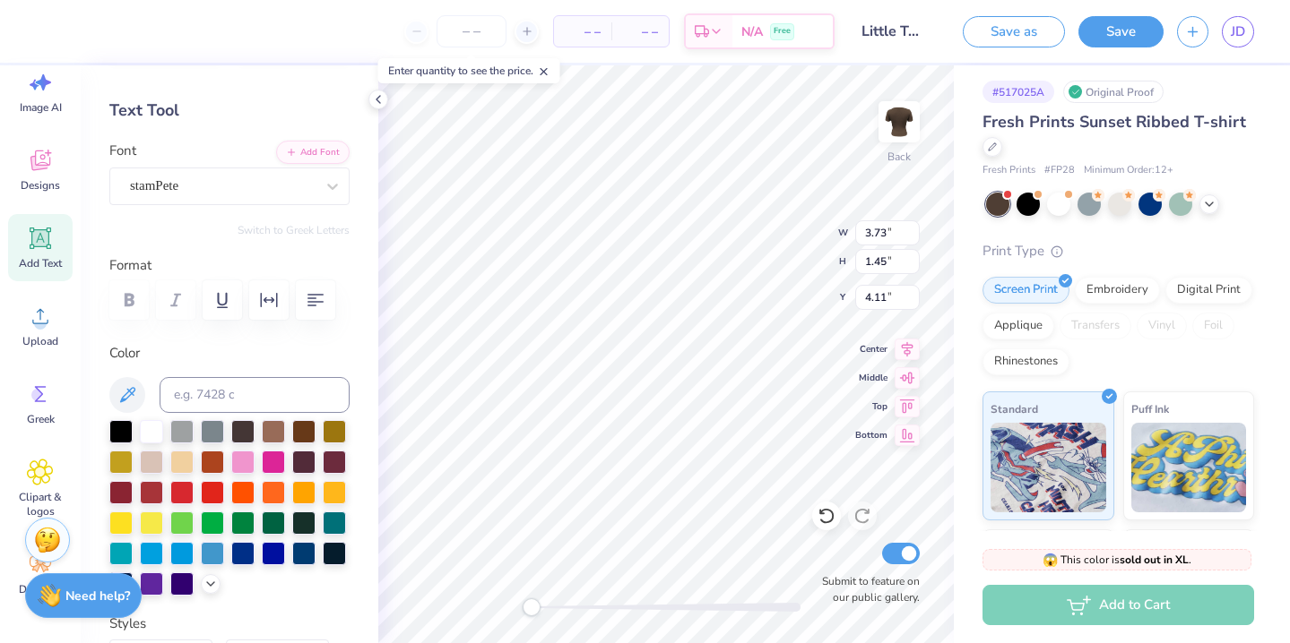
type input "0.67"
type input "3.24"
click at [885, 261] on input "0.67" at bounding box center [887, 261] width 65 height 25
type input "0.68"
click at [789, 260] on div "Back W 1.08 1.08 " H 0.67 0.67 " Y 3.24 3.24 " Center Middle Top Bottom Submit …" at bounding box center [665, 354] width 575 height 578
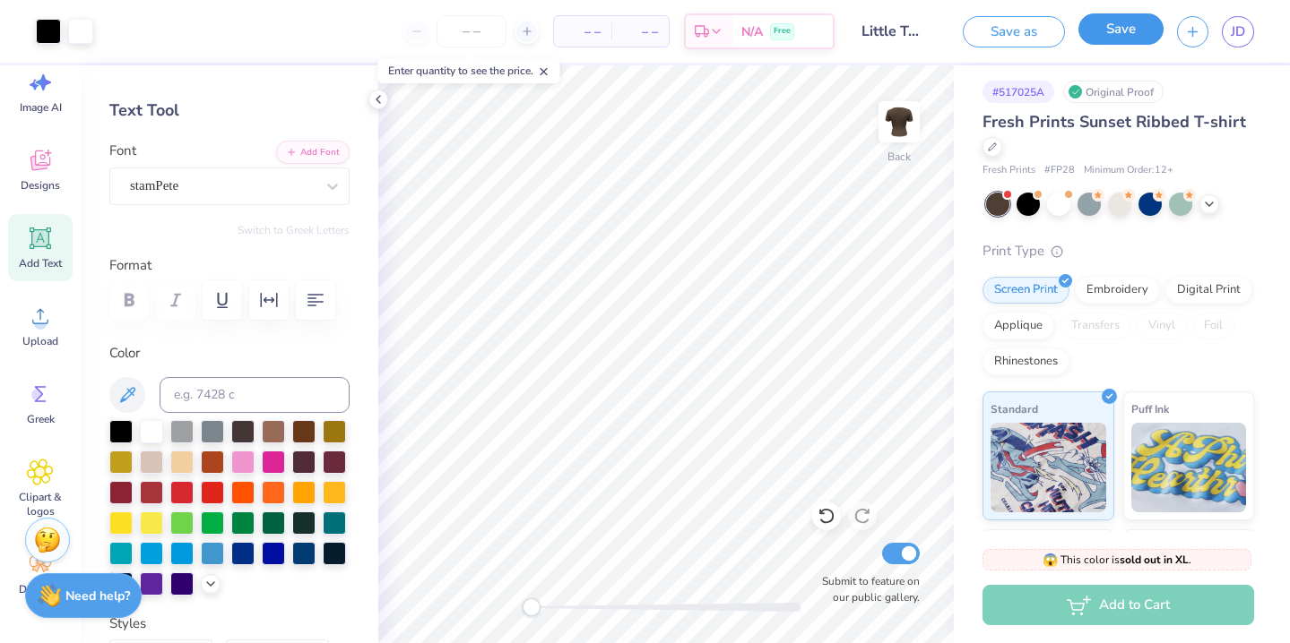
click at [1119, 29] on button "Save" at bounding box center [1120, 28] width 85 height 31
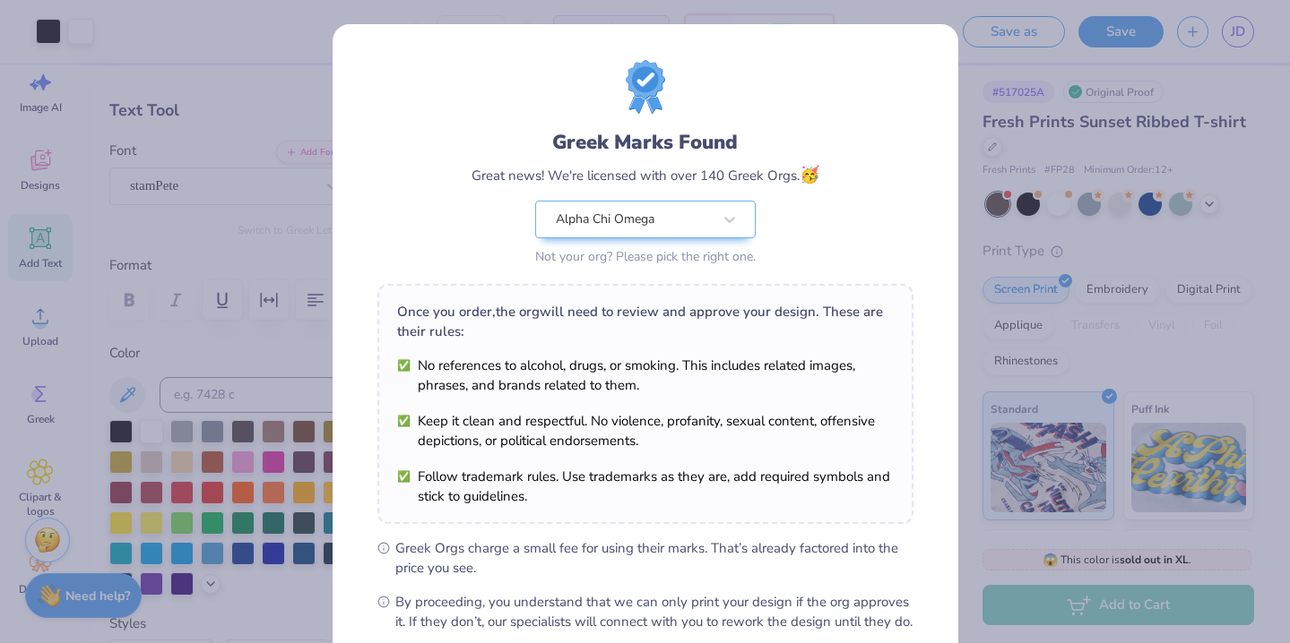
scroll to position [195, 0]
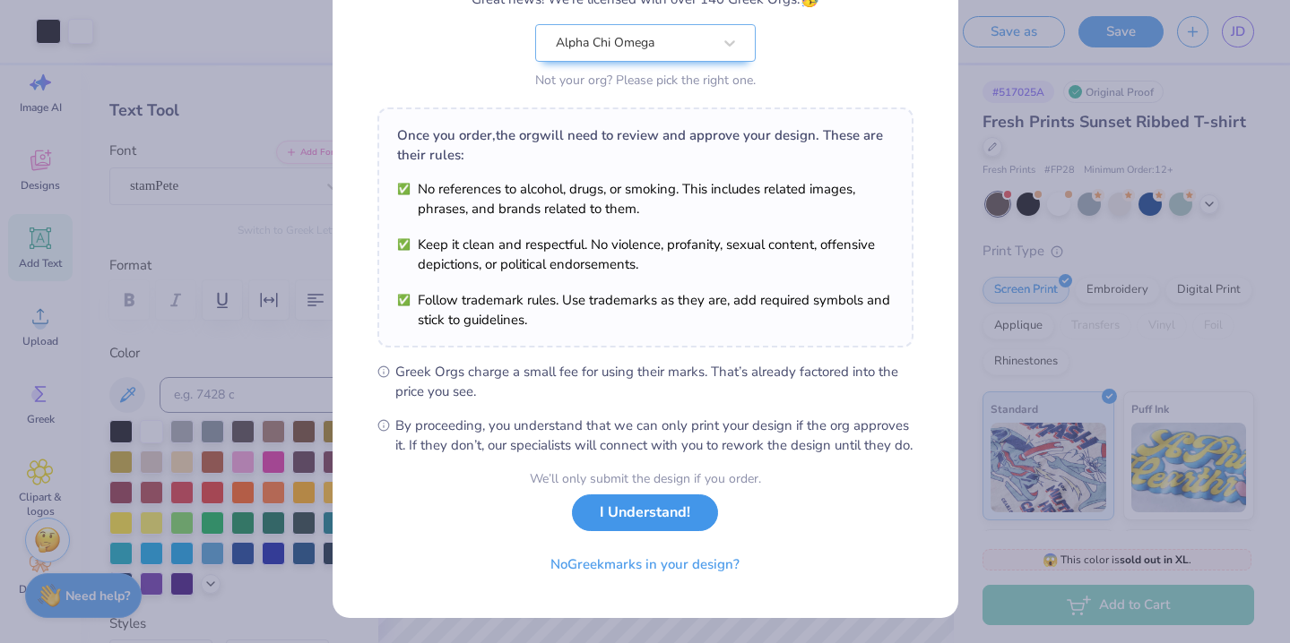
click at [668, 522] on button "I Understand!" at bounding box center [645, 513] width 146 height 37
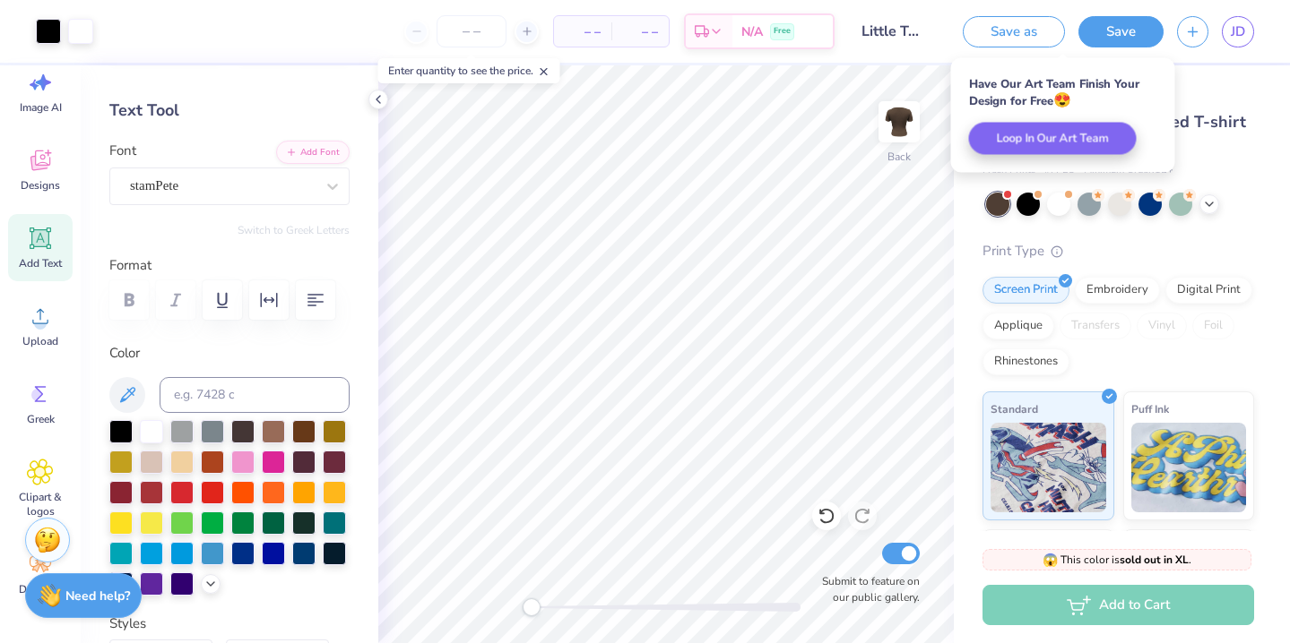
scroll to position [0, 0]
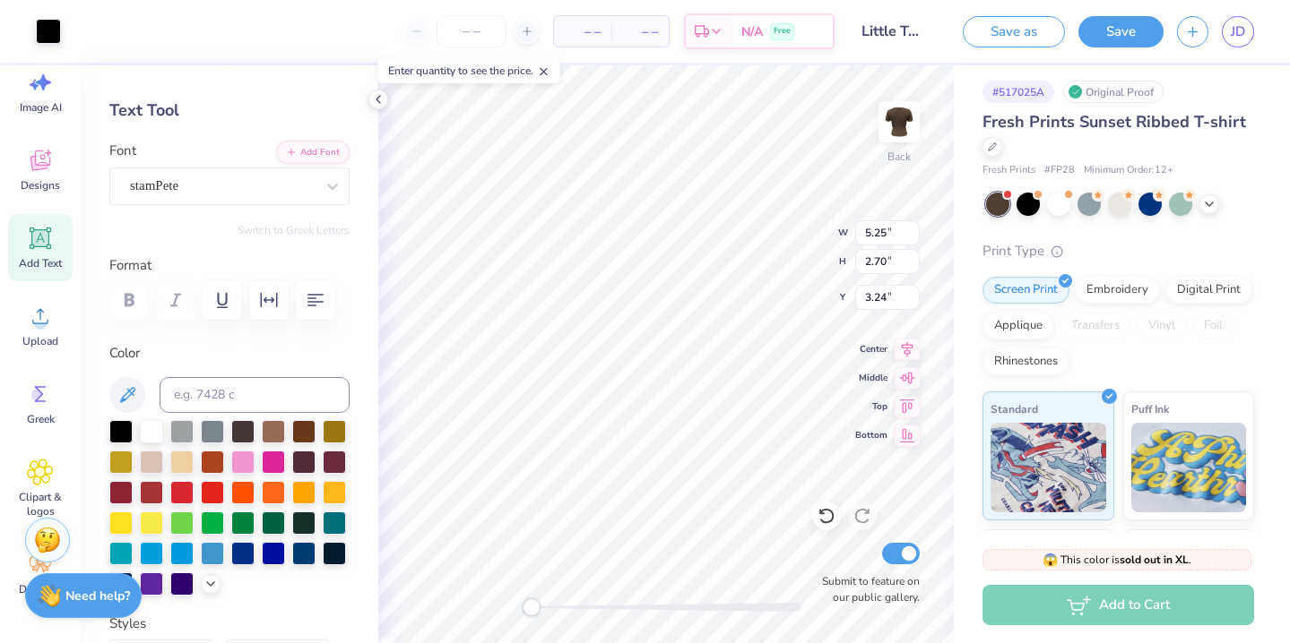
click at [797, 225] on div "Back W 5.25 5.25 " H 2.70 2.70 " Y 3.24 3.24 " Center Middle Top Bottom Submit …" at bounding box center [665, 354] width 575 height 578
type input "5.25"
type input "2.70"
type input "3.00"
type input "5.25"
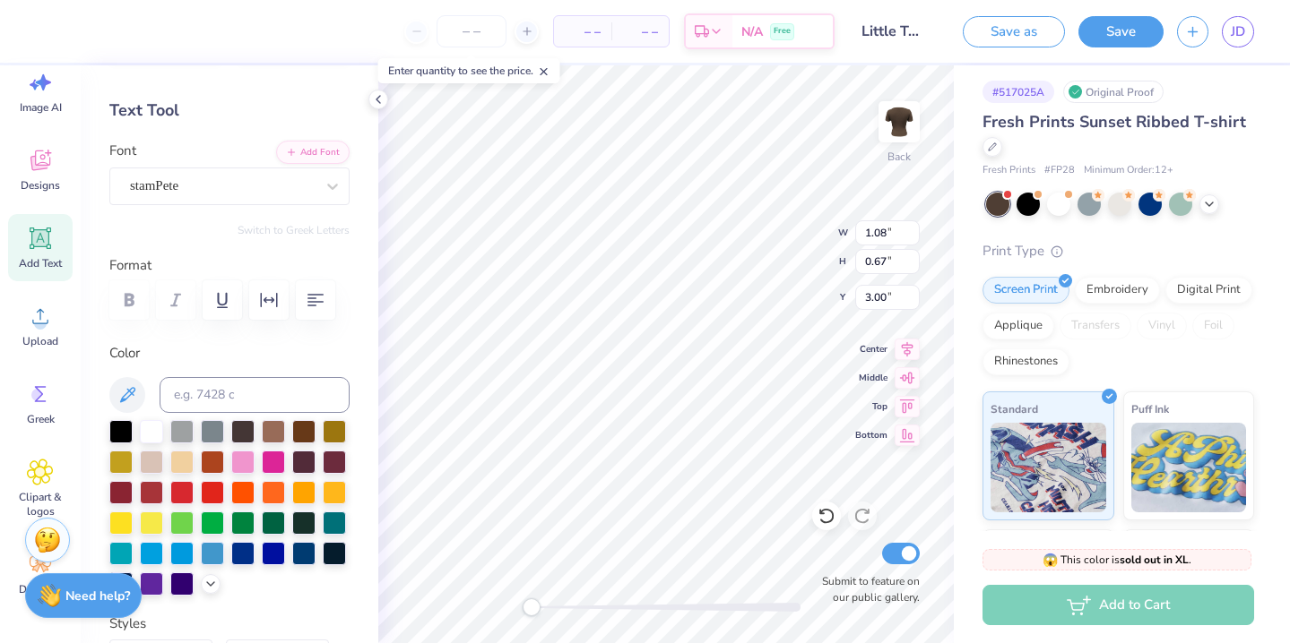
type input "2.70"
type input "1.08"
type input "0.67"
type input "6.88"
type input "3.73"
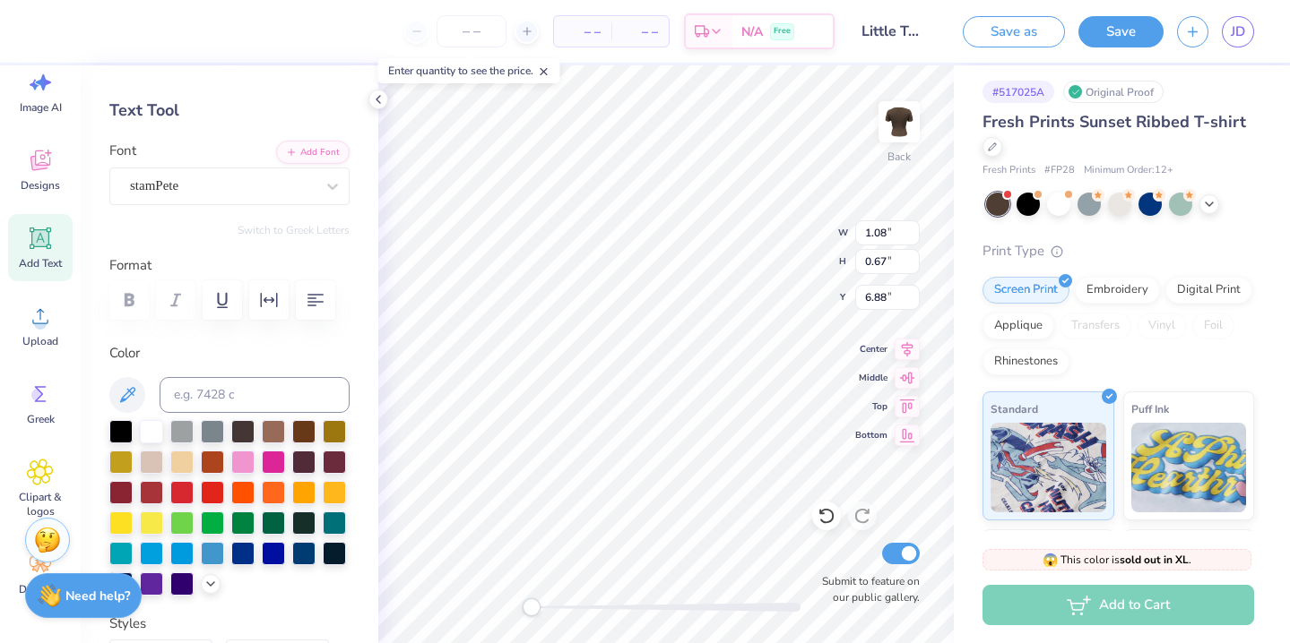
type input "1.45"
type input "3.82"
type textarea "2"
type textarea "25"
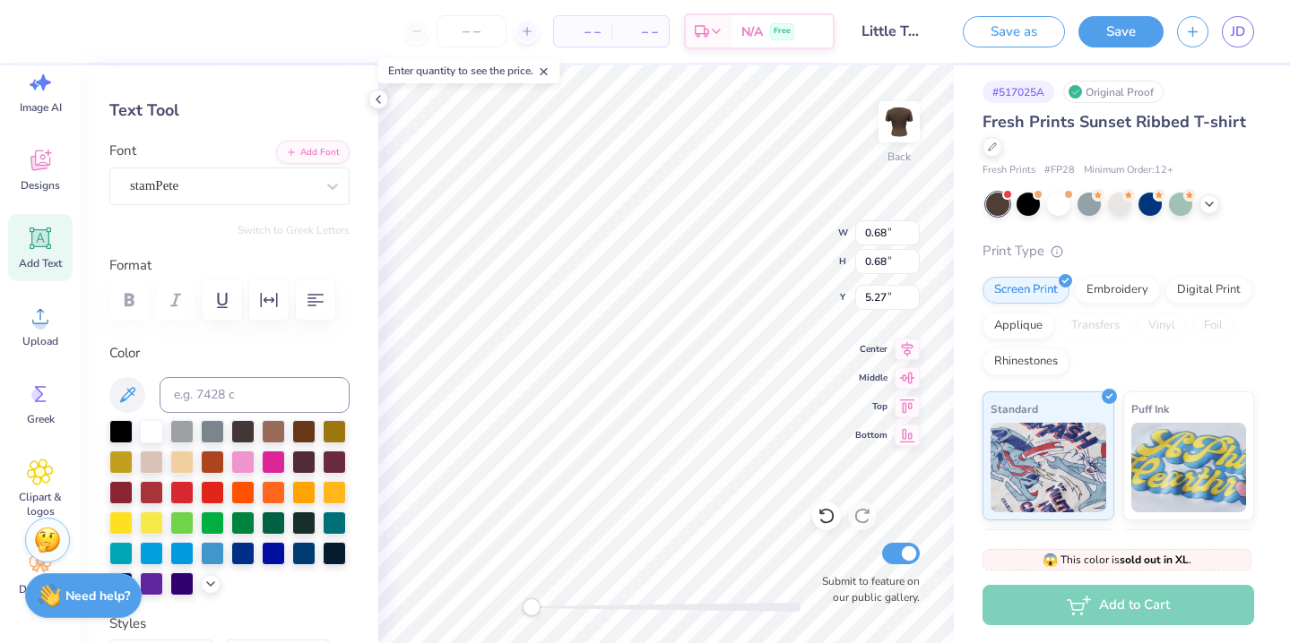
type input "1.08"
type input "0.67"
type input "3.00"
type input "0.95"
type input "0.59"
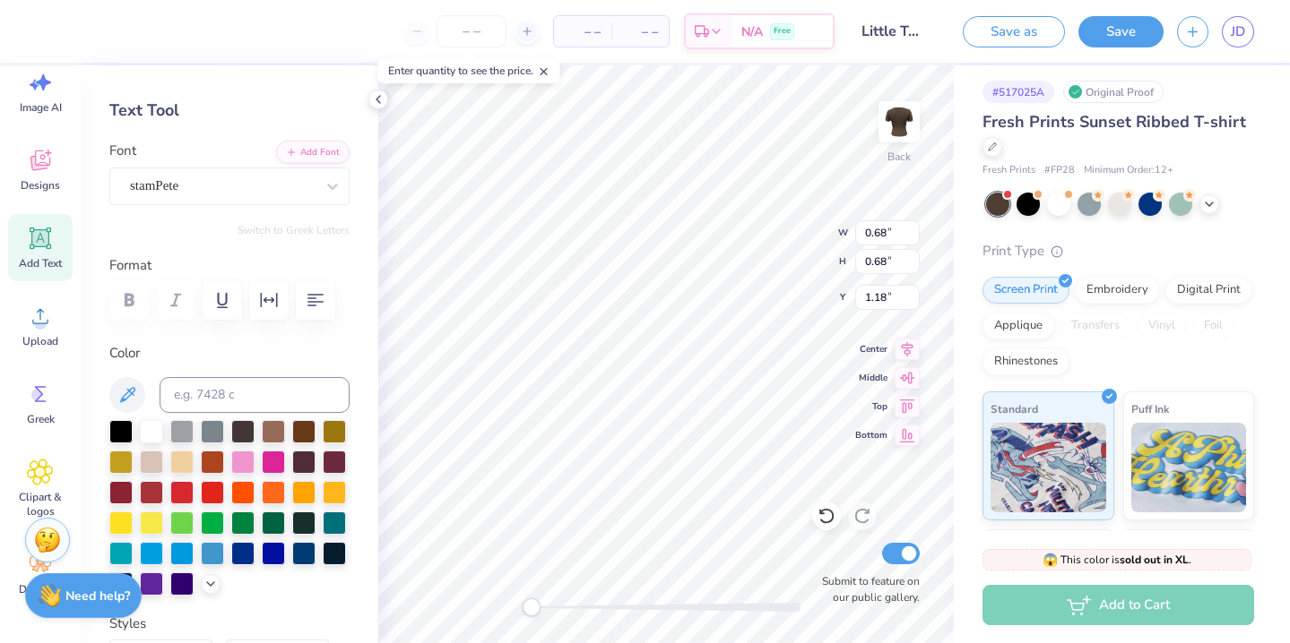
type input "1.26"
type input "0.96"
type input "1.08"
type input "0.95"
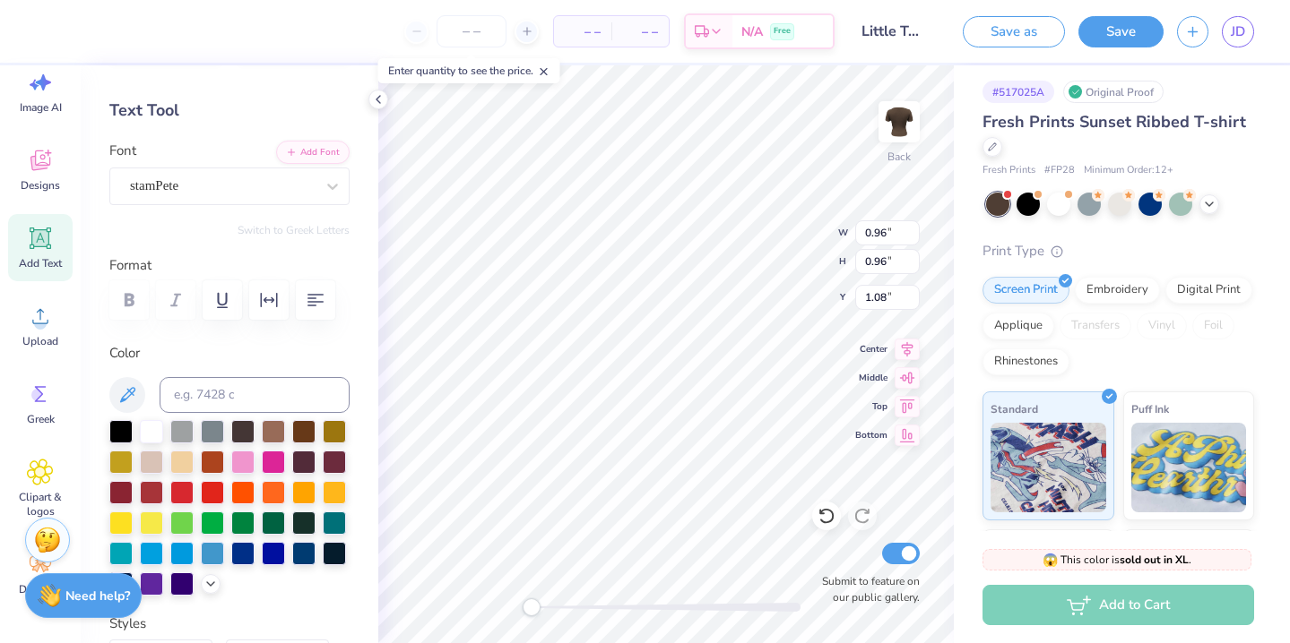
type input "0.59"
type input "1.26"
type input "0.57"
type input "0.56"
type input "0.95"
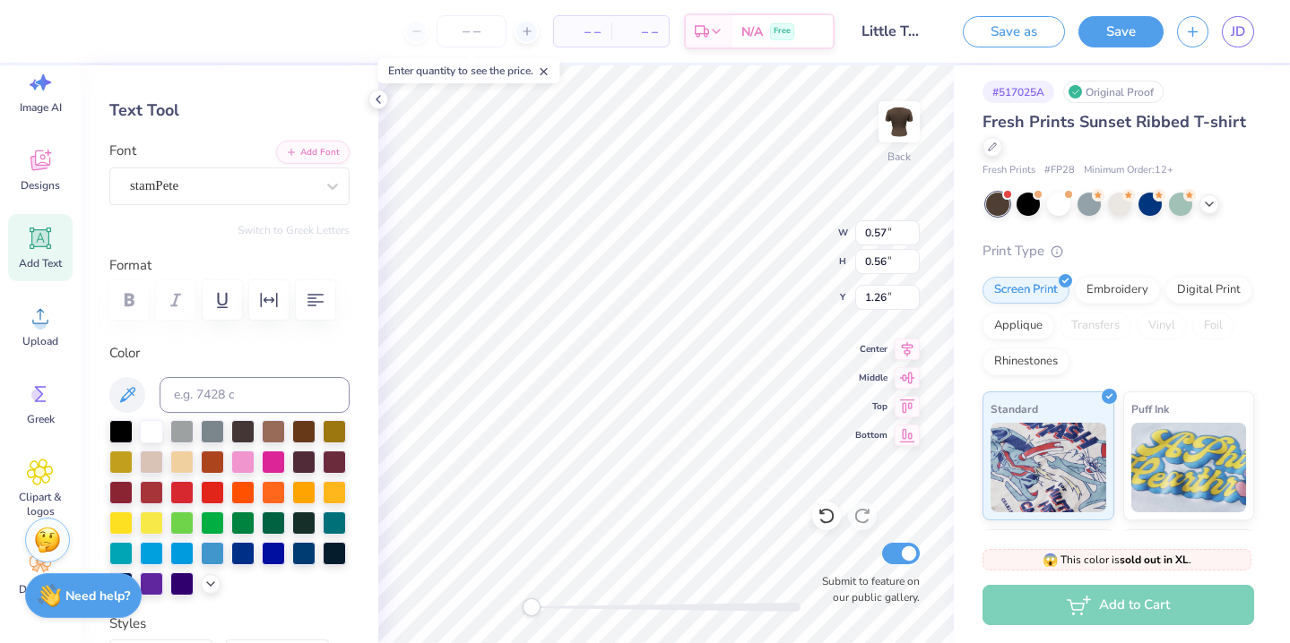
type input "0.59"
type input "0.57"
type input "0.56"
type input "0.95"
type input "0.59"
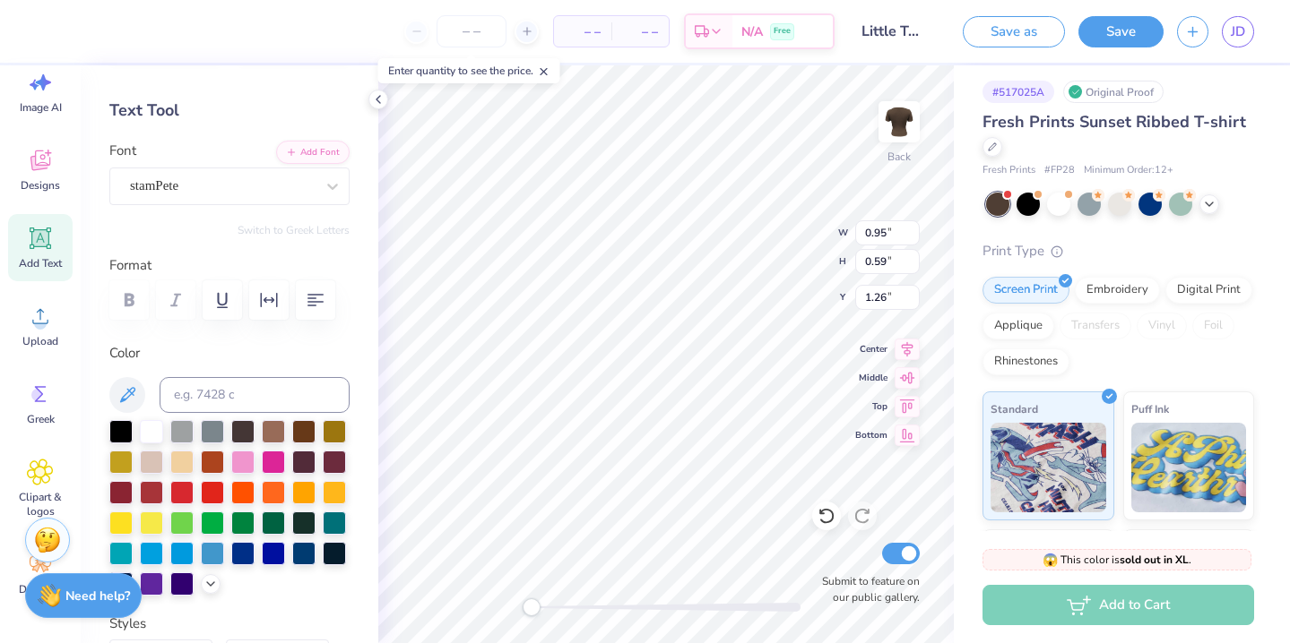
type input "0.57"
type input "0.56"
type input "0.95"
type input "0.59"
type input "0.57"
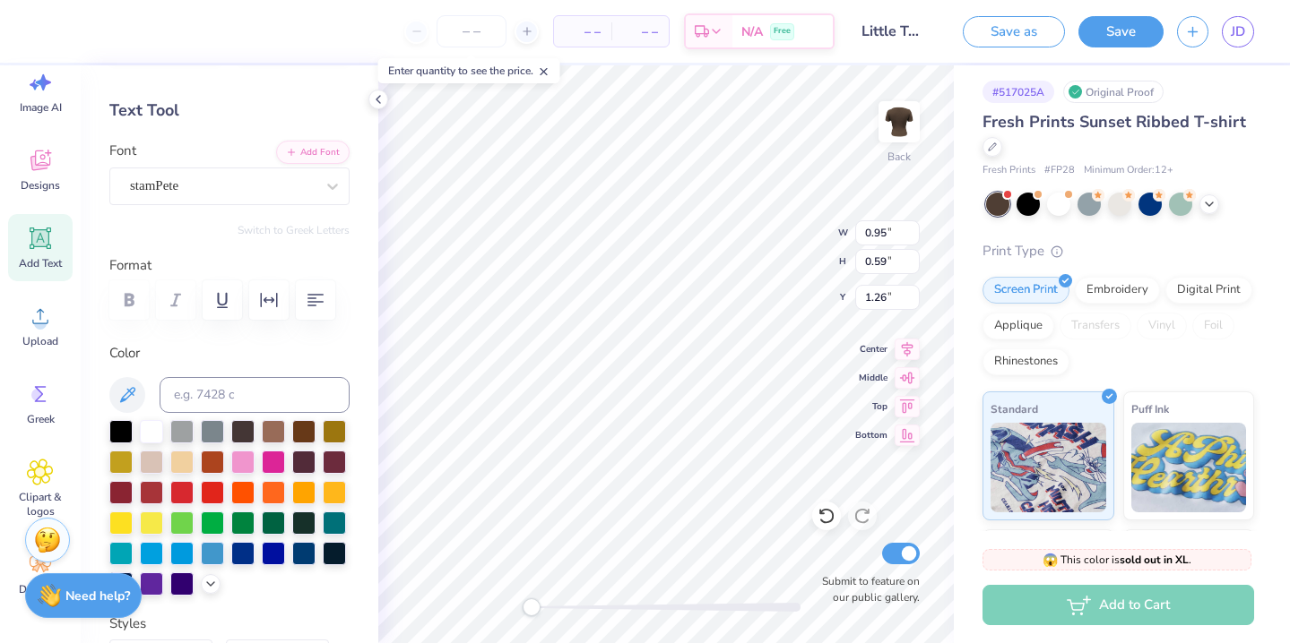
type input "0.56"
type input "5.25"
type input "2.70"
type input "3.30"
type input "0.57"
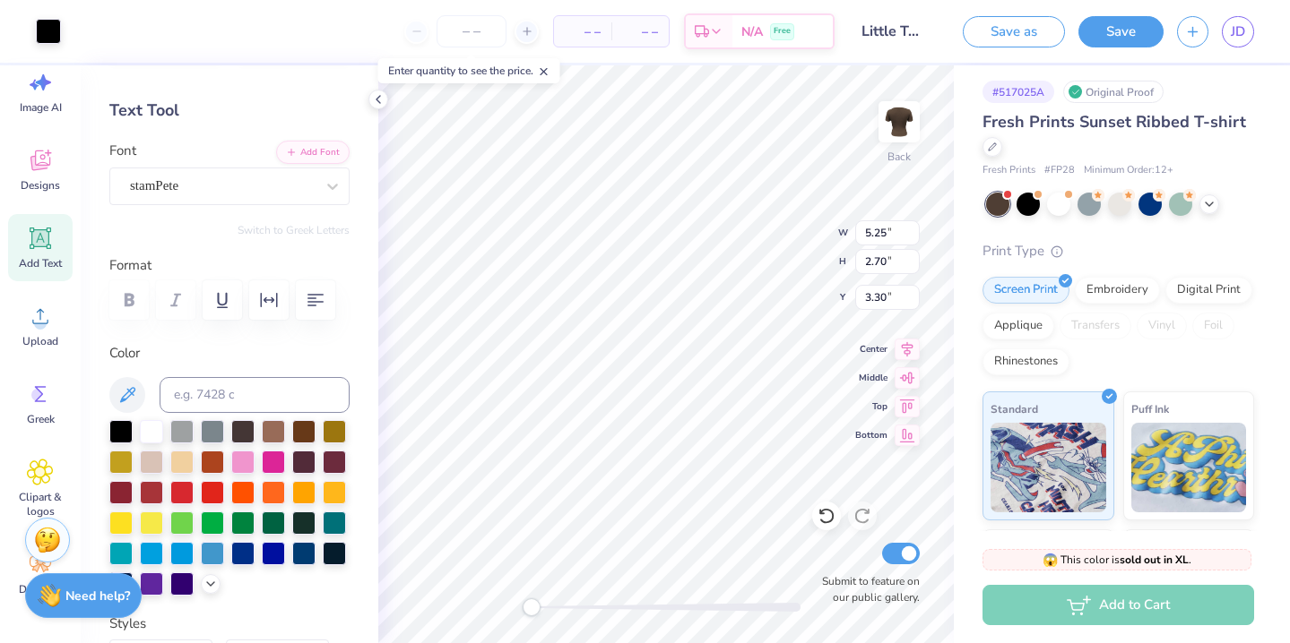
type input "0.56"
type input "4.99"
type input "0.57"
type input "0.56"
type input "5.37"
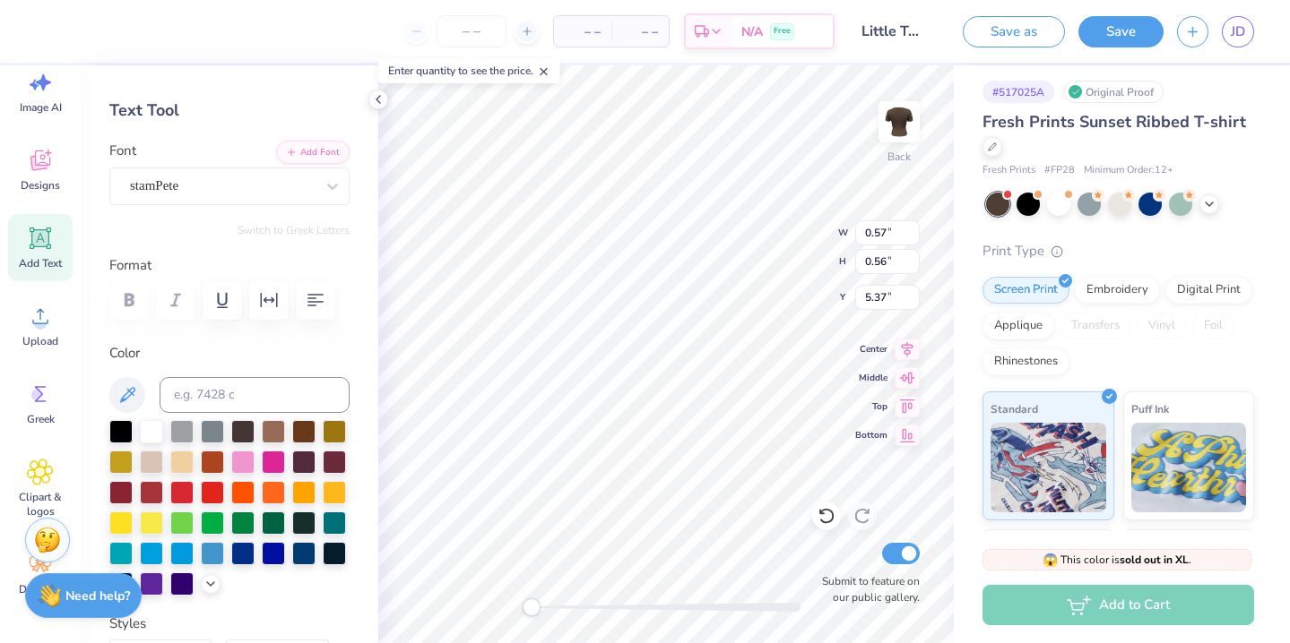
type textarea "2025"
type input "1.22"
type input "0.56"
type input "5.37"
click at [120, 292] on div at bounding box center [229, 299] width 240 height 39
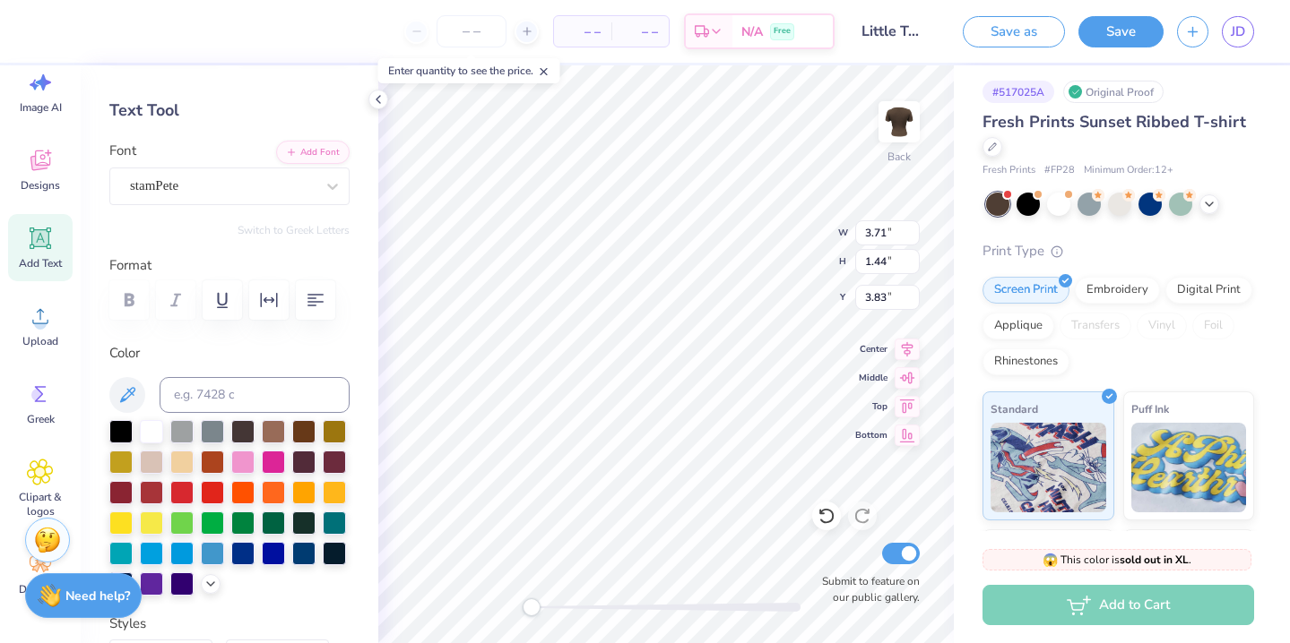
click at [376, 264] on div "Personalized Names Personalized Numbers Text Tool Add Font Font stamPete Switch…" at bounding box center [230, 354] width 298 height 578
click at [1117, 39] on button "Save" at bounding box center [1120, 28] width 85 height 31
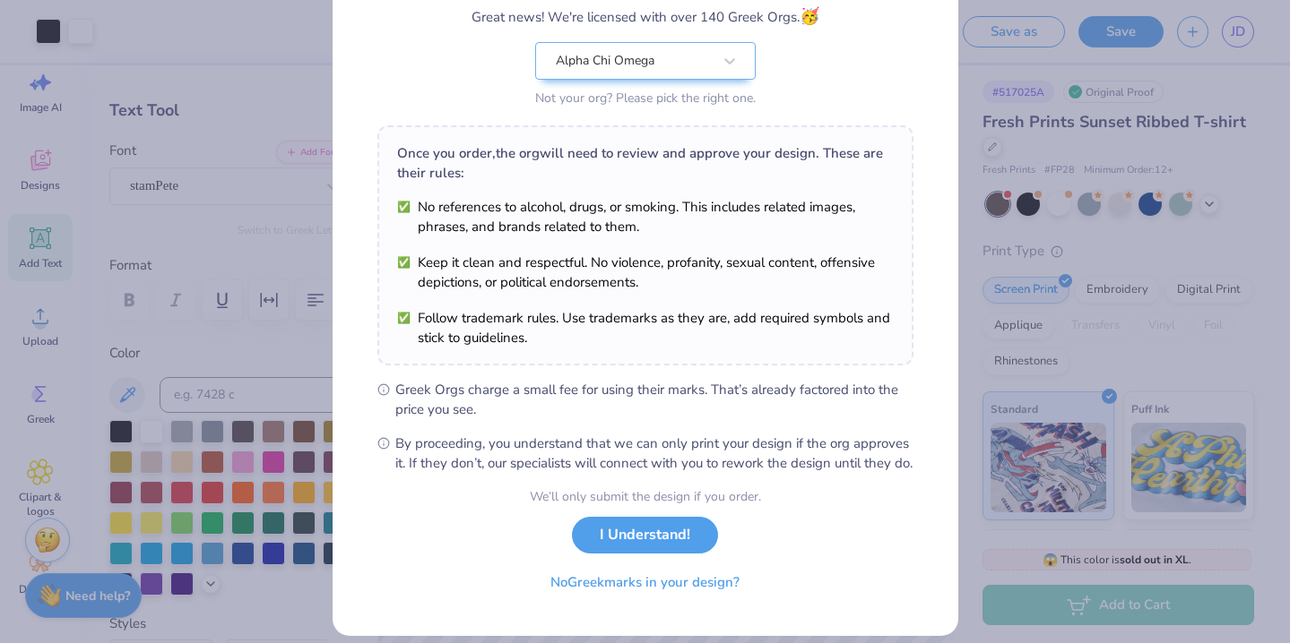
scroll to position [166, 0]
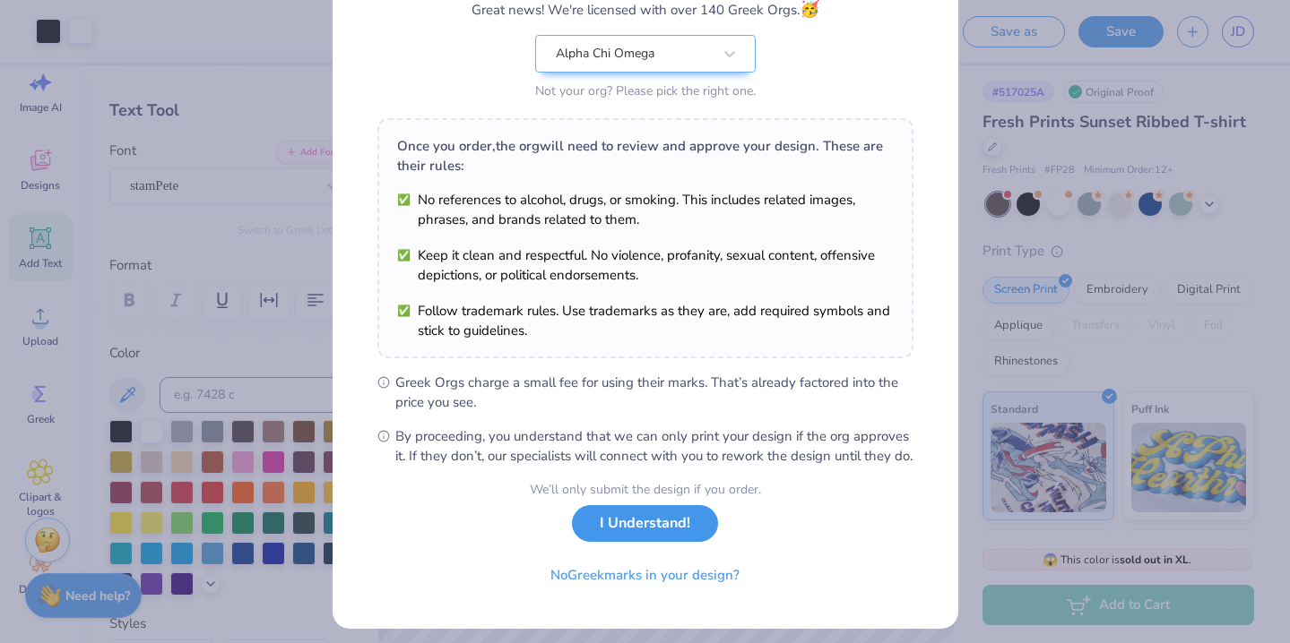
click at [658, 541] on button "I Understand!" at bounding box center [645, 523] width 146 height 37
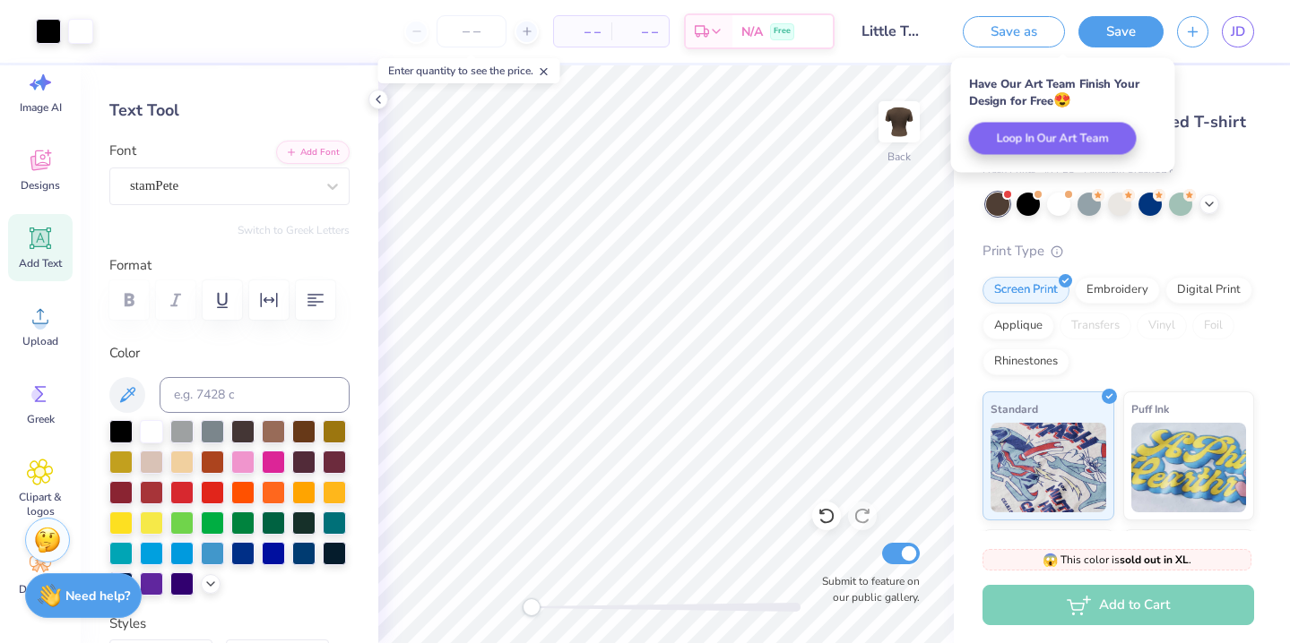
scroll to position [0, 0]
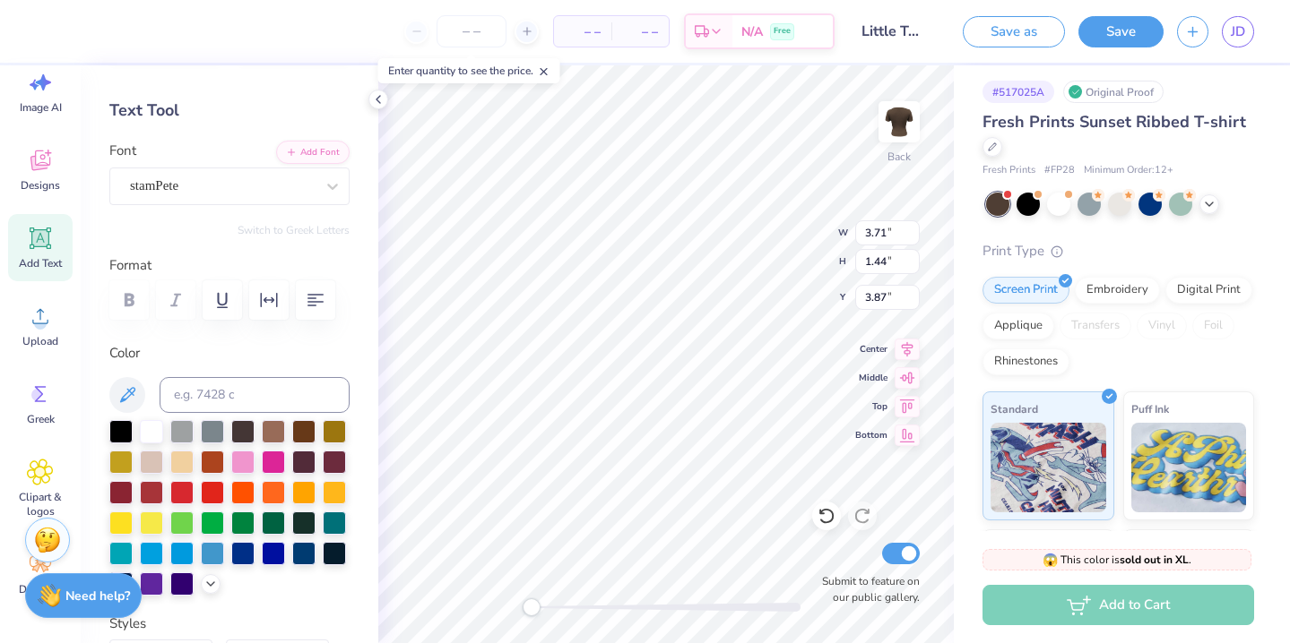
type input "1.22"
type input "0.56"
type input "5.37"
click at [1134, 39] on button "Save" at bounding box center [1120, 28] width 85 height 31
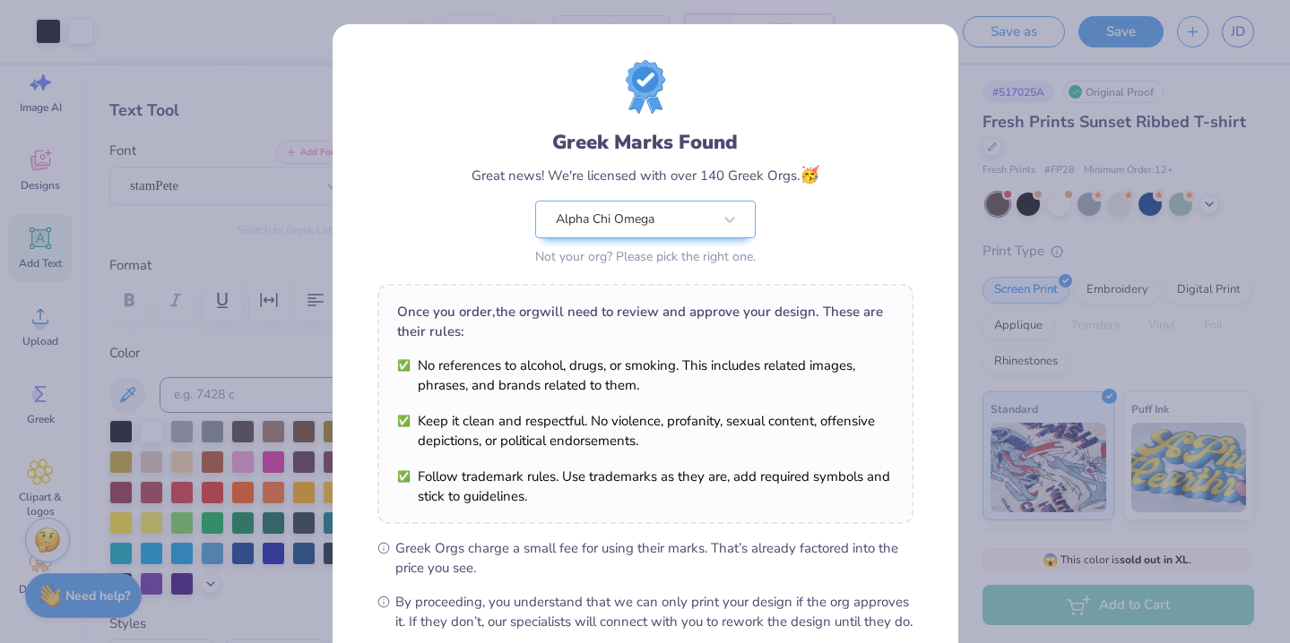
scroll to position [195, 0]
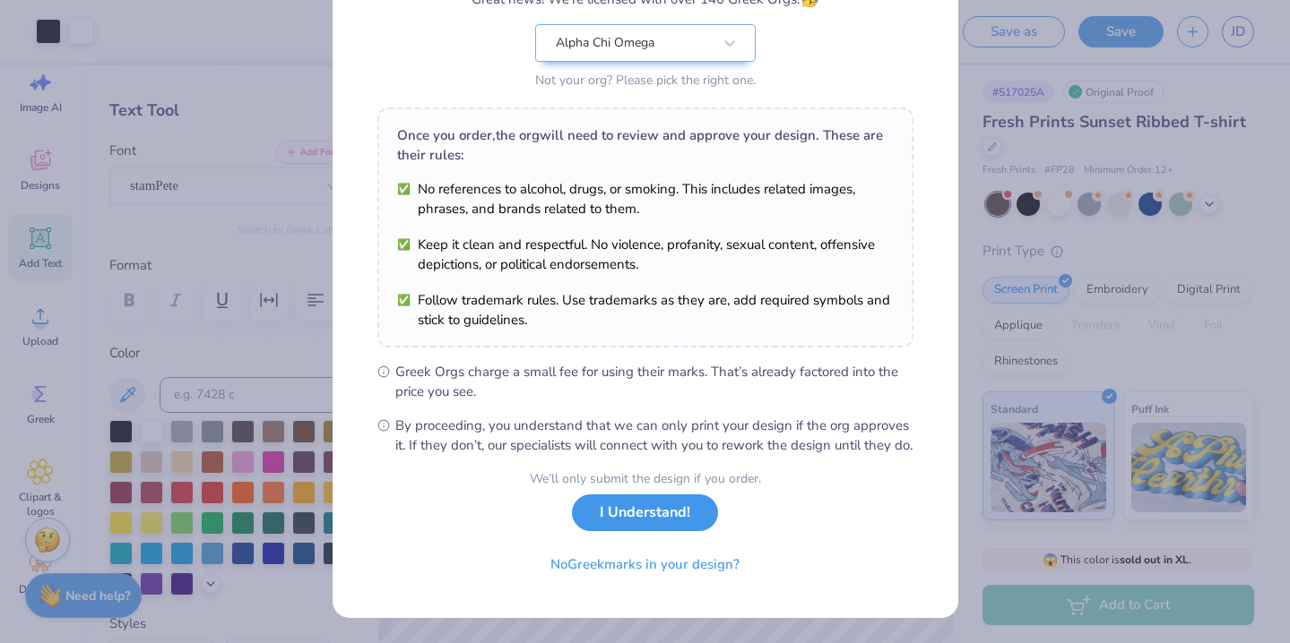
click at [644, 512] on button "I Understand!" at bounding box center [645, 513] width 146 height 37
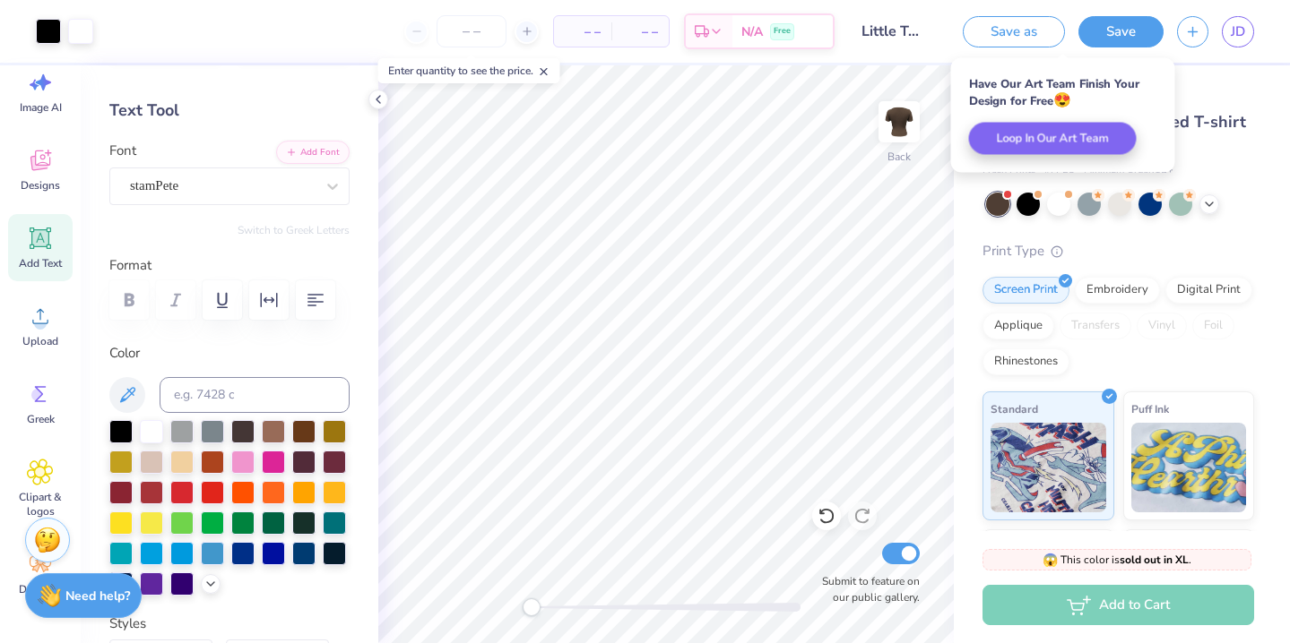
scroll to position [0, 0]
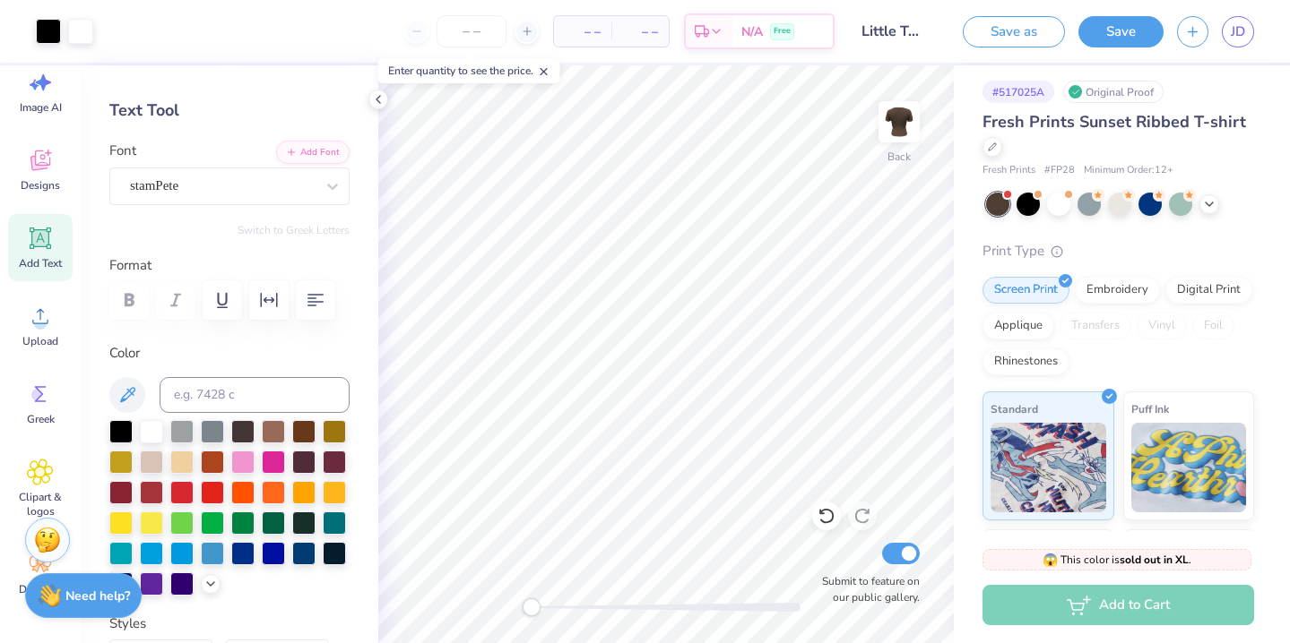
click at [1158, 600] on div "Add to Cart" at bounding box center [1118, 605] width 272 height 40
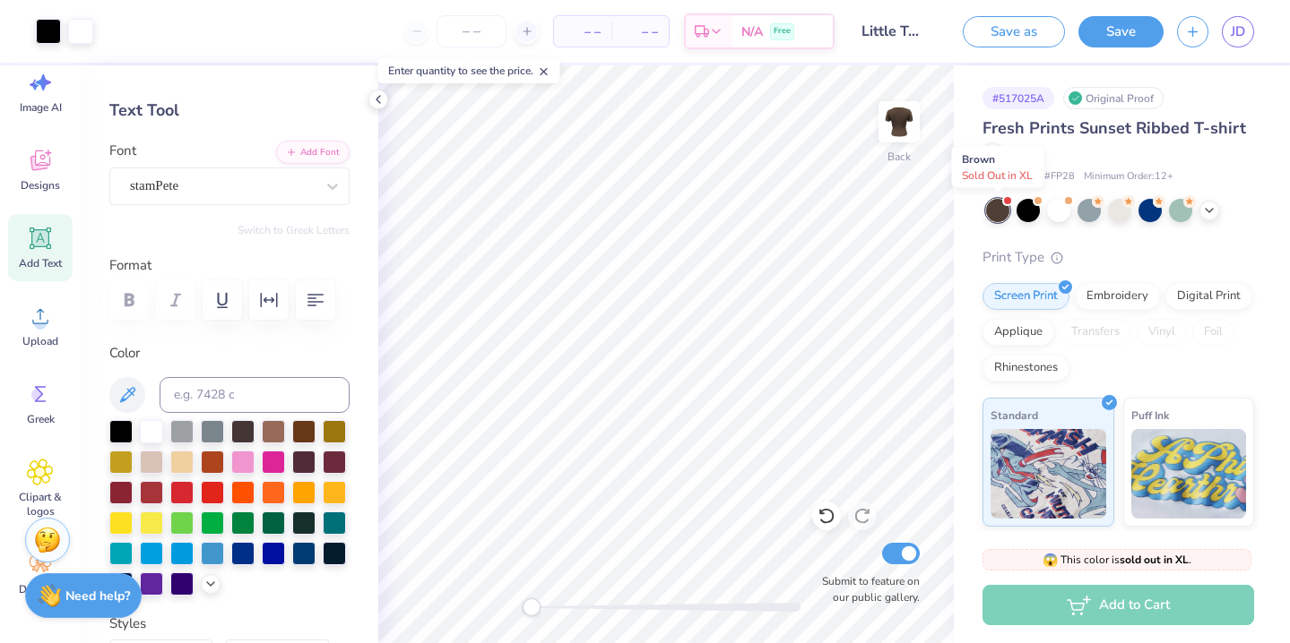
click at [998, 217] on div at bounding box center [997, 210] width 23 height 23
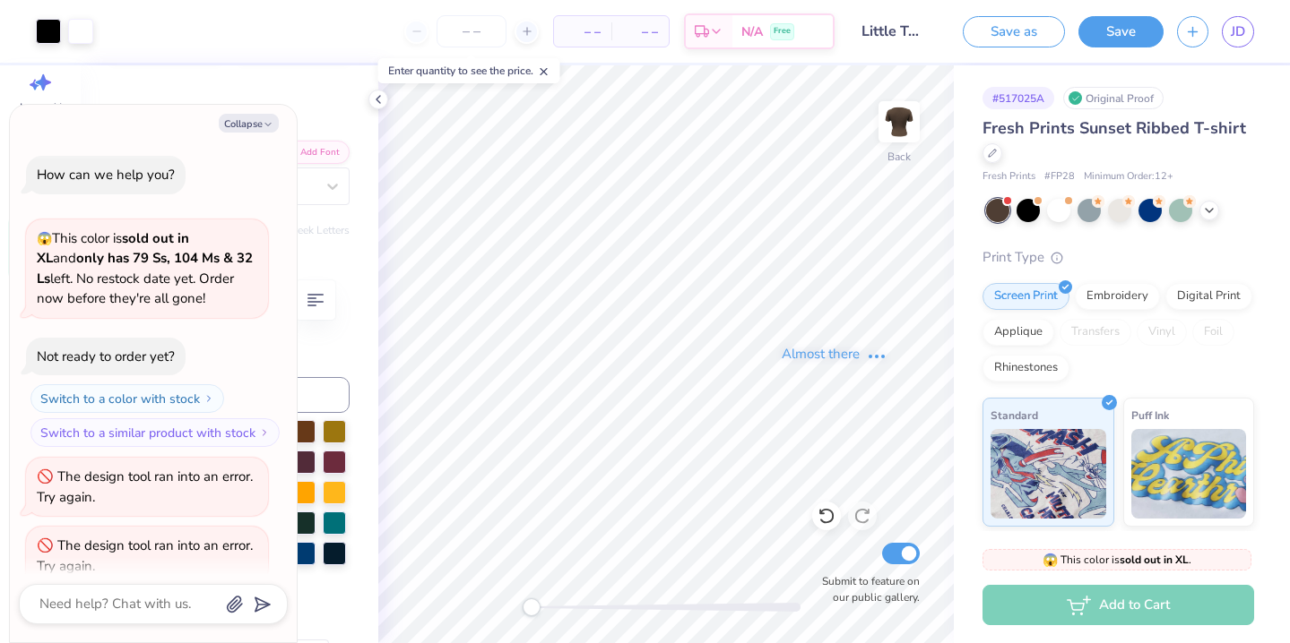
type textarea "x"
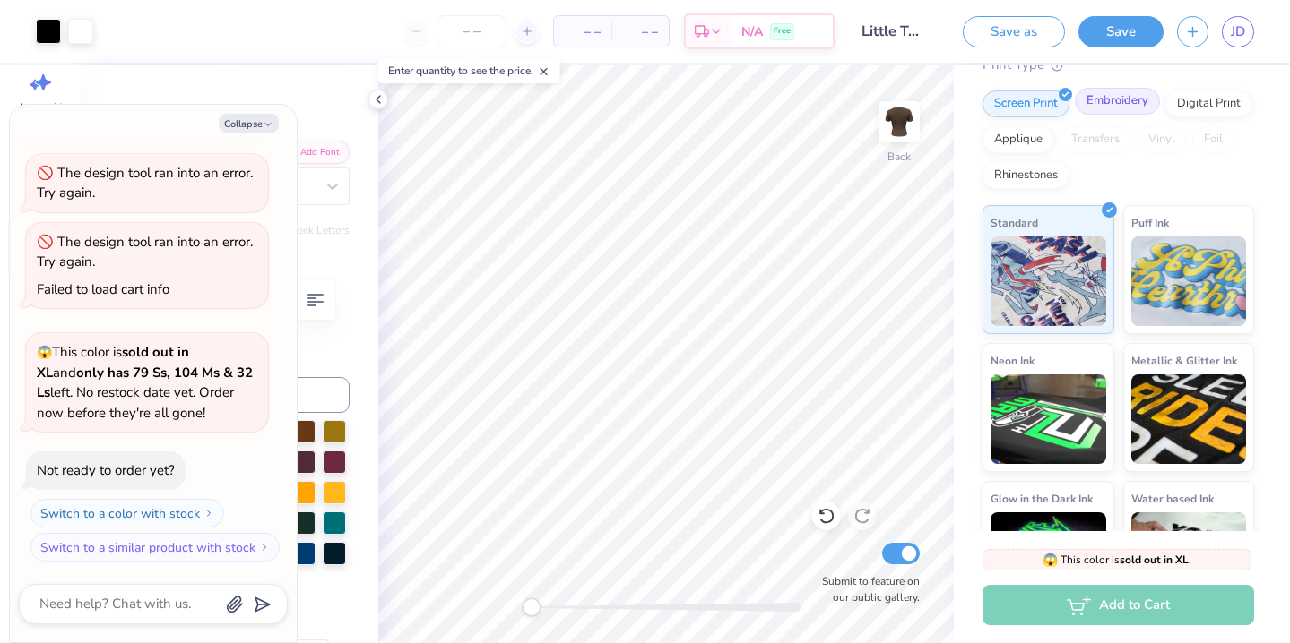
scroll to position [272, 0]
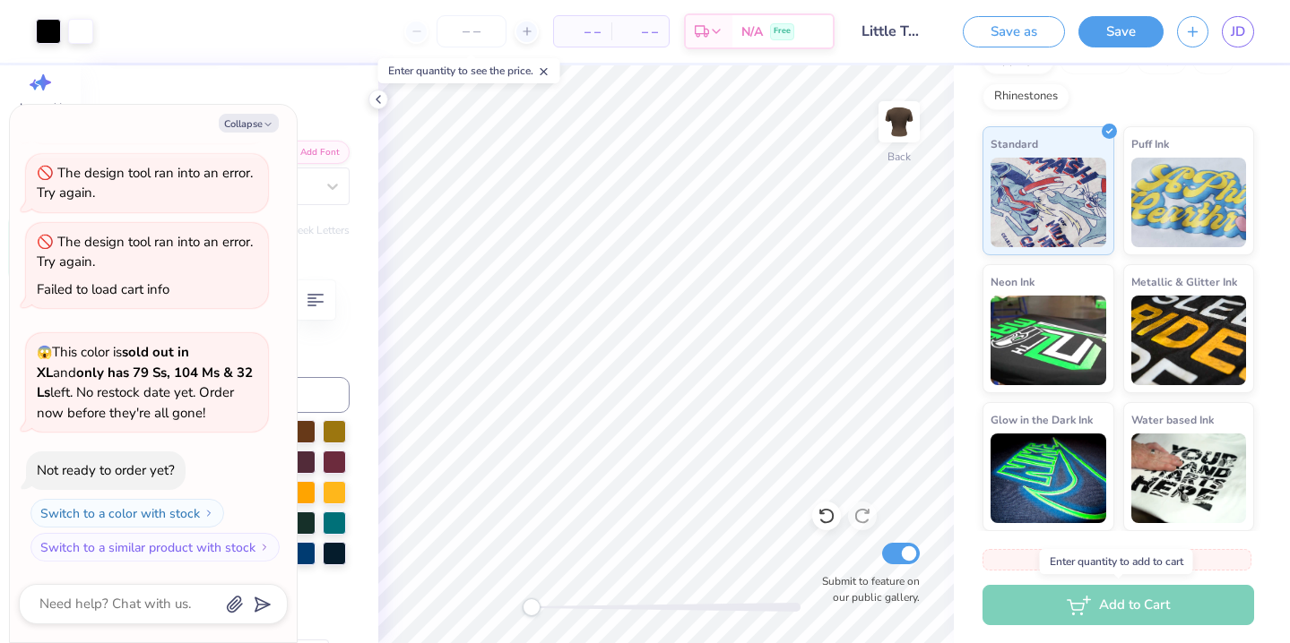
click at [1099, 597] on div "Add to Cart" at bounding box center [1118, 605] width 272 height 40
click at [531, 34] on icon at bounding box center [527, 31] width 13 height 13
type input "12"
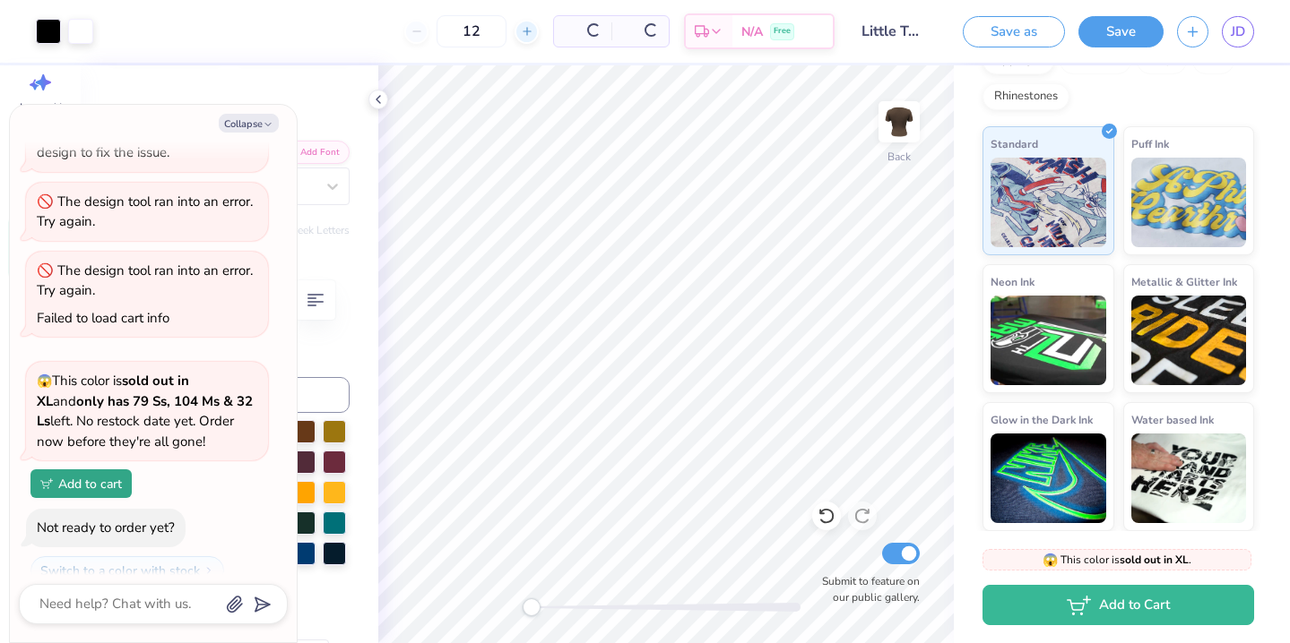
scroll to position [1316, 0]
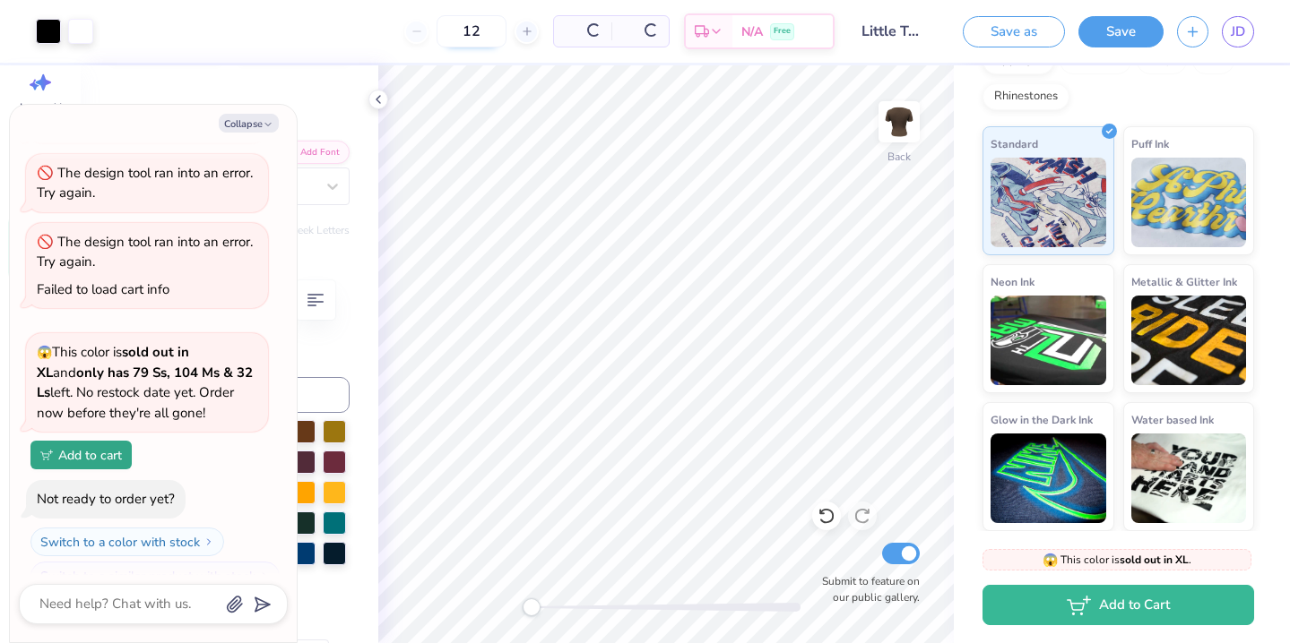
type textarea "x"
click at [448, 33] on input "12" at bounding box center [413, 31] width 70 height 32
type input "1"
type textarea "x"
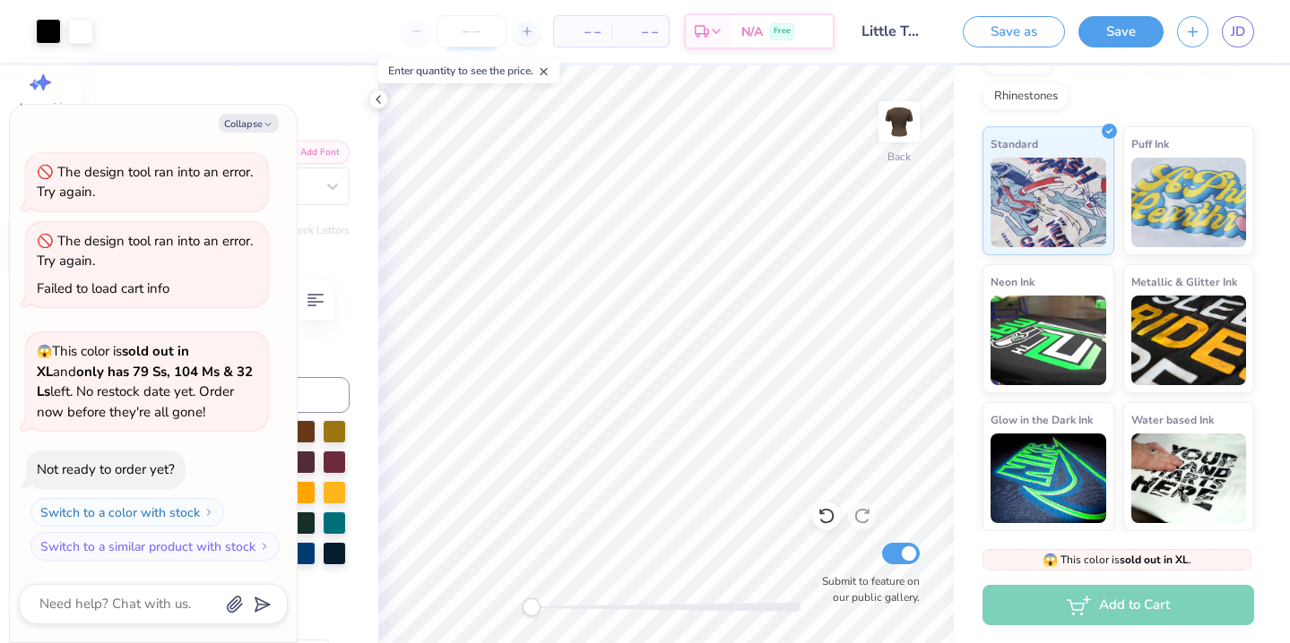
type input "2"
type textarea "x"
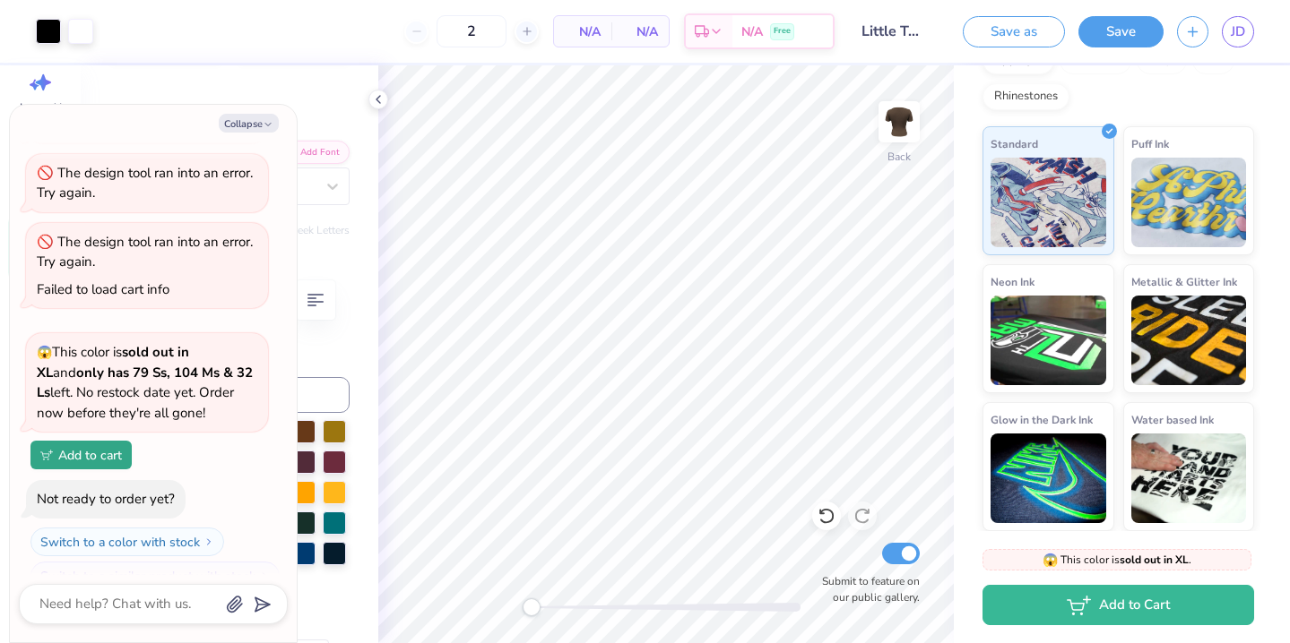
type input "12"
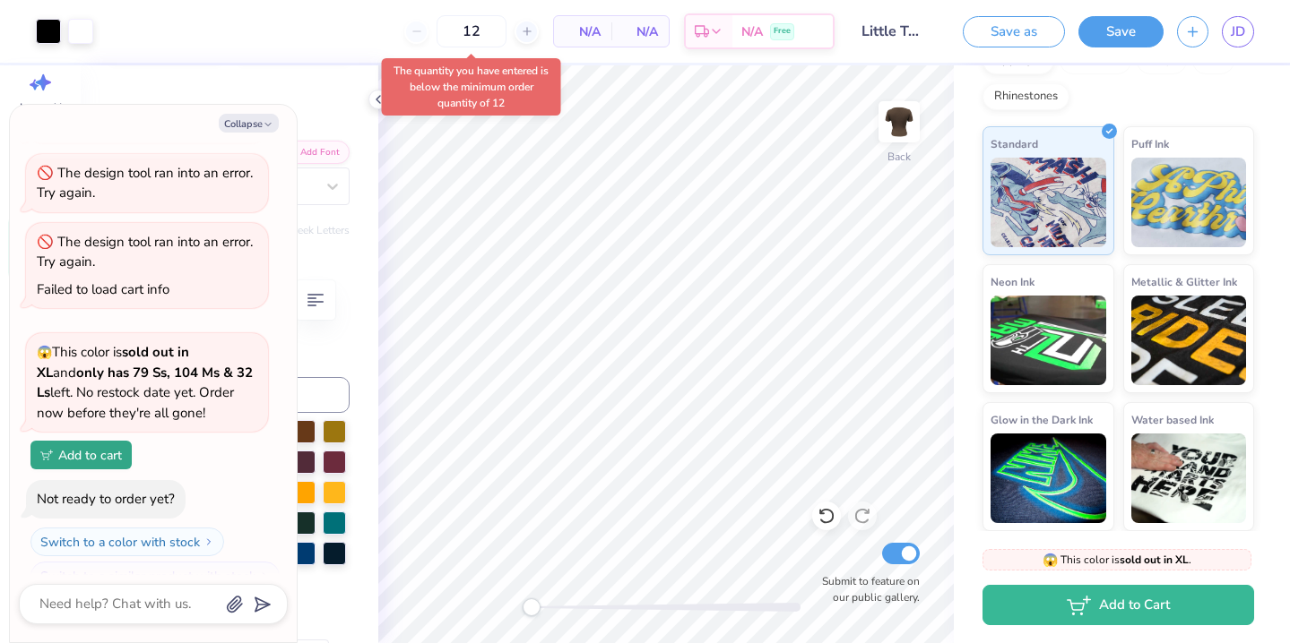
click at [578, 34] on span "N/A" at bounding box center [583, 31] width 36 height 19
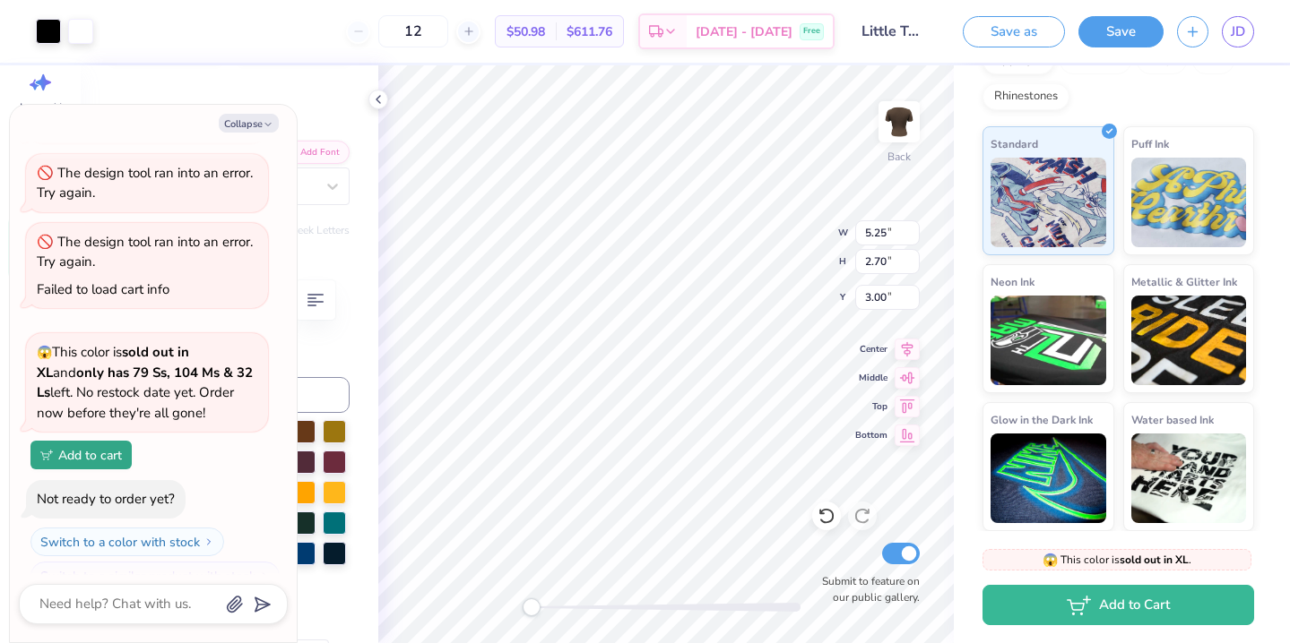
type textarea "x"
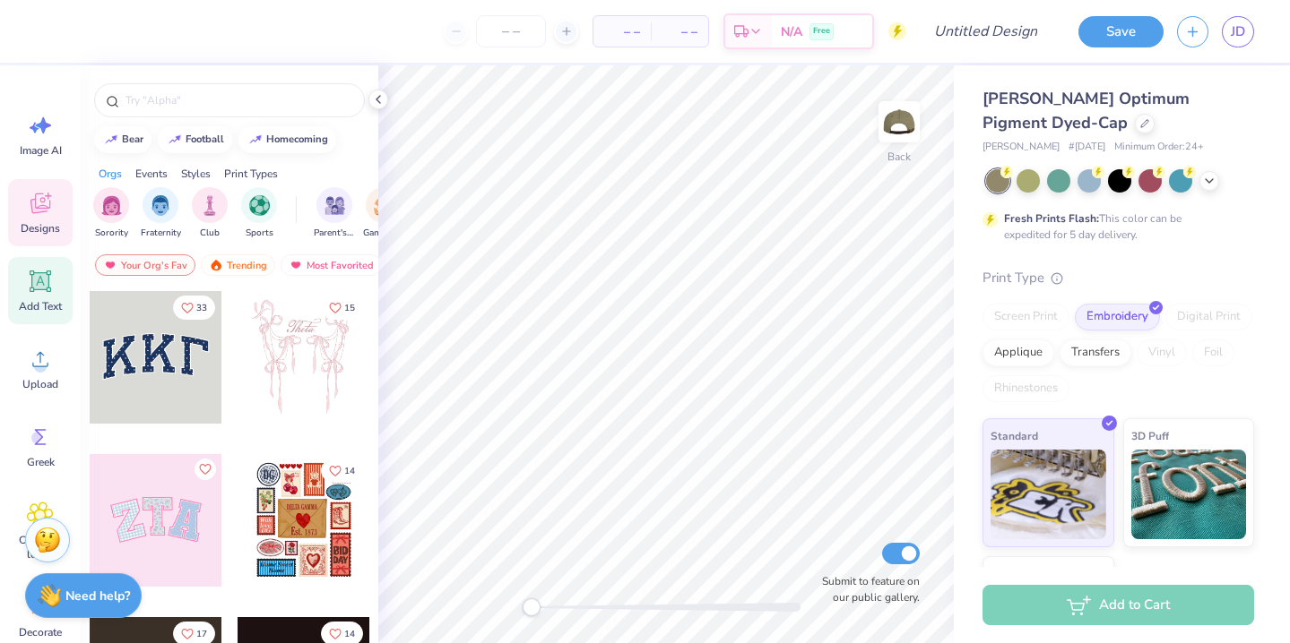
click at [46, 288] on icon at bounding box center [40, 281] width 17 height 17
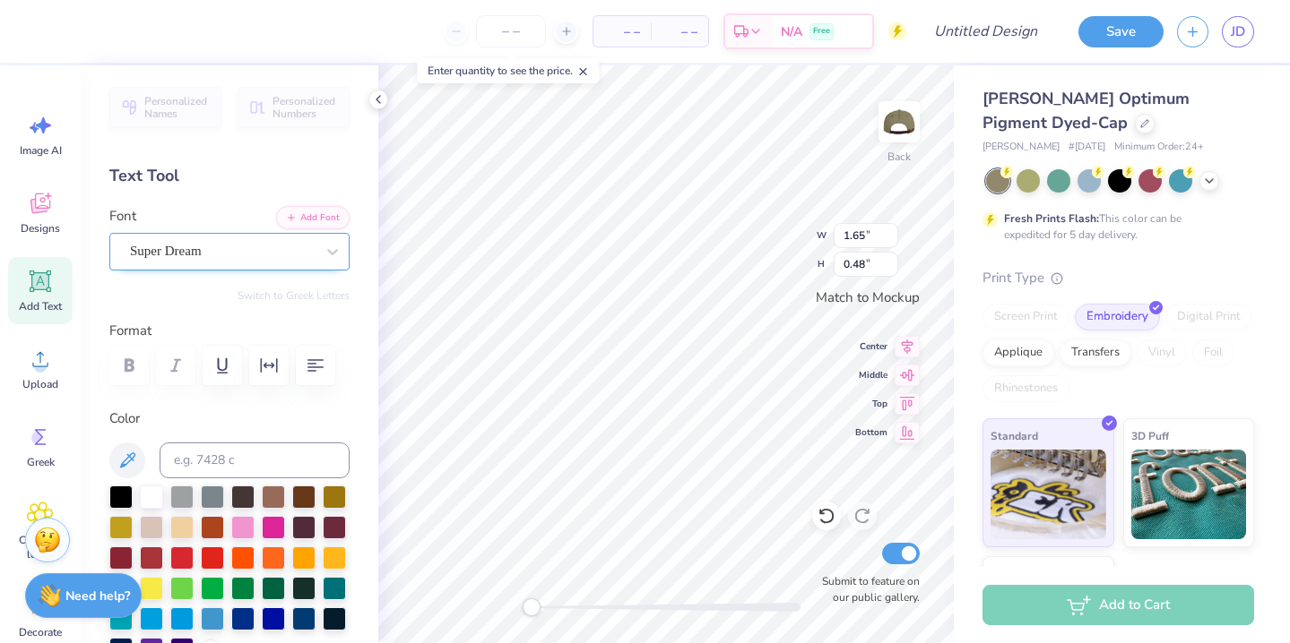
type textarea "Big"
click at [270, 253] on div "Super Dream" at bounding box center [222, 251] width 188 height 28
click at [1210, 177] on icon at bounding box center [1209, 179] width 14 height 14
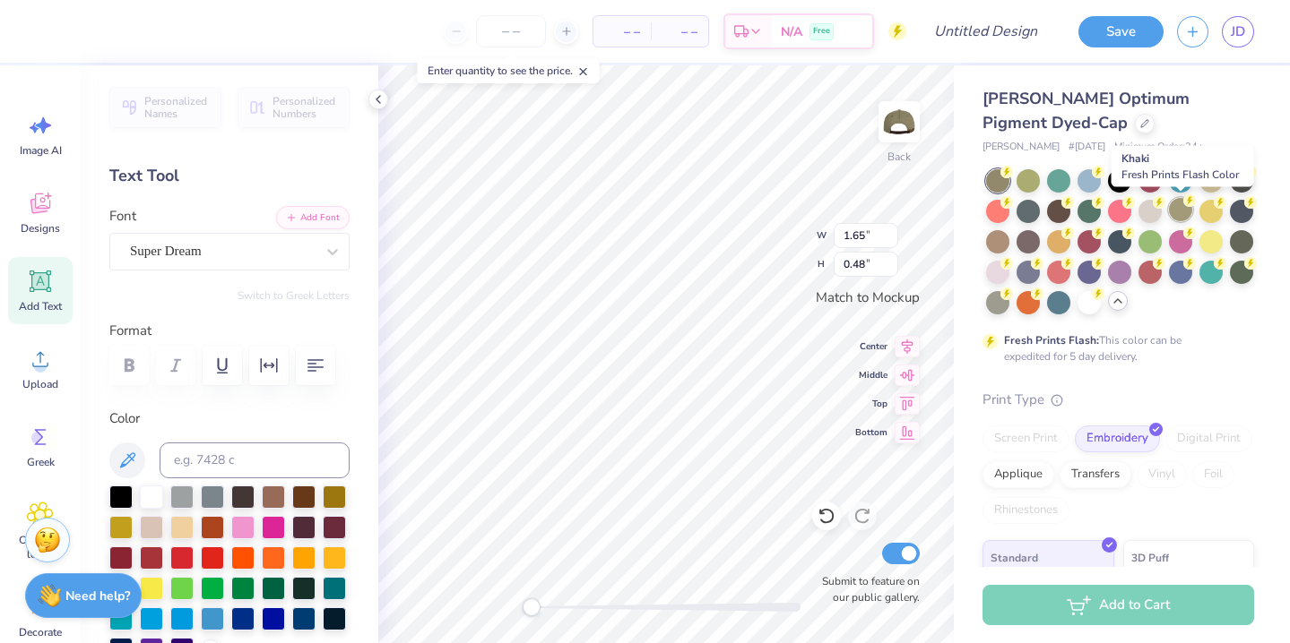
click at [1179, 211] on div at bounding box center [1180, 209] width 23 height 23
type input "0.98"
type input "0.59"
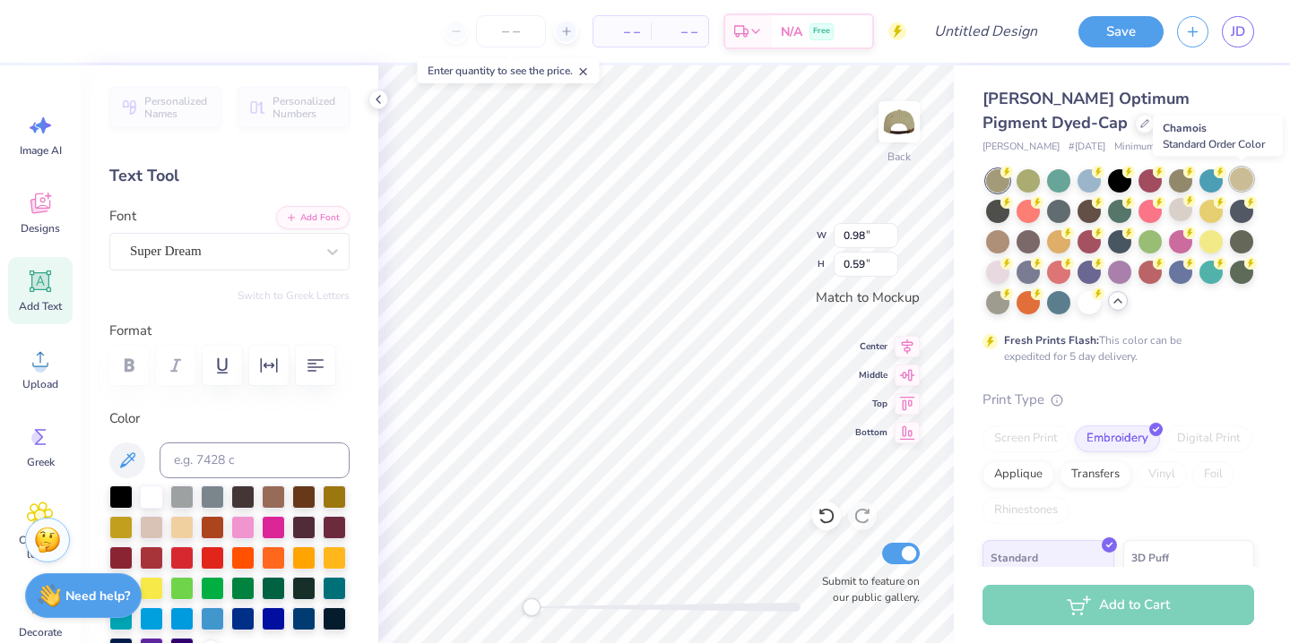
click at [1242, 174] on div at bounding box center [1240, 179] width 23 height 23
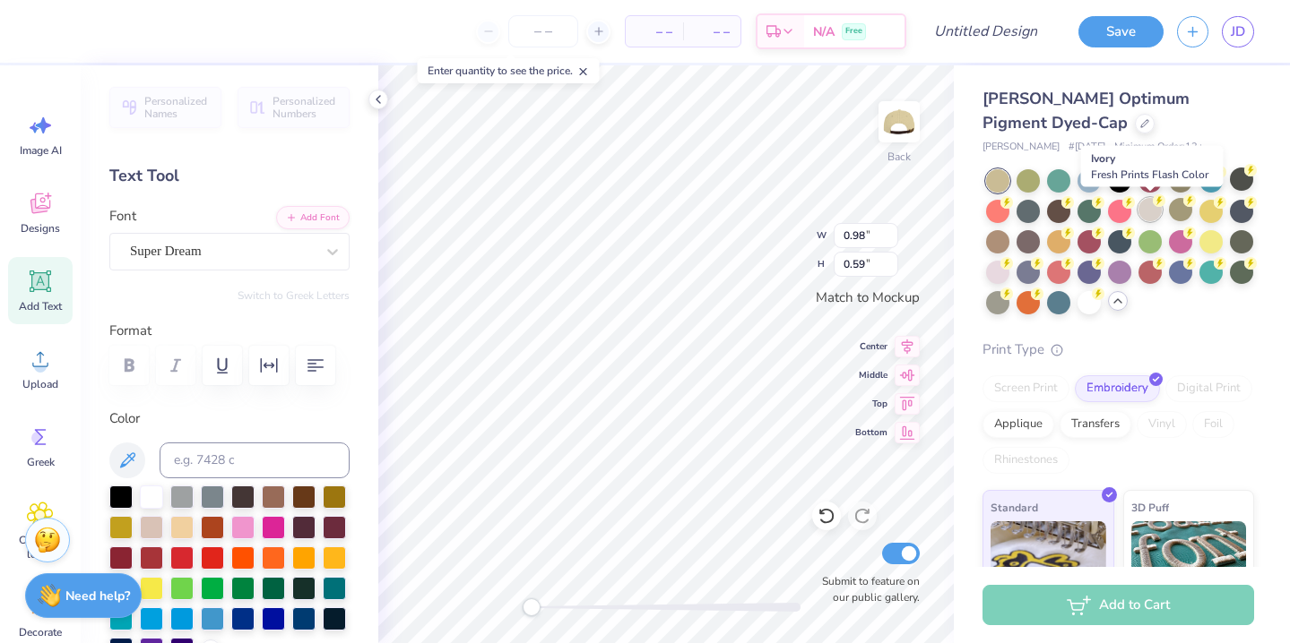
click at [1152, 213] on div at bounding box center [1149, 209] width 23 height 23
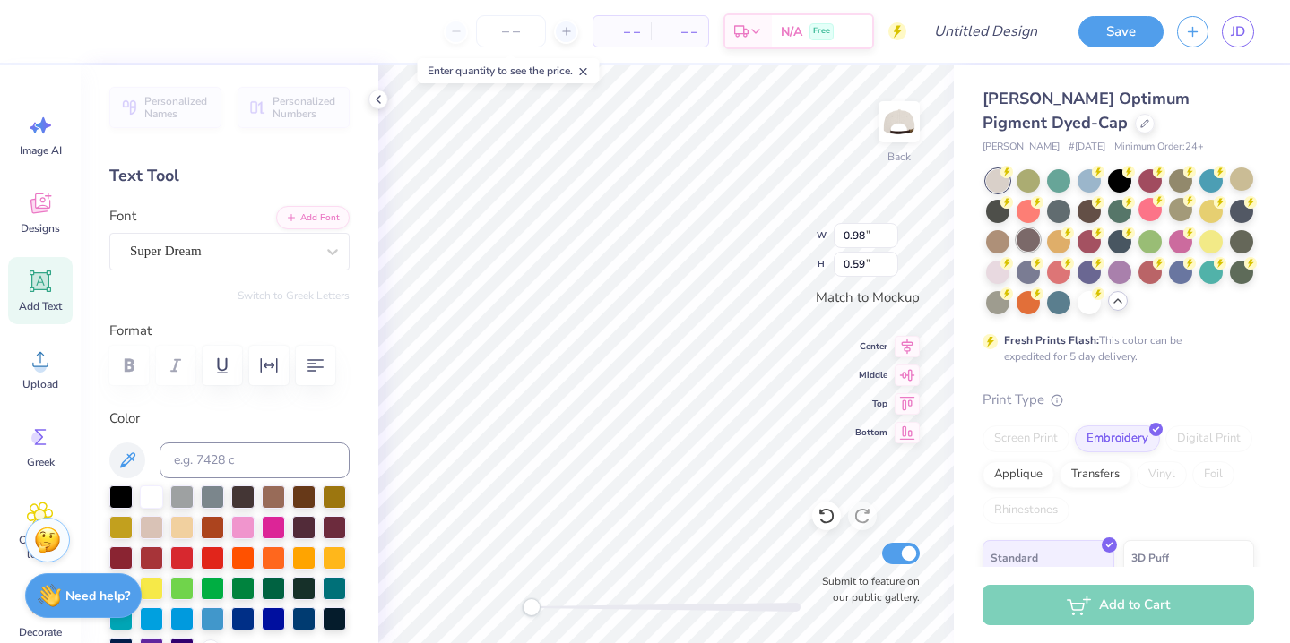
click at [1026, 237] on div at bounding box center [1027, 240] width 23 height 23
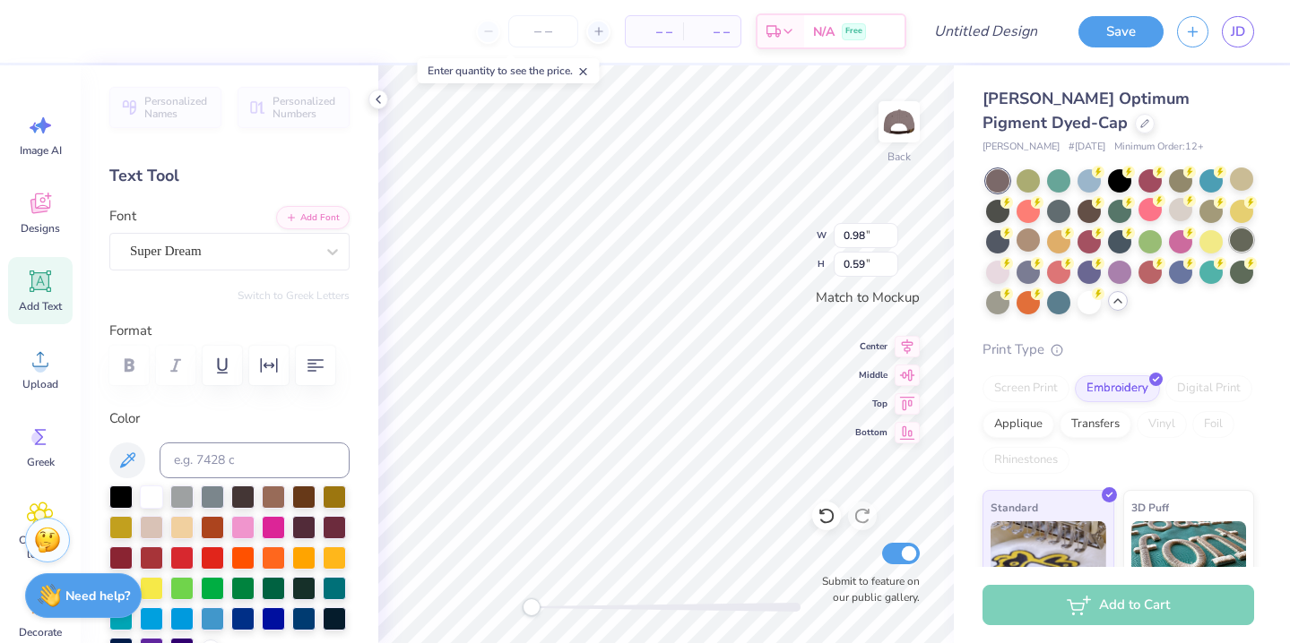
click at [1238, 234] on div at bounding box center [1240, 240] width 23 height 23
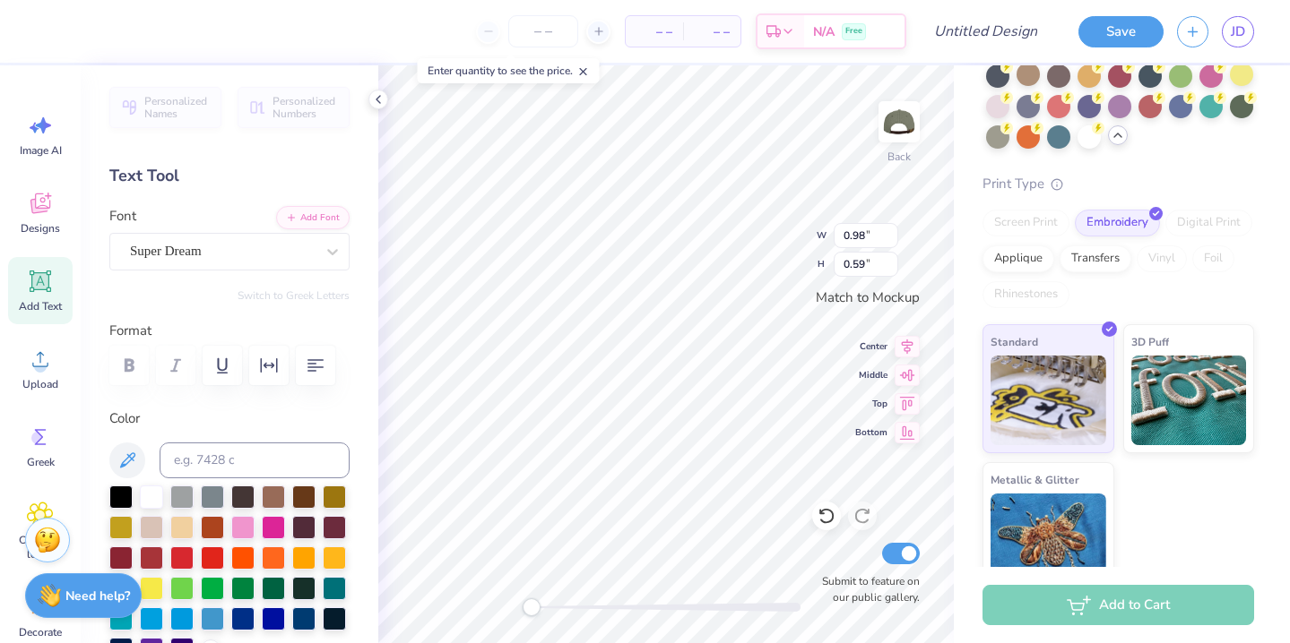
scroll to position [190, 0]
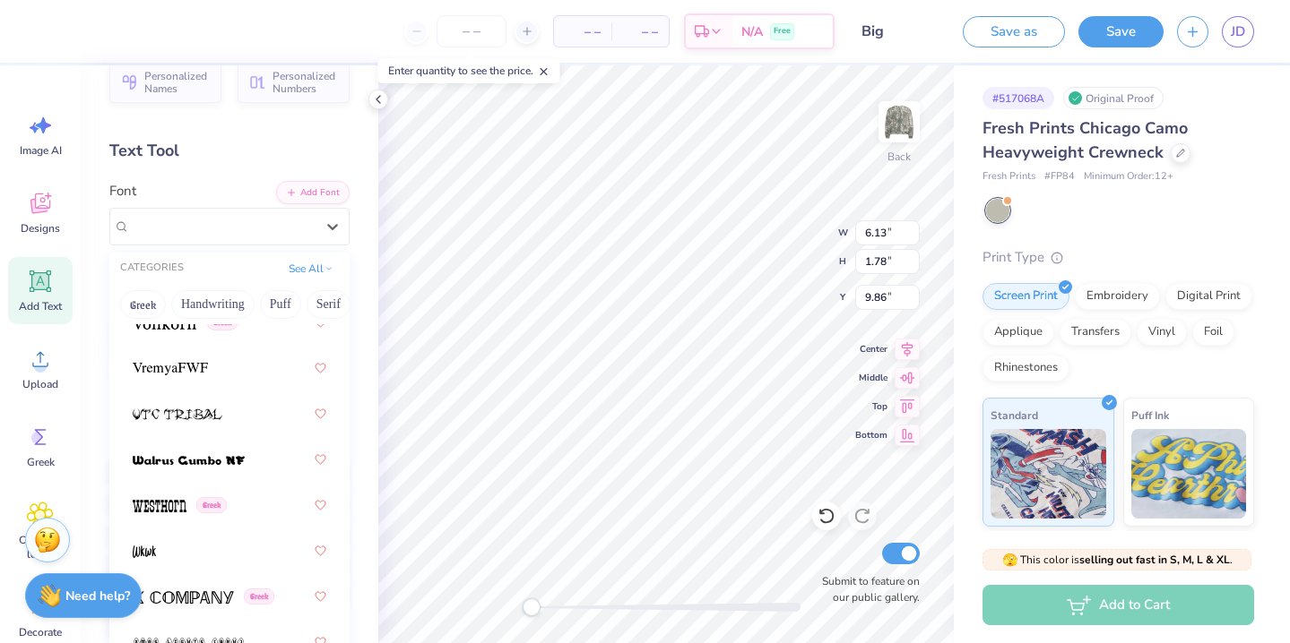
scroll to position [30, 0]
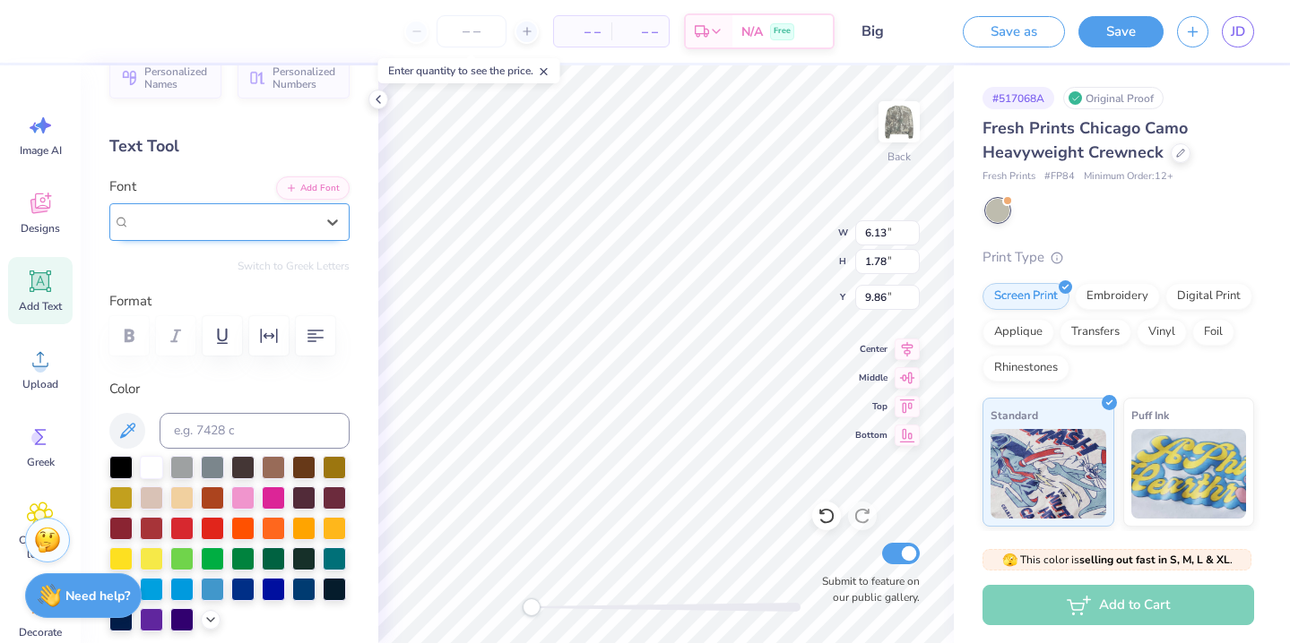
click at [259, 211] on div "Super Dream" at bounding box center [222, 221] width 185 height 21
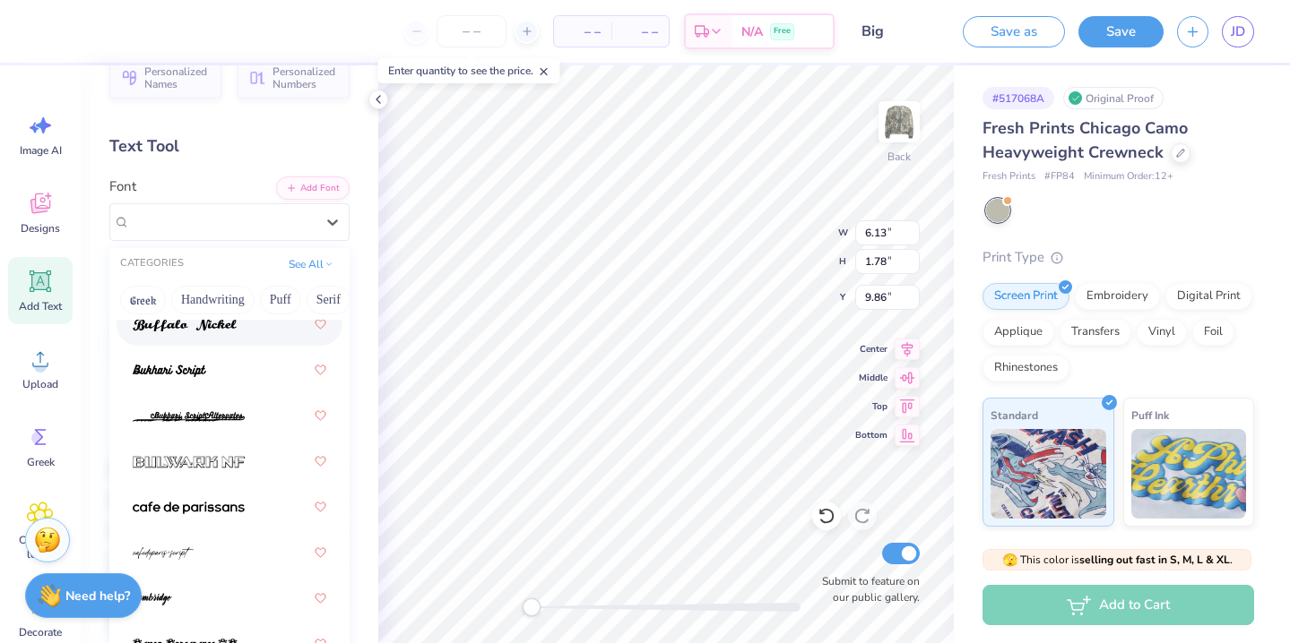
scroll to position [2637, 0]
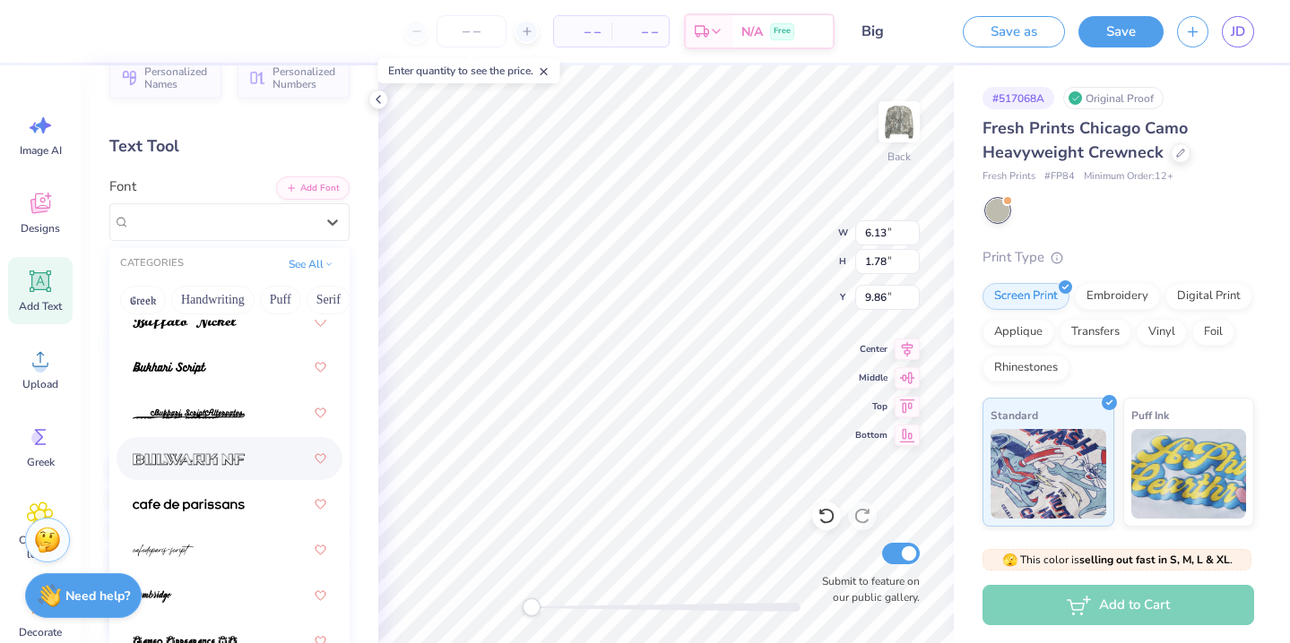
click at [203, 457] on img at bounding box center [189, 459] width 112 height 13
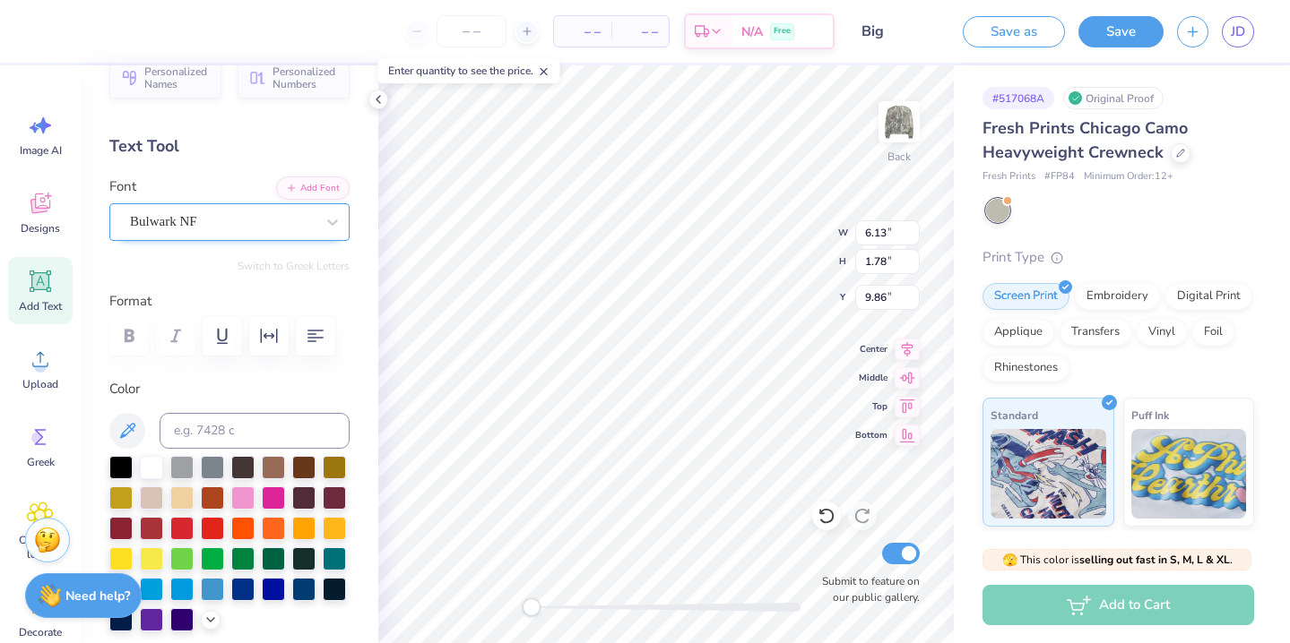
click at [269, 220] on div "Bulwark NF" at bounding box center [222, 222] width 188 height 28
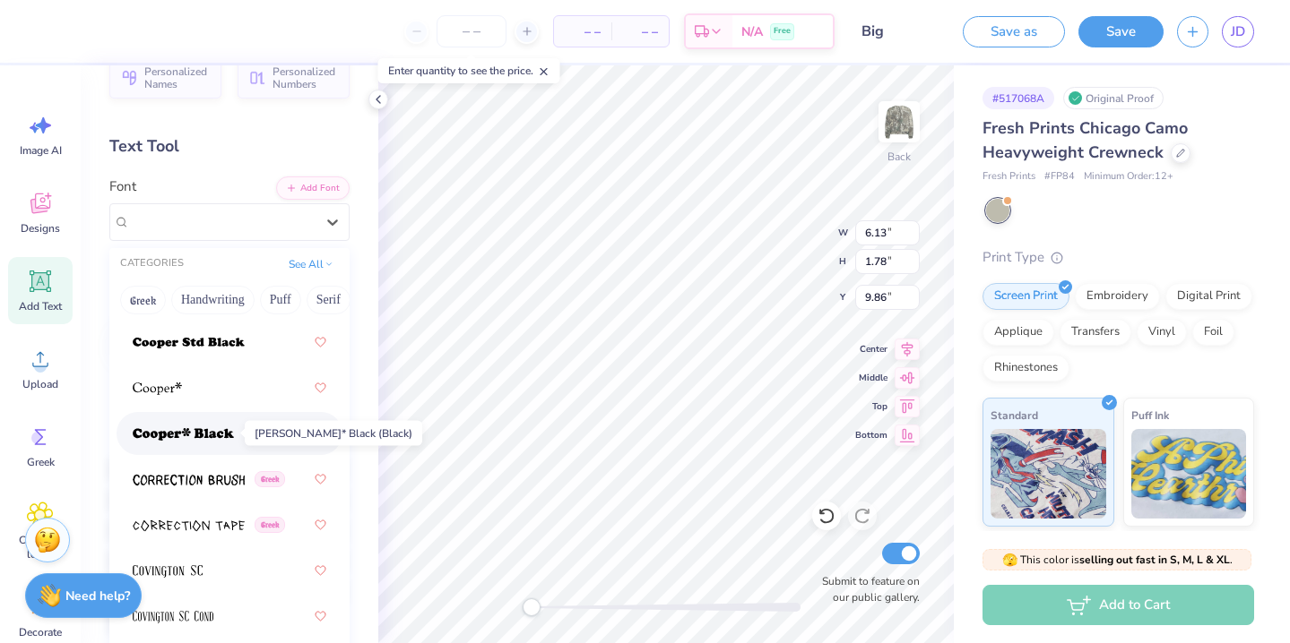
scroll to position [4142, 0]
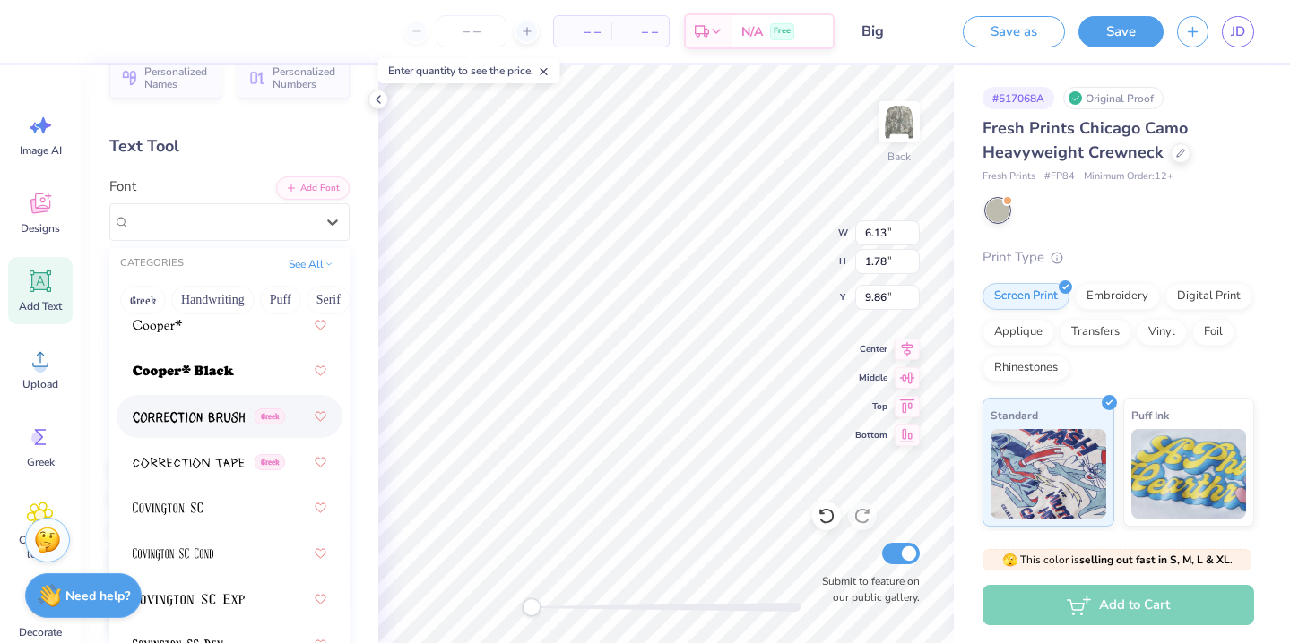
click at [200, 423] on img at bounding box center [189, 417] width 112 height 13
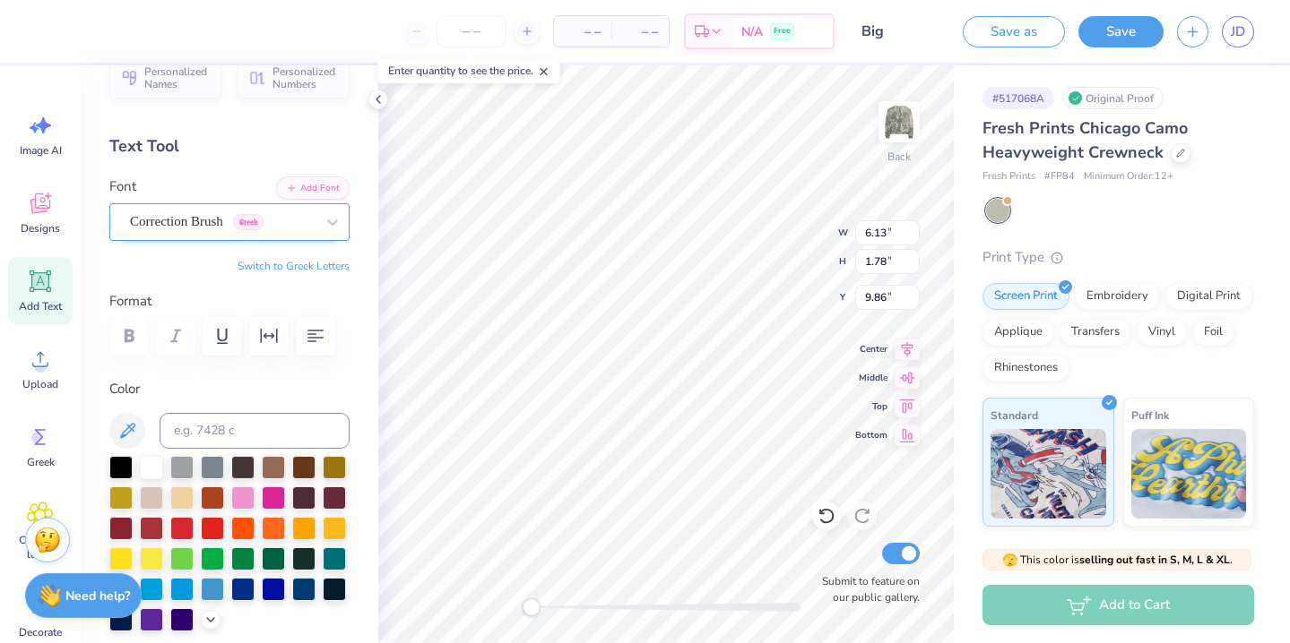
click at [215, 226] on div "Correction Brush Greek" at bounding box center [222, 222] width 188 height 28
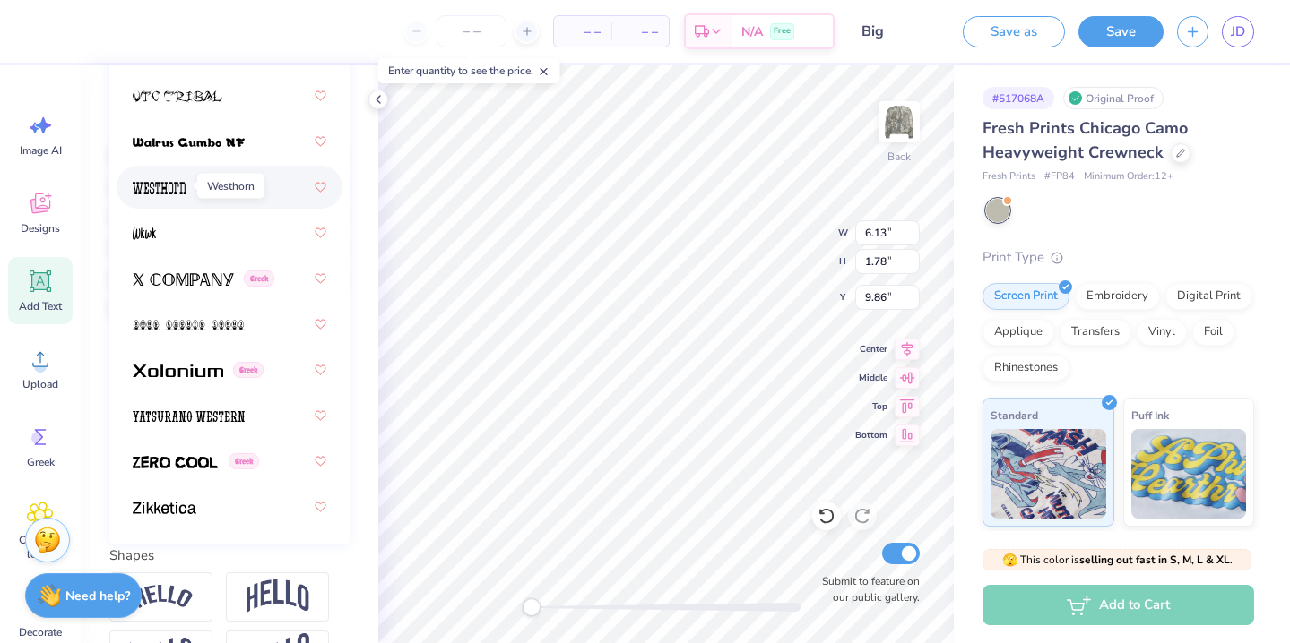
scroll to position [345, 0]
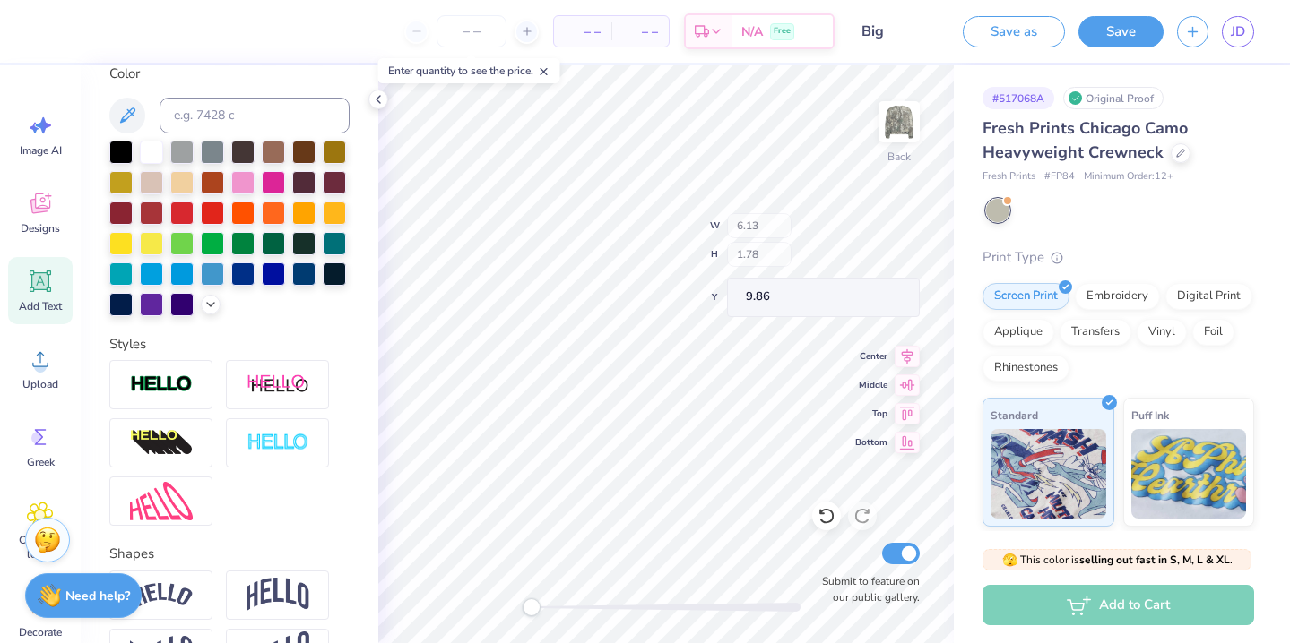
type input "3.12"
type input "1.81"
type input "3.90"
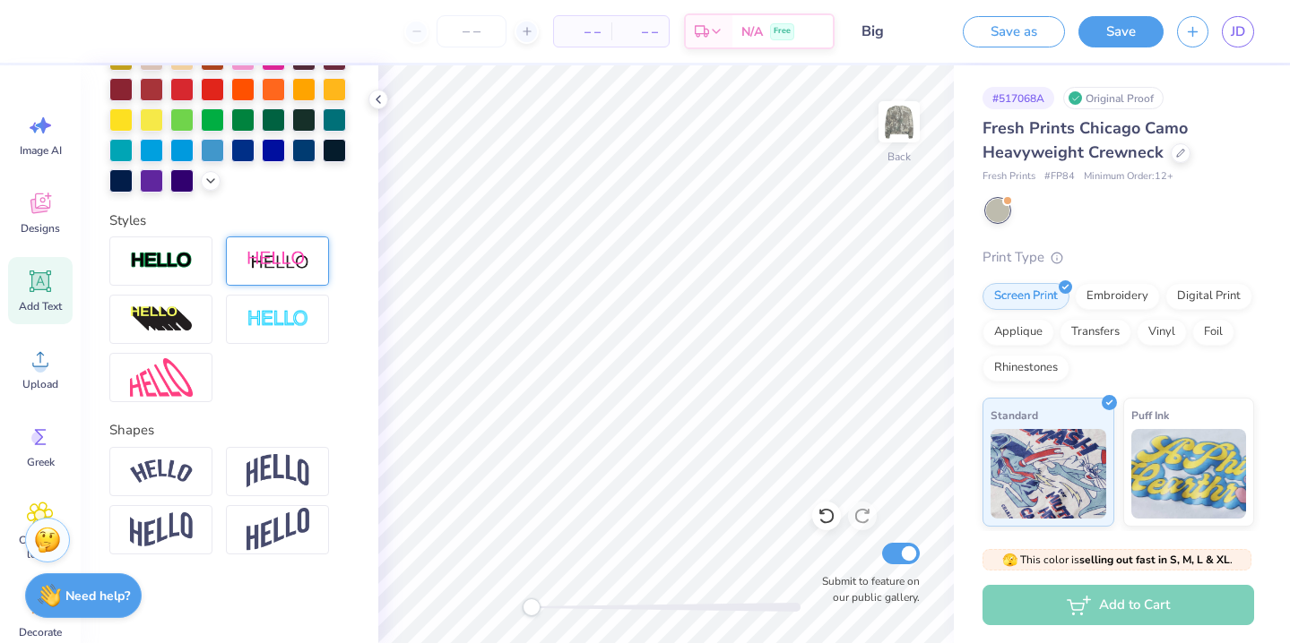
scroll to position [0, 0]
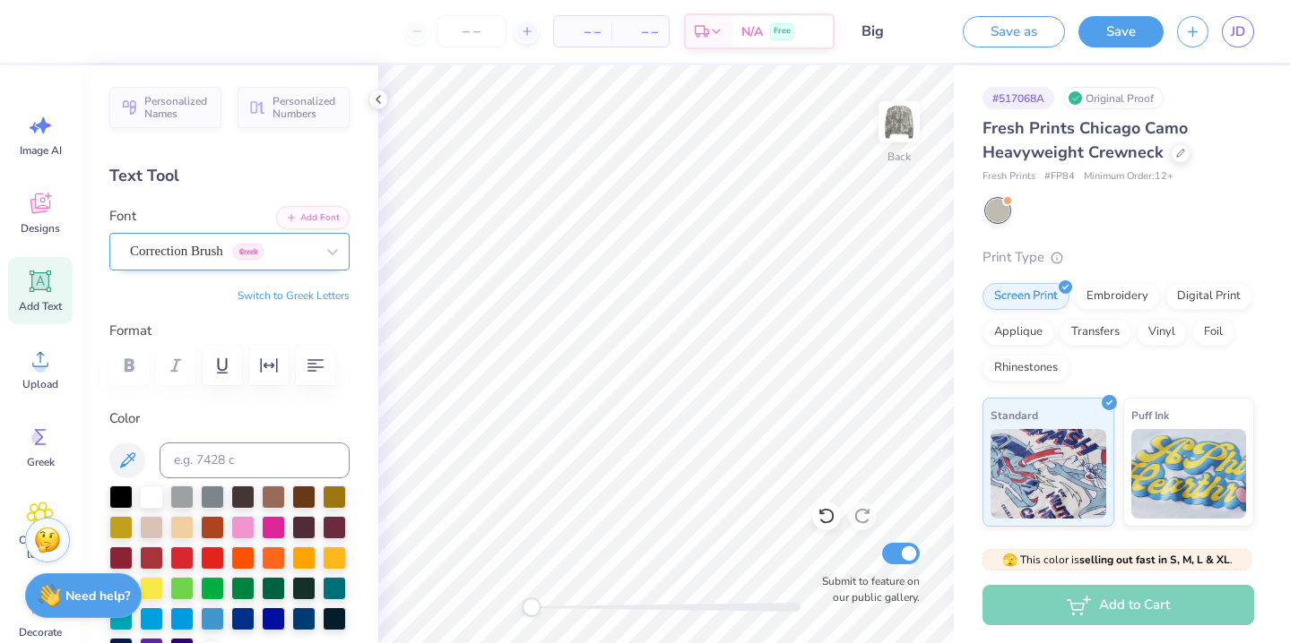
click at [250, 254] on div "Correction Brush Greek" at bounding box center [222, 251] width 188 height 28
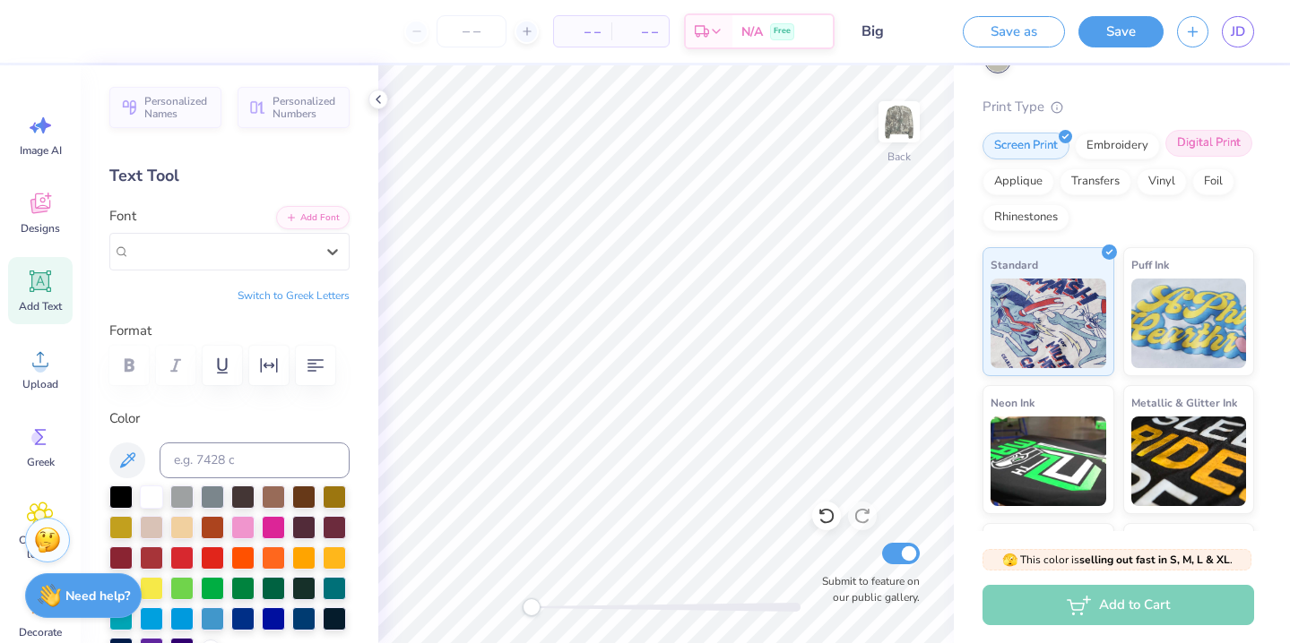
scroll to position [160, 0]
